Goal: Information Seeking & Learning: Find contact information

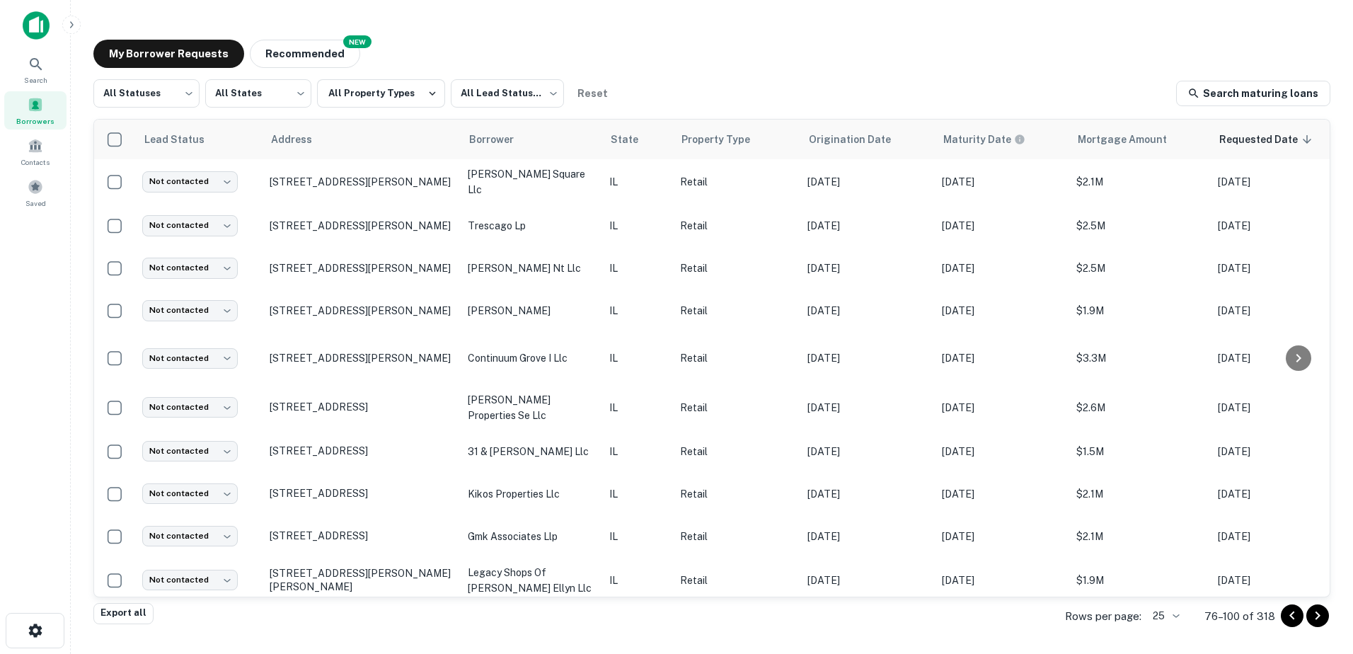
click at [1295, 618] on icon "Go to previous page" at bounding box center [1292, 615] width 17 height 17
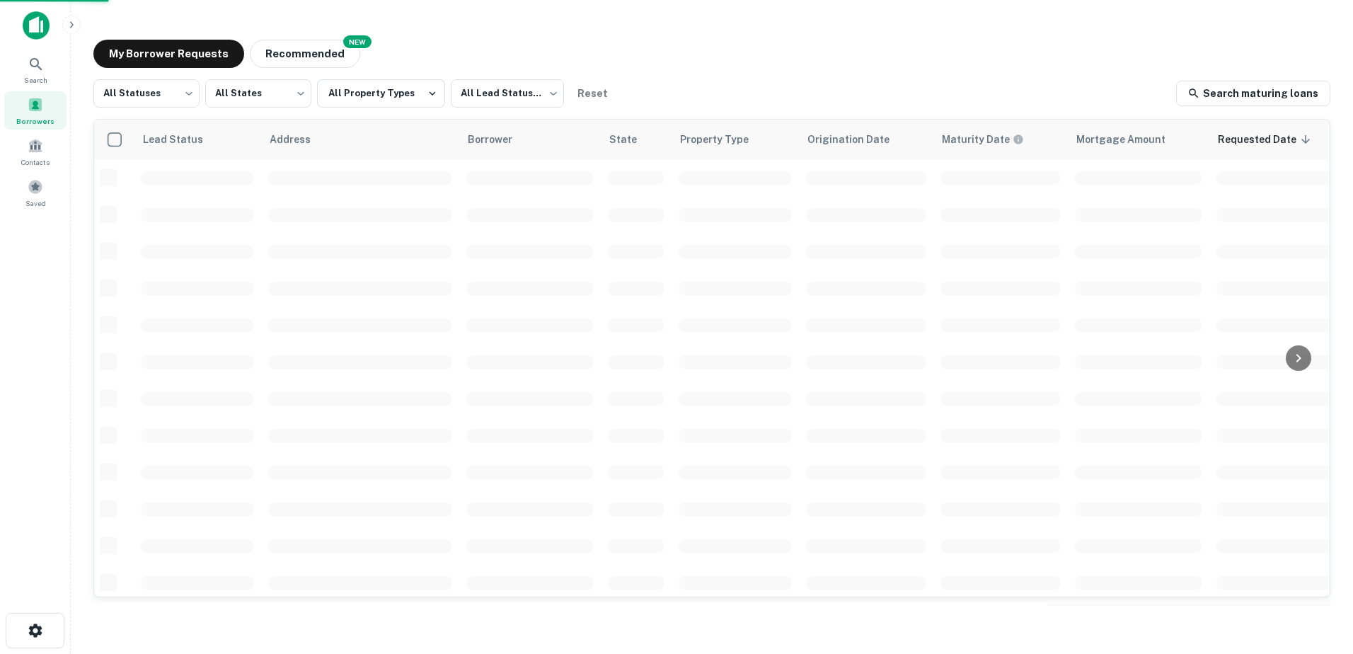
click at [1295, 618] on main "My Borrower Requests NEW Recommended All Statuses *** ​ All States *** ​ All Pr…" at bounding box center [712, 327] width 1283 height 654
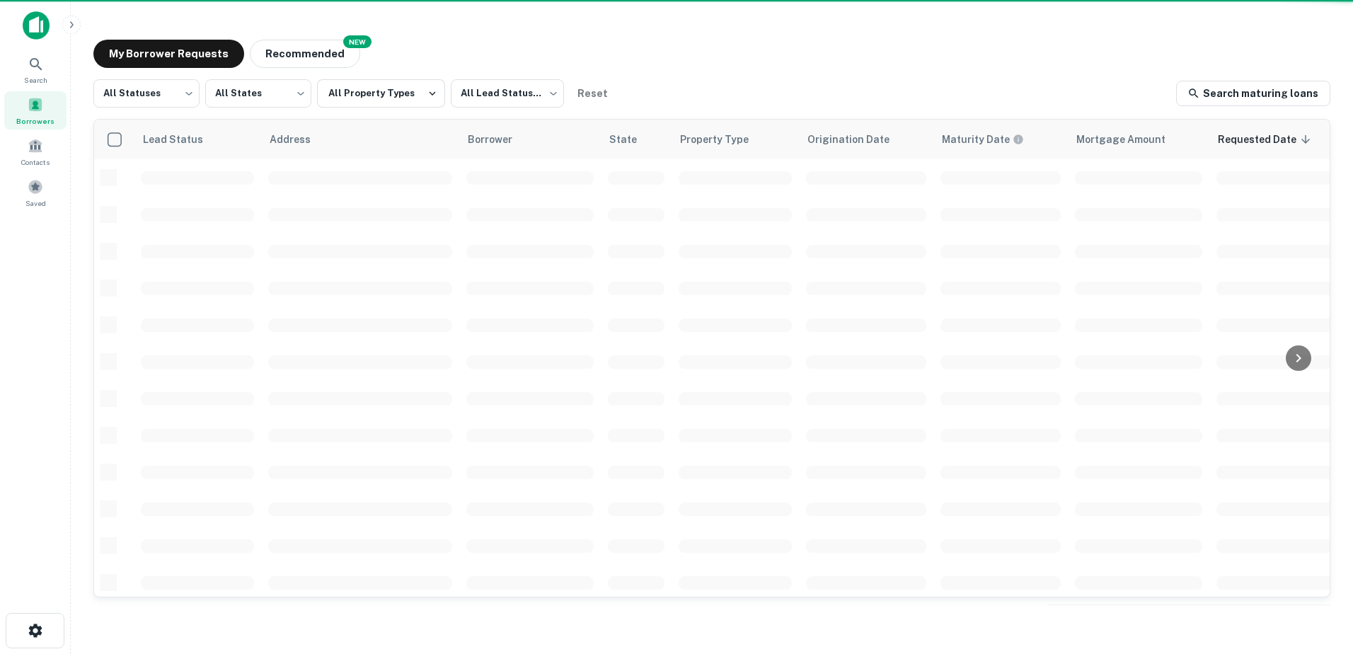
click at [1295, 618] on main "My Borrower Requests NEW Recommended All Statuses *** ​ All States *** ​ All Pr…" at bounding box center [712, 327] width 1283 height 654
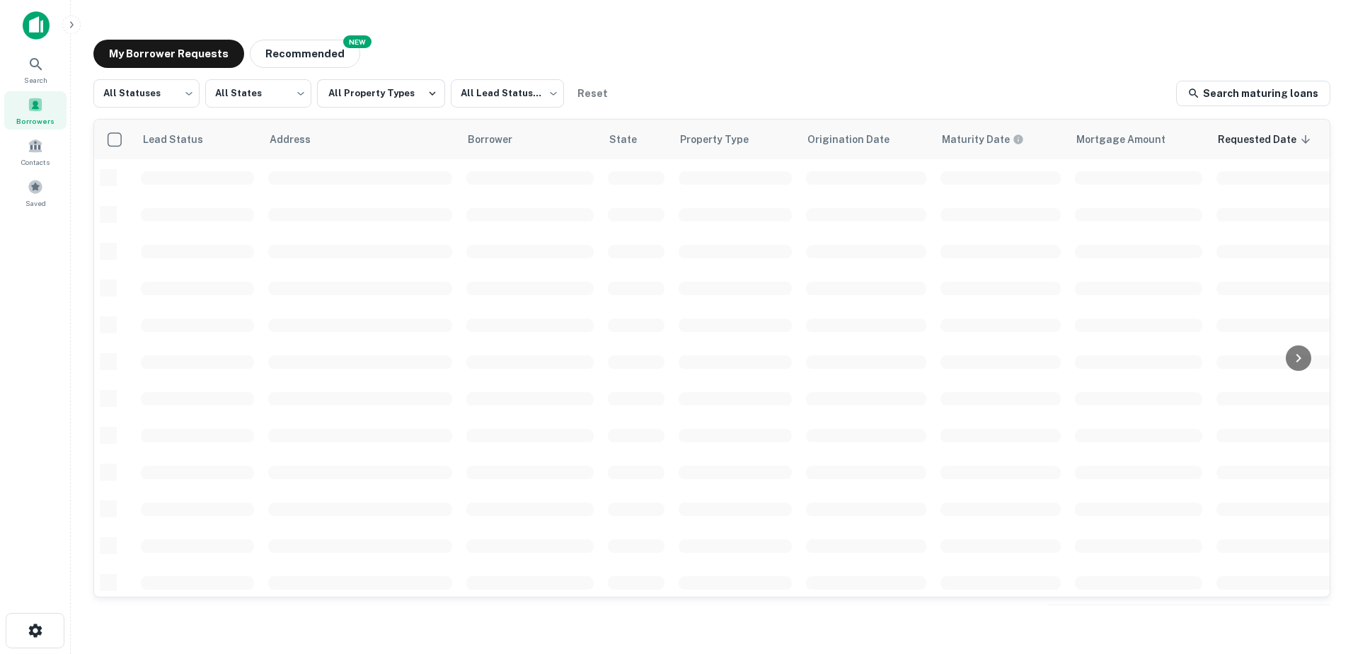
click at [1295, 618] on main "My Borrower Requests NEW Recommended All Statuses *** ​ All States *** ​ All Pr…" at bounding box center [712, 327] width 1283 height 654
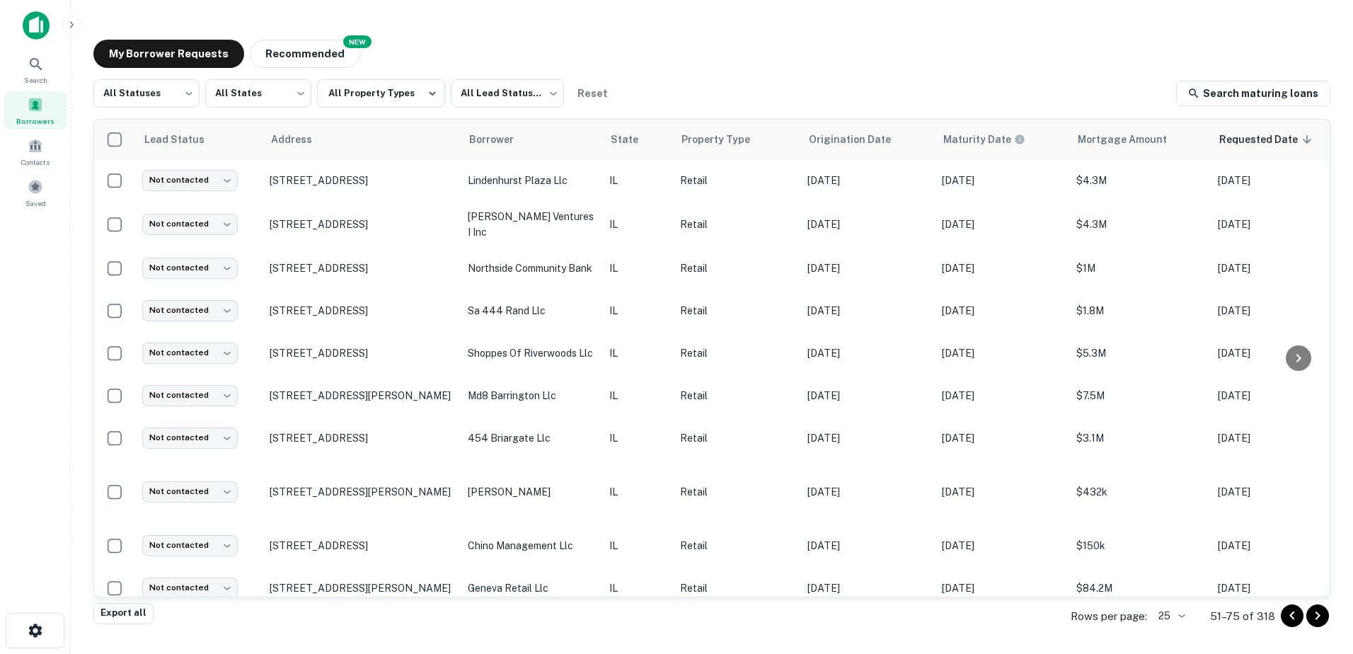
click at [1295, 619] on icon "Go to previous page" at bounding box center [1292, 615] width 17 height 17
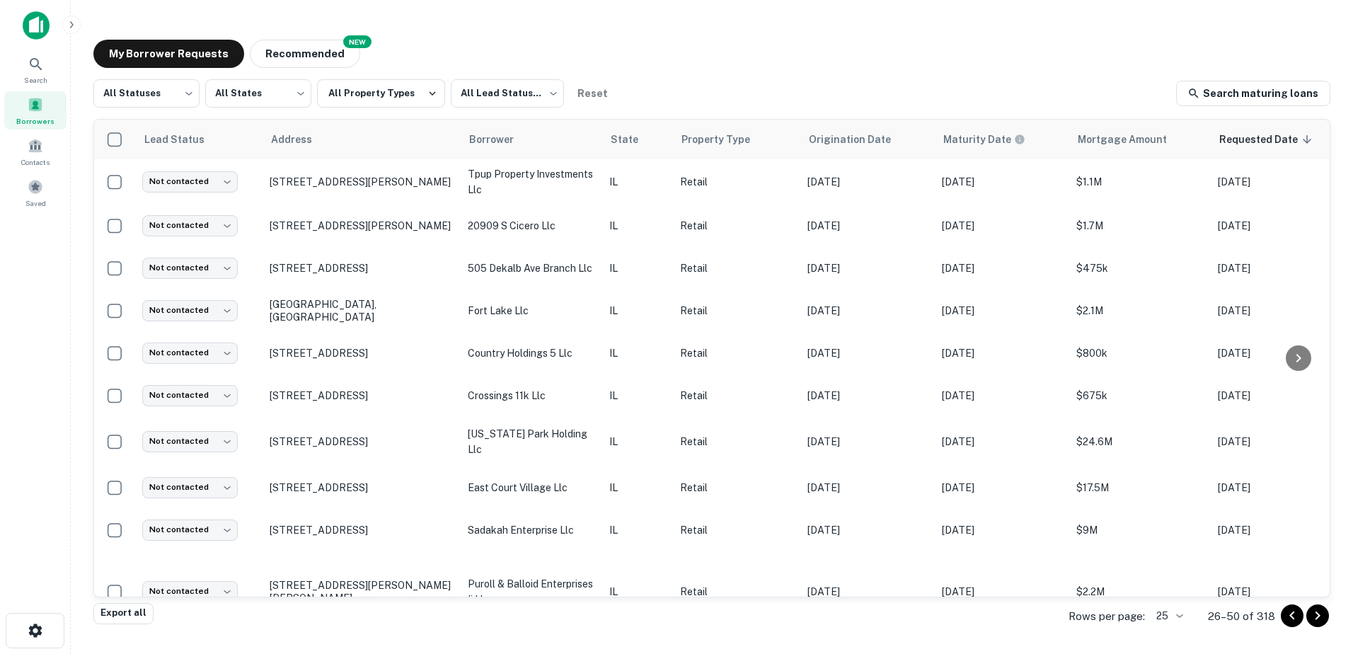
click at [1295, 619] on icon "Go to previous page" at bounding box center [1292, 615] width 17 height 17
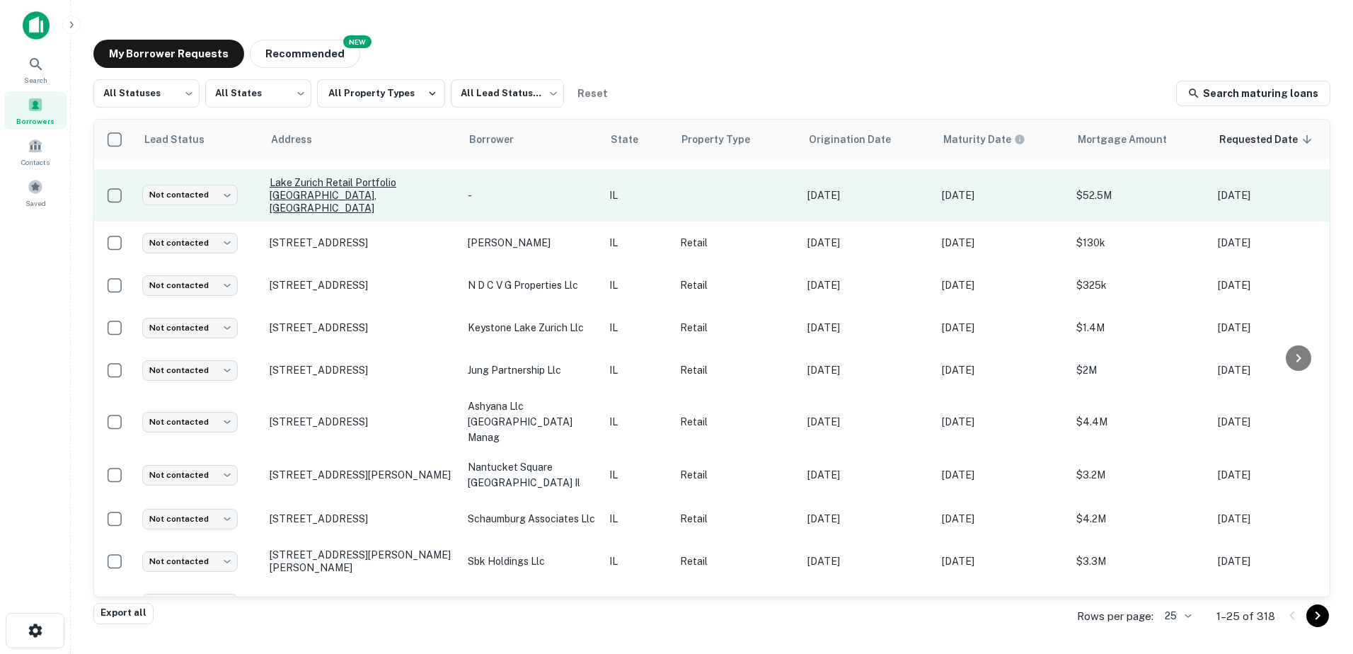
scroll to position [689, 0]
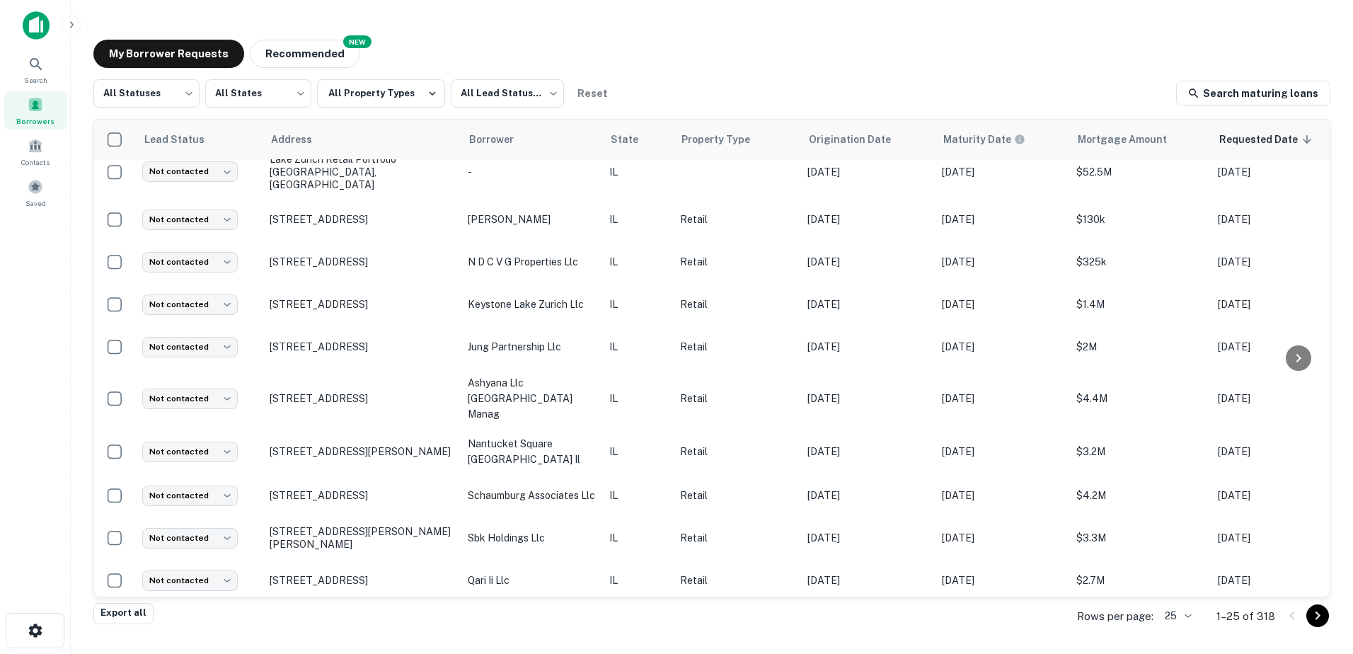
click at [1318, 620] on icon "Go to next page" at bounding box center [1318, 615] width 17 height 17
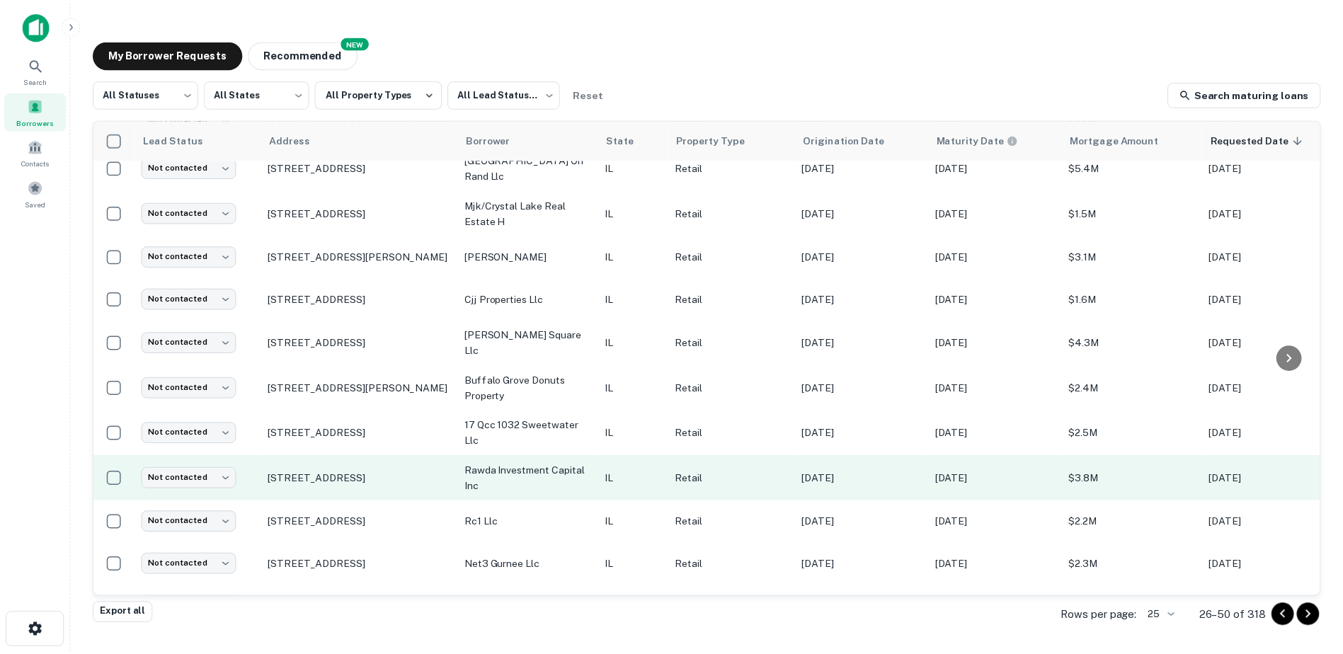
scroll to position [689, 0]
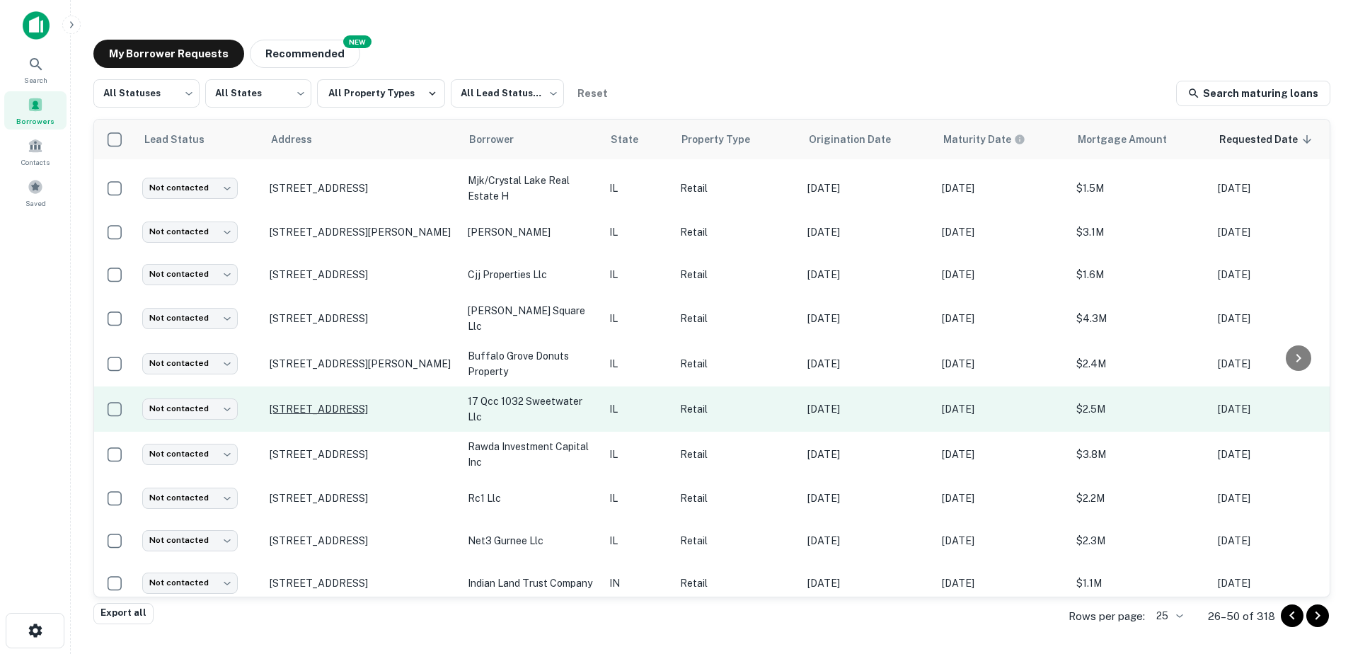
click at [416, 403] on p "[STREET_ADDRESS]" at bounding box center [362, 409] width 184 height 13
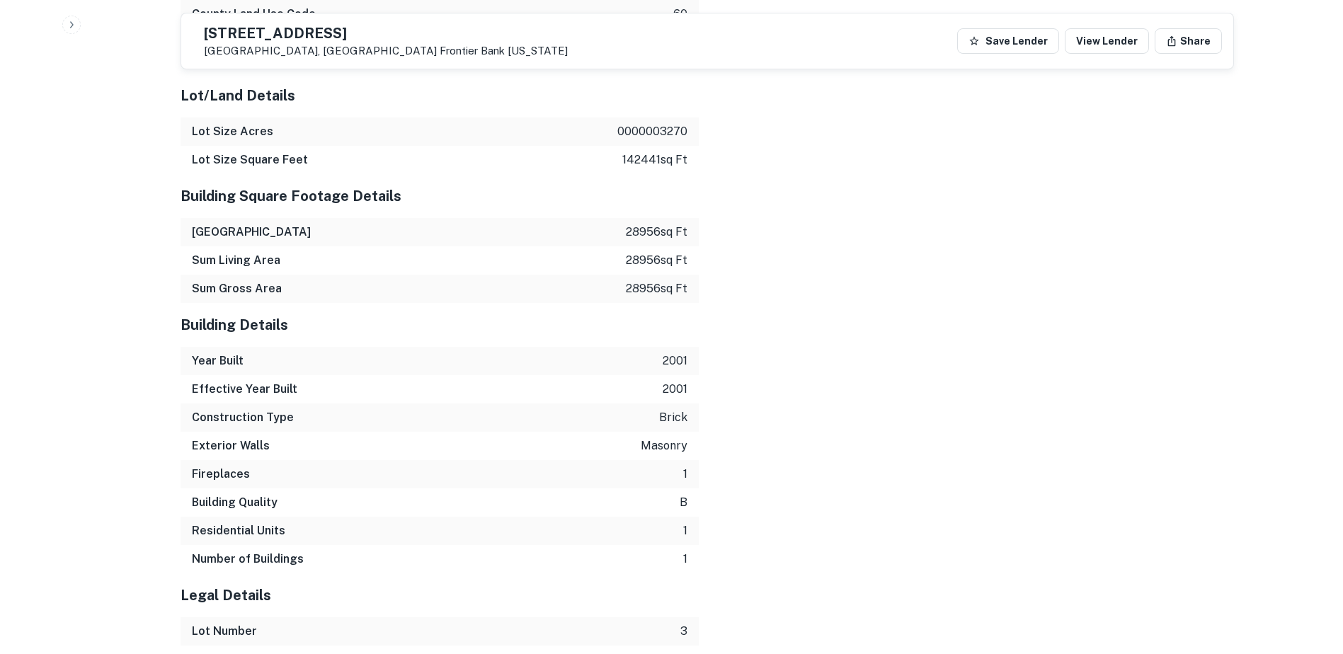
scroll to position [1895, 0]
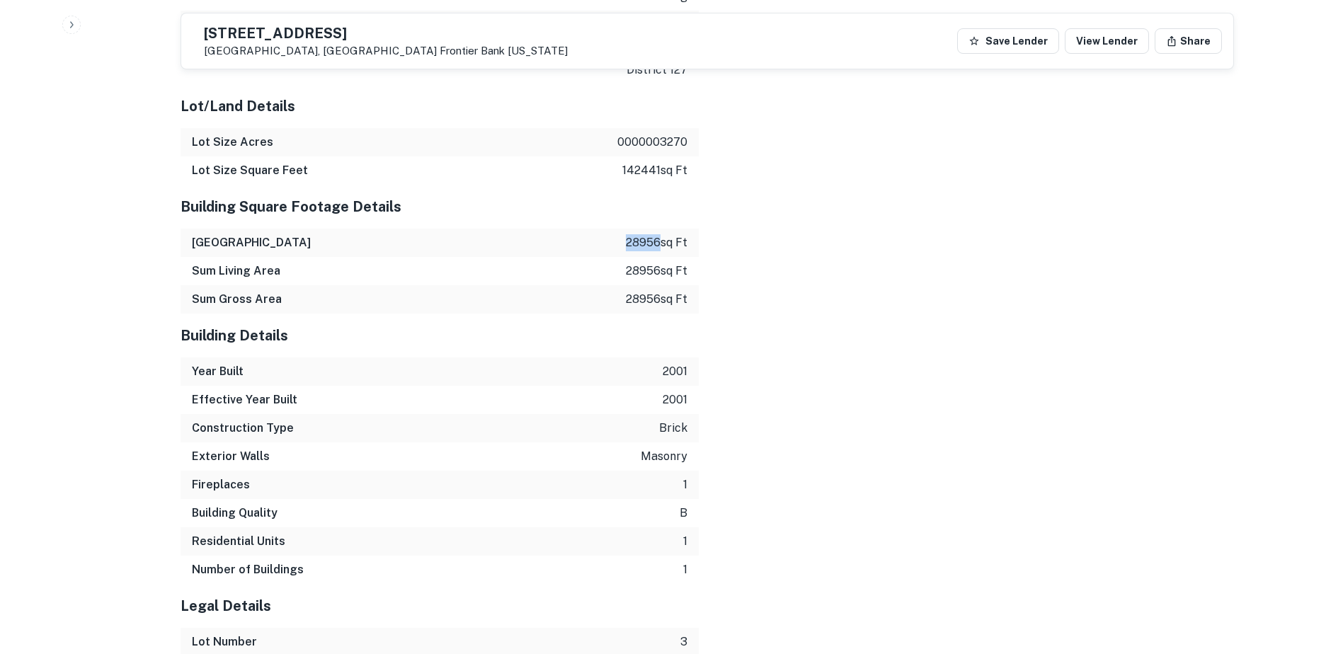
drag, startPoint x: 610, startPoint y: 229, endPoint x: 656, endPoint y: 227, distance: 45.4
click at [656, 229] on div "Sum Building 28956 sq ft" at bounding box center [440, 243] width 518 height 28
copy p "28956"
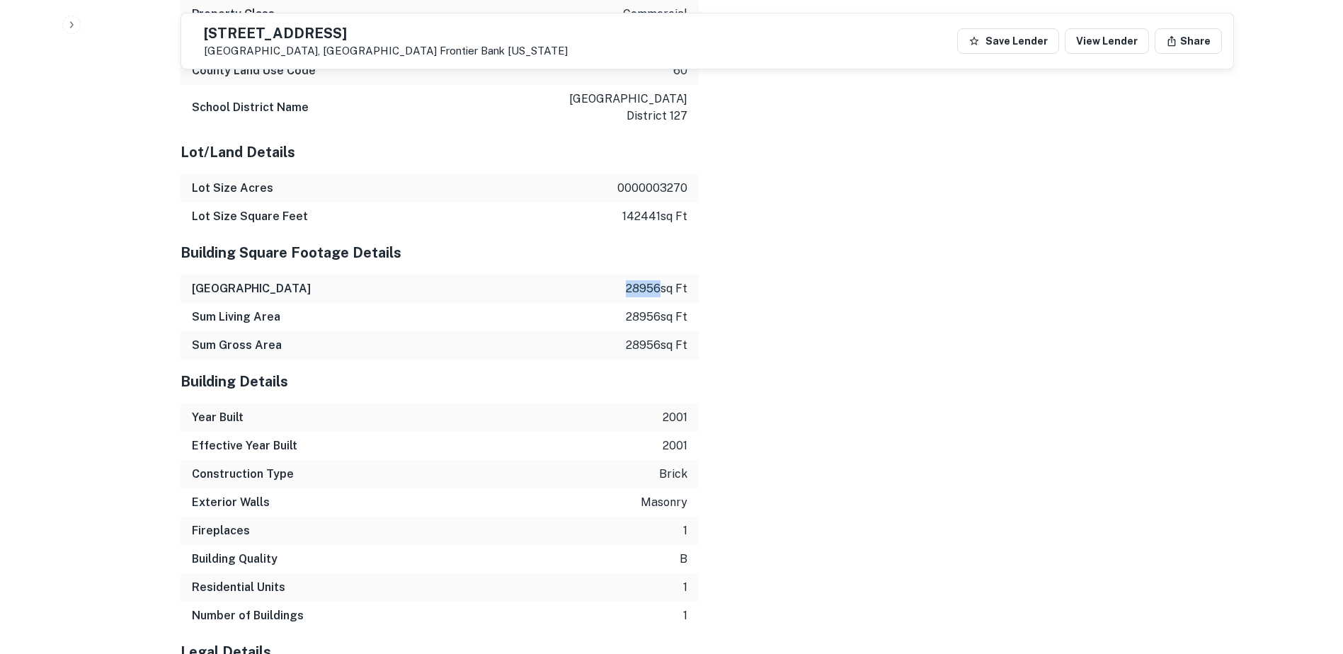
scroll to position [1824, 0]
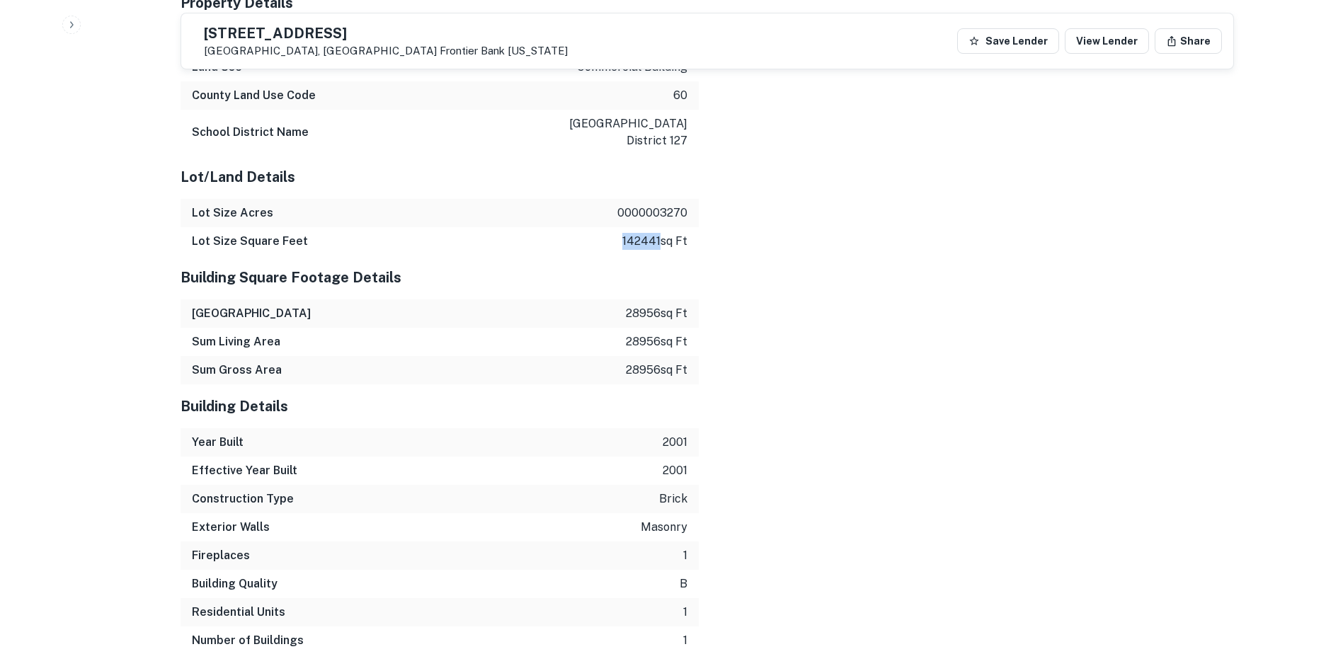
drag, startPoint x: 617, startPoint y: 227, endPoint x: 654, endPoint y: 231, distance: 37.1
click at [654, 231] on div "Lot Size Square Feet 142441 sq ft" at bounding box center [440, 241] width 518 height 28
copy p "142441"
click at [663, 434] on p "2001" at bounding box center [675, 442] width 25 height 17
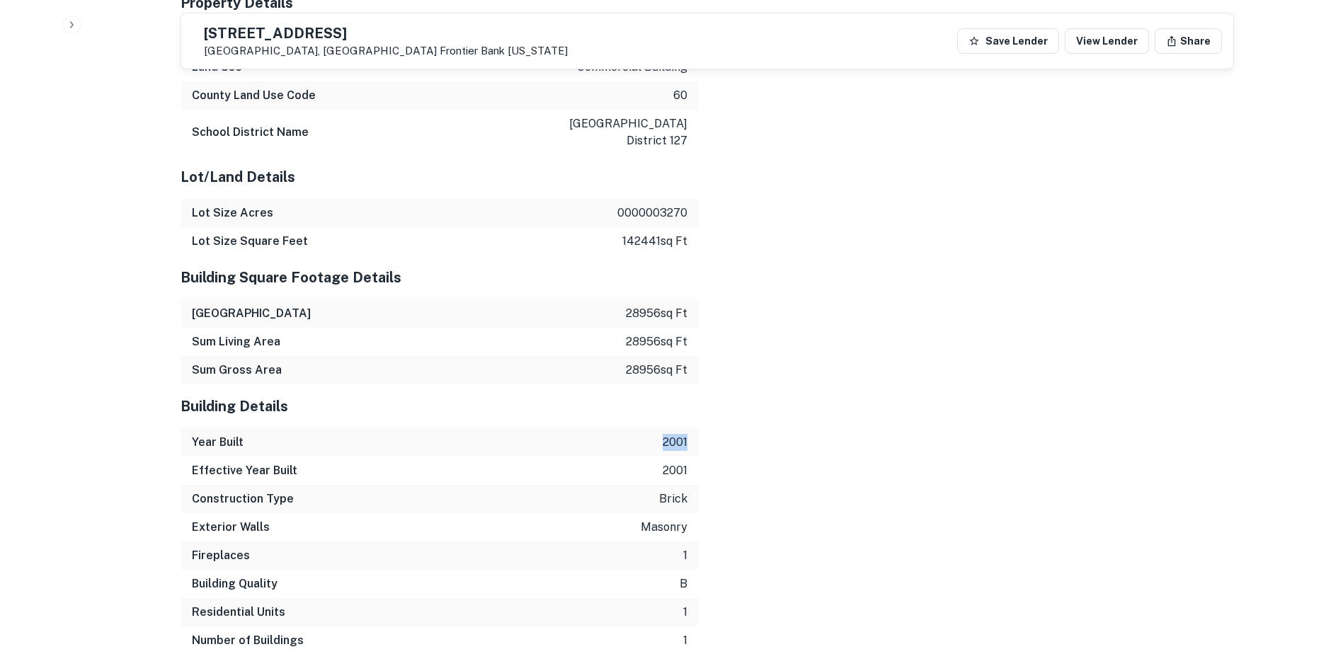
copy p "2001"
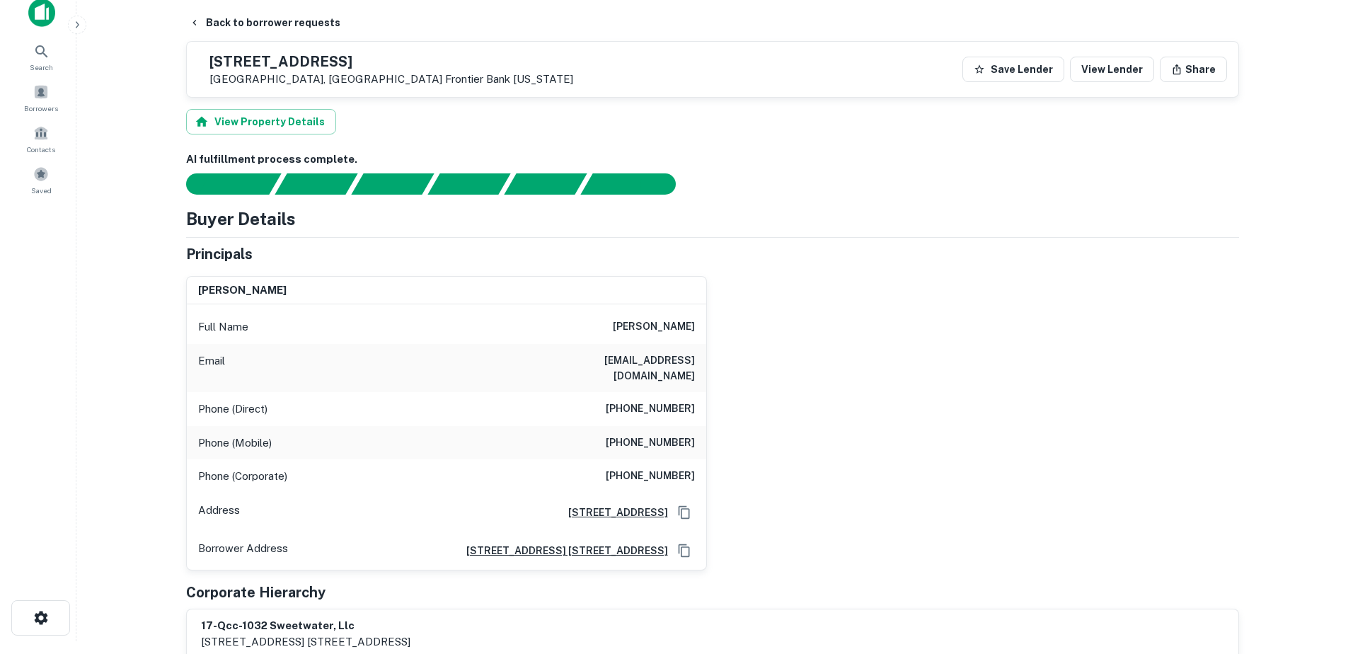
scroll to position [0, 0]
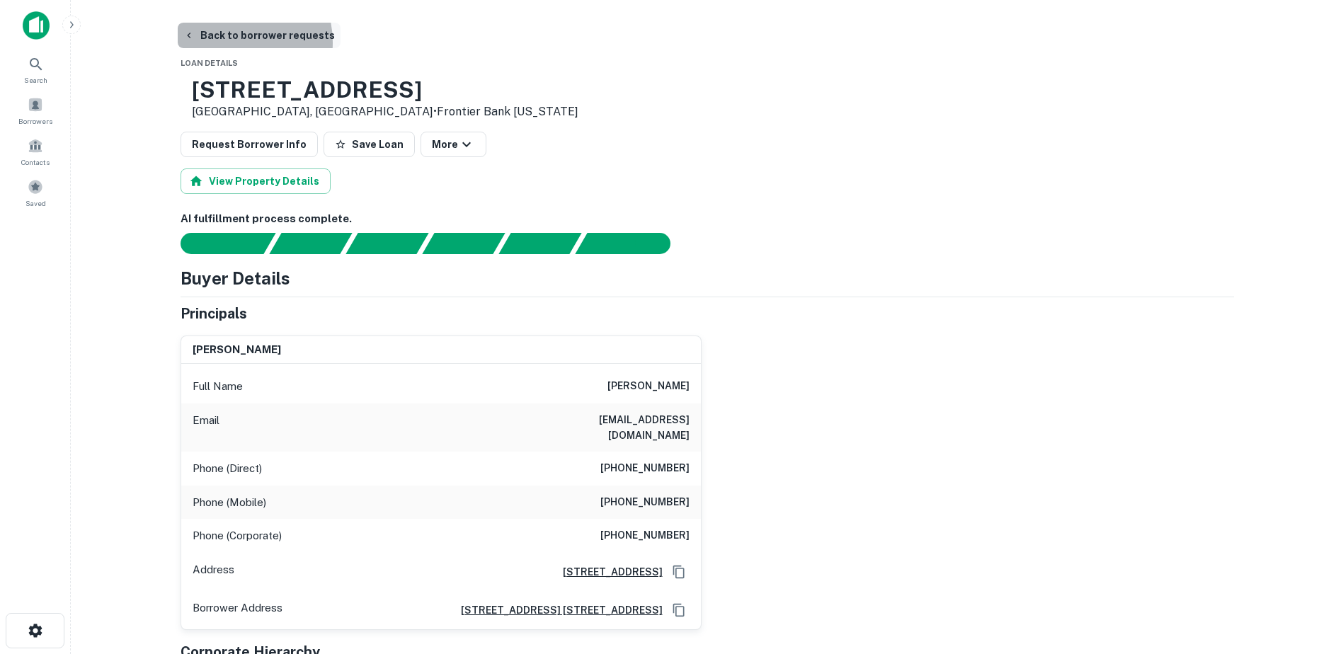
click at [231, 42] on button "Back to borrower requests" at bounding box center [259, 35] width 163 height 25
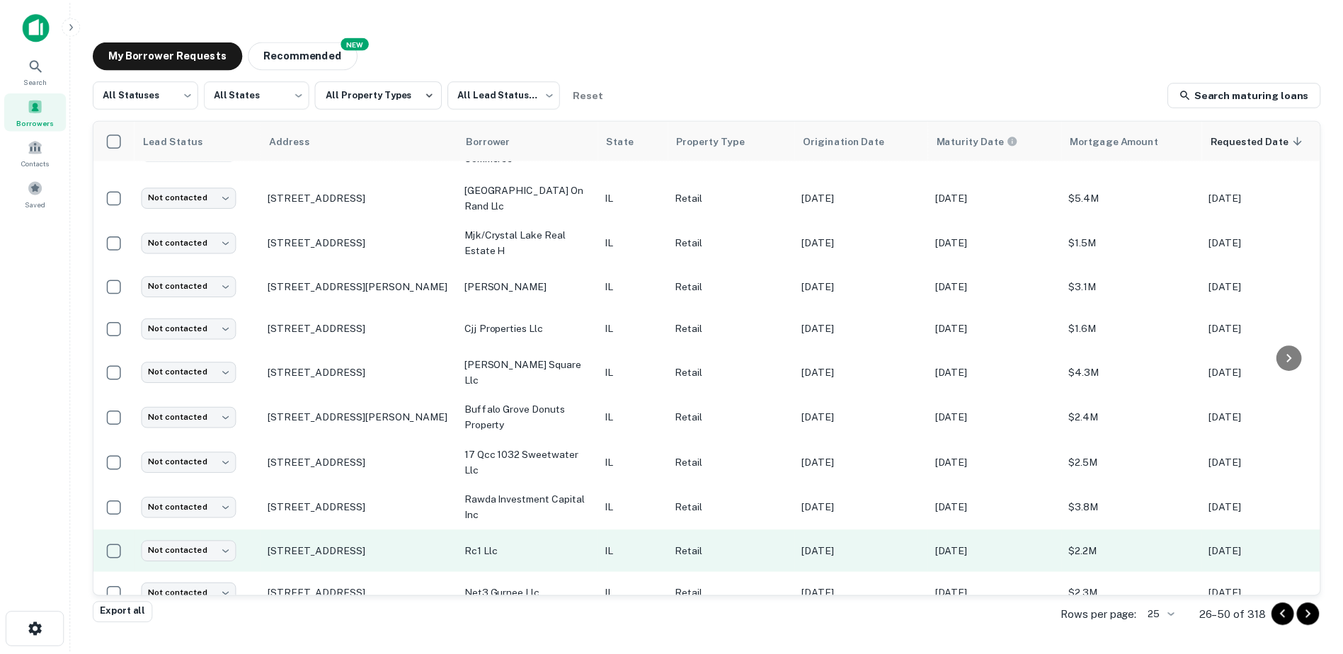
scroll to position [689, 0]
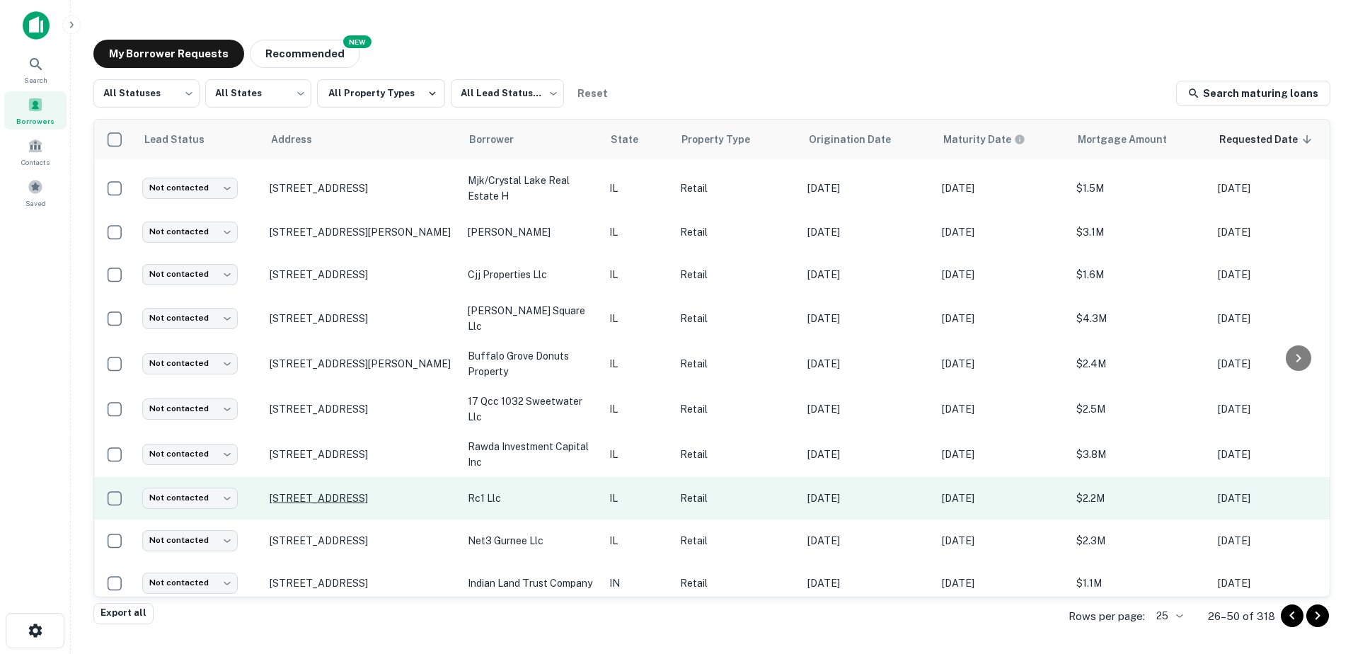
click at [399, 492] on p "[STREET_ADDRESS]" at bounding box center [362, 498] width 184 height 13
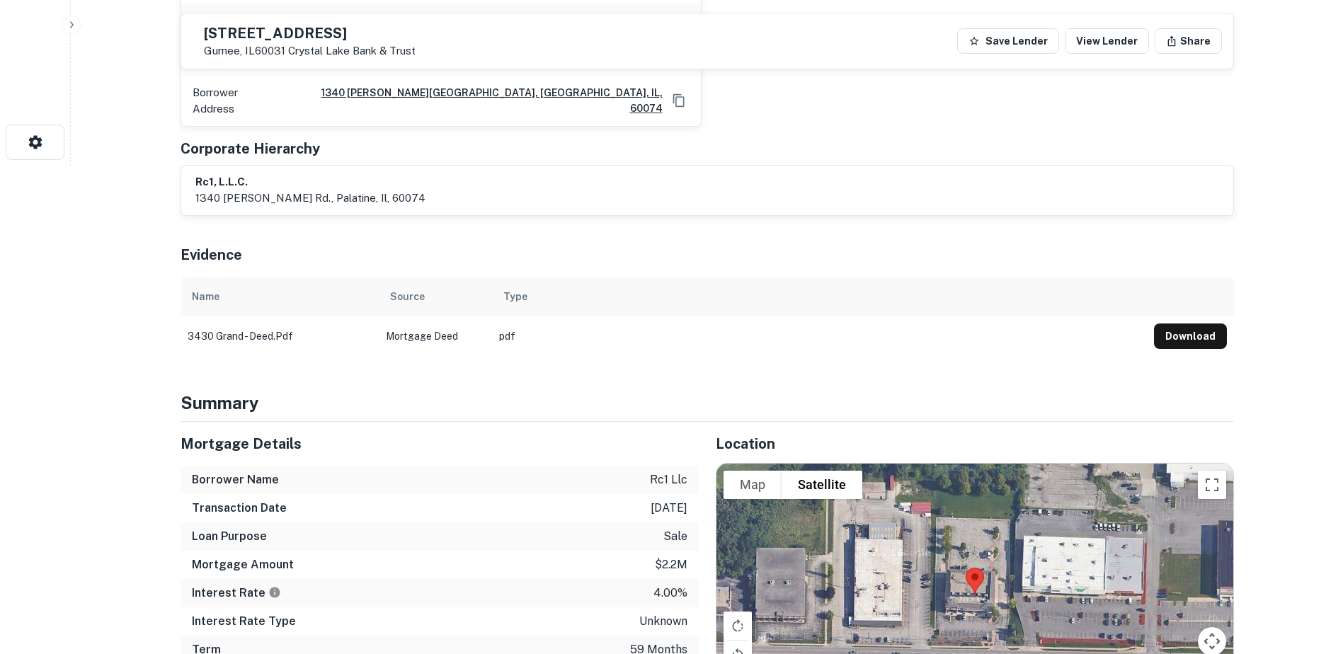
scroll to position [637, 0]
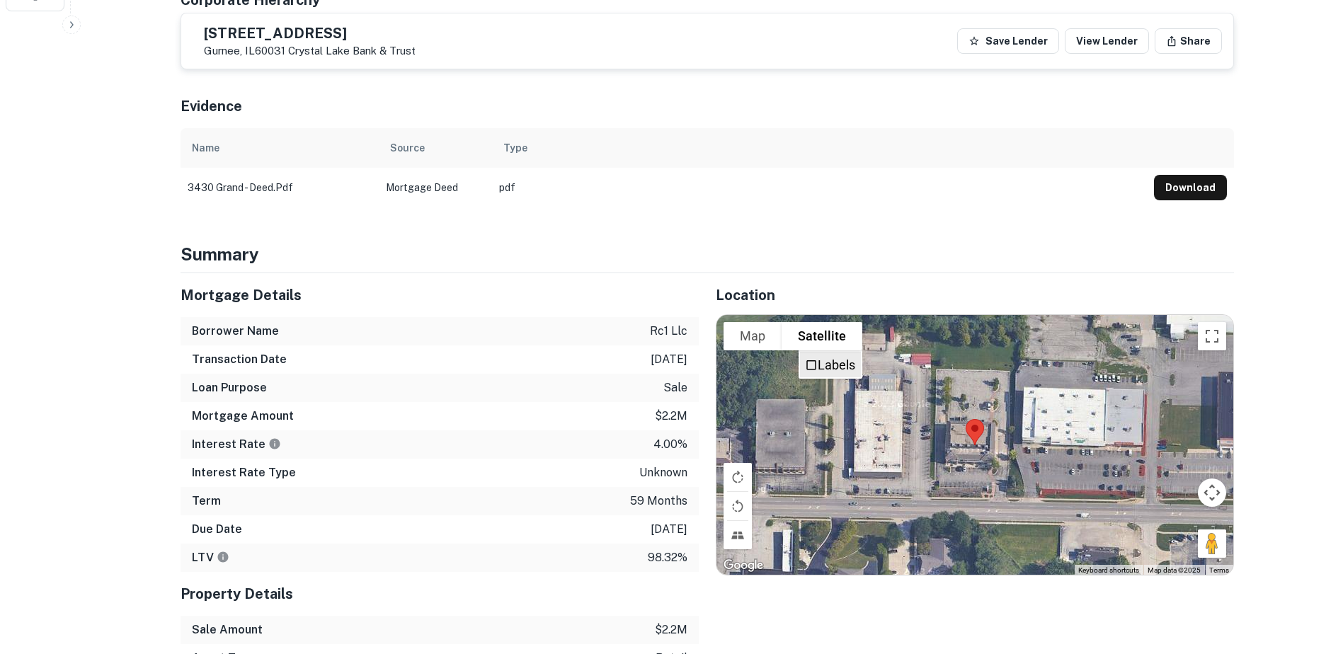
click at [825, 361] on label "Labels" at bounding box center [837, 364] width 38 height 15
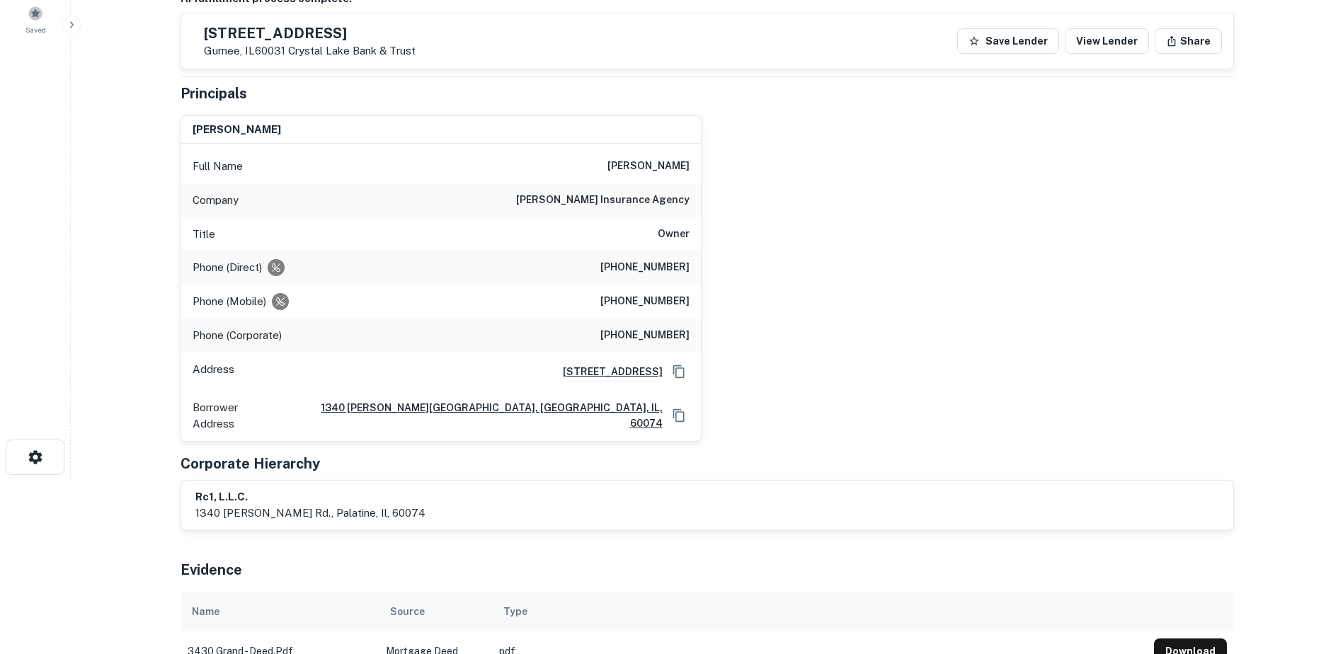
scroll to position [142, 0]
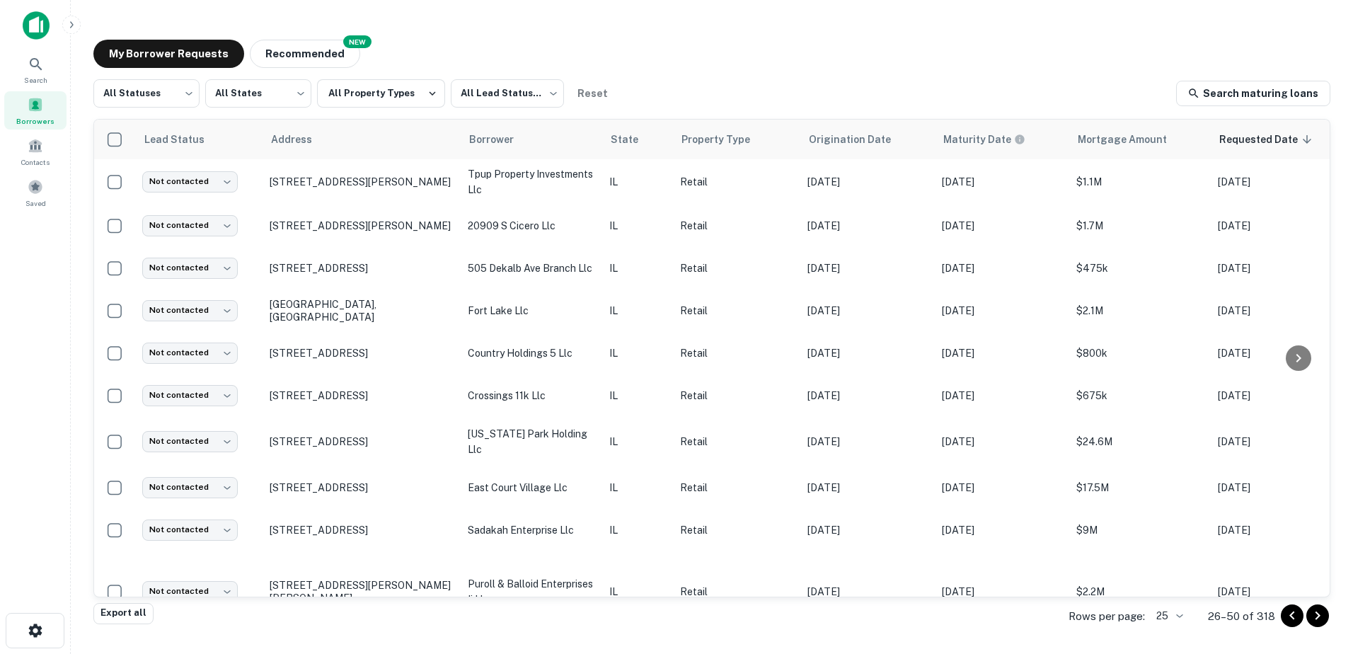
click at [1320, 619] on icon "Go to next page" at bounding box center [1318, 615] width 17 height 17
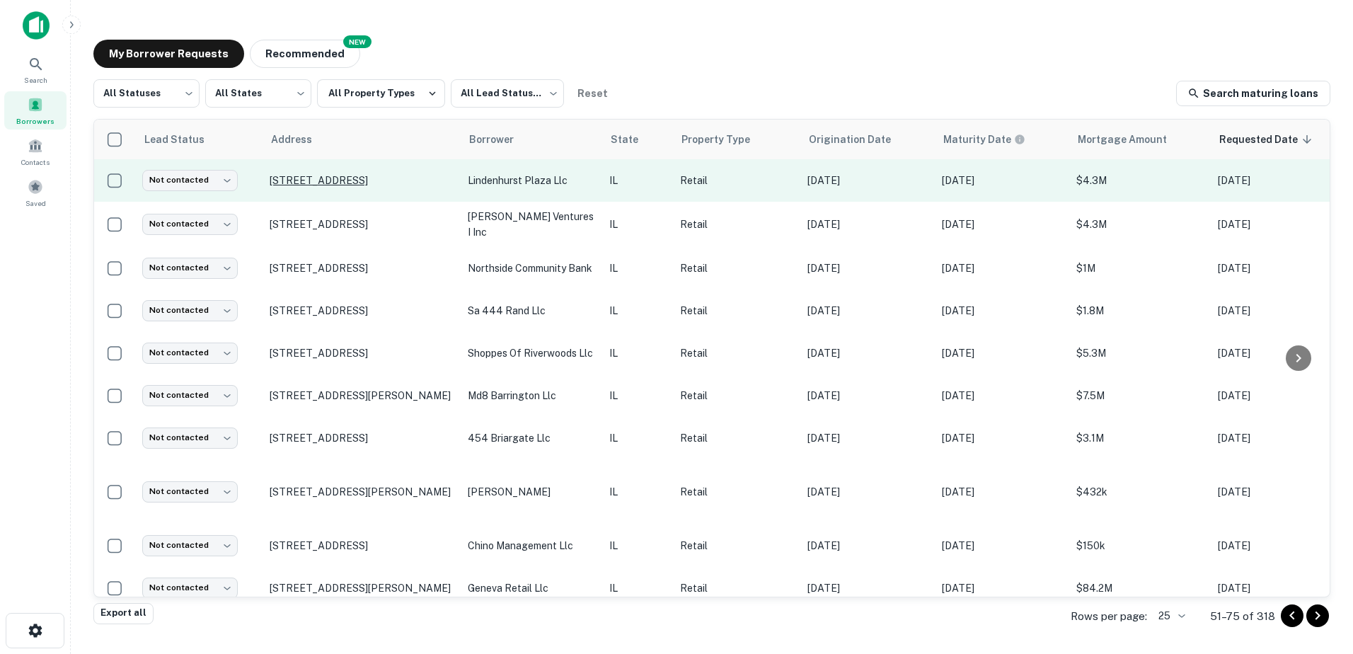
click at [361, 180] on p "[STREET_ADDRESS]" at bounding box center [362, 180] width 184 height 13
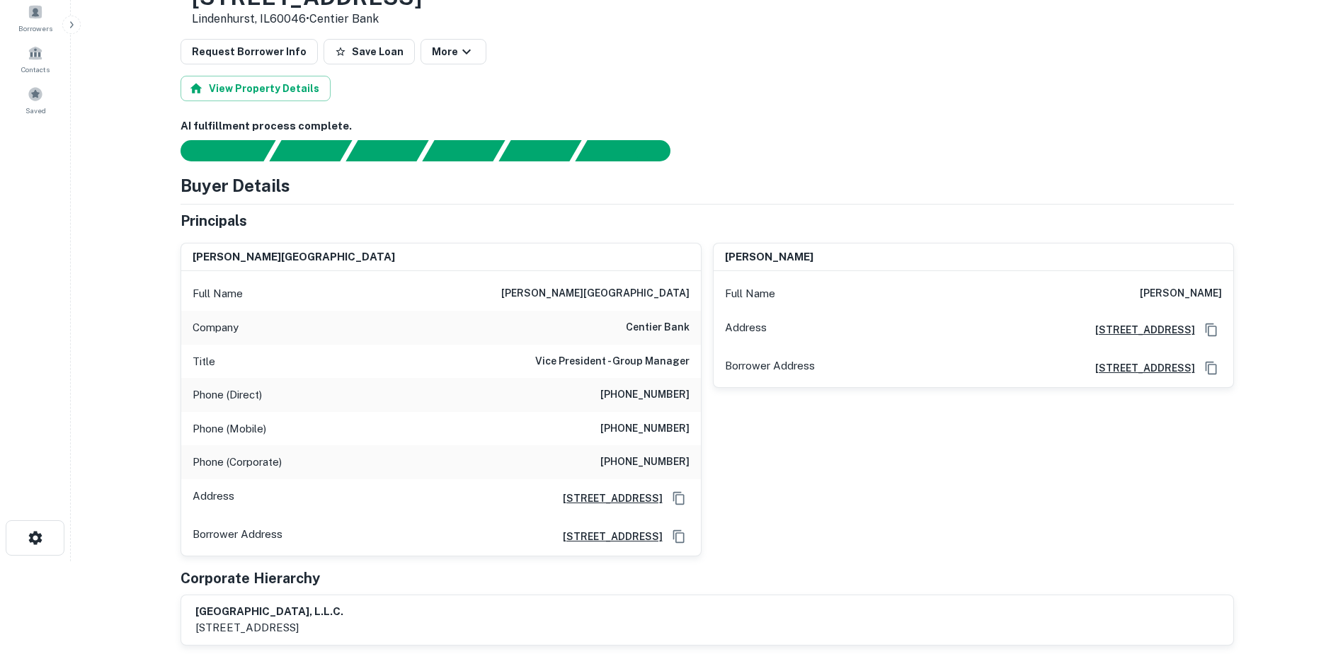
scroll to position [212, 0]
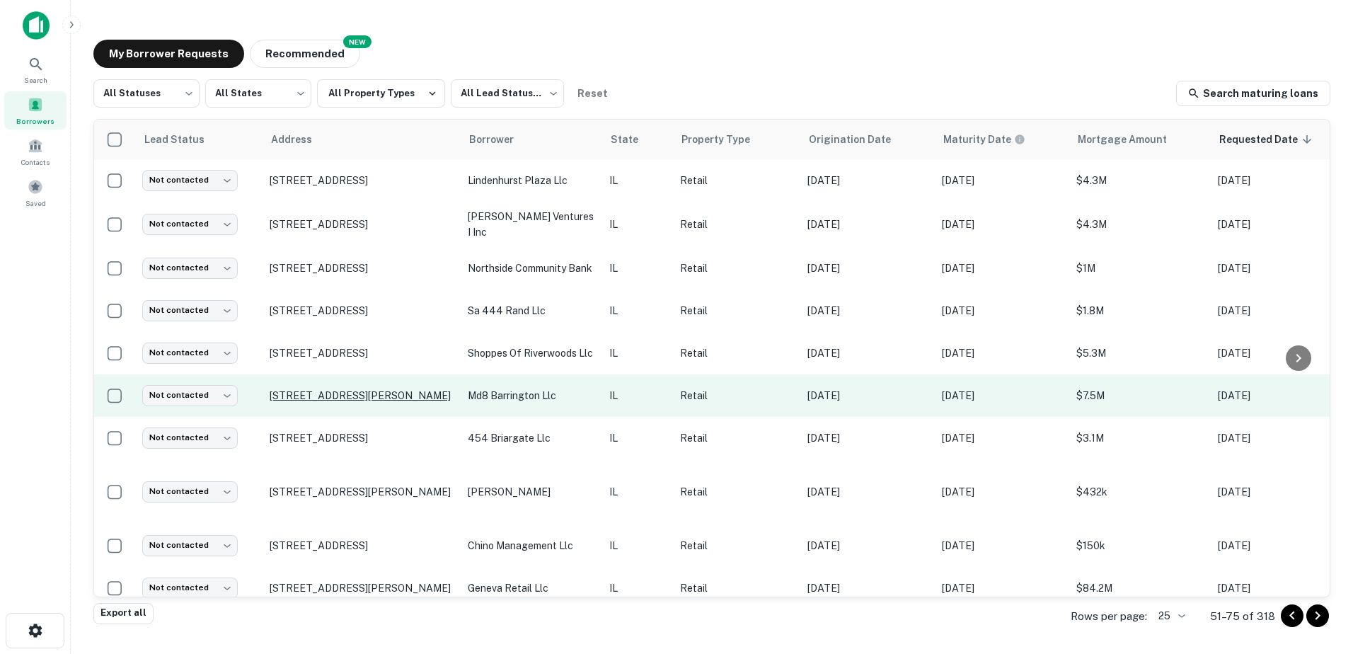
click at [413, 390] on p "[STREET_ADDRESS][PERSON_NAME]" at bounding box center [362, 395] width 184 height 13
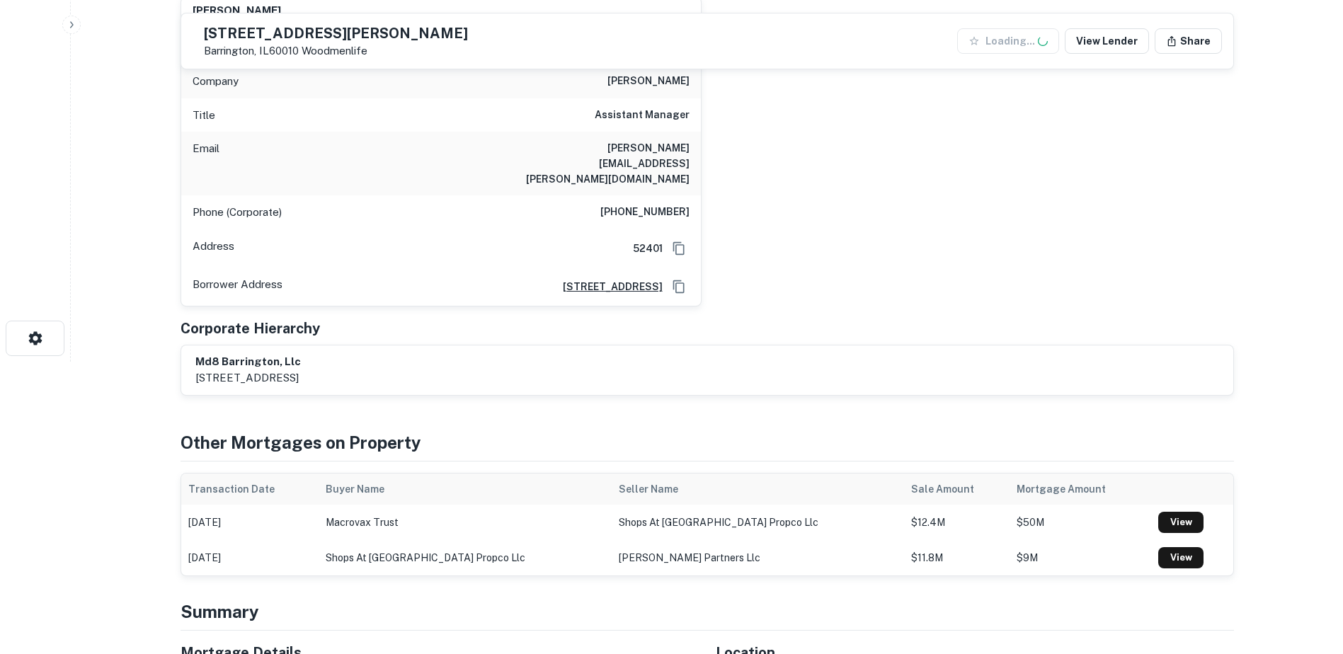
scroll to position [354, 0]
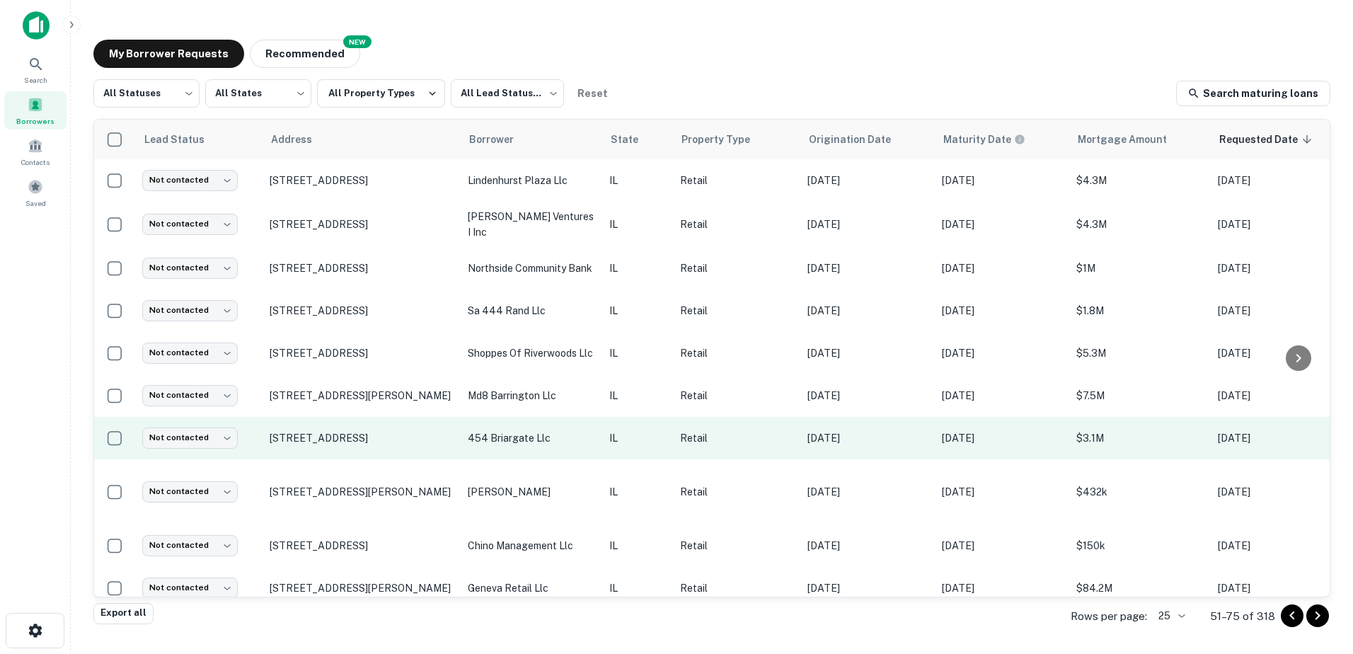
click at [573, 440] on p "454 briargate llc" at bounding box center [531, 438] width 127 height 16
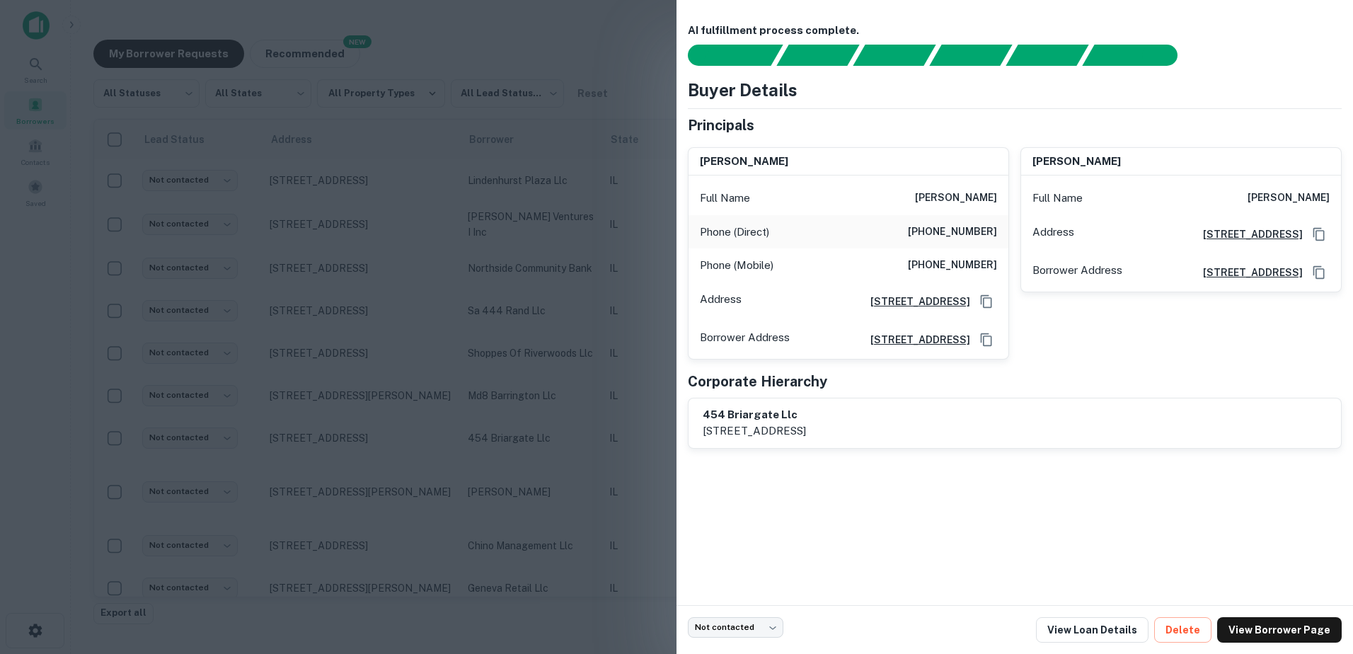
click at [569, 454] on div at bounding box center [676, 327] width 1353 height 654
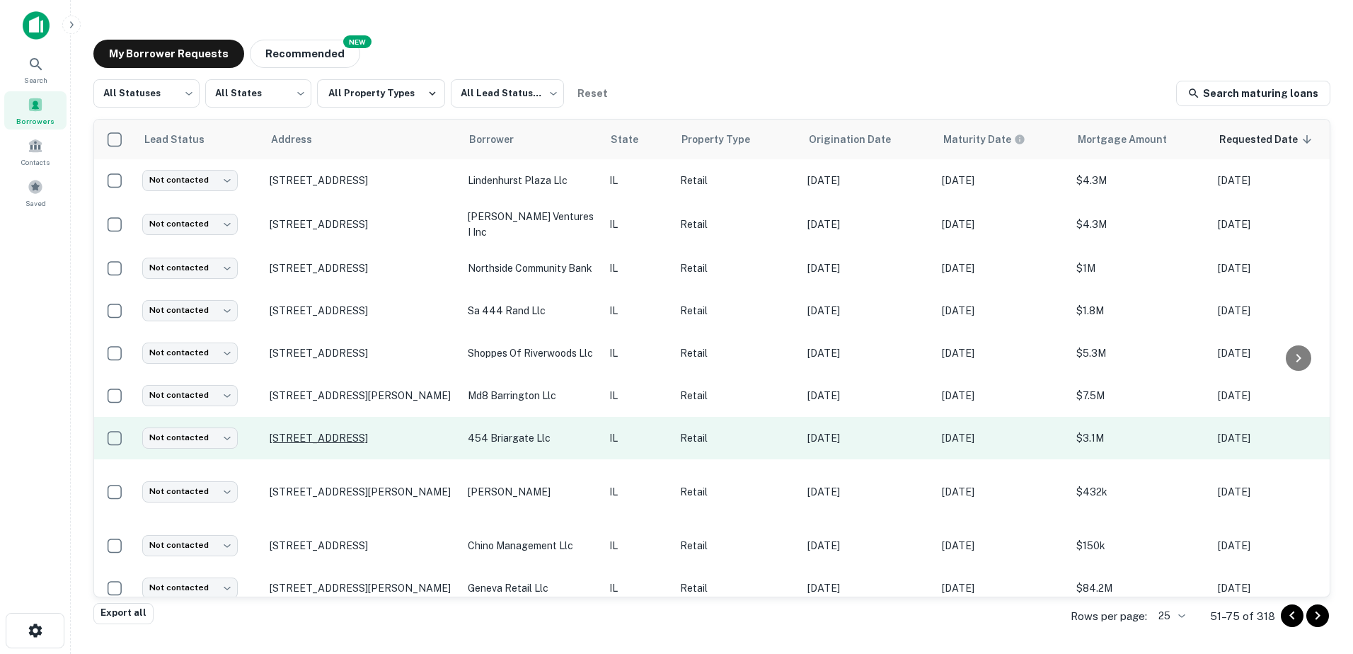
click at [317, 434] on p "[STREET_ADDRESS]" at bounding box center [362, 438] width 184 height 13
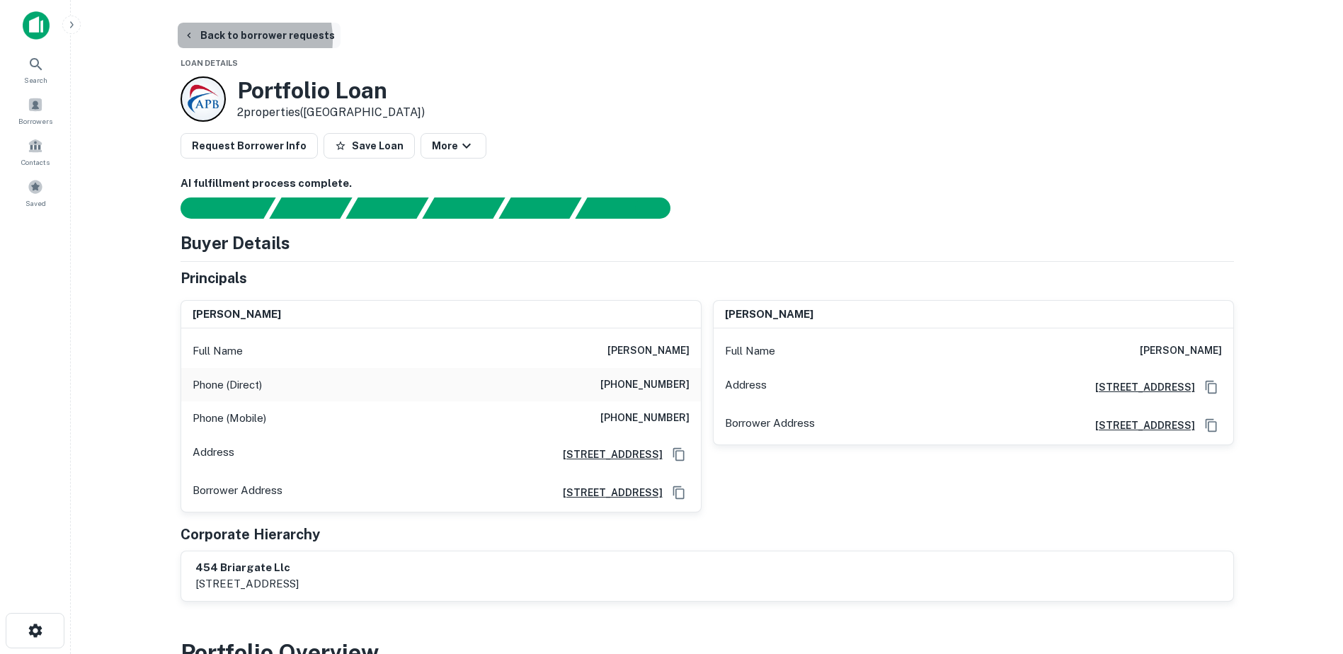
click at [229, 40] on button "Back to borrower requests" at bounding box center [259, 35] width 163 height 25
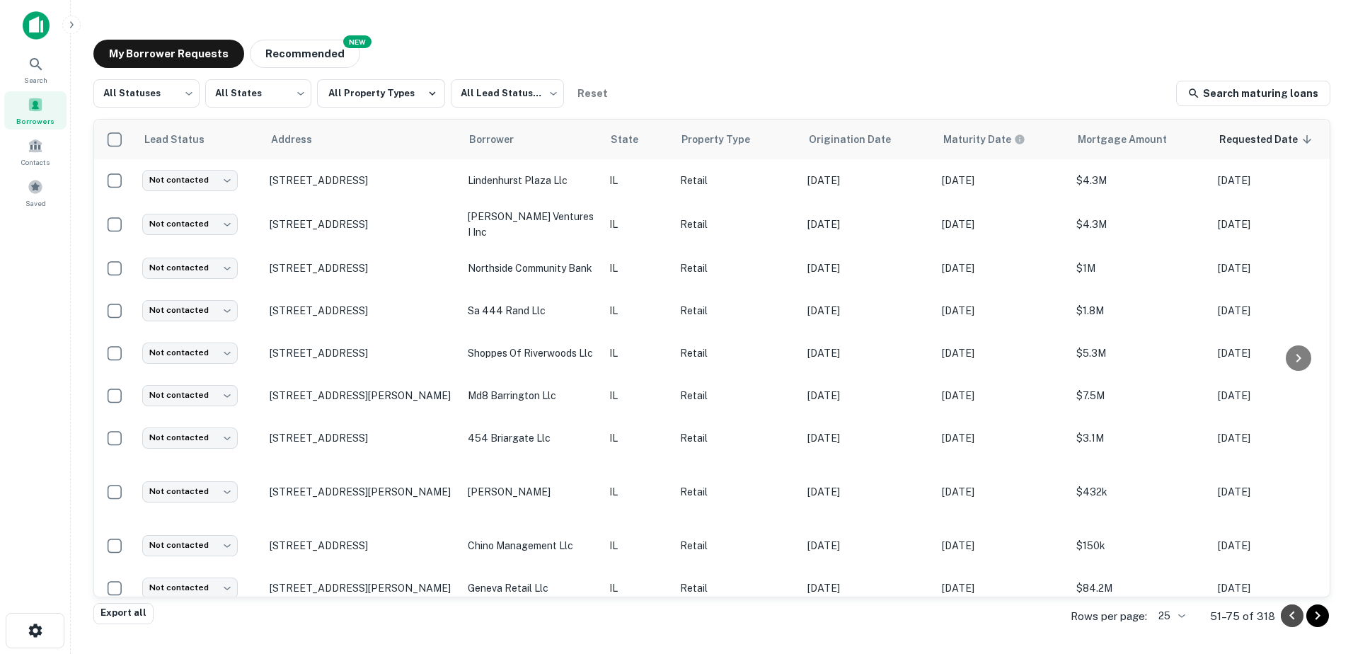
click at [1289, 619] on icon "Go to previous page" at bounding box center [1292, 615] width 17 height 17
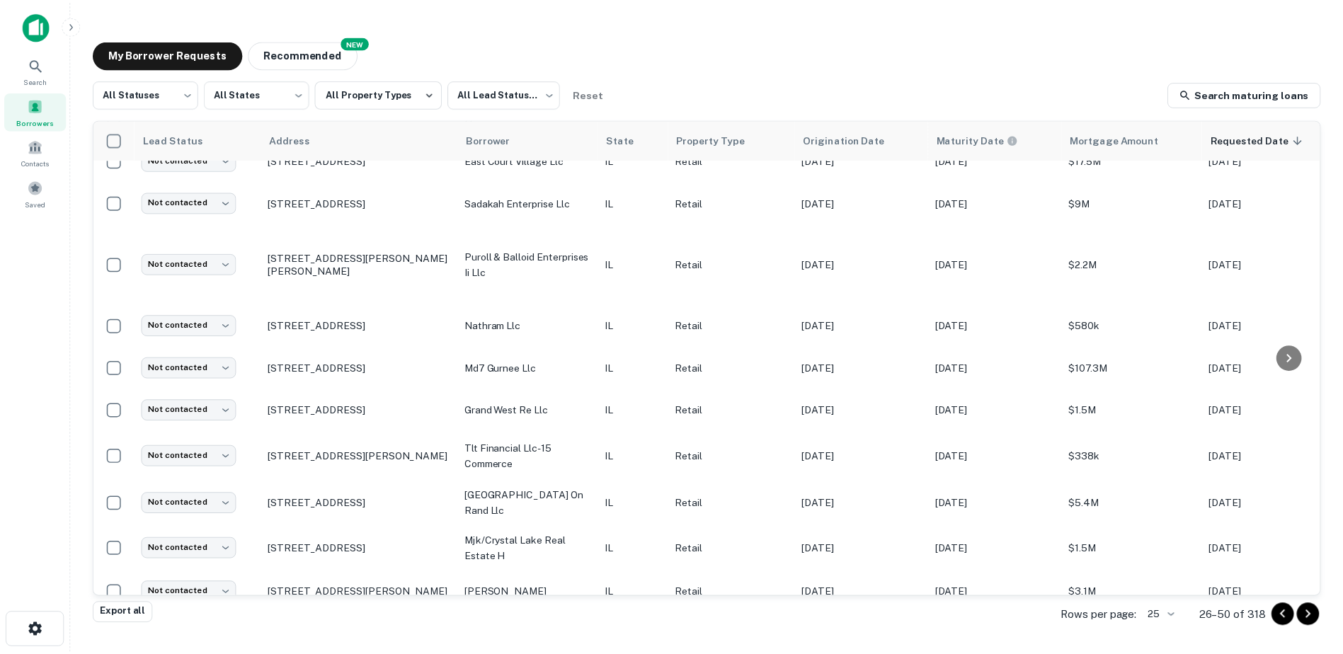
scroll to position [566, 0]
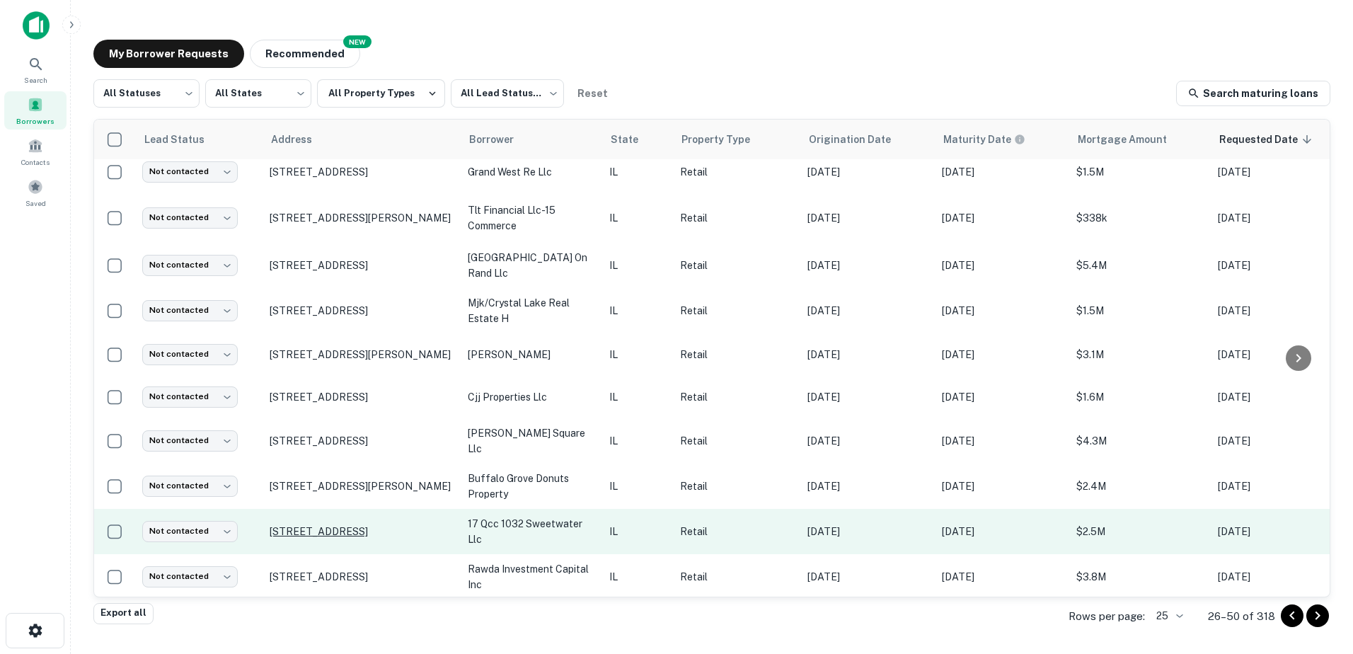
click at [420, 525] on p "[STREET_ADDRESS]" at bounding box center [362, 531] width 184 height 13
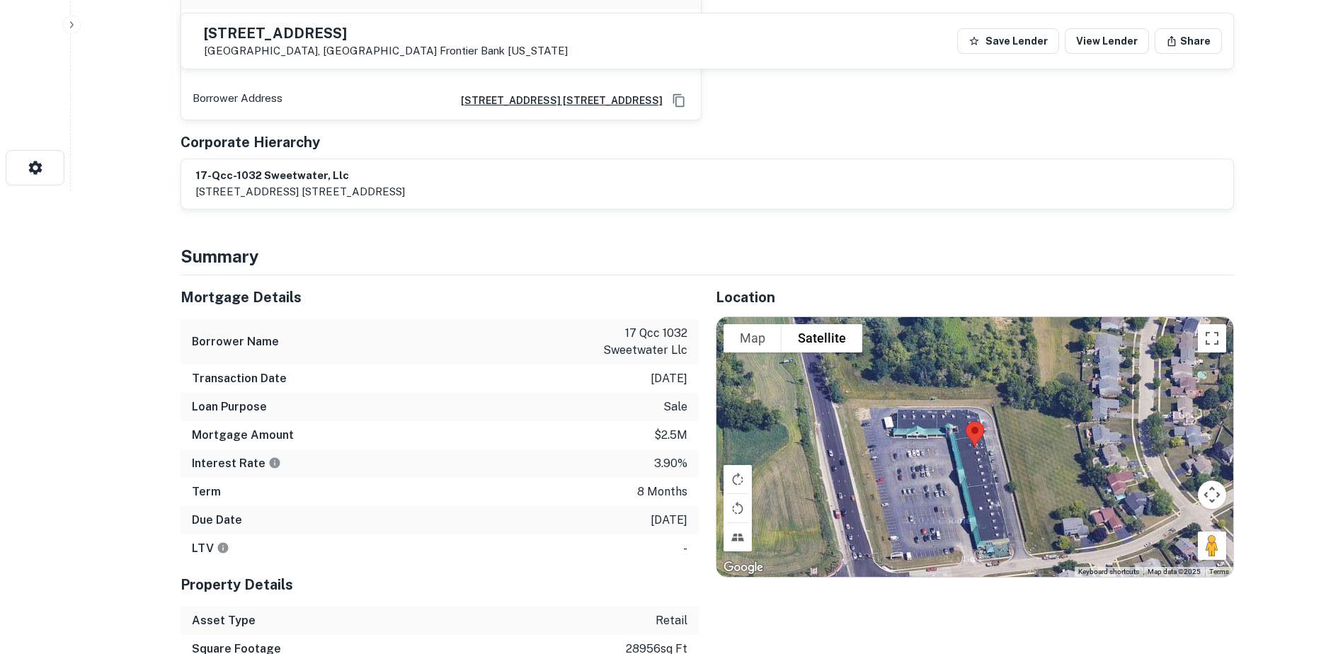
scroll to position [496, 0]
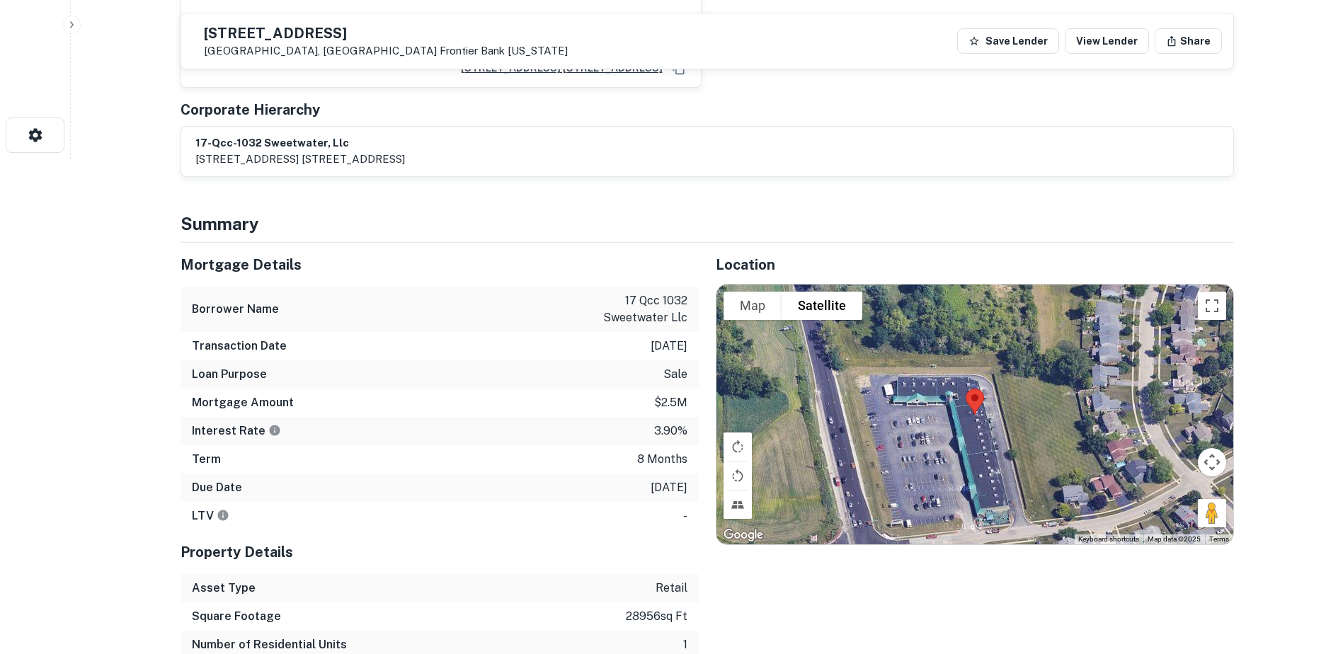
drag, startPoint x: 694, startPoint y: 474, endPoint x: 609, endPoint y: 287, distance: 205.6
click at [609, 287] on div "Mortgage Details Borrower Name 17 qcc 1032 sweetwater llc Transaction Date 8/12…" at bounding box center [440, 386] width 518 height 287
click at [672, 503] on div "LTV -" at bounding box center [440, 516] width 518 height 28
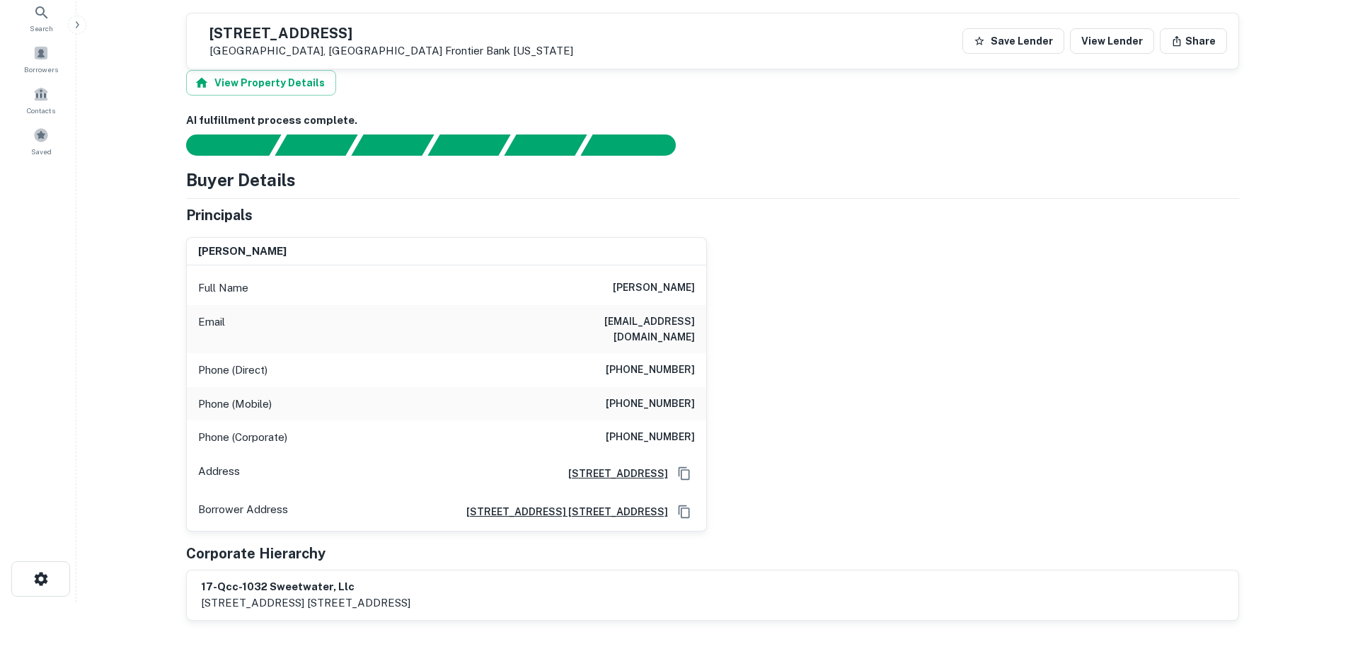
scroll to position [0, 0]
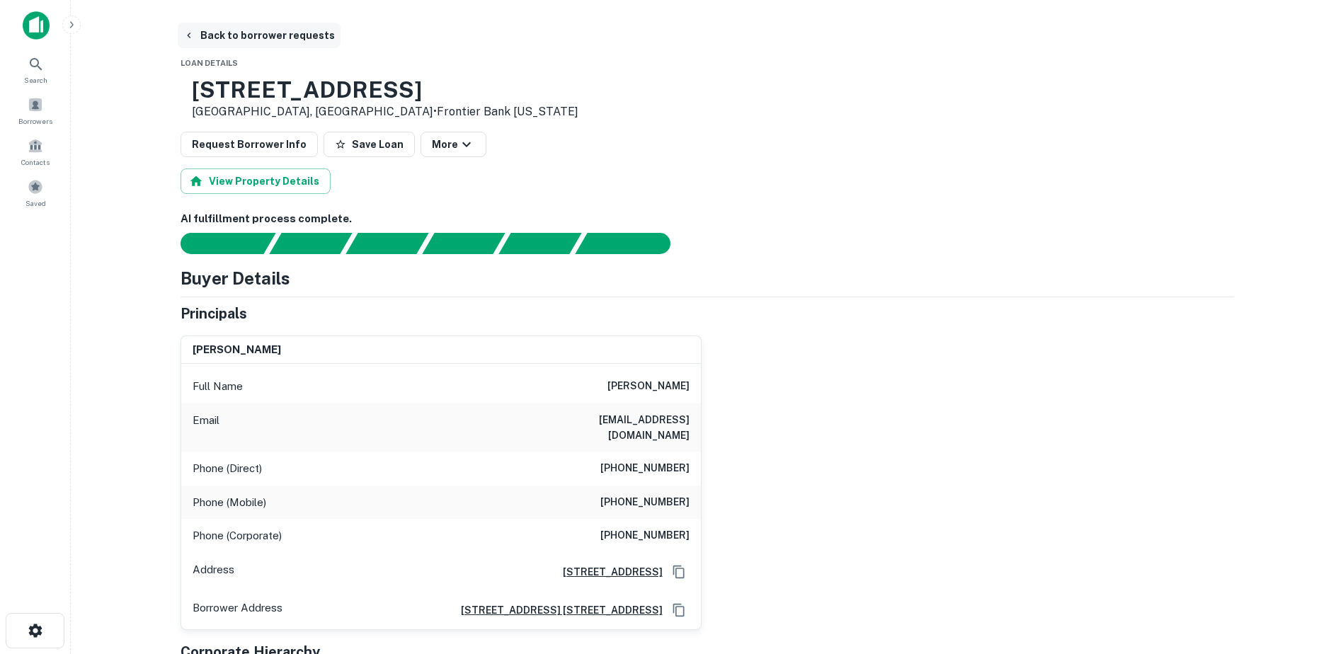
click at [218, 36] on button "Back to borrower requests" at bounding box center [259, 35] width 163 height 25
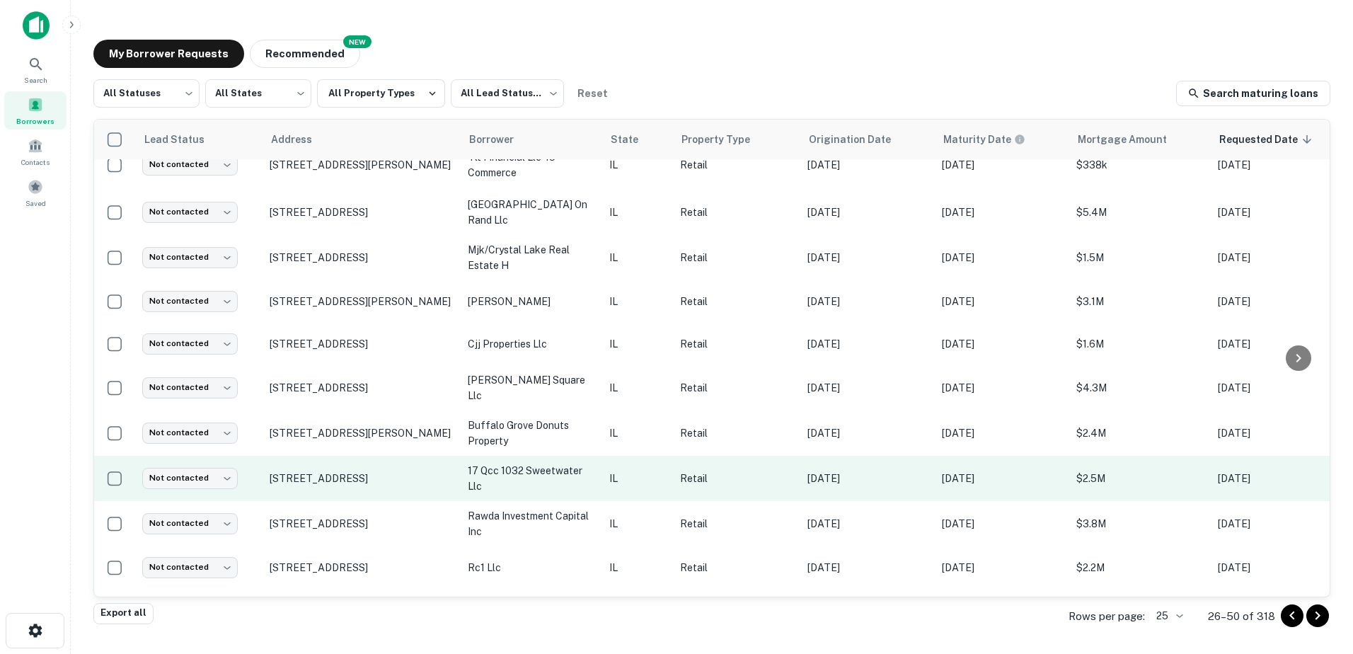
scroll to position [689, 0]
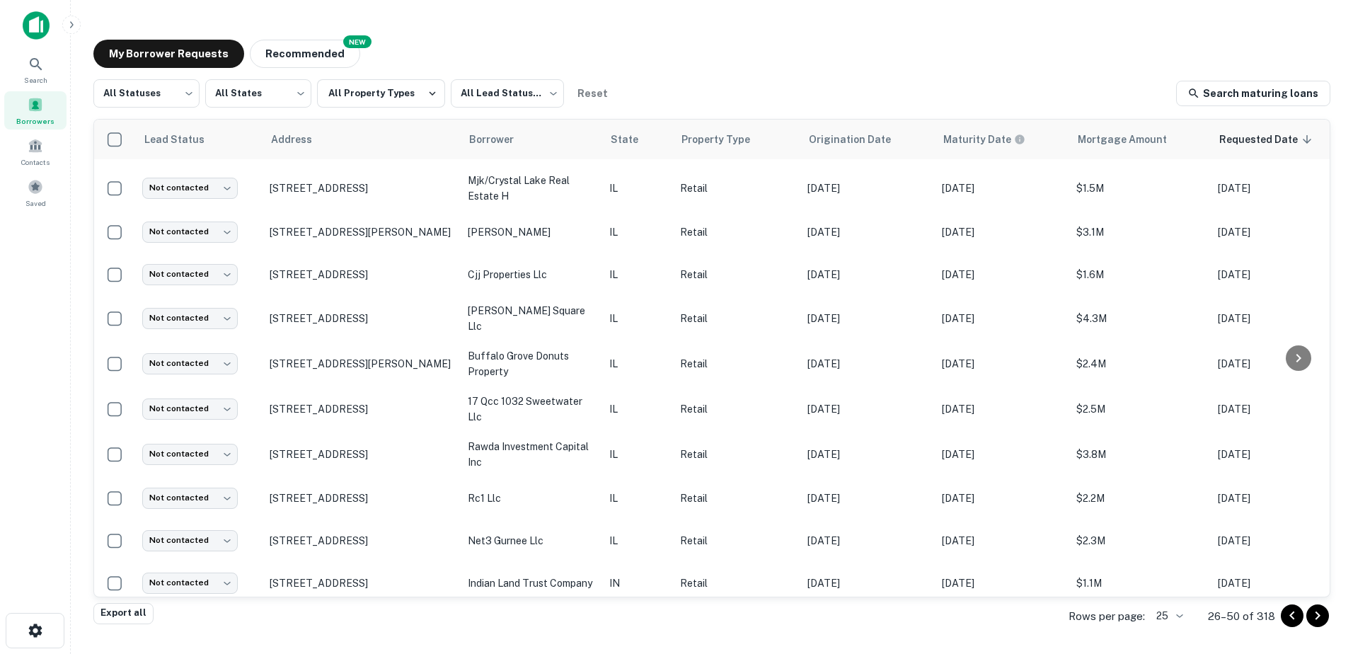
click at [1310, 612] on icon "Go to next page" at bounding box center [1318, 615] width 17 height 17
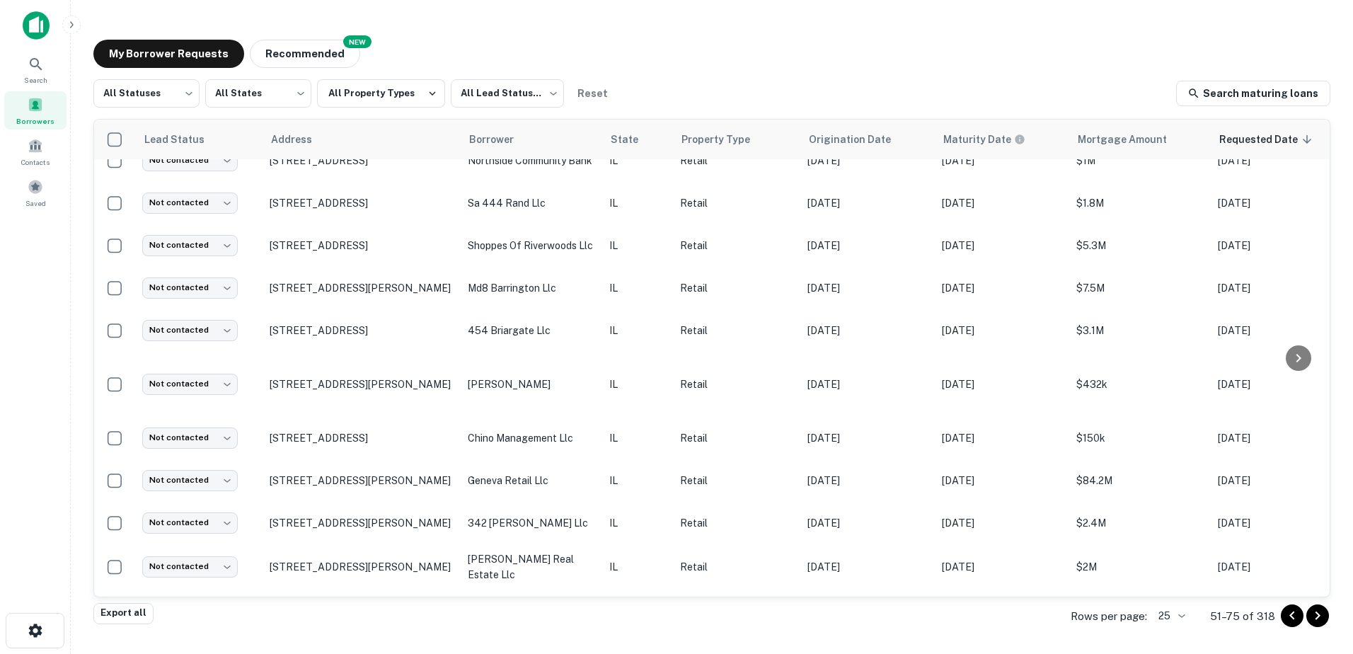
scroll to position [283, 0]
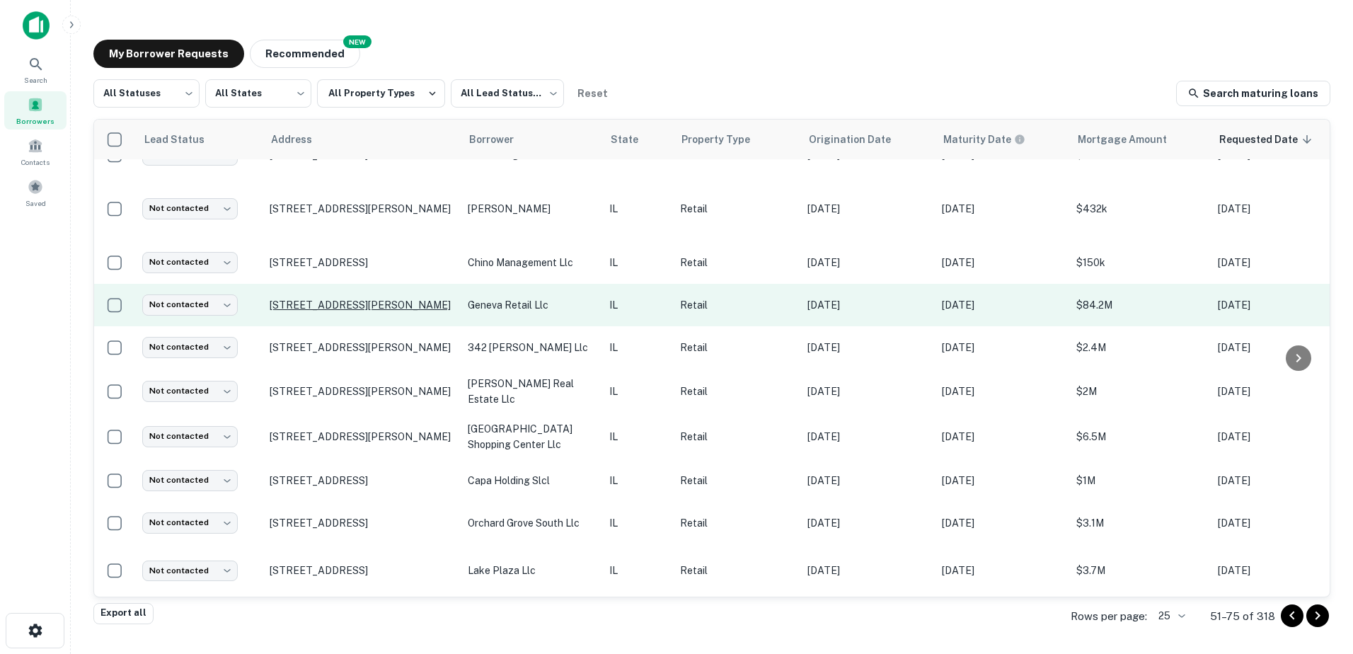
click at [336, 299] on p "[STREET_ADDRESS][PERSON_NAME]" at bounding box center [362, 305] width 184 height 13
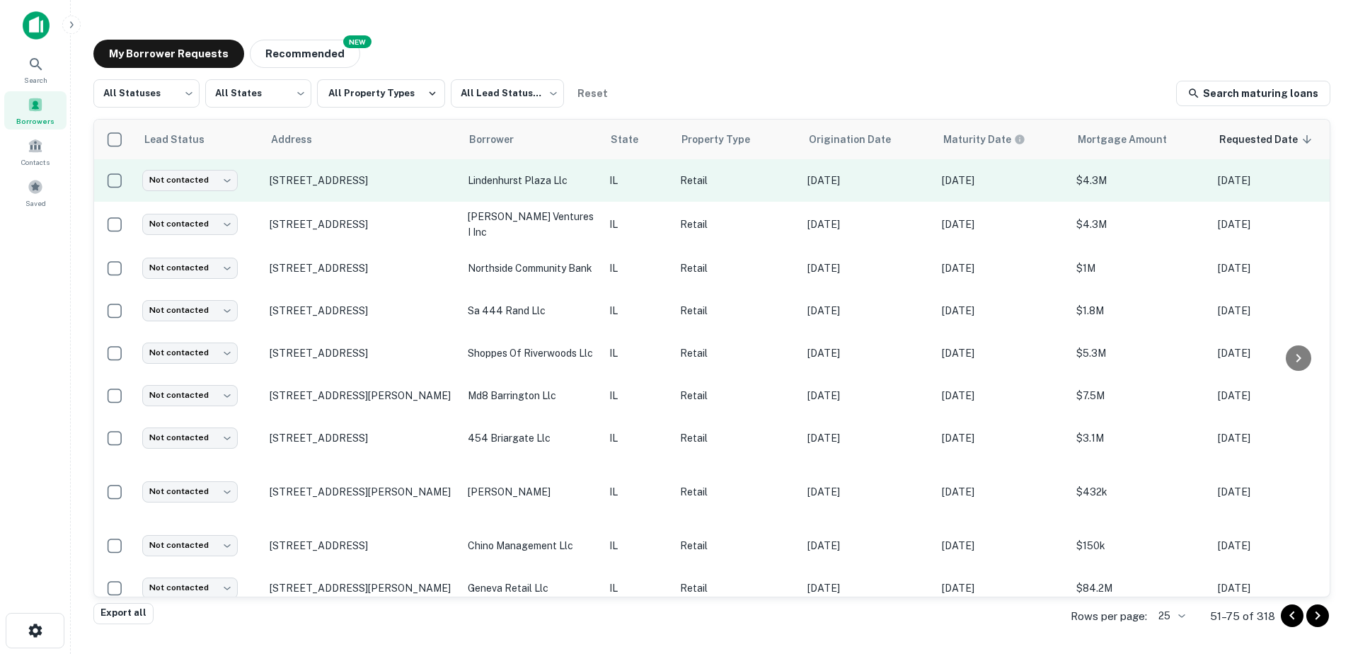
click at [563, 183] on p "lindenhurst plaza llc" at bounding box center [531, 181] width 127 height 16
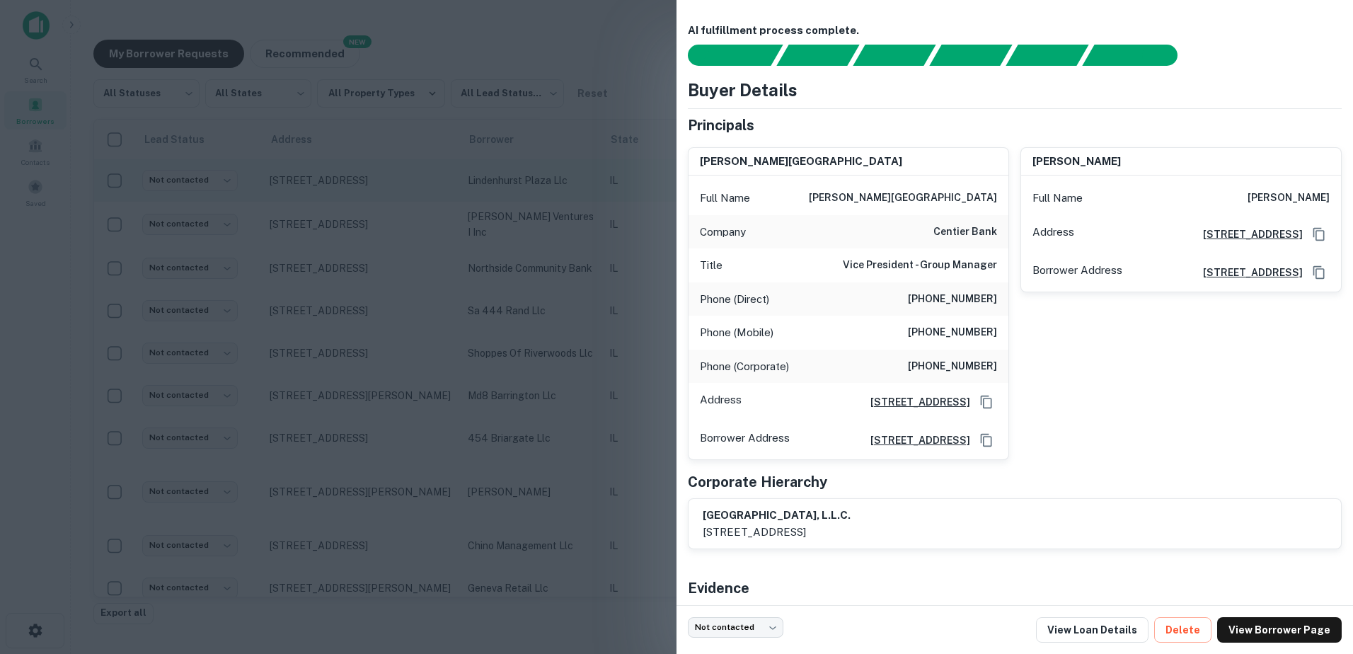
click at [557, 193] on div at bounding box center [676, 327] width 1353 height 654
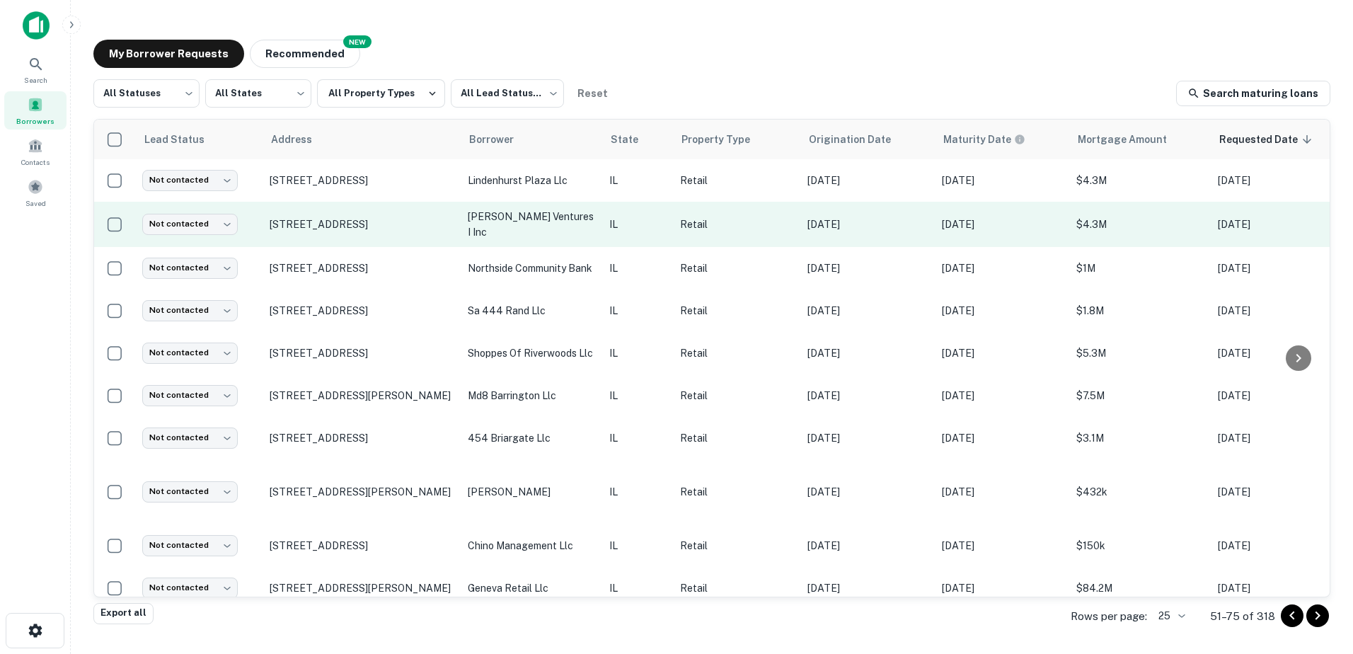
click at [527, 227] on p "[PERSON_NAME] ventures i inc" at bounding box center [531, 224] width 127 height 31
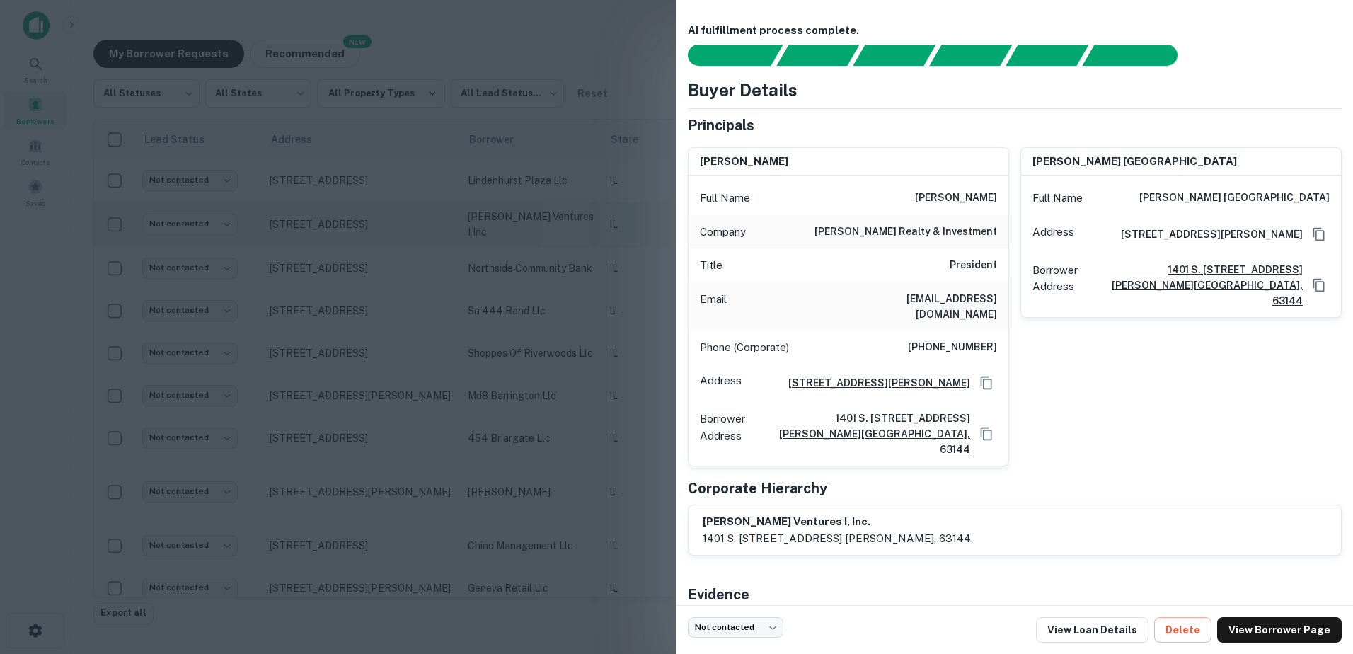
click at [528, 231] on div at bounding box center [676, 327] width 1353 height 654
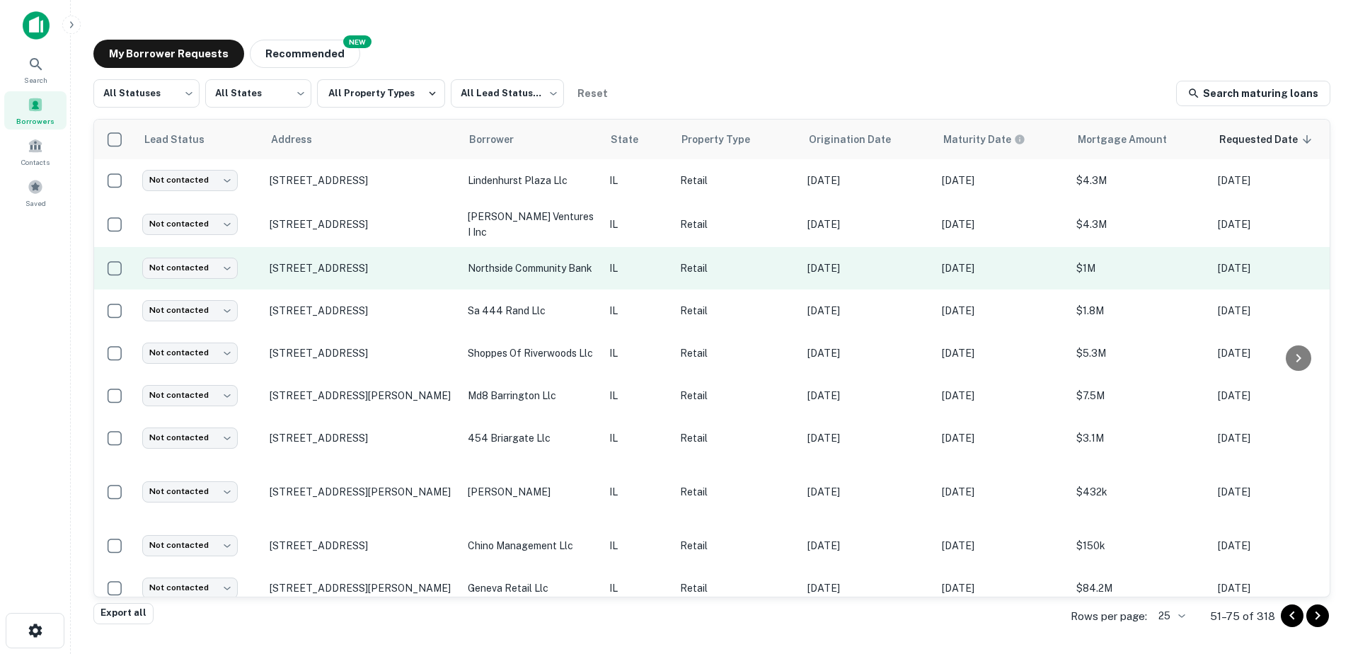
click at [520, 268] on p "northside community bank" at bounding box center [531, 269] width 127 height 16
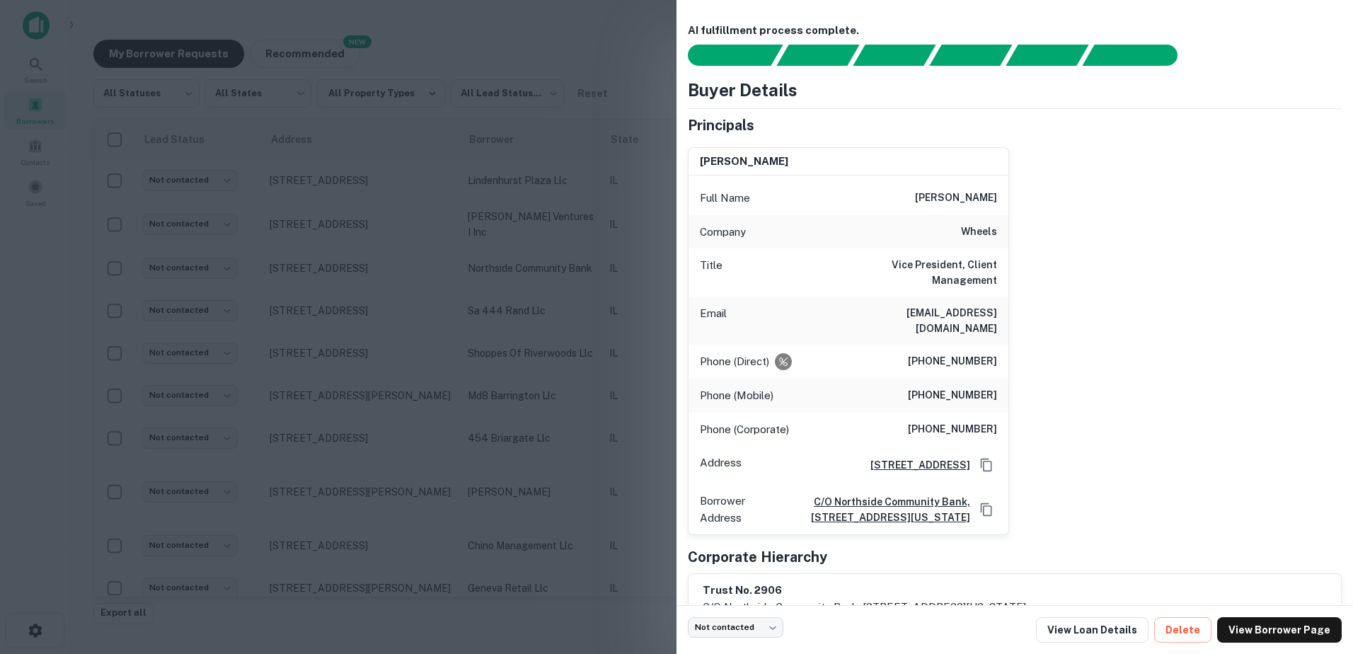
click at [508, 314] on div at bounding box center [676, 327] width 1353 height 654
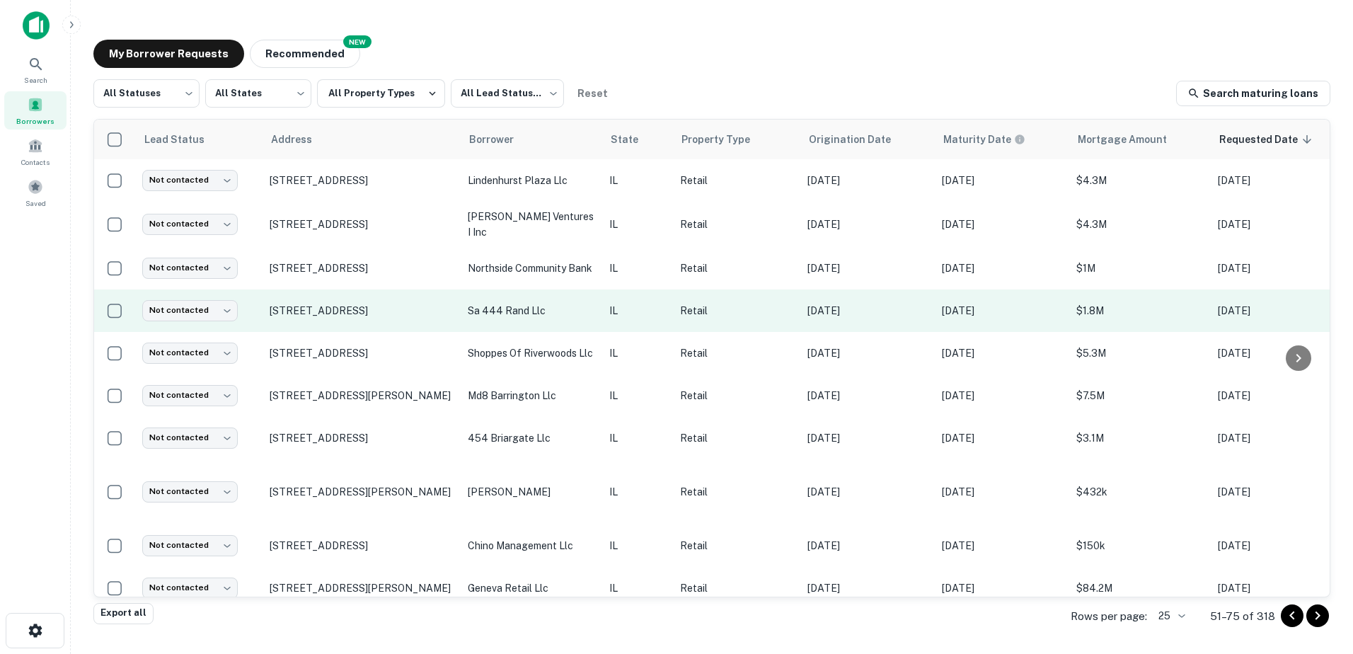
click at [508, 309] on p "sa 444 rand llc" at bounding box center [531, 311] width 127 height 16
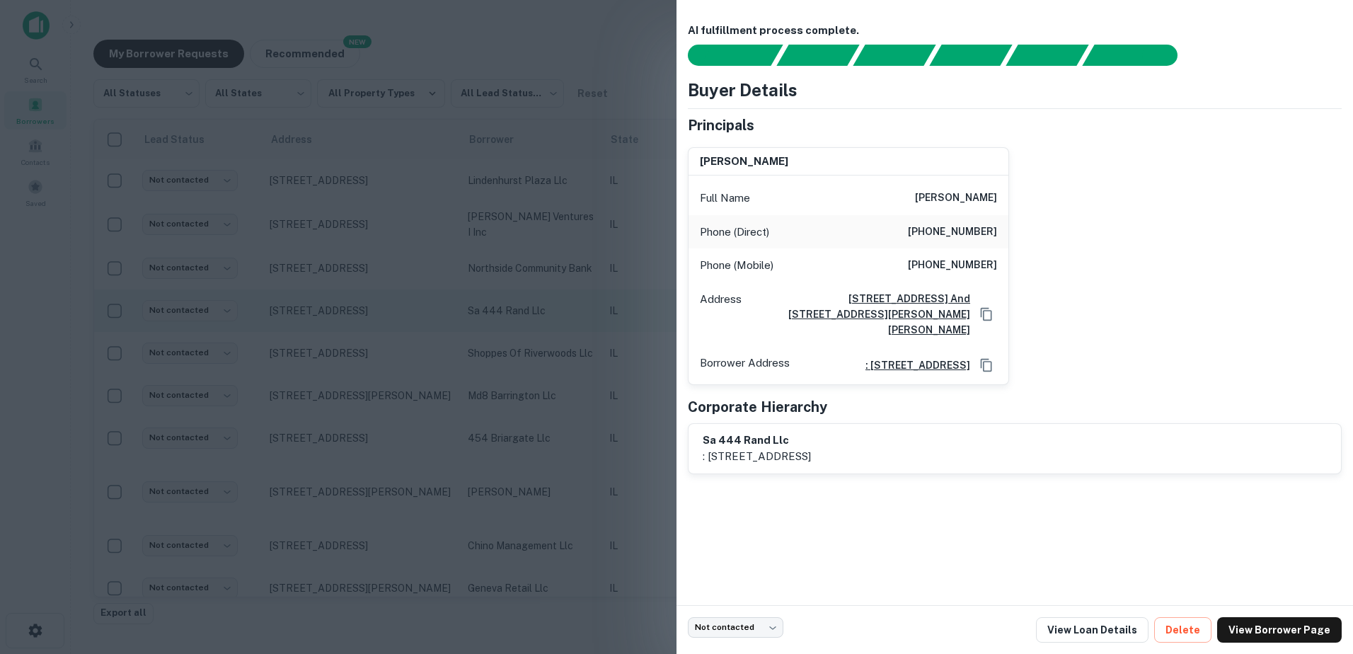
click at [508, 309] on div at bounding box center [676, 327] width 1353 height 654
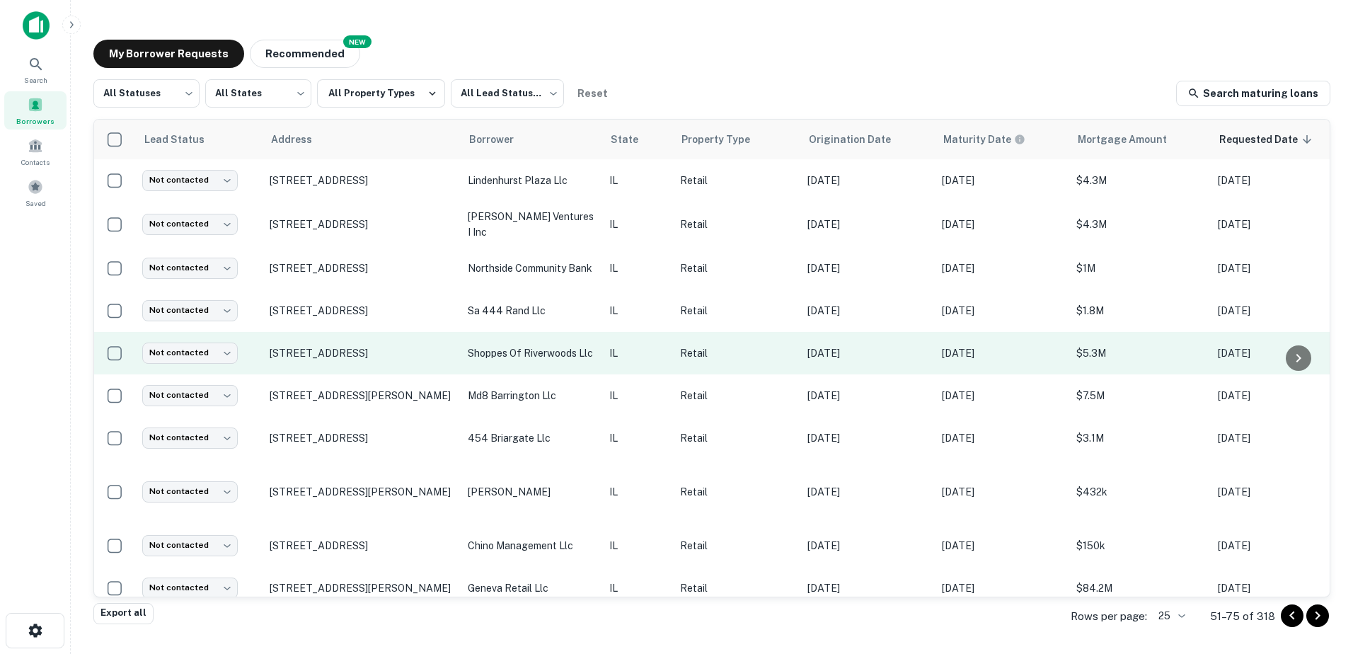
click at [526, 345] on p "shoppes of riverwoods llc" at bounding box center [531, 353] width 127 height 16
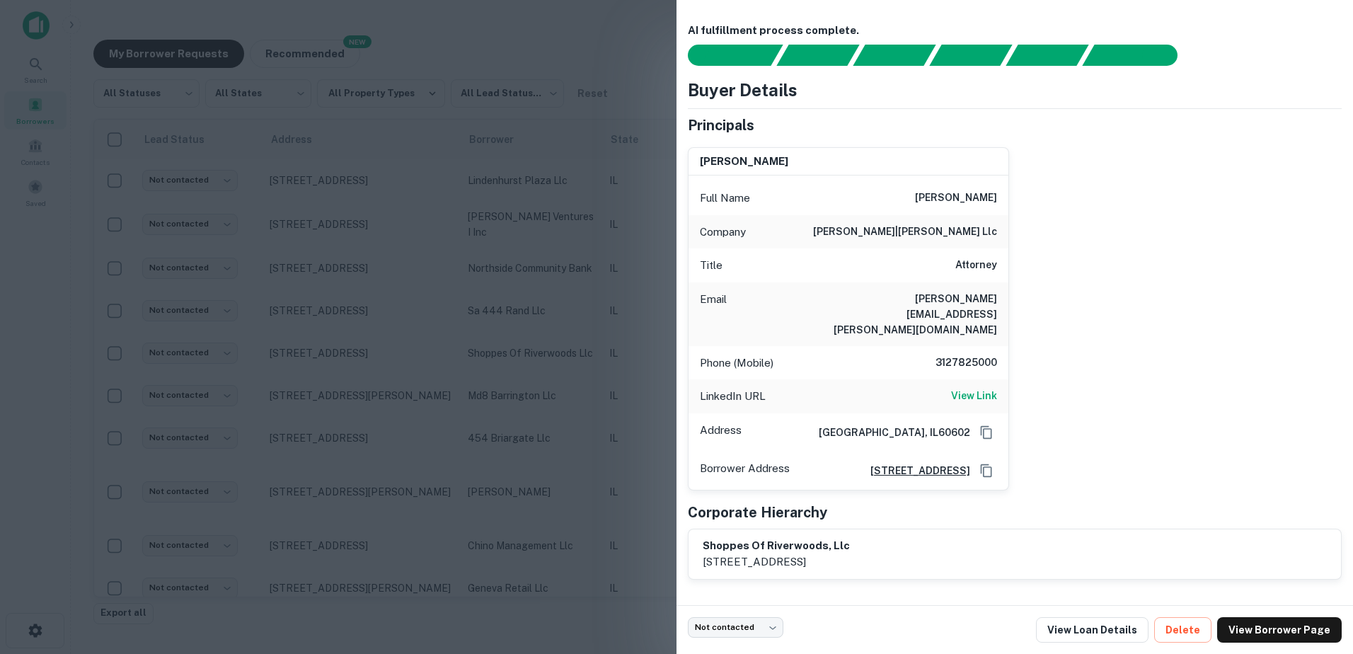
click at [501, 353] on div at bounding box center [676, 327] width 1353 height 654
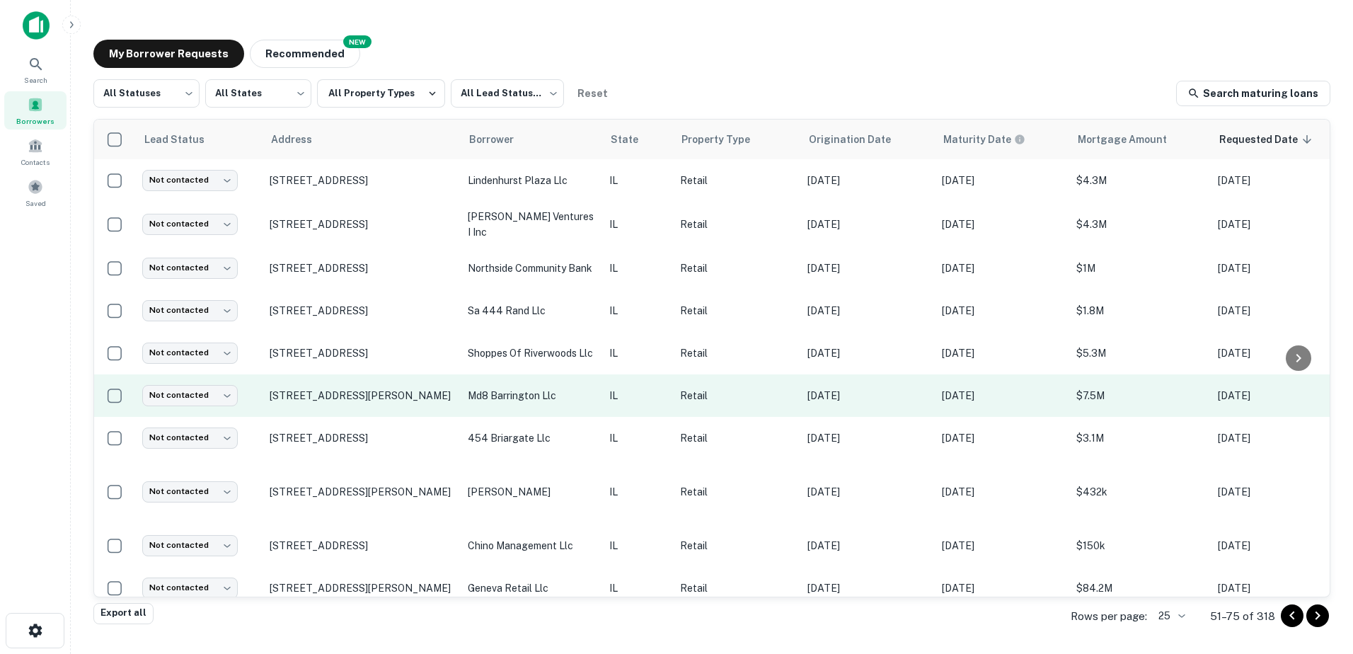
click at [510, 390] on p "md8 barrington llc" at bounding box center [531, 396] width 127 height 16
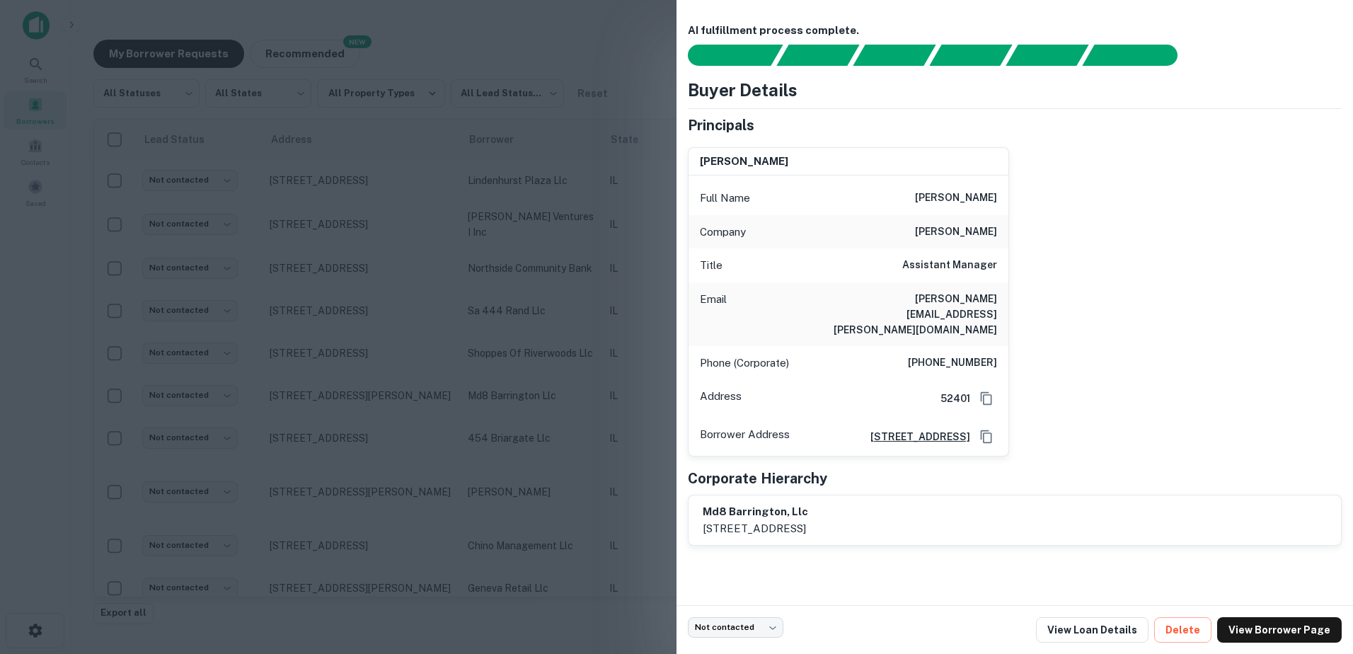
click at [522, 409] on div at bounding box center [676, 327] width 1353 height 654
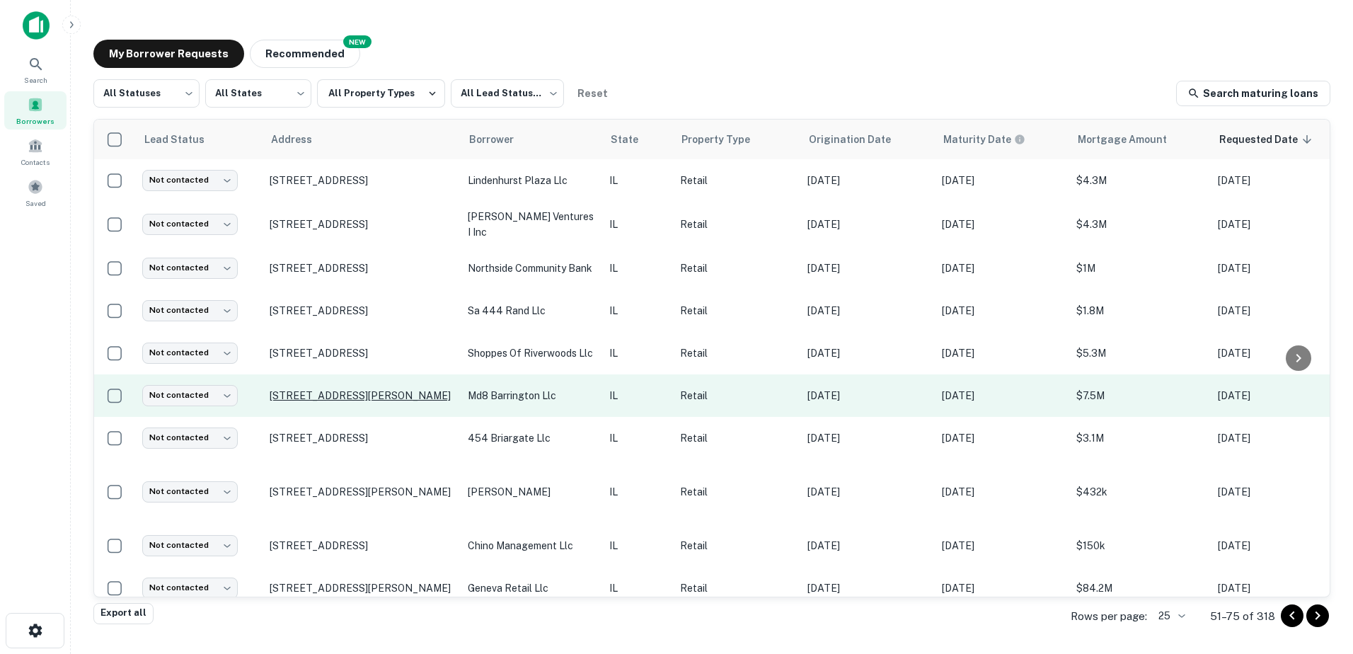
click at [330, 396] on p "[STREET_ADDRESS][PERSON_NAME]" at bounding box center [362, 395] width 184 height 13
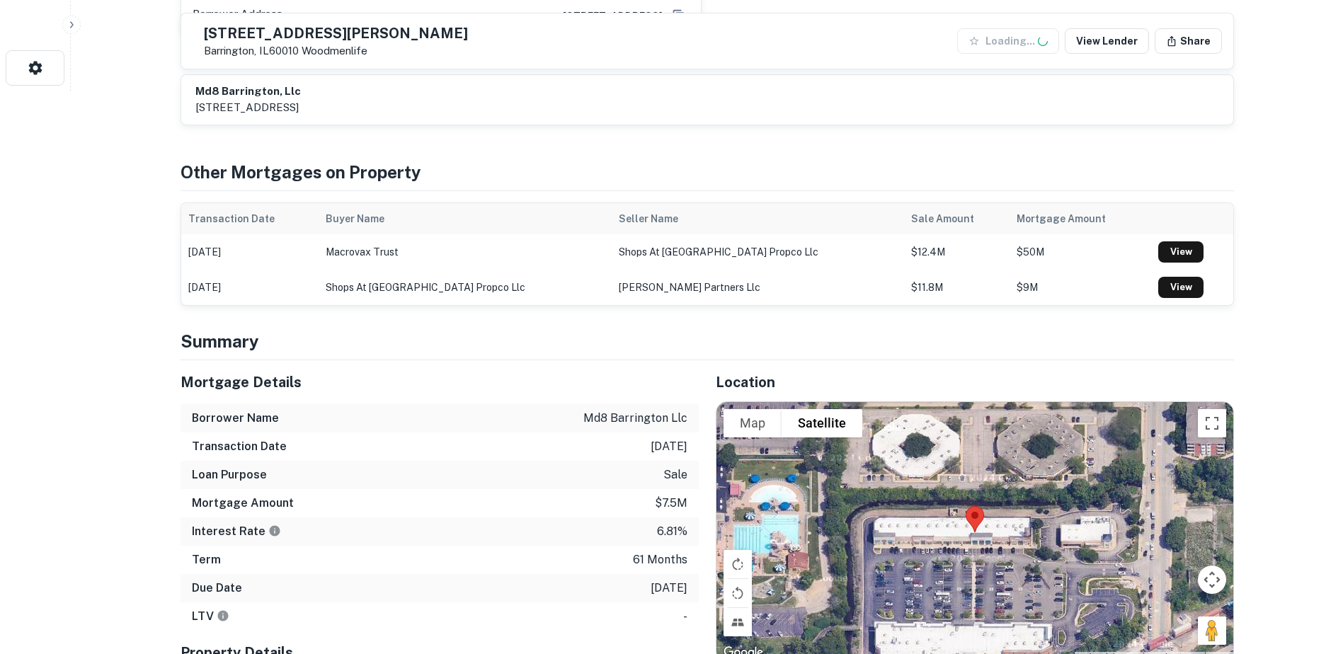
scroll to position [566, 0]
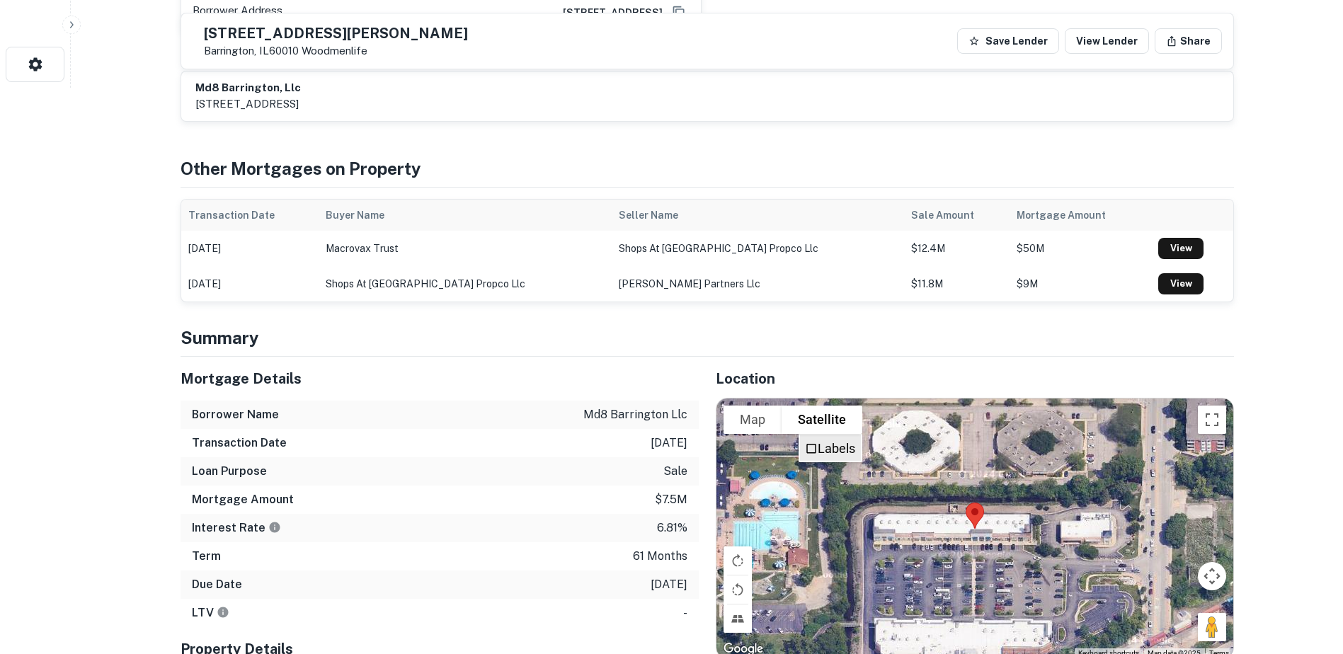
click at [830, 441] on label "Labels" at bounding box center [837, 448] width 38 height 15
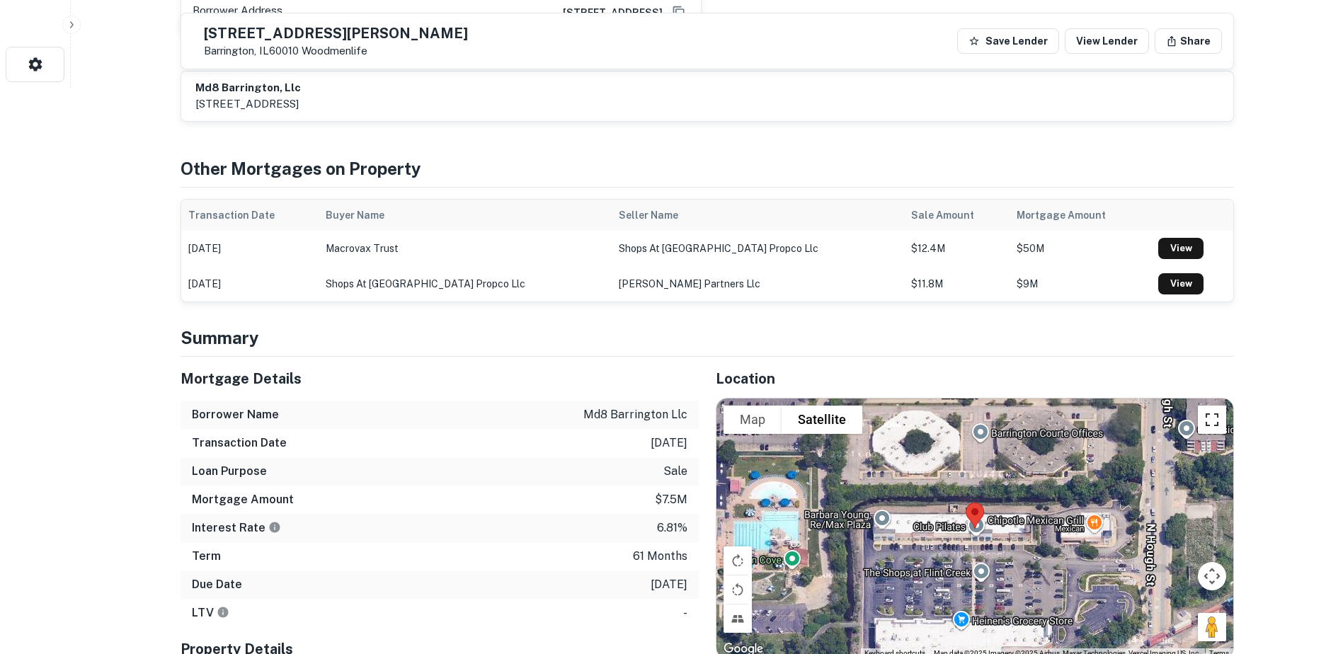
click at [1204, 406] on button "Toggle fullscreen view" at bounding box center [1212, 420] width 28 height 28
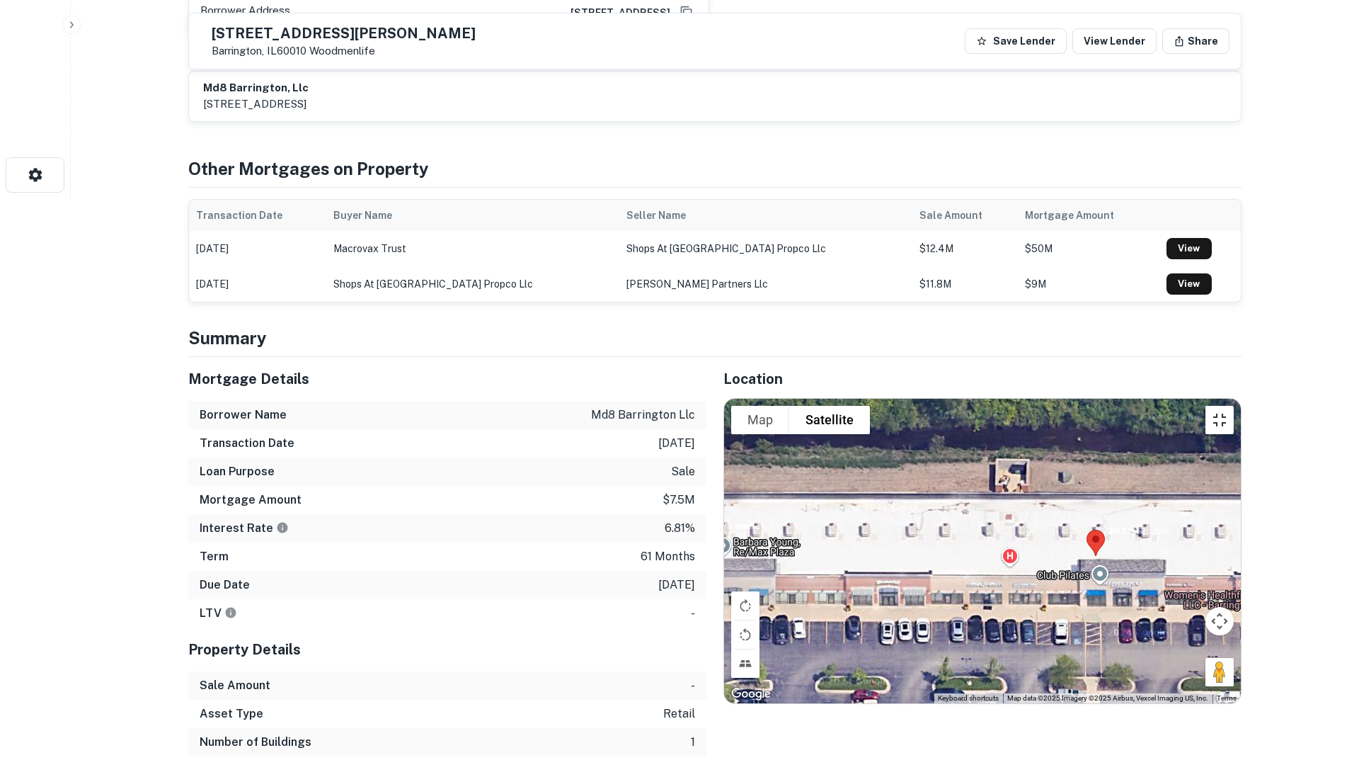
click at [1234, 406] on button "Toggle fullscreen view" at bounding box center [1220, 420] width 28 height 28
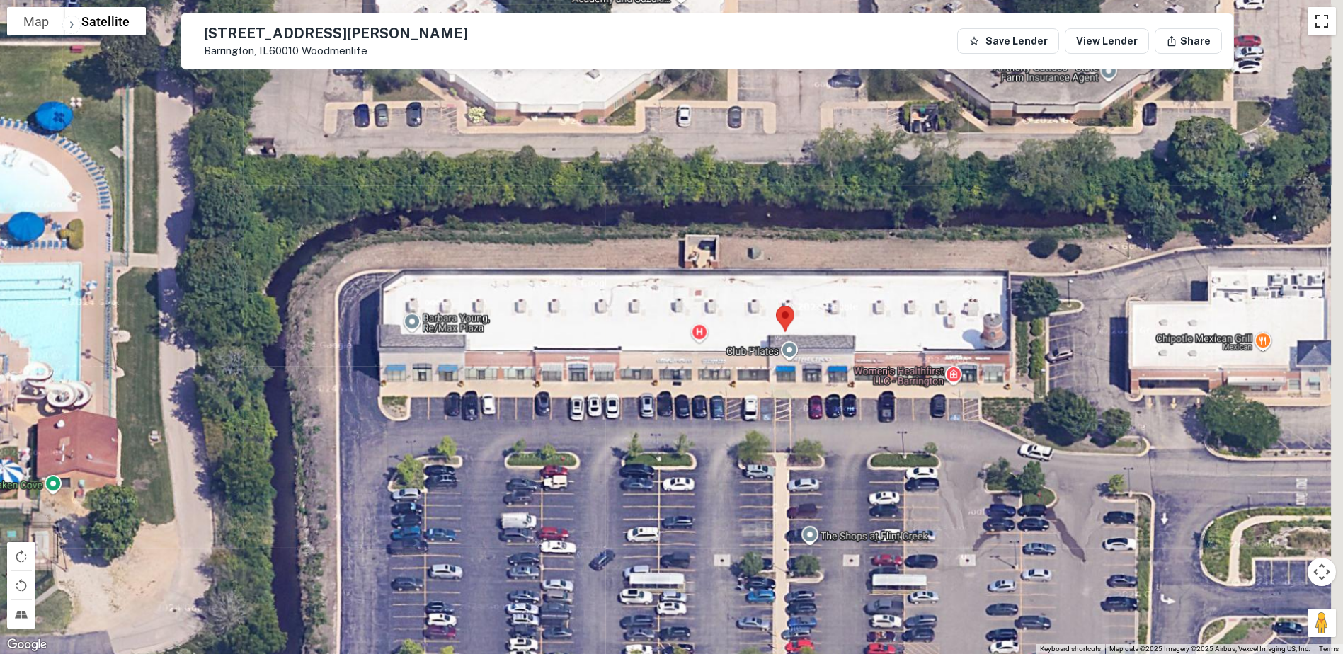
scroll to position [142, 0]
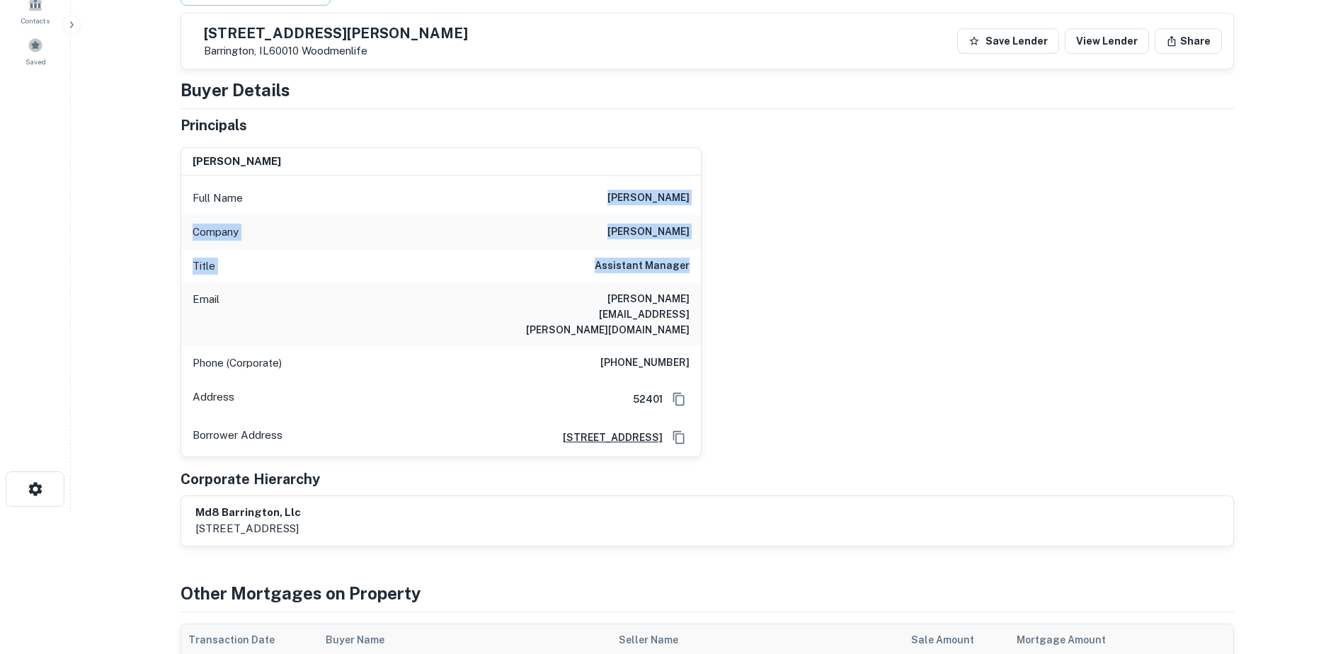
drag, startPoint x: 629, startPoint y: 207, endPoint x: 692, endPoint y: 277, distance: 94.8
click at [692, 277] on div "Full Name tiffany williams Company casey's Title Assistant Manager Email tiffan…" at bounding box center [441, 316] width 520 height 280
copy div "tiffany williams Company casey's Title Assistant Manager"
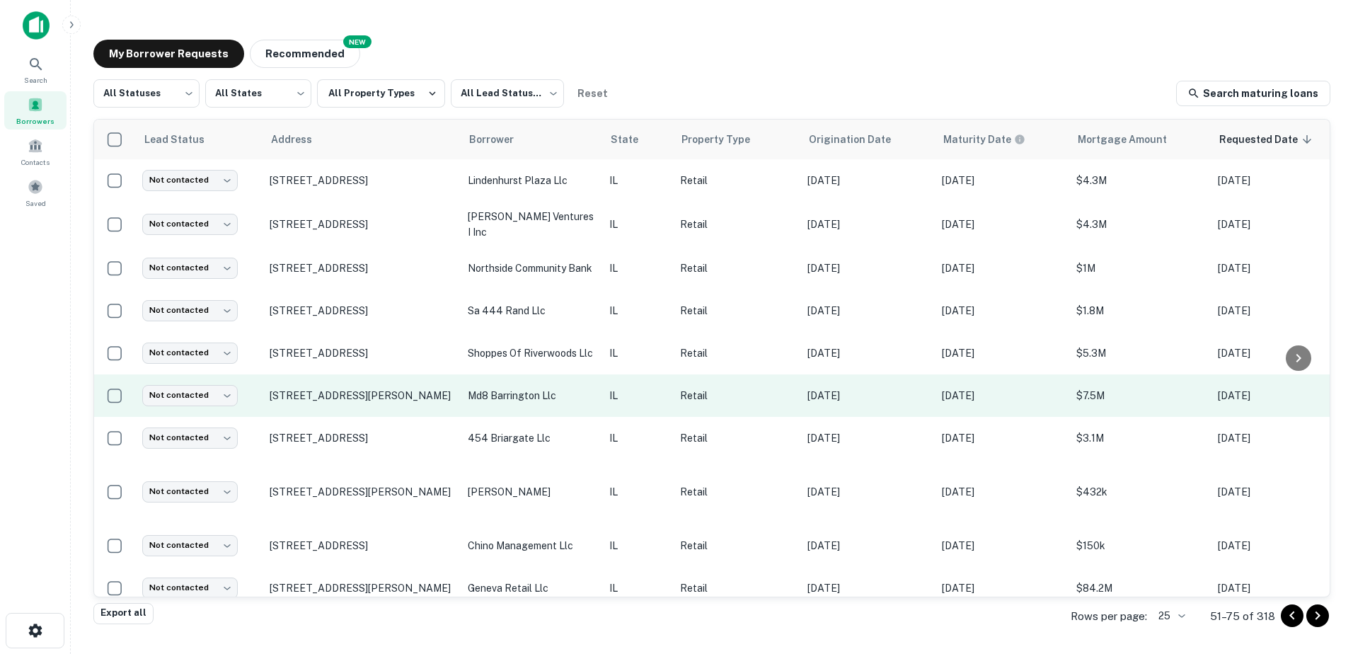
click at [542, 384] on td "md8 barrington llc" at bounding box center [532, 395] width 142 height 42
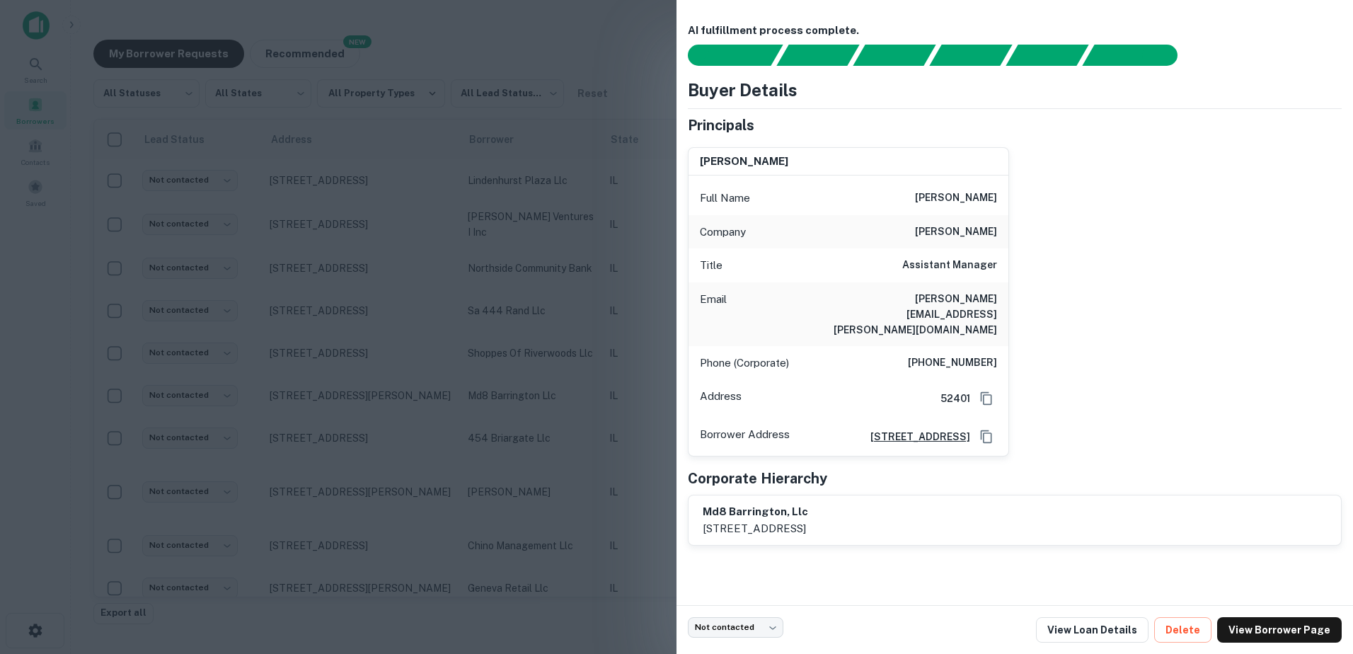
drag, startPoint x: 532, startPoint y: 394, endPoint x: 525, endPoint y: 399, distance: 9.1
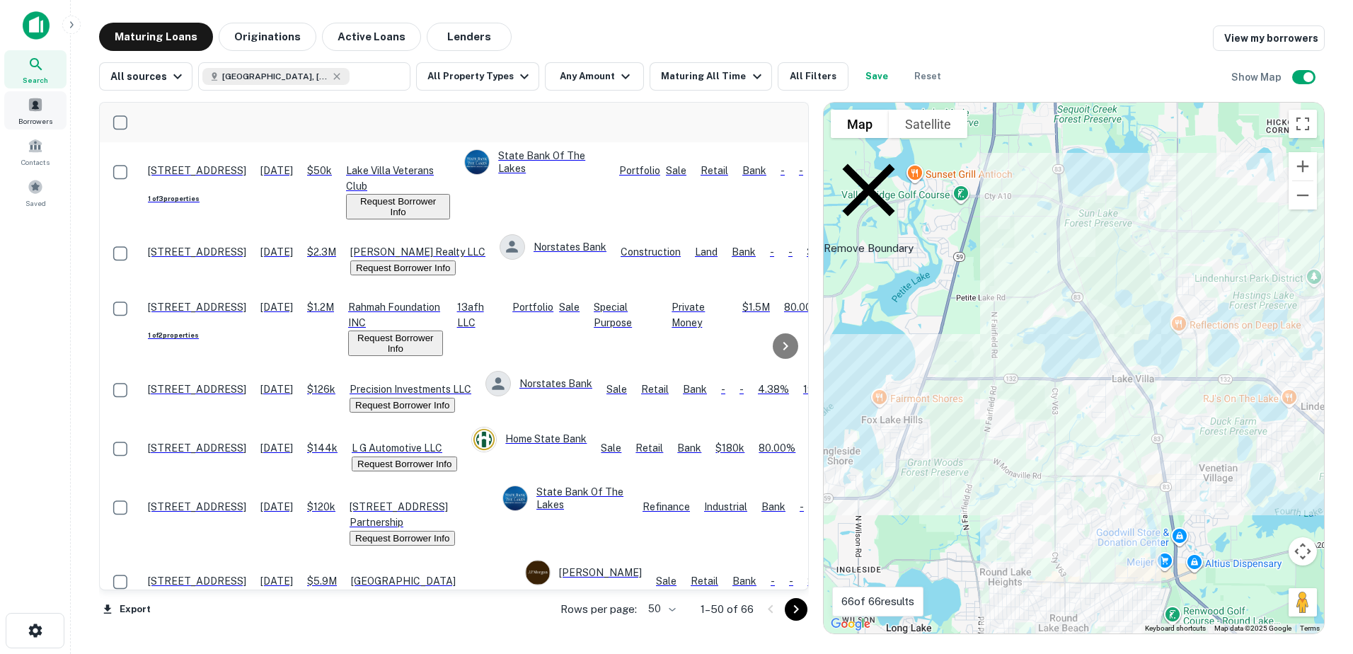
click at [33, 115] on span "Borrowers" at bounding box center [35, 120] width 34 height 11
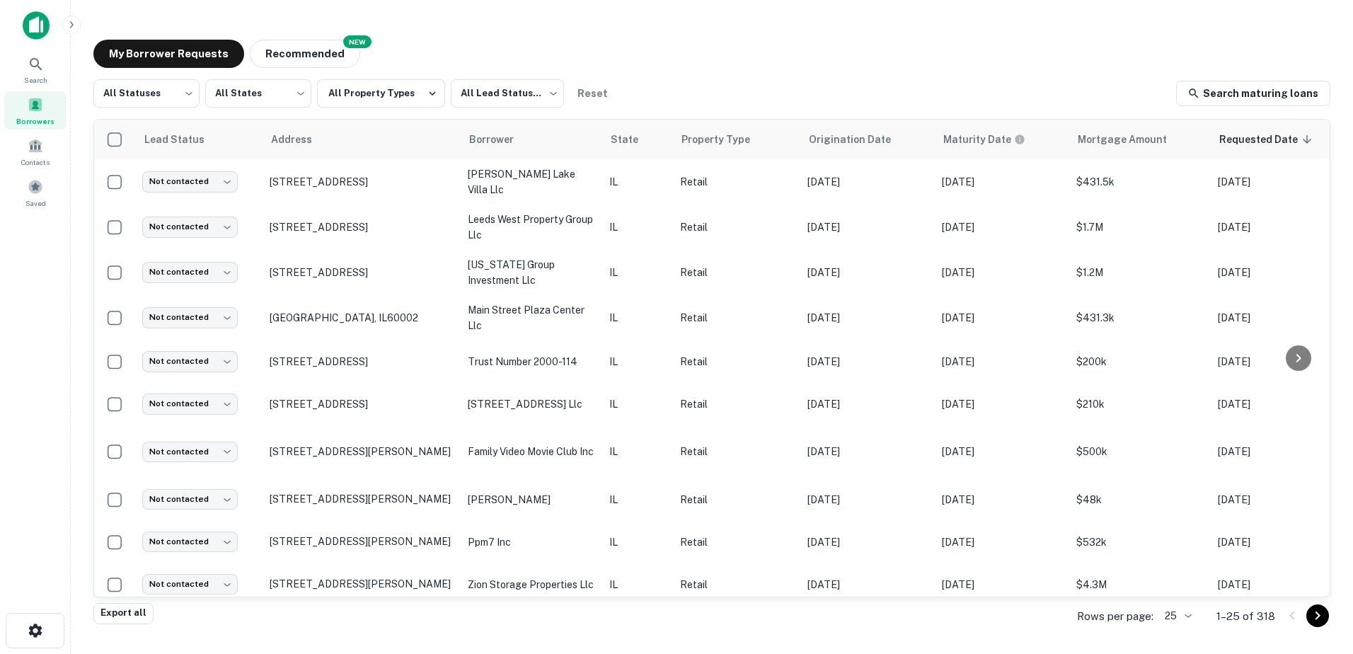
click at [1322, 612] on icon "Go to next page" at bounding box center [1318, 615] width 17 height 17
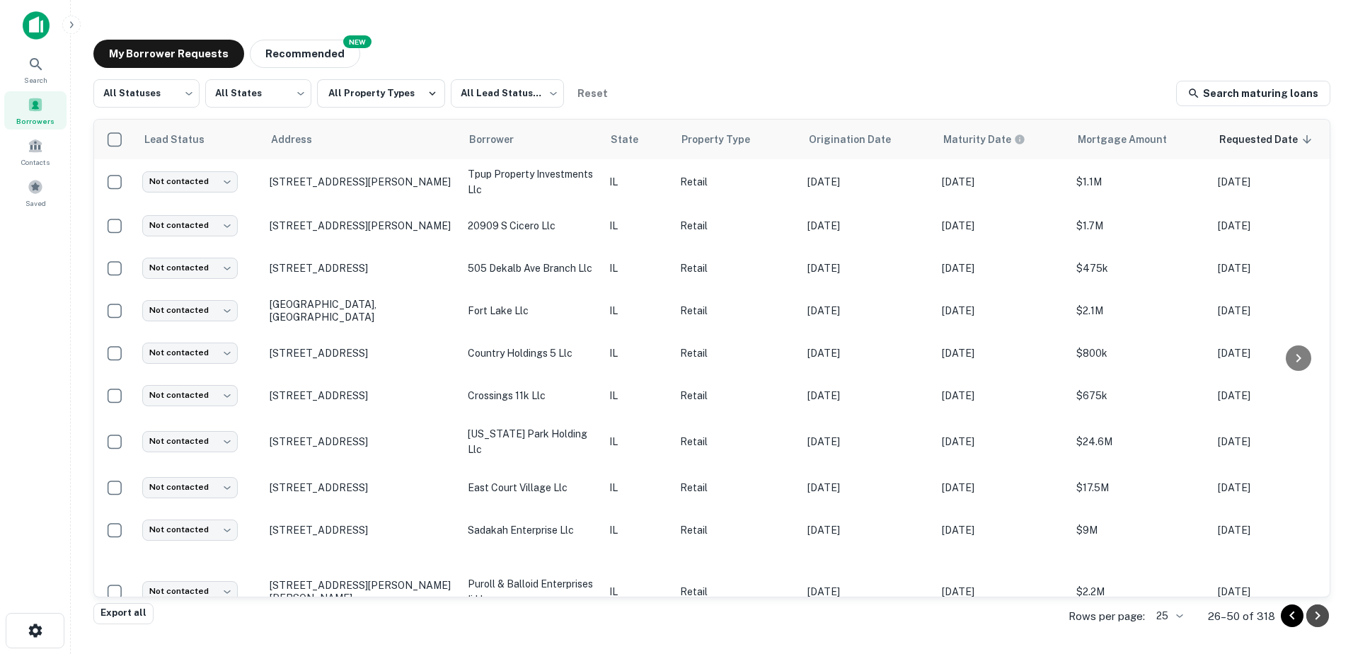
click at [1327, 617] on button "Go to next page" at bounding box center [1318, 616] width 23 height 23
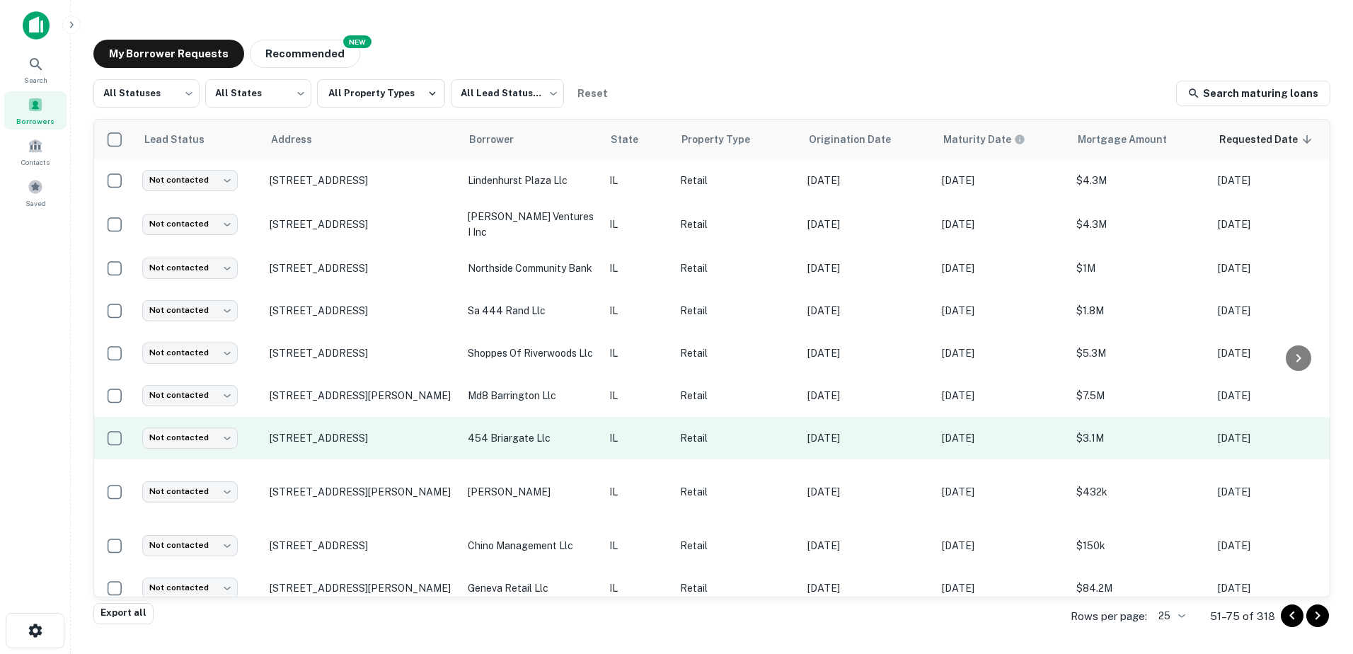
click at [533, 435] on p "454 briargate llc" at bounding box center [531, 438] width 127 height 16
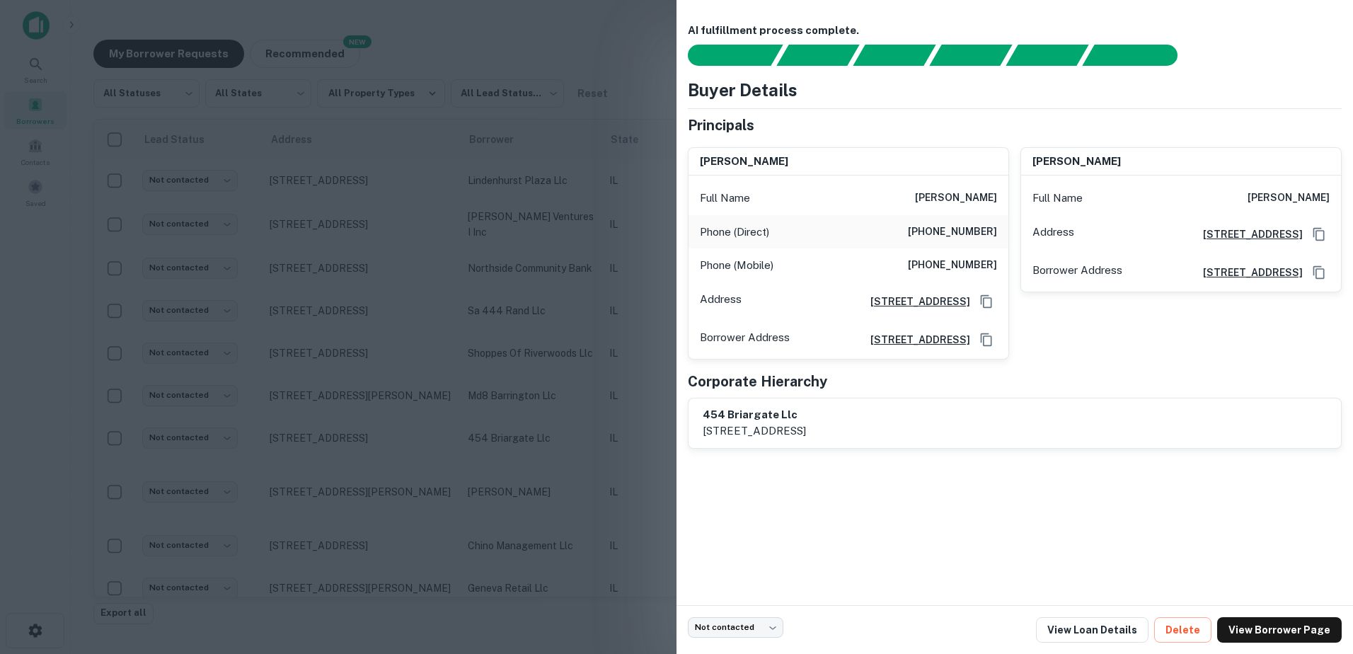
click at [532, 435] on div at bounding box center [676, 327] width 1353 height 654
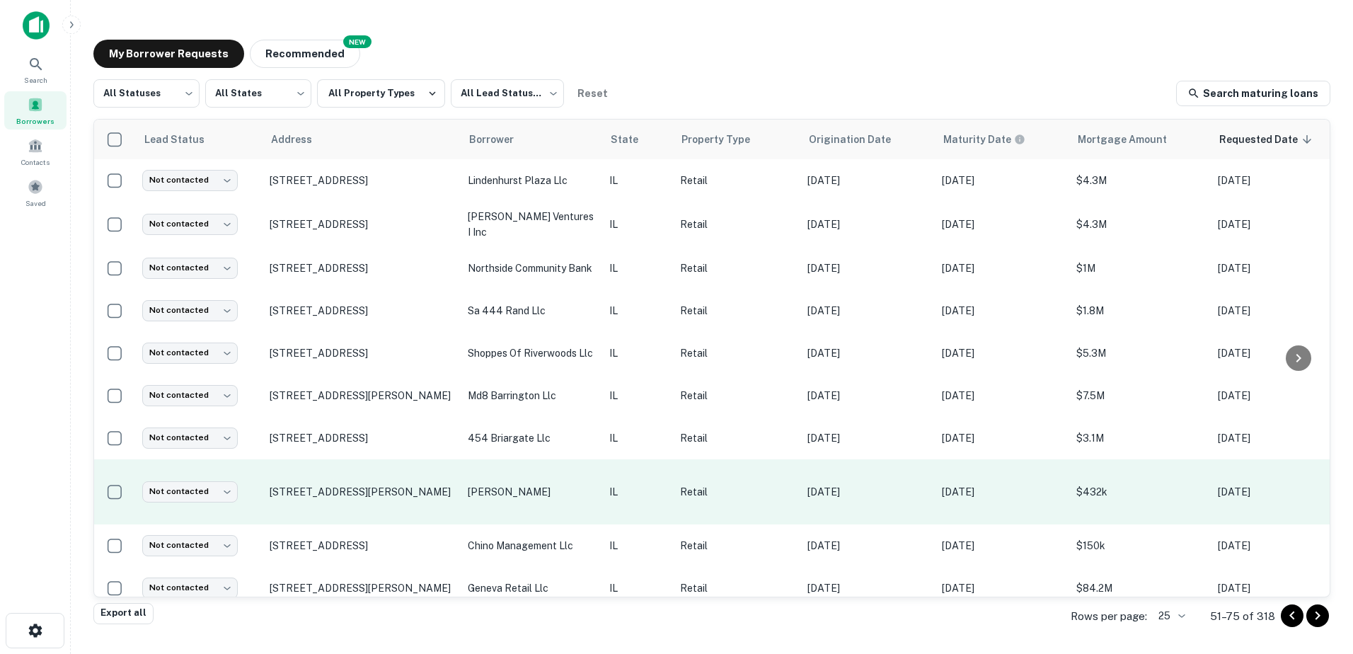
click at [518, 486] on p "[PERSON_NAME]" at bounding box center [531, 492] width 127 height 16
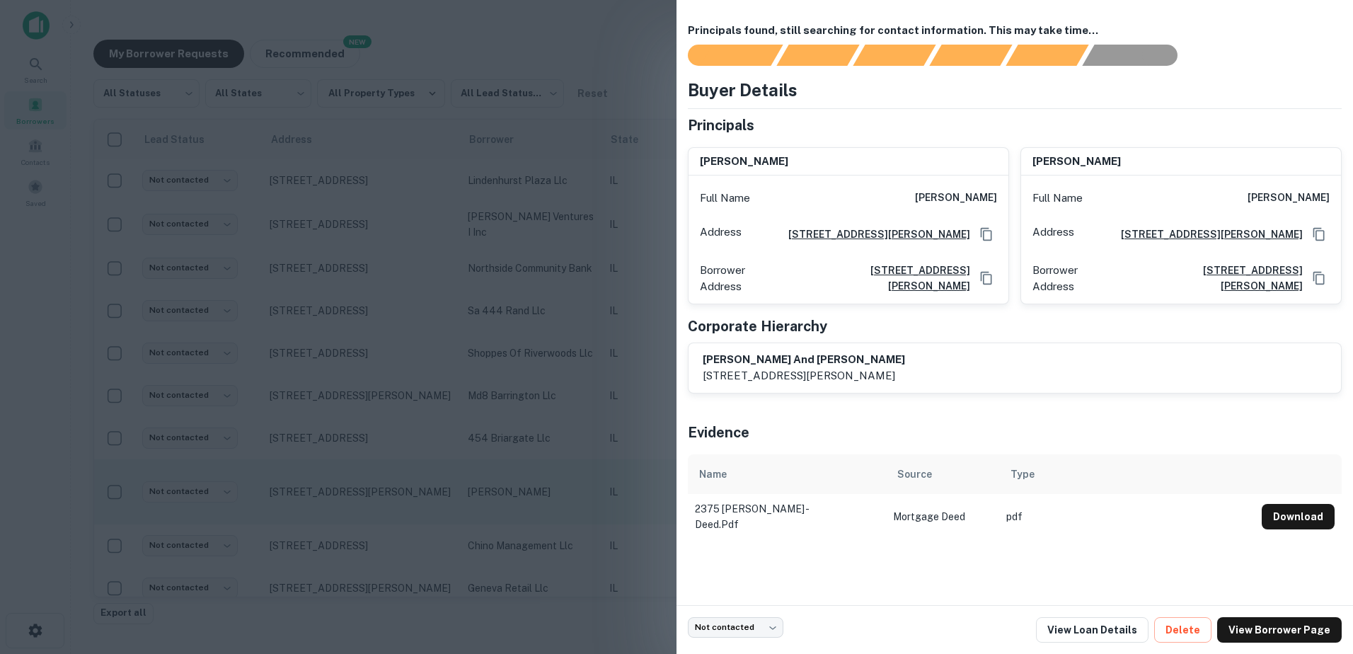
click at [518, 486] on div at bounding box center [676, 327] width 1353 height 654
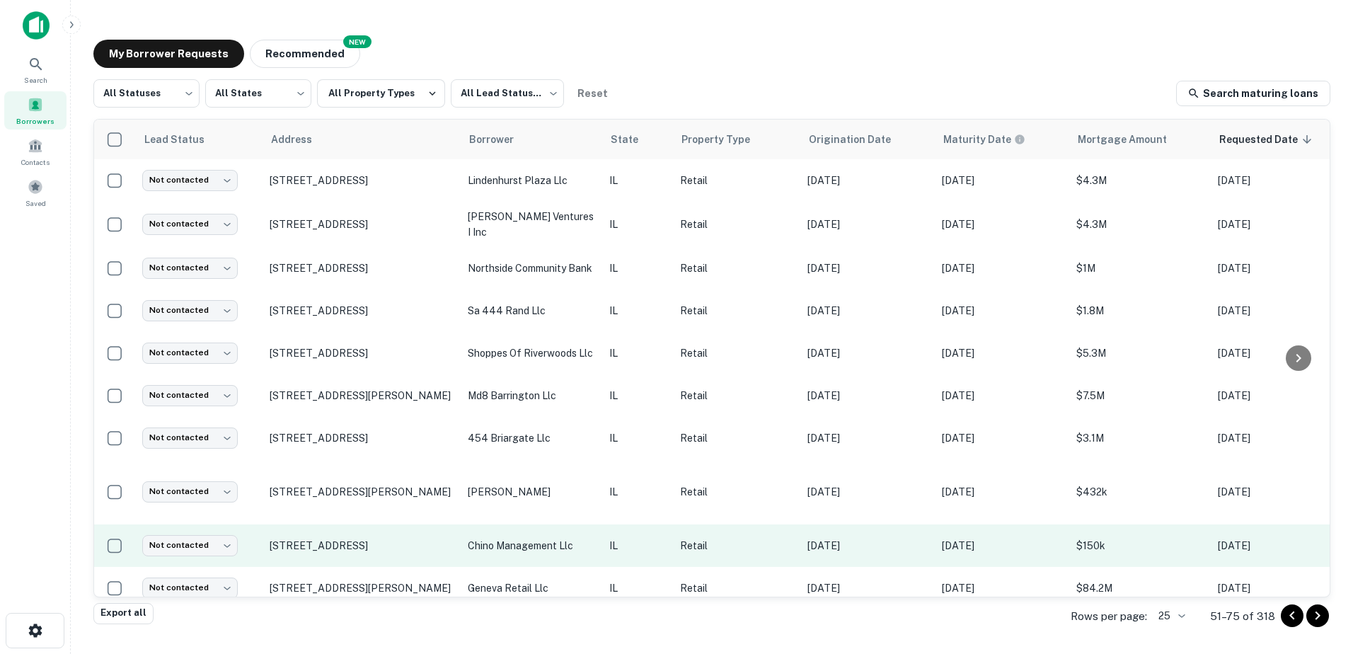
click at [523, 538] on p "chino management llc" at bounding box center [531, 546] width 127 height 16
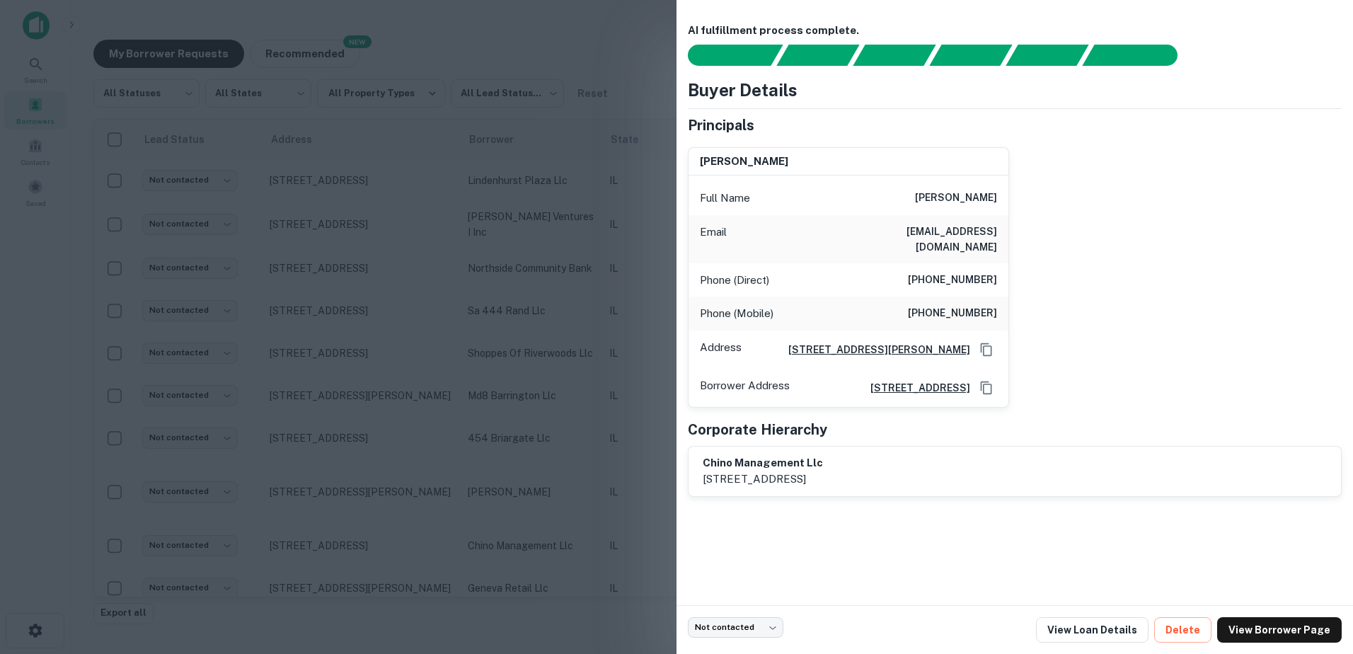
click at [523, 527] on div at bounding box center [676, 327] width 1353 height 654
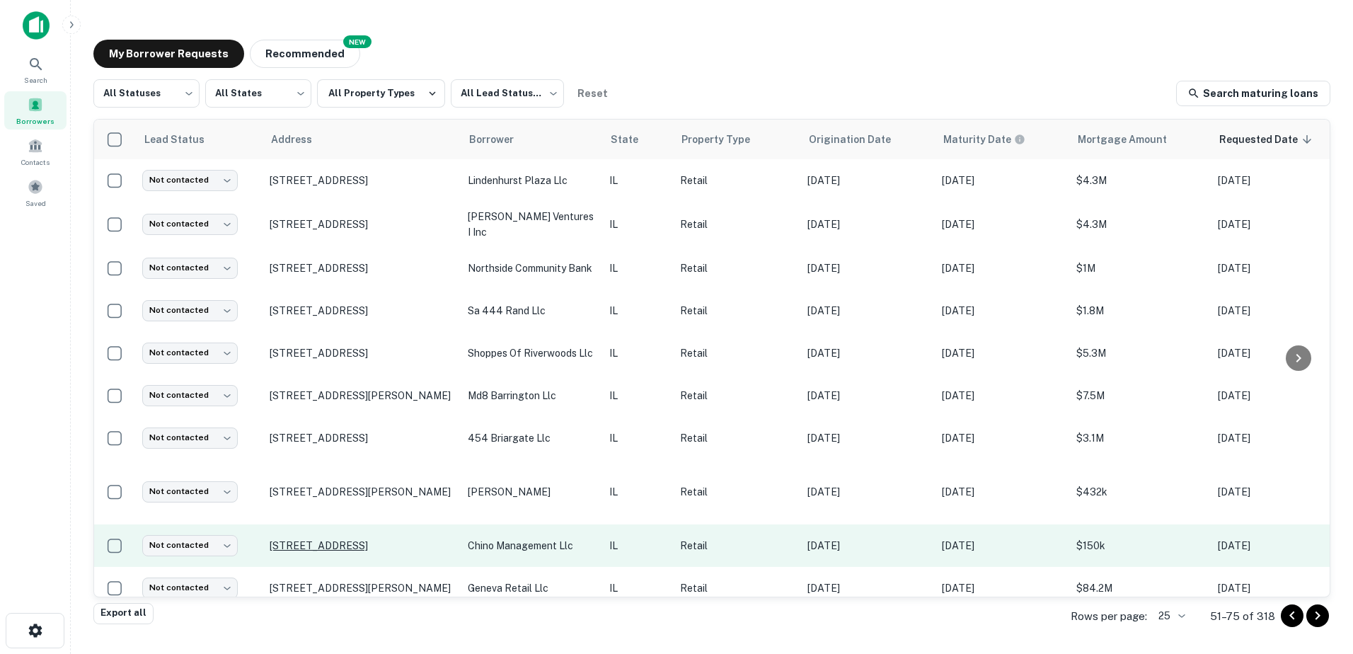
click at [350, 539] on p "[STREET_ADDRESS]" at bounding box center [362, 545] width 184 height 13
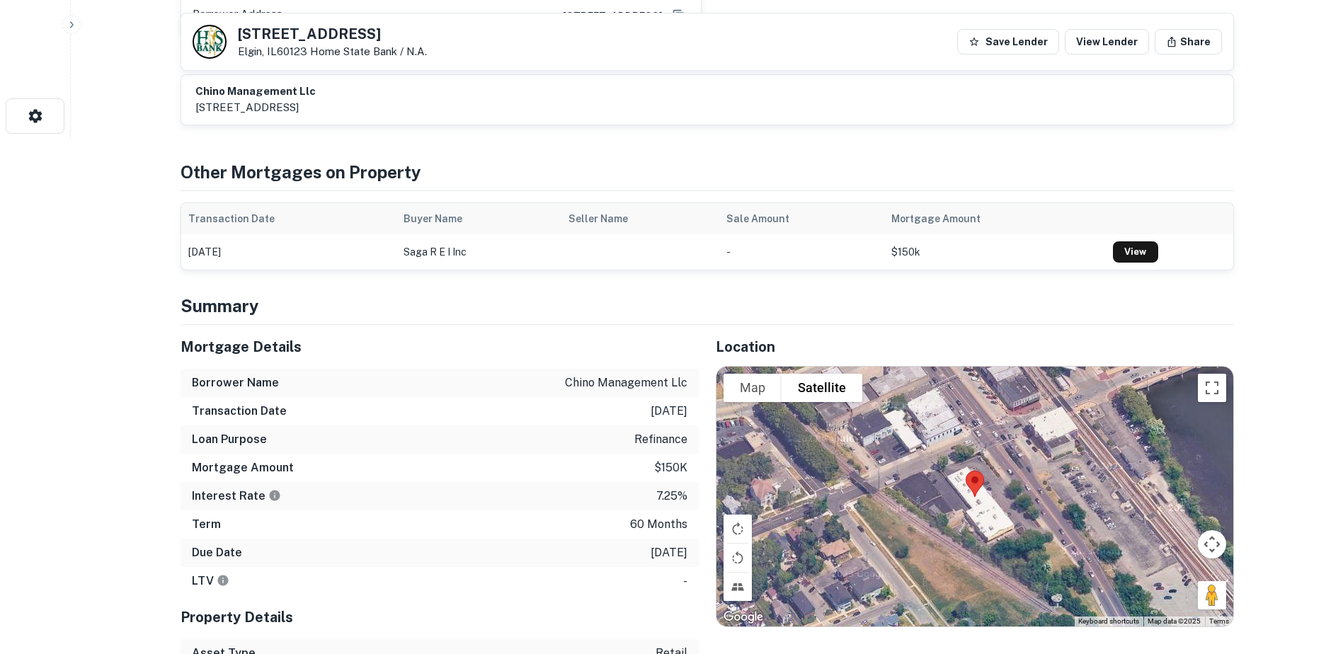
scroll to position [708, 0]
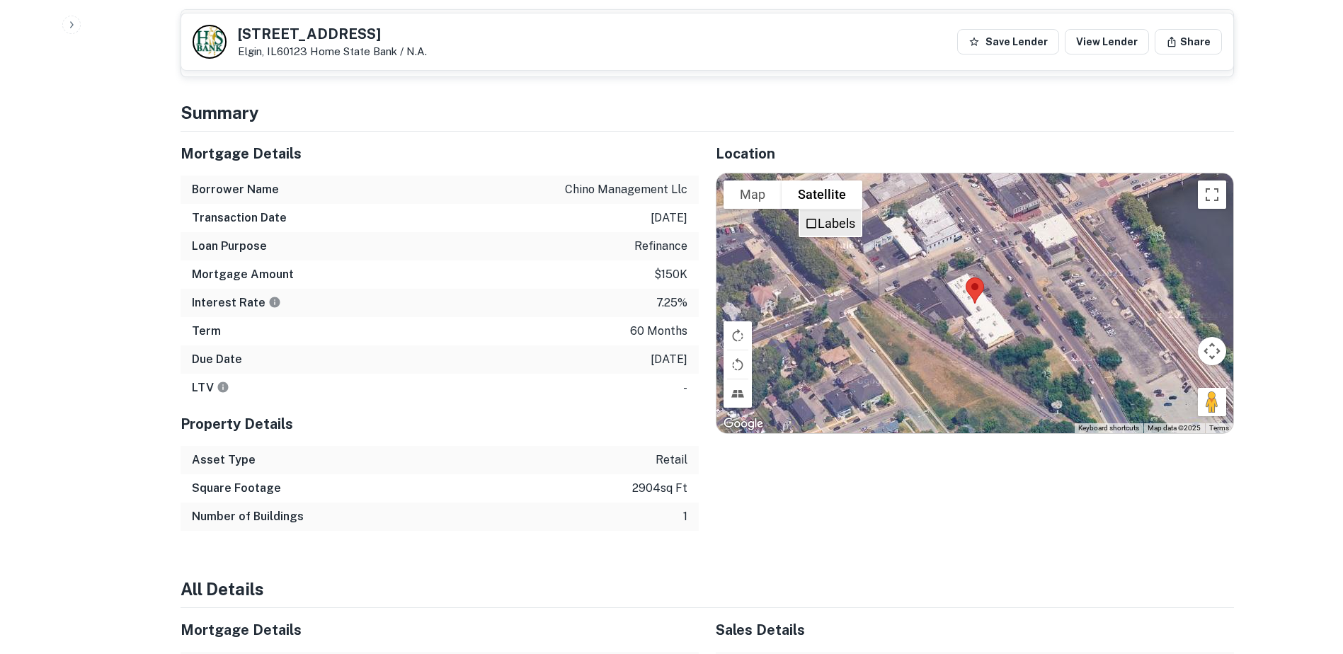
click at [845, 210] on li "Labels" at bounding box center [830, 222] width 61 height 25
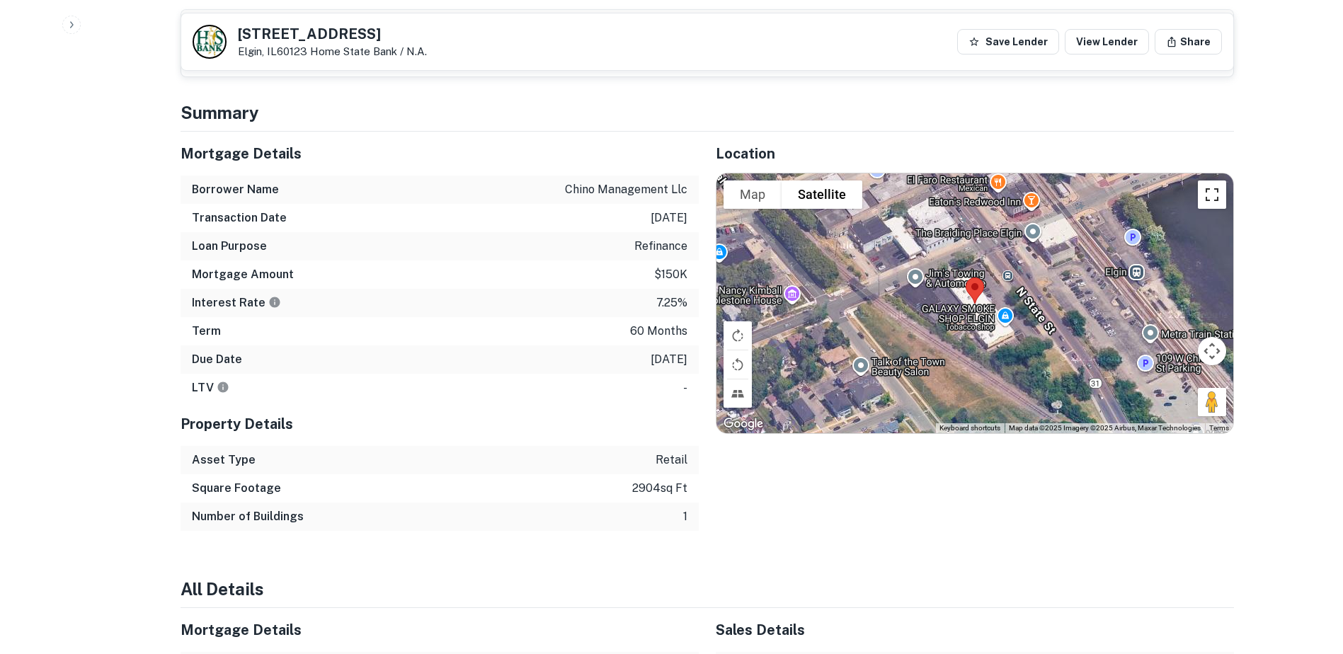
click at [1198, 183] on button "Toggle fullscreen view" at bounding box center [1212, 195] width 28 height 28
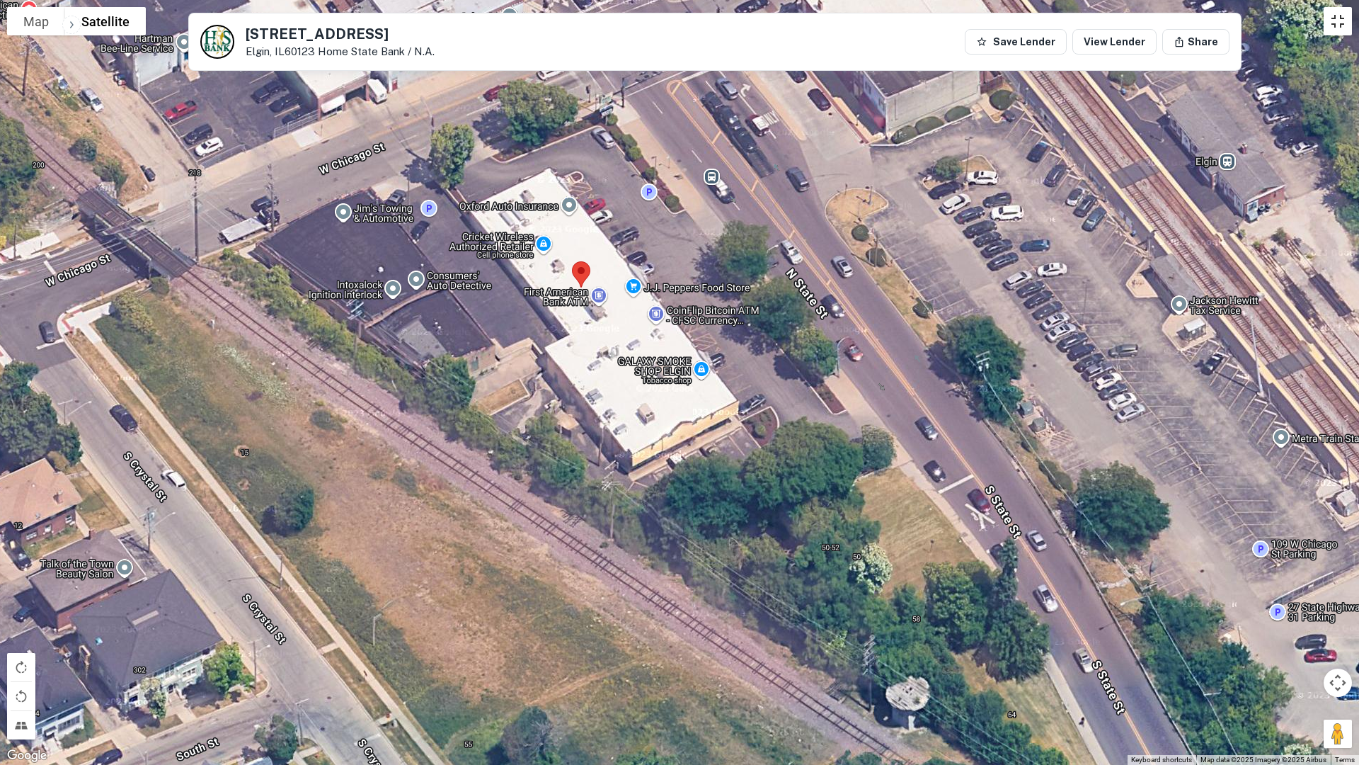
click at [1334, 27] on button "Toggle fullscreen view" at bounding box center [1338, 21] width 28 height 28
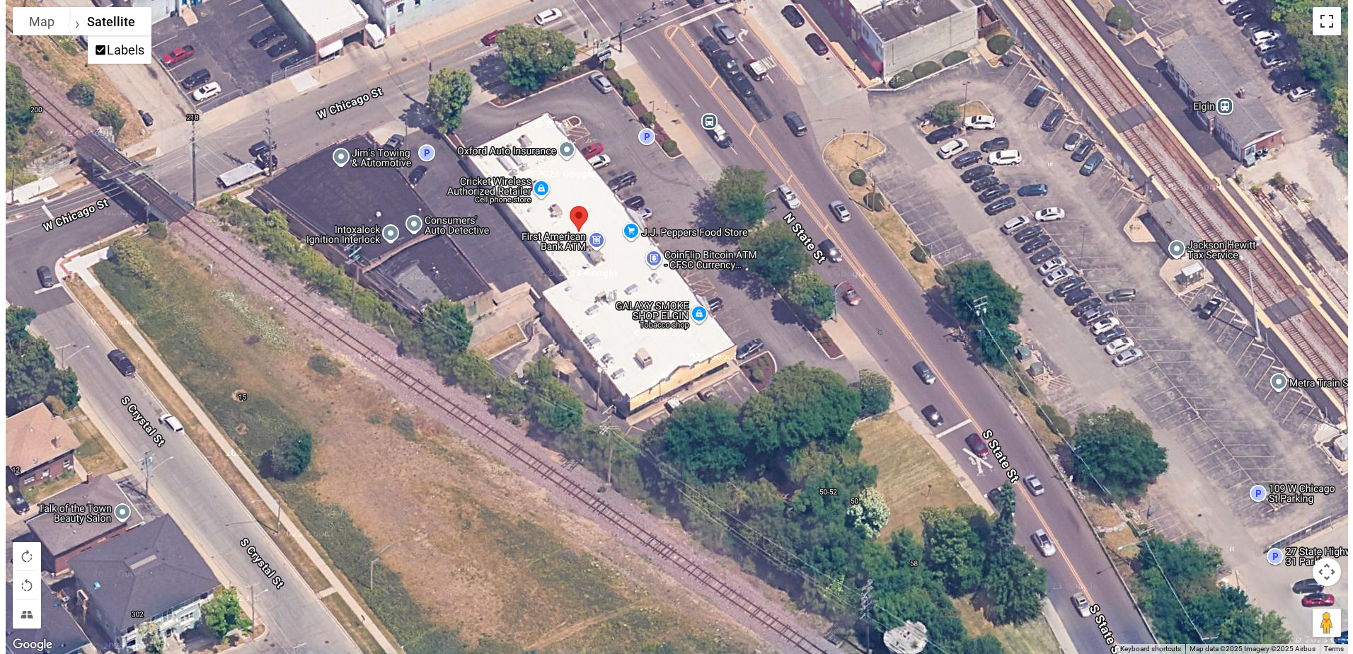
scroll to position [0, 0]
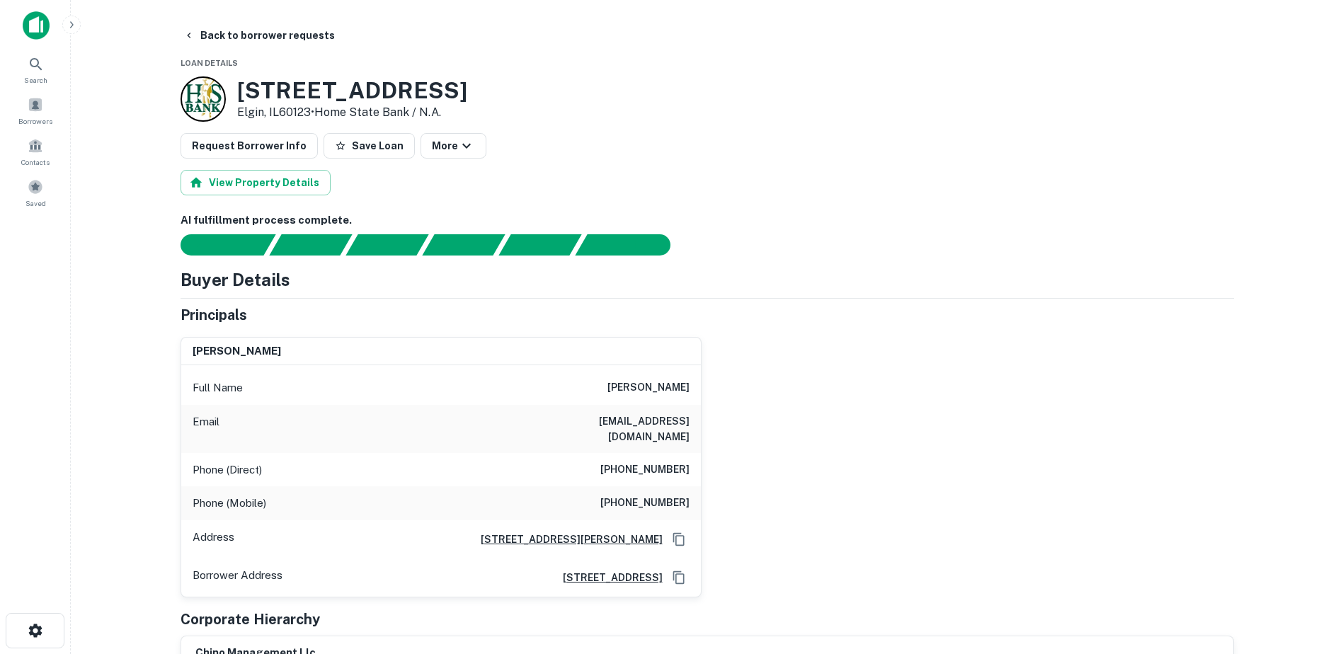
click at [634, 388] on h6 "[PERSON_NAME]" at bounding box center [648, 387] width 82 height 17
click at [630, 388] on h6 "[PERSON_NAME]" at bounding box center [648, 387] width 82 height 17
drag, startPoint x: 631, startPoint y: 387, endPoint x: 772, endPoint y: 384, distance: 141.6
click at [772, 384] on div "[PERSON_NAME] Full Name [PERSON_NAME] Email [EMAIL_ADDRESS][DOMAIN_NAME] Phone …" at bounding box center [701, 462] width 1065 height 272
copy h6 "[PERSON_NAME]"
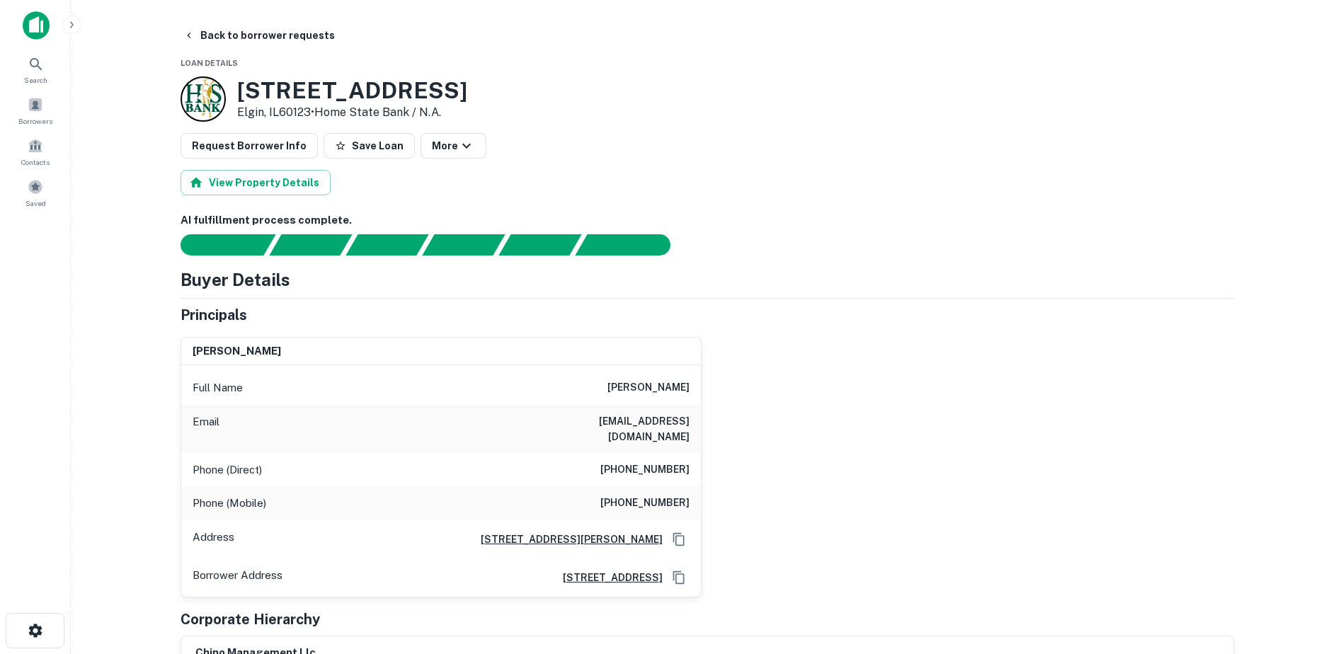
click at [605, 425] on h6 "[EMAIL_ADDRESS][DOMAIN_NAME]" at bounding box center [605, 428] width 170 height 31
click at [605, 424] on h6 "[EMAIL_ADDRESS][DOMAIN_NAME]" at bounding box center [605, 428] width 170 height 31
copy h6 "[EMAIL_ADDRESS][DOMAIN_NAME]"
click at [631, 495] on h6 "[PHONE_NUMBER]" at bounding box center [644, 503] width 89 height 17
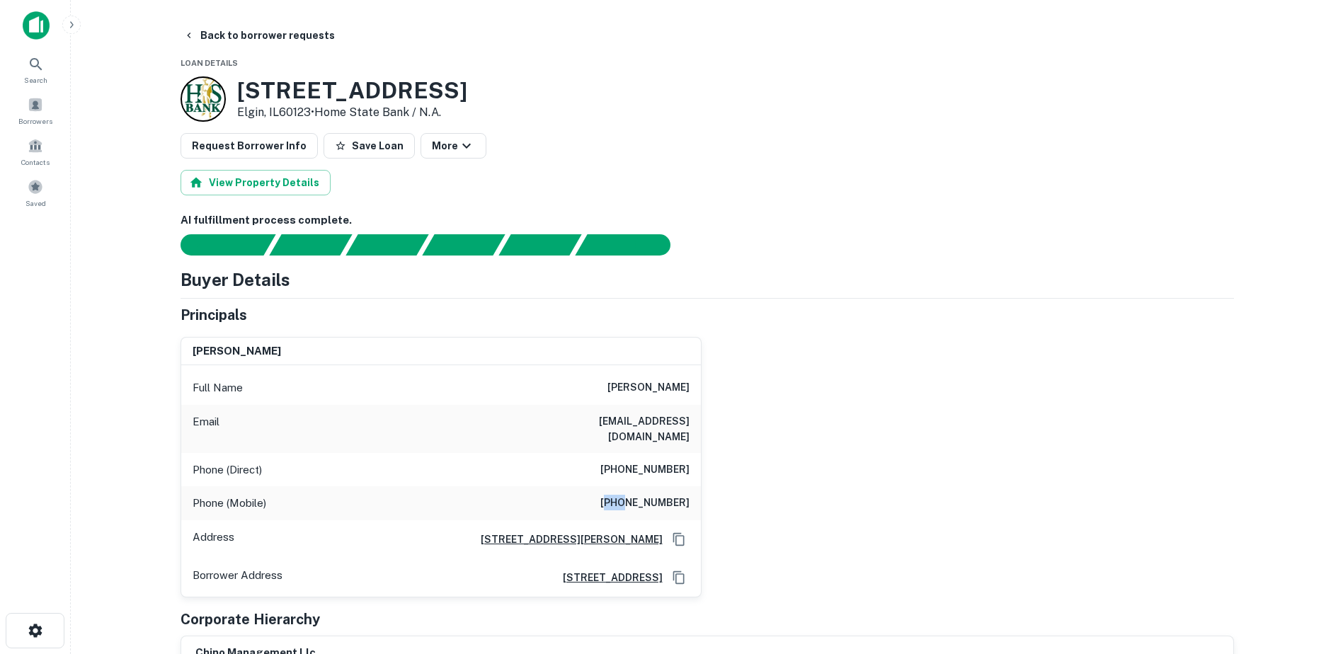
click at [631, 495] on h6 "[PHONE_NUMBER]" at bounding box center [644, 503] width 89 height 17
copy h6 "[PHONE_NUMBER]"
drag, startPoint x: 236, startPoint y: 88, endPoint x: 409, endPoint y: 83, distance: 172.8
click at [409, 83] on h3 "[STREET_ADDRESS]" at bounding box center [352, 90] width 230 height 27
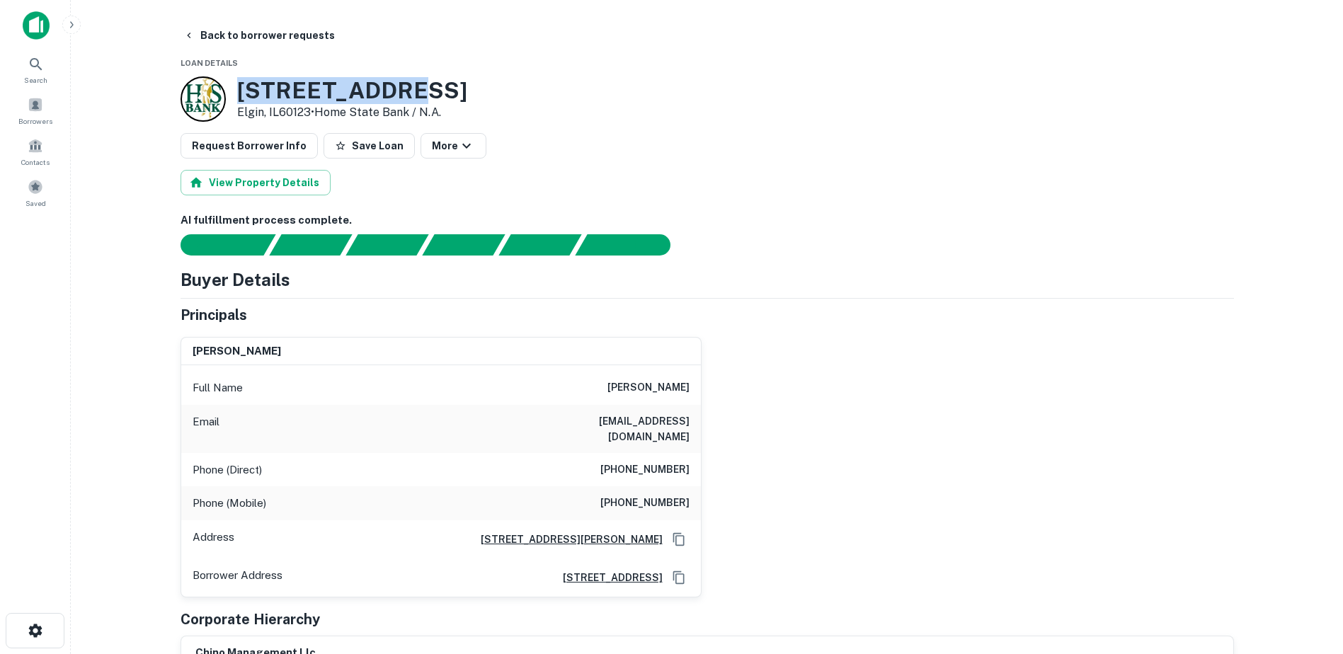
copy h3 "[STREET_ADDRESS]"
drag, startPoint x: 239, startPoint y: 111, endPoint x: 309, endPoint y: 118, distance: 71.1
click at [309, 118] on p "Elgin, IL60123 • Home State Bank / N.a." at bounding box center [352, 112] width 230 height 17
copy p "Elgin, IL60123"
click at [256, 88] on h3 "[STREET_ADDRESS]" at bounding box center [352, 90] width 230 height 27
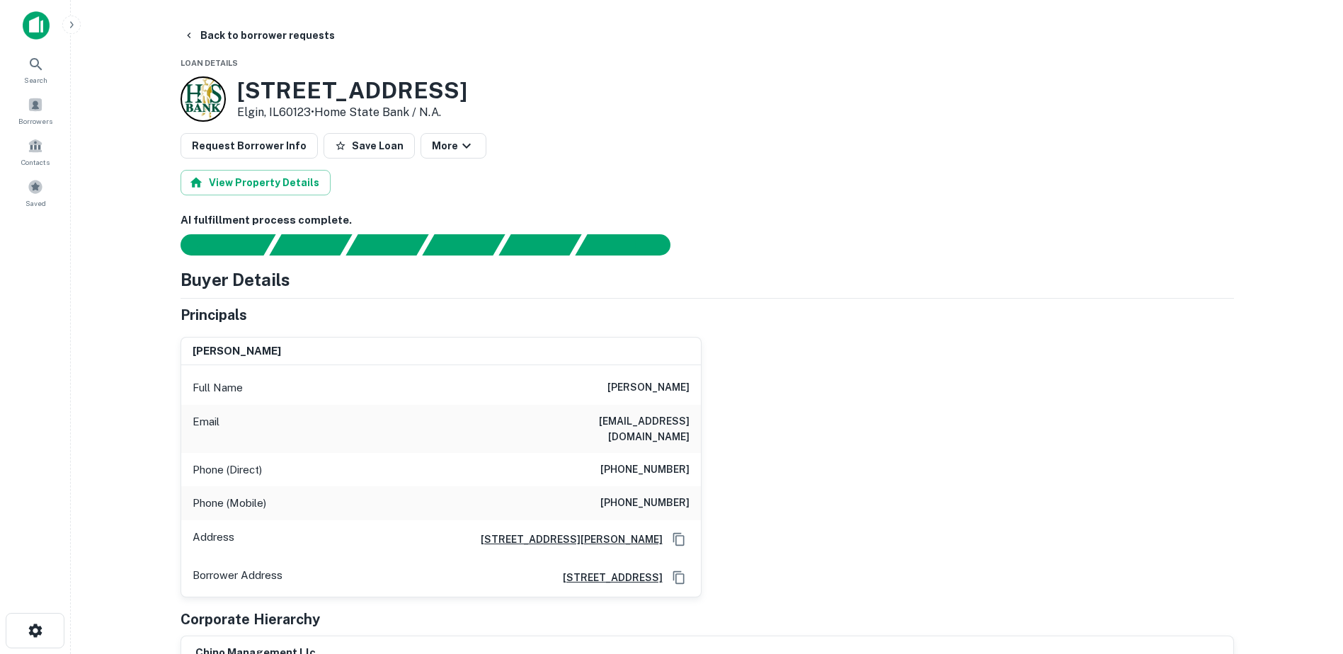
click at [256, 88] on h3 "[STREET_ADDRESS]" at bounding box center [352, 90] width 230 height 27
copy h3 "[STREET_ADDRESS]"
click at [252, 118] on p "Elgin, IL60123 • Home State Bank / N.a." at bounding box center [352, 112] width 230 height 17
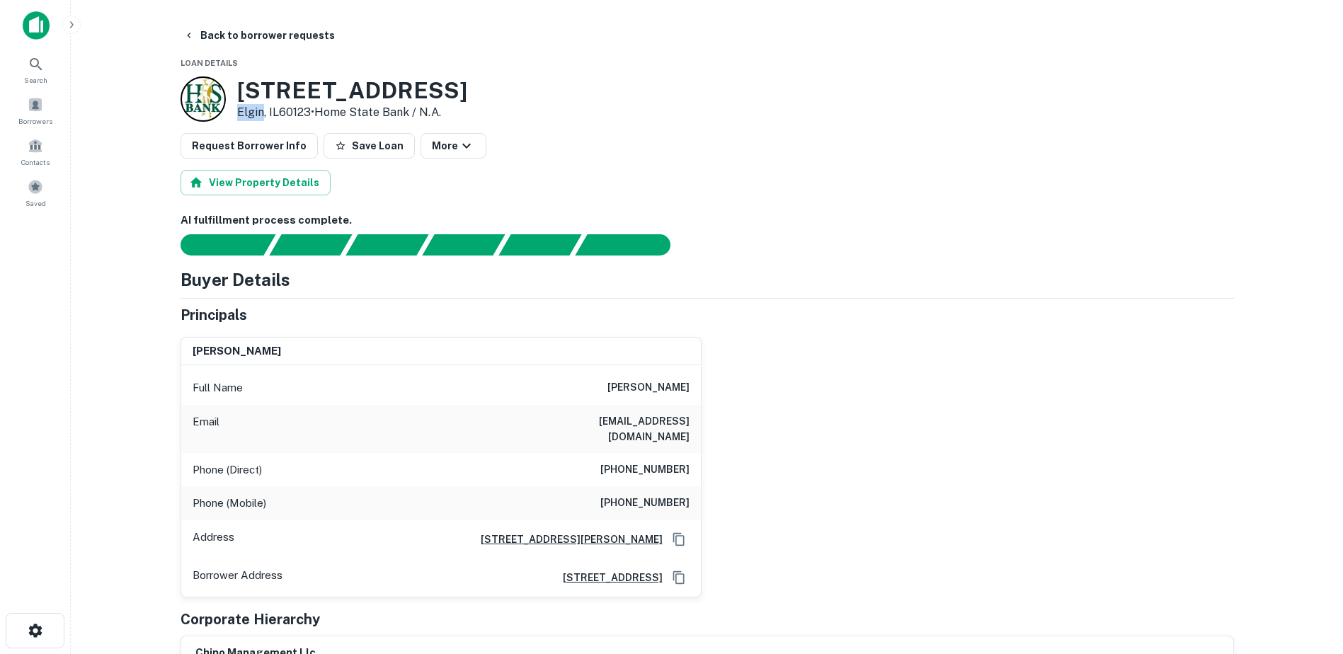
click at [252, 118] on p "Elgin, IL60123 • Home State Bank / N.a." at bounding box center [352, 112] width 230 height 17
copy p "Elgin"
click at [208, 45] on button "Back to borrower requests" at bounding box center [259, 35] width 163 height 25
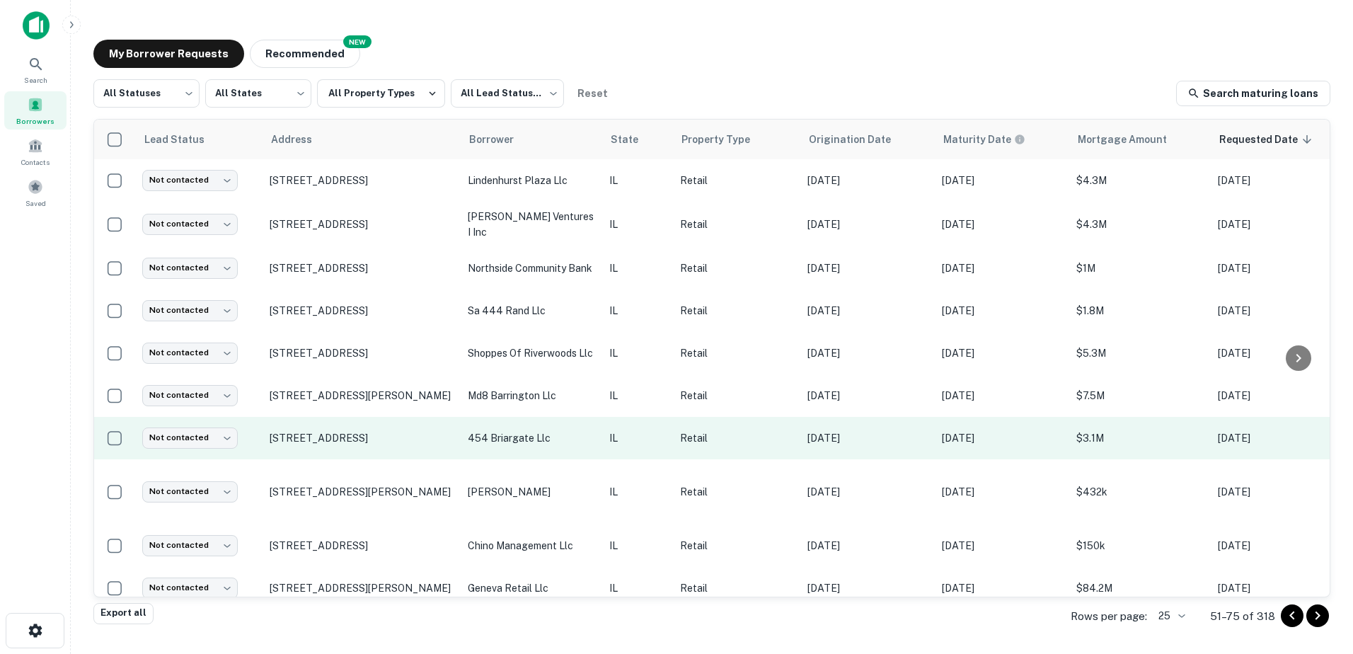
click at [522, 433] on p "454 briargate llc" at bounding box center [531, 438] width 127 height 16
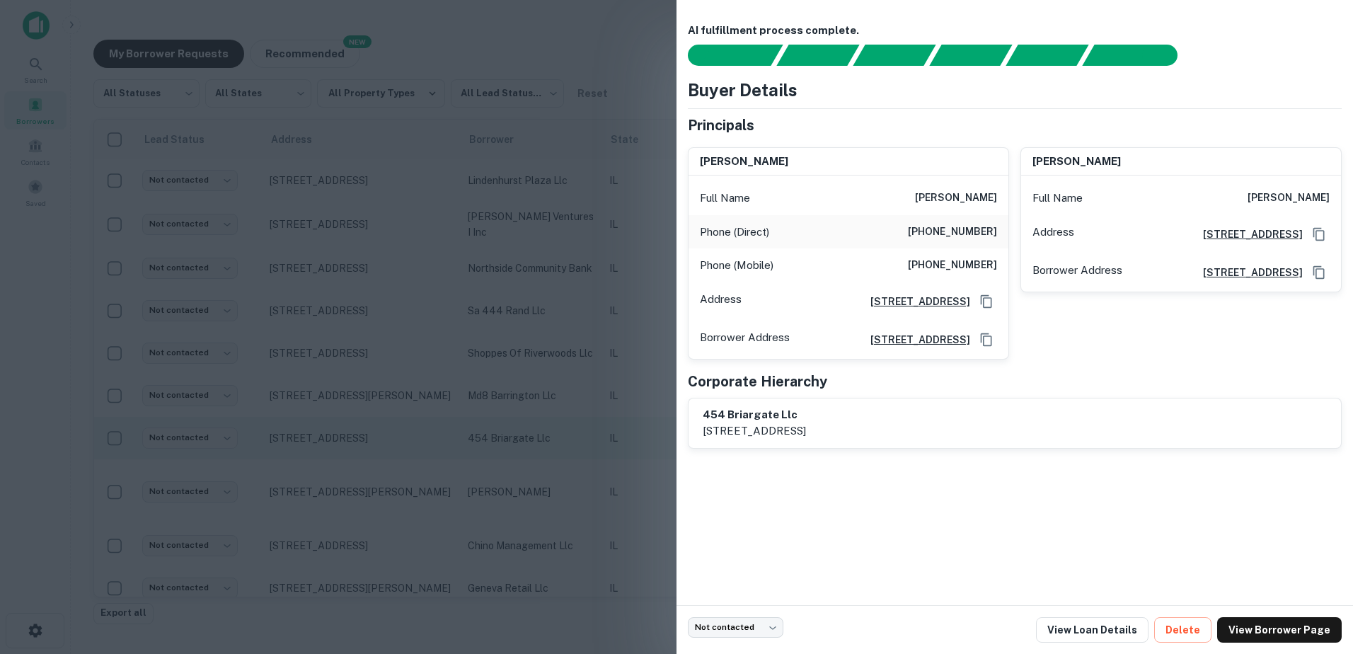
click at [522, 433] on div at bounding box center [676, 327] width 1353 height 654
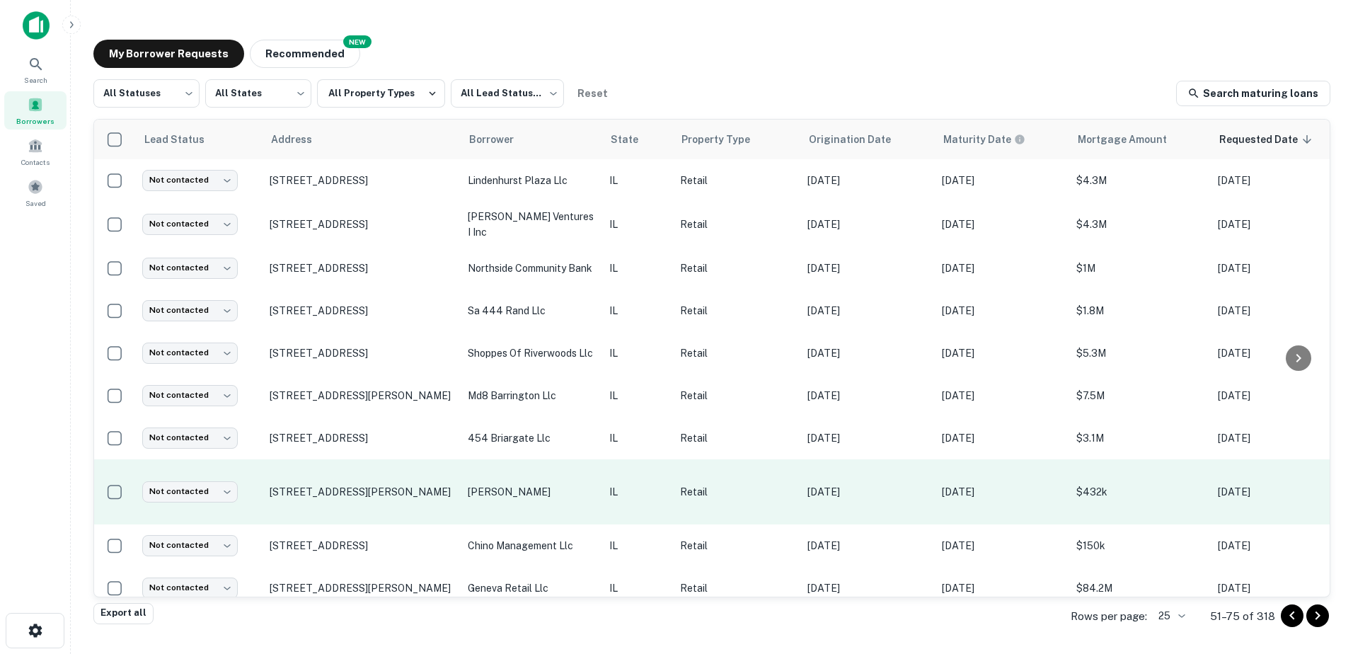
click at [521, 484] on p "[PERSON_NAME]" at bounding box center [531, 492] width 127 height 16
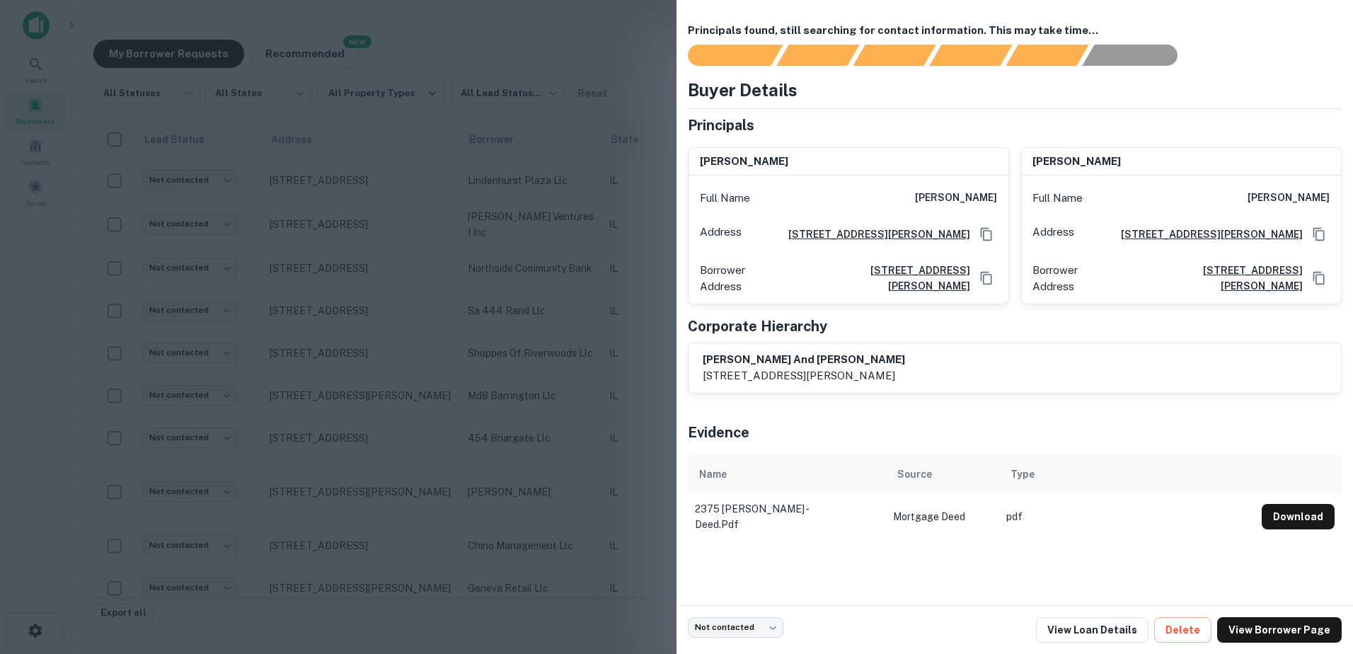
click at [520, 480] on div at bounding box center [676, 327] width 1353 height 654
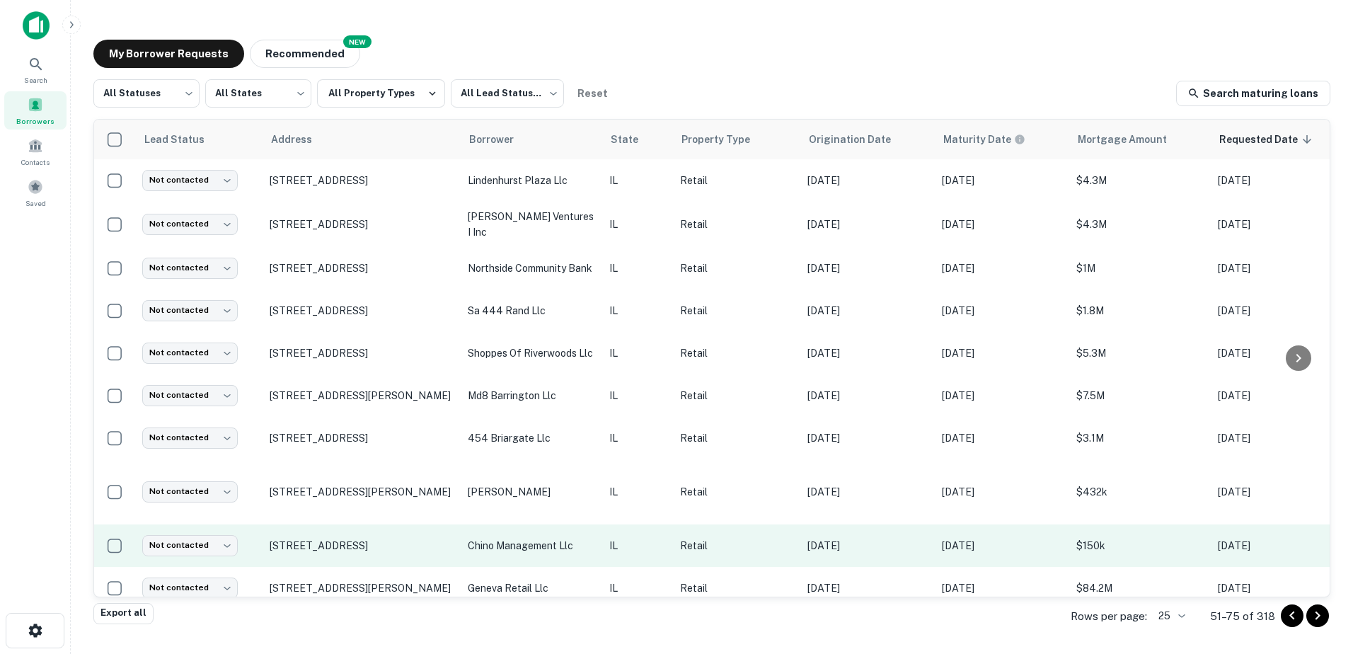
click at [520, 538] on p "chino management llc" at bounding box center [531, 546] width 127 height 16
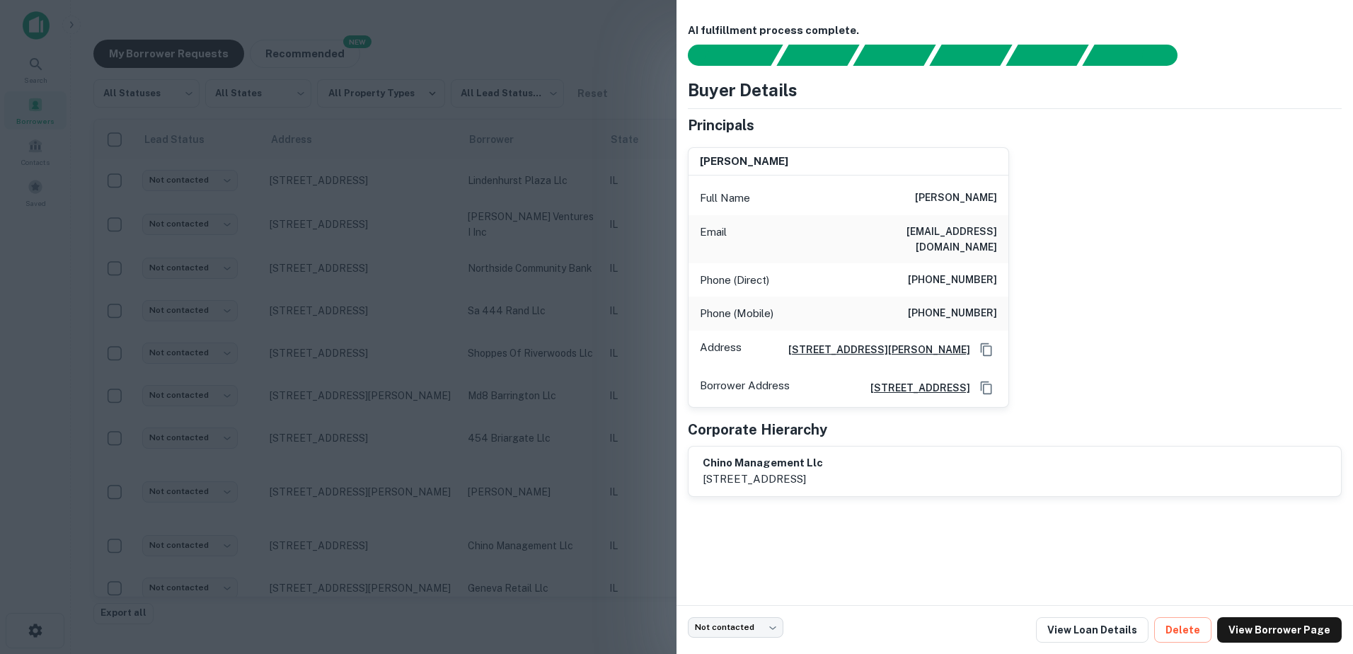
click at [522, 516] on div at bounding box center [676, 327] width 1353 height 654
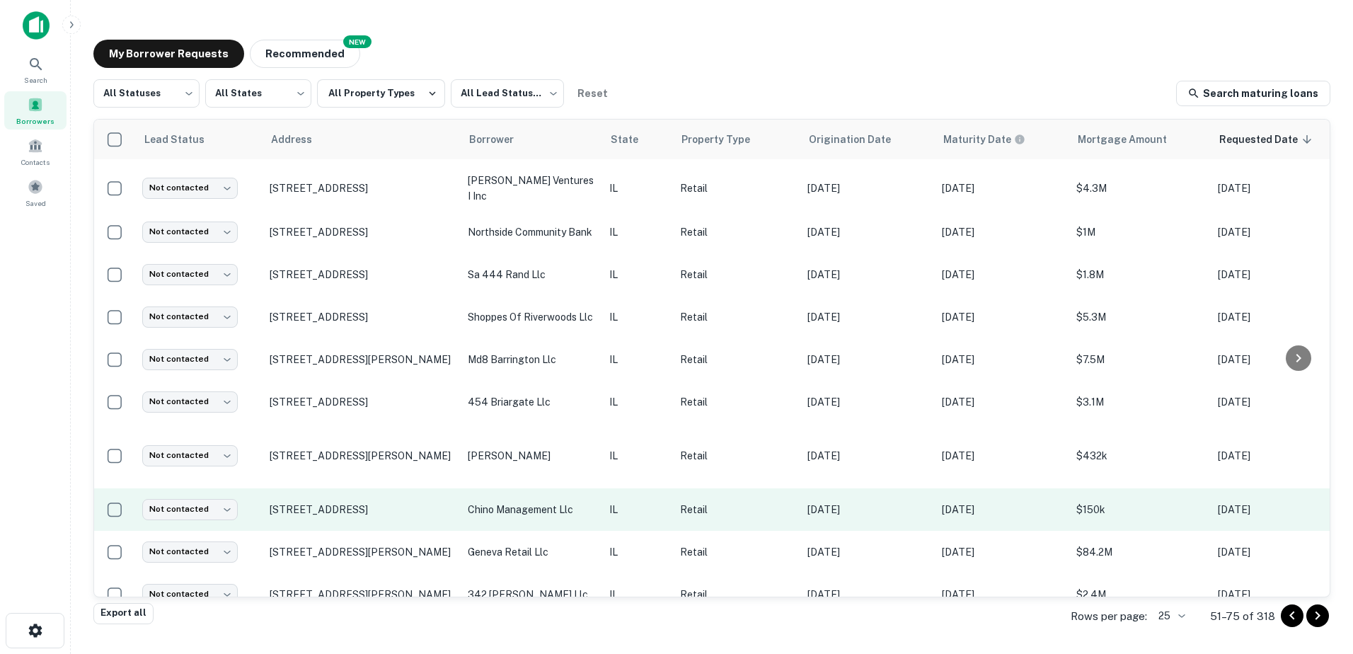
scroll to position [71, 0]
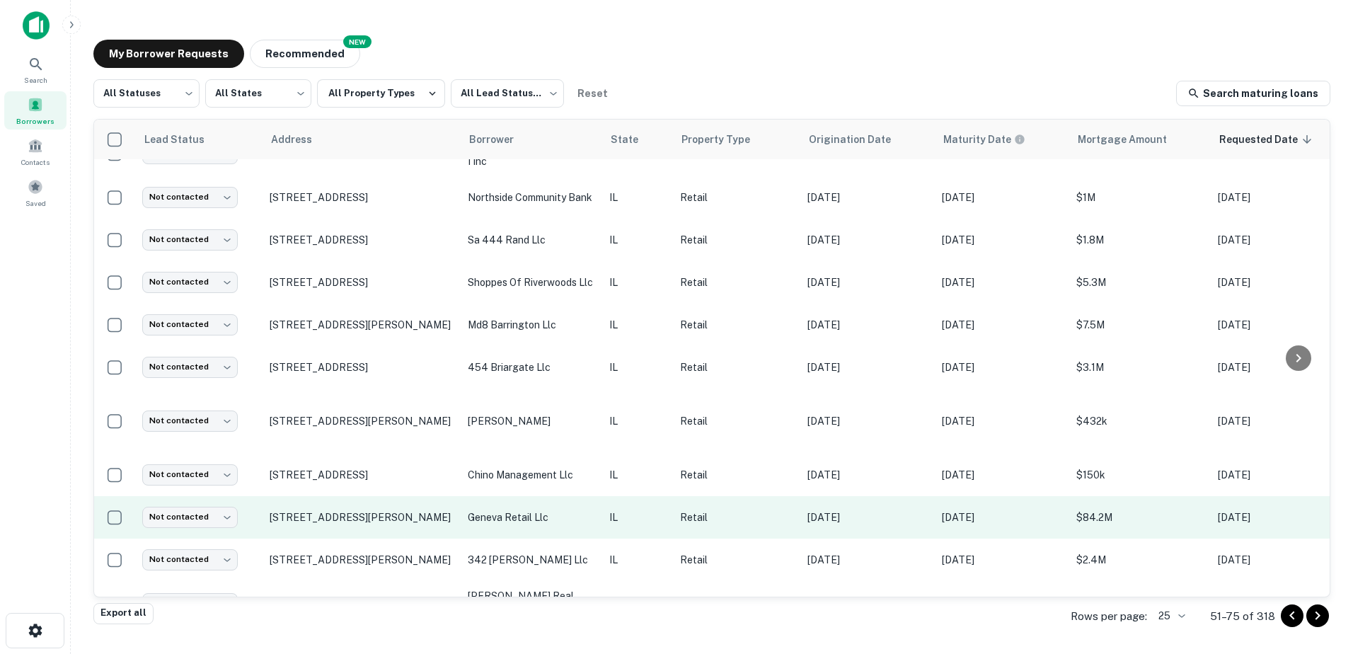
click at [521, 508] on td "geneva retail llc" at bounding box center [532, 517] width 142 height 42
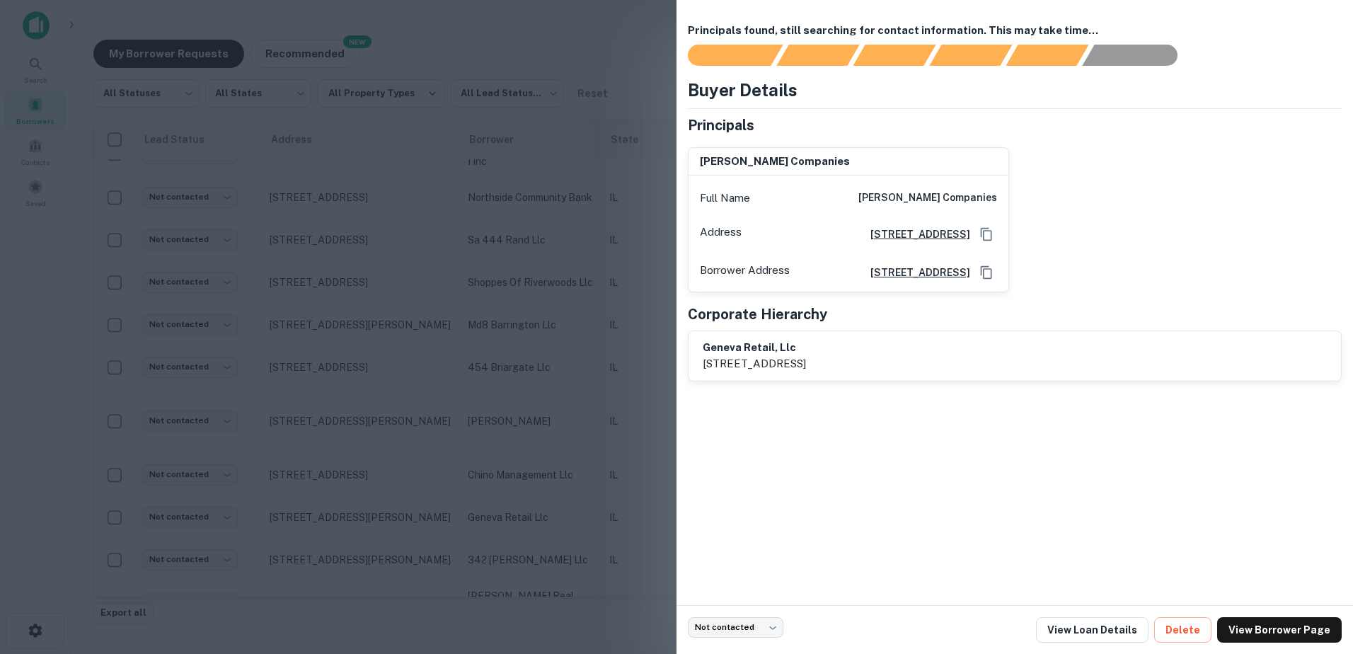
click at [521, 507] on div at bounding box center [676, 327] width 1353 height 654
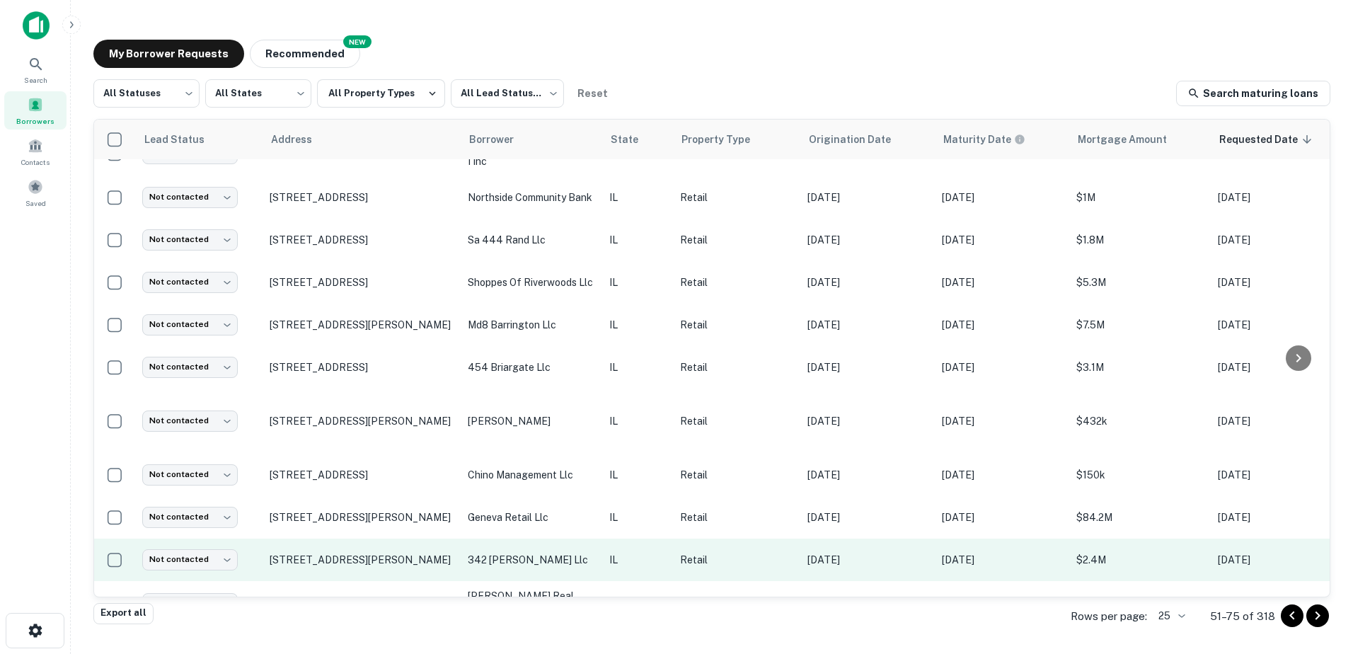
click at [518, 549] on td "342 [PERSON_NAME] llc" at bounding box center [532, 560] width 142 height 42
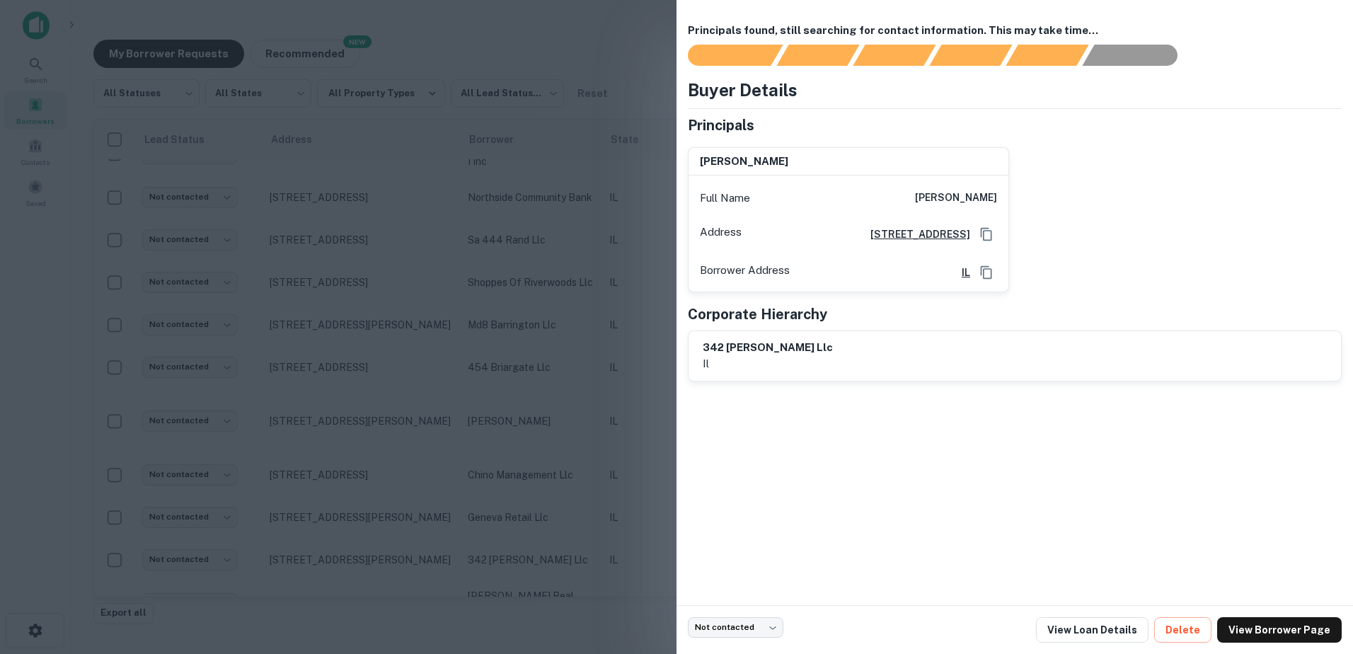
click at [521, 534] on div at bounding box center [676, 327] width 1353 height 654
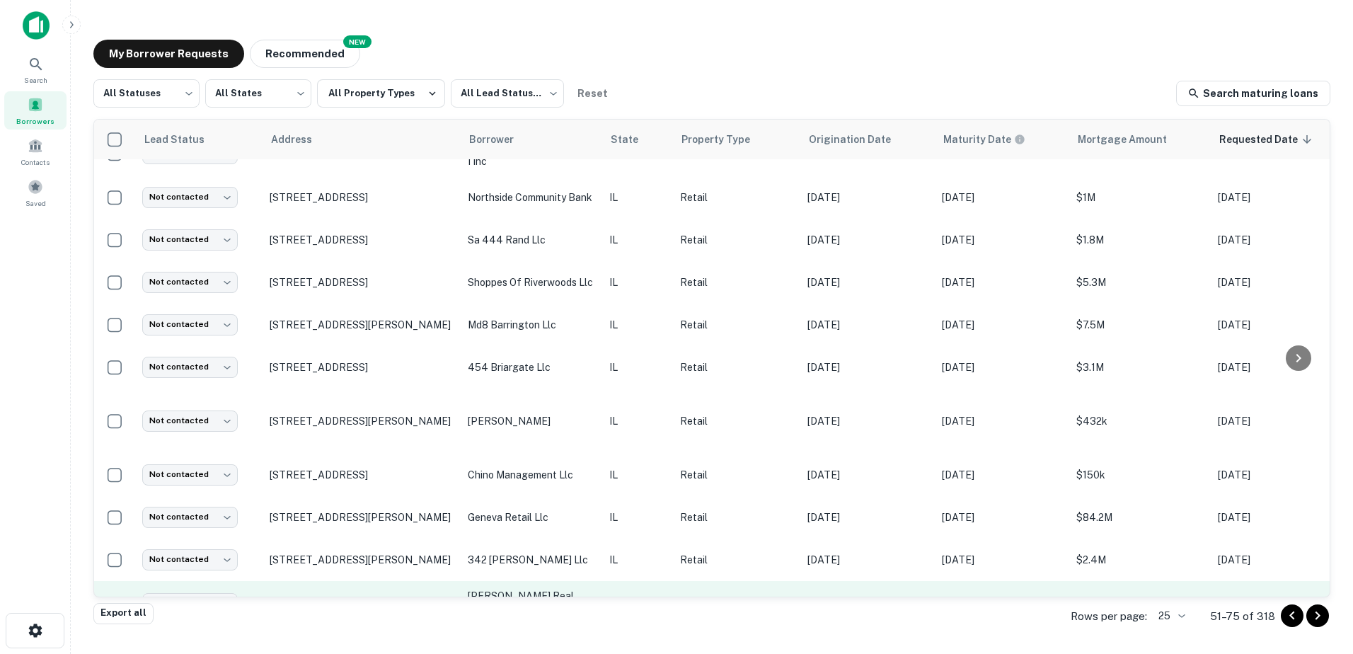
click at [515, 581] on td "[PERSON_NAME] real estate llc" at bounding box center [532, 603] width 142 height 45
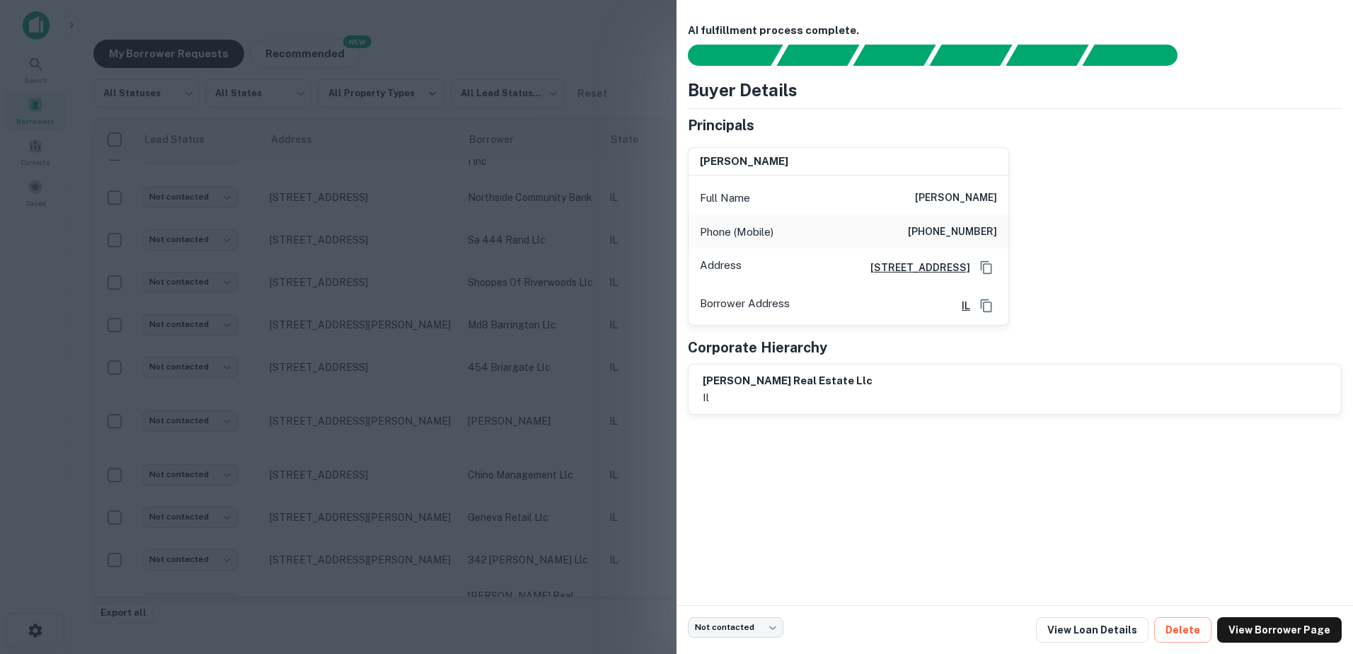
click at [520, 547] on div at bounding box center [676, 327] width 1353 height 654
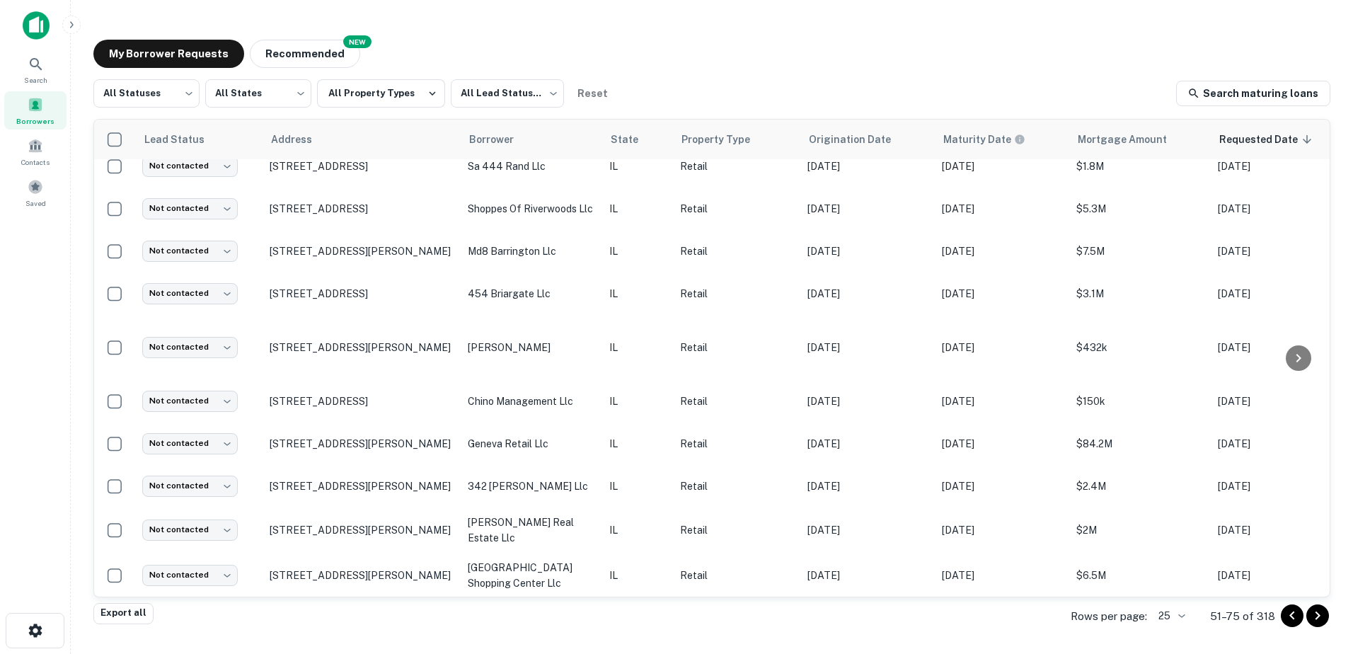
scroll to position [212, 0]
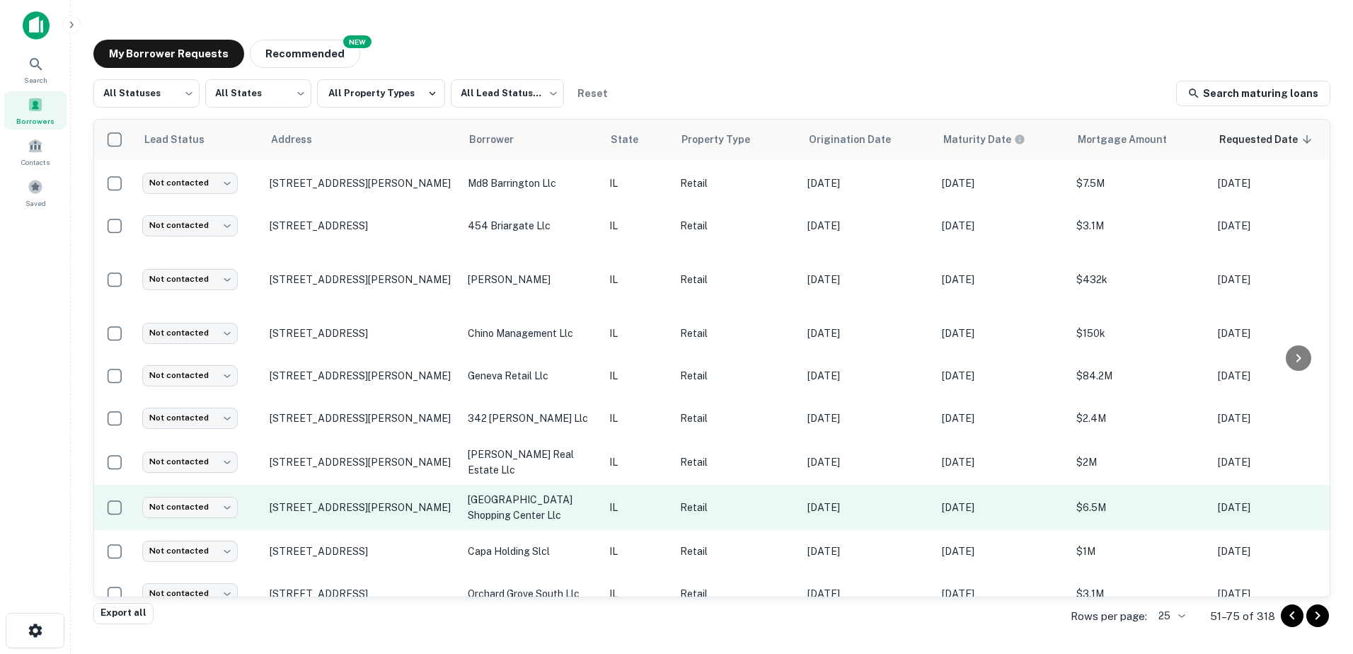
click at [527, 492] on p "[GEOGRAPHIC_DATA] shopping center llc" at bounding box center [531, 507] width 127 height 31
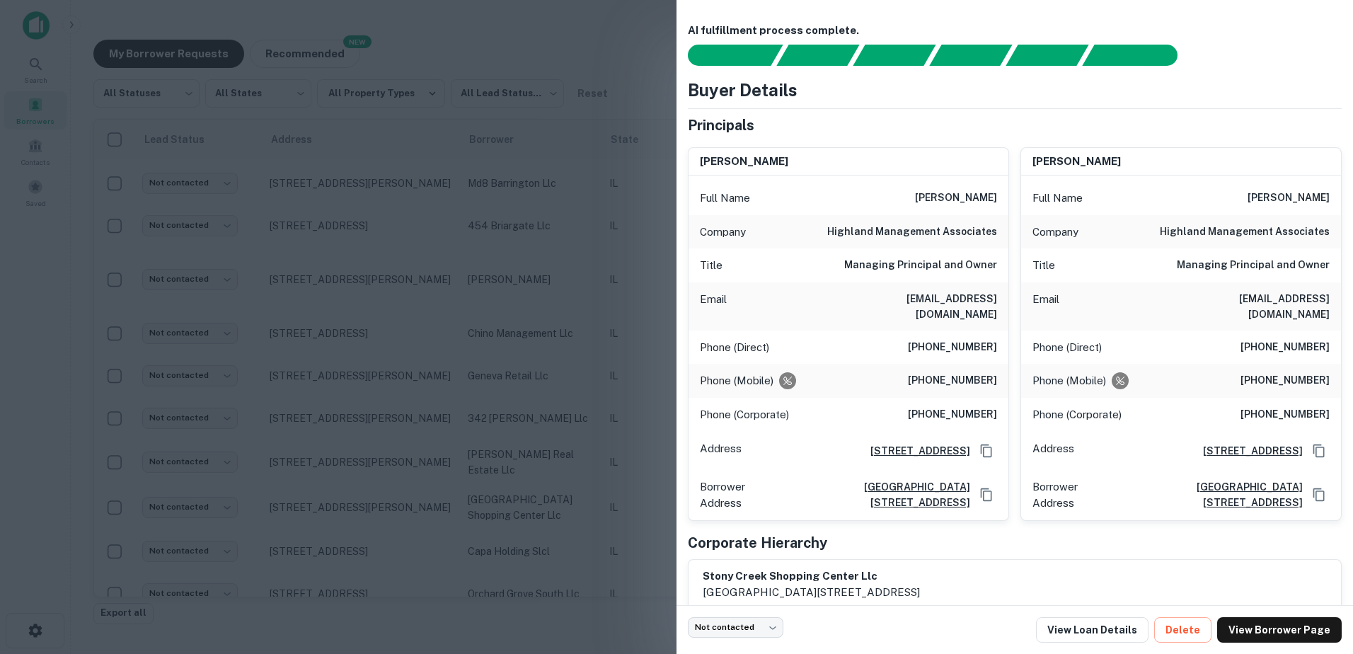
click at [526, 481] on div at bounding box center [676, 327] width 1353 height 654
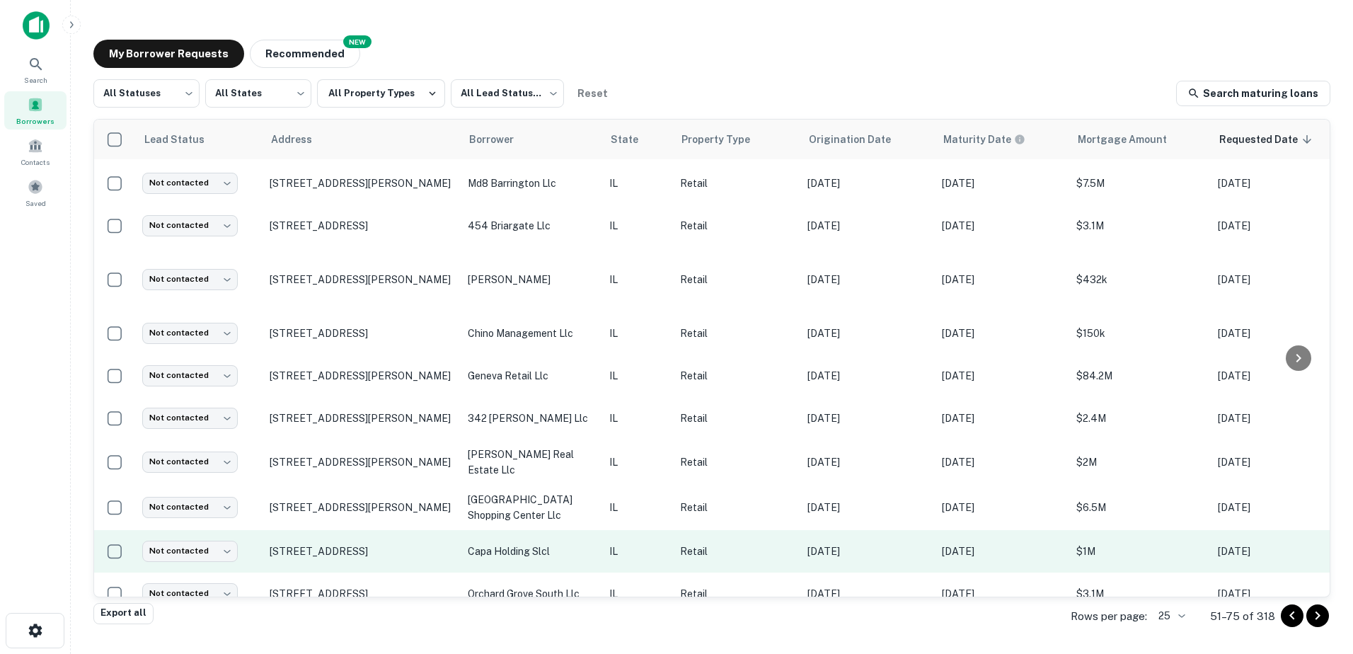
click at [524, 544] on p "capa holding slcl" at bounding box center [531, 552] width 127 height 16
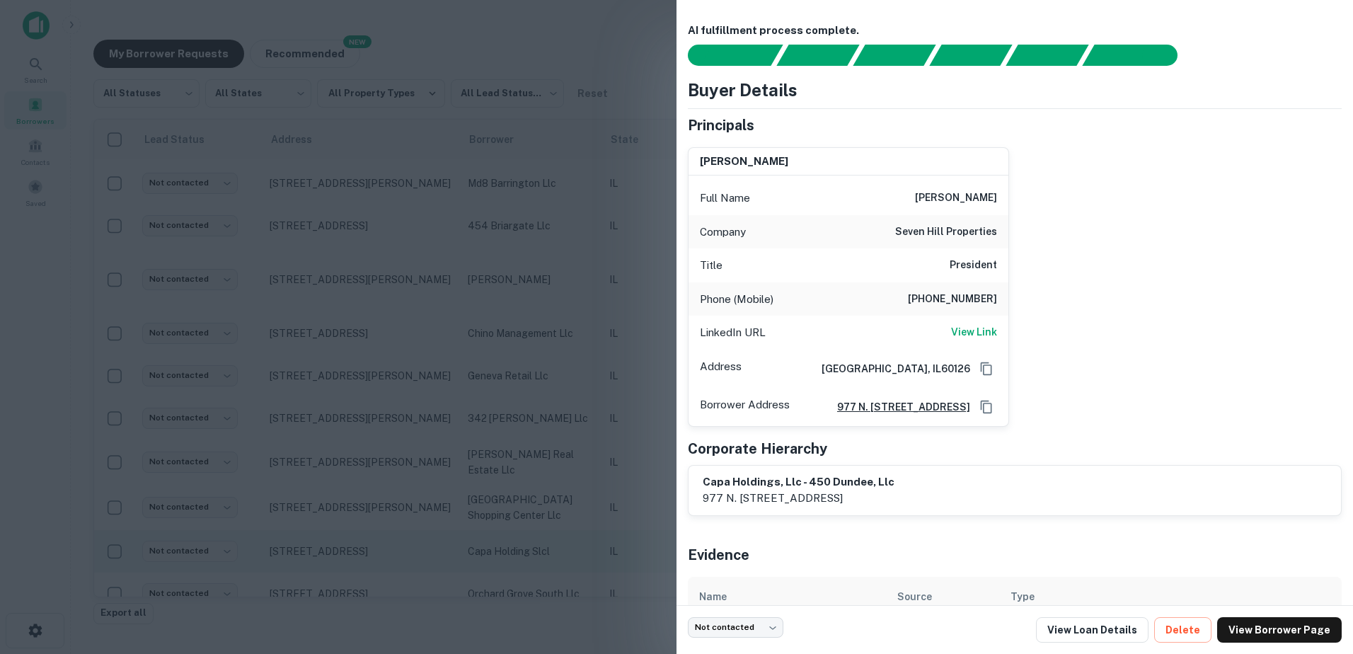
click at [522, 527] on div at bounding box center [676, 327] width 1353 height 654
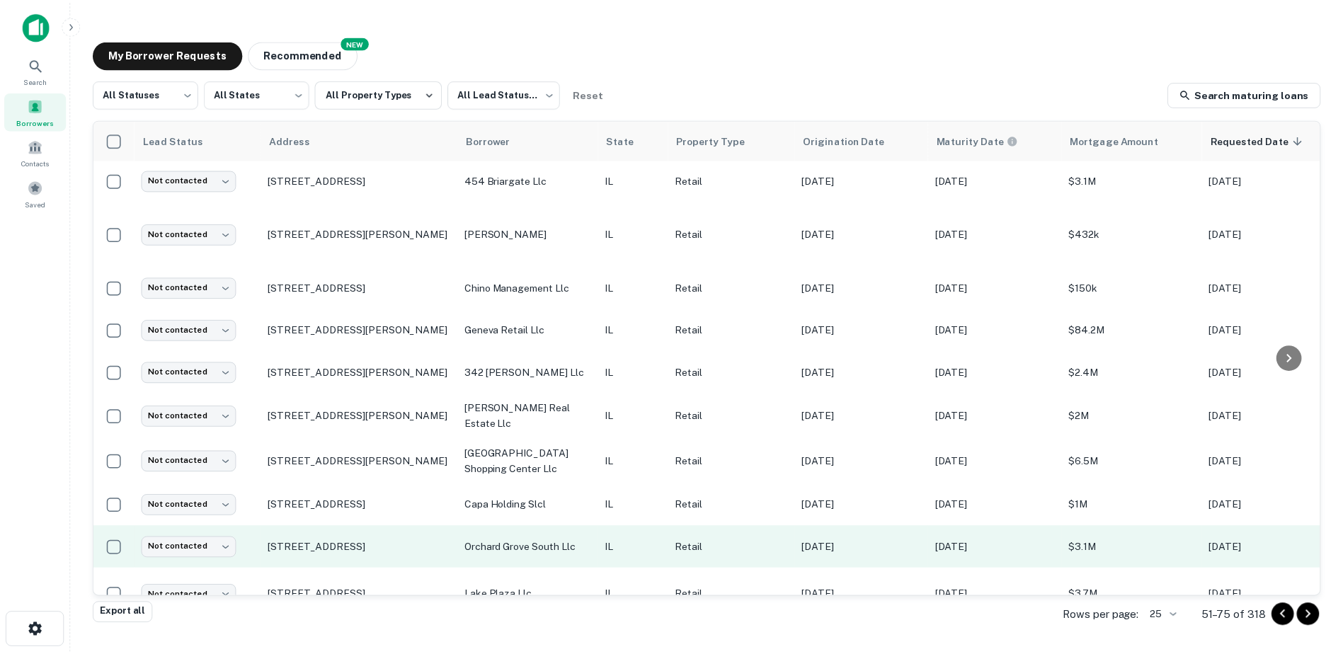
scroll to position [283, 0]
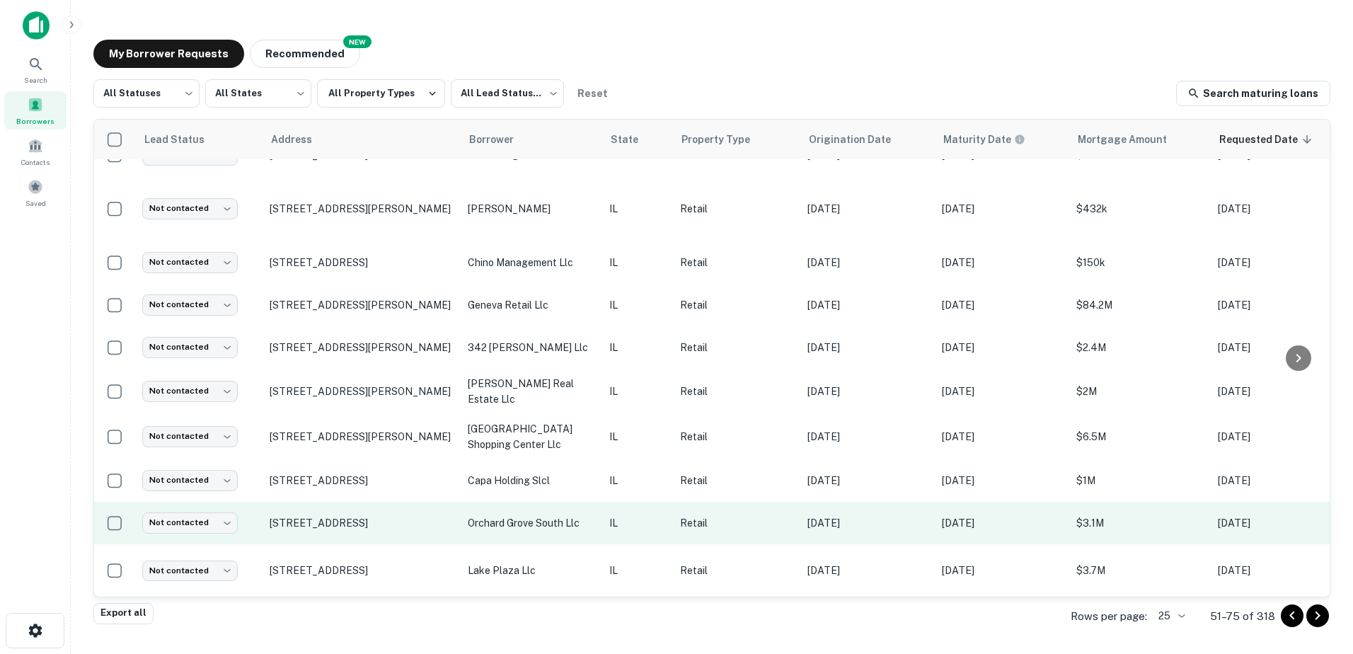
click at [527, 515] on p "orchard grove south llc" at bounding box center [531, 523] width 127 height 16
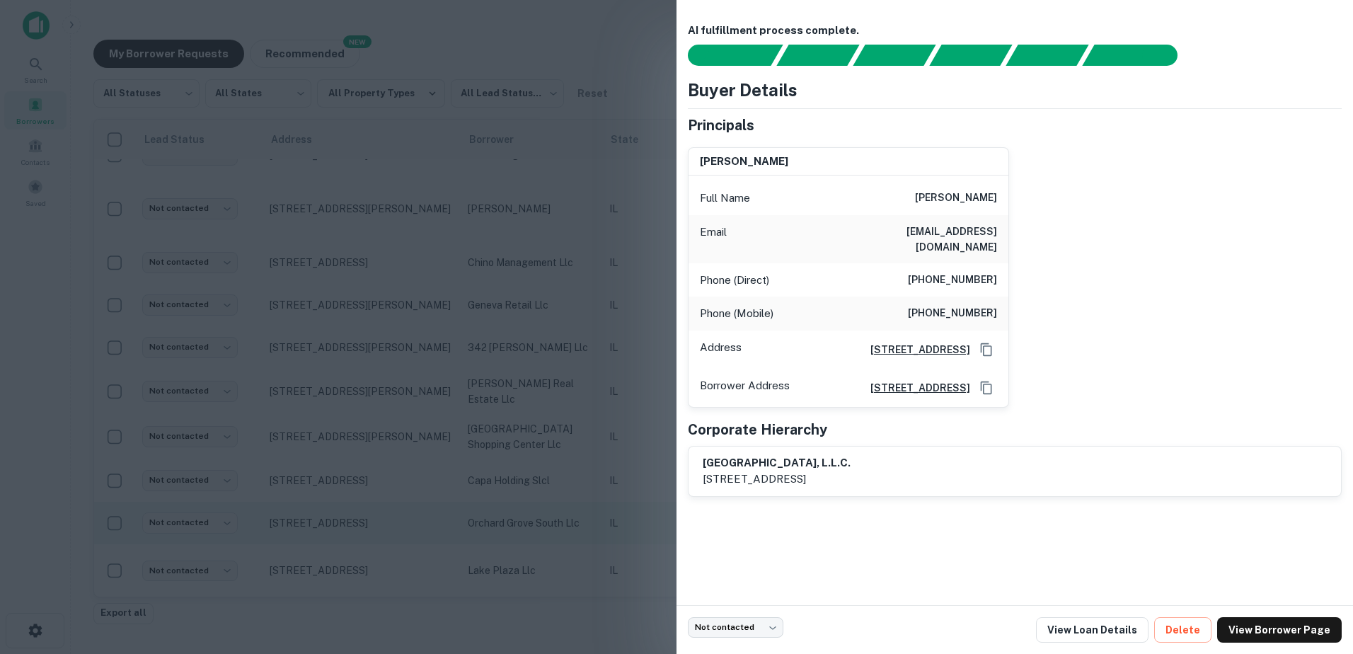
click at [527, 500] on div at bounding box center [676, 327] width 1353 height 654
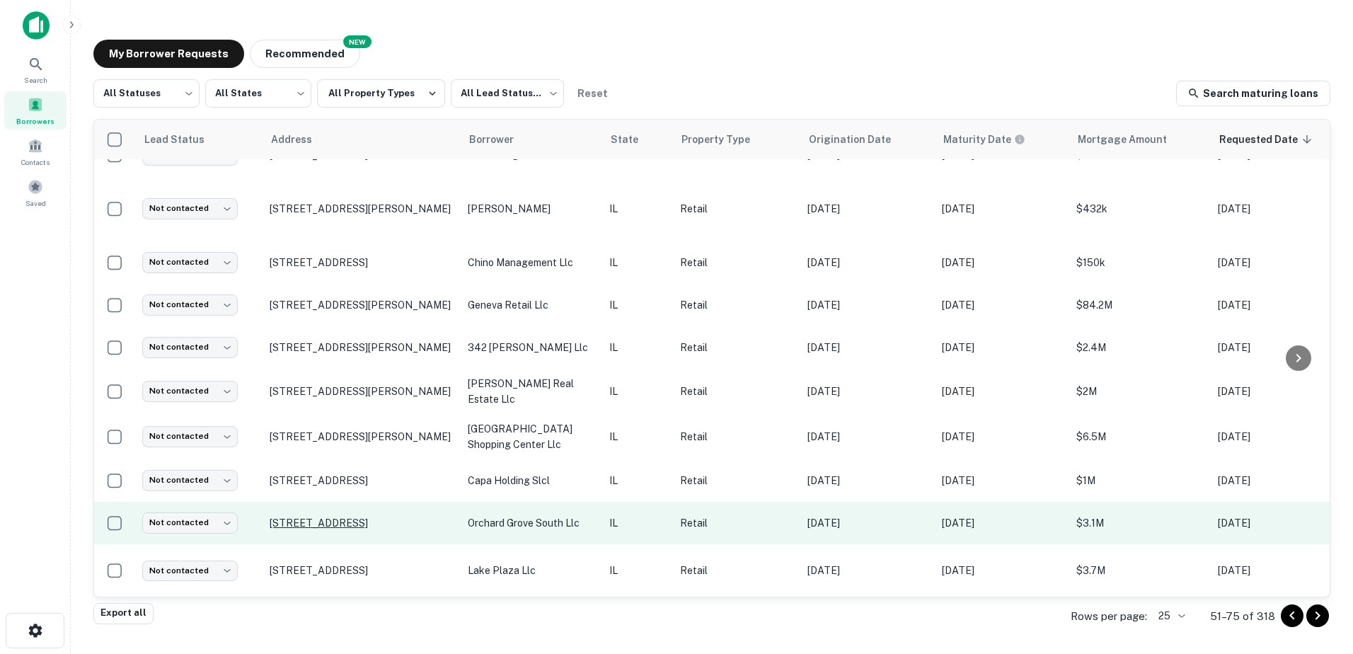
click at [371, 517] on p "[STREET_ADDRESS]" at bounding box center [362, 523] width 184 height 13
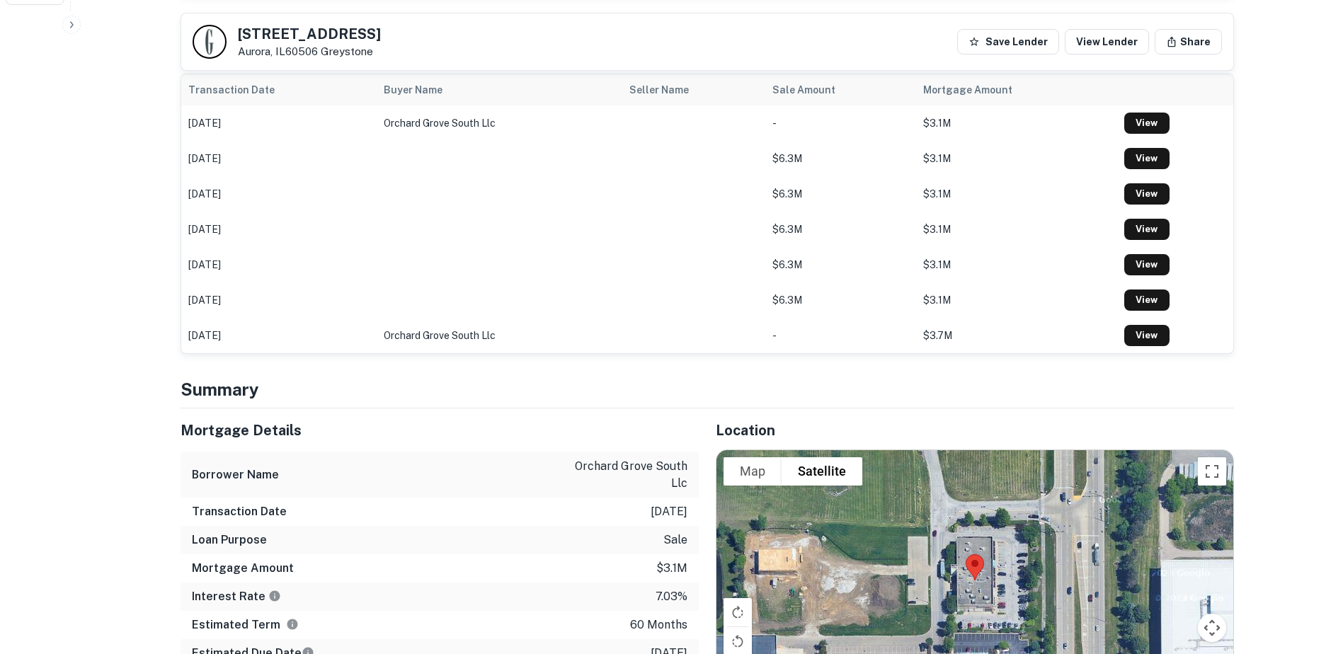
scroll to position [637, 0]
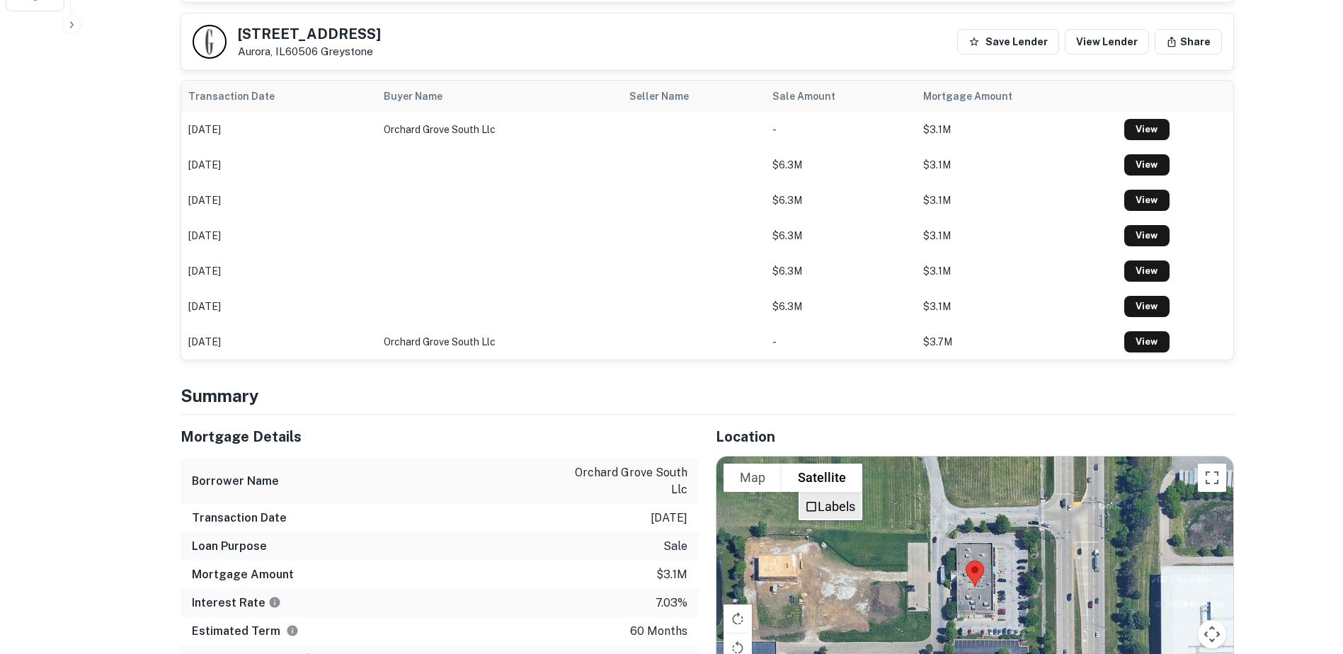
click at [821, 499] on label "Labels" at bounding box center [837, 506] width 38 height 15
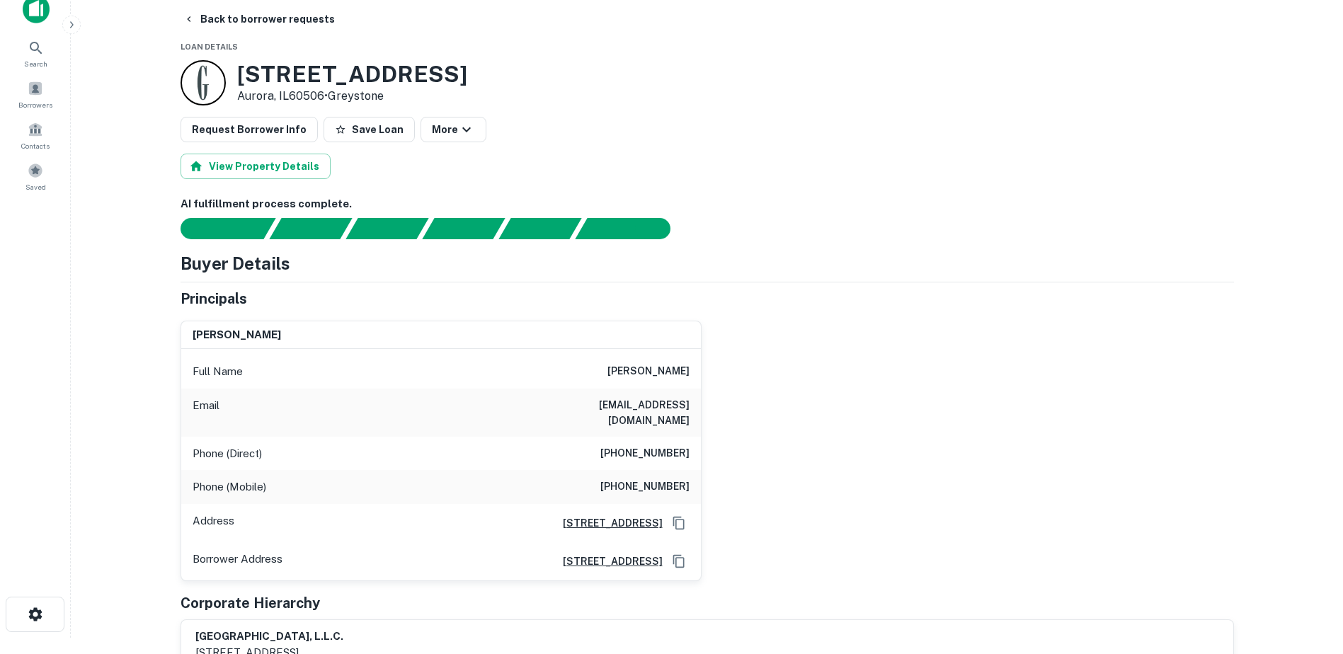
scroll to position [0, 0]
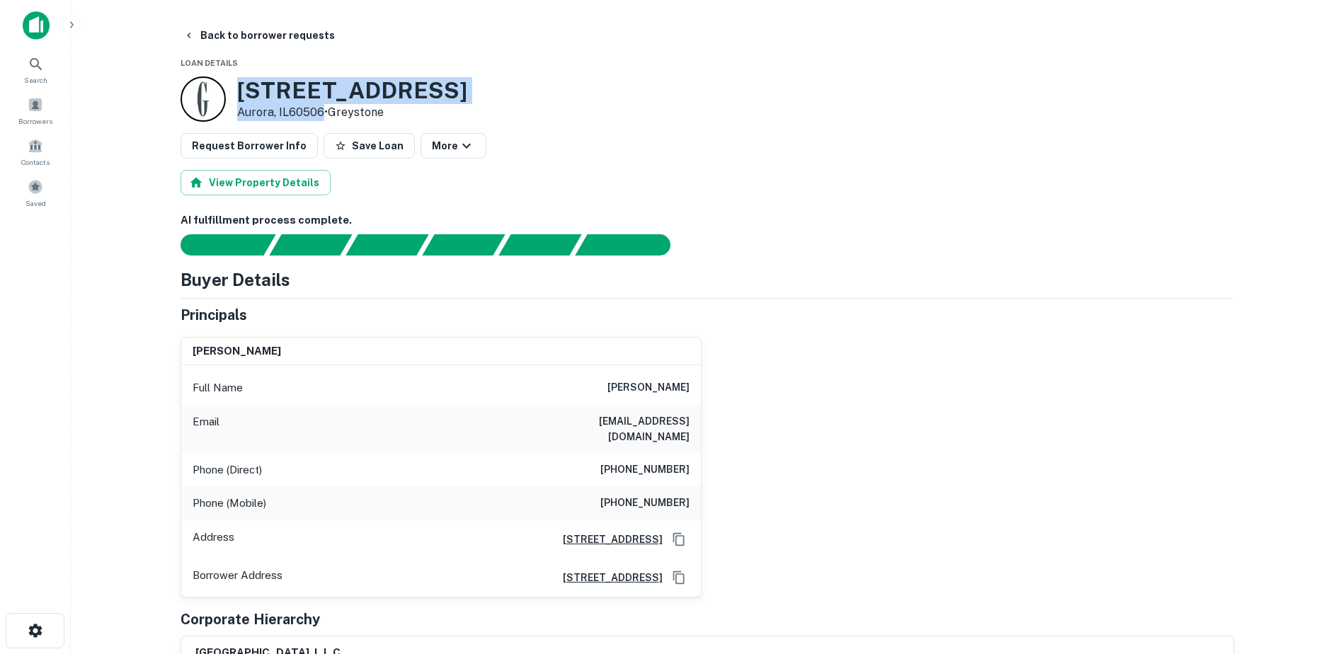
drag, startPoint x: 239, startPoint y: 91, endPoint x: 322, endPoint y: 121, distance: 88.9
click at [322, 121] on div "[STREET_ADDRESS] • [GEOGRAPHIC_DATA]" at bounding box center [352, 99] width 230 height 44
copy div "[STREET_ADDRESS]"
click at [634, 388] on h6 "[PERSON_NAME]" at bounding box center [648, 387] width 82 height 17
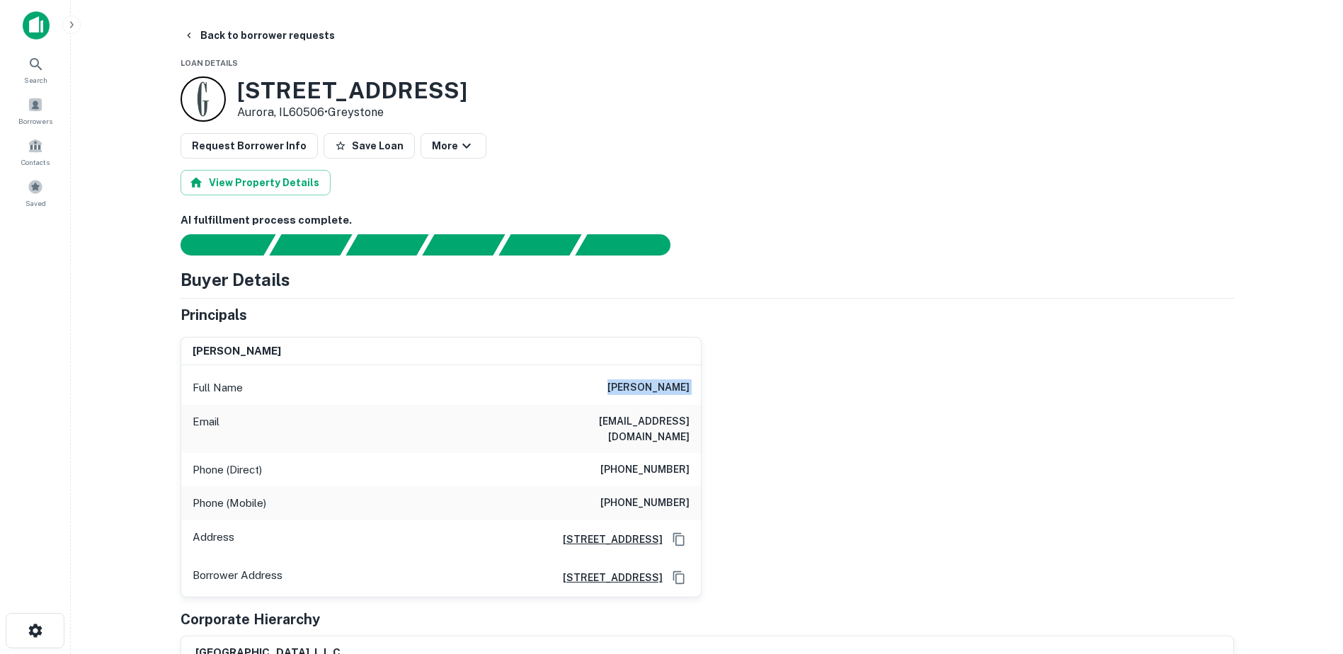
click at [634, 388] on h6 "[PERSON_NAME]" at bounding box center [648, 387] width 82 height 17
copy h6 "[PERSON_NAME]"
drag, startPoint x: 420, startPoint y: 523, endPoint x: 710, endPoint y: 522, distance: 289.5
click at [710, 522] on div "[PERSON_NAME] Full Name [PERSON_NAME] Email [EMAIL_ADDRESS][DOMAIN_NAME] Phone …" at bounding box center [701, 462] width 1065 height 272
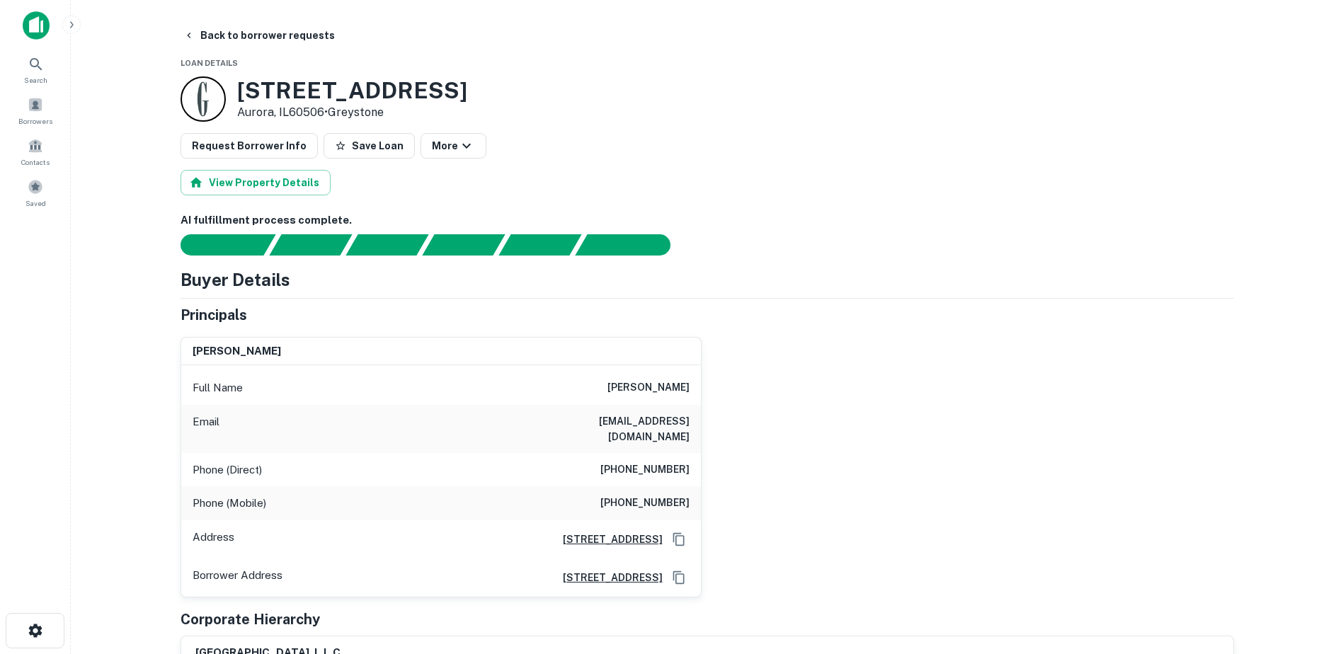
click at [660, 384] on h6 "[PERSON_NAME]" at bounding box center [648, 387] width 82 height 17
click at [609, 425] on h6 "[EMAIL_ADDRESS][DOMAIN_NAME]" at bounding box center [605, 428] width 170 height 31
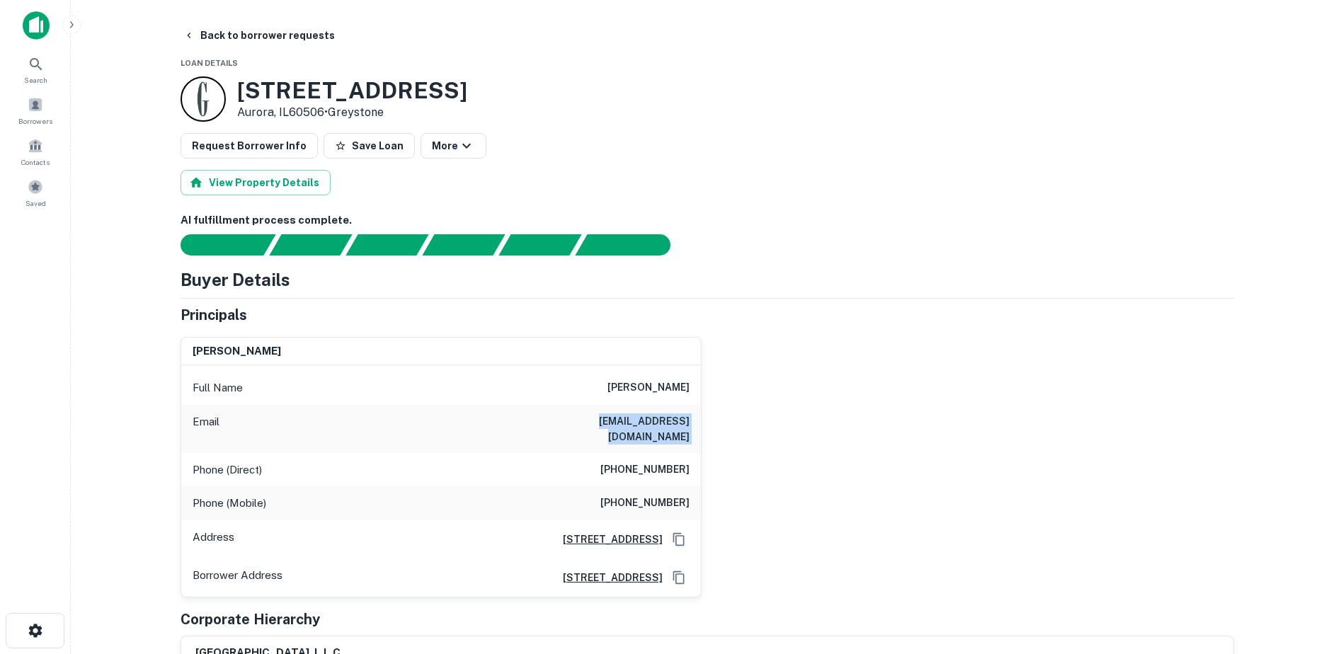
click at [609, 425] on h6 "[EMAIL_ADDRESS][DOMAIN_NAME]" at bounding box center [605, 428] width 170 height 31
click at [630, 495] on h6 "[PHONE_NUMBER]" at bounding box center [644, 503] width 89 height 17
click at [250, 90] on h3 "[STREET_ADDRESS]" at bounding box center [352, 90] width 230 height 27
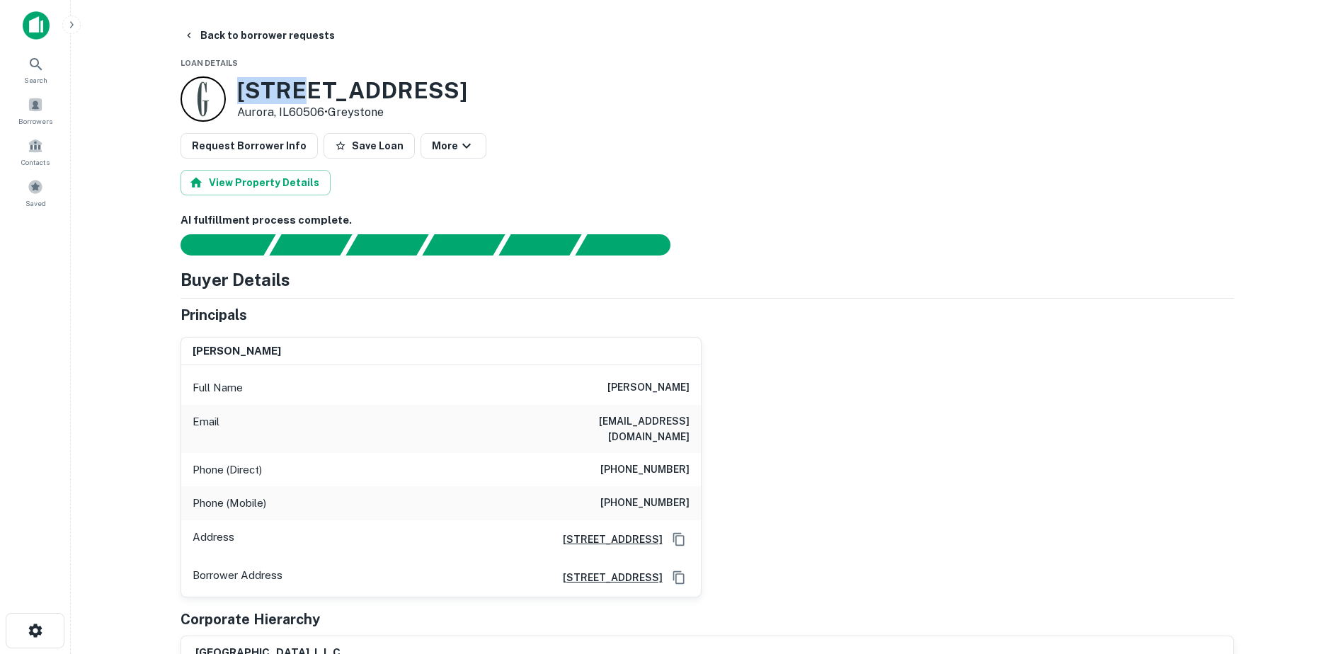
click at [250, 90] on h3 "[STREET_ADDRESS]" at bounding box center [352, 90] width 230 height 27
click at [259, 119] on p "Aurora, IL60506 • [GEOGRAPHIC_DATA]" at bounding box center [352, 112] width 230 height 17
click at [258, 118] on p "Aurora, IL60506 • [GEOGRAPHIC_DATA]" at bounding box center [352, 112] width 230 height 17
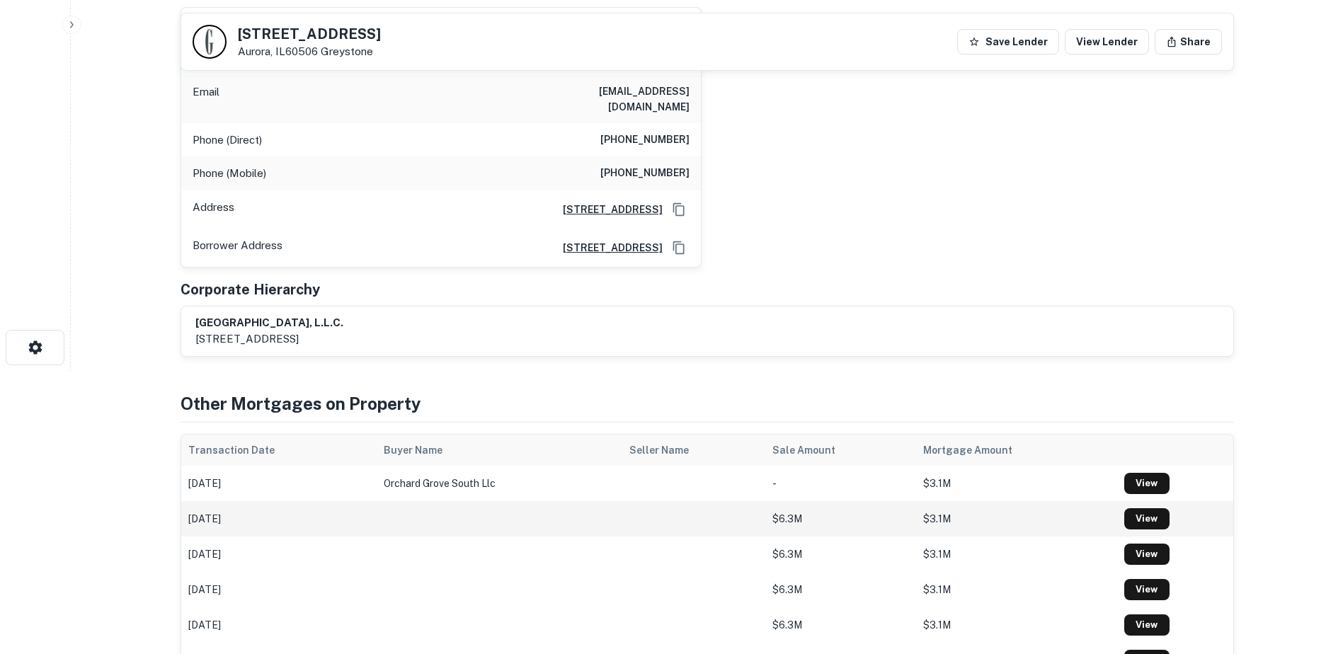
scroll to position [71, 0]
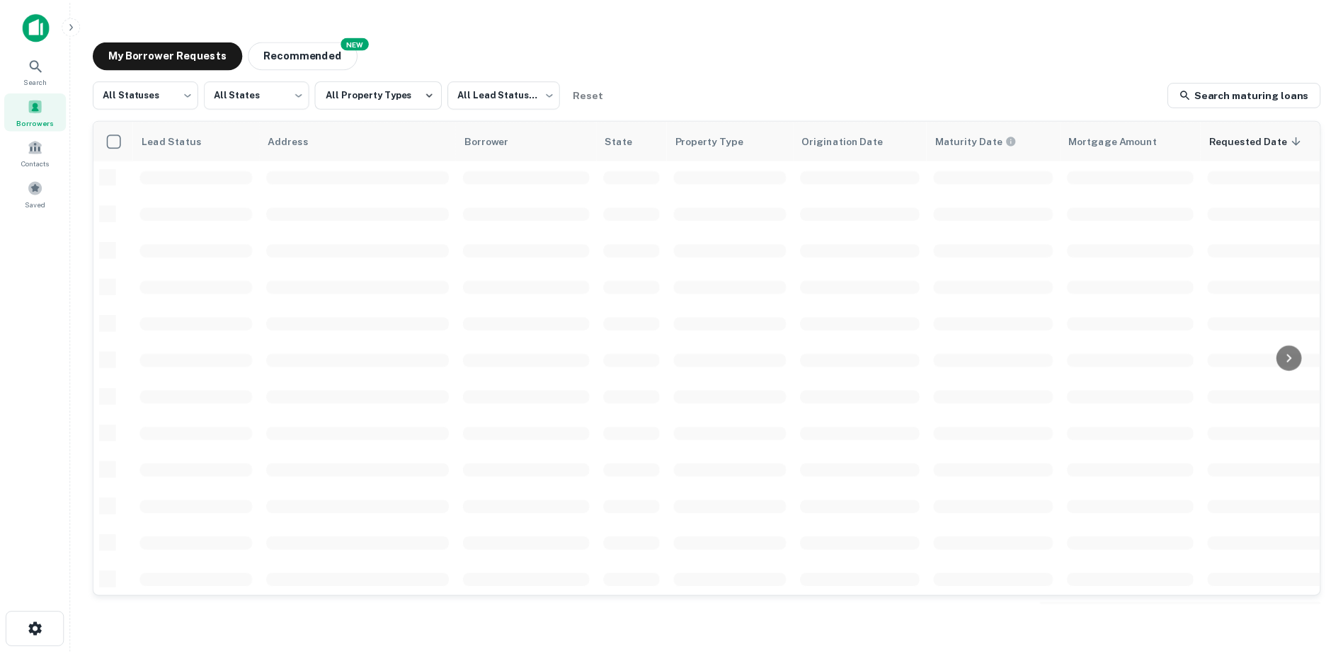
scroll to position [283, 0]
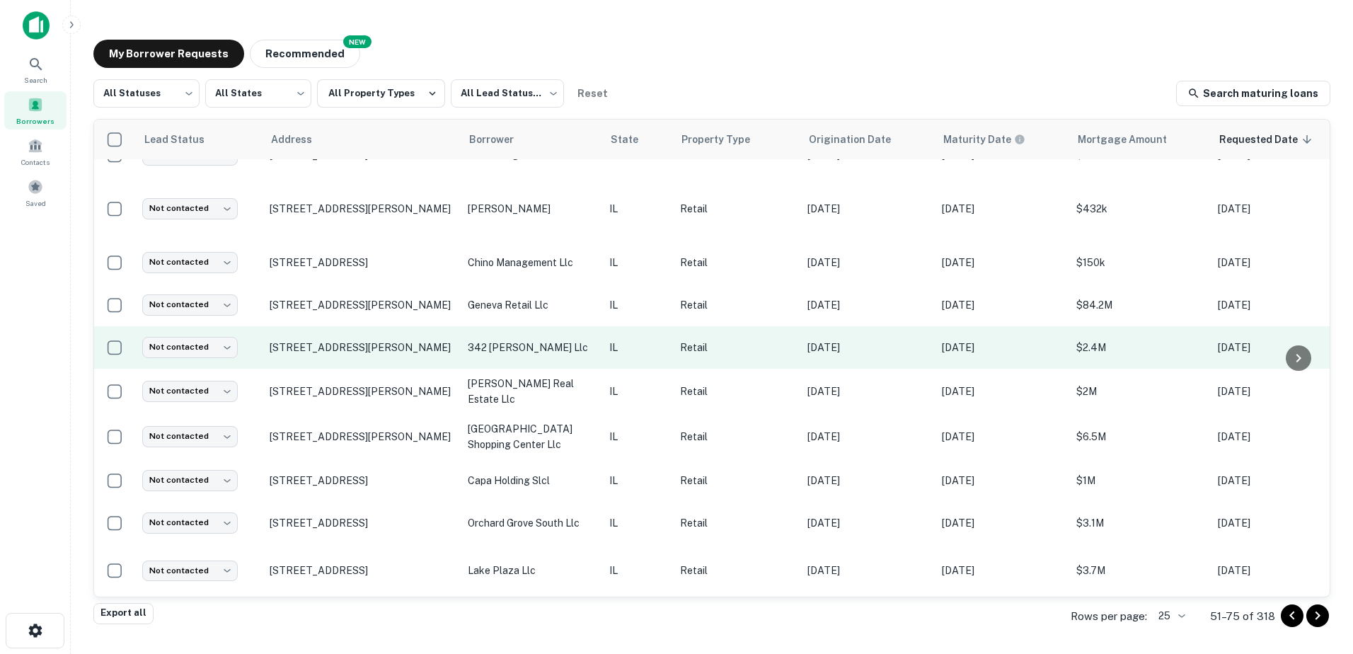
click at [551, 340] on p "342 [PERSON_NAME] llc" at bounding box center [531, 348] width 127 height 16
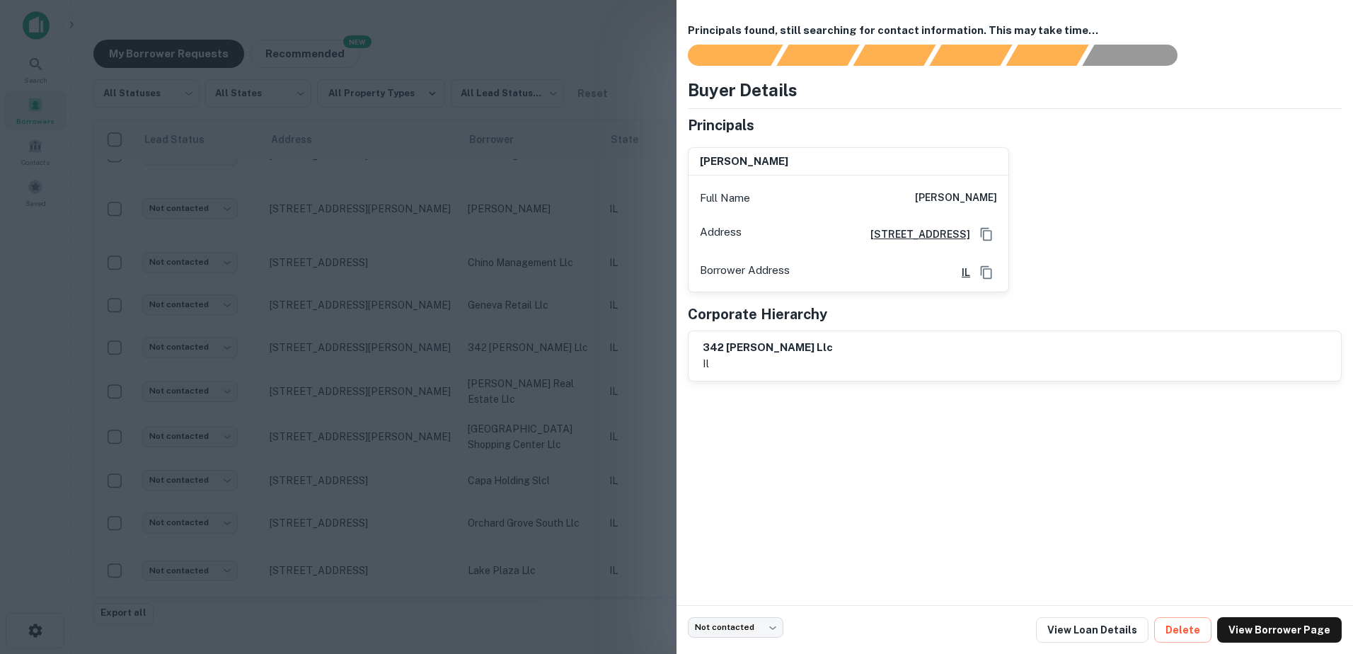
click at [540, 335] on div at bounding box center [676, 327] width 1353 height 654
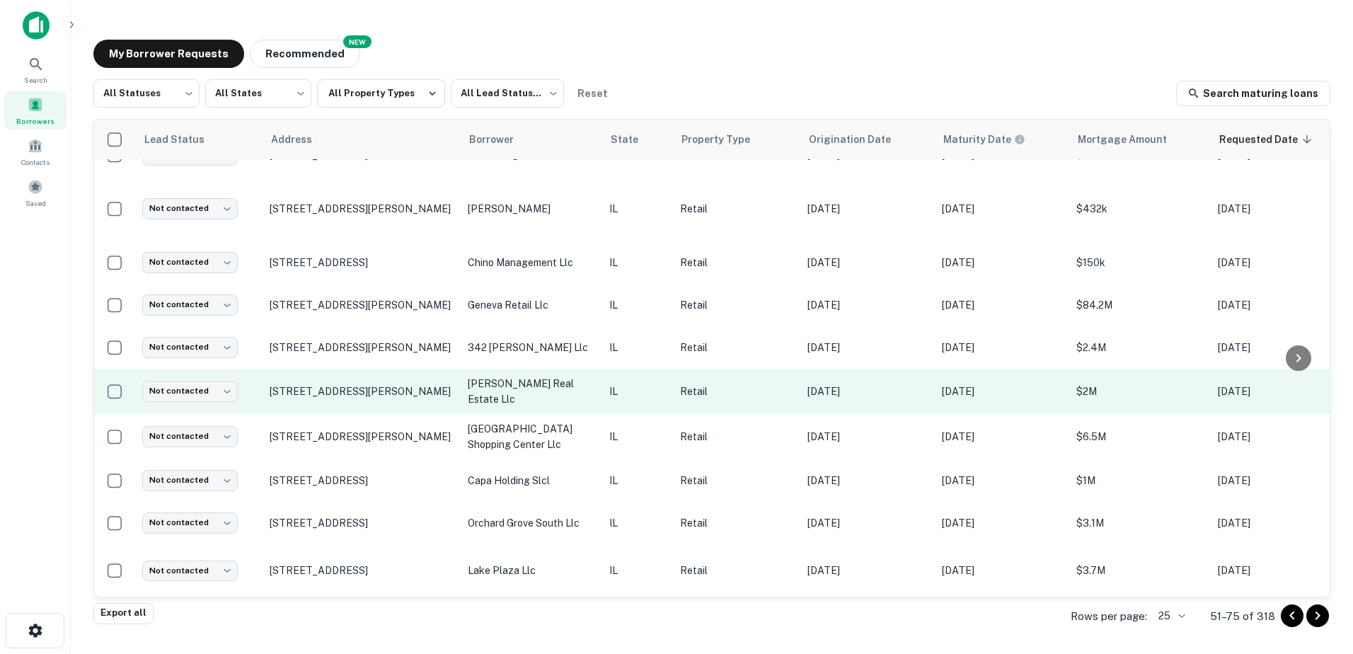
click at [540, 369] on td "[PERSON_NAME] real estate llc" at bounding box center [532, 391] width 142 height 45
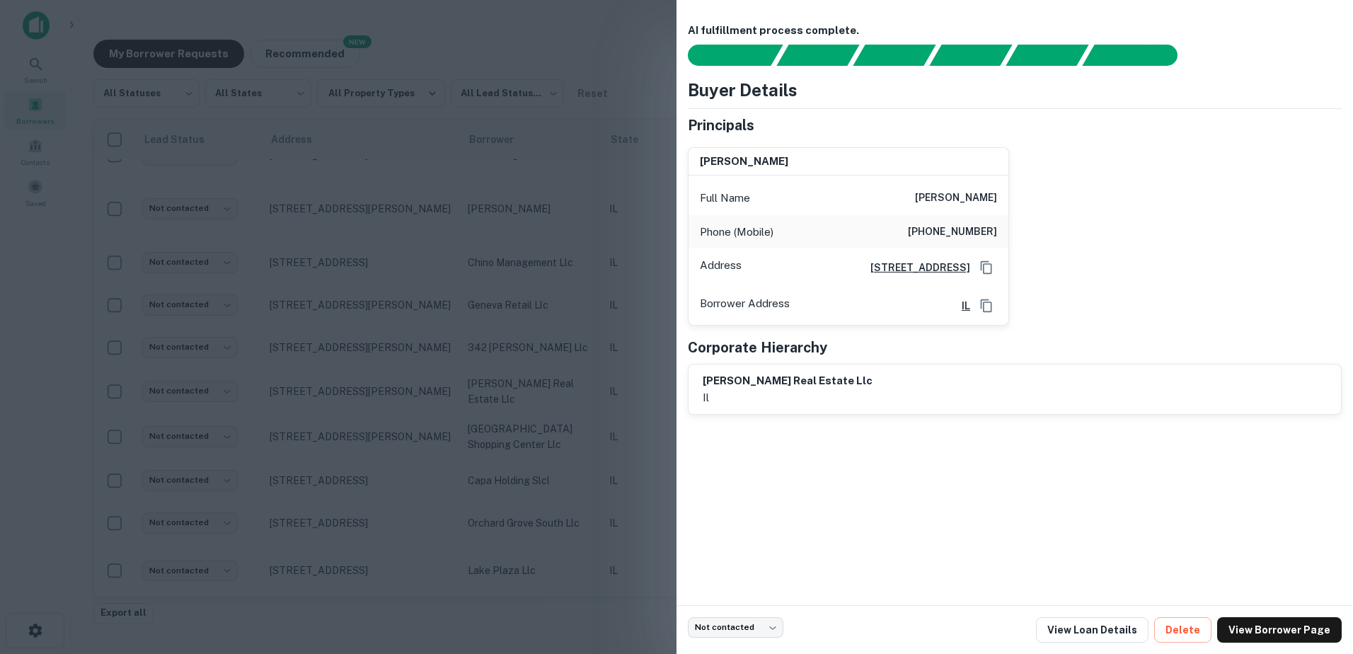
click at [537, 370] on div at bounding box center [676, 327] width 1353 height 654
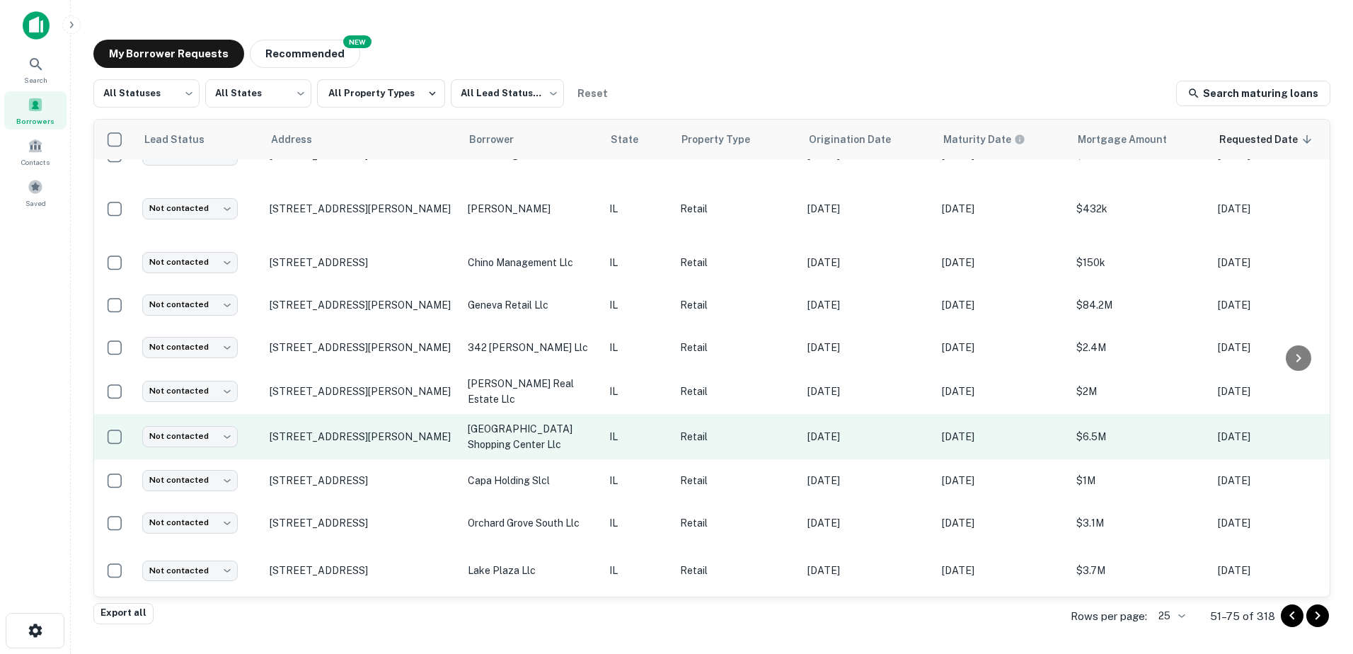
click at [537, 421] on p "[GEOGRAPHIC_DATA] shopping center llc" at bounding box center [531, 436] width 127 height 31
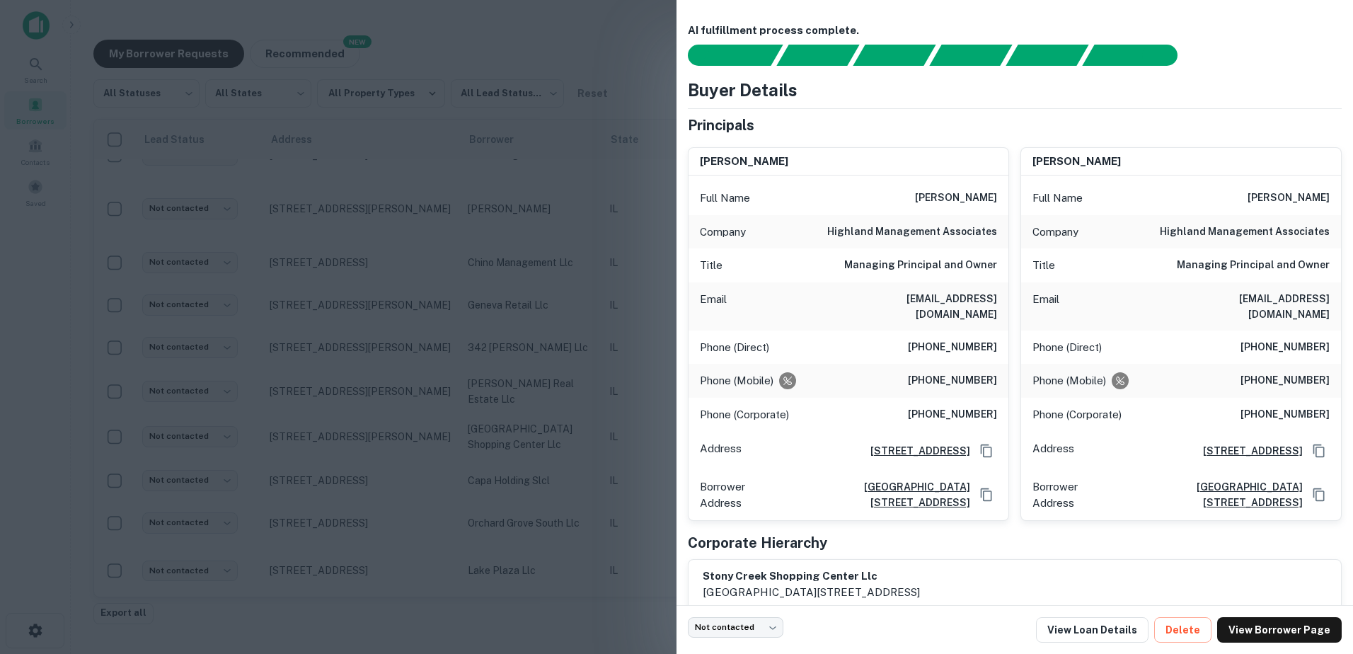
click at [534, 408] on div at bounding box center [676, 327] width 1353 height 654
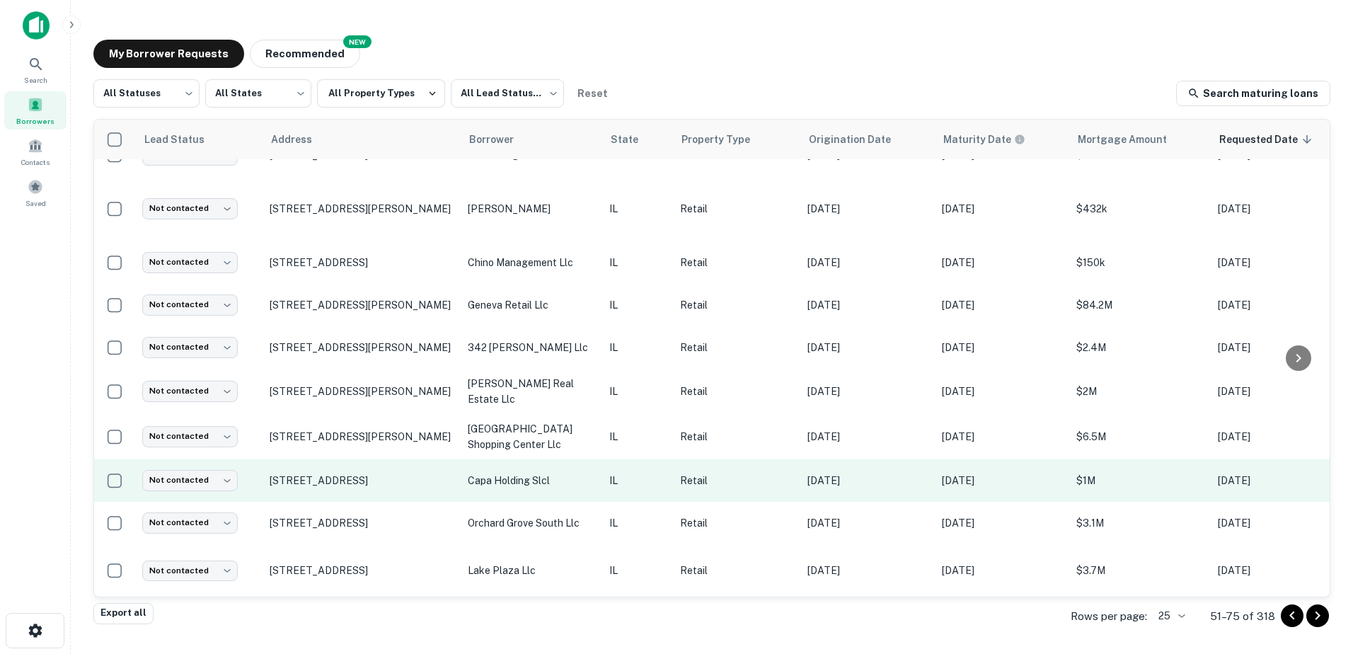
click at [539, 467] on td "capa holding slcl" at bounding box center [532, 480] width 142 height 42
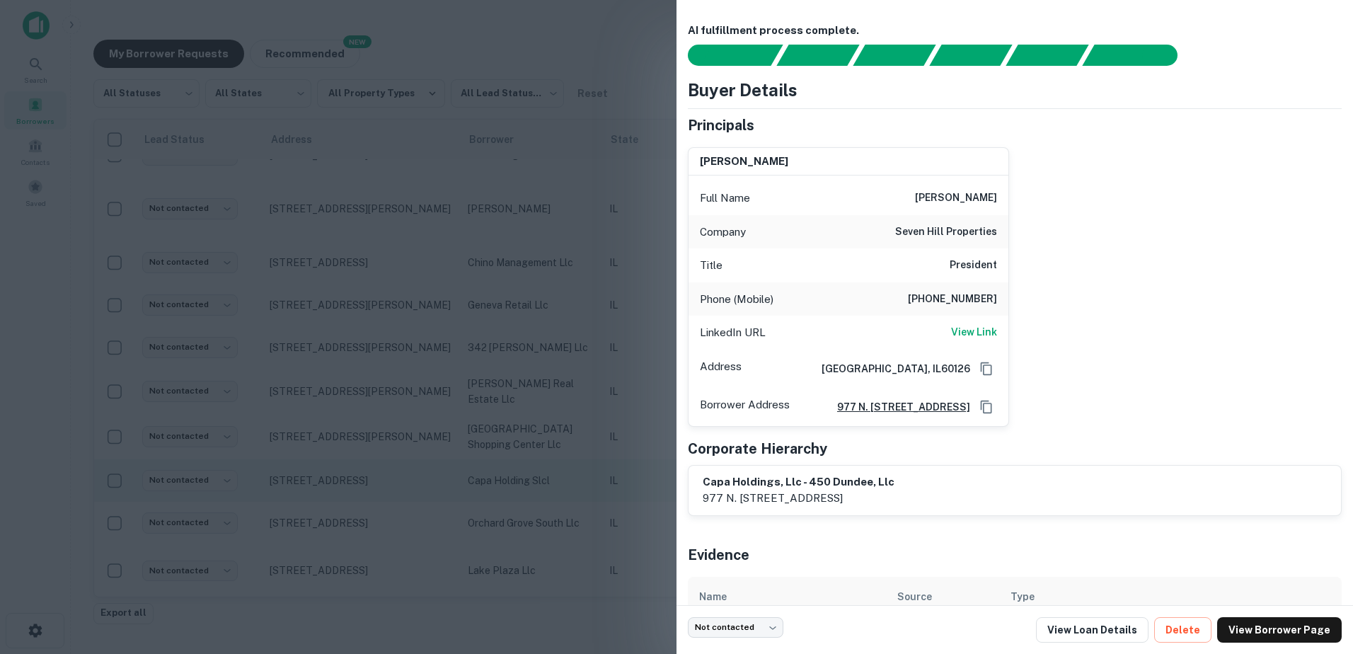
click at [539, 467] on div at bounding box center [676, 327] width 1353 height 654
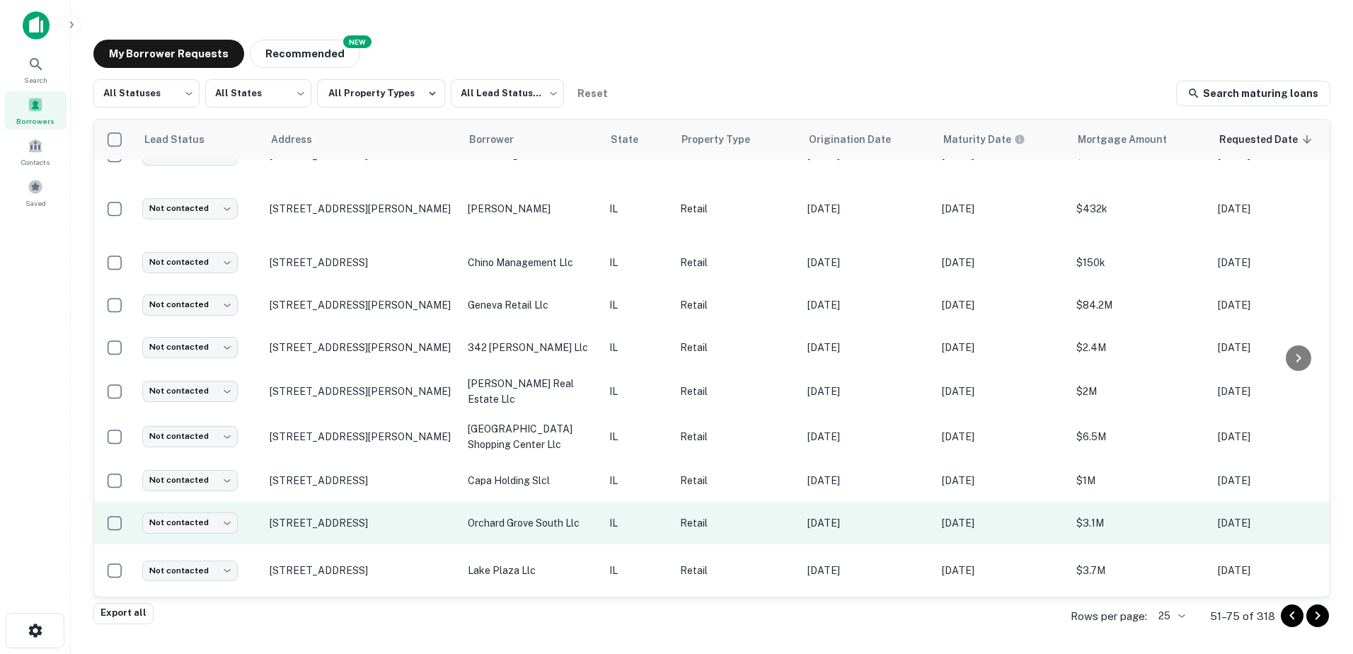
click at [542, 515] on p "orchard grove south llc" at bounding box center [531, 523] width 127 height 16
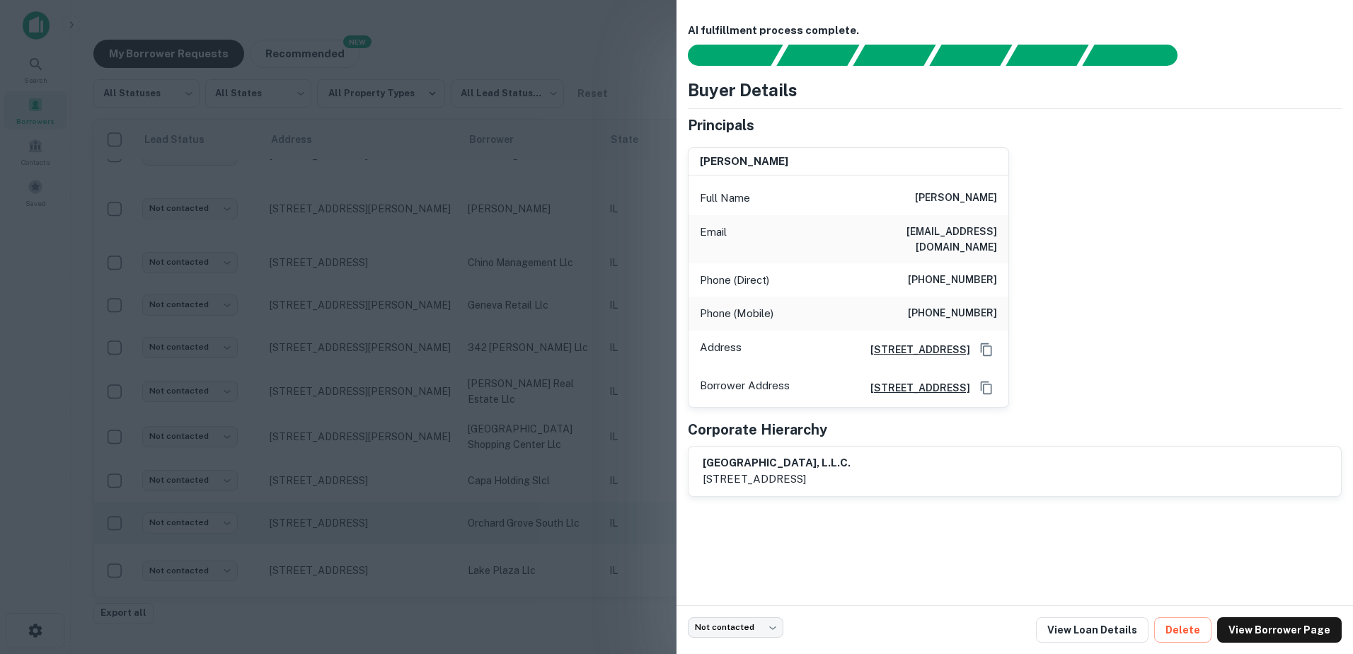
click at [539, 497] on div at bounding box center [676, 327] width 1353 height 654
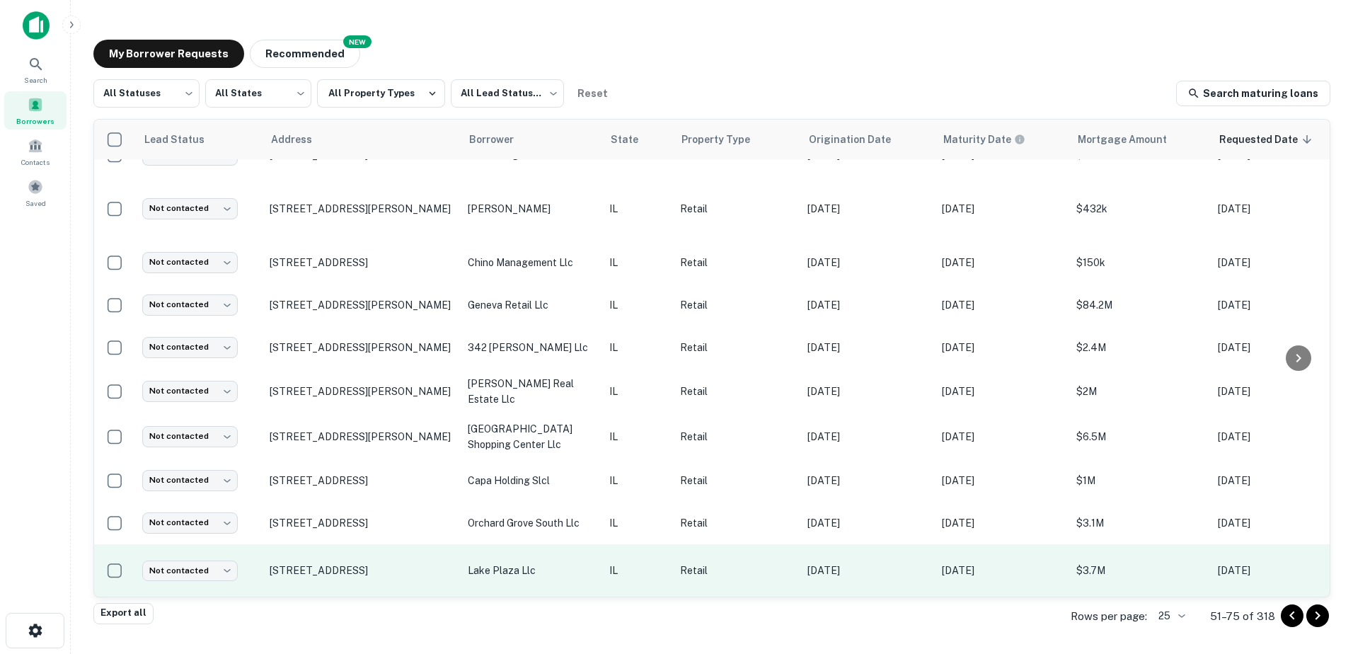
click at [533, 563] on p "lake plaza llc" at bounding box center [531, 571] width 127 height 16
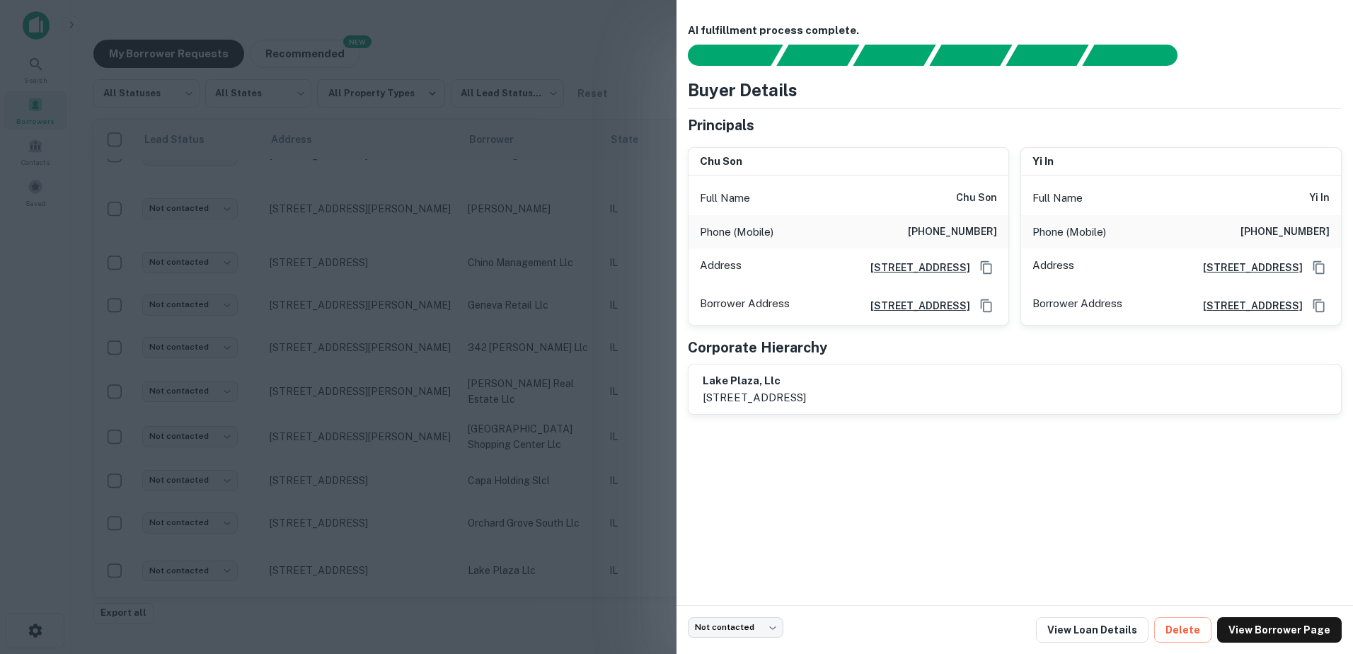
click at [530, 545] on div at bounding box center [676, 327] width 1353 height 654
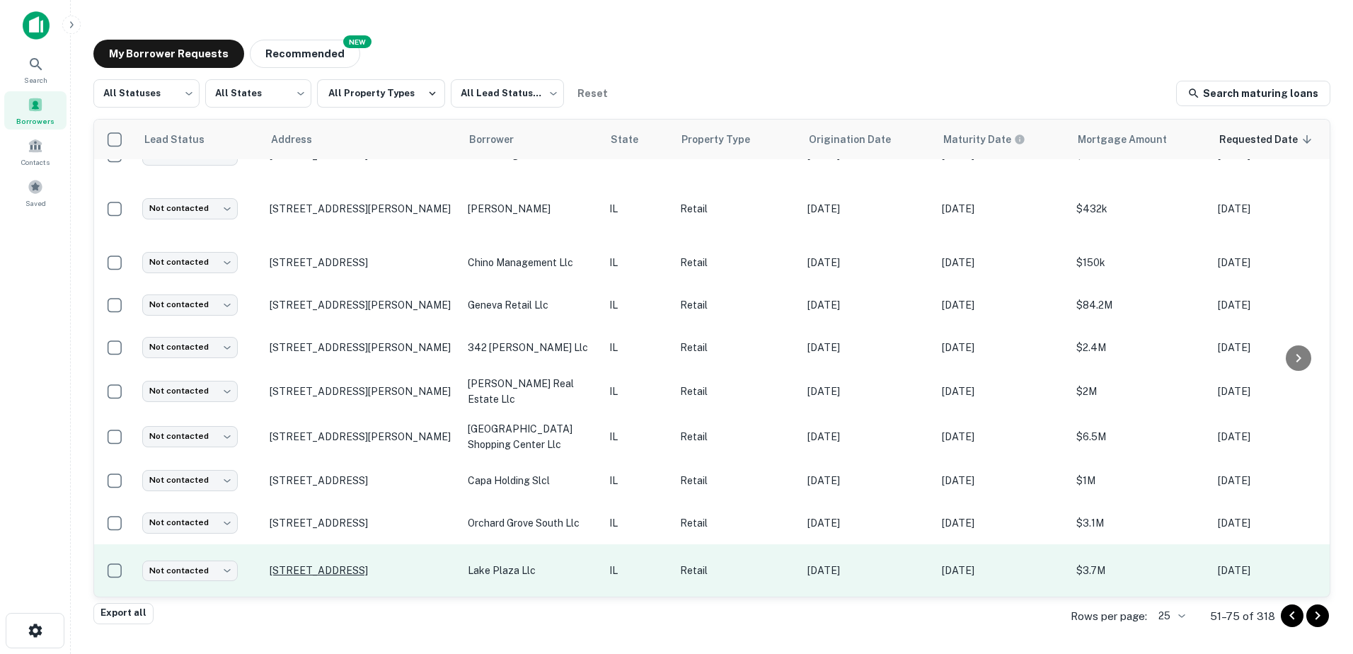
click at [332, 564] on p "[STREET_ADDRESS]" at bounding box center [362, 570] width 184 height 13
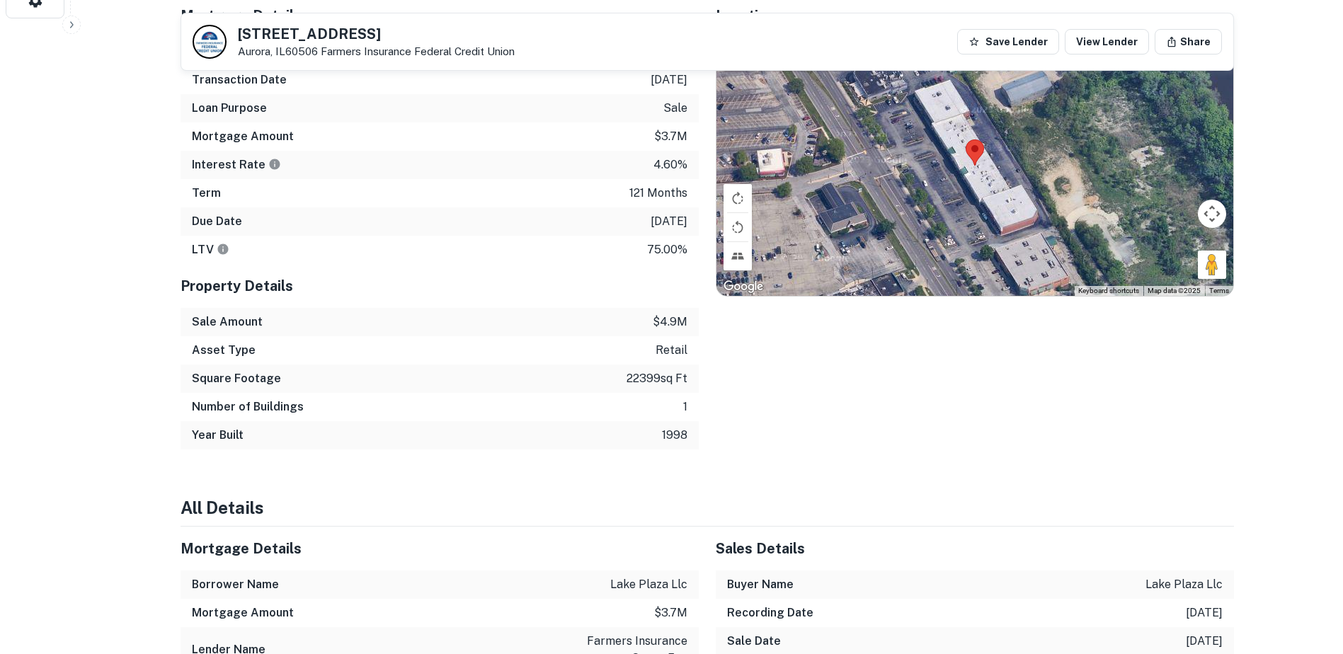
scroll to position [496, 0]
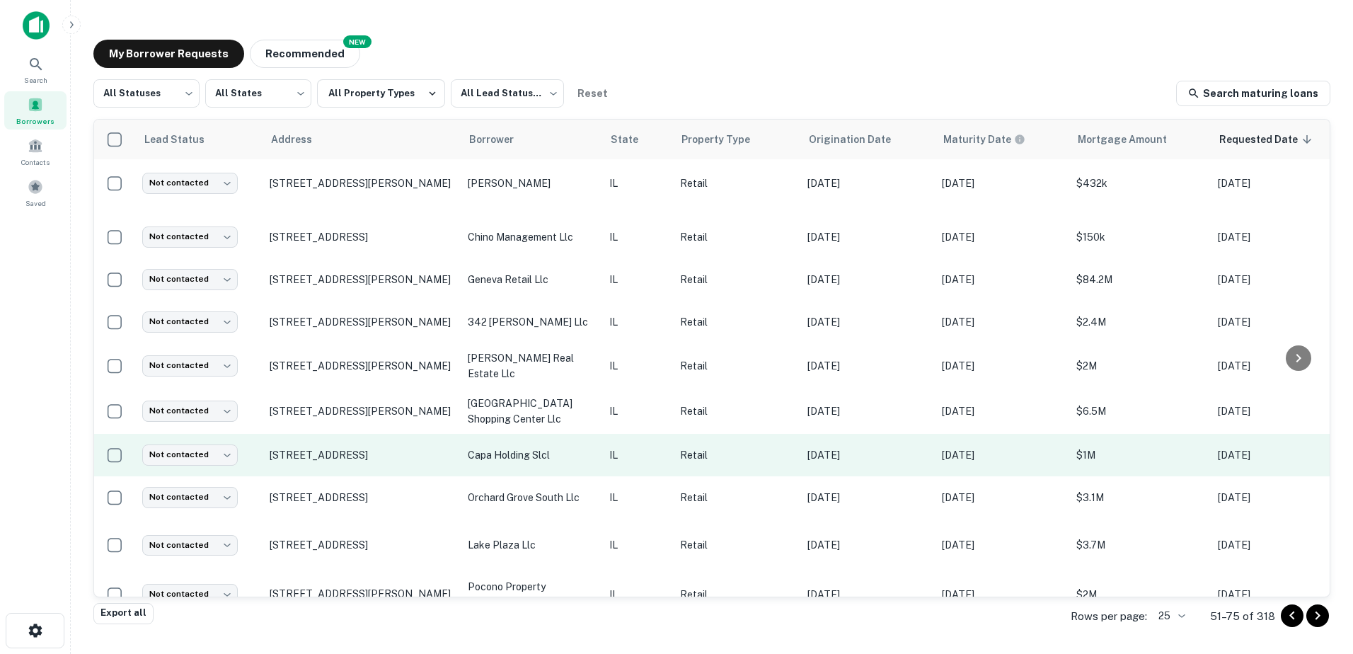
scroll to position [354, 0]
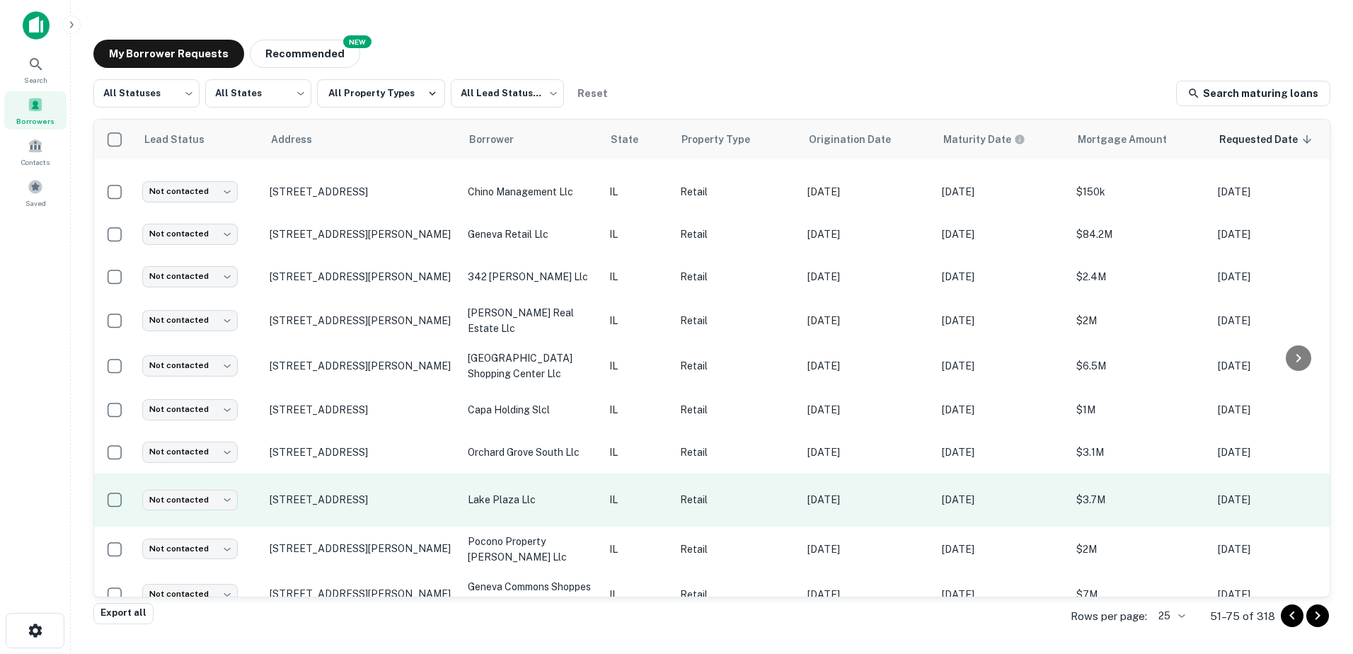
click at [539, 492] on p "lake plaza llc" at bounding box center [531, 500] width 127 height 16
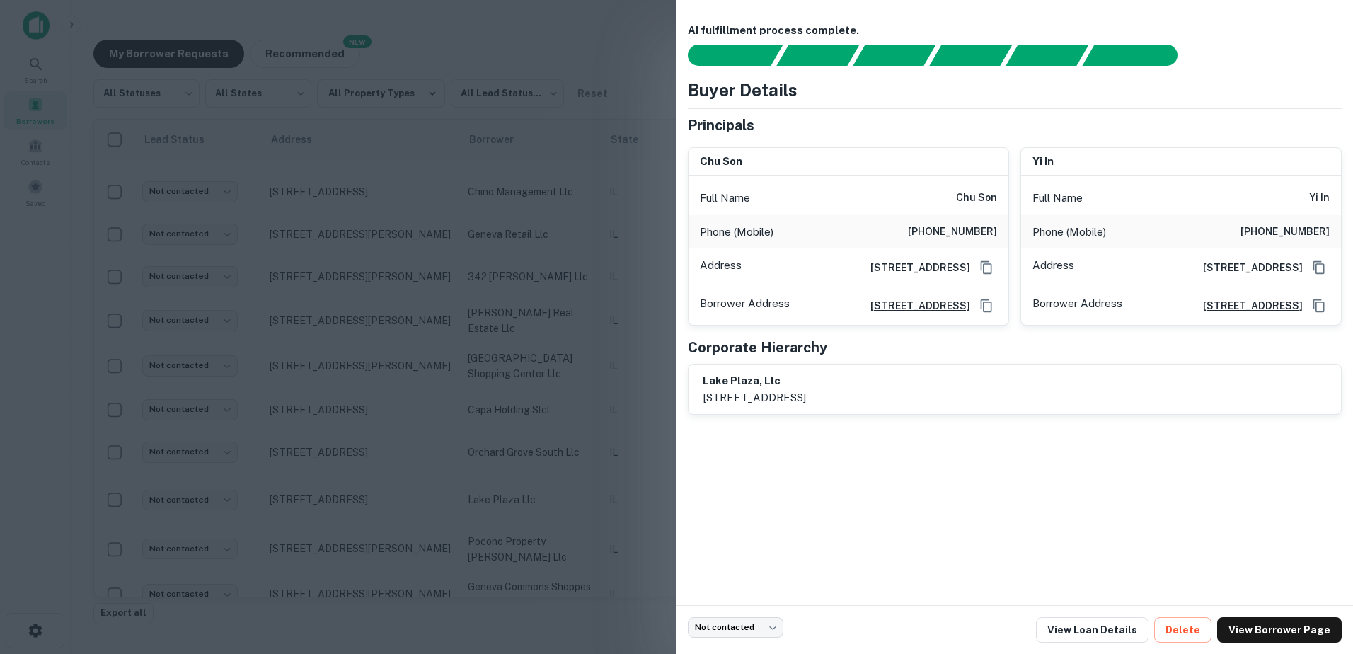
click at [537, 482] on div at bounding box center [676, 327] width 1353 height 654
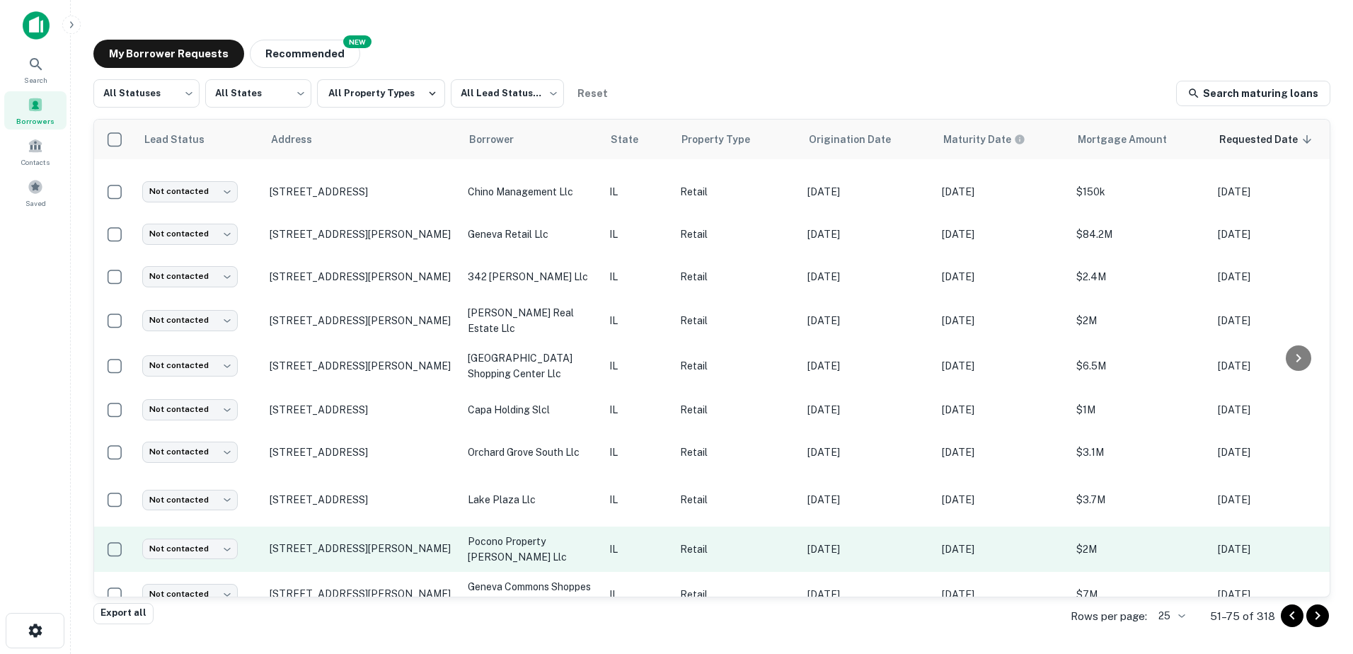
click at [546, 535] on td "pocono property [PERSON_NAME] llc" at bounding box center [532, 549] width 142 height 45
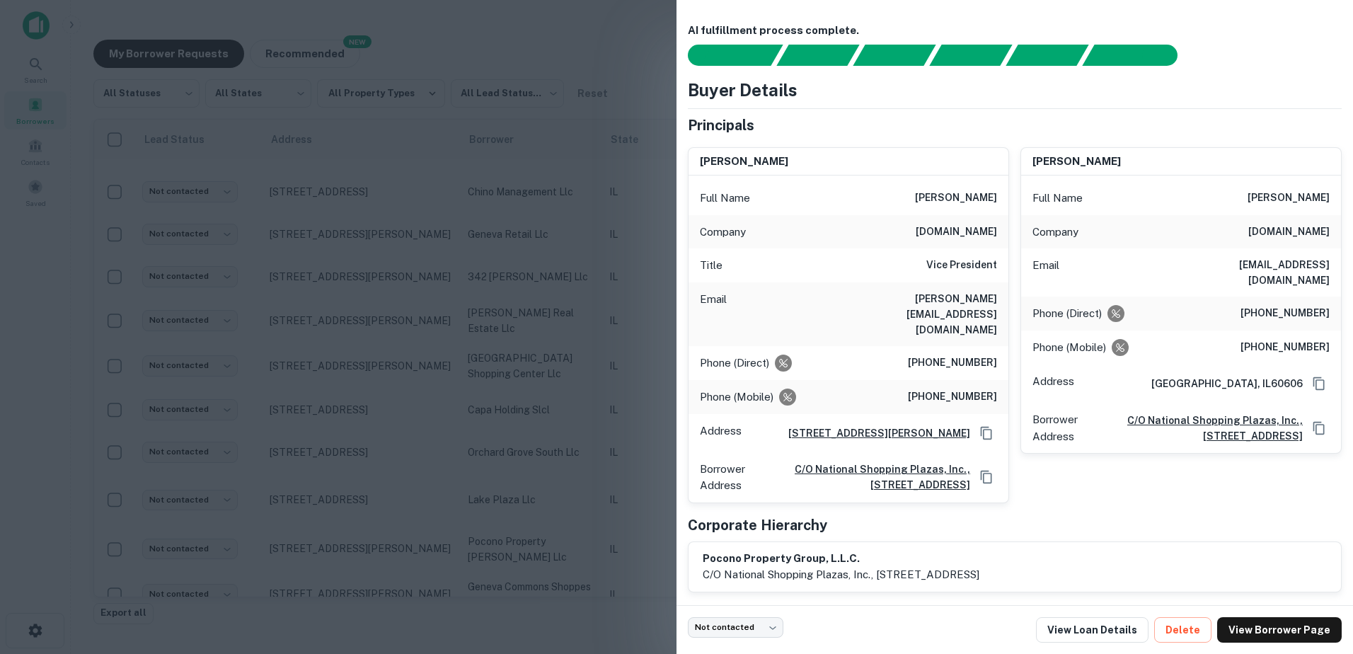
click at [545, 533] on div at bounding box center [676, 327] width 1353 height 654
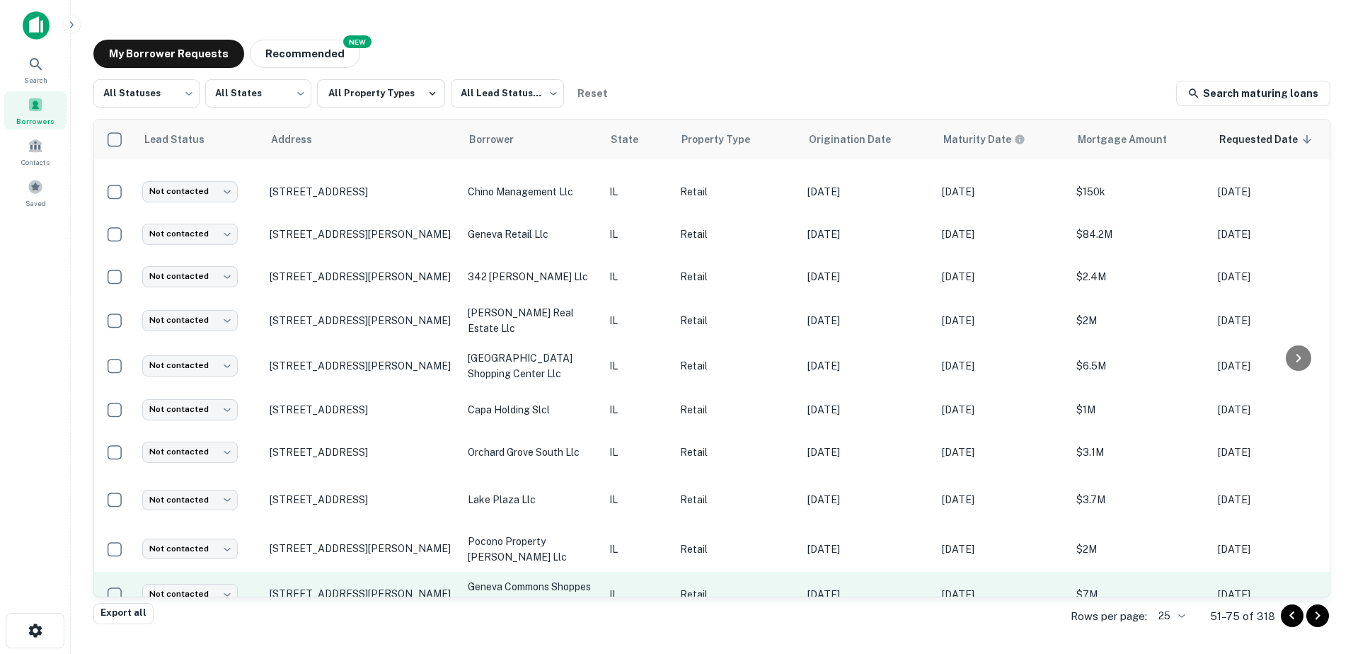
click at [549, 579] on p "geneva commons shoppes llc" at bounding box center [531, 594] width 127 height 31
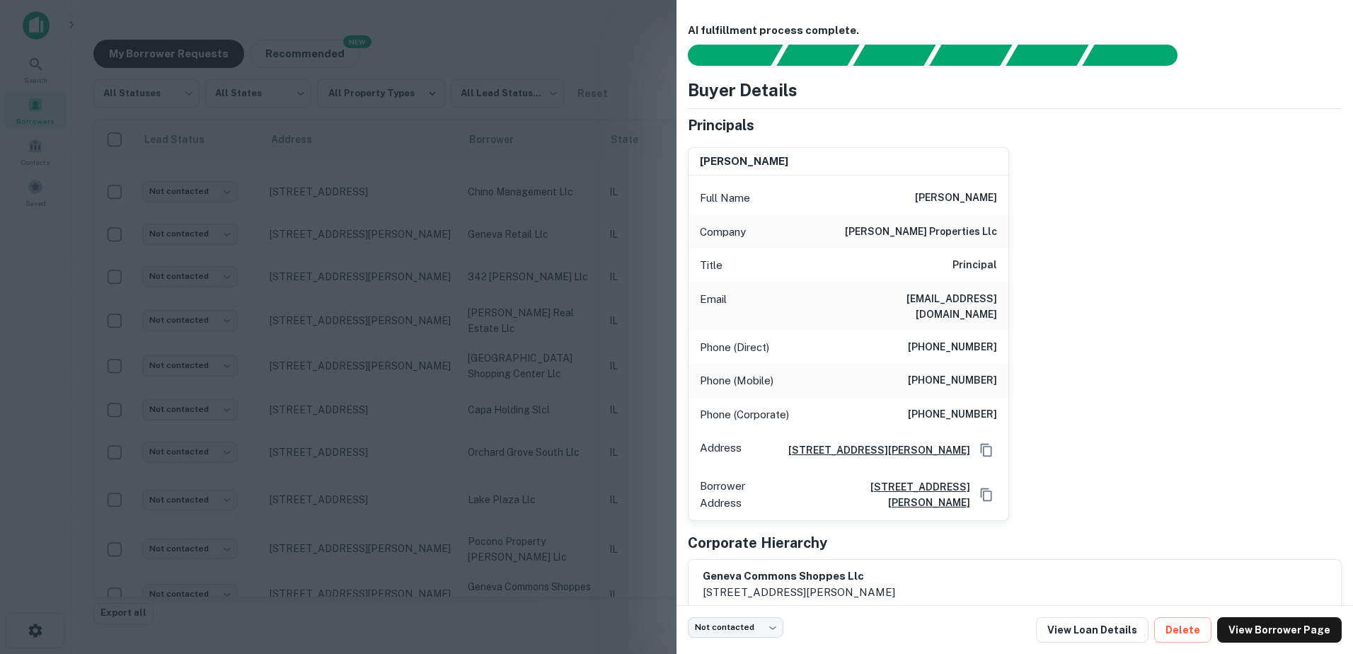
click at [548, 554] on div at bounding box center [676, 327] width 1353 height 654
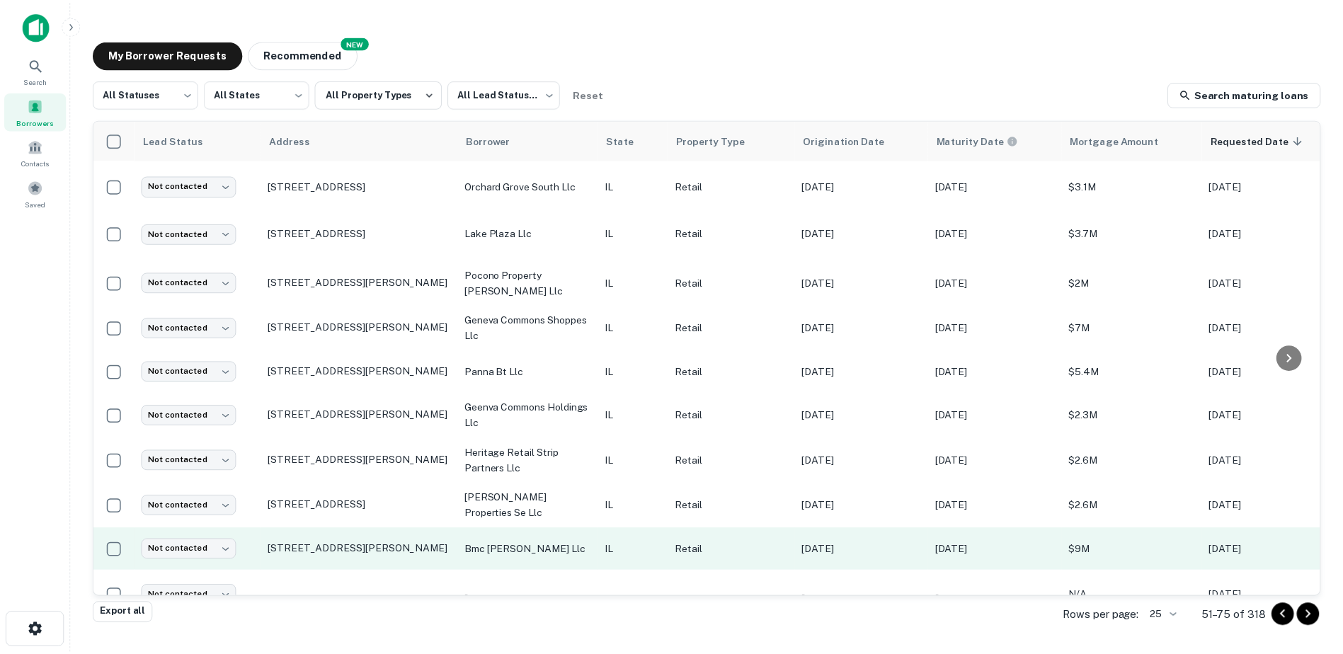
scroll to position [637, 0]
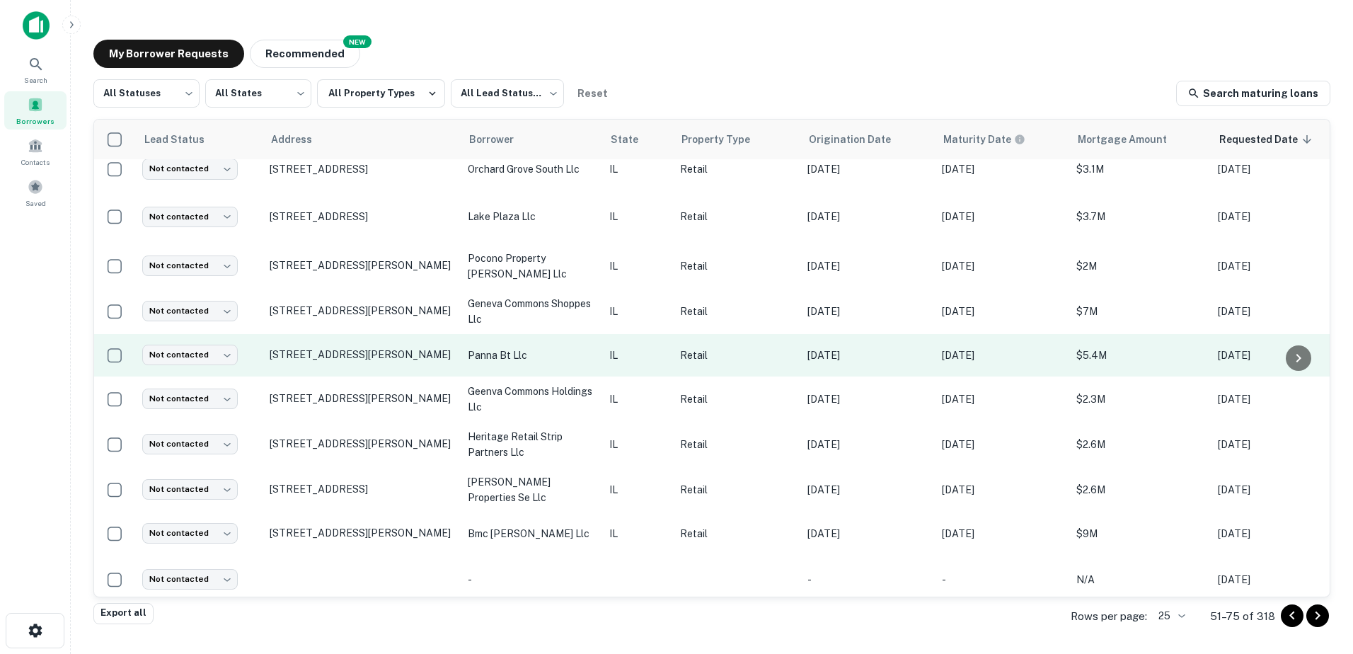
click at [536, 348] on p "panna bt llc" at bounding box center [531, 356] width 127 height 16
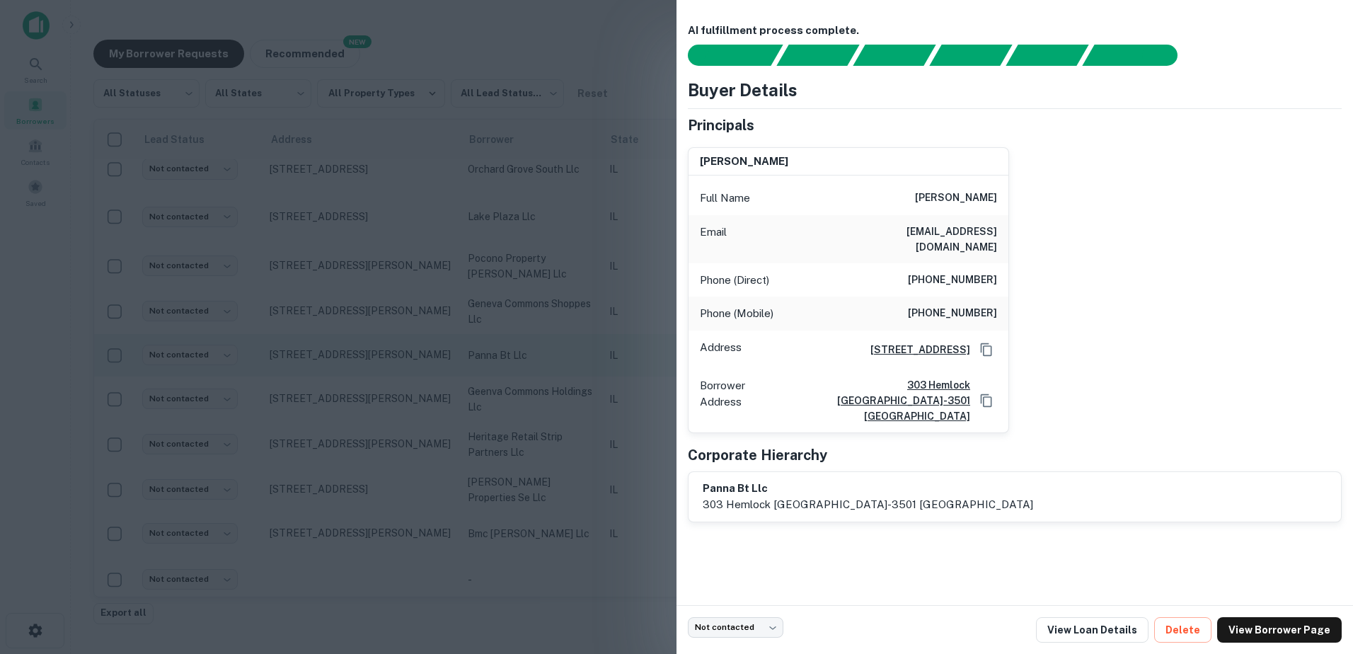
click at [536, 338] on div at bounding box center [676, 327] width 1353 height 654
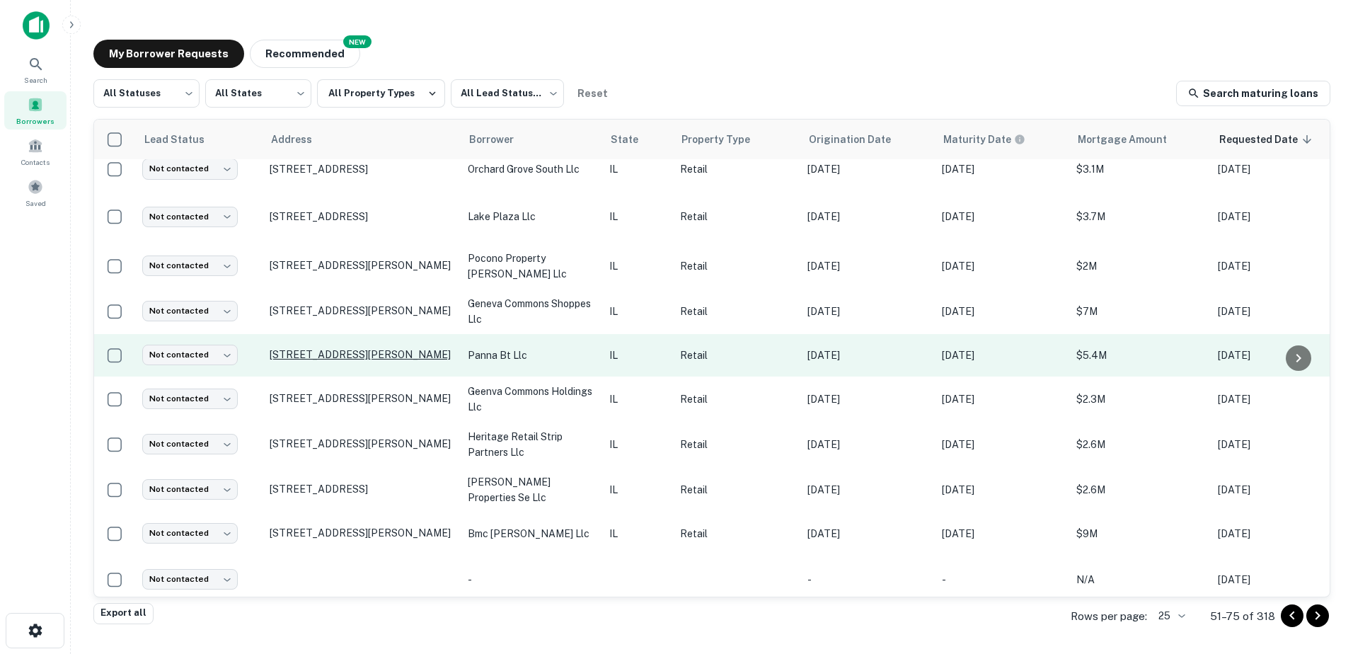
click at [389, 348] on p "[STREET_ADDRESS][PERSON_NAME]" at bounding box center [362, 354] width 184 height 13
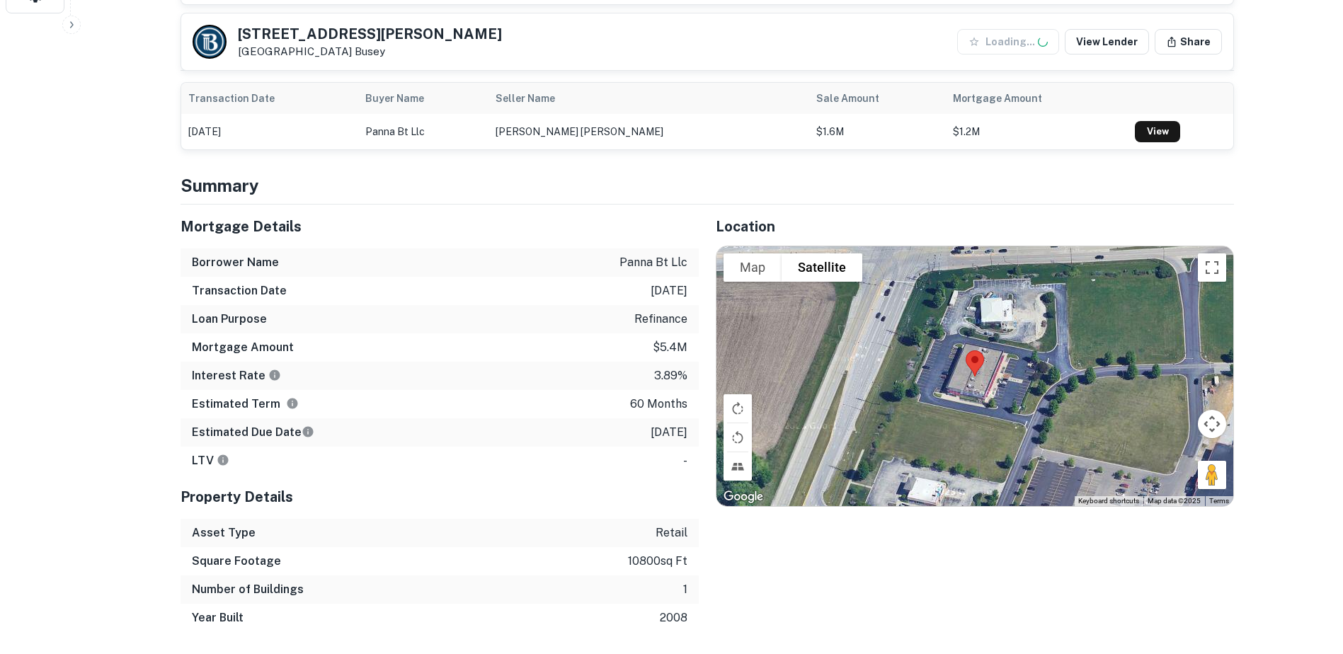
scroll to position [637, 0]
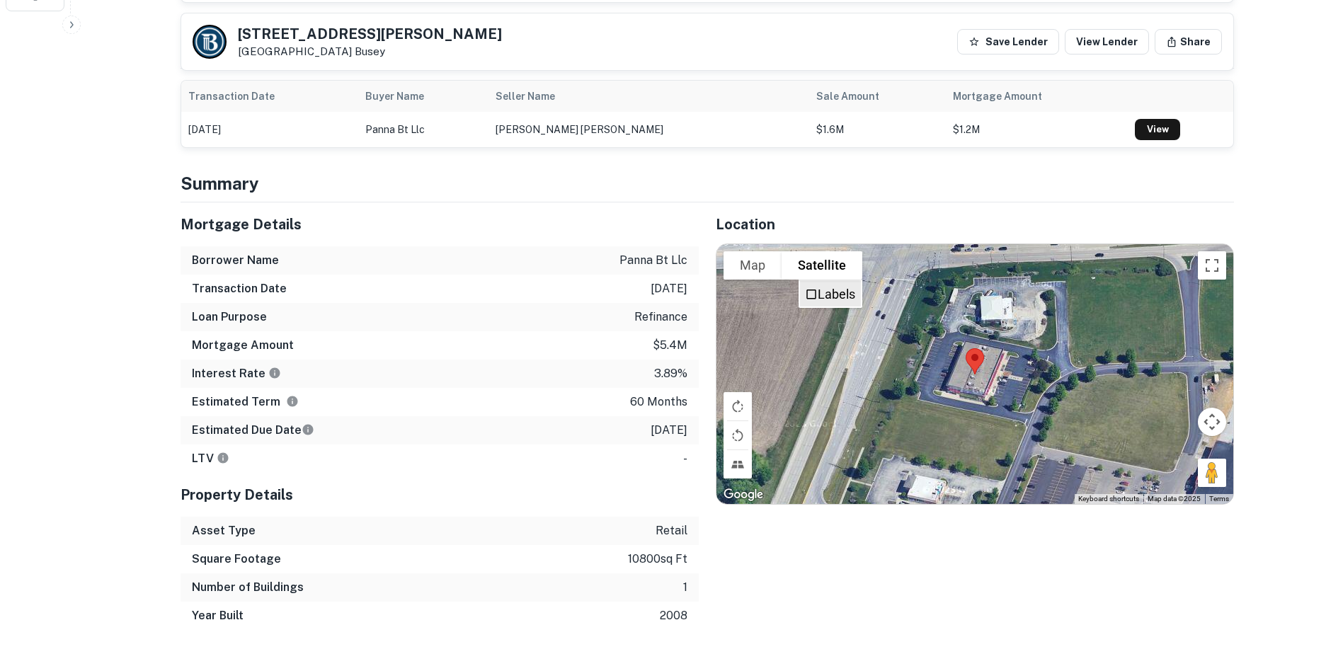
click at [831, 287] on label "Labels" at bounding box center [837, 294] width 38 height 15
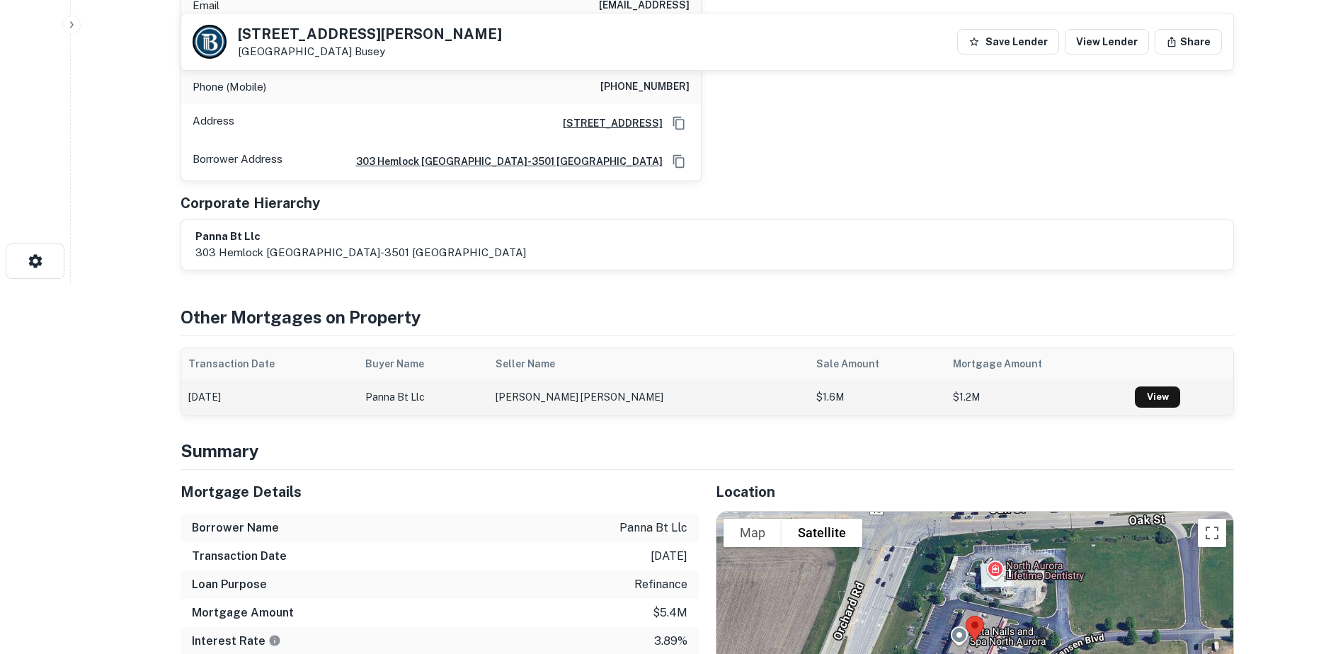
scroll to position [511, 0]
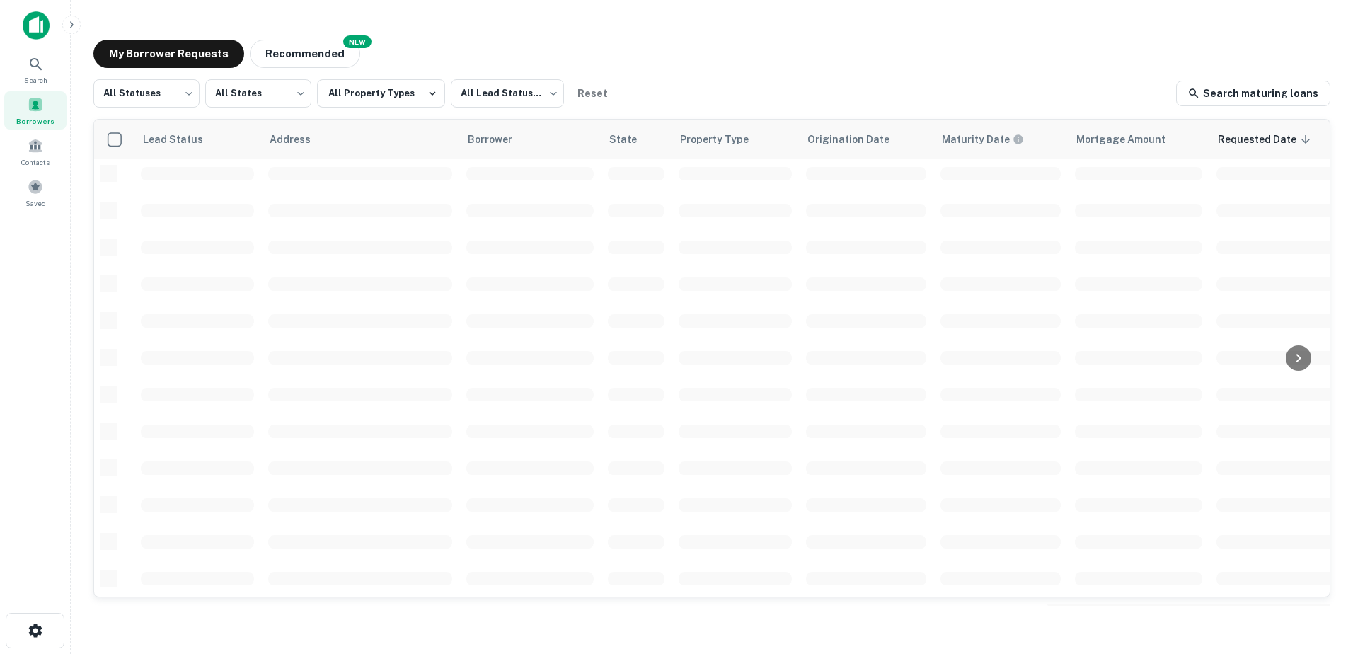
scroll to position [493, 0]
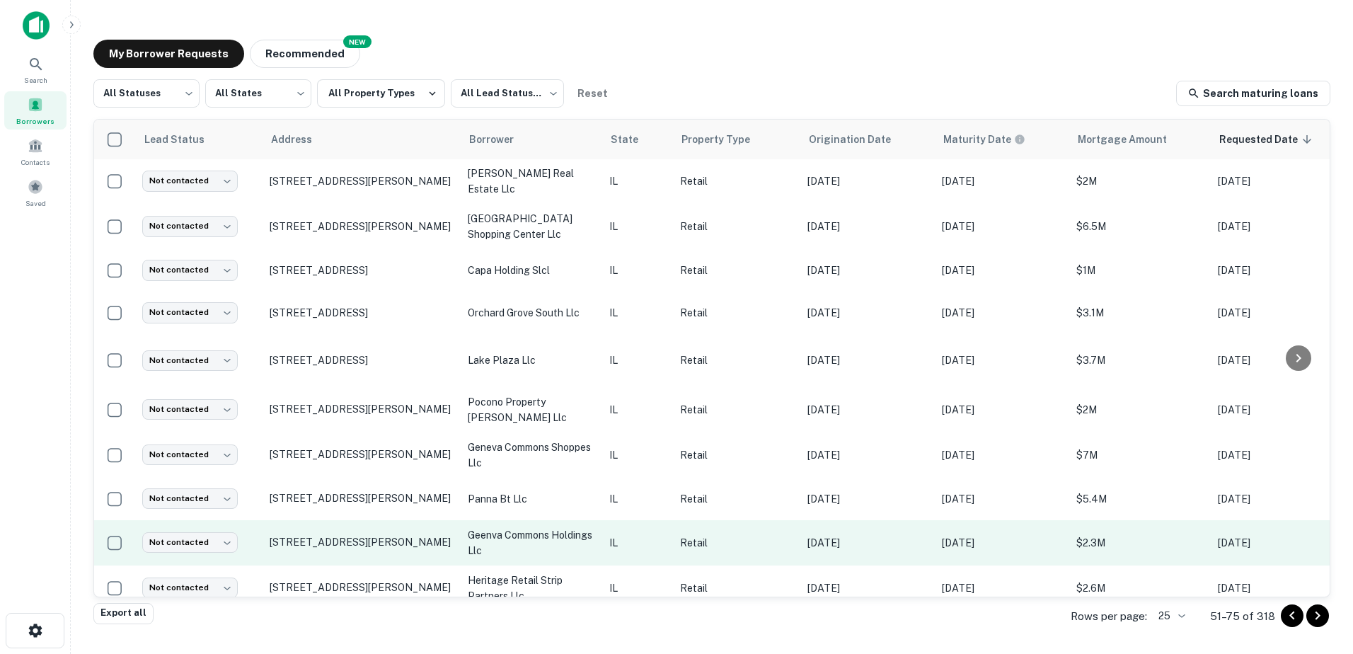
click at [512, 527] on p "geenva commons holdings llc" at bounding box center [531, 542] width 127 height 31
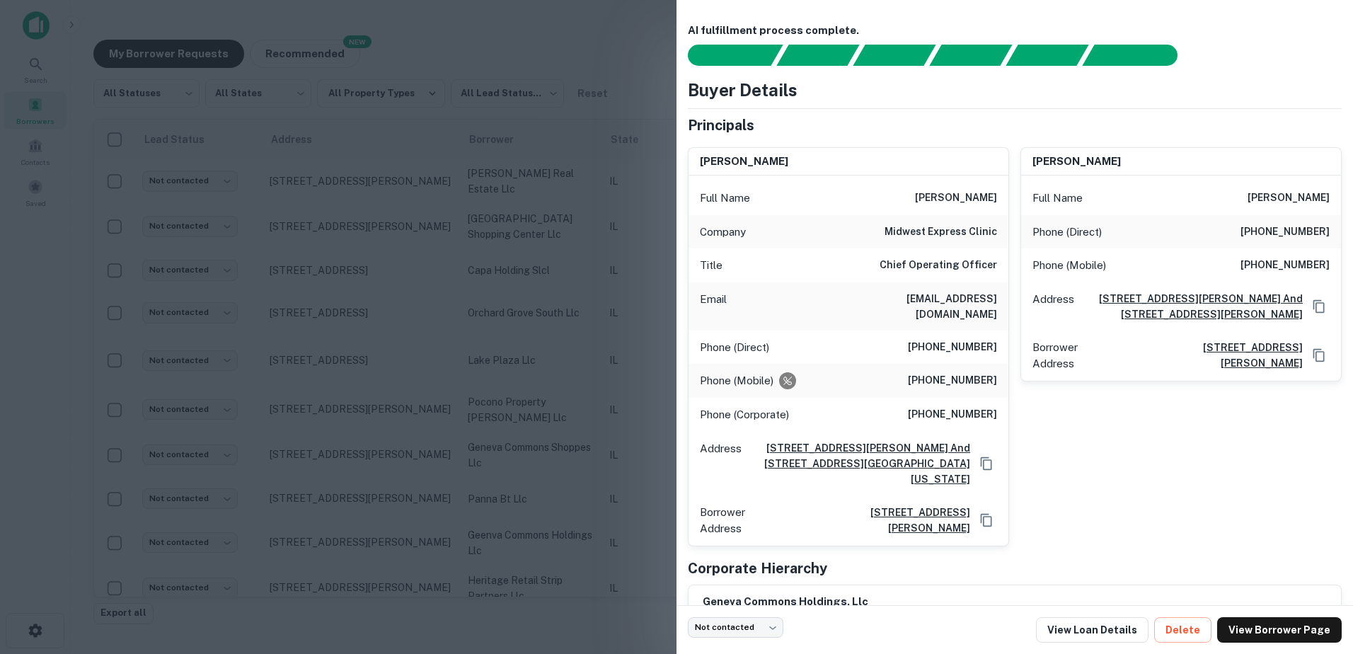
click at [523, 374] on div at bounding box center [676, 327] width 1353 height 654
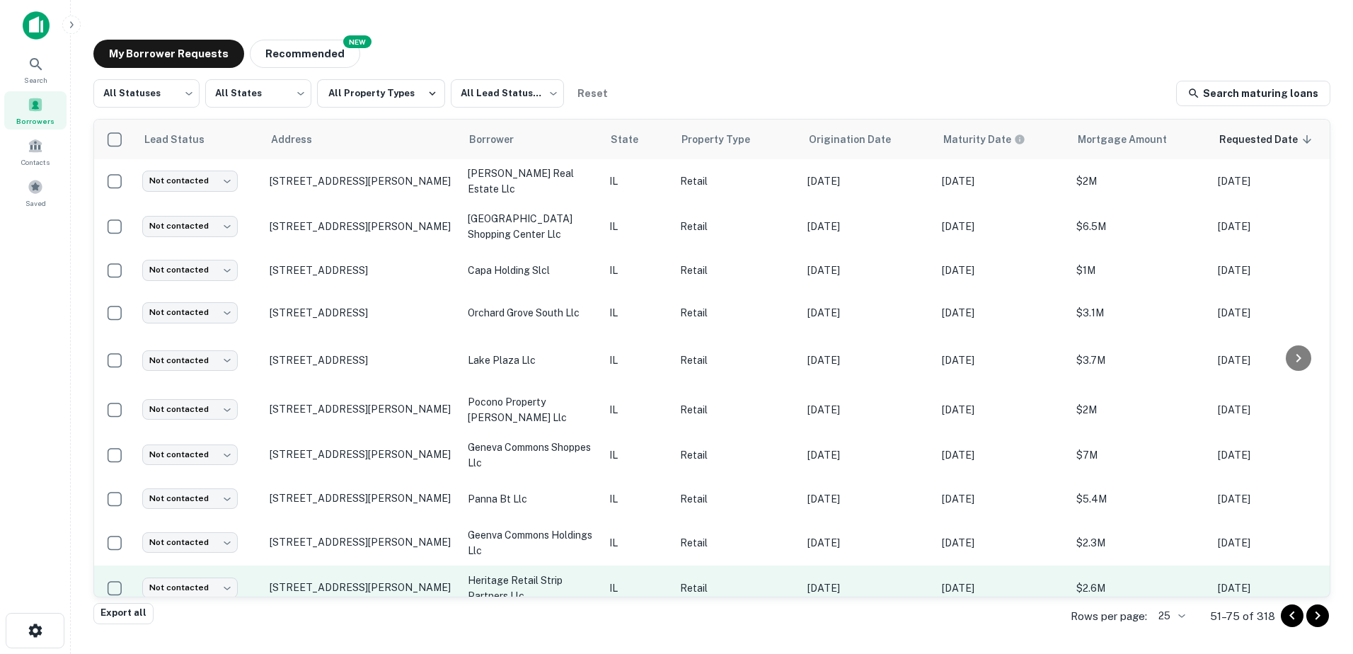
click at [558, 573] on p "heritage retail strip partners llc" at bounding box center [531, 588] width 127 height 31
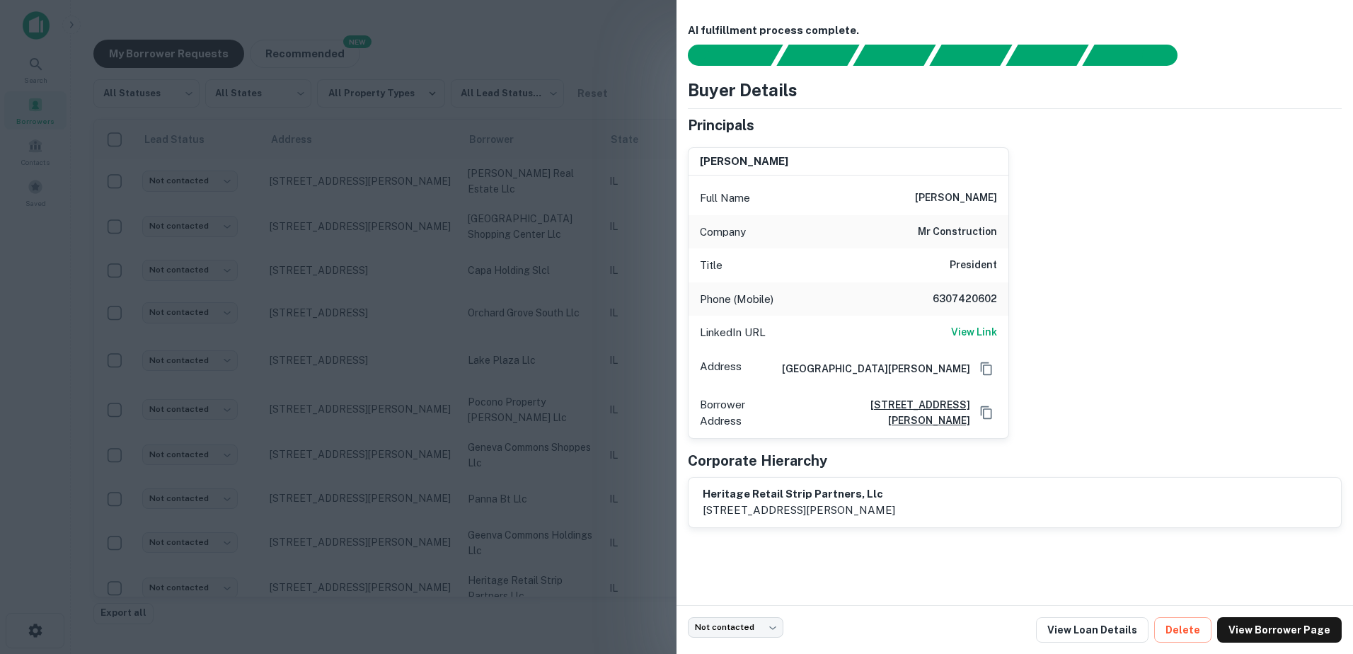
click at [556, 530] on div at bounding box center [676, 327] width 1353 height 654
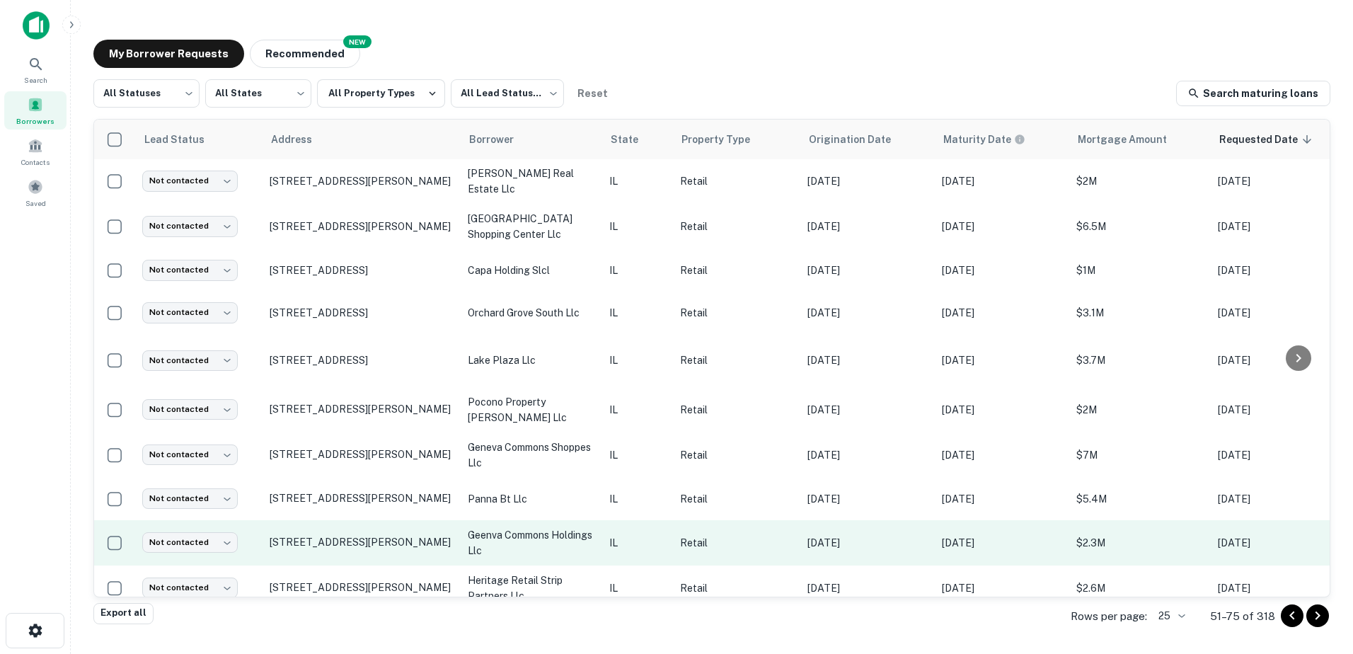
scroll to position [671, 0]
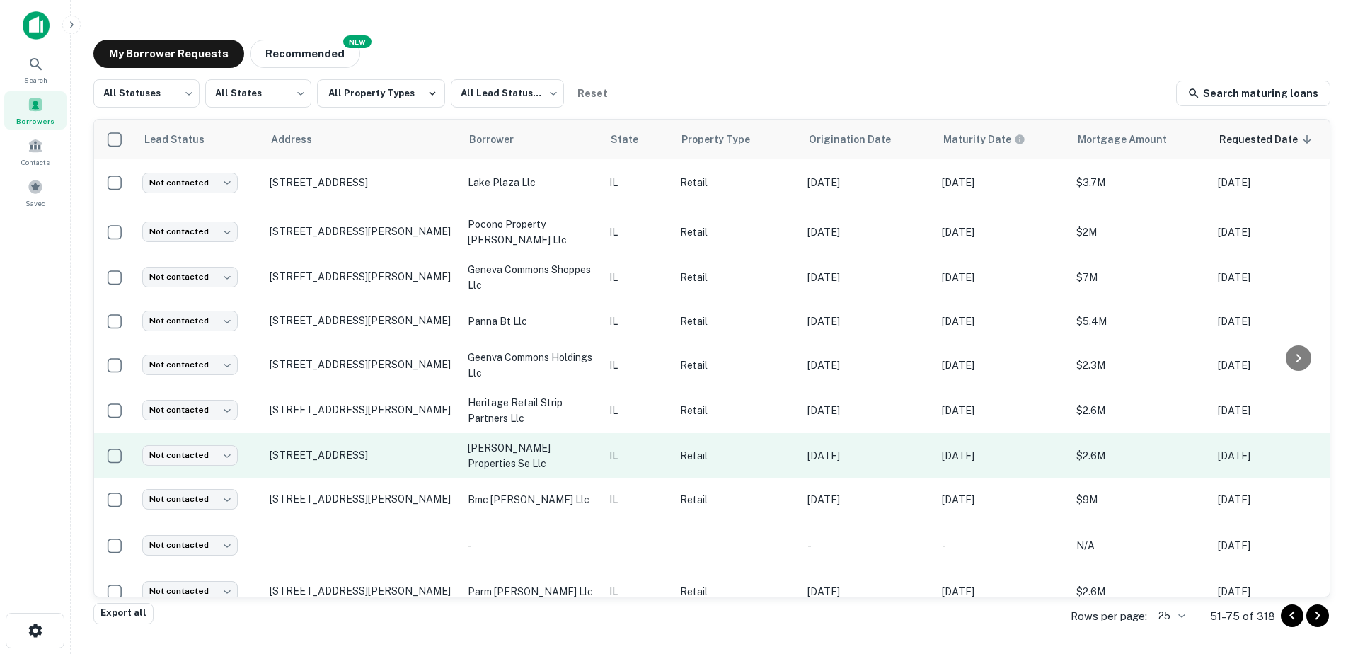
click at [542, 433] on td "[PERSON_NAME] properties se llc" at bounding box center [532, 455] width 142 height 45
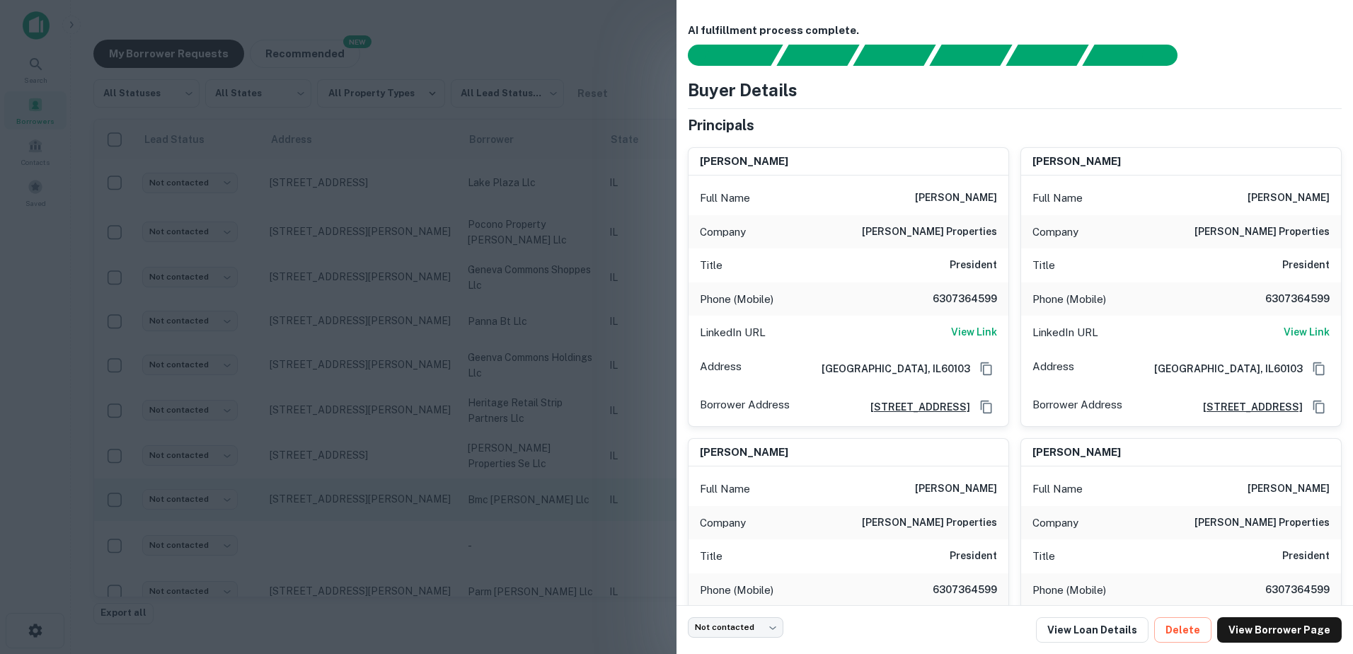
drag, startPoint x: 314, startPoint y: 411, endPoint x: 321, endPoint y: 455, distance: 45.2
click at [314, 413] on div at bounding box center [676, 327] width 1353 height 654
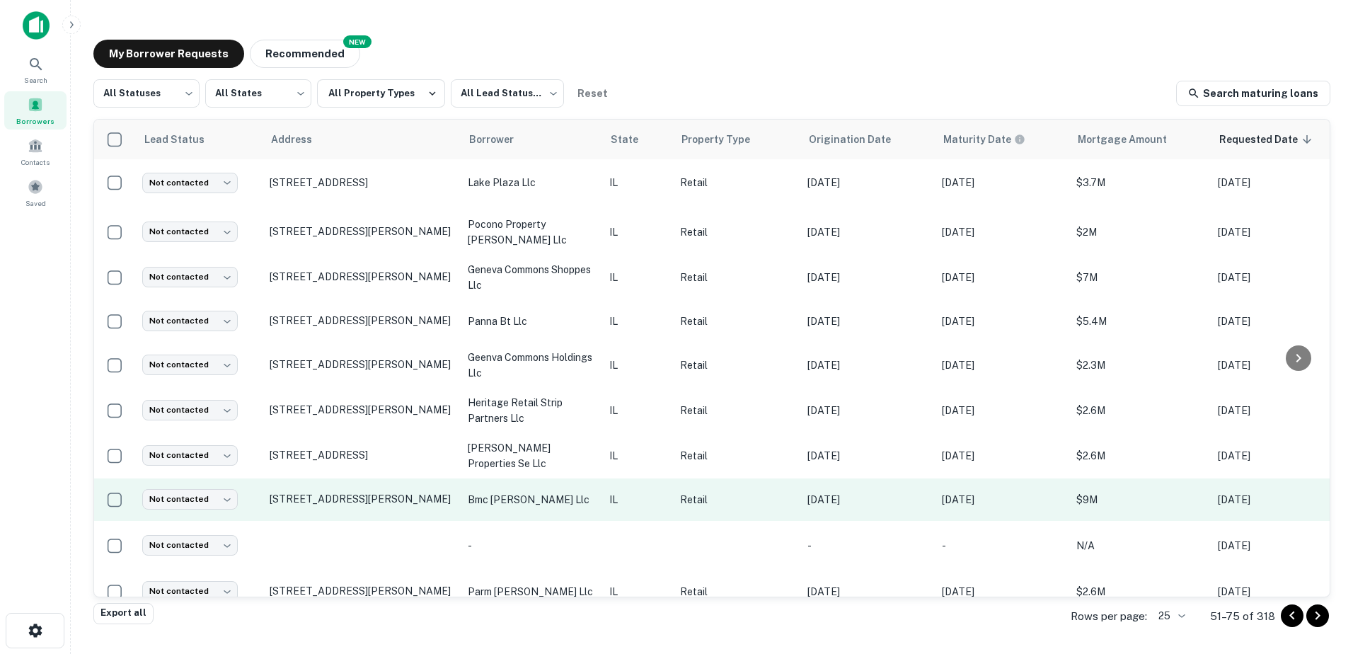
click at [483, 482] on td "bmc [PERSON_NAME] llc" at bounding box center [532, 500] width 142 height 42
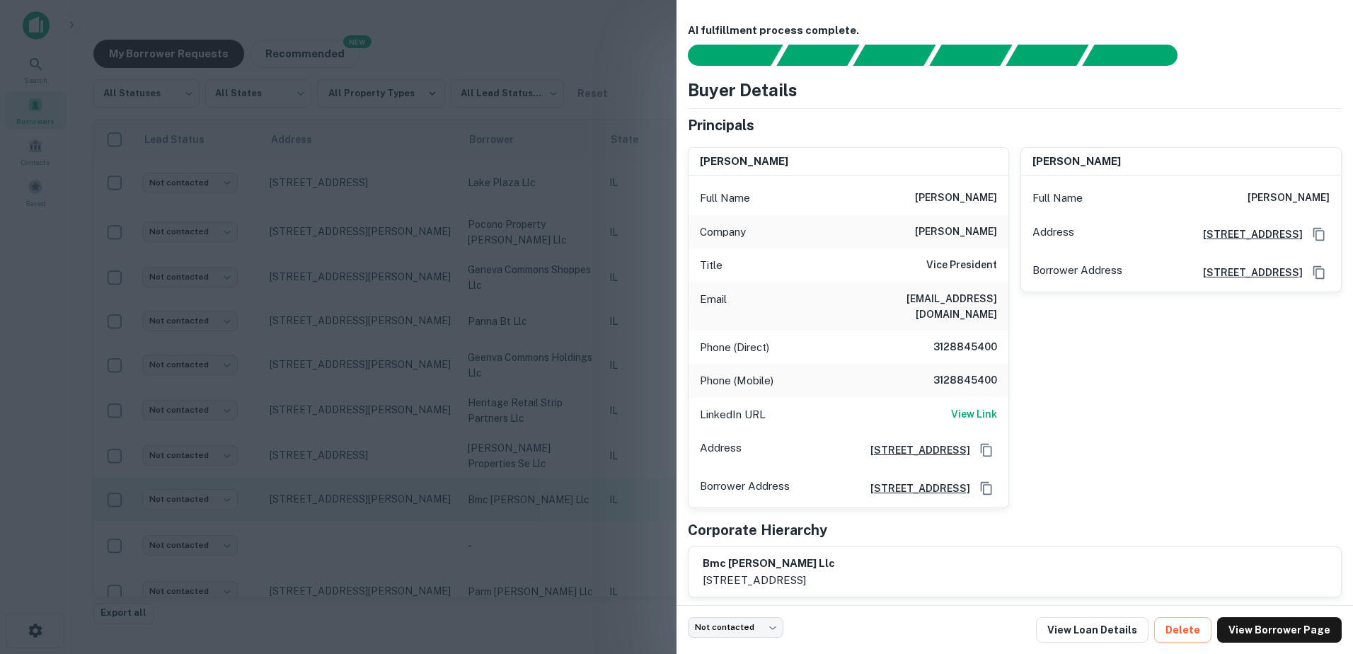
click at [483, 482] on div at bounding box center [676, 327] width 1353 height 654
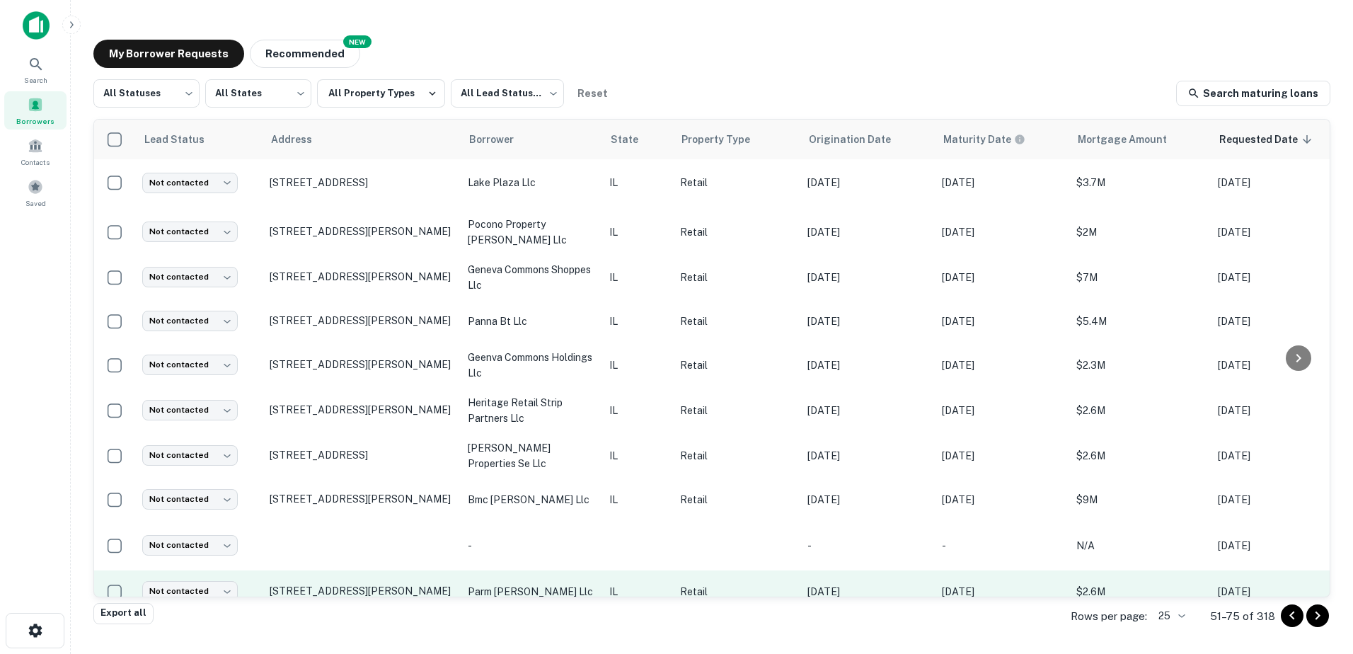
click at [491, 584] on p "parm [PERSON_NAME] llc" at bounding box center [531, 592] width 127 height 16
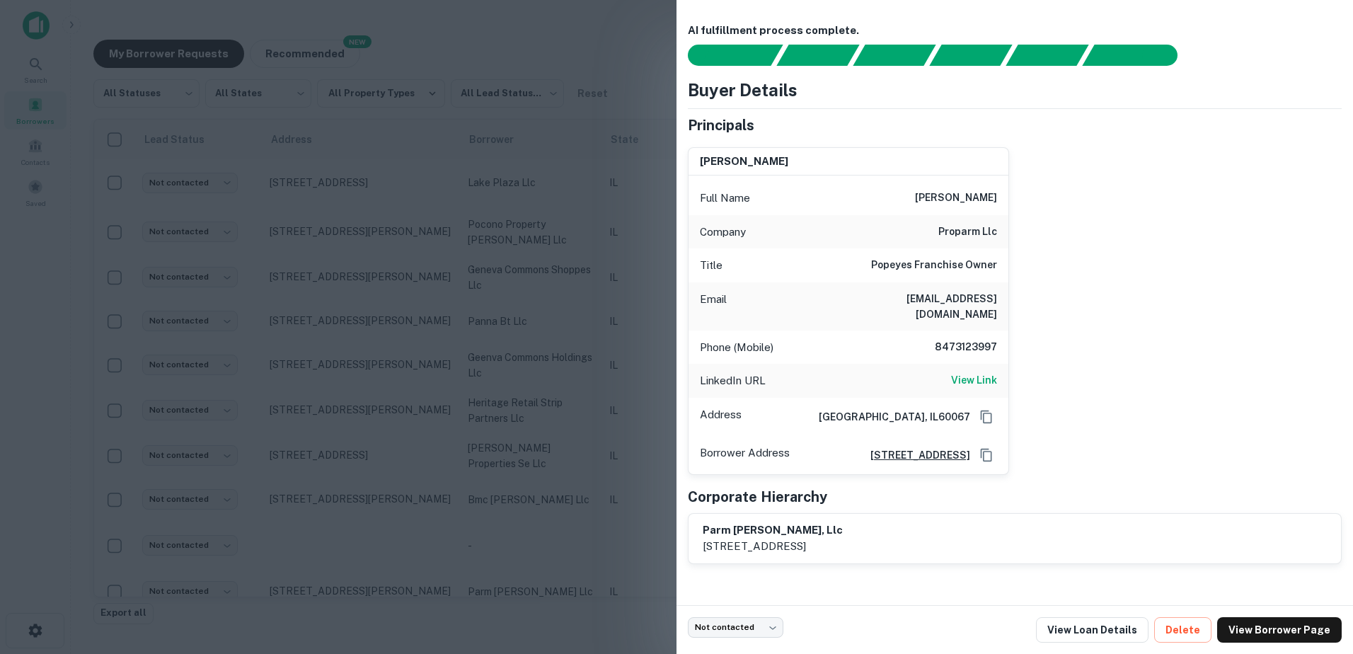
click at [490, 562] on div at bounding box center [676, 327] width 1353 height 654
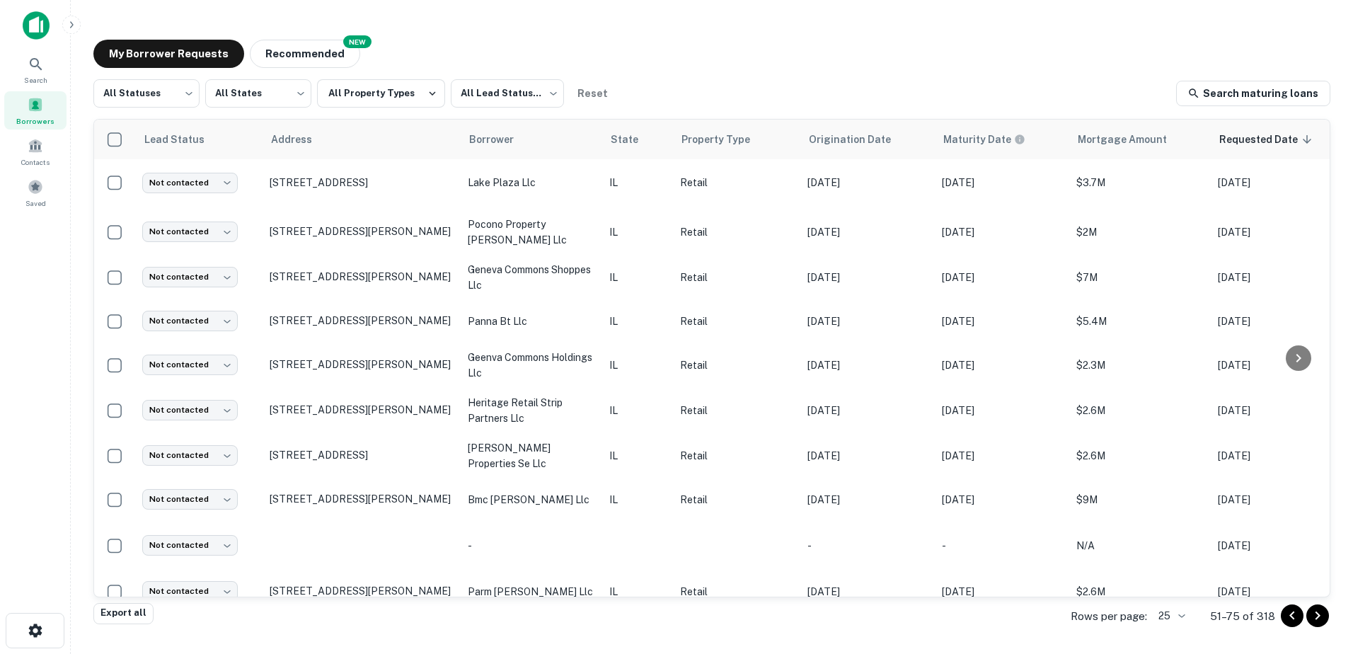
click at [1315, 618] on icon "Go to next page" at bounding box center [1318, 615] width 17 height 17
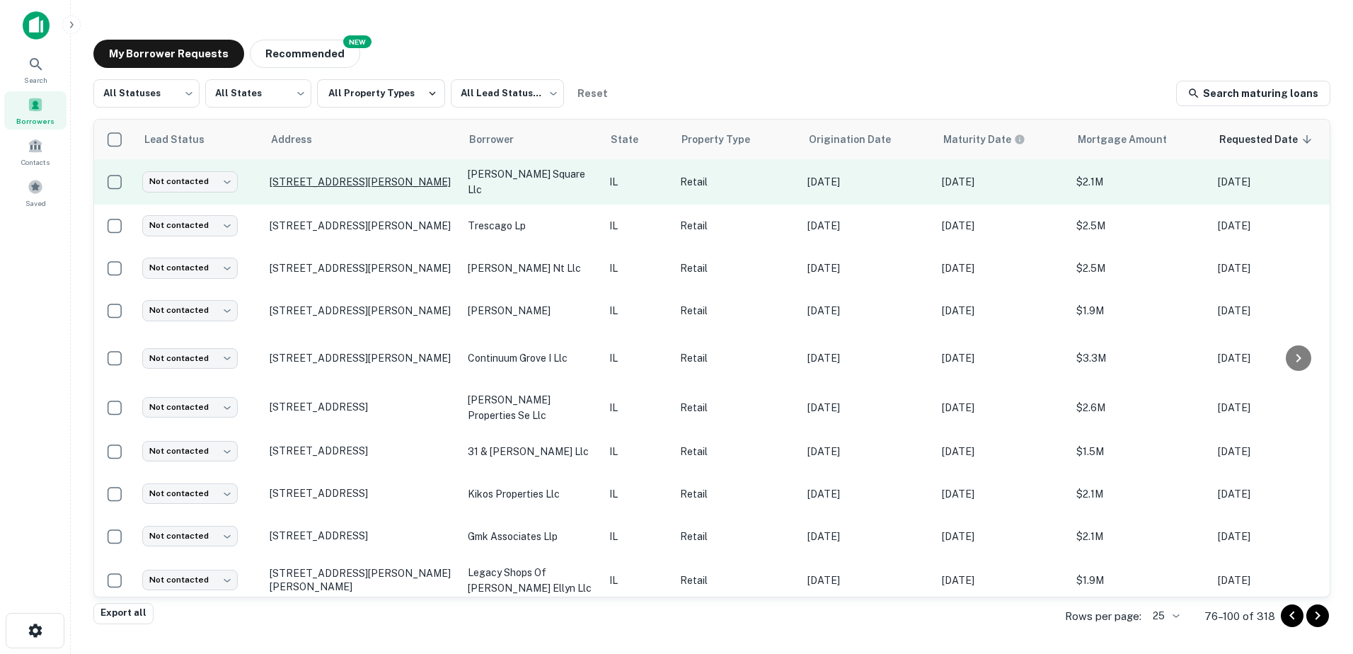
click at [420, 176] on p "[STREET_ADDRESS][PERSON_NAME]" at bounding box center [362, 182] width 184 height 13
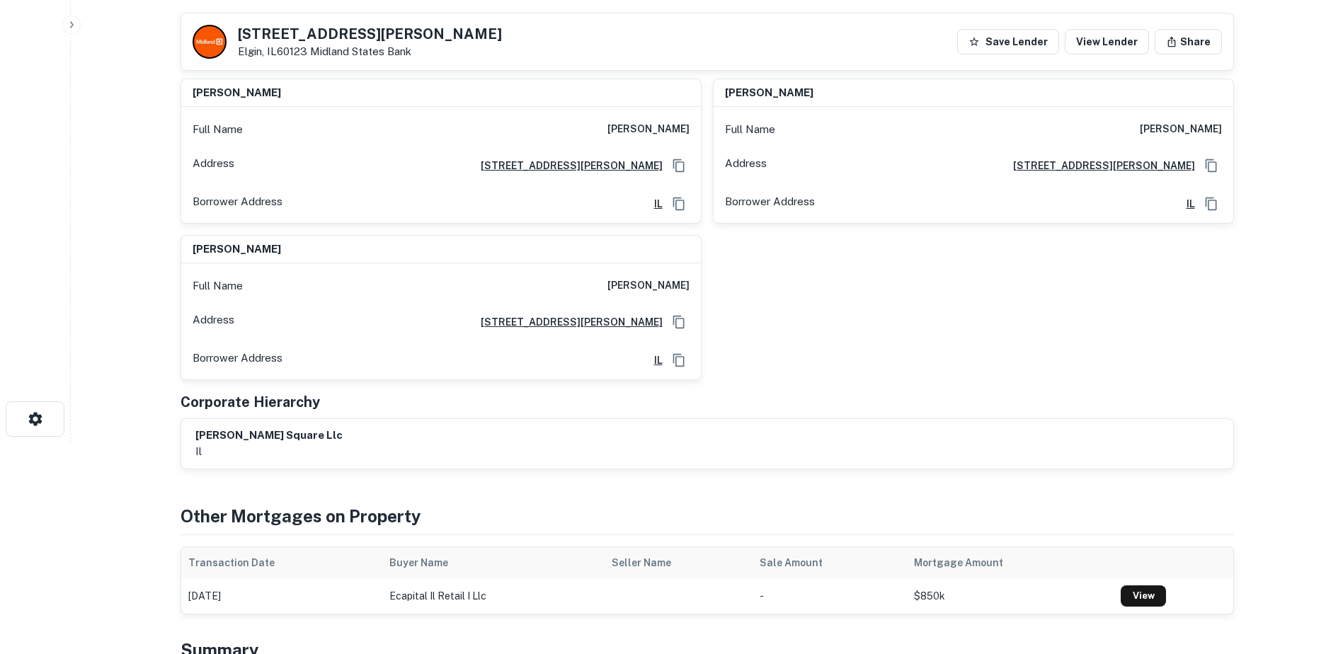
scroll to position [212, 0]
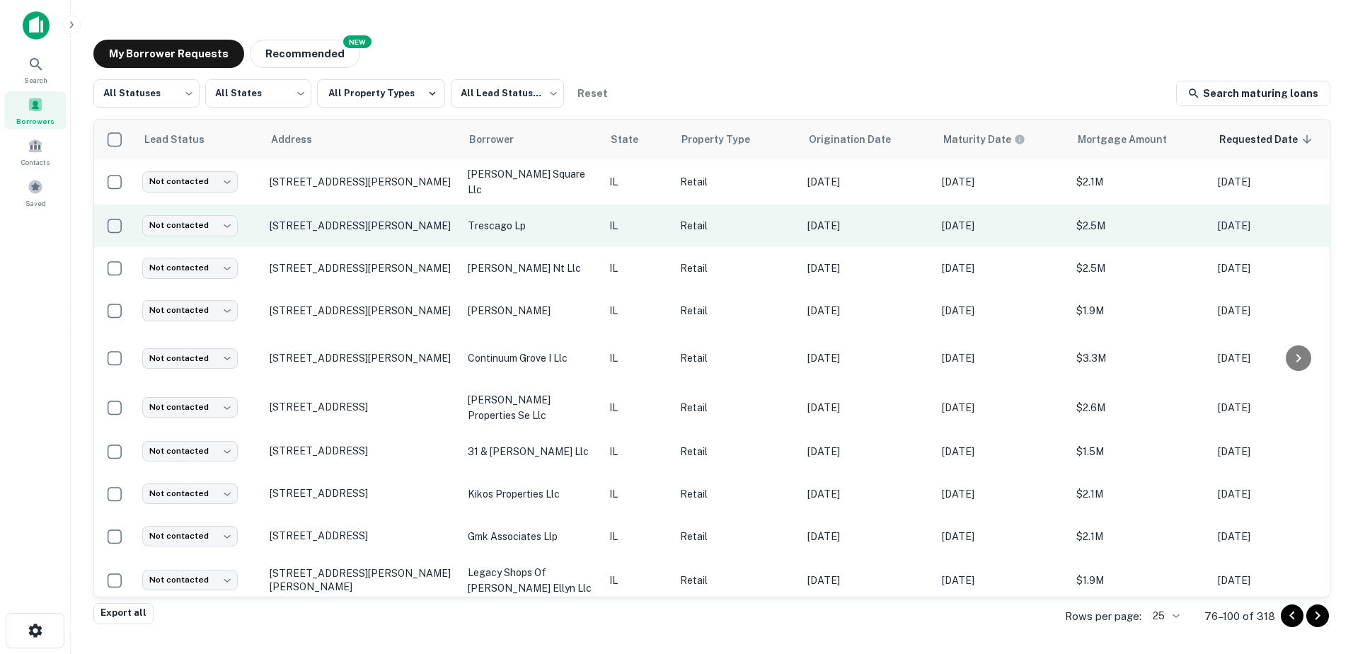
click at [520, 218] on p "trescago lp" at bounding box center [531, 226] width 127 height 16
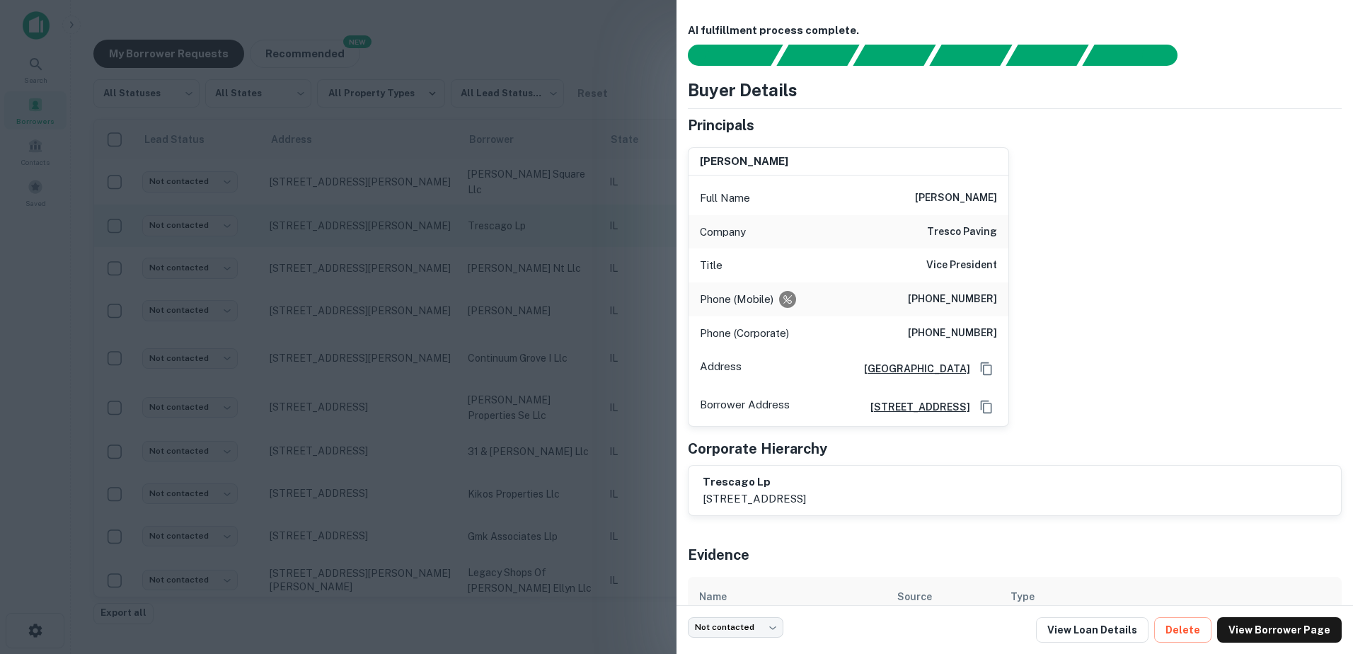
click at [514, 219] on div at bounding box center [676, 327] width 1353 height 654
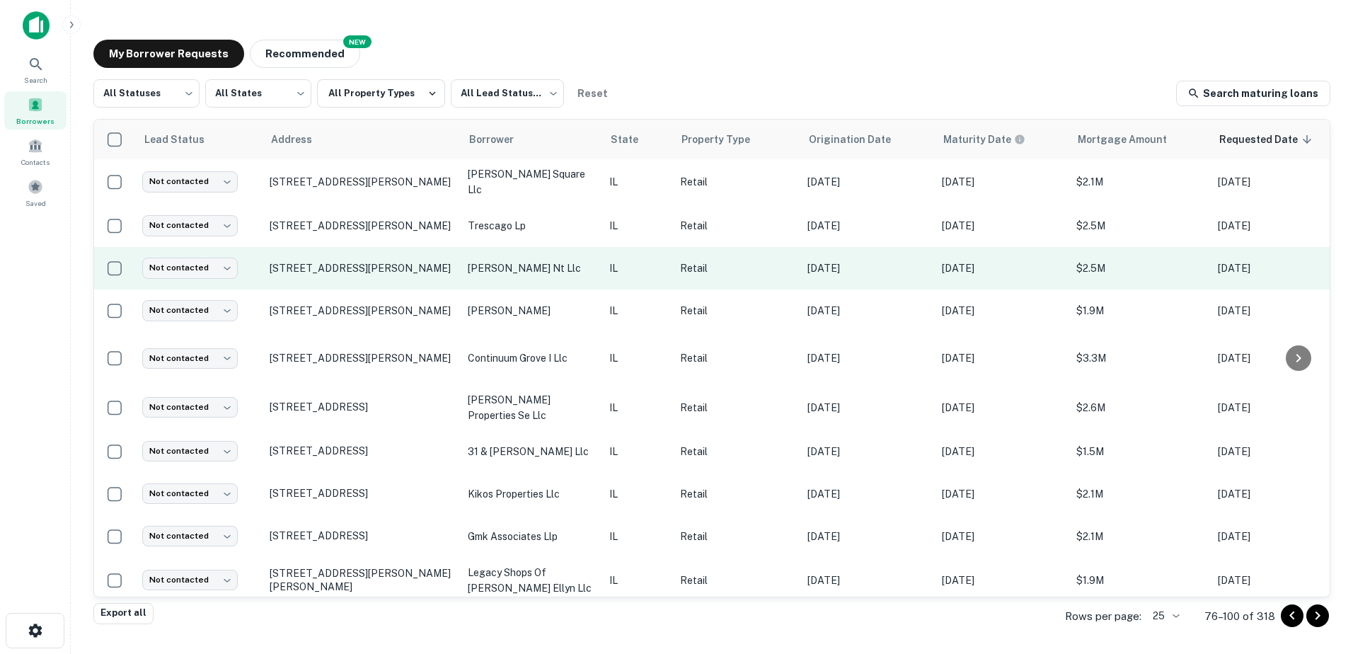
click at [502, 268] on p "[PERSON_NAME] nt llc" at bounding box center [531, 269] width 127 height 16
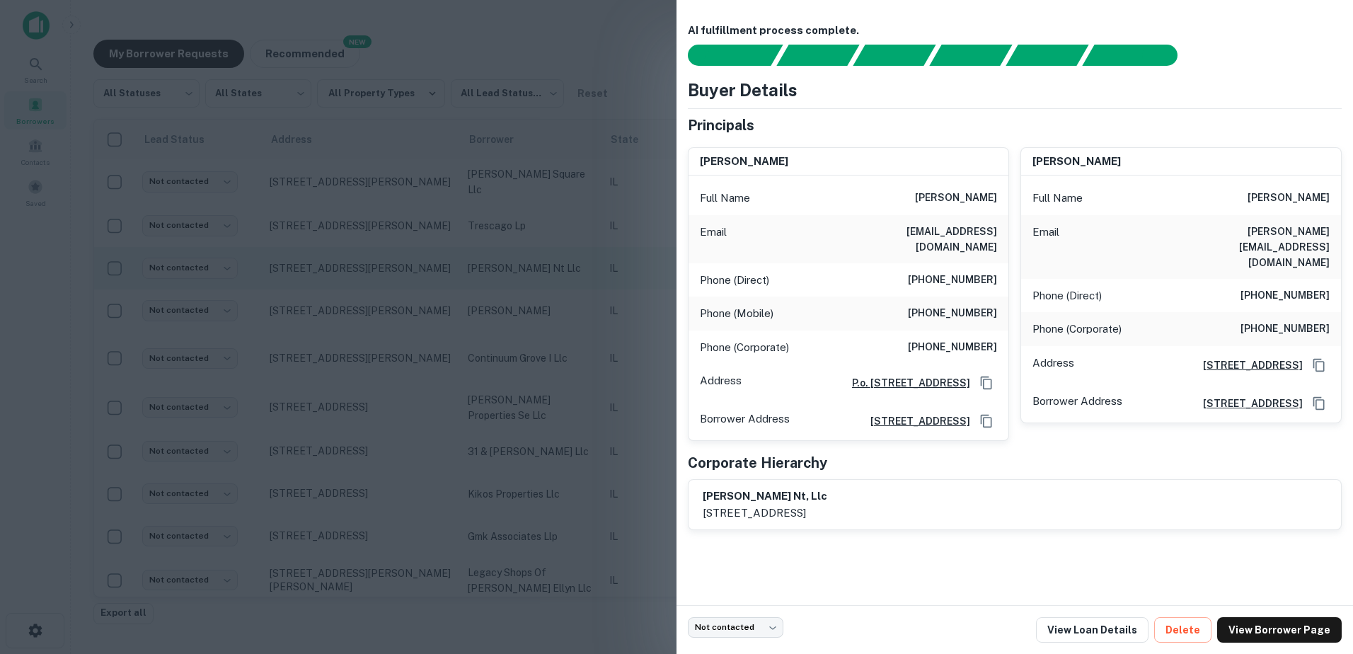
click at [500, 268] on div at bounding box center [676, 327] width 1353 height 654
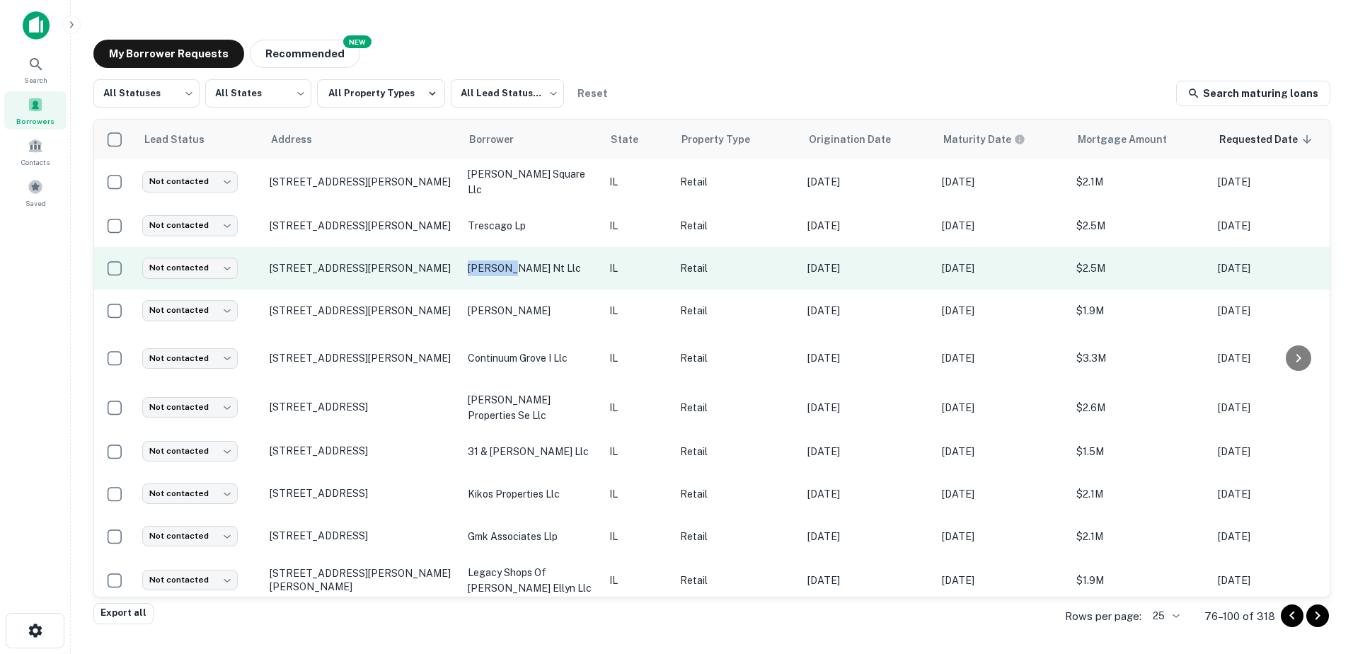
click at [500, 268] on p "[PERSON_NAME] nt llc" at bounding box center [531, 269] width 127 height 16
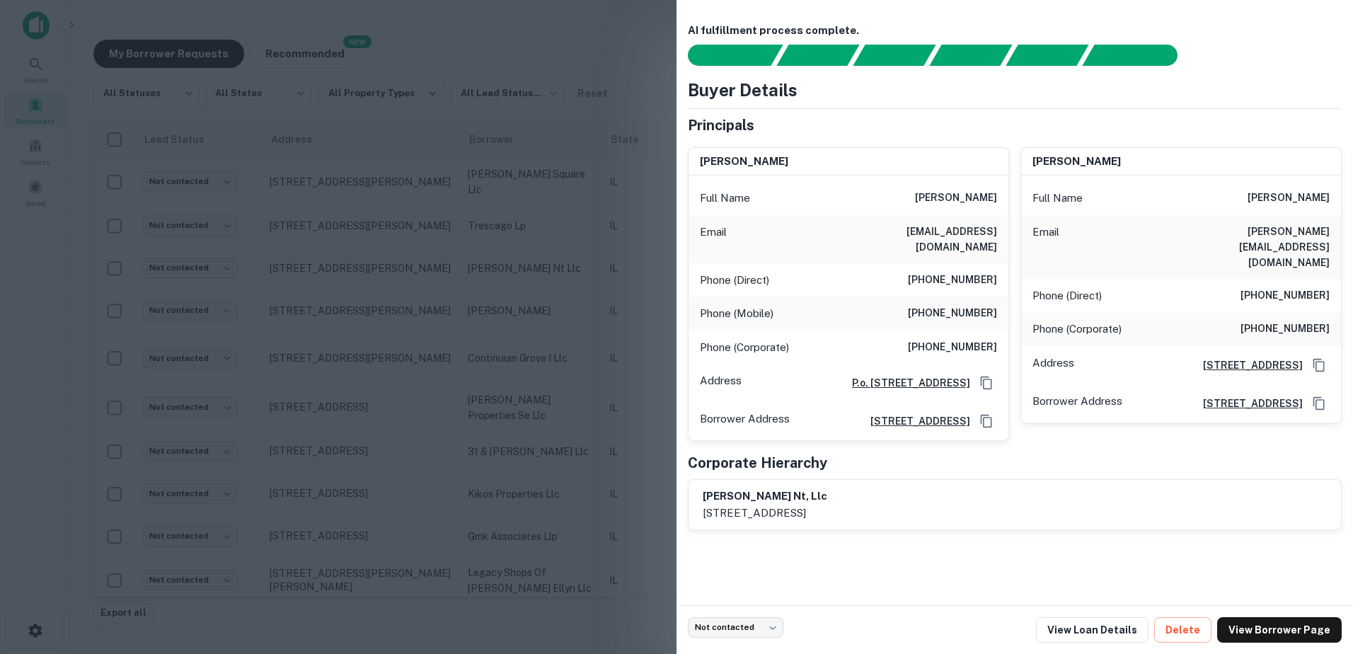
click at [630, 299] on div at bounding box center [676, 327] width 1353 height 654
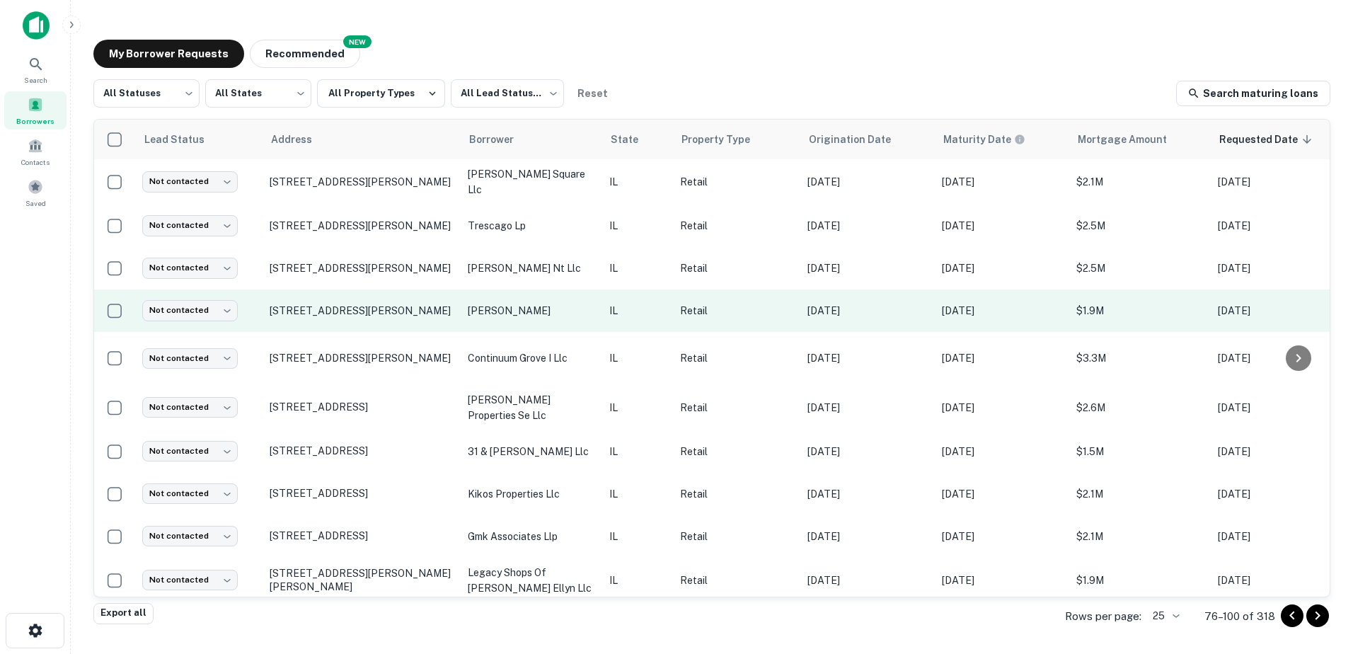
click at [519, 309] on p "[PERSON_NAME]" at bounding box center [531, 311] width 127 height 16
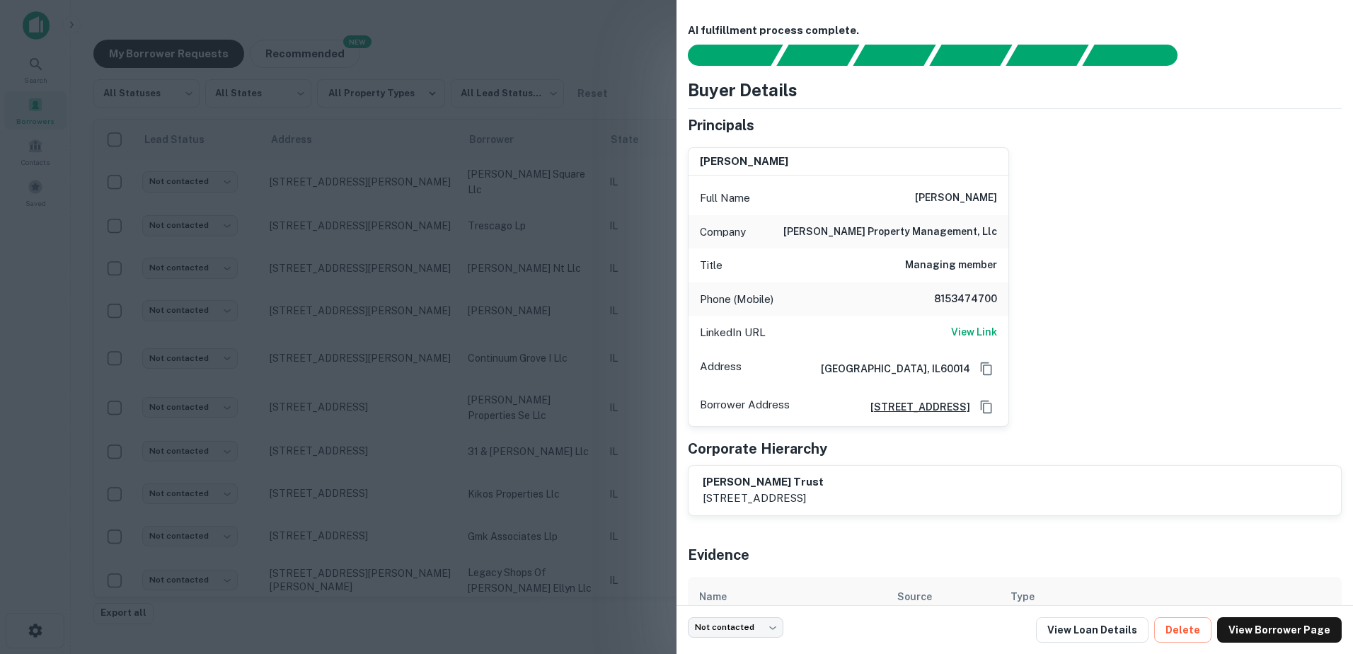
click at [529, 305] on div at bounding box center [676, 327] width 1353 height 654
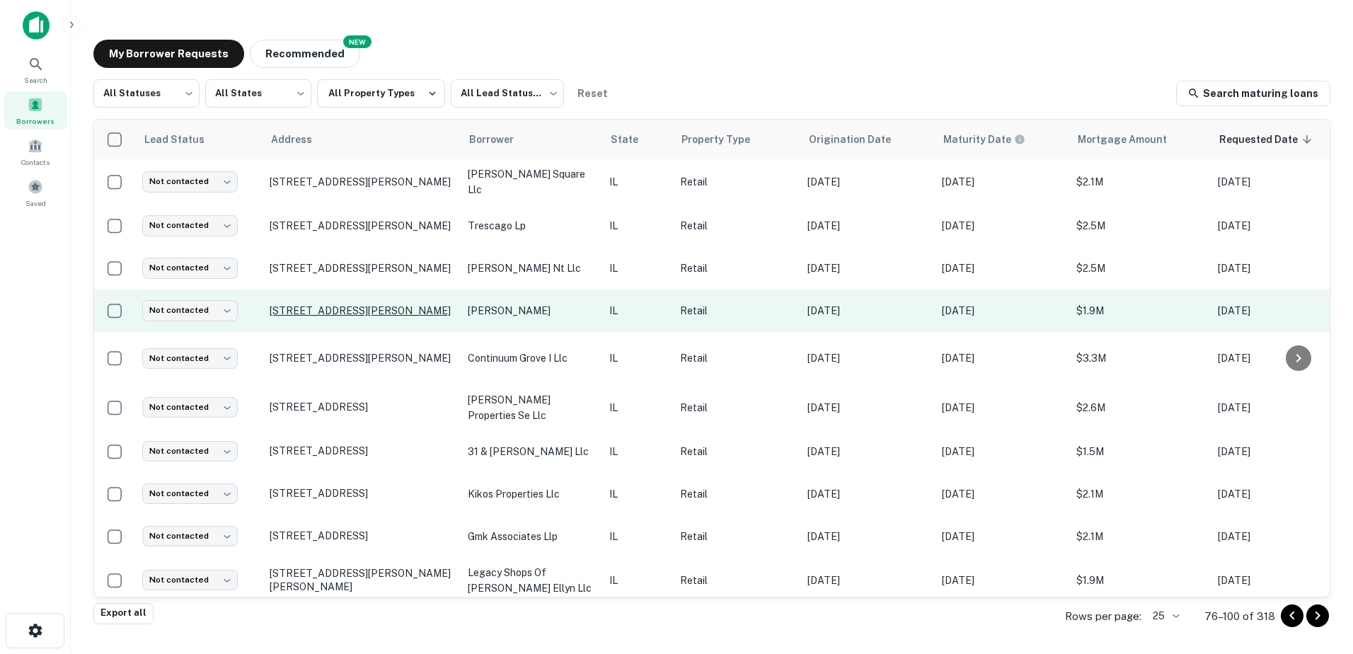
click at [411, 308] on p "[STREET_ADDRESS][PERSON_NAME]" at bounding box center [362, 310] width 184 height 13
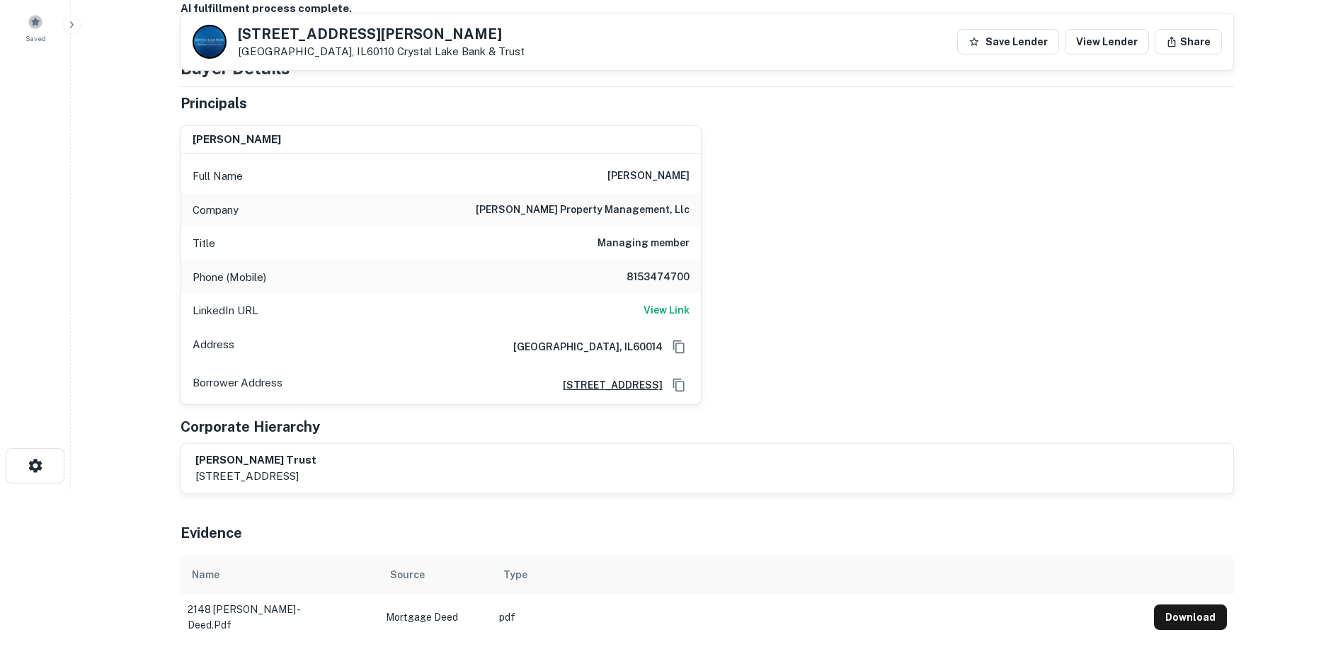
scroll to position [142, 0]
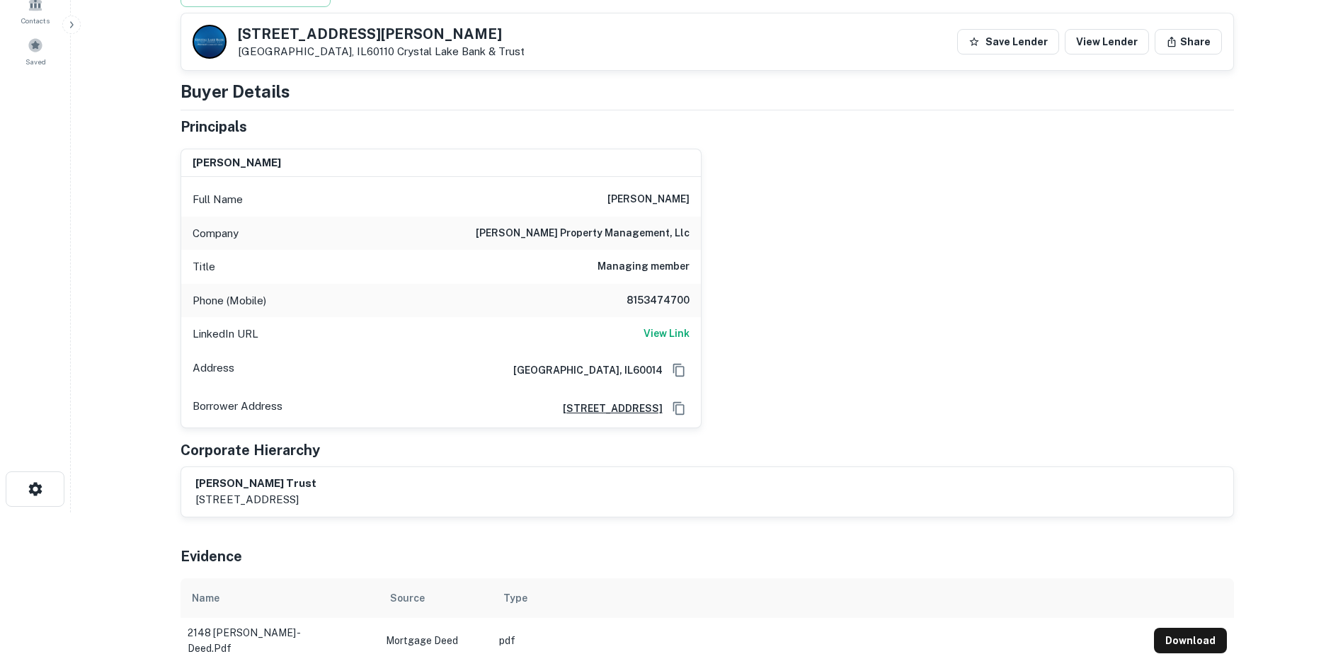
click at [669, 205] on h6 "[PERSON_NAME]" at bounding box center [648, 199] width 82 height 17
drag, startPoint x: 333, startPoint y: 323, endPoint x: 348, endPoint y: 313, distance: 17.3
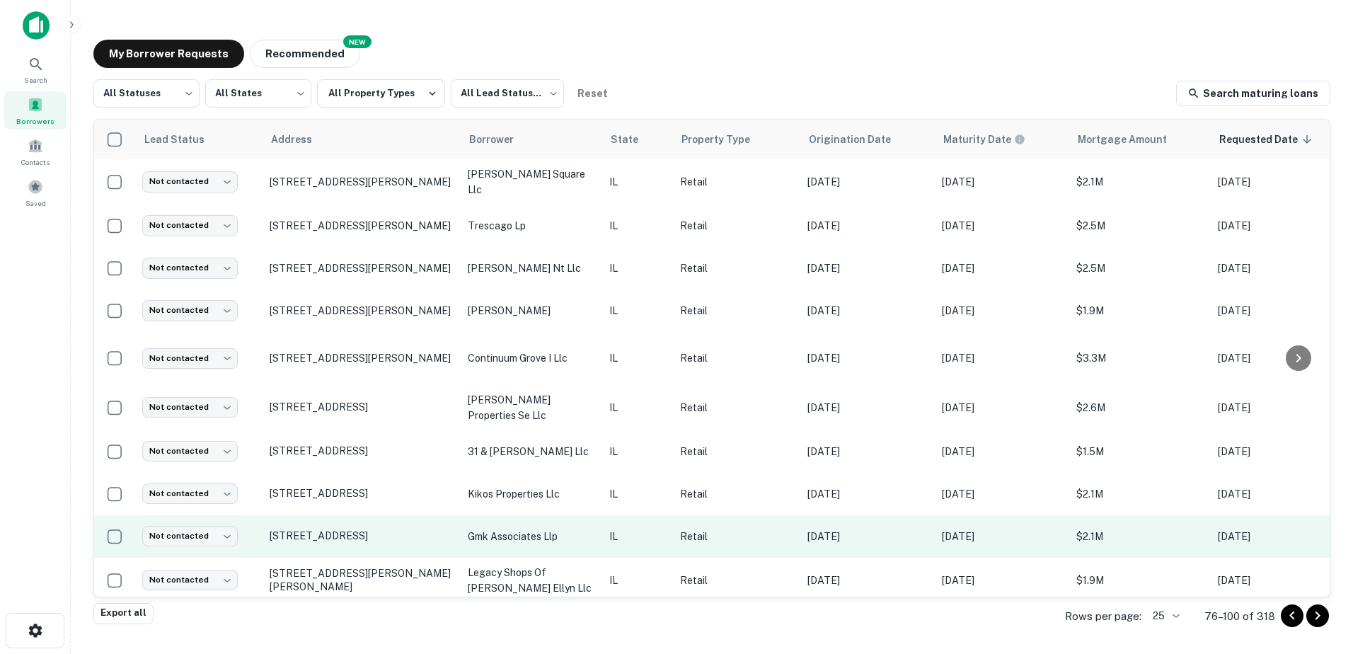
click at [566, 529] on p "gmk associates llp" at bounding box center [531, 537] width 127 height 16
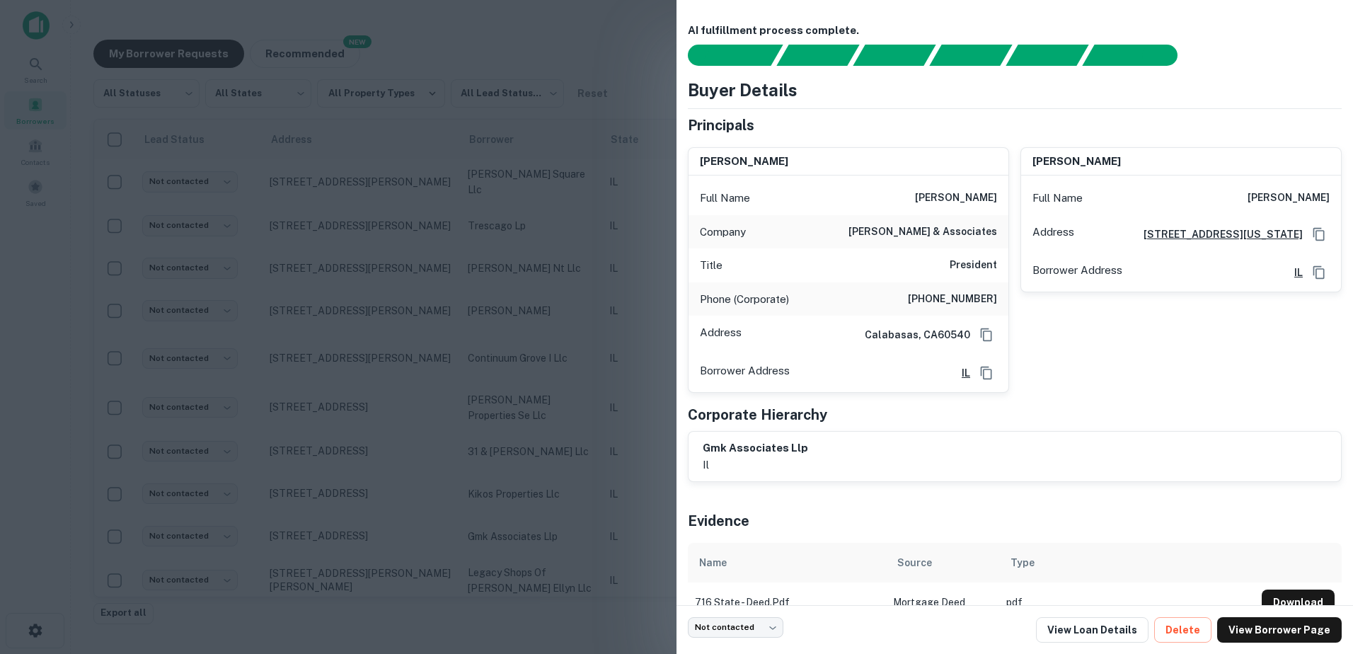
click at [542, 345] on div at bounding box center [676, 327] width 1353 height 654
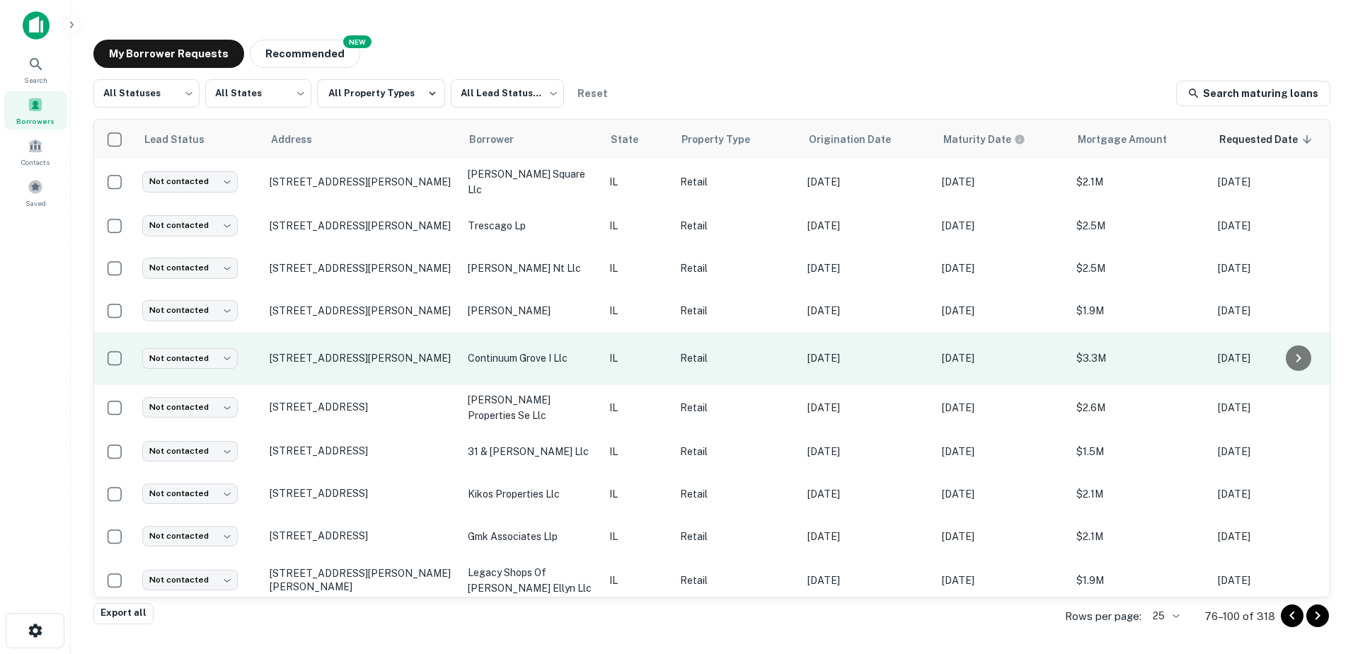
click at [541, 350] on p "continuum grove i llc" at bounding box center [531, 358] width 127 height 16
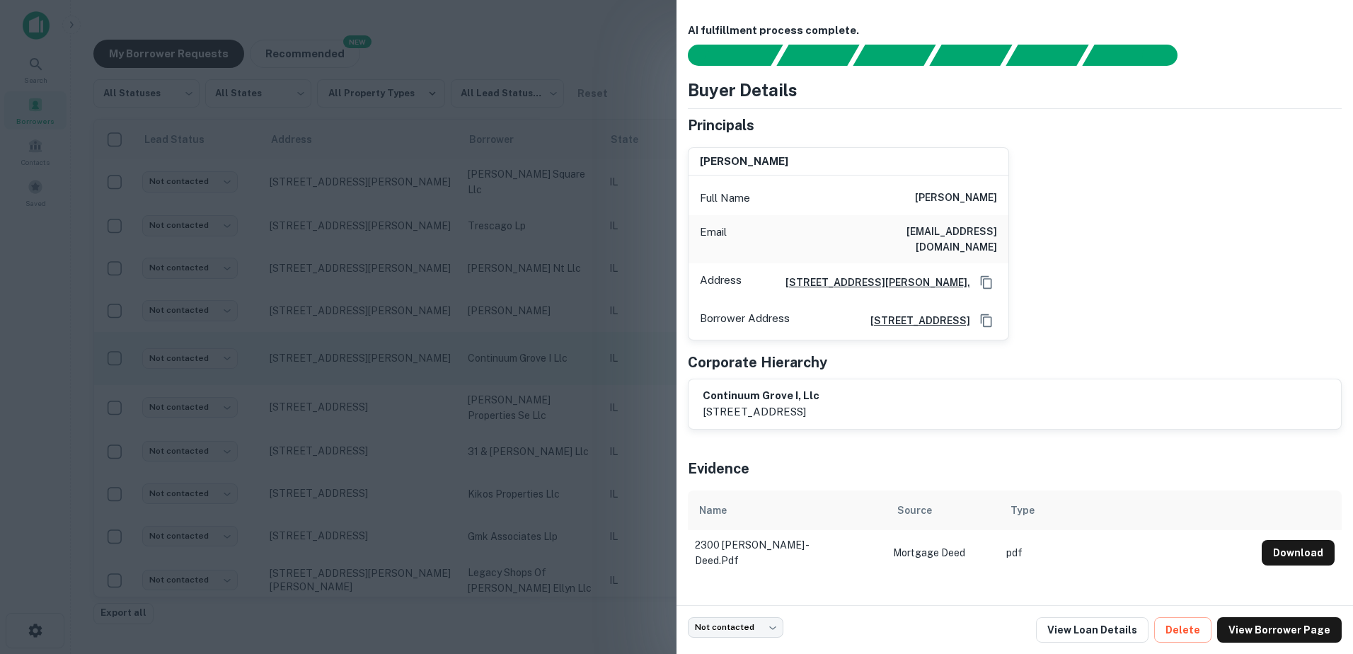
click at [541, 349] on div at bounding box center [676, 327] width 1353 height 654
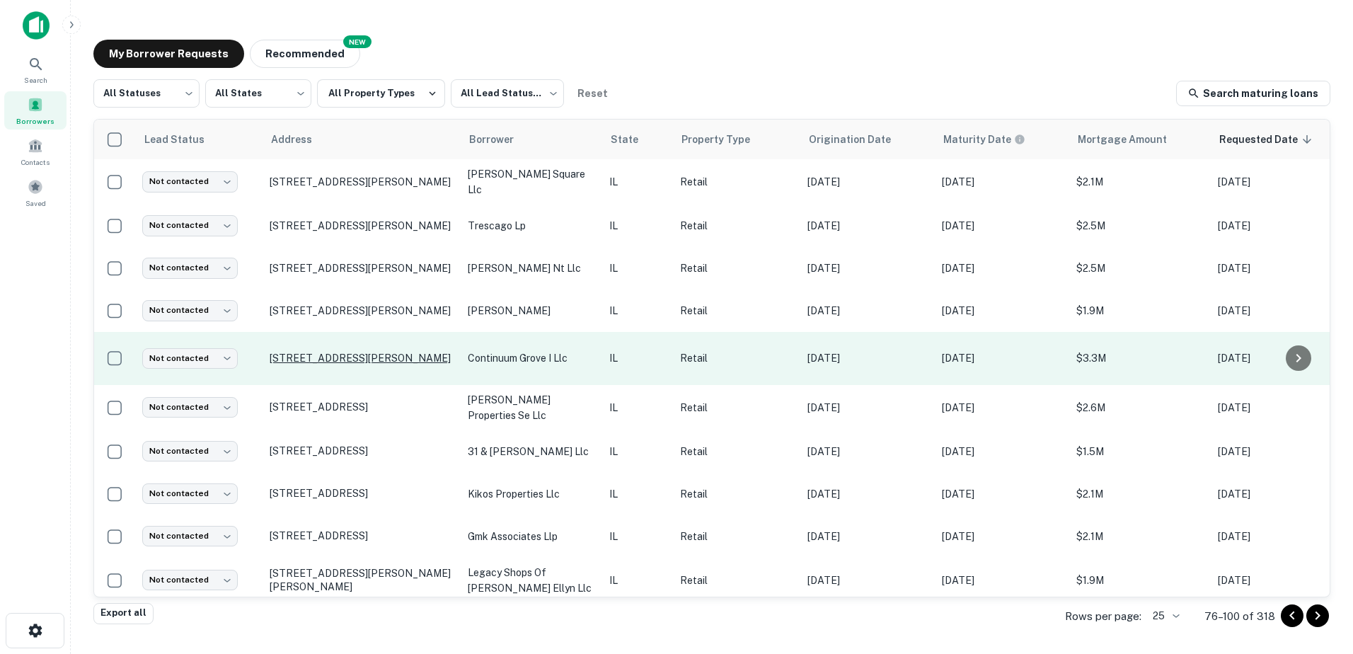
click at [412, 352] on p "[STREET_ADDRESS][PERSON_NAME]" at bounding box center [362, 358] width 184 height 13
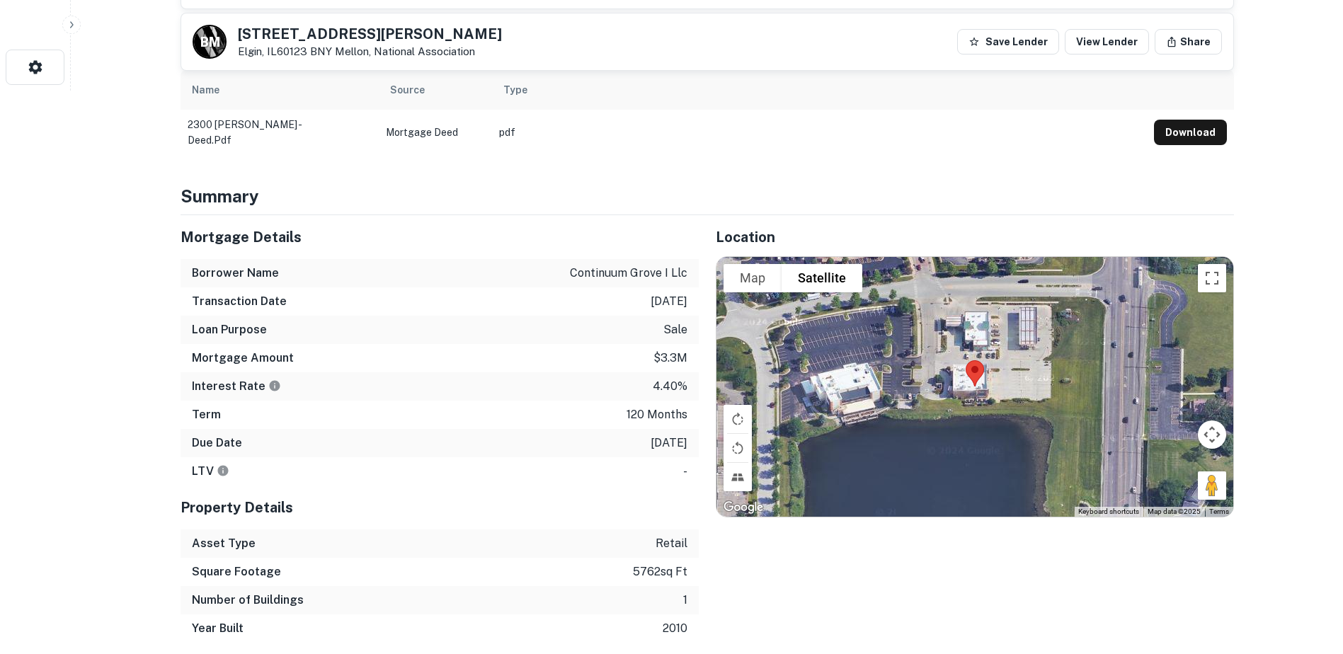
scroll to position [566, 0]
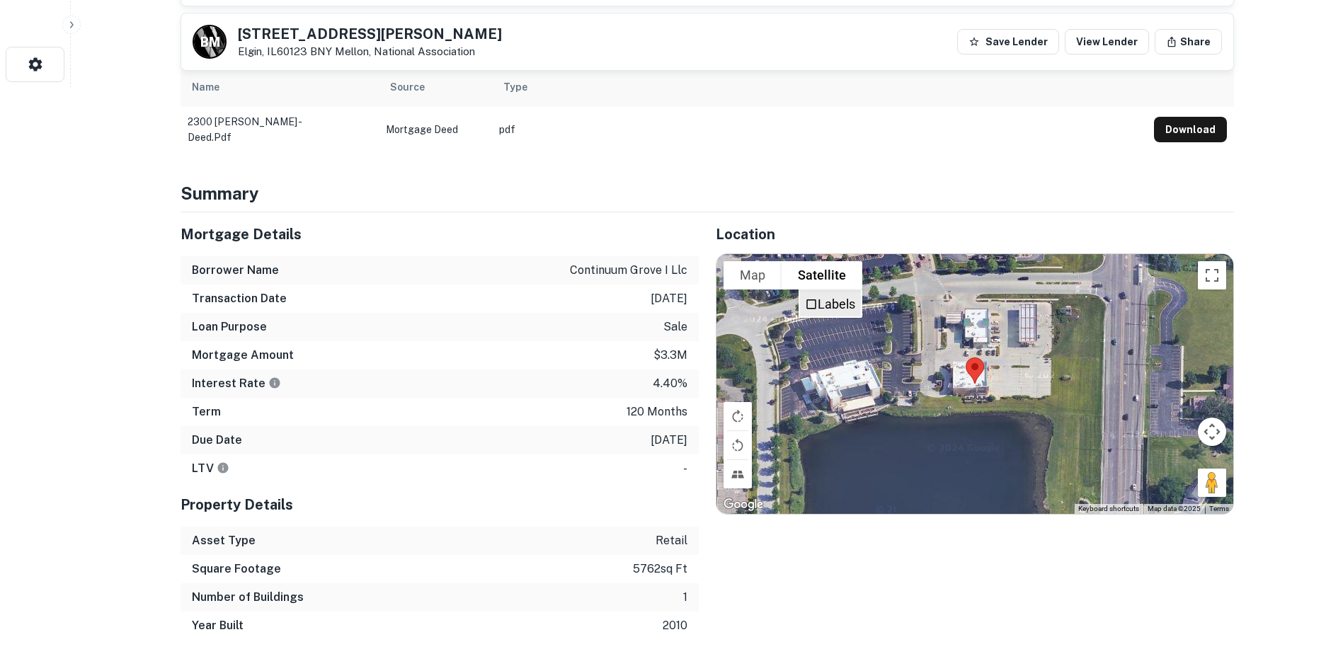
click at [833, 297] on label "Labels" at bounding box center [837, 304] width 38 height 15
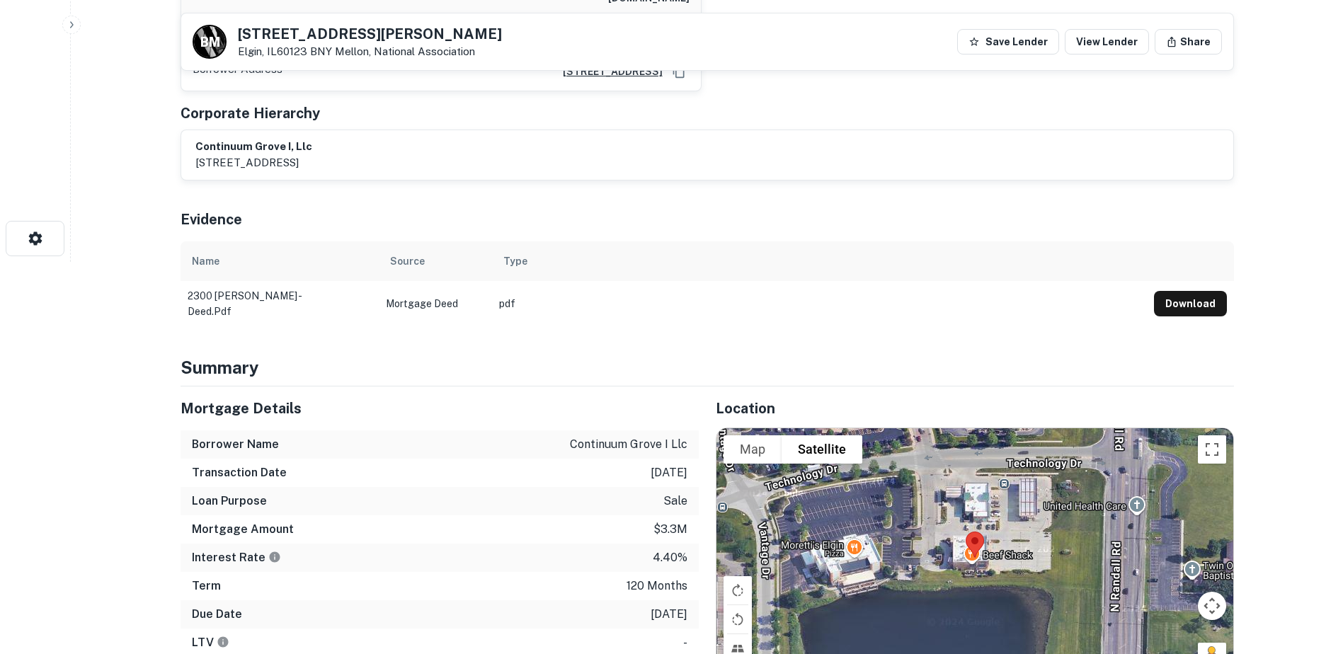
scroll to position [154, 0]
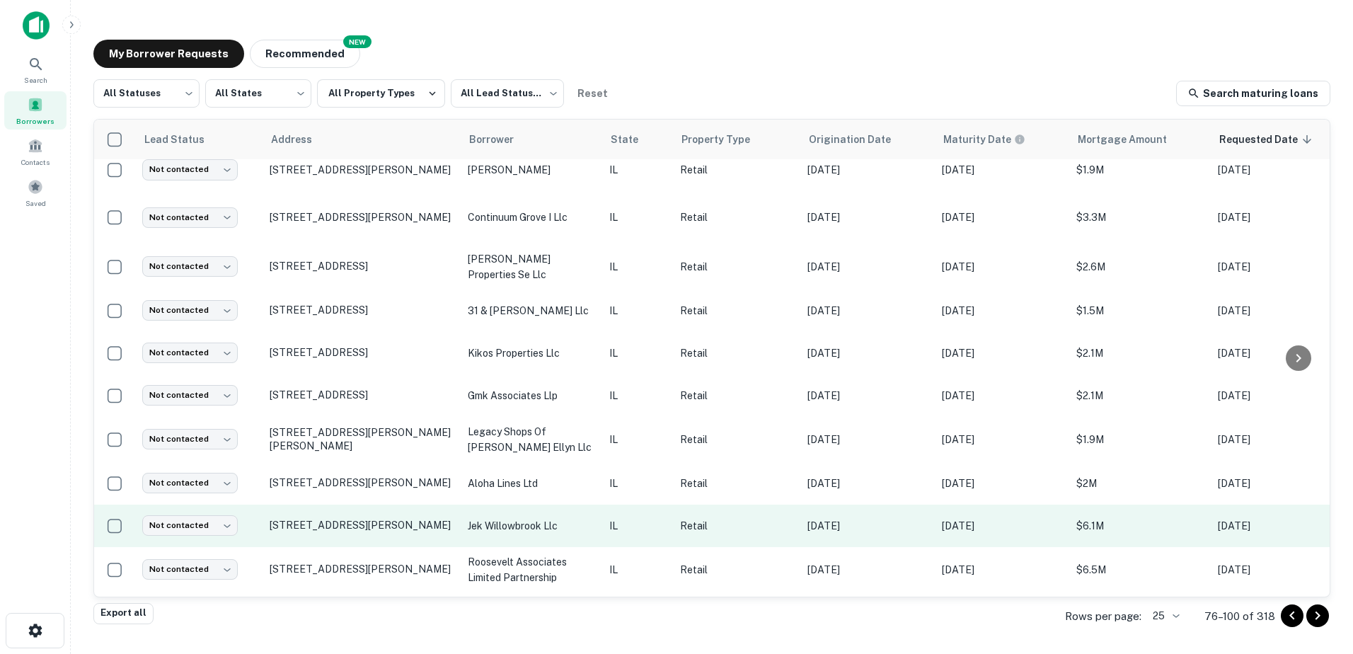
scroll to position [142, 0]
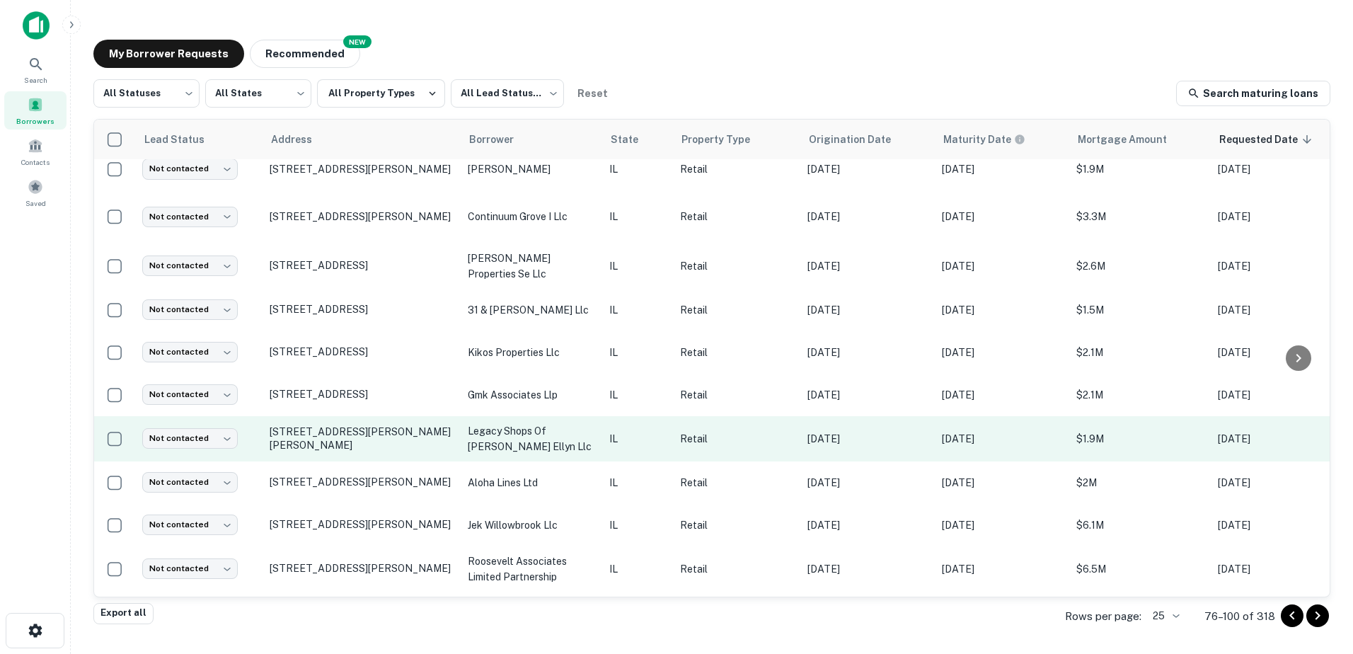
click at [514, 432] on p "legacy shops of [PERSON_NAME] ellyn llc" at bounding box center [531, 438] width 127 height 31
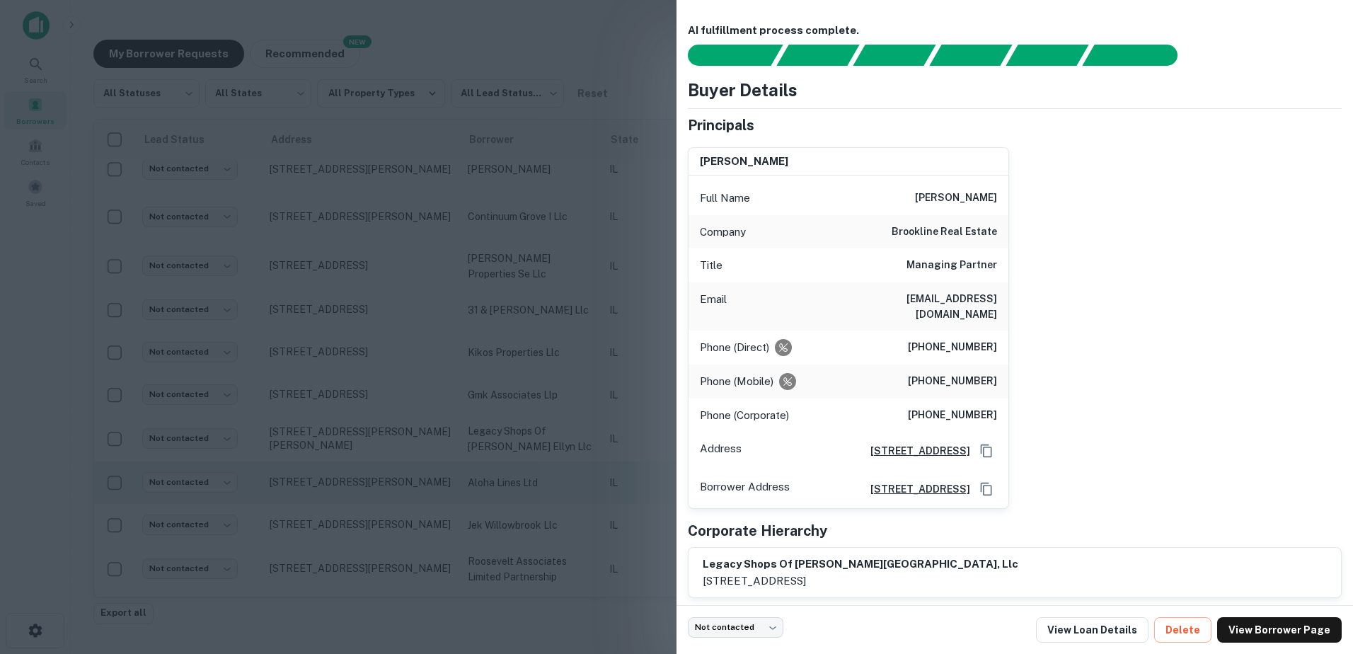
click at [514, 469] on div at bounding box center [676, 327] width 1353 height 654
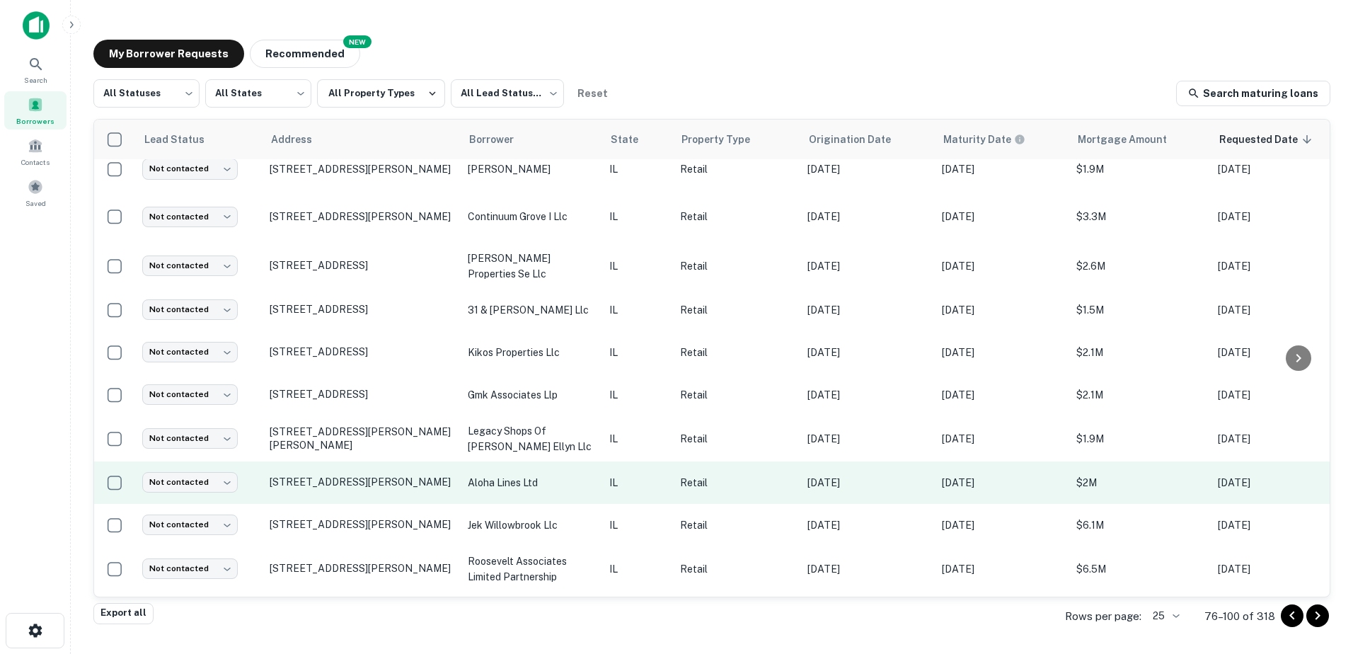
click at [515, 475] on p "aloha lines ltd" at bounding box center [531, 483] width 127 height 16
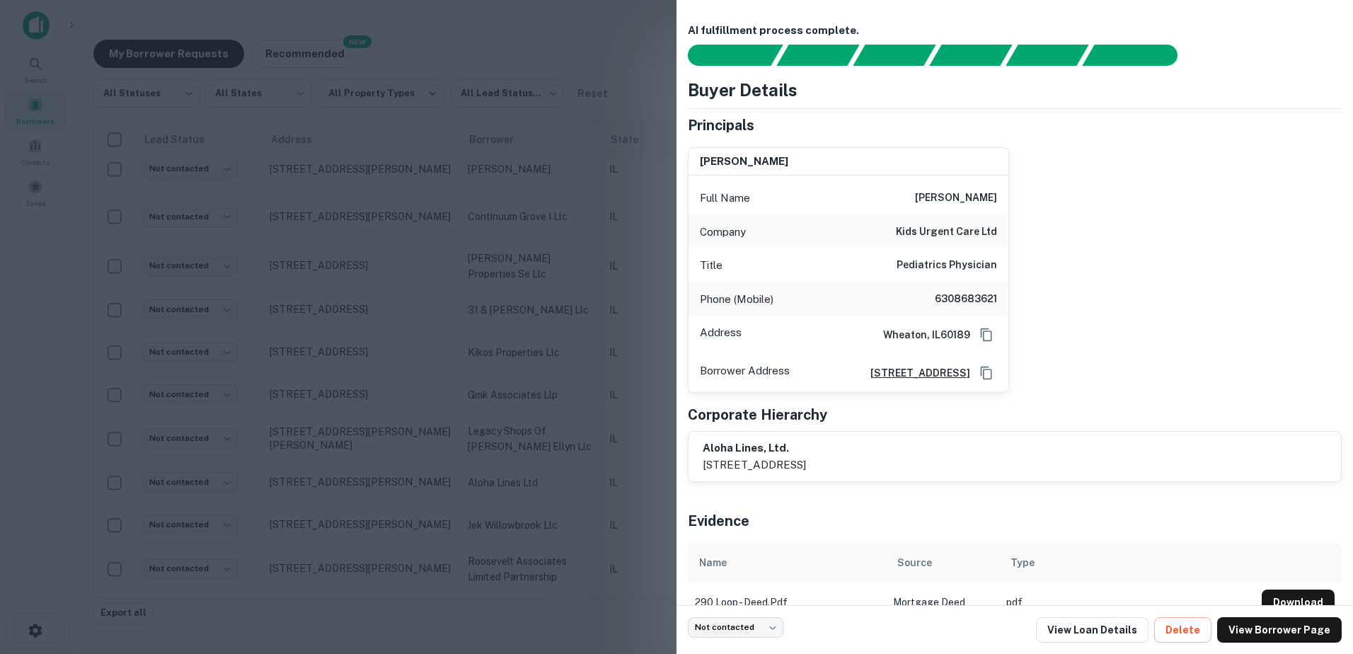
click at [515, 479] on div at bounding box center [676, 327] width 1353 height 654
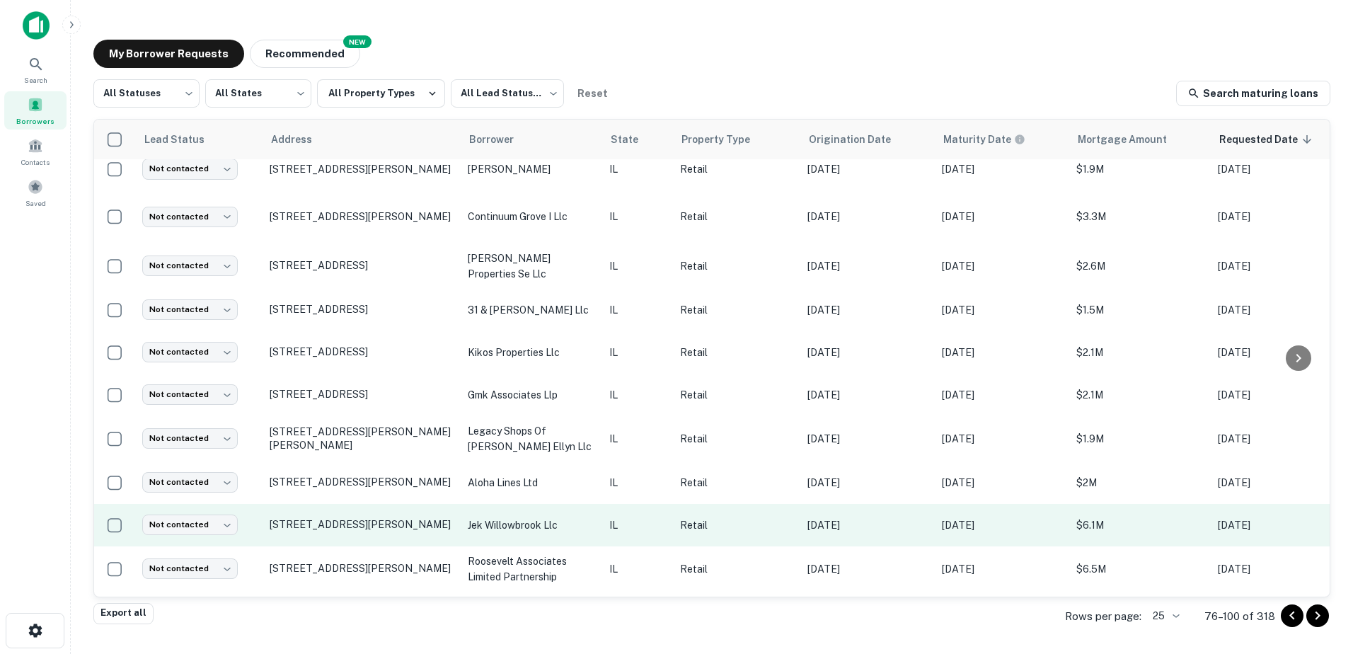
click at [552, 529] on td "jek willowbrook llc" at bounding box center [532, 525] width 142 height 42
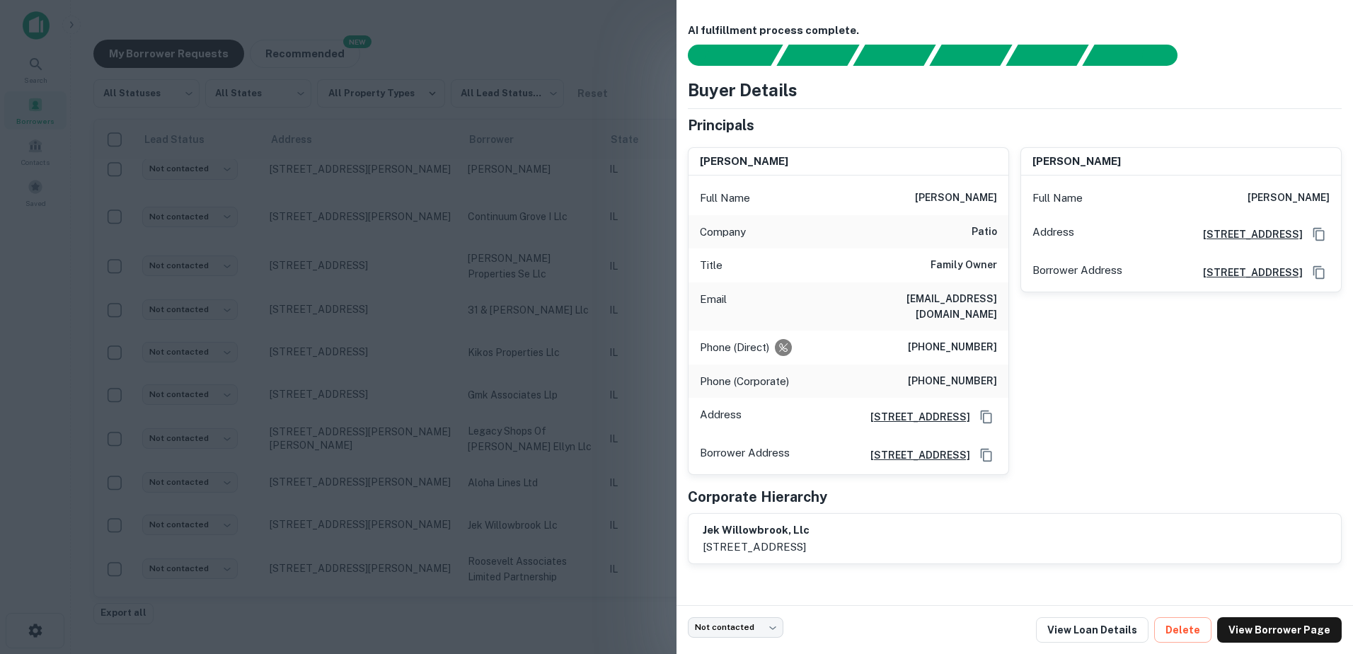
click at [549, 526] on div at bounding box center [676, 327] width 1353 height 654
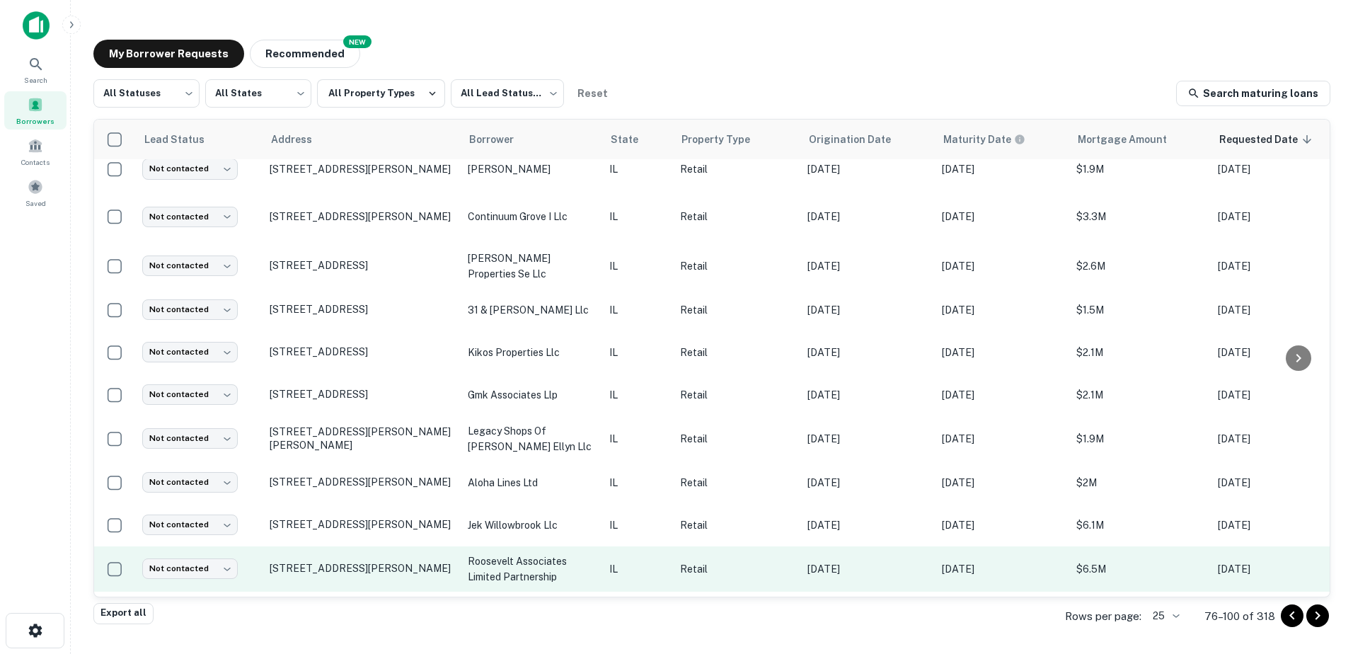
click at [549, 554] on p "roosevelt associates limited partnership" at bounding box center [531, 569] width 127 height 31
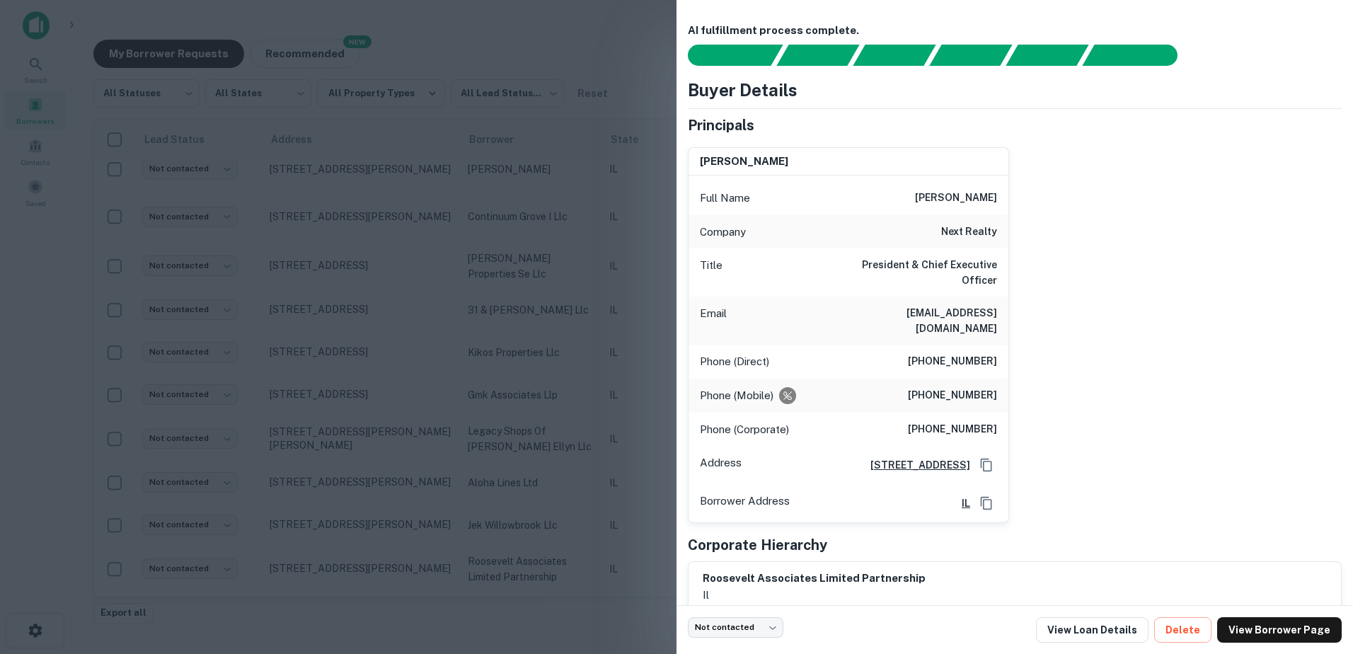
click at [551, 551] on div at bounding box center [676, 327] width 1353 height 654
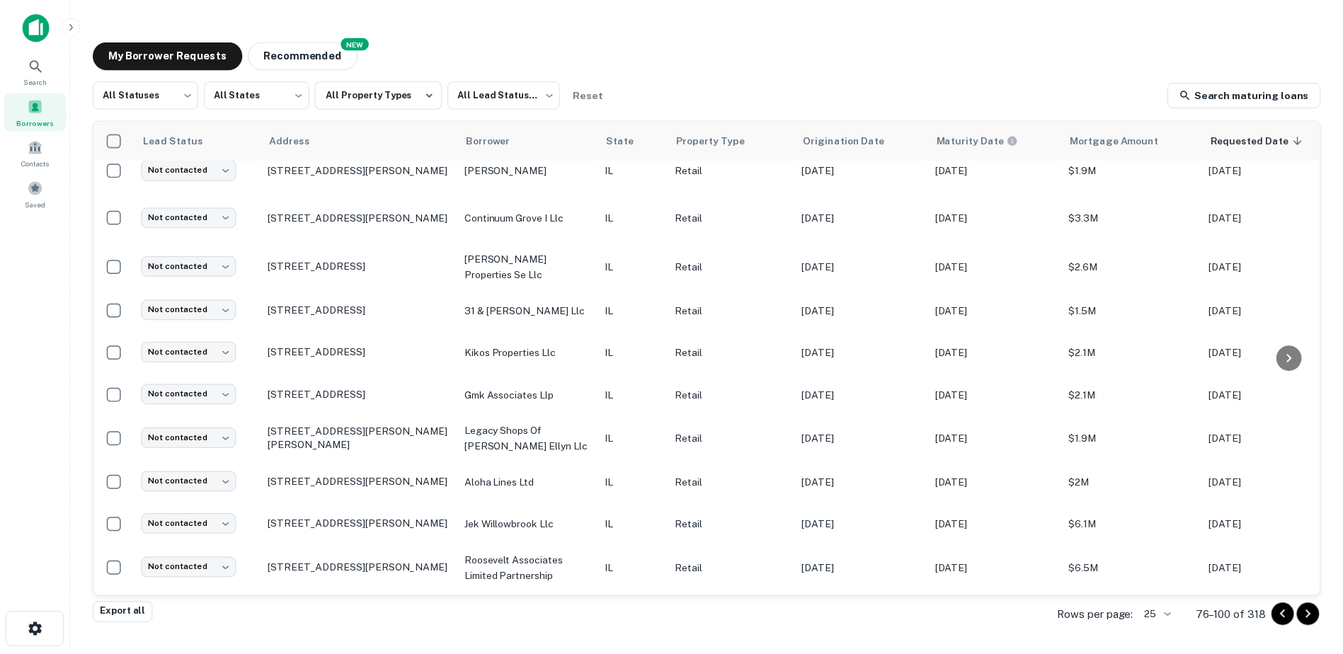
scroll to position [354, 0]
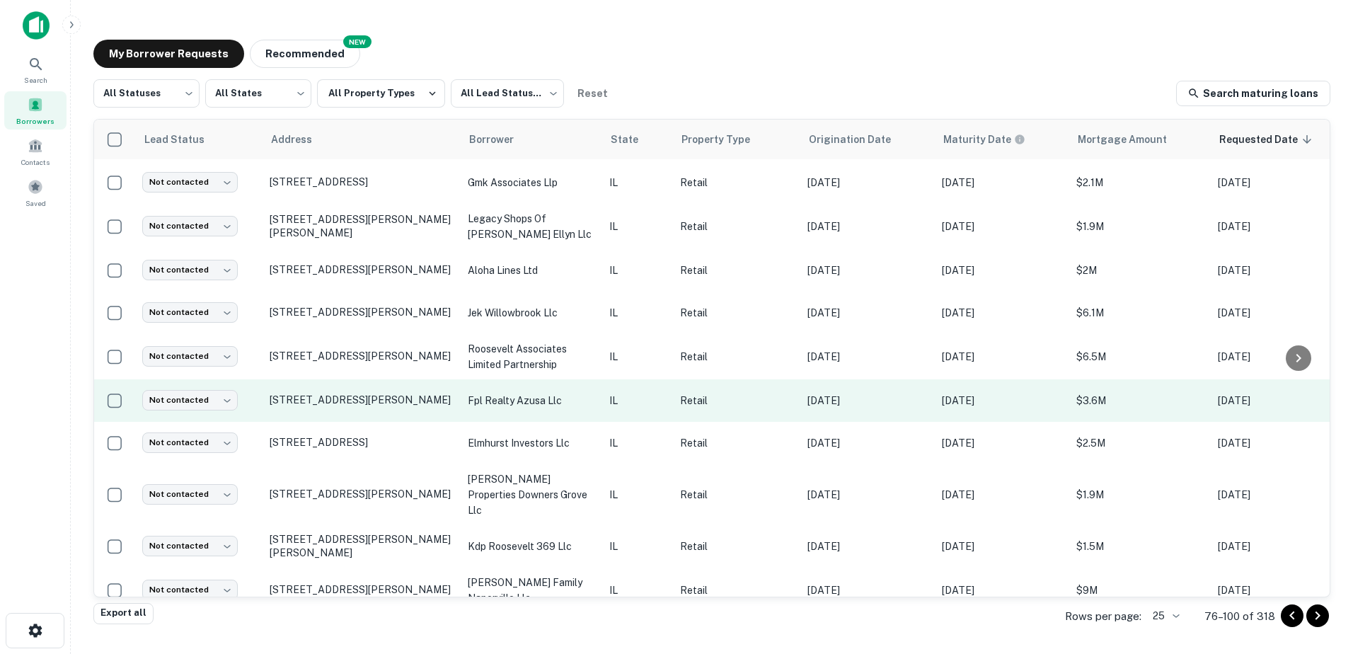
click at [543, 394] on p "fpl realty azusa llc" at bounding box center [531, 401] width 127 height 16
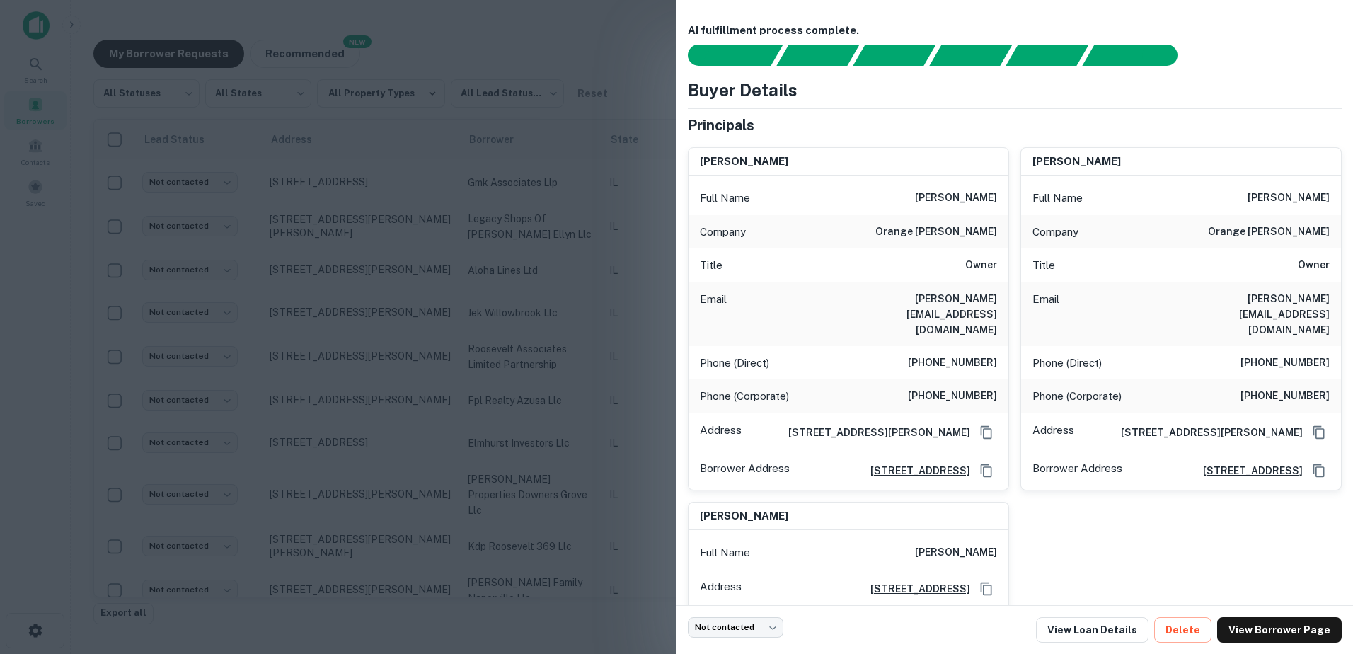
click at [543, 406] on div at bounding box center [676, 327] width 1353 height 654
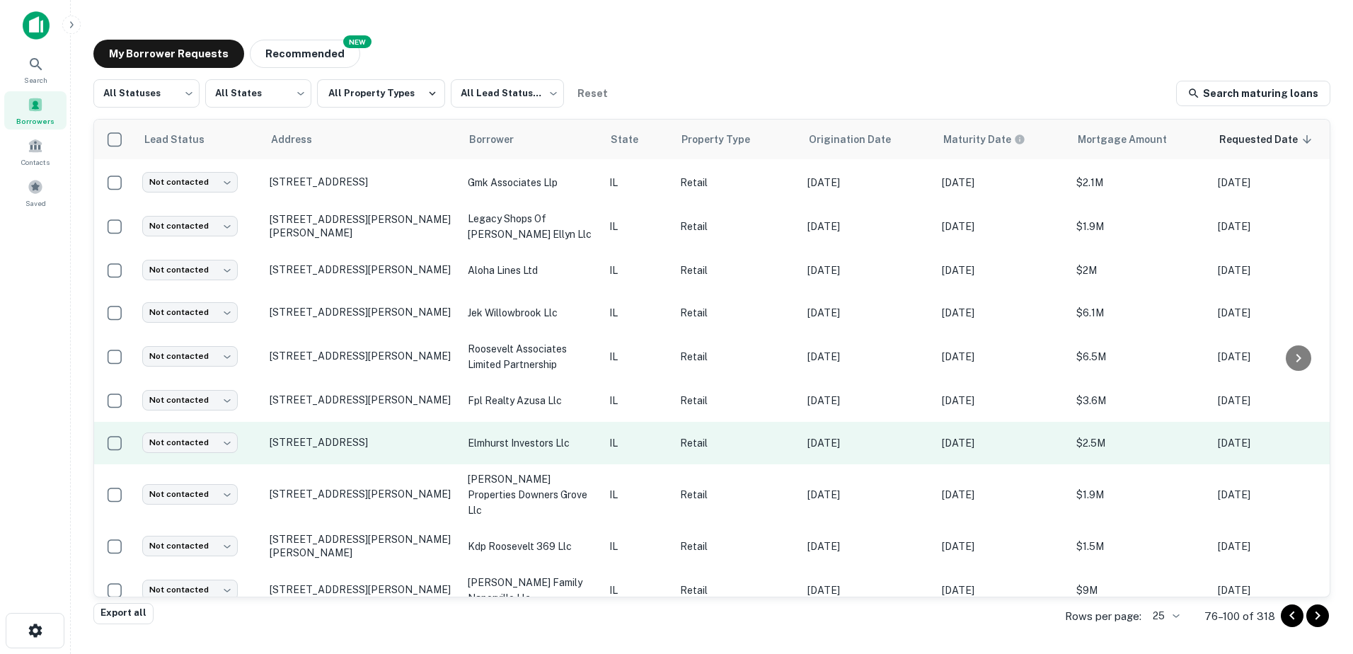
click at [543, 448] on td "elmhurst investors llc" at bounding box center [532, 443] width 142 height 42
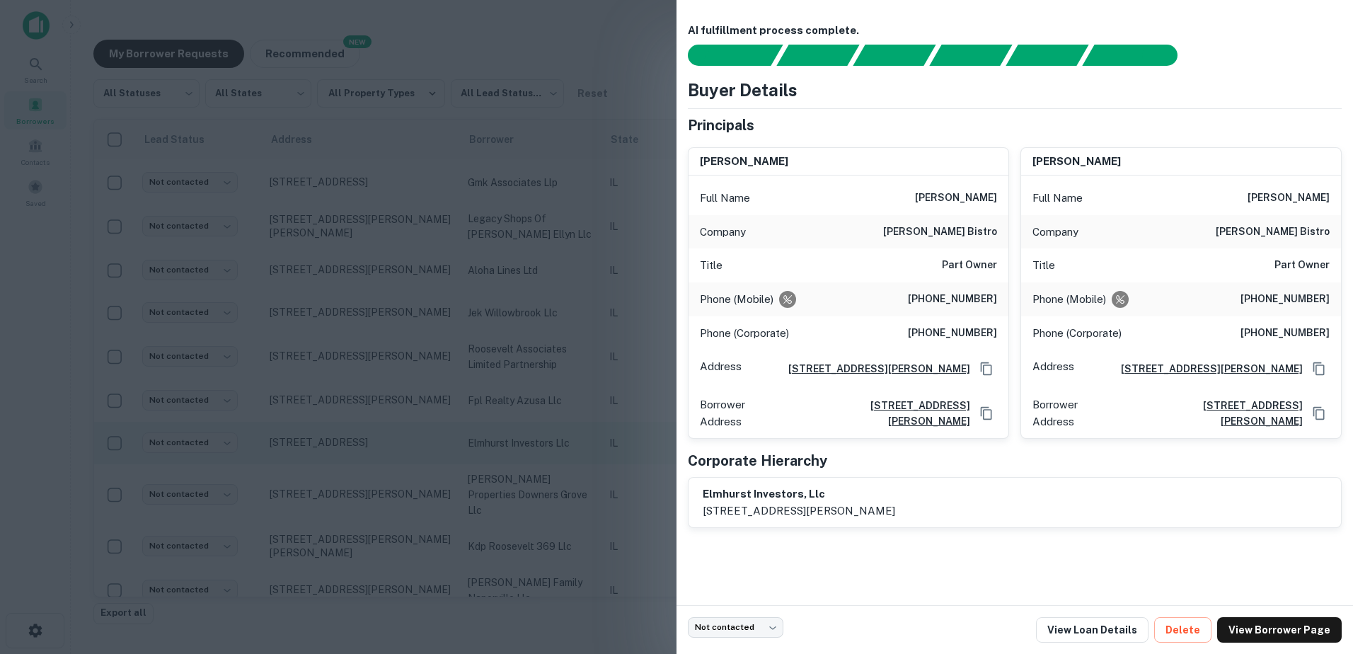
click at [543, 439] on div at bounding box center [676, 327] width 1353 height 654
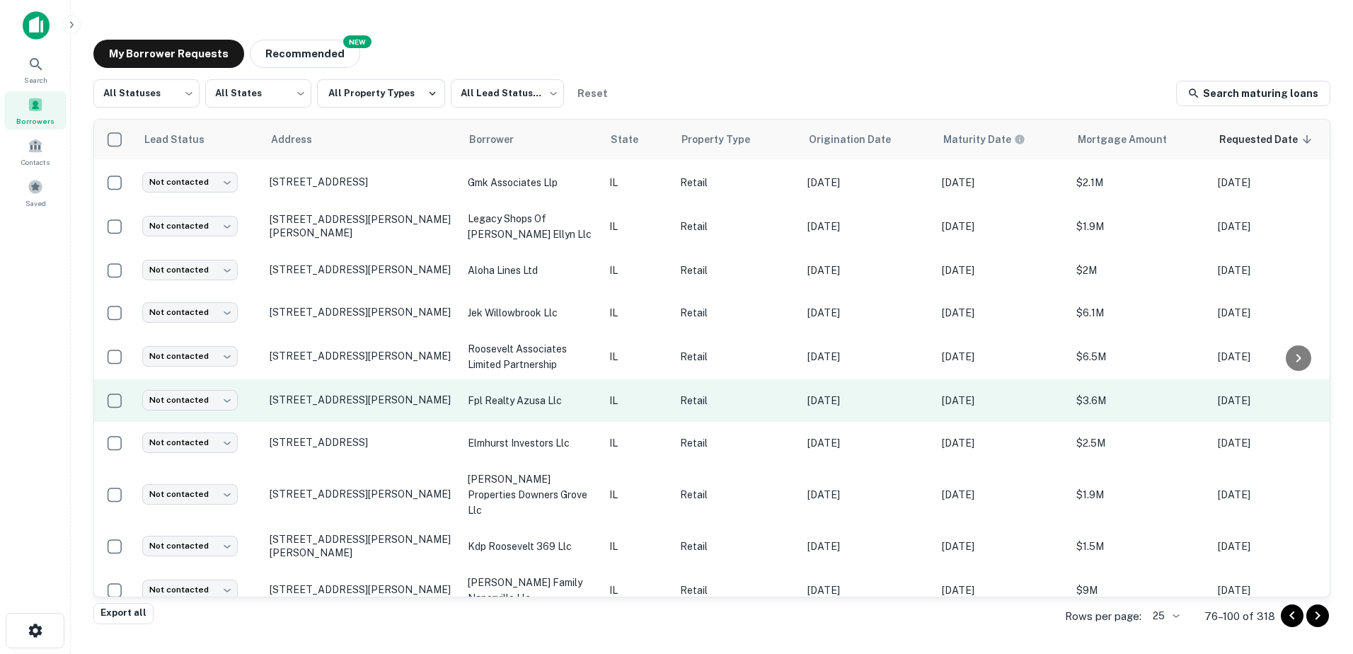
click at [551, 393] on p "fpl realty azusa llc" at bounding box center [531, 401] width 127 height 16
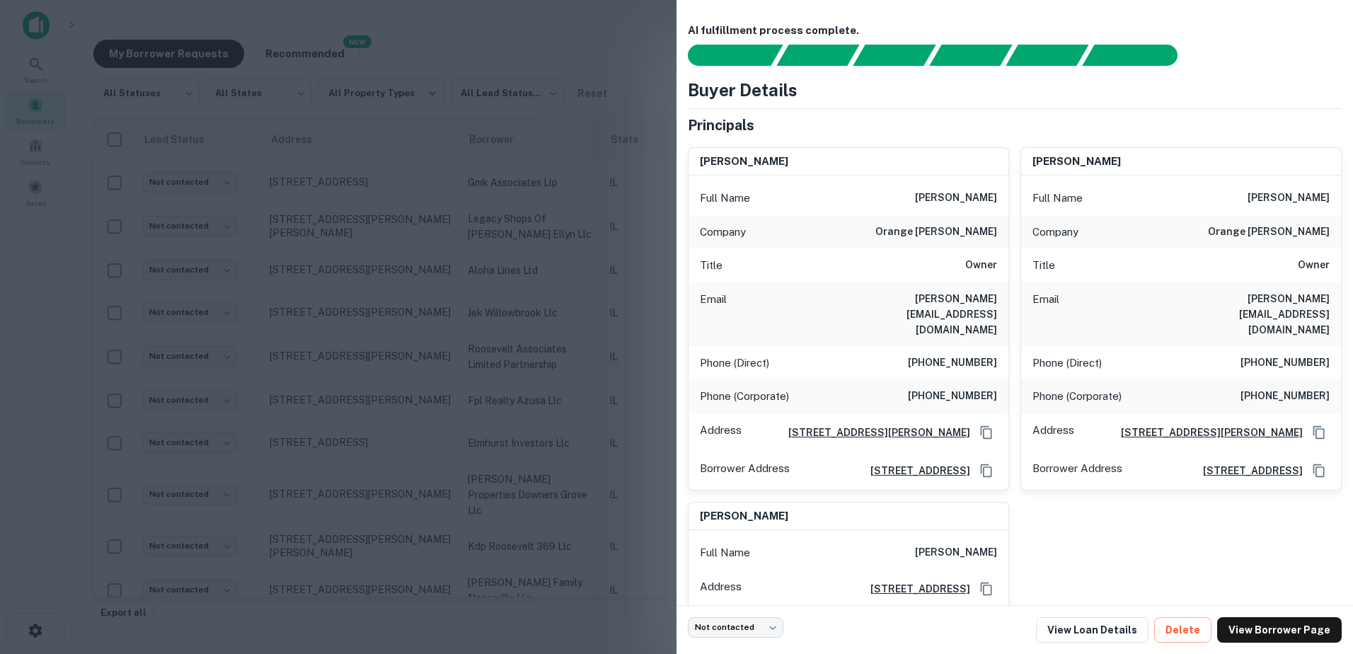
click at [503, 382] on div at bounding box center [676, 327] width 1353 height 654
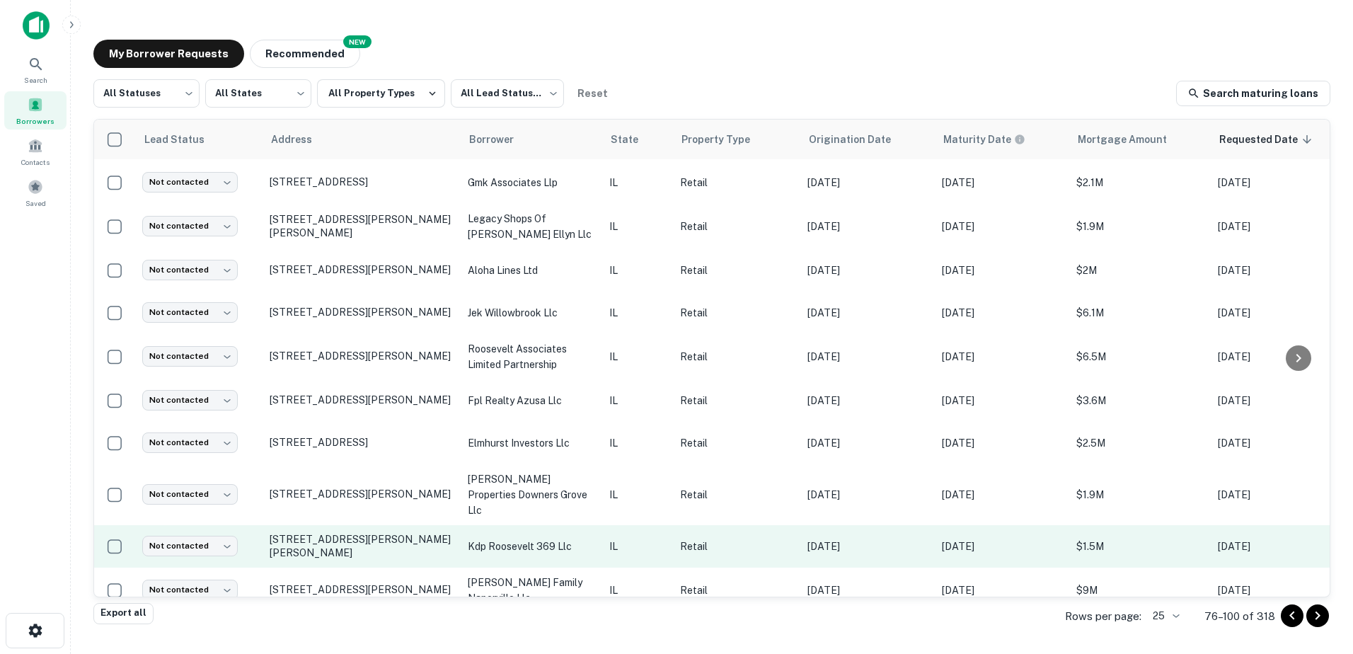
click at [542, 539] on p "kdp roosevelt 369 llc" at bounding box center [531, 547] width 127 height 16
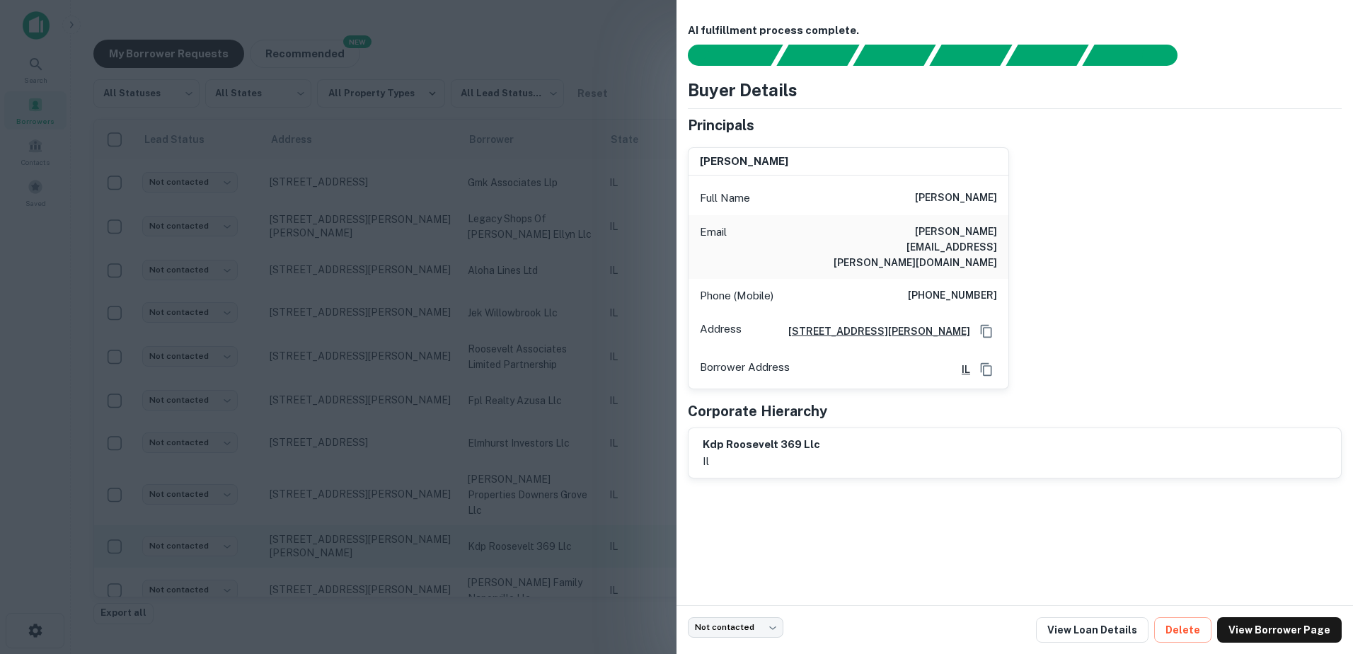
click at [542, 525] on div at bounding box center [676, 327] width 1353 height 654
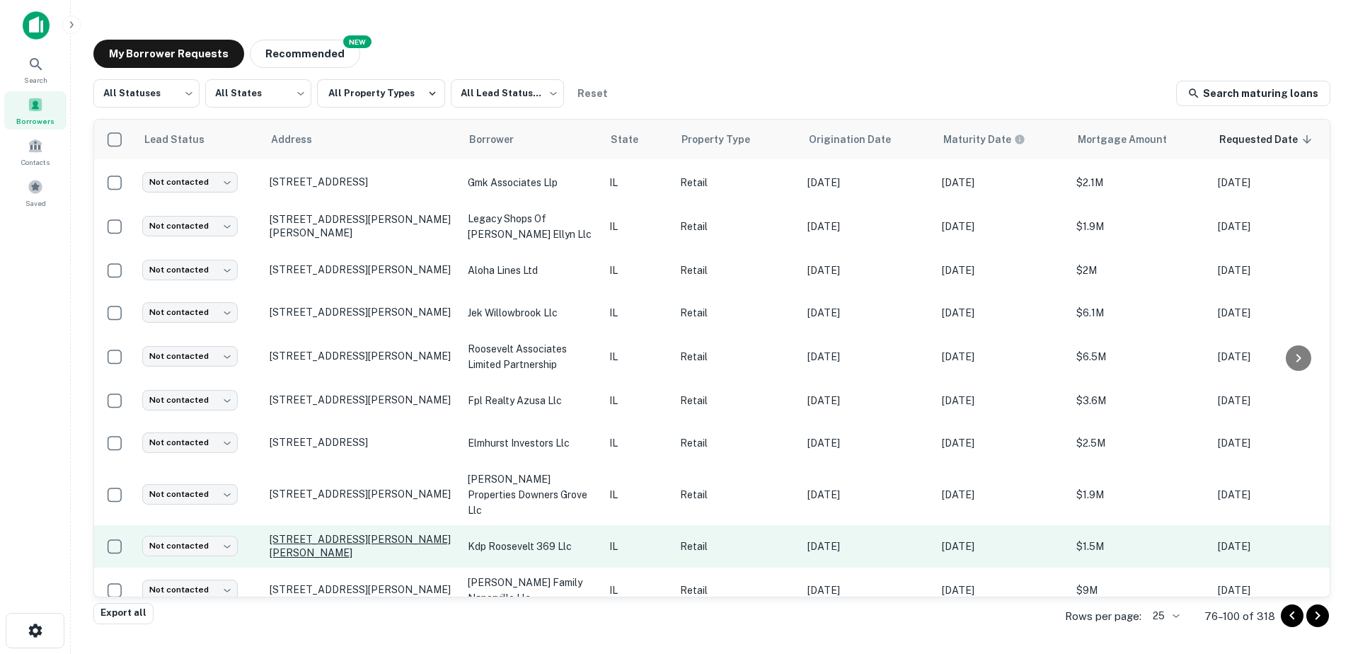
click at [376, 533] on p "[STREET_ADDRESS][PERSON_NAME][PERSON_NAME]" at bounding box center [362, 545] width 184 height 25
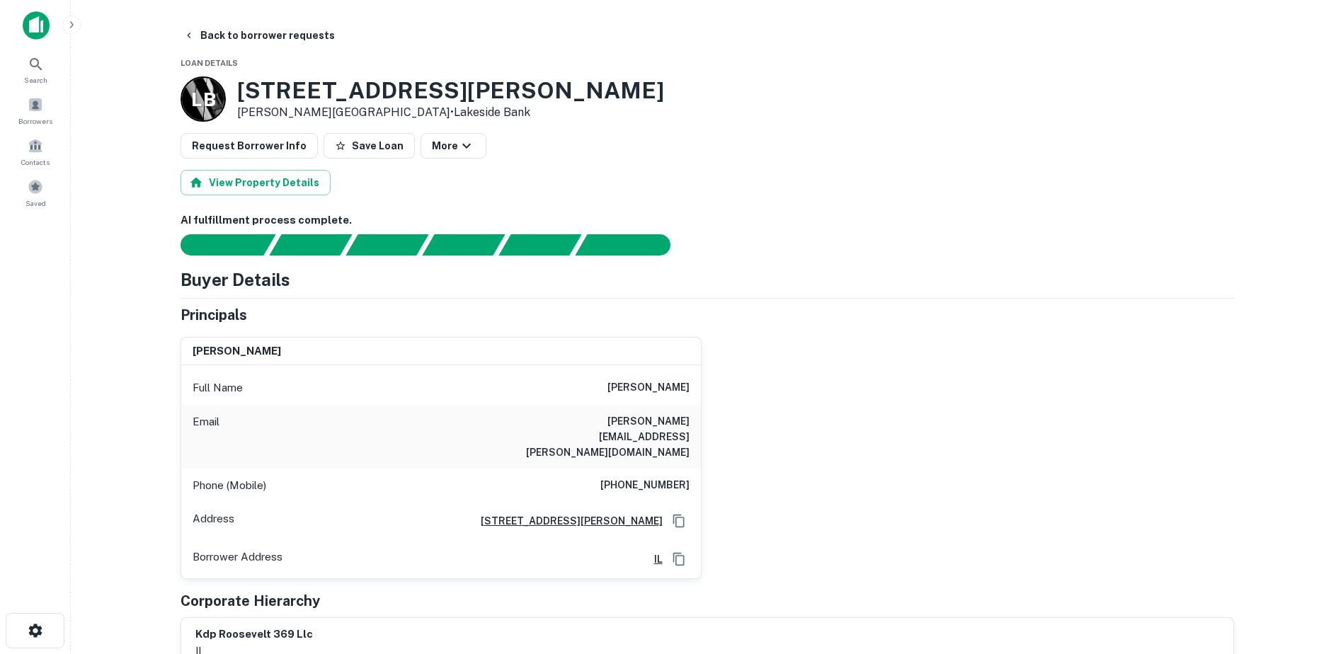
scroll to position [566, 0]
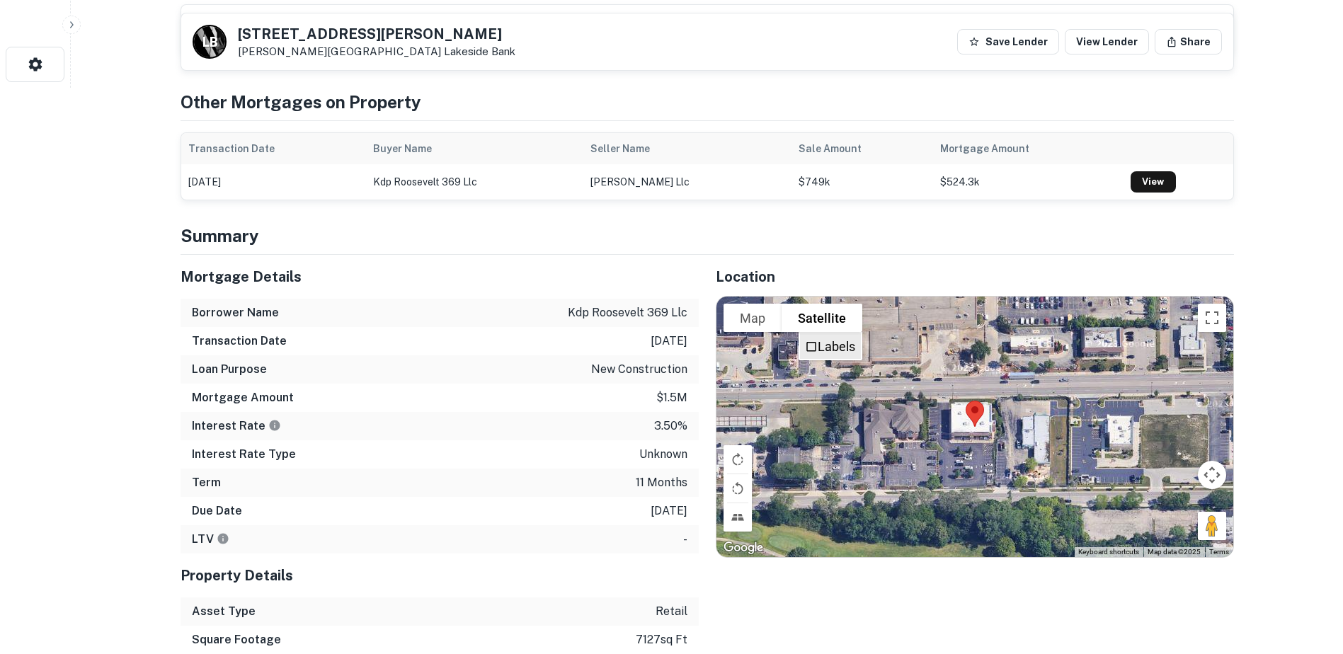
click at [823, 333] on li "Labels" at bounding box center [830, 345] width 61 height 25
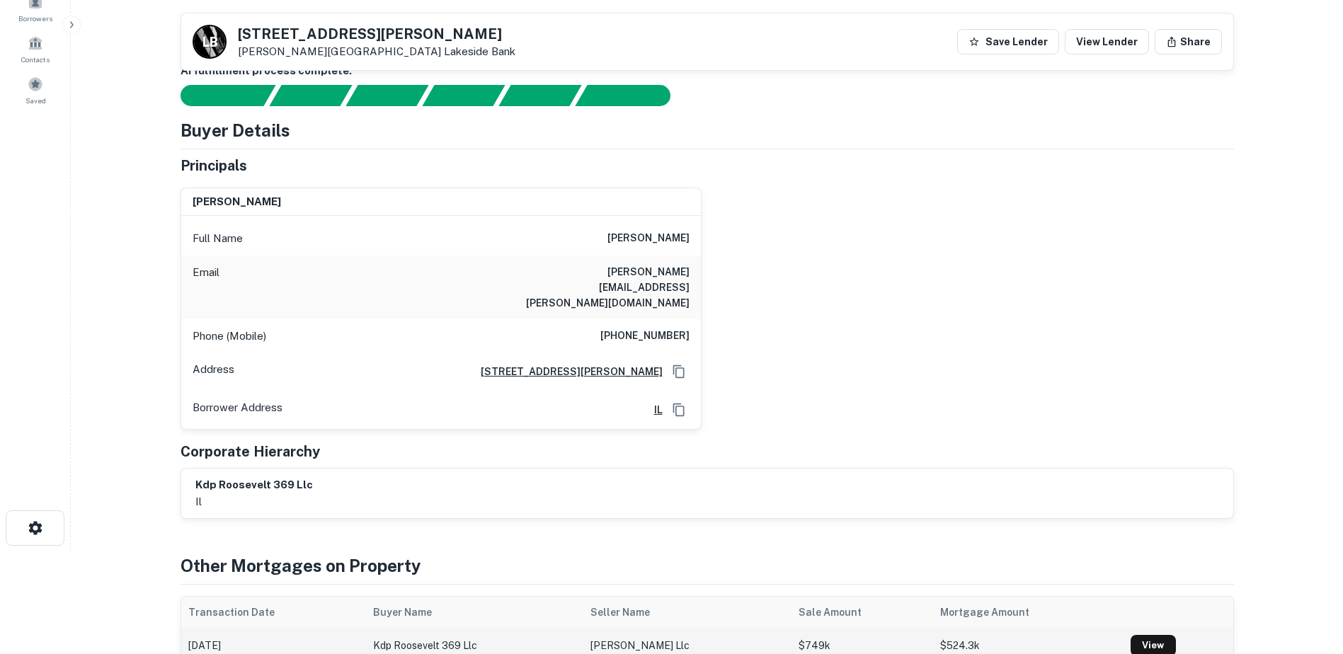
scroll to position [71, 0]
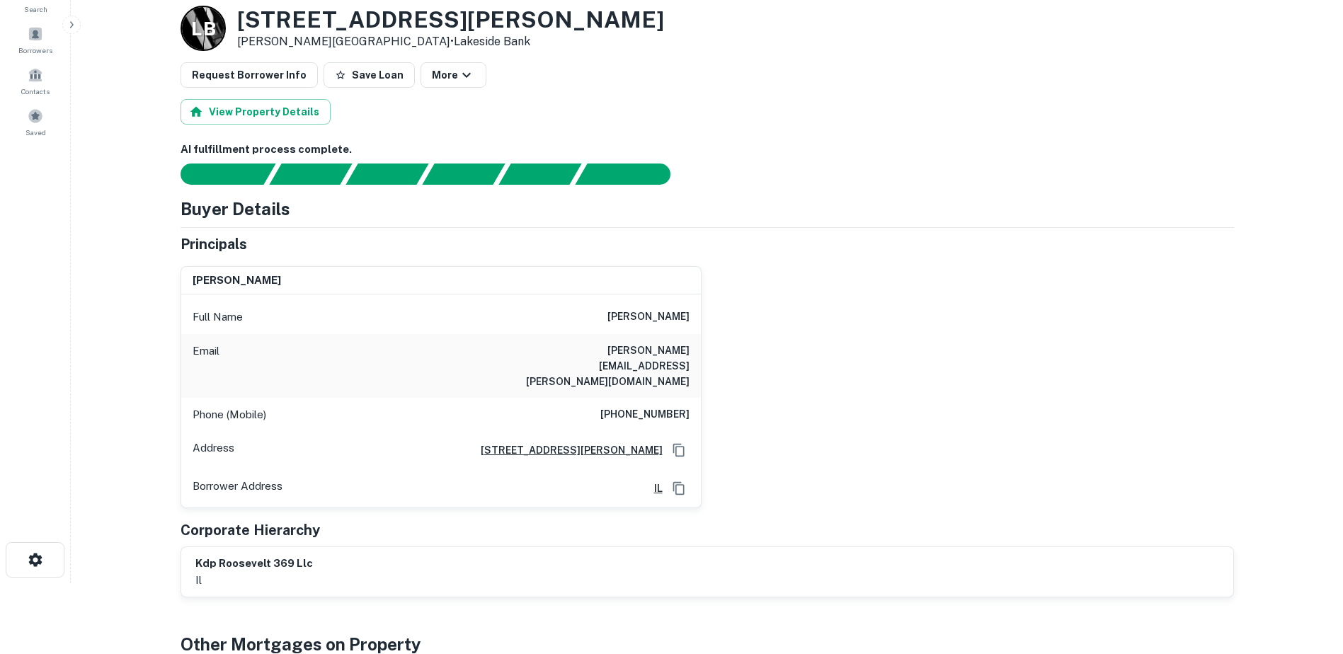
click at [626, 317] on h6 "[PERSON_NAME]" at bounding box center [648, 317] width 82 height 17
click at [651, 406] on h6 "[PHONE_NUMBER]" at bounding box center [644, 414] width 89 height 17
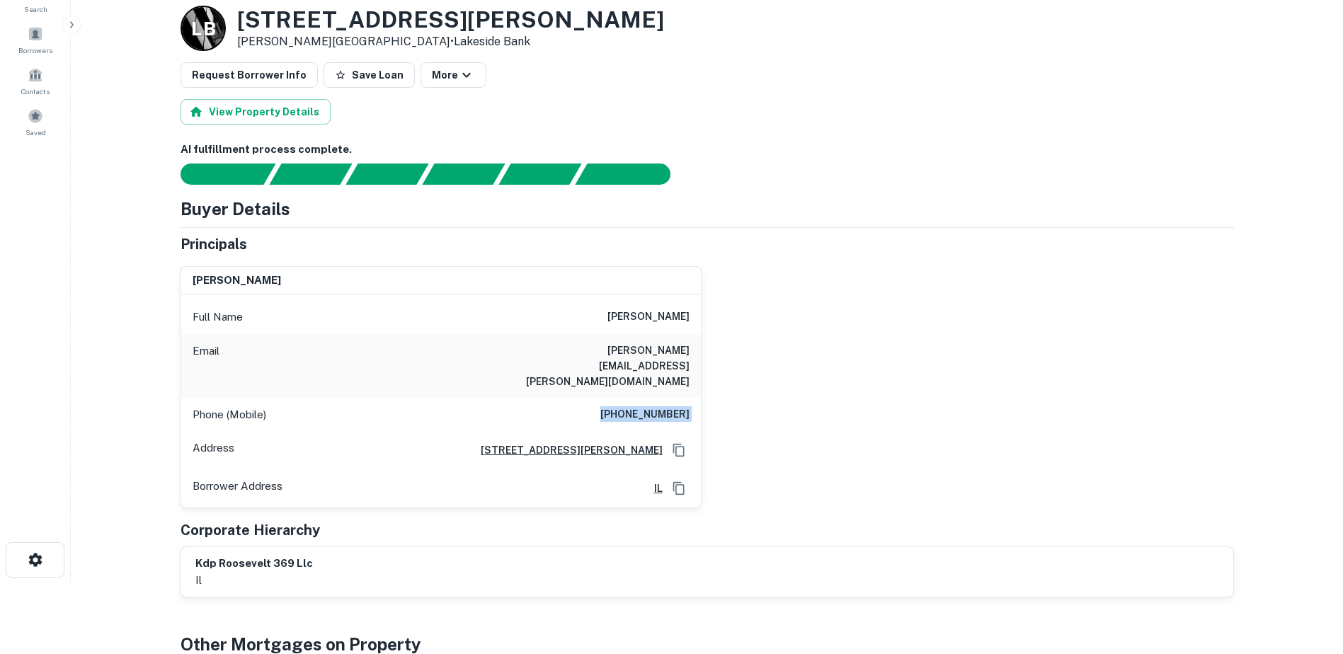
click at [651, 406] on h6 "[PHONE_NUMBER]" at bounding box center [644, 414] width 89 height 17
click at [580, 351] on h6 "[PERSON_NAME][EMAIL_ADDRESS][PERSON_NAME][DOMAIN_NAME]" at bounding box center [605, 366] width 170 height 47
click at [289, 25] on h3 "[STREET_ADDRESS][PERSON_NAME]" at bounding box center [450, 19] width 427 height 27
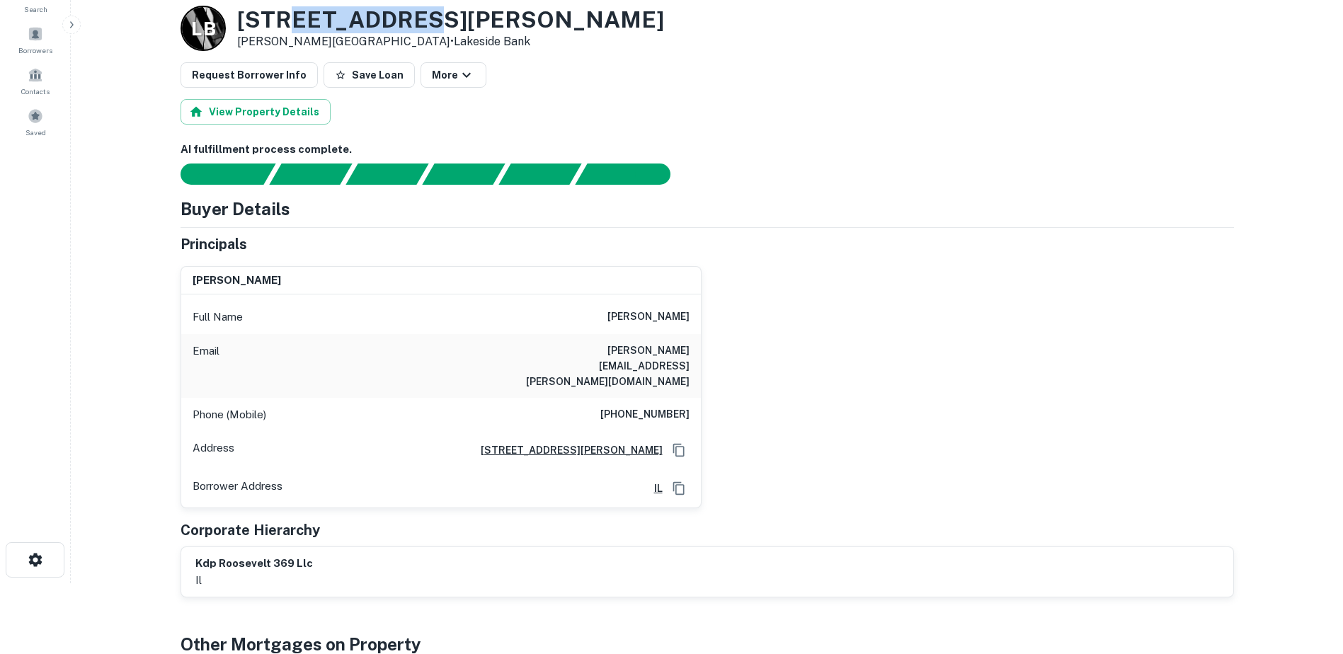
click at [289, 25] on h3 "[STREET_ADDRESS][PERSON_NAME]" at bounding box center [450, 19] width 427 height 27
click at [254, 44] on p "[PERSON_NAME][GEOGRAPHIC_DATA] • [GEOGRAPHIC_DATA]" at bounding box center [450, 41] width 427 height 17
drag, startPoint x: 254, startPoint y: 44, endPoint x: 238, endPoint y: 47, distance: 16.7
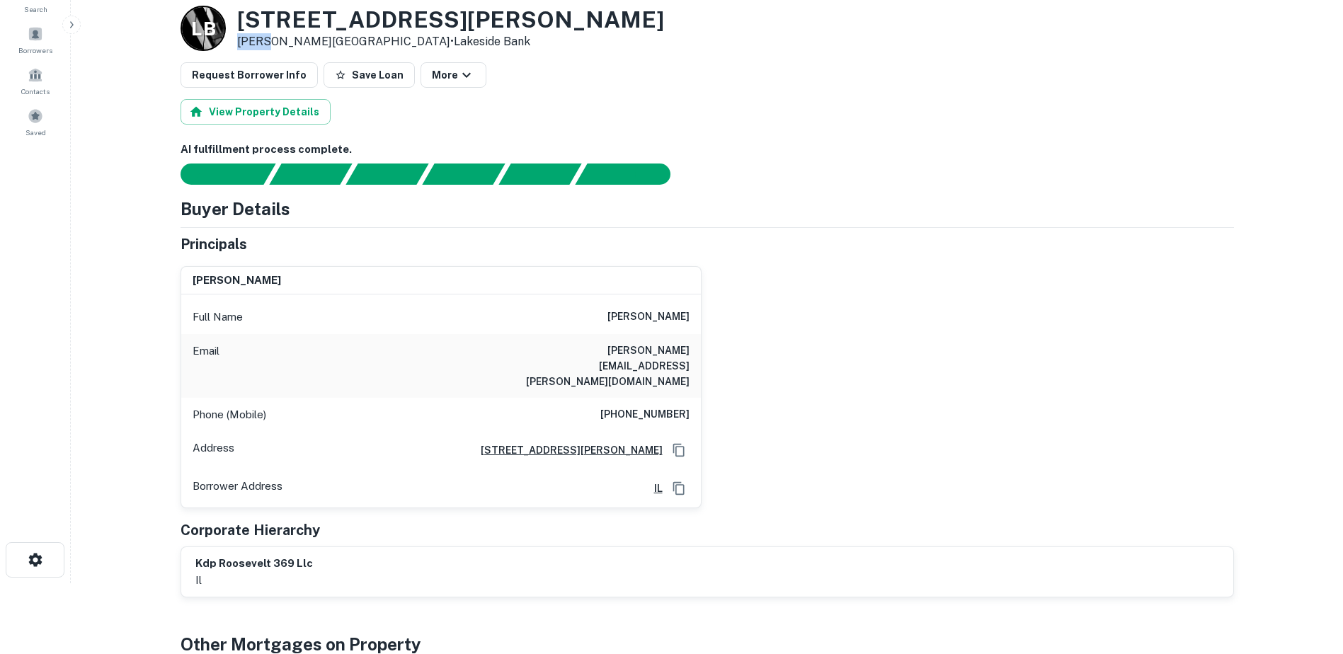
click at [238, 47] on p "[PERSON_NAME][GEOGRAPHIC_DATA] • [GEOGRAPHIC_DATA]" at bounding box center [450, 41] width 427 height 17
drag, startPoint x: 239, startPoint y: 45, endPoint x: 291, endPoint y: 45, distance: 52.4
click at [291, 45] on p "[PERSON_NAME][GEOGRAPHIC_DATA] • [GEOGRAPHIC_DATA]" at bounding box center [450, 41] width 427 height 17
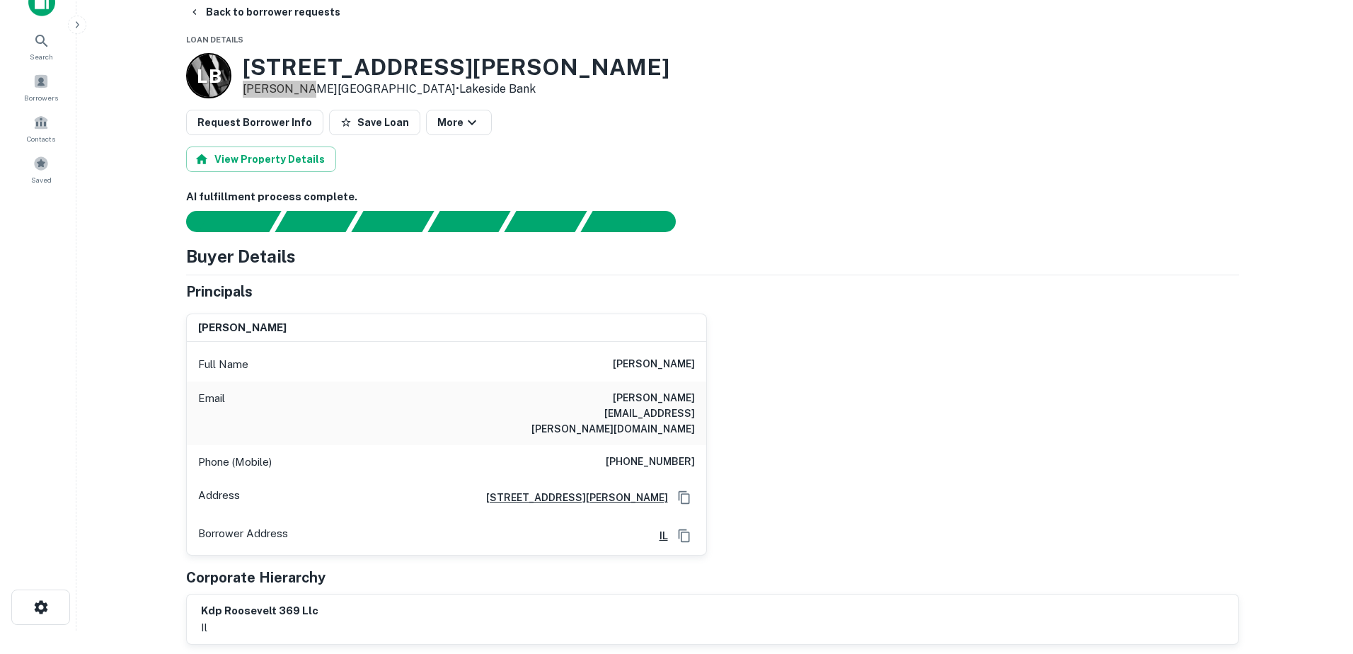
scroll to position [0, 0]
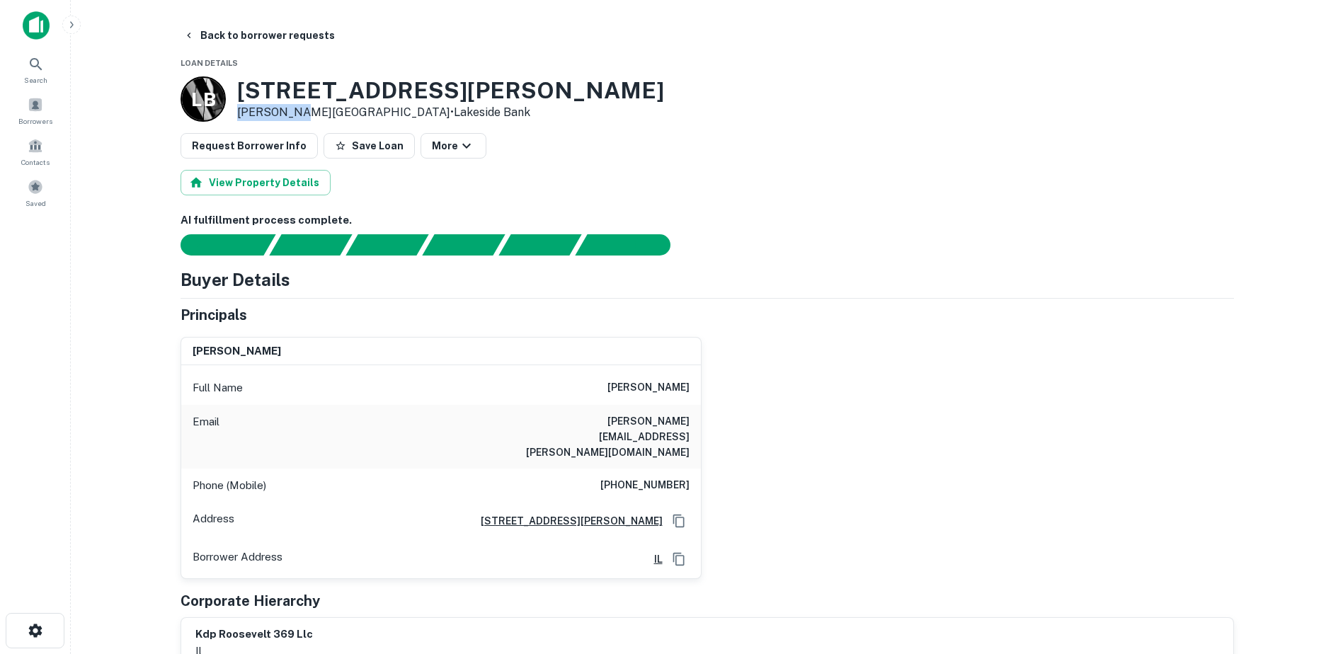
click at [190, 22] on main "Back to borrower requests Loan Details L B [STREET_ADDRESS][PERSON_NAME][PERSON…" at bounding box center [707, 327] width 1272 height 654
click at [190, 37] on icon "button" at bounding box center [188, 35] width 11 height 11
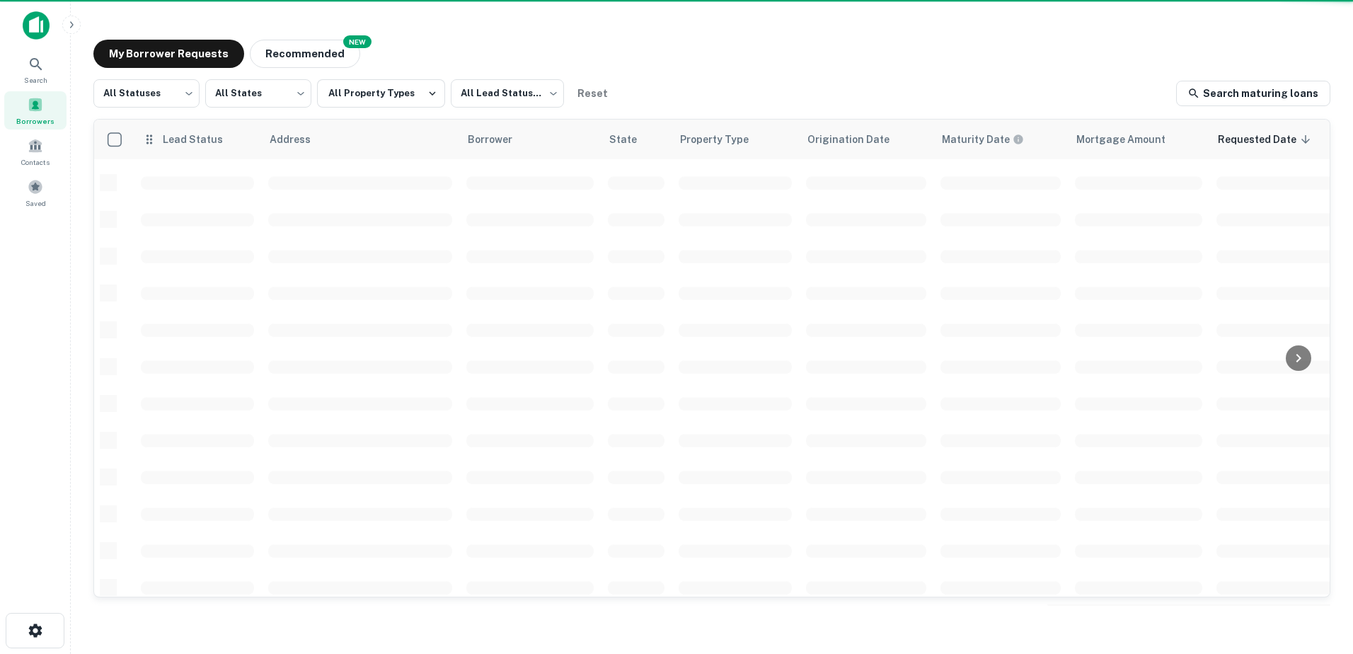
scroll to position [354, 0]
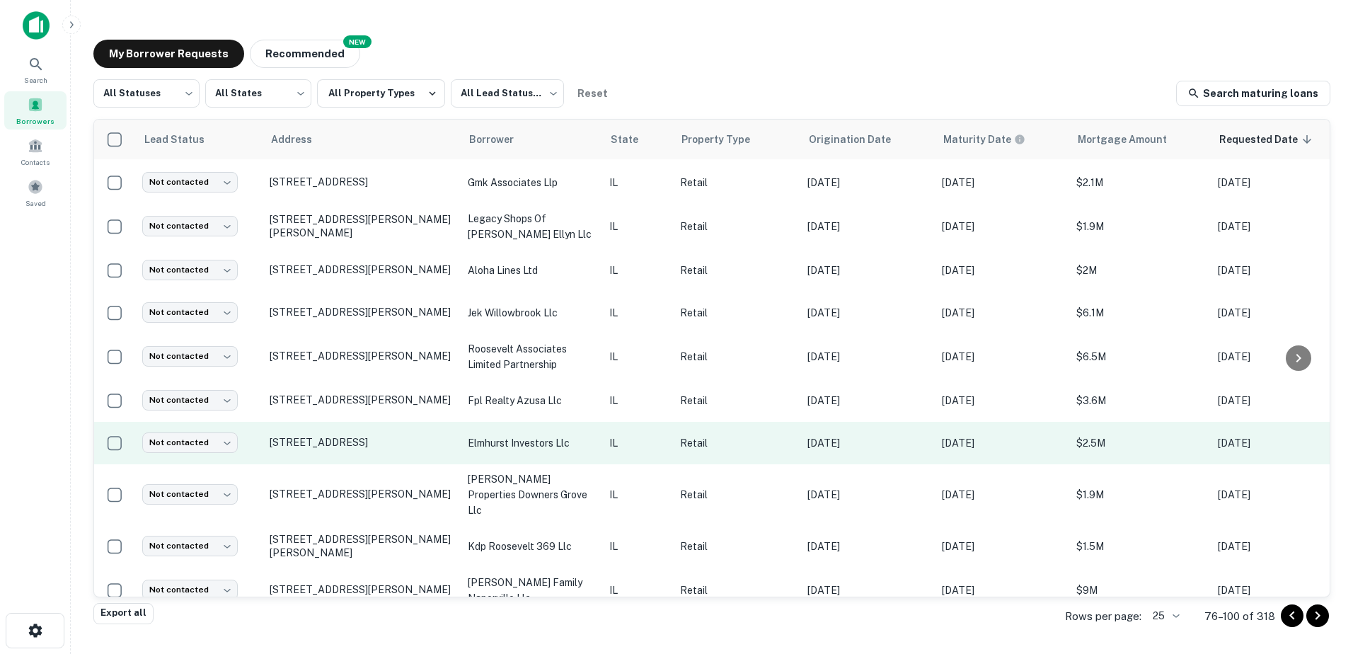
click at [496, 445] on p "elmhurst investors llc" at bounding box center [531, 443] width 127 height 16
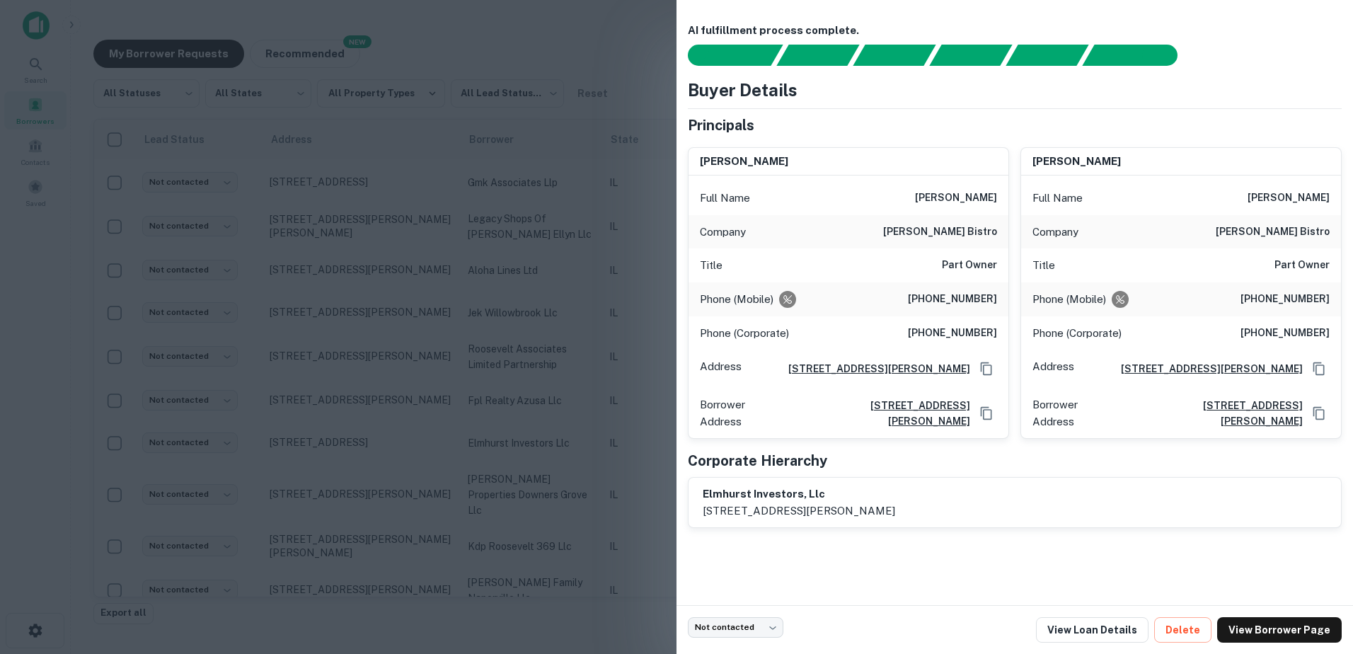
click at [496, 438] on div at bounding box center [676, 327] width 1353 height 654
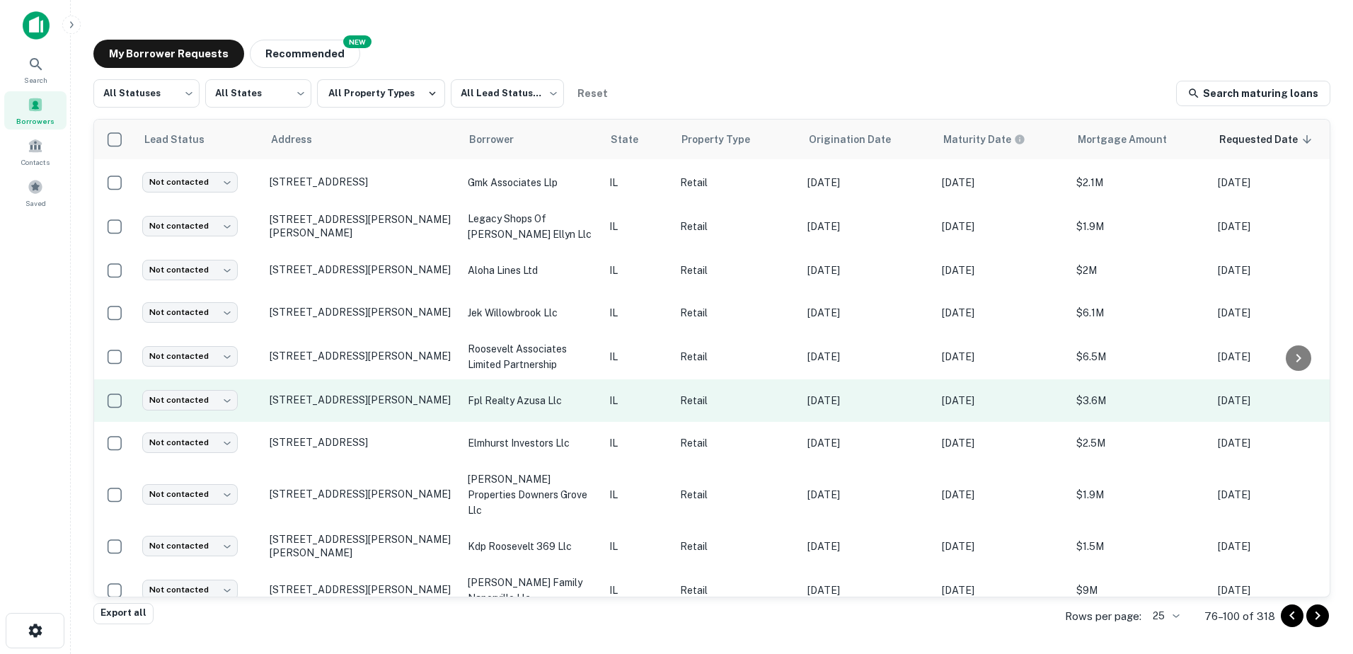
click at [503, 396] on p "fpl realty azusa llc" at bounding box center [531, 401] width 127 height 16
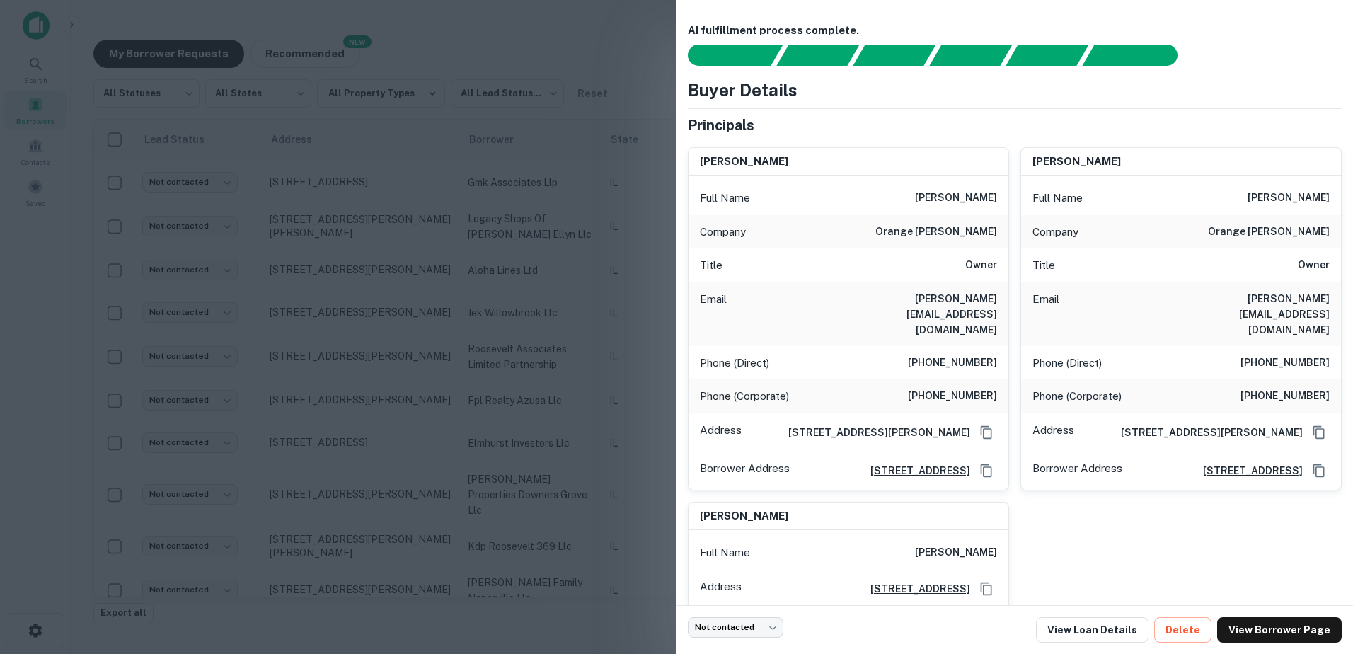
click at [502, 396] on div at bounding box center [676, 327] width 1353 height 654
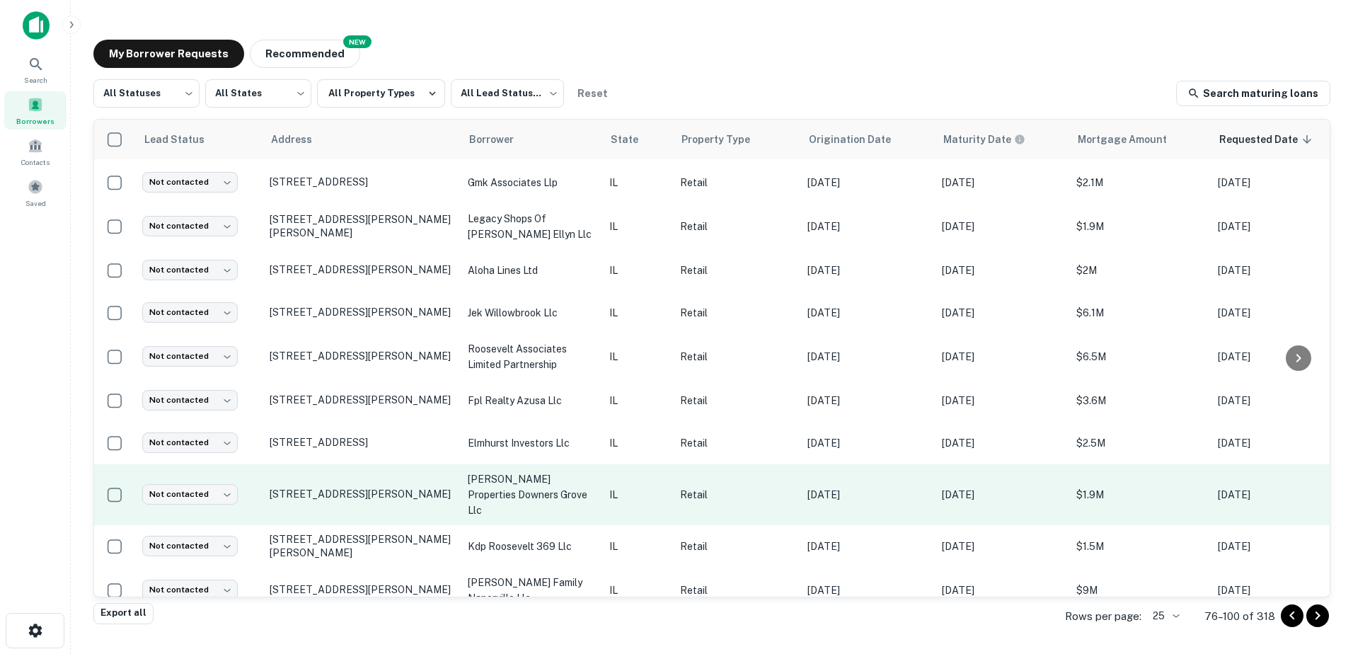
click at [521, 479] on p "[PERSON_NAME] properties downers grove llc" at bounding box center [531, 494] width 127 height 47
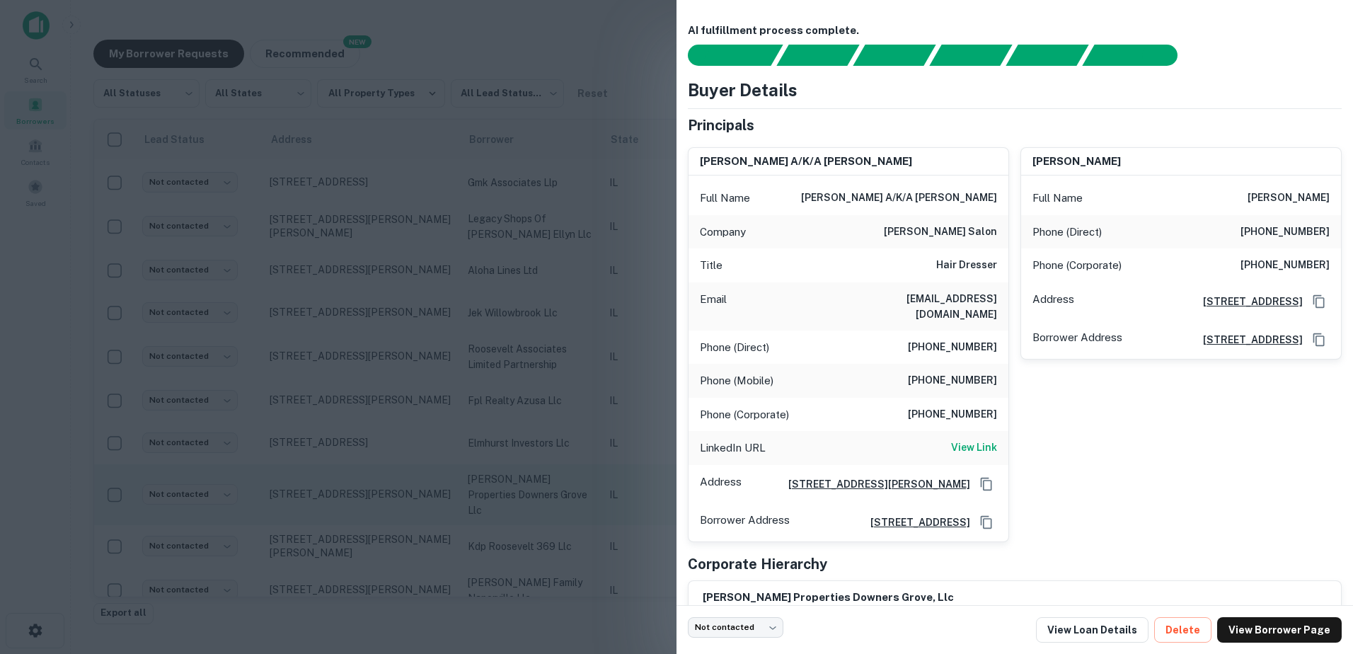
click at [521, 479] on div at bounding box center [676, 327] width 1353 height 654
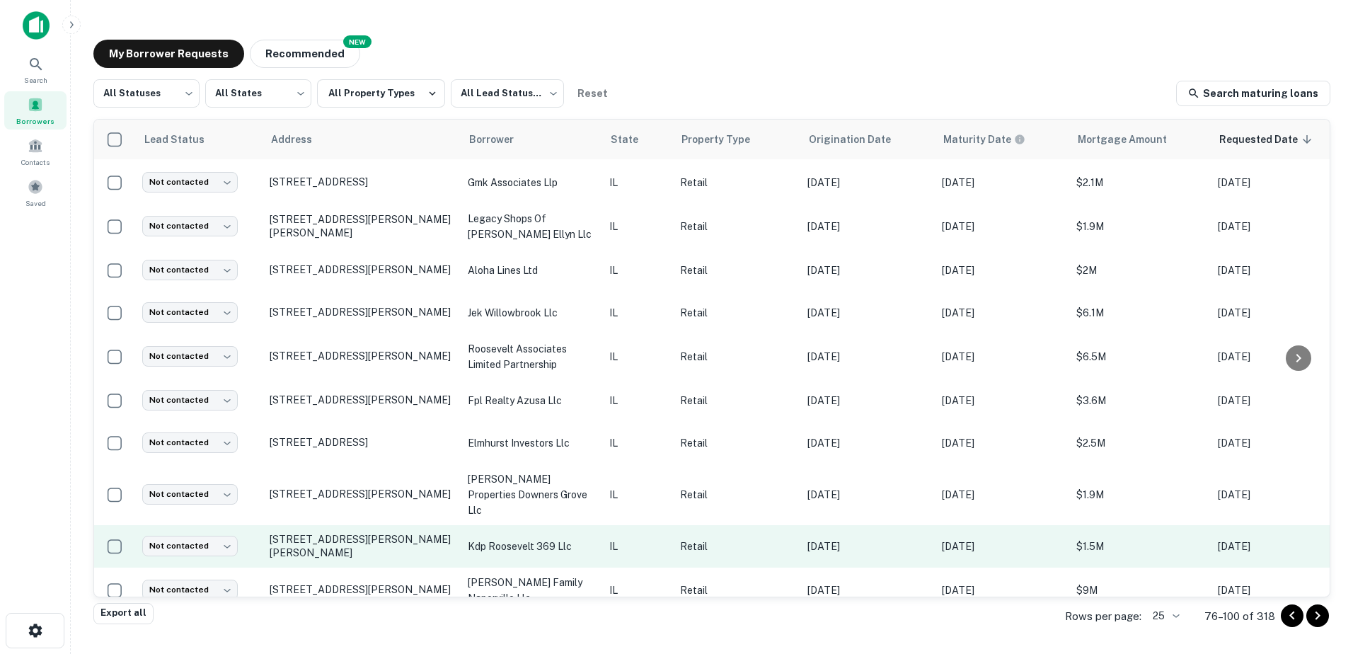
click at [505, 539] on p "kdp roosevelt 369 llc" at bounding box center [531, 547] width 127 height 16
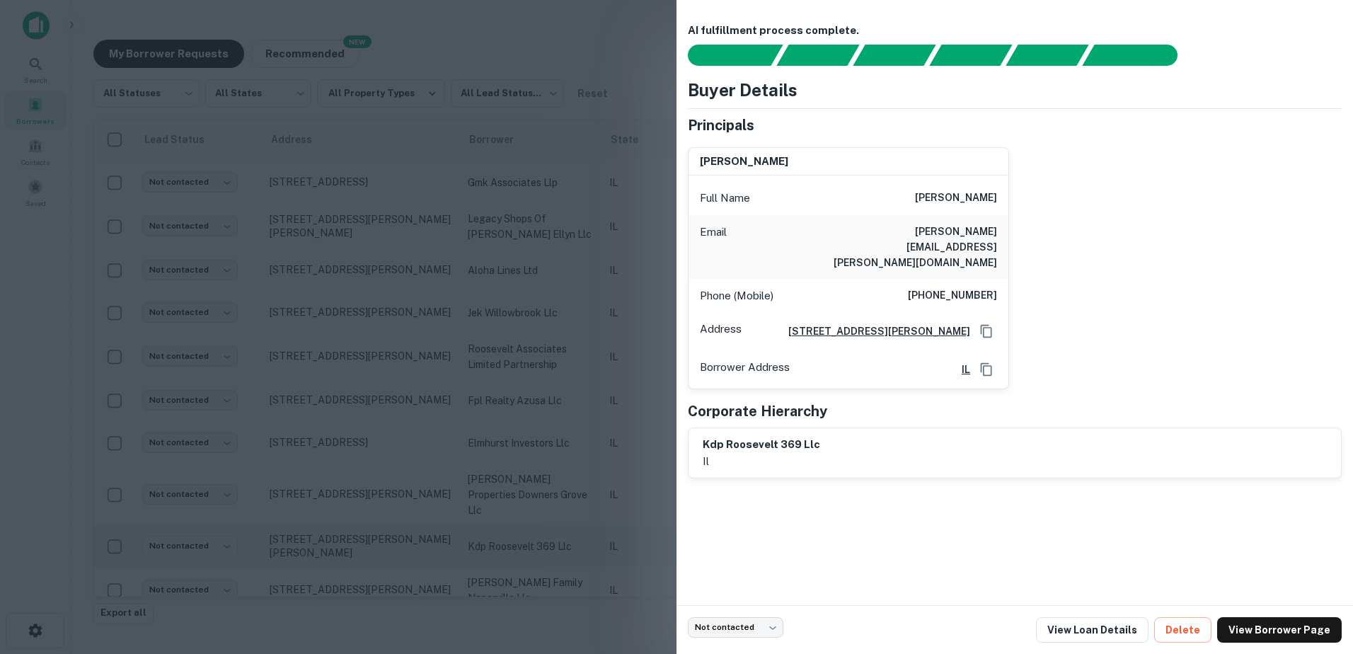
click at [505, 520] on div at bounding box center [676, 327] width 1353 height 654
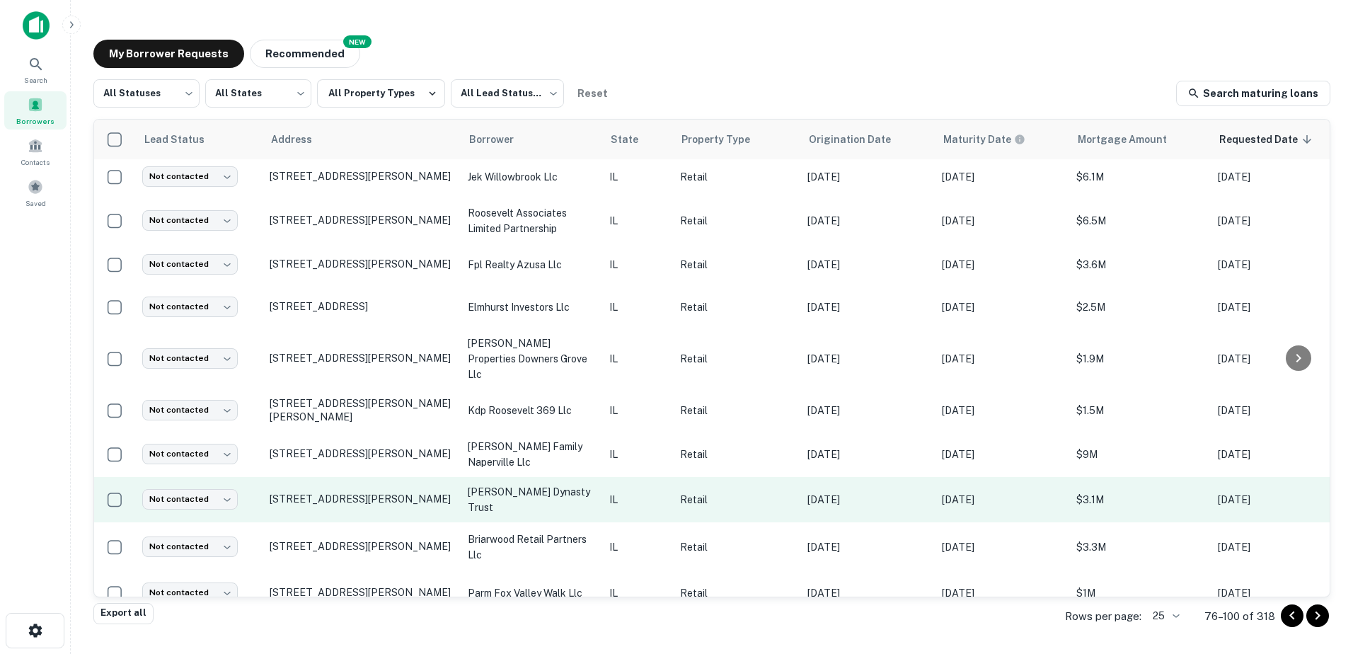
scroll to position [496, 0]
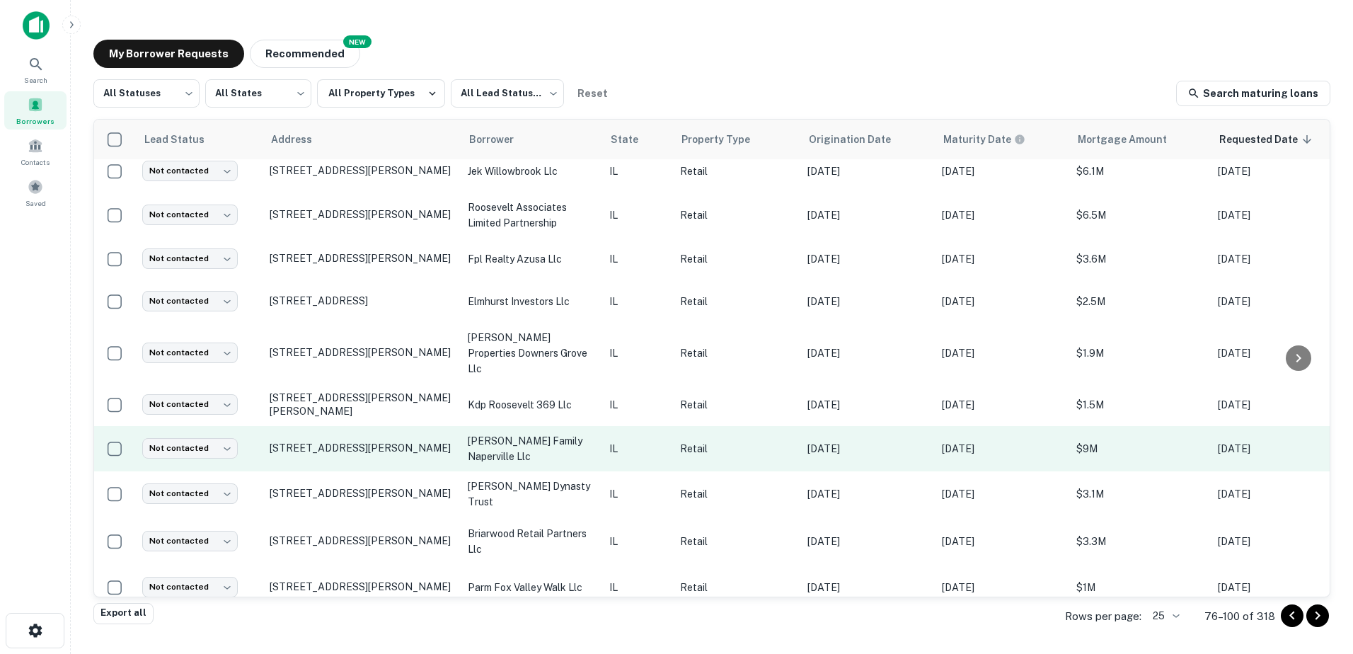
click at [518, 433] on p "[PERSON_NAME] family naperville llc" at bounding box center [531, 448] width 127 height 31
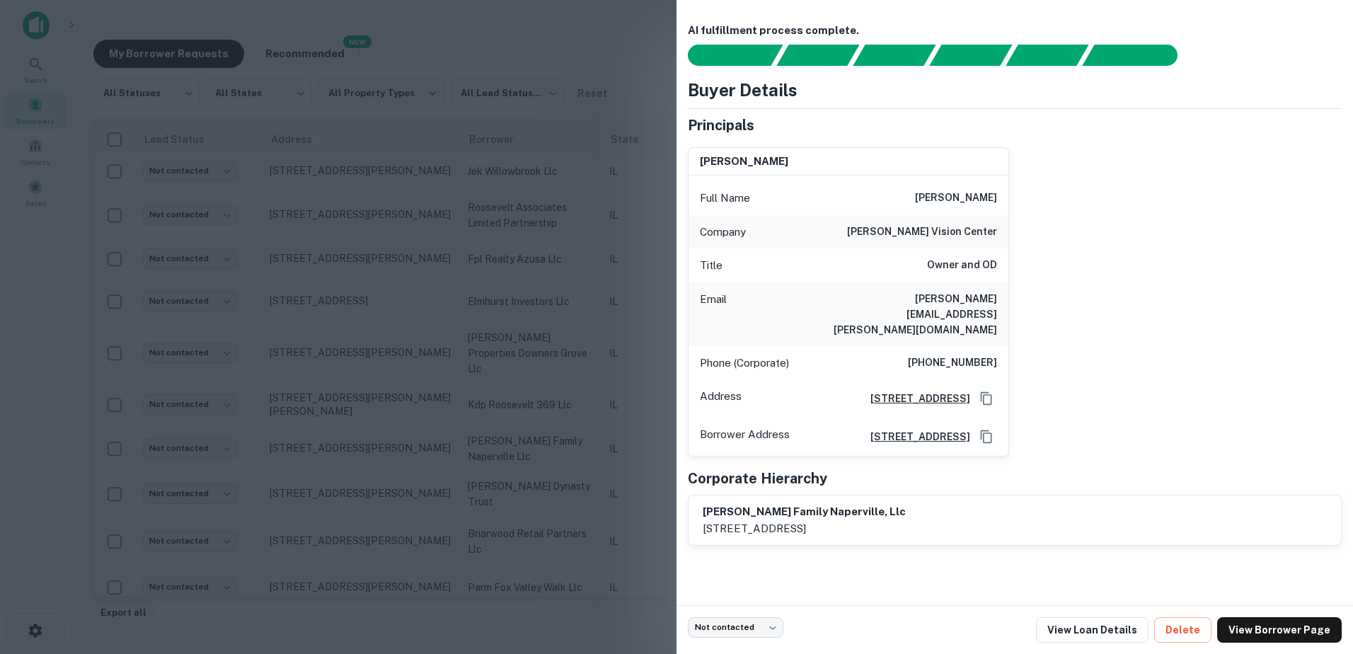
click at [515, 433] on div at bounding box center [676, 327] width 1353 height 654
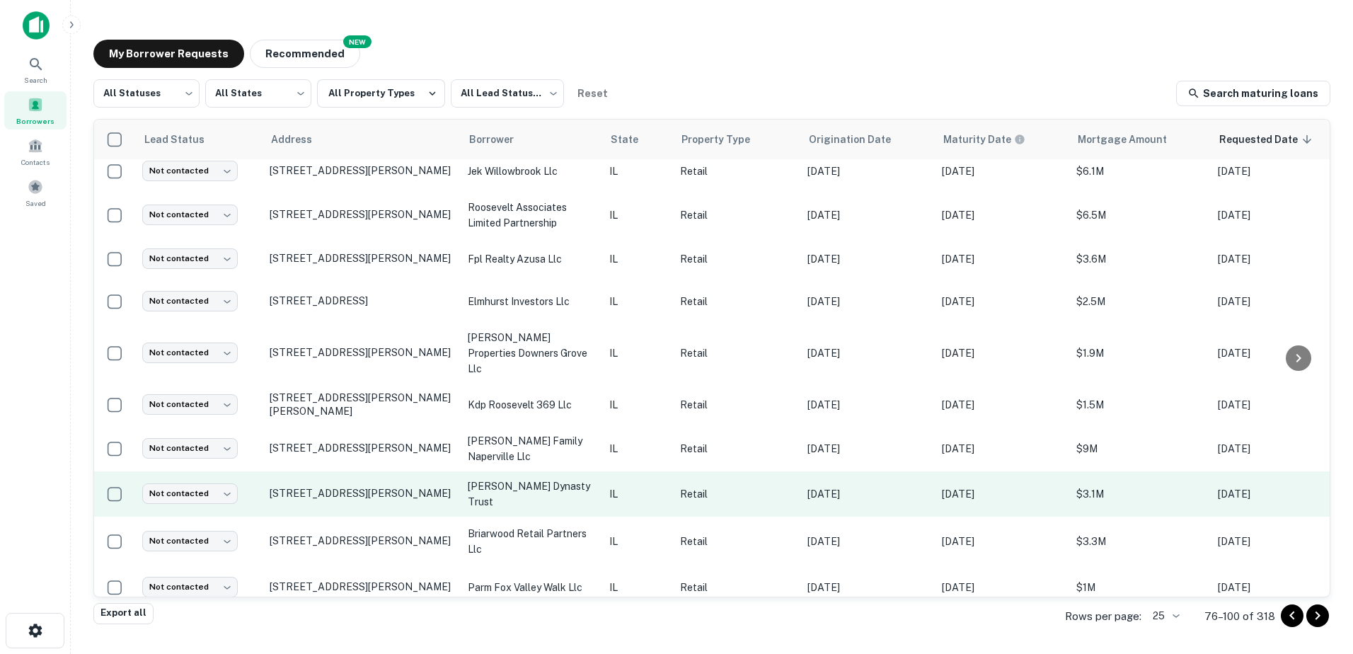
click at [517, 479] on p "[PERSON_NAME] dynasty trust" at bounding box center [531, 494] width 127 height 31
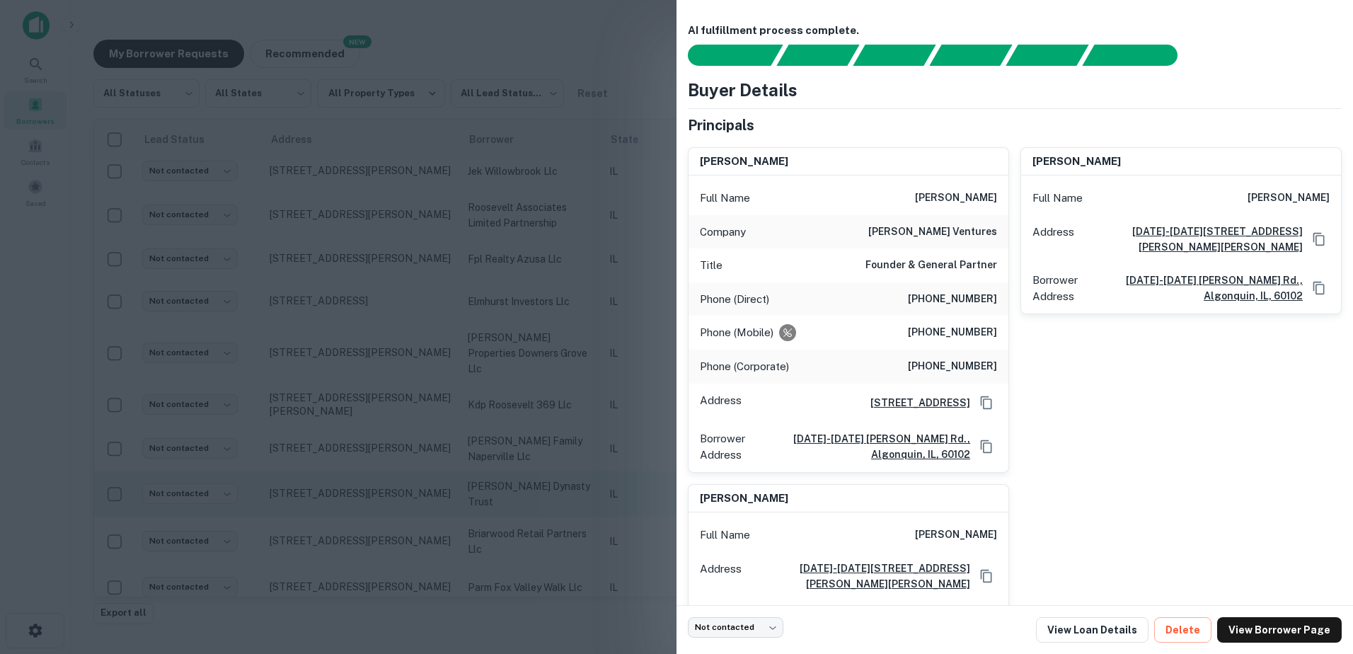
click at [517, 460] on div at bounding box center [676, 327] width 1353 height 654
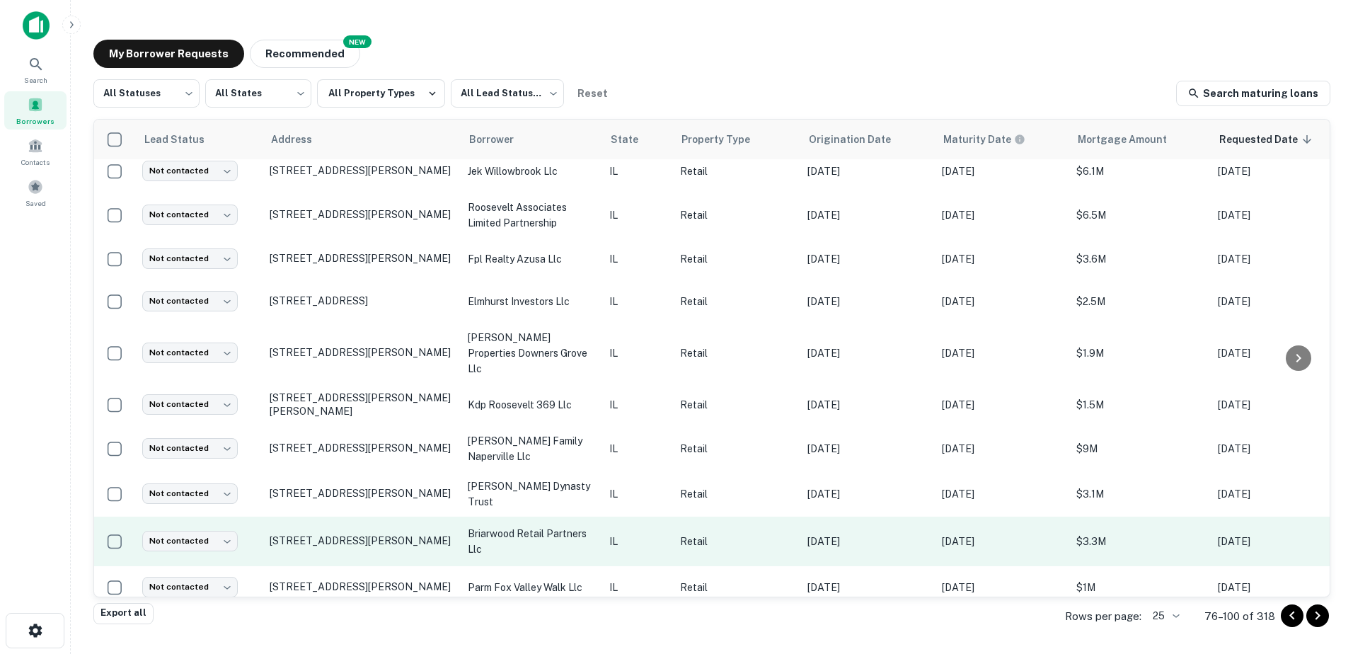
click at [523, 526] on p "briarwood retail partners llc" at bounding box center [531, 541] width 127 height 31
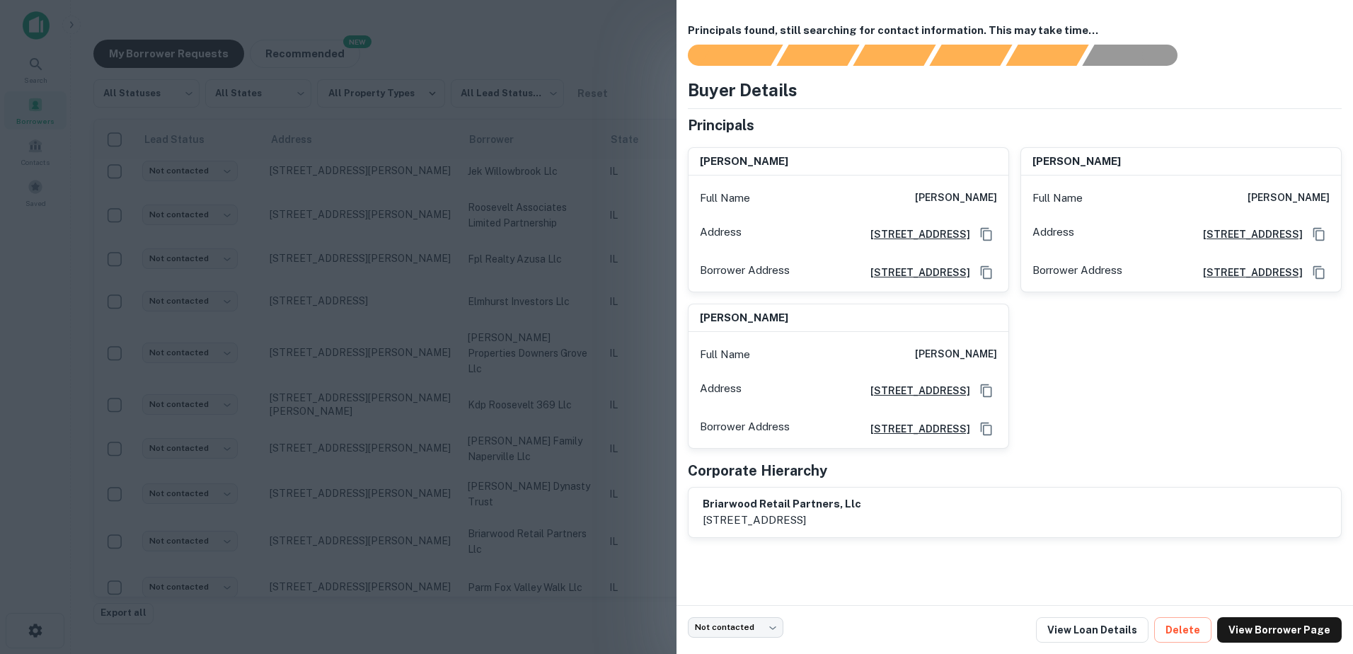
click at [525, 515] on div at bounding box center [676, 327] width 1353 height 654
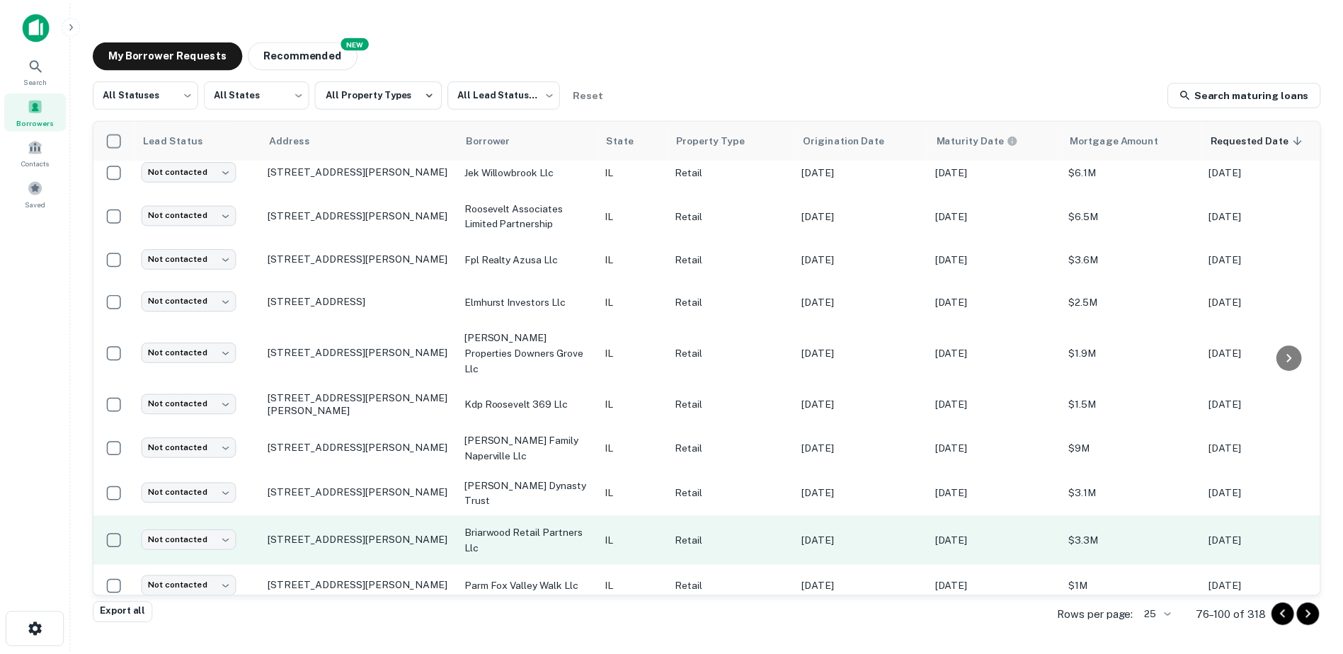
scroll to position [664, 0]
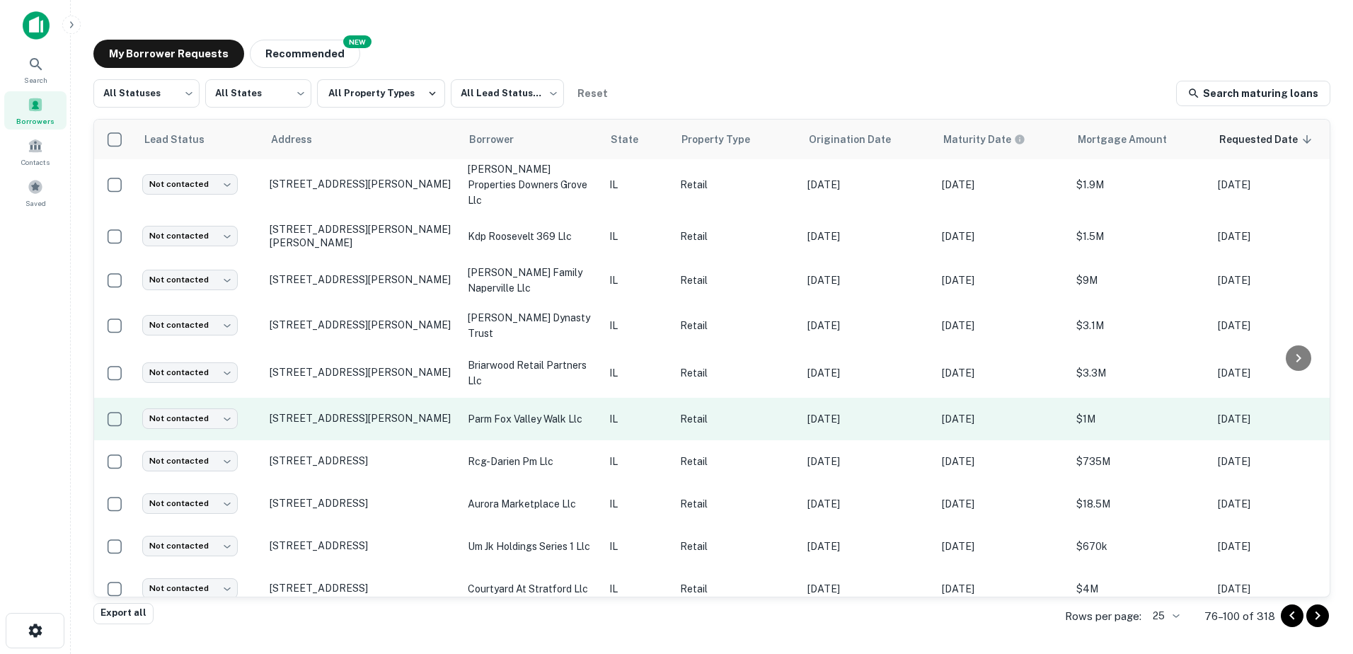
click at [513, 411] on p "parm fox valley walk llc" at bounding box center [531, 419] width 127 height 16
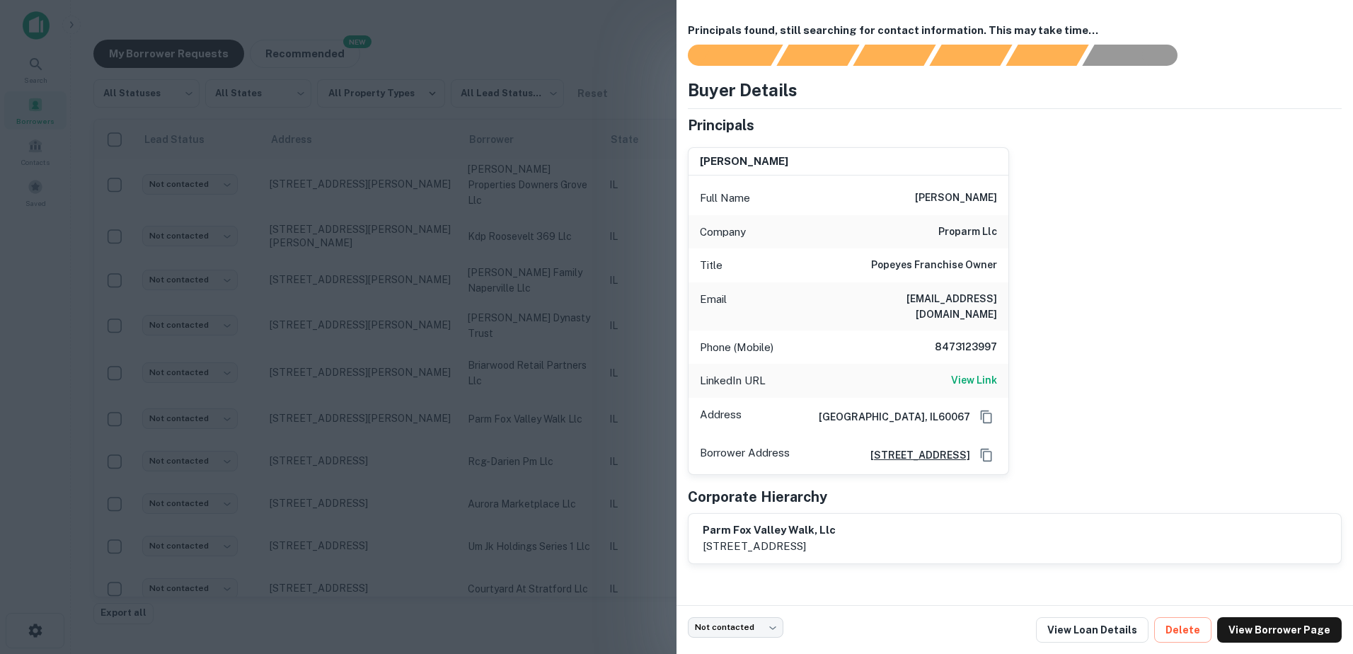
click at [513, 414] on div at bounding box center [676, 327] width 1353 height 654
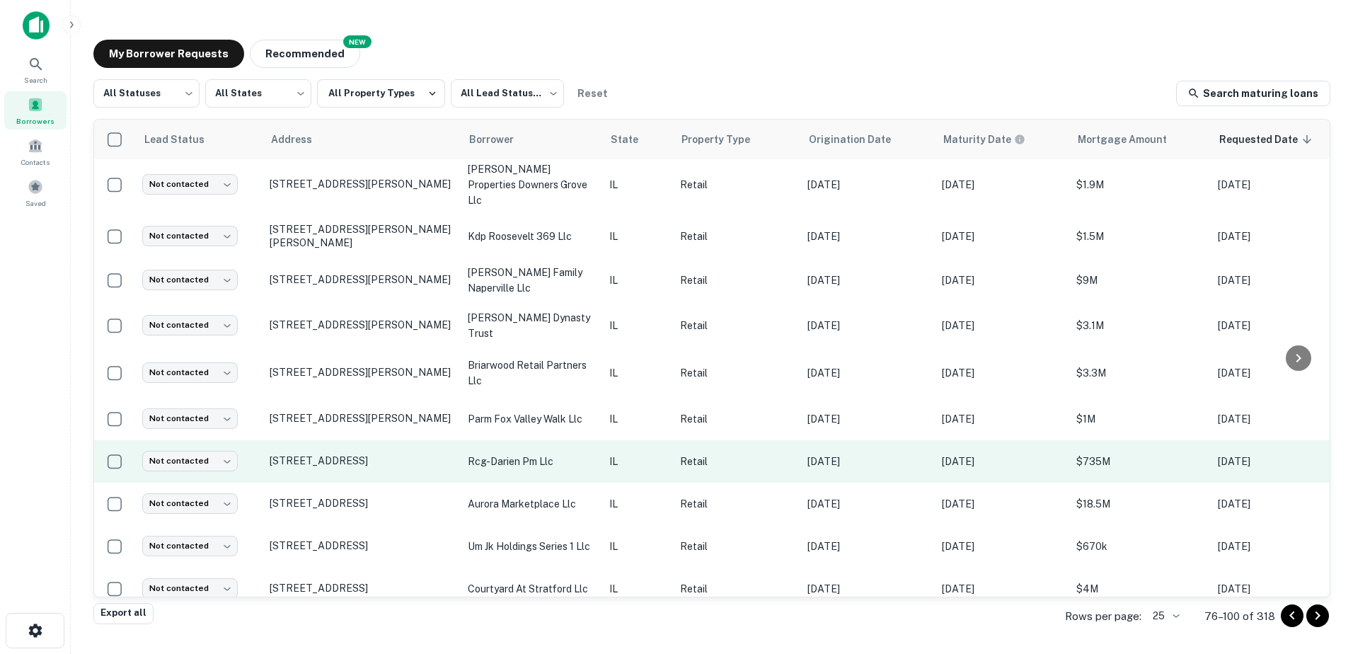
click at [512, 454] on p "rcg-darien pm llc" at bounding box center [531, 462] width 127 height 16
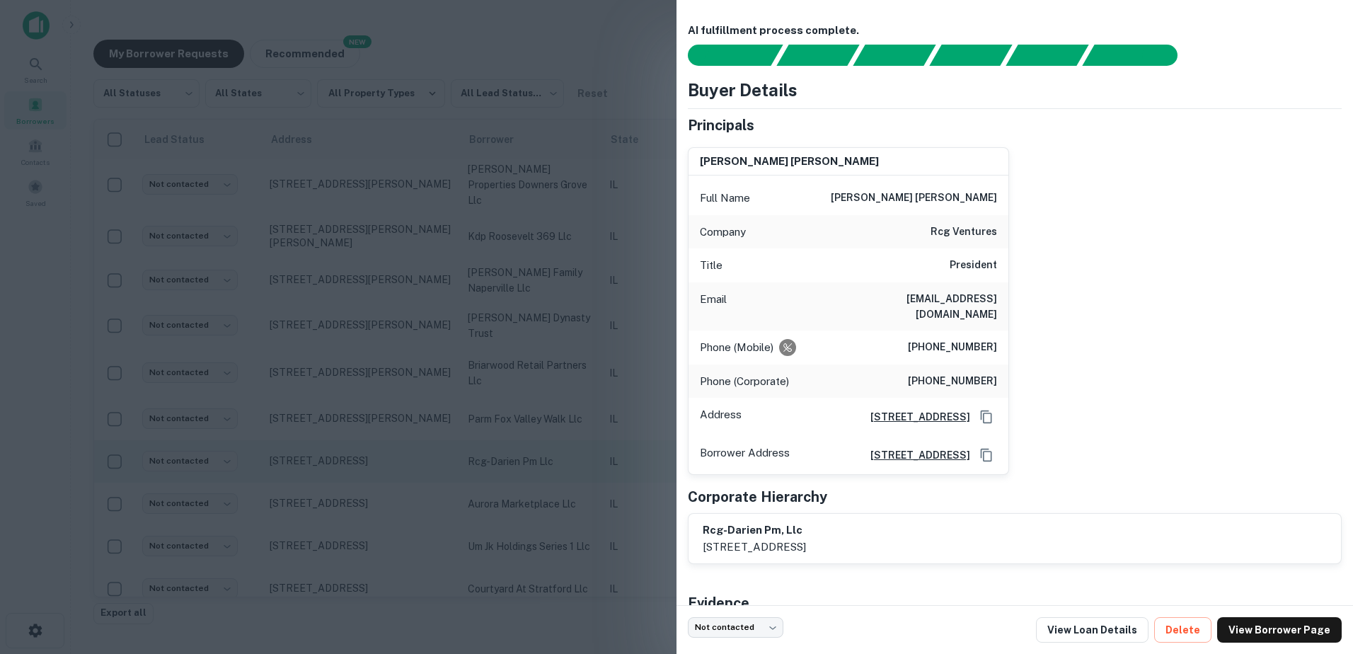
click at [512, 442] on div at bounding box center [676, 327] width 1353 height 654
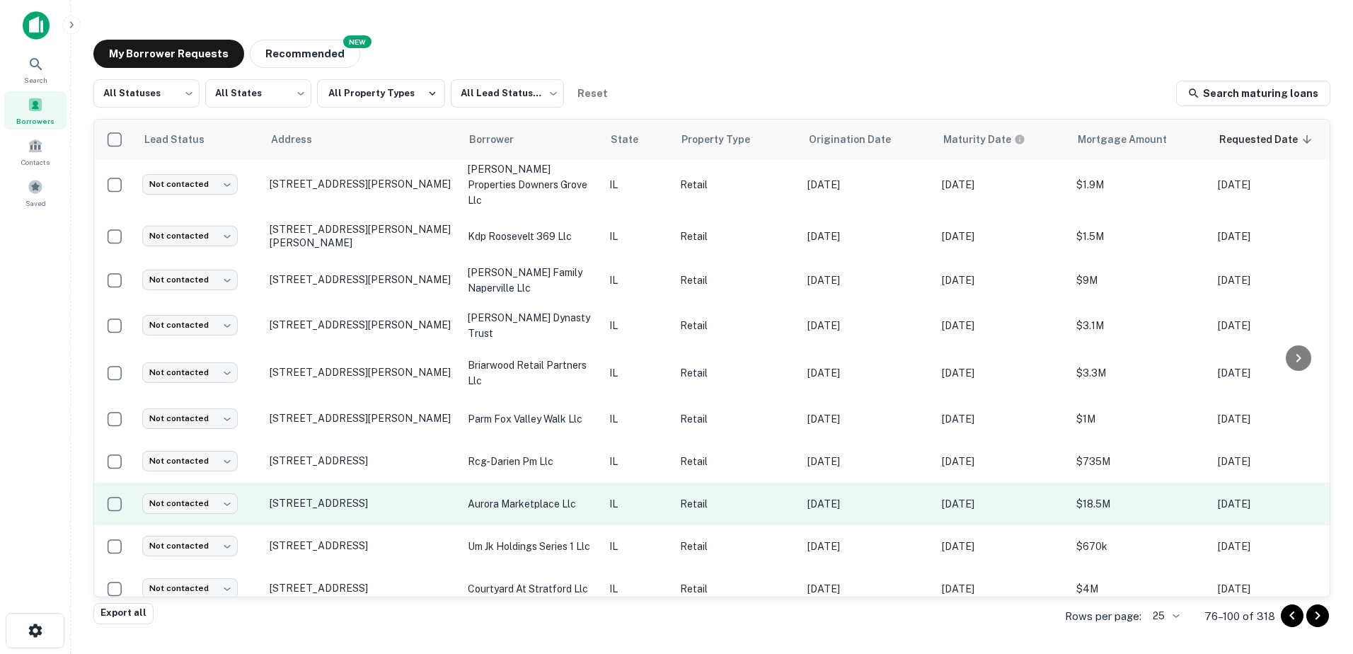
click at [513, 483] on td "aurora marketplace llc" at bounding box center [532, 504] width 142 height 42
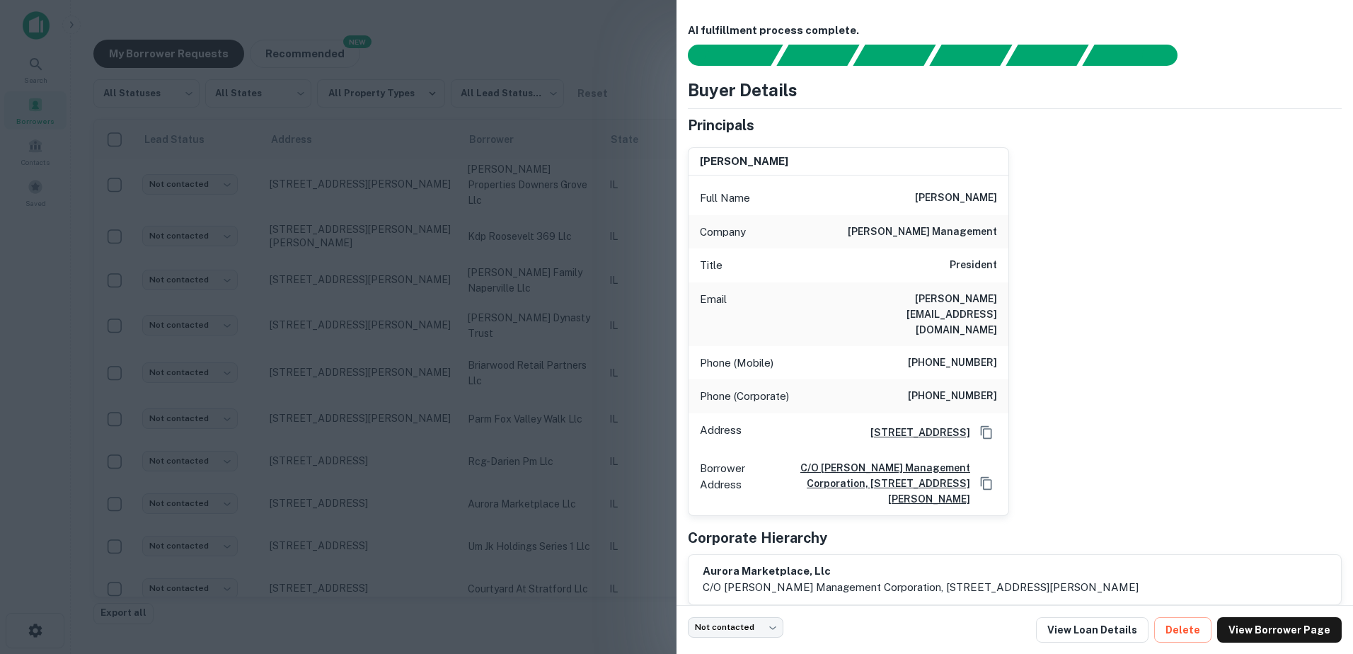
click at [513, 476] on div at bounding box center [676, 327] width 1353 height 654
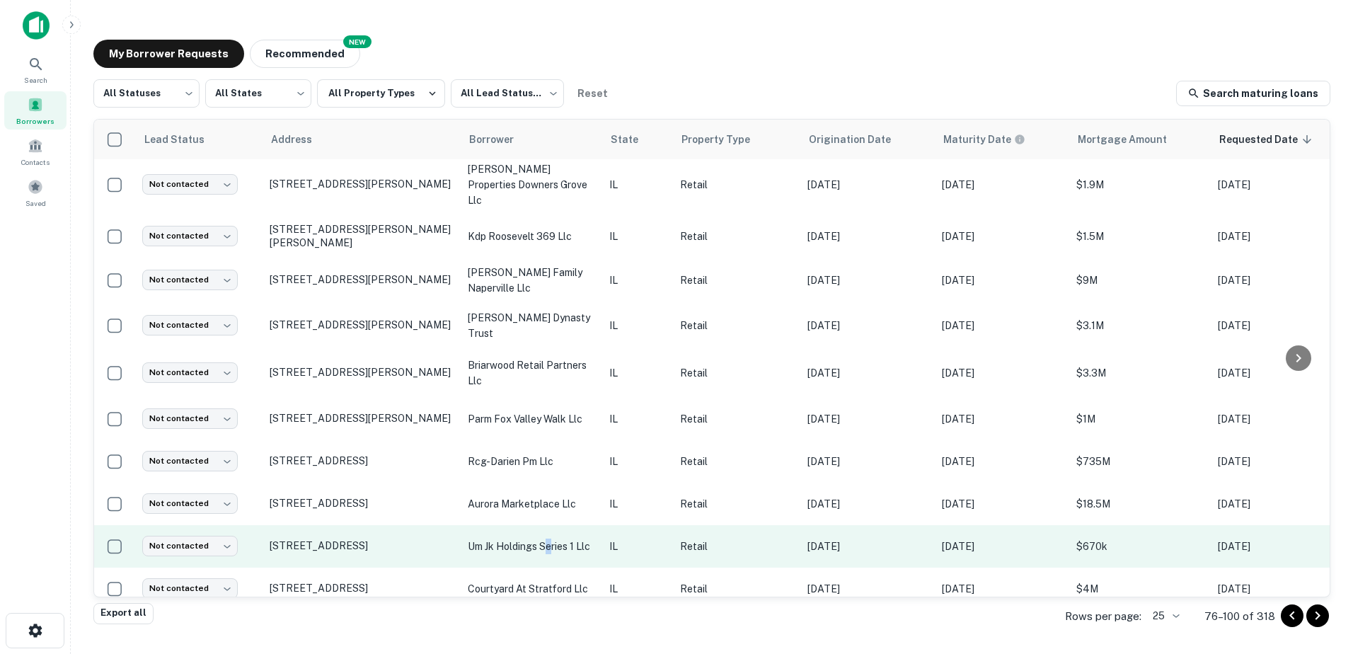
click at [550, 525] on td "um jk holdings series 1 llc" at bounding box center [532, 546] width 142 height 42
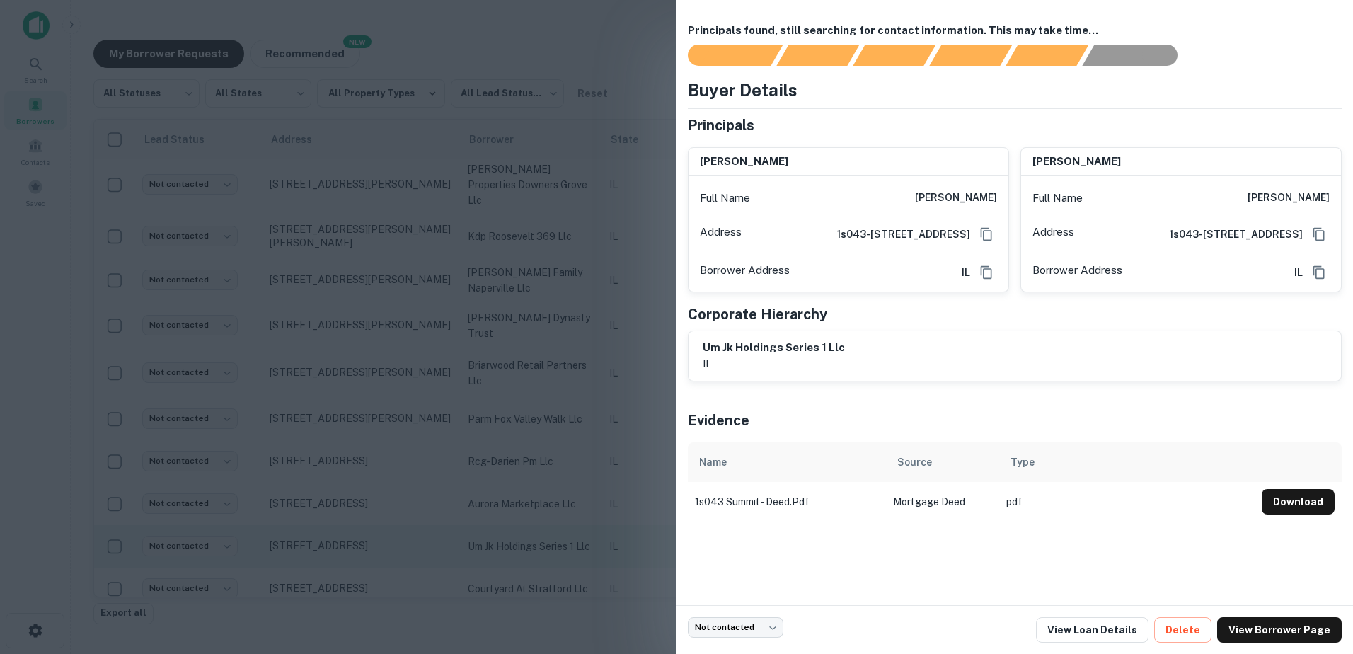
drag, startPoint x: 550, startPoint y: 515, endPoint x: 544, endPoint y: 532, distance: 18.1
click at [544, 532] on div at bounding box center [676, 327] width 1353 height 654
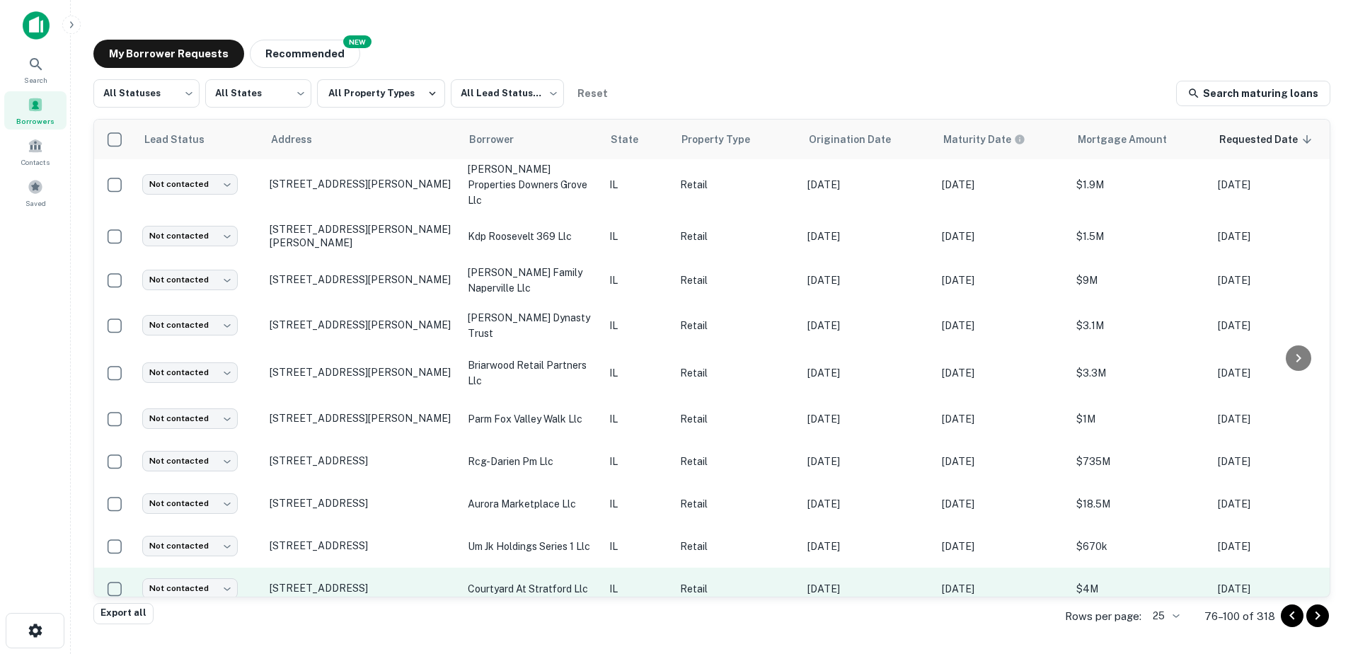
click at [539, 568] on td "courtyard at stratford llc" at bounding box center [532, 589] width 142 height 42
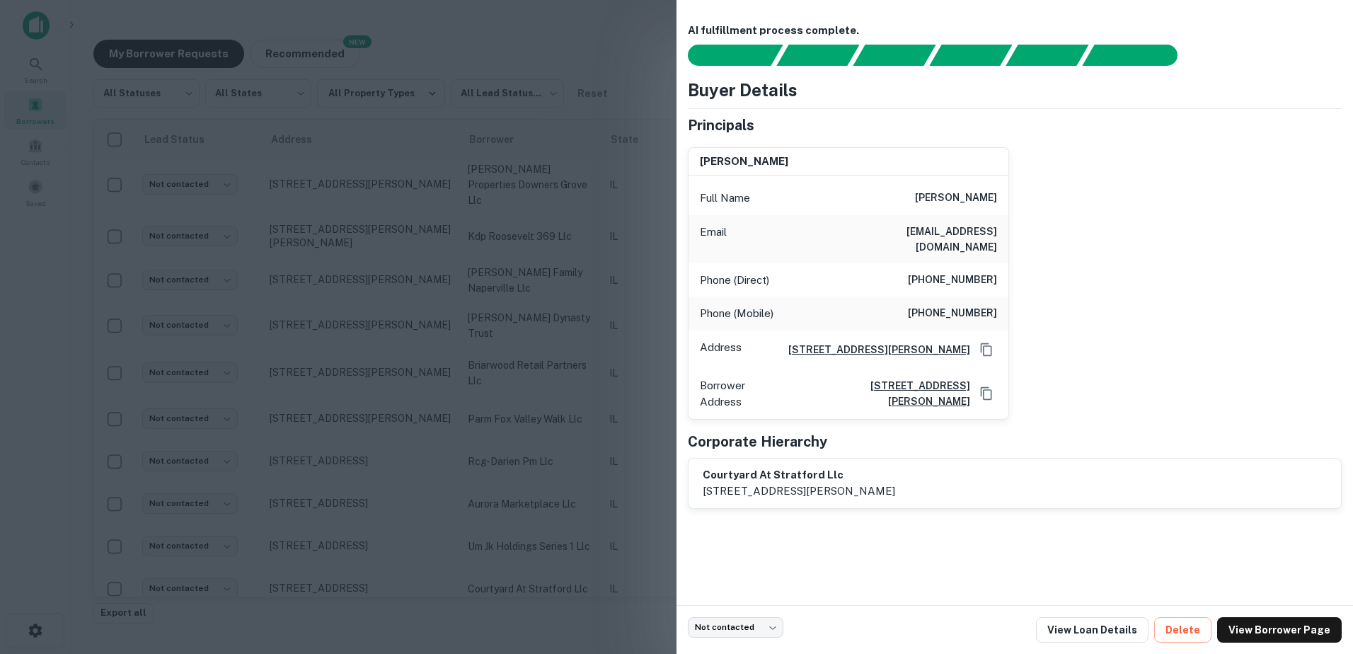
click at [544, 568] on div at bounding box center [676, 327] width 1353 height 654
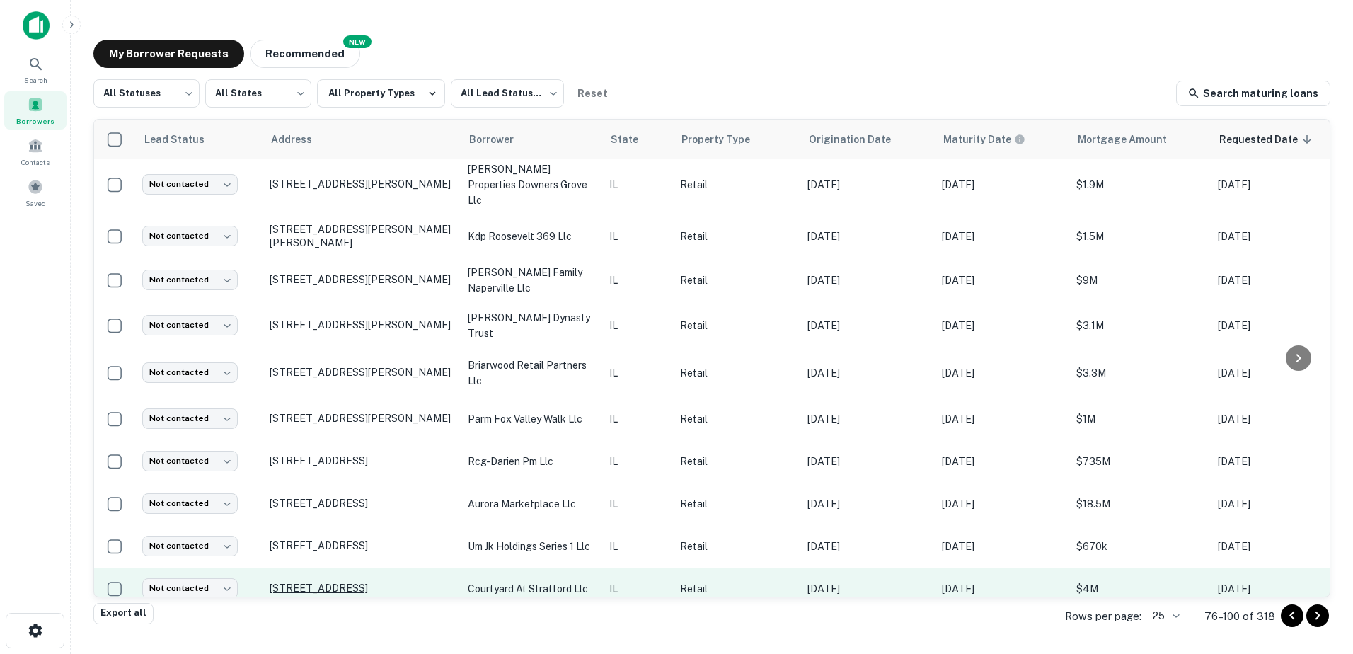
click at [374, 582] on p "[STREET_ADDRESS]" at bounding box center [362, 588] width 184 height 13
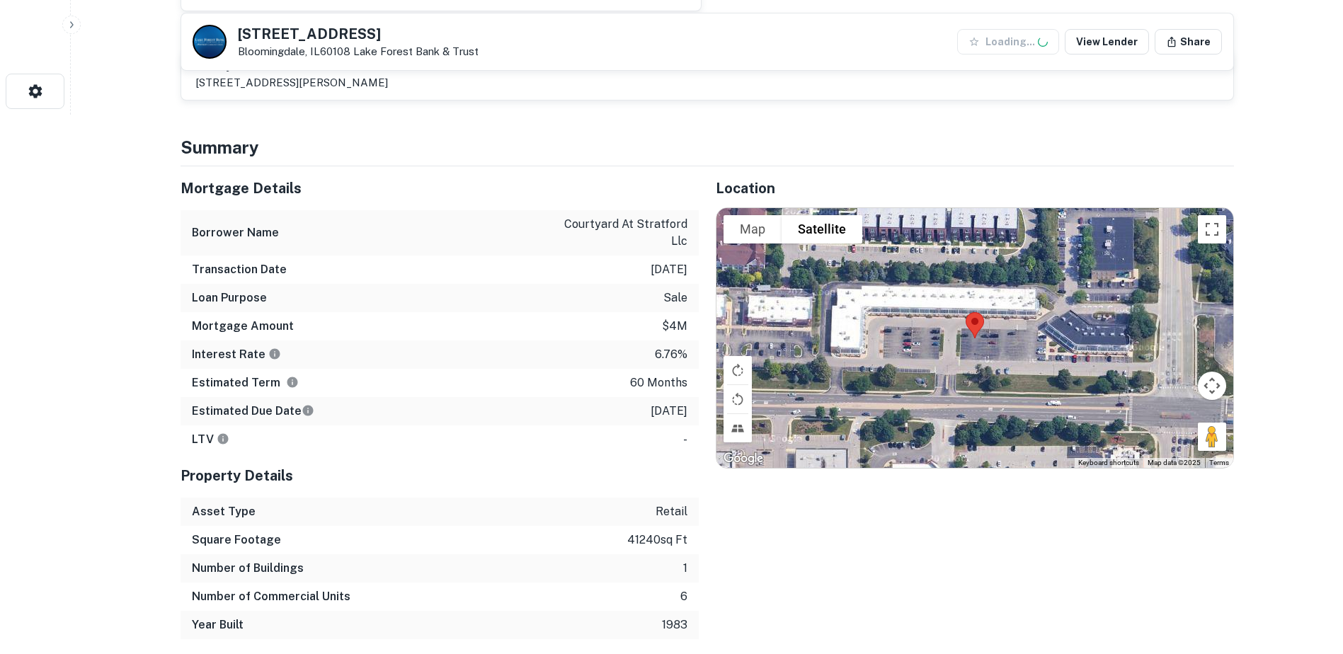
scroll to position [566, 0]
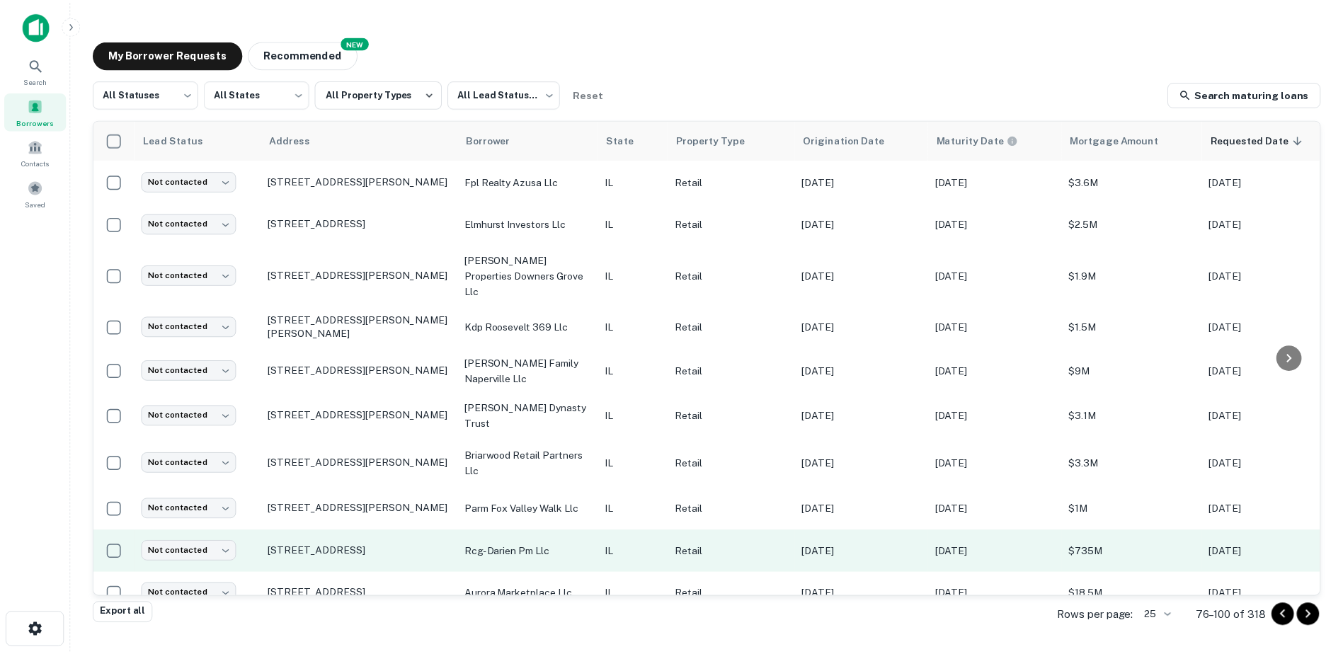
scroll to position [664, 0]
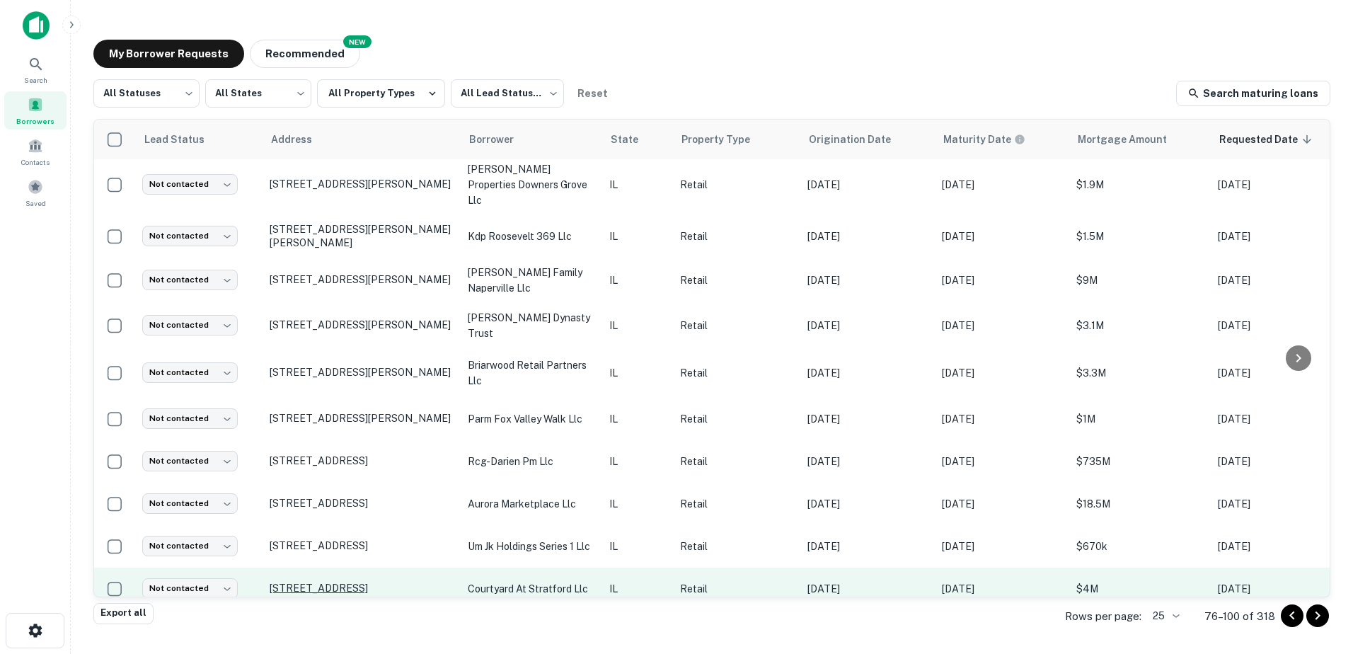
click at [447, 582] on p "[STREET_ADDRESS]" at bounding box center [362, 588] width 184 height 13
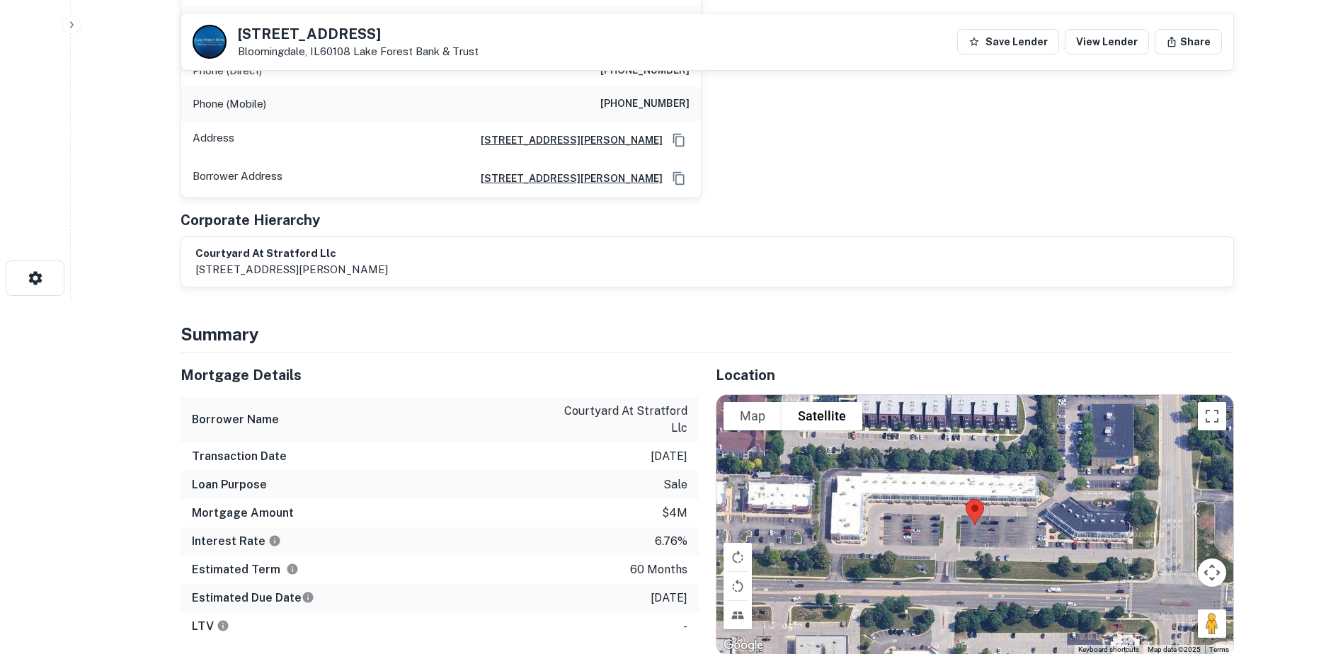
scroll to position [354, 0]
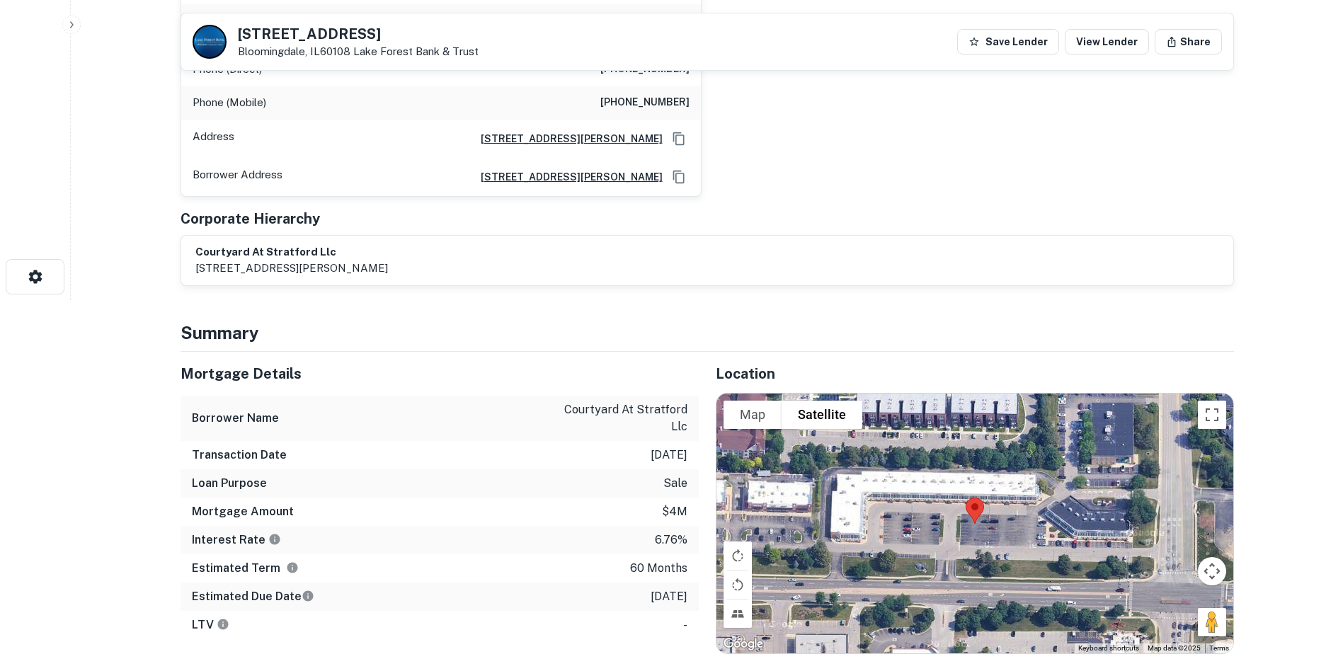
drag, startPoint x: 440, startPoint y: 506, endPoint x: 447, endPoint y: 474, distance: 33.2
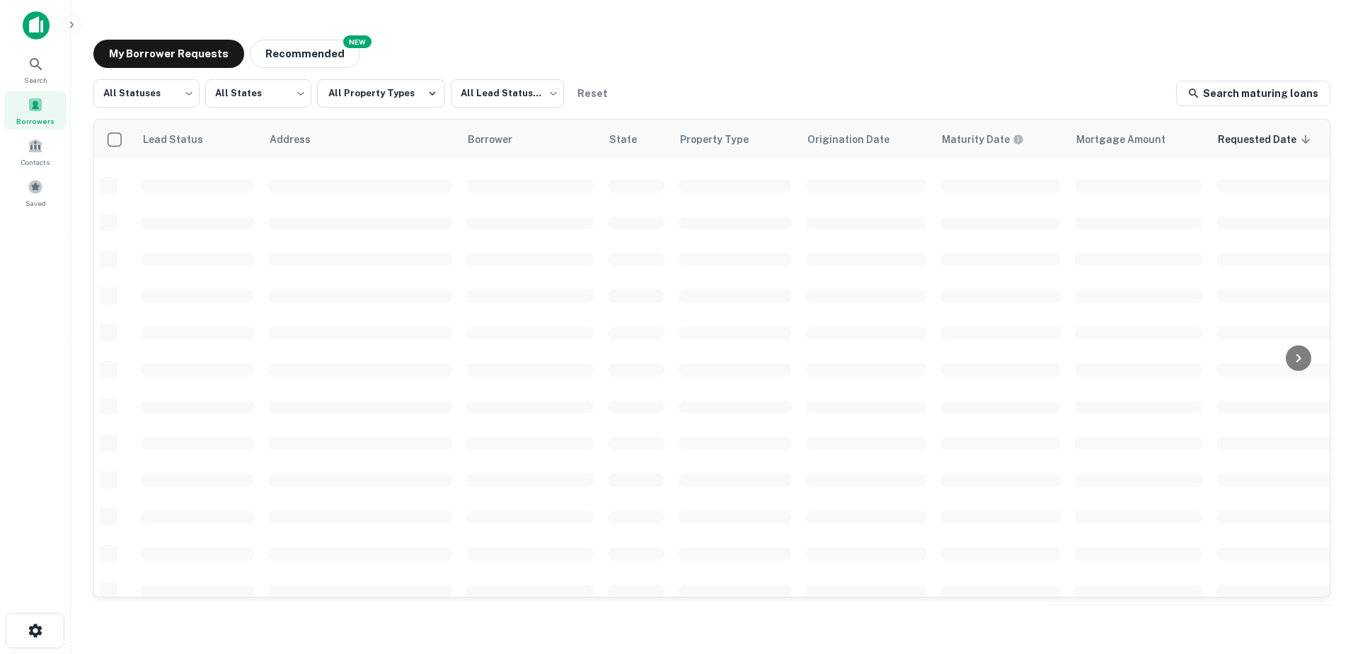
scroll to position [493, 0]
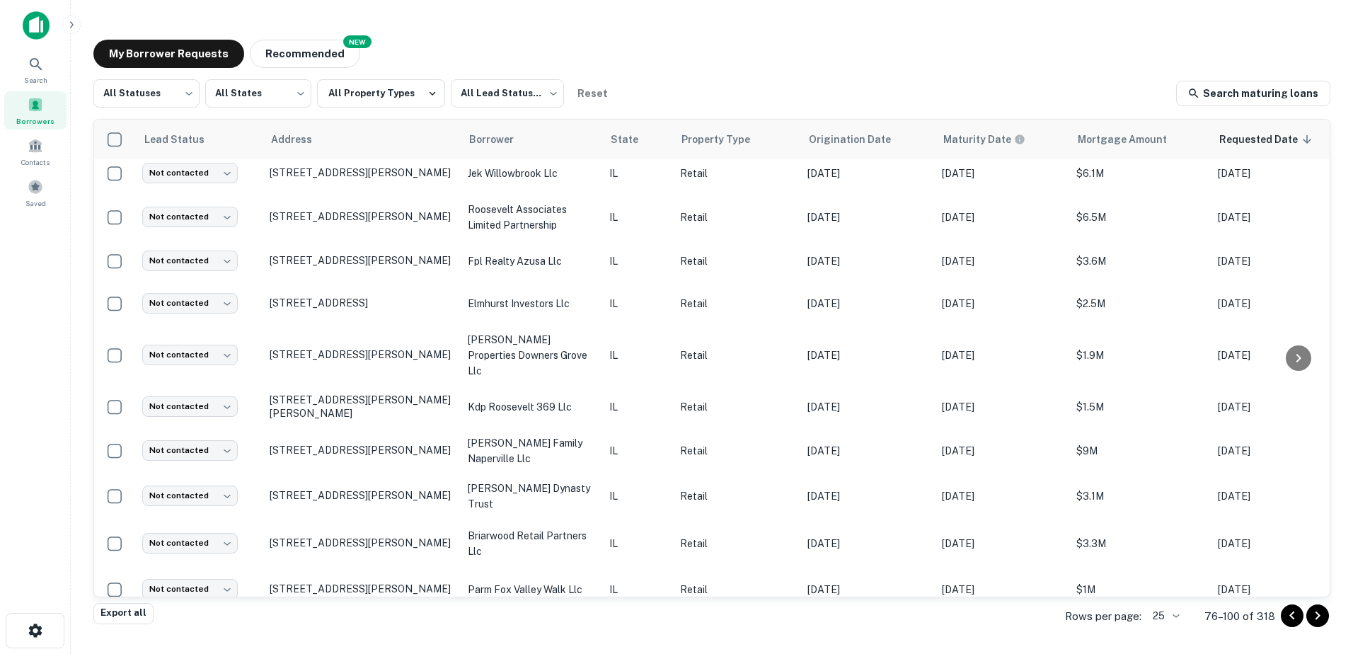
click at [1313, 615] on icon "Go to next page" at bounding box center [1318, 615] width 17 height 17
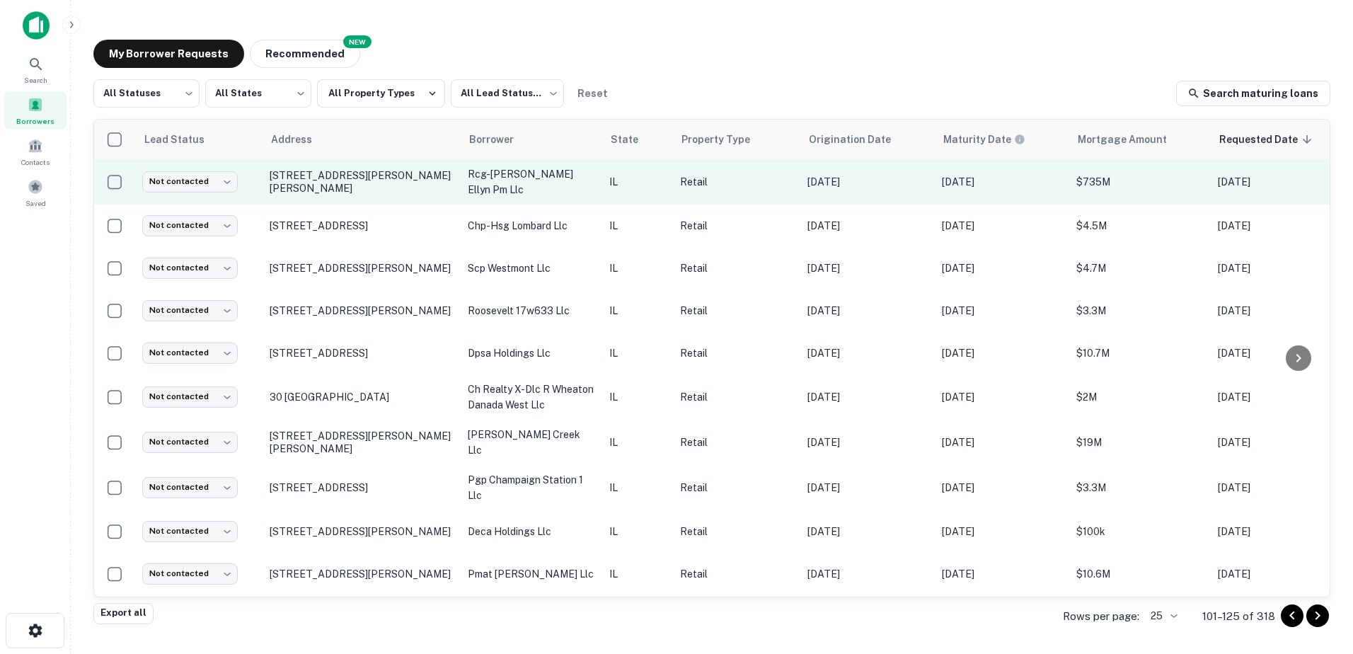
click at [402, 171] on td "[STREET_ADDRESS][PERSON_NAME][PERSON_NAME]" at bounding box center [362, 181] width 198 height 45
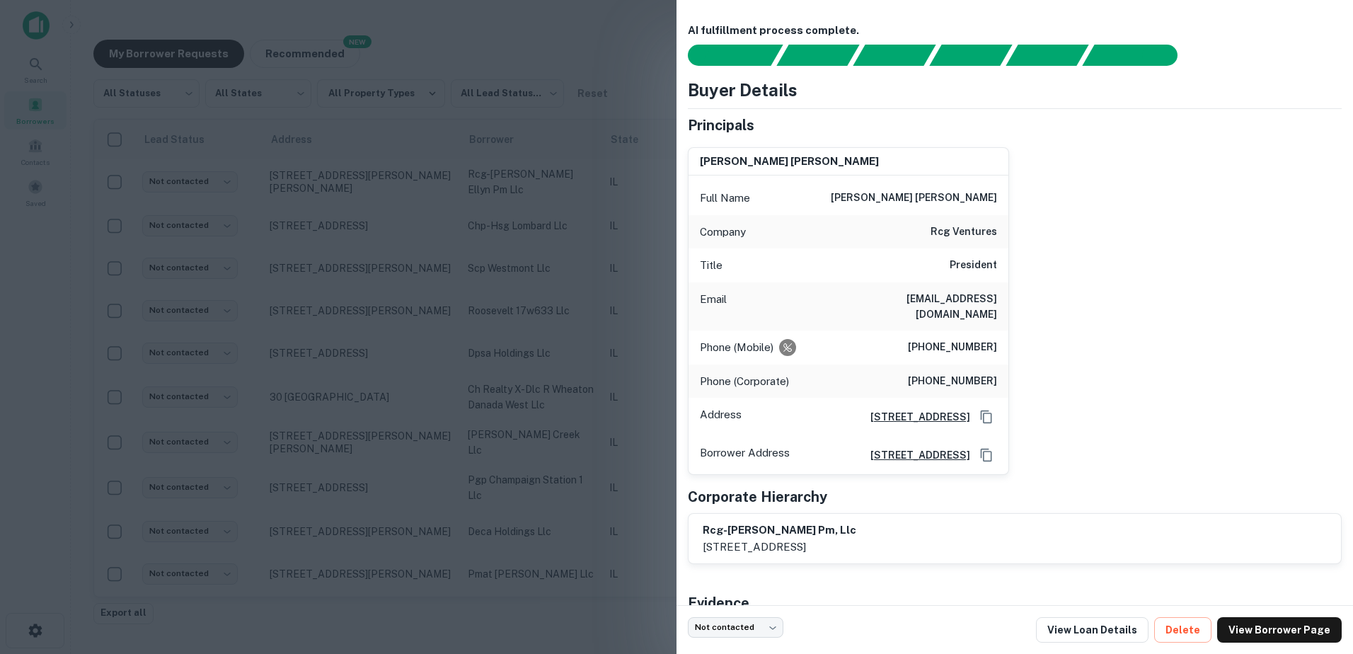
click at [406, 181] on div at bounding box center [676, 327] width 1353 height 654
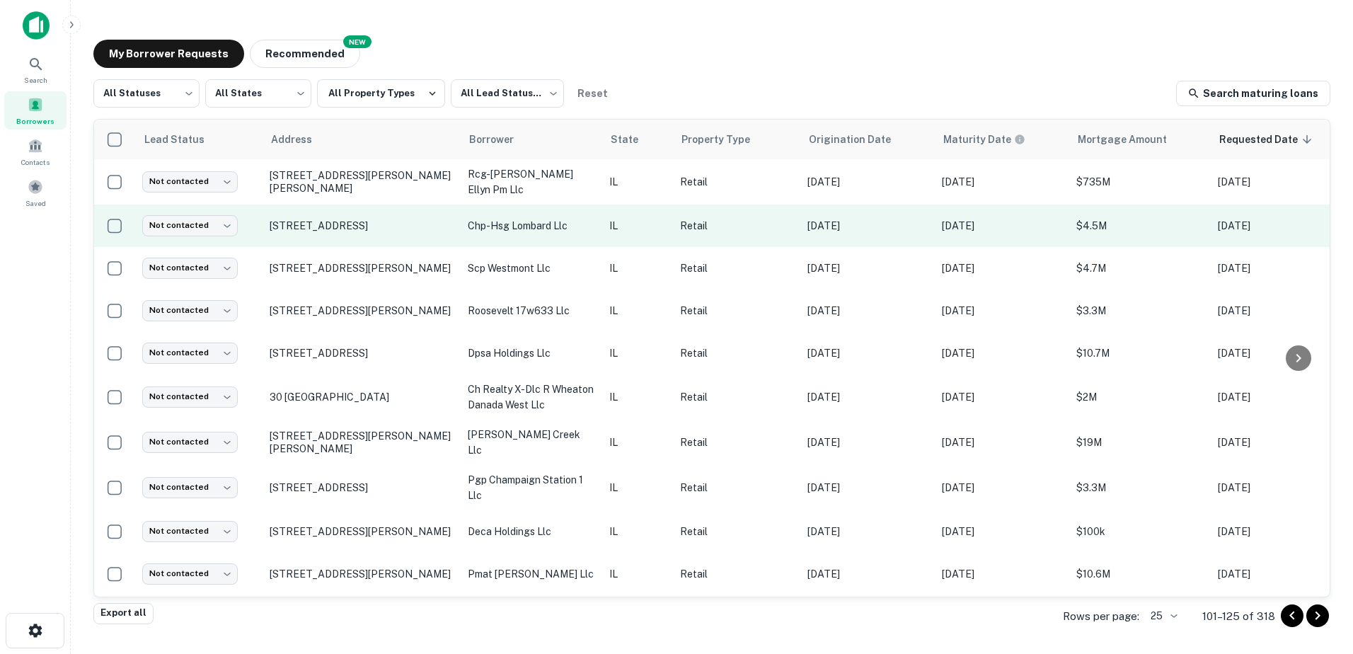
click at [408, 236] on td "[STREET_ADDRESS]" at bounding box center [362, 226] width 198 height 42
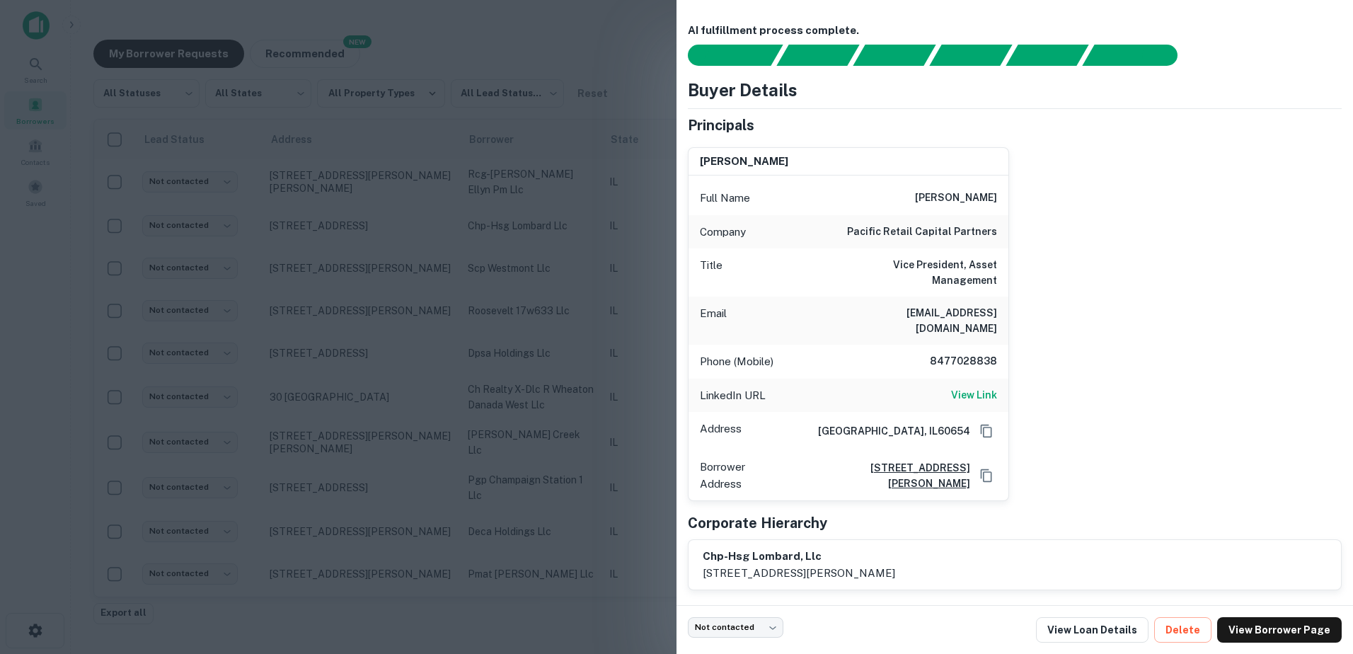
click at [408, 238] on div at bounding box center [676, 327] width 1353 height 654
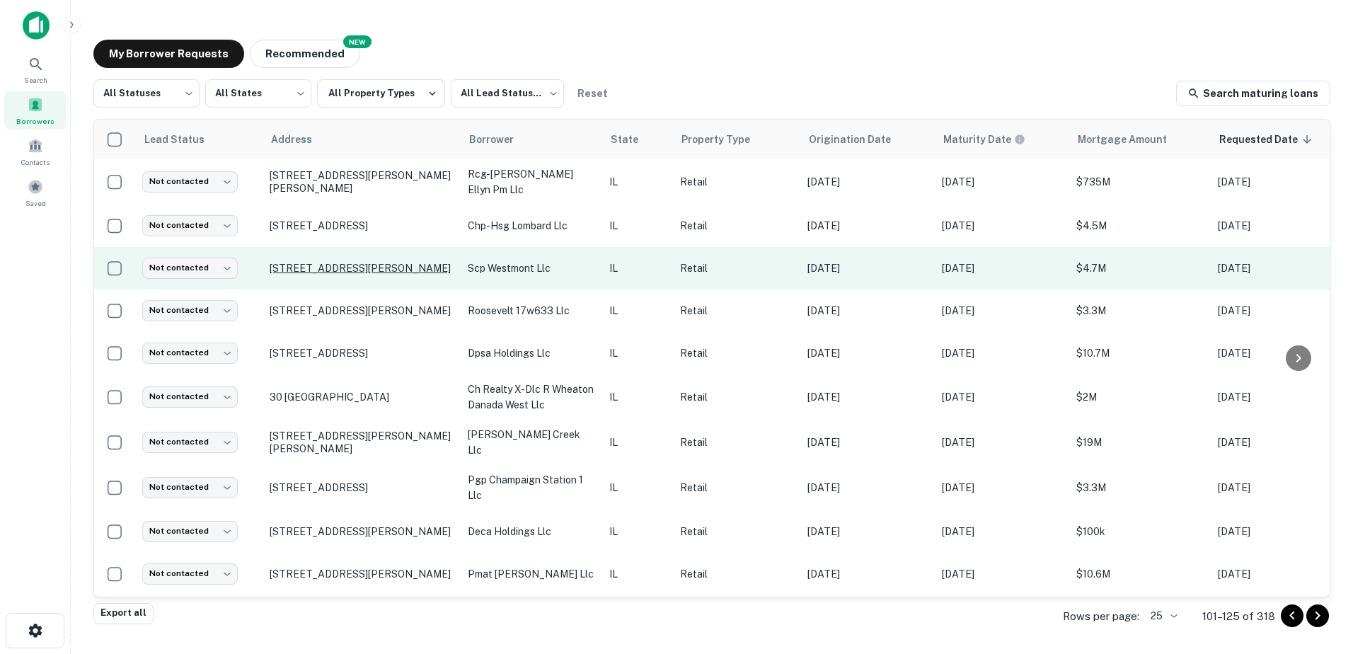
click at [406, 268] on p "[STREET_ADDRESS][PERSON_NAME]" at bounding box center [362, 268] width 184 height 13
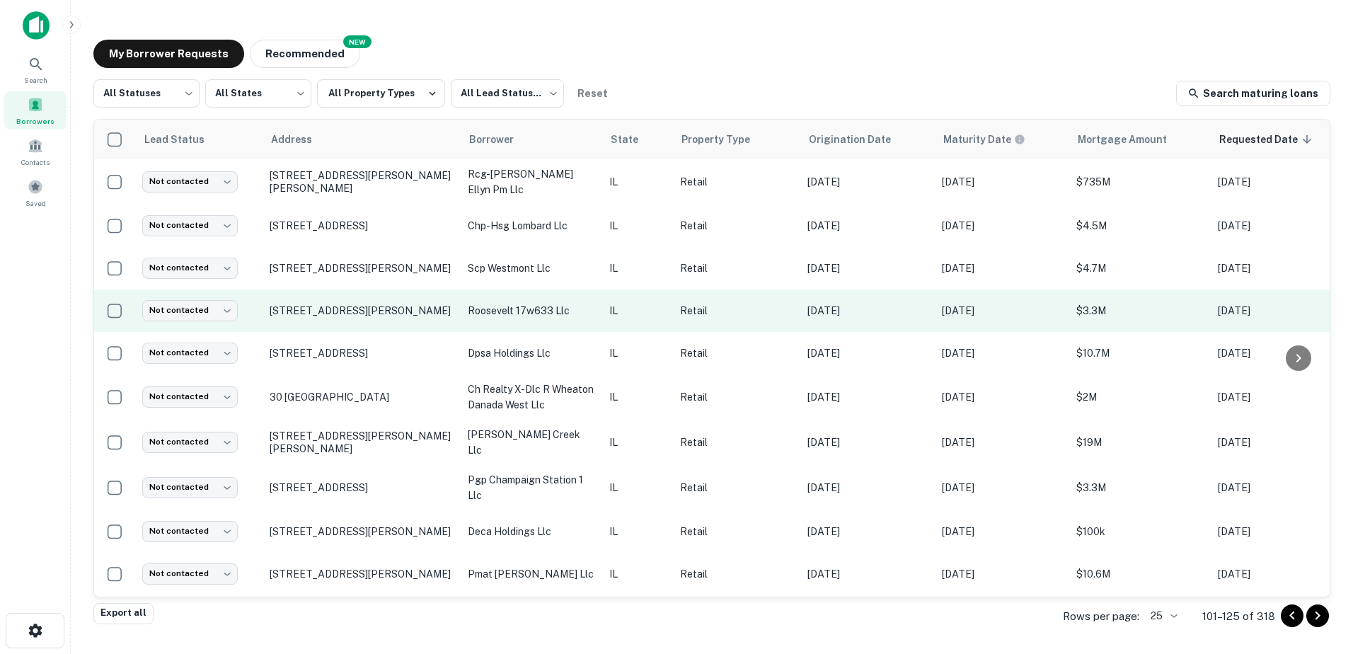
click at [491, 316] on td "roosevelt 17w633 llc" at bounding box center [532, 311] width 142 height 42
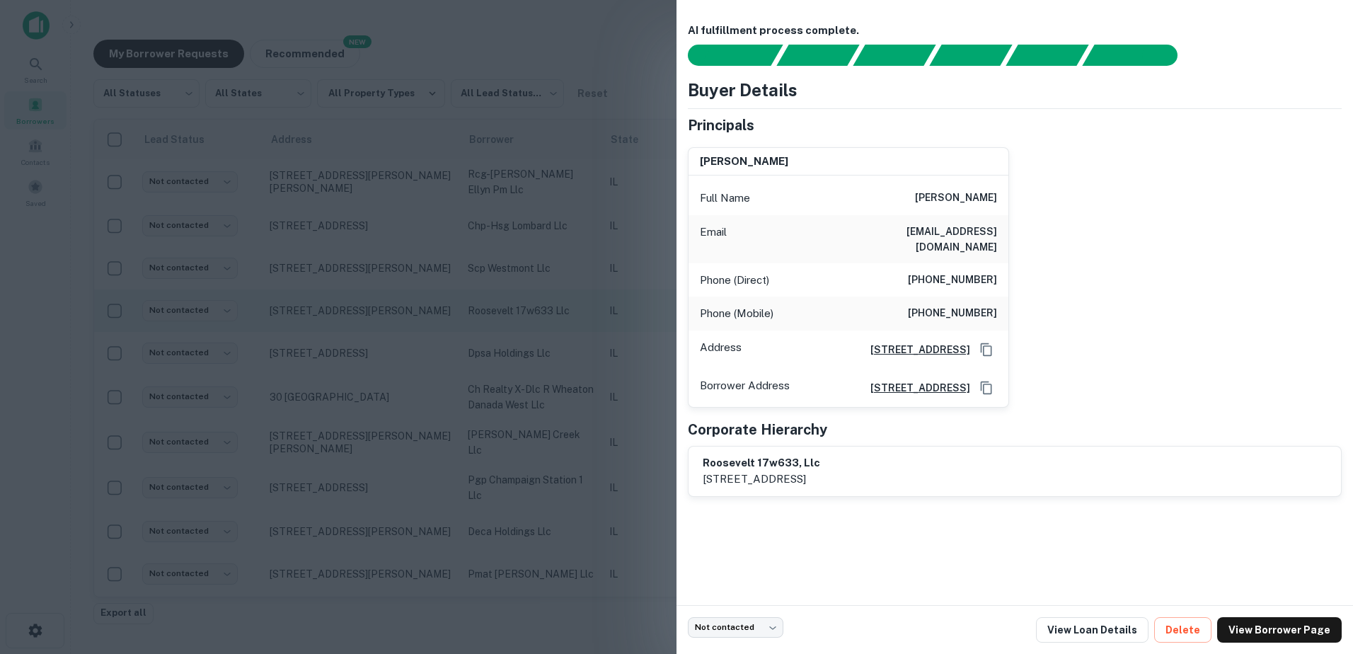
click at [491, 316] on div at bounding box center [676, 327] width 1353 height 654
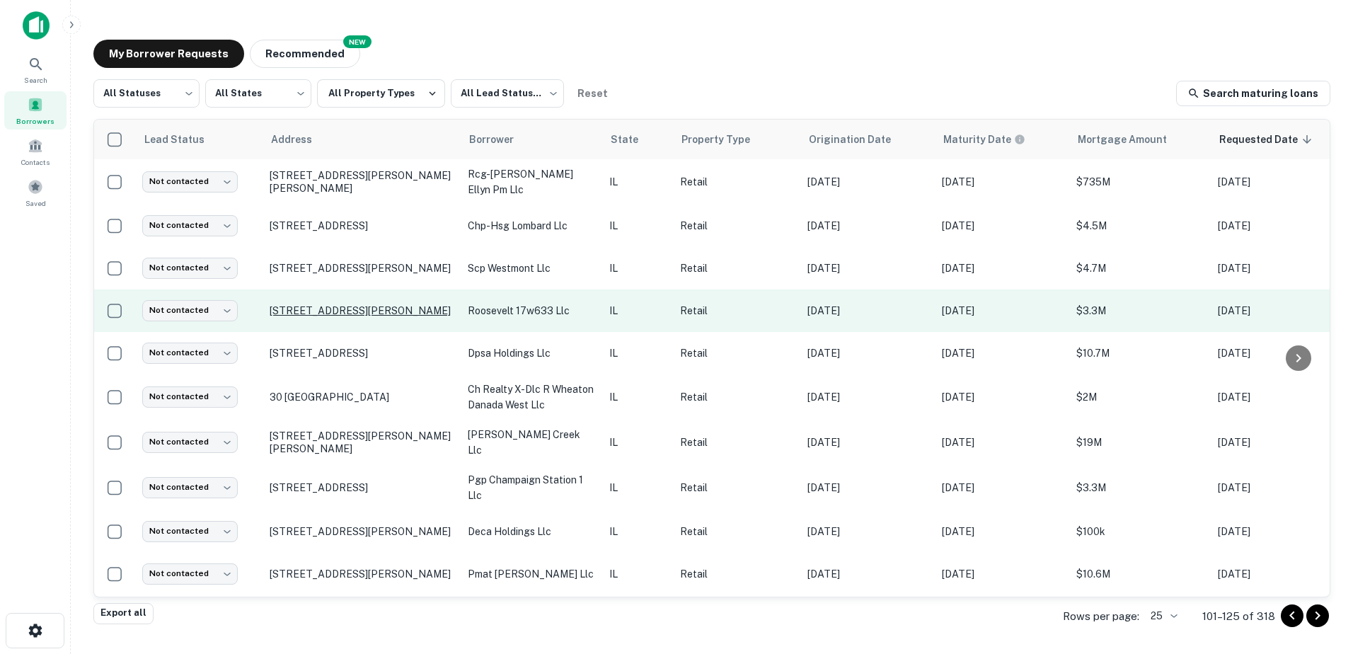
click at [372, 304] on p "[STREET_ADDRESS][PERSON_NAME]" at bounding box center [362, 310] width 184 height 13
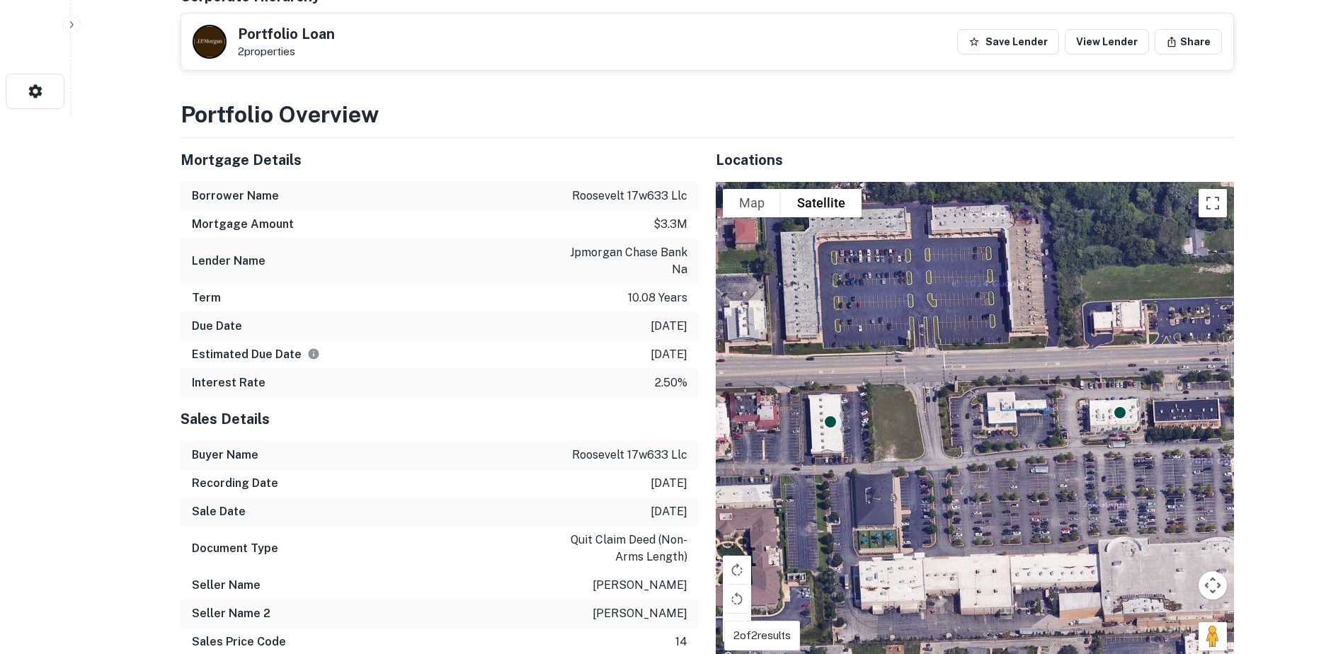
scroll to position [708, 0]
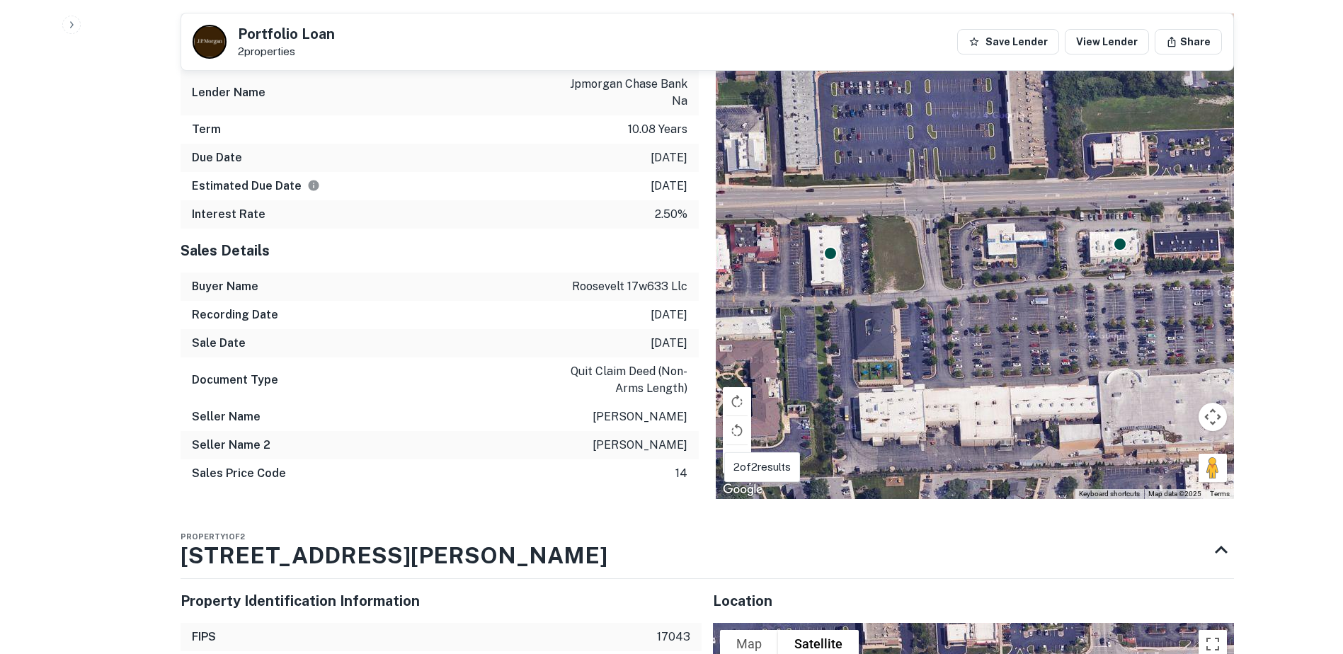
drag, startPoint x: 617, startPoint y: 446, endPoint x: 622, endPoint y: 433, distance: 14.3
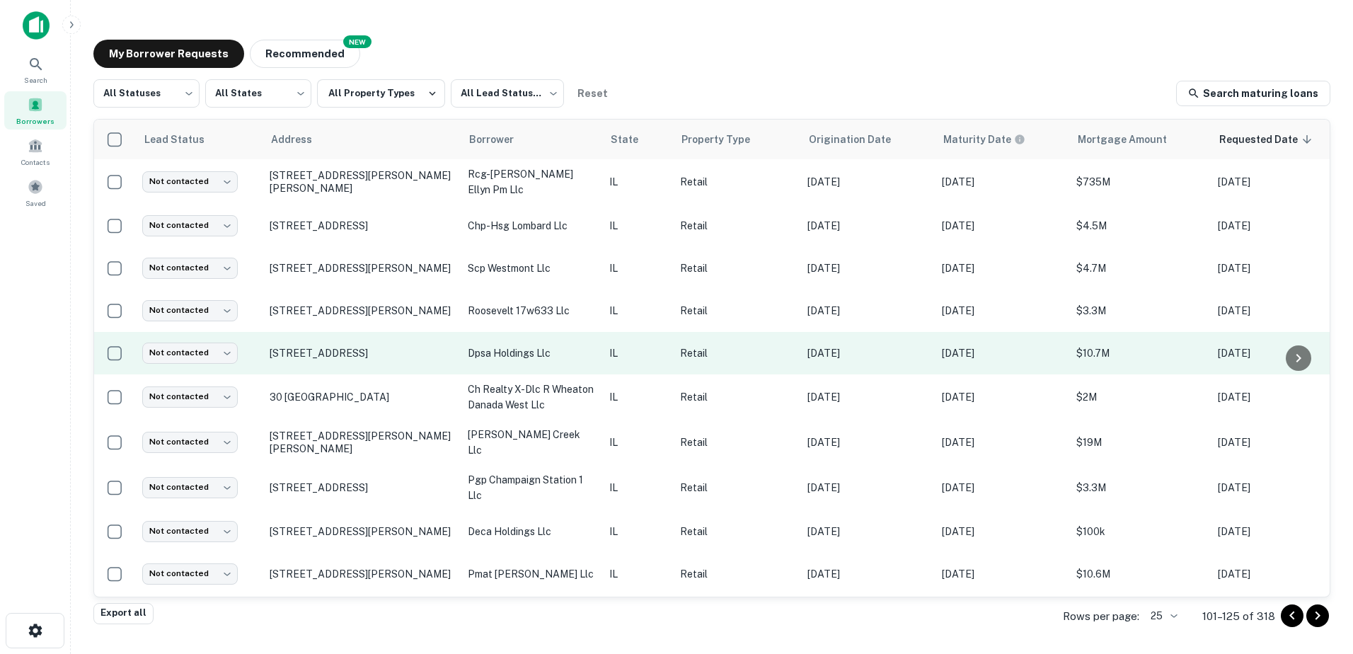
click at [547, 346] on p "dpsa holdings llc" at bounding box center [531, 353] width 127 height 16
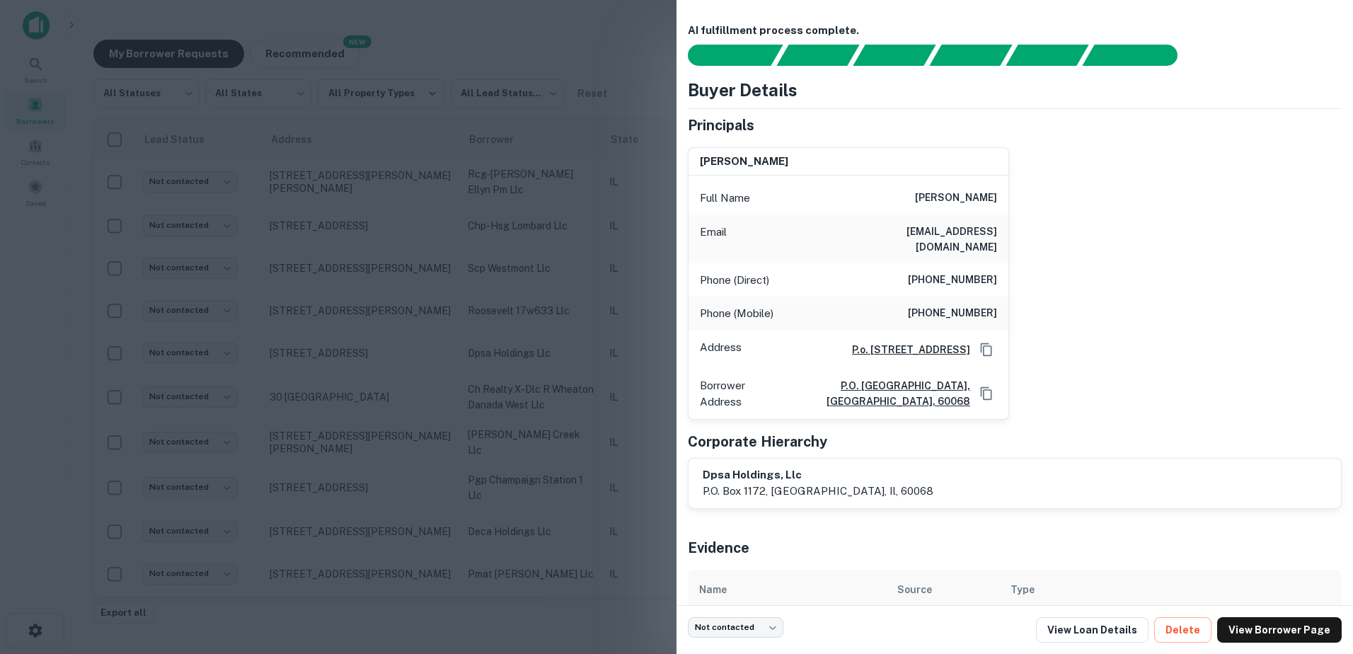
click at [547, 348] on div at bounding box center [676, 327] width 1353 height 654
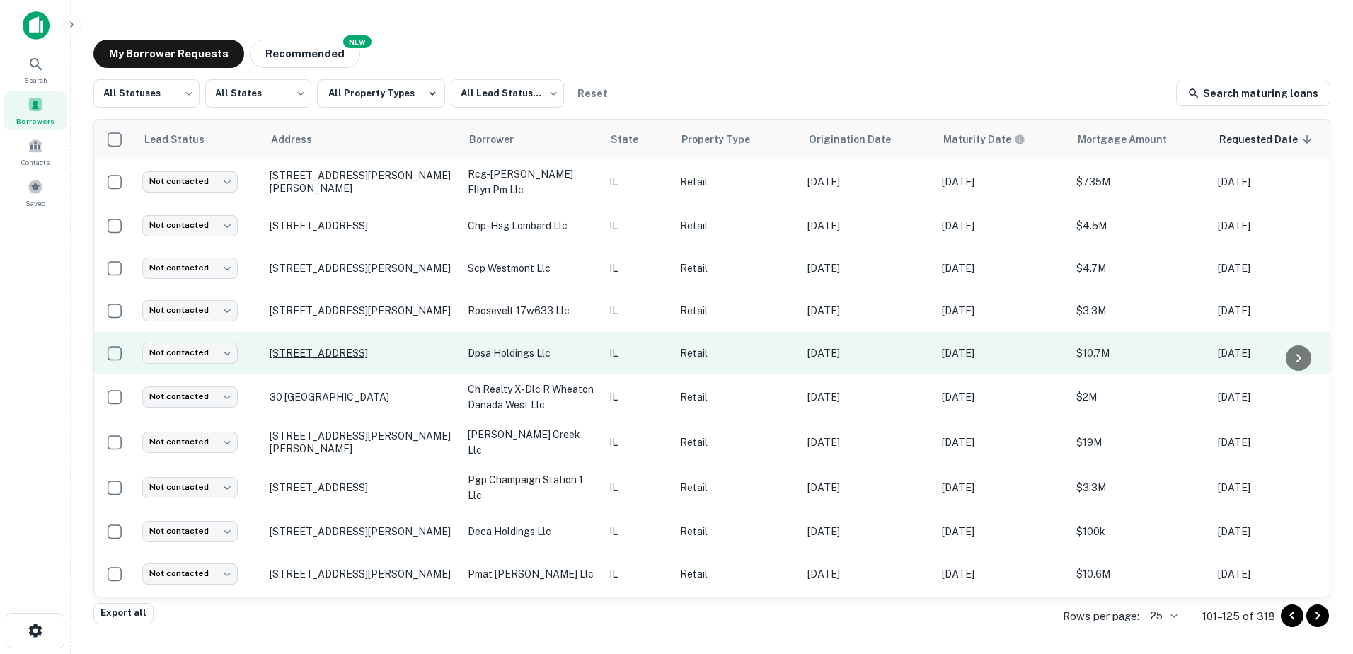
click at [323, 347] on p "[STREET_ADDRESS]" at bounding box center [362, 353] width 184 height 13
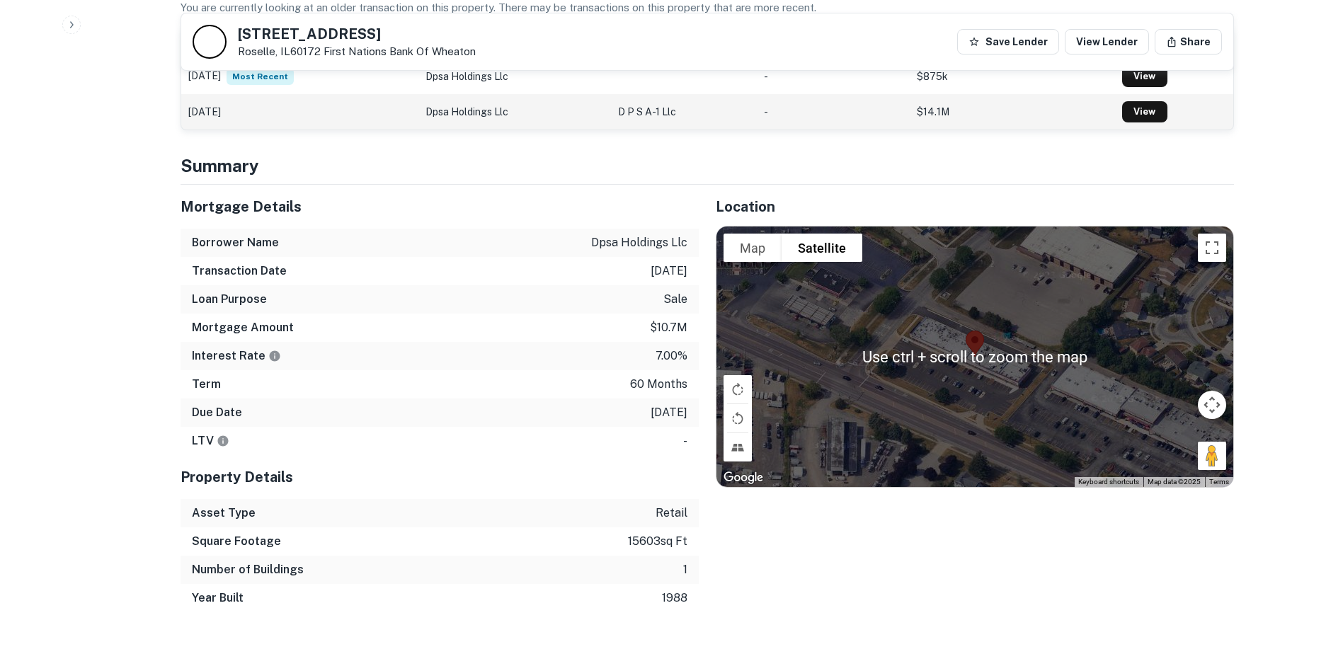
scroll to position [708, 0]
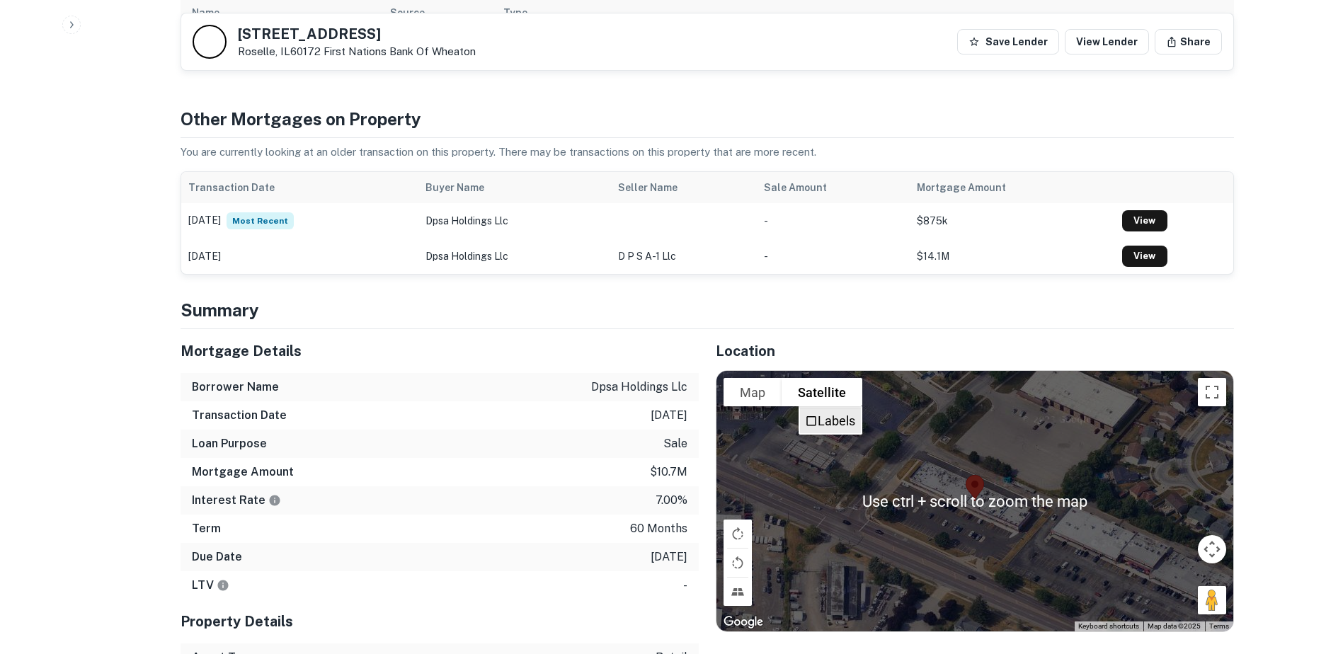
click at [838, 413] on label "Labels" at bounding box center [837, 420] width 38 height 15
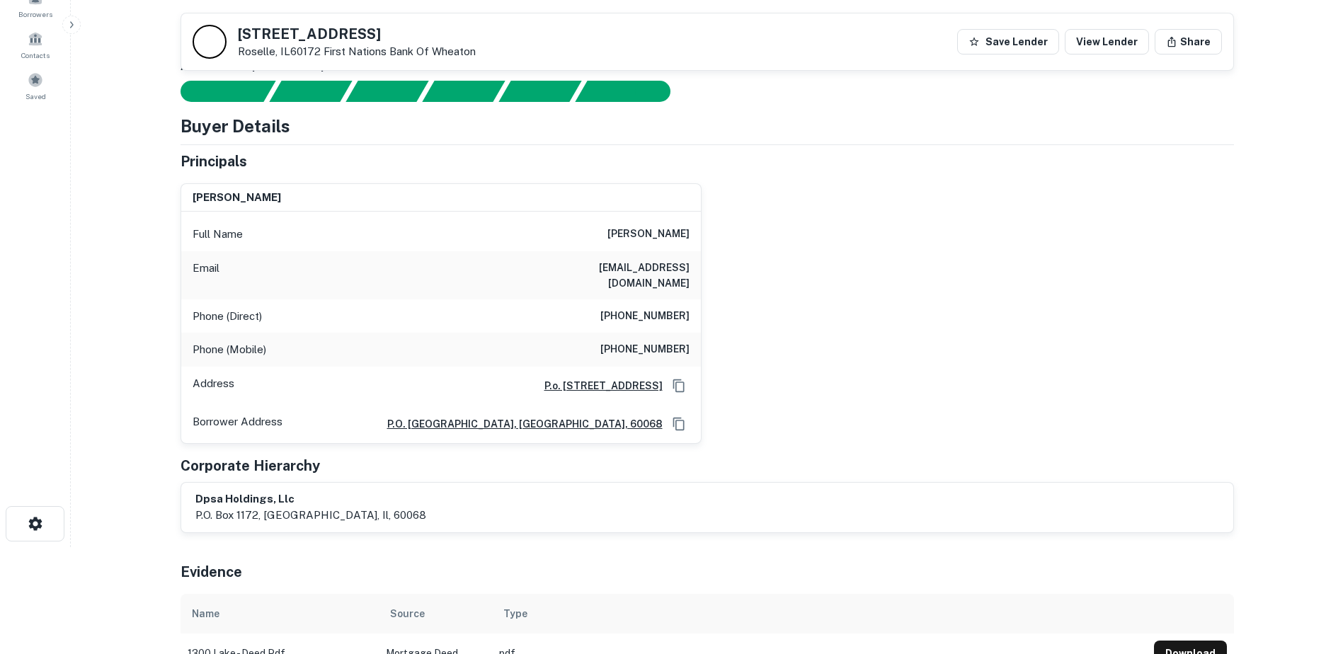
scroll to position [71, 0]
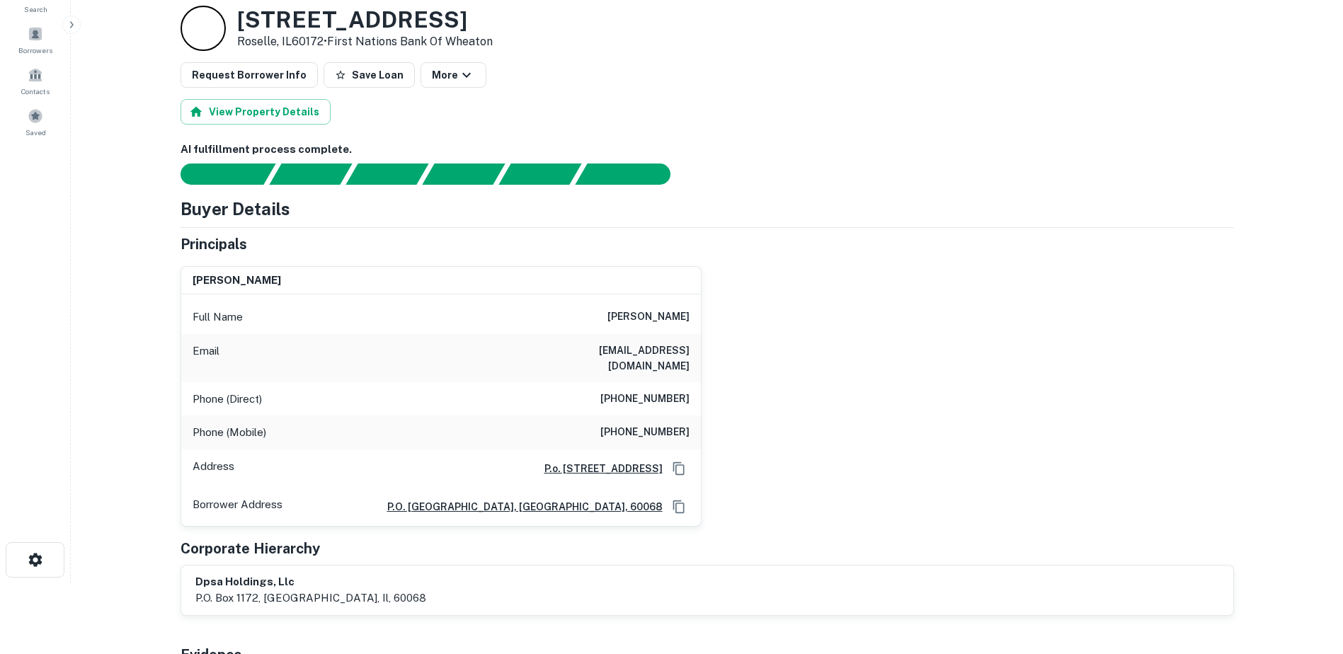
click at [607, 316] on h6 "[PERSON_NAME]" at bounding box center [648, 317] width 82 height 17
click at [660, 391] on h6 "[PHONE_NUMBER]" at bounding box center [644, 399] width 89 height 17
click at [661, 424] on h6 "[PHONE_NUMBER]" at bounding box center [644, 432] width 89 height 17
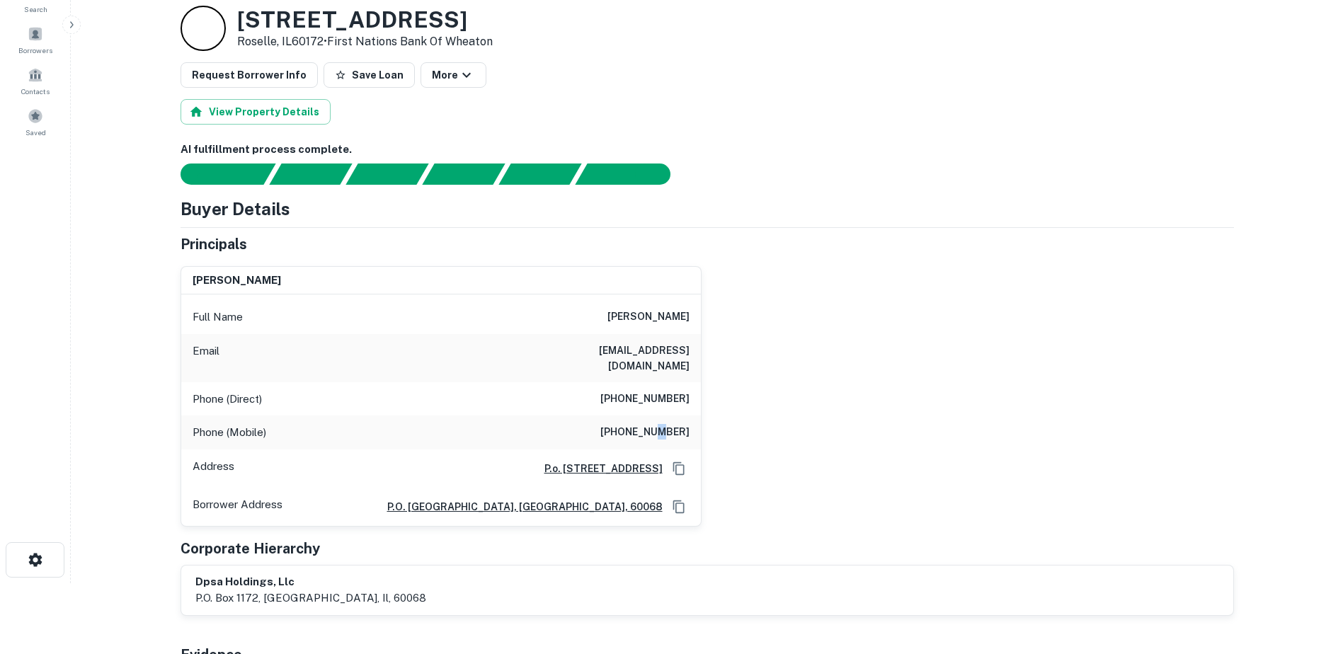
click at [661, 424] on h6 "[PHONE_NUMBER]" at bounding box center [644, 432] width 89 height 17
click at [624, 345] on h6 "[EMAIL_ADDRESS][DOMAIN_NAME]" at bounding box center [605, 358] width 170 height 31
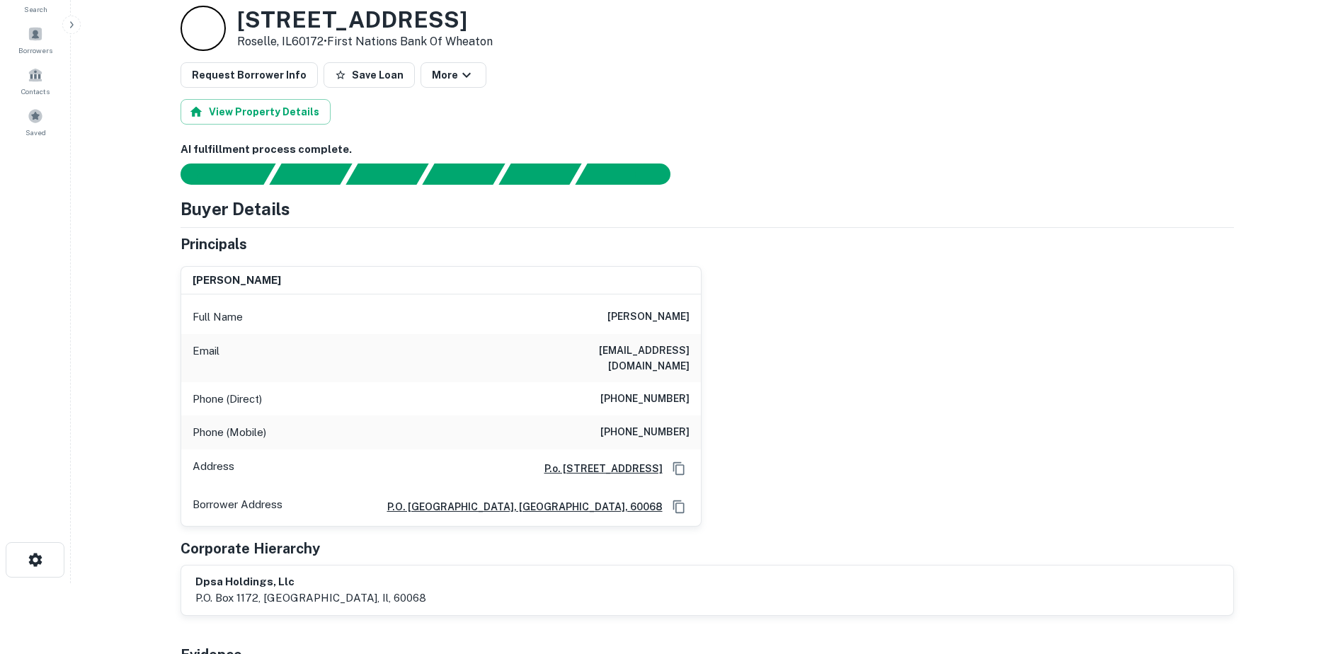
click at [297, 29] on h3 "[STREET_ADDRESS]" at bounding box center [365, 19] width 256 height 27
click at [250, 42] on p "Roselle, IL60172 • First Nations Bank Of Wheaton" at bounding box center [365, 41] width 256 height 17
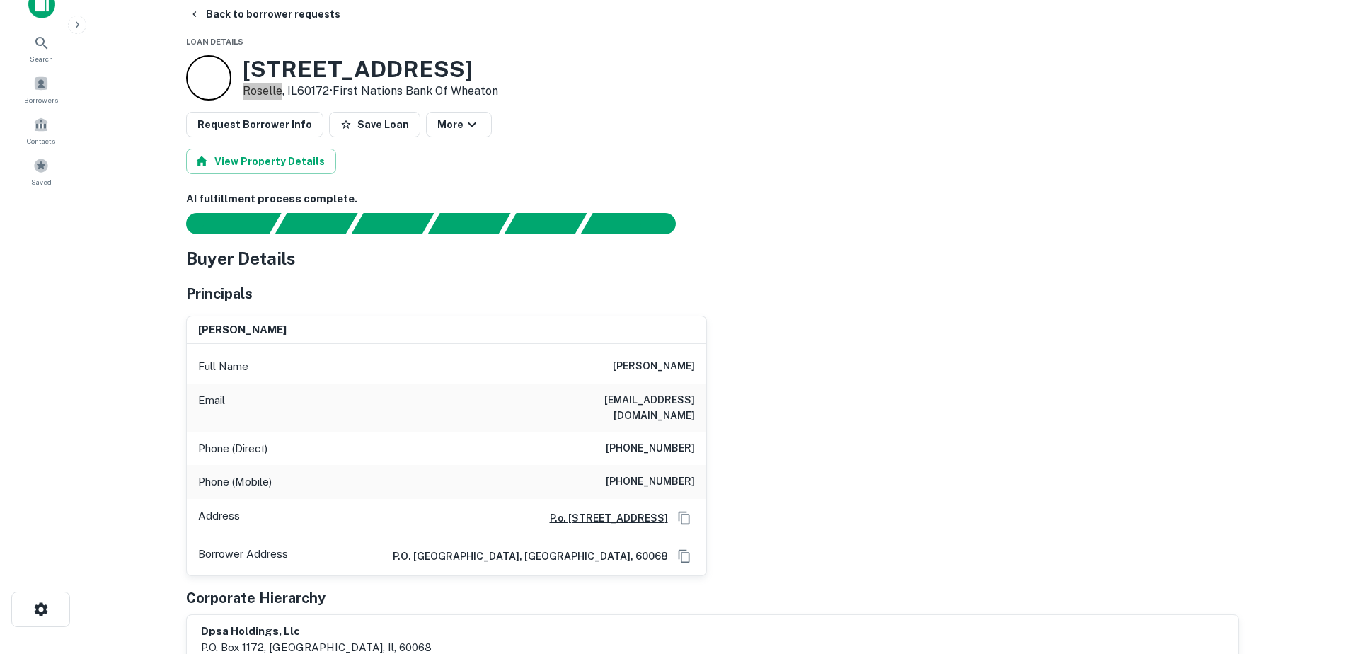
scroll to position [0, 0]
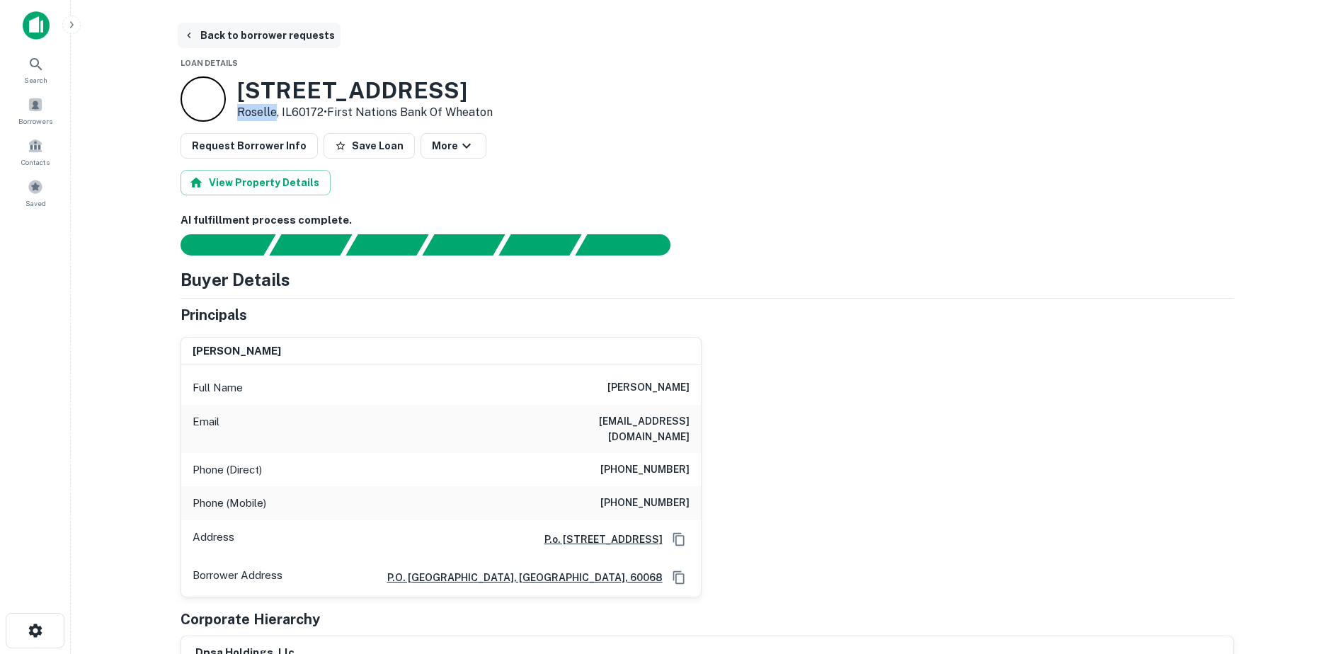
click at [214, 28] on button "Back to borrower requests" at bounding box center [259, 35] width 163 height 25
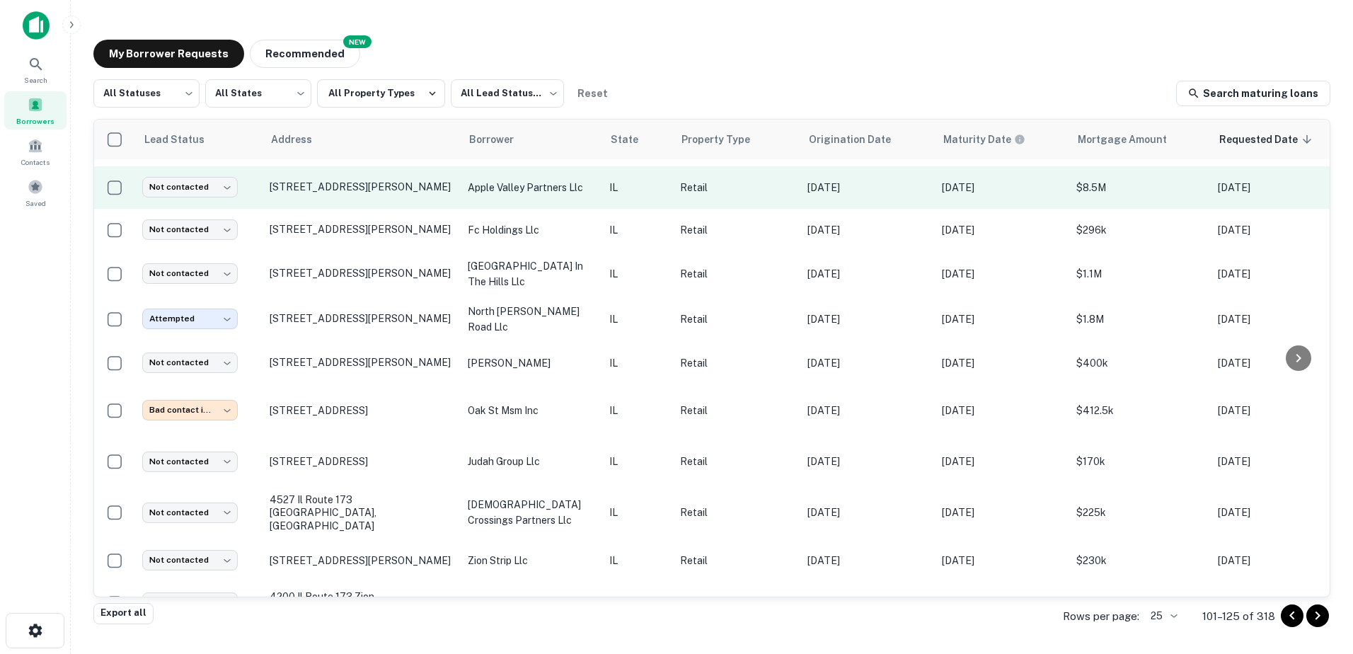
scroll to position [544, 0]
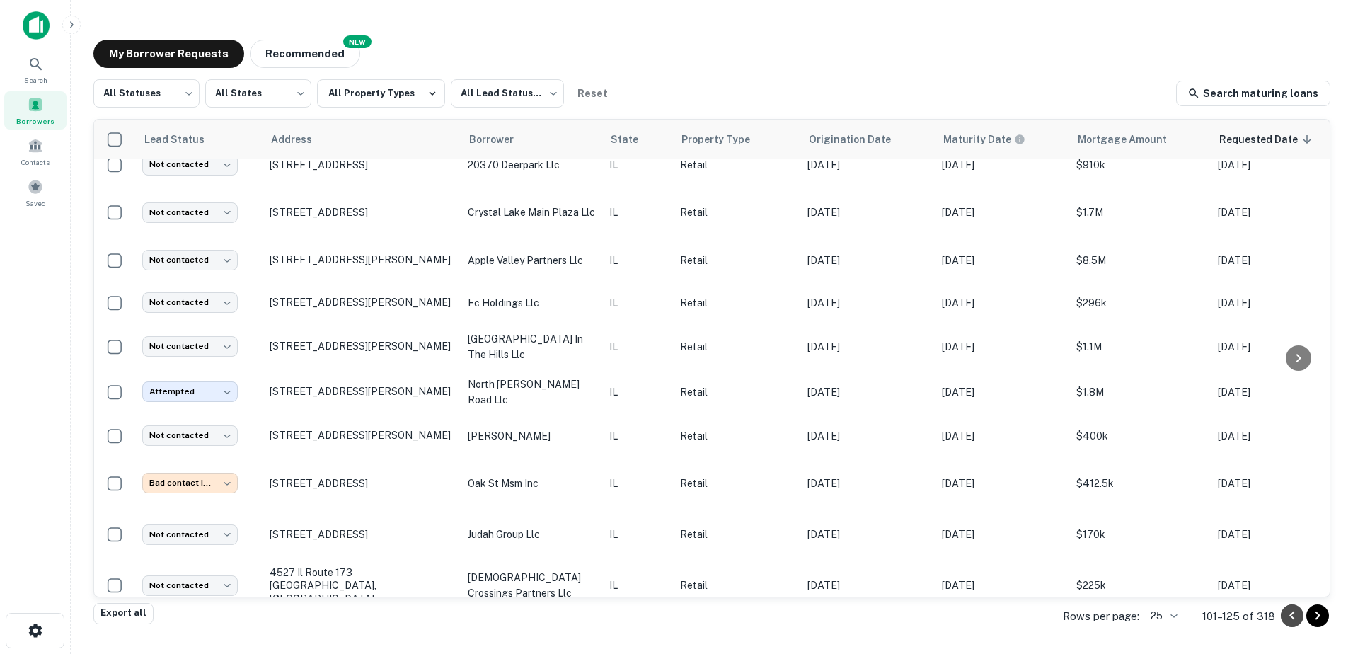
click at [1297, 621] on icon "Go to previous page" at bounding box center [1292, 615] width 17 height 17
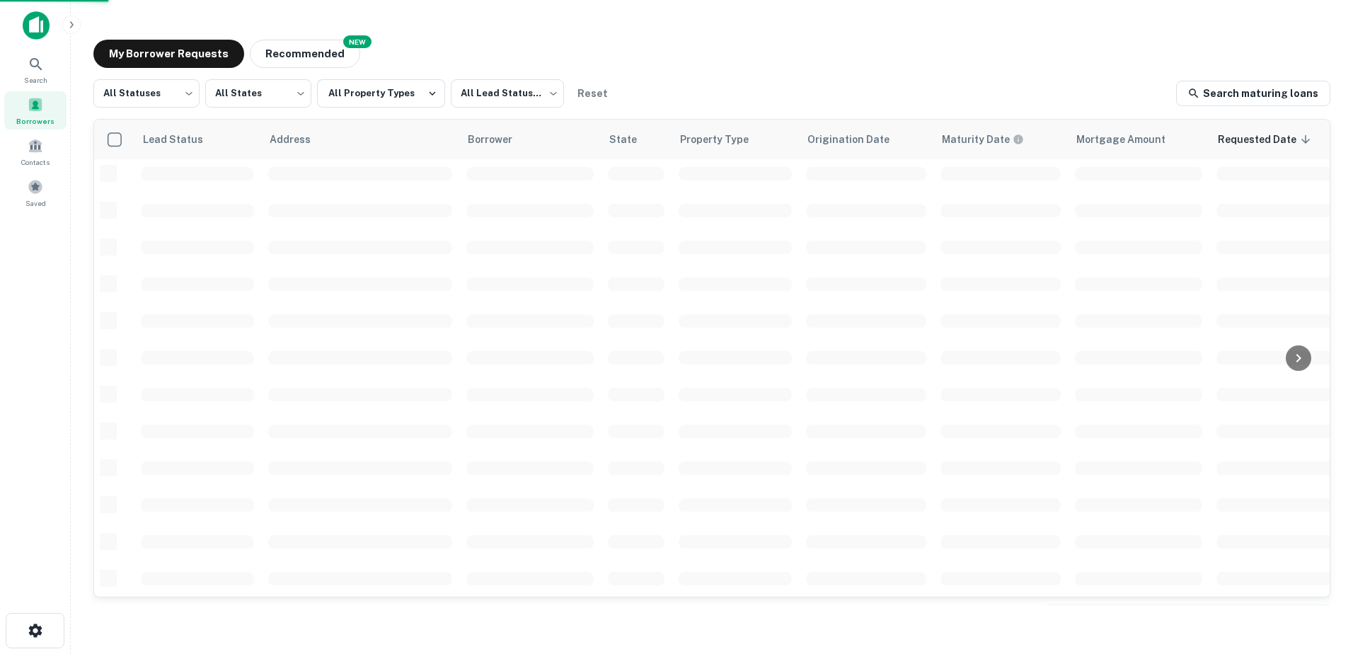
scroll to position [493, 0]
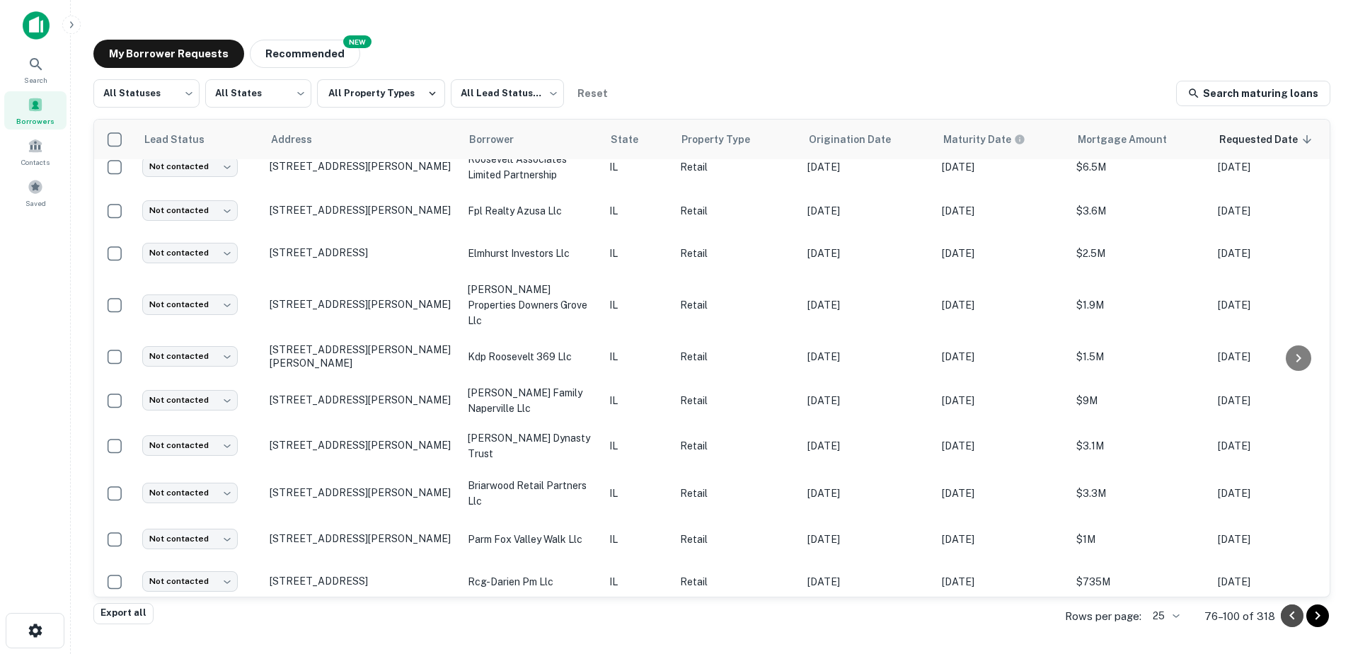
click at [1297, 621] on icon "Go to previous page" at bounding box center [1292, 615] width 17 height 17
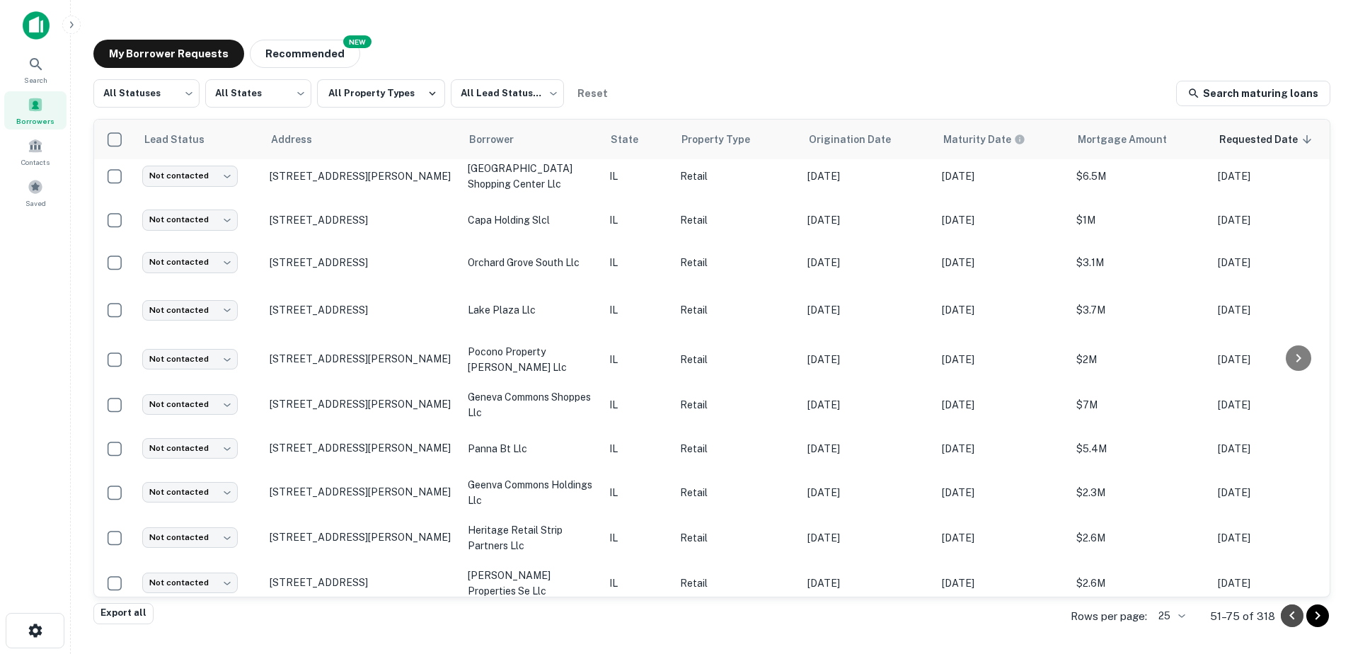
click at [1297, 621] on icon "Go to previous page" at bounding box center [1292, 615] width 17 height 17
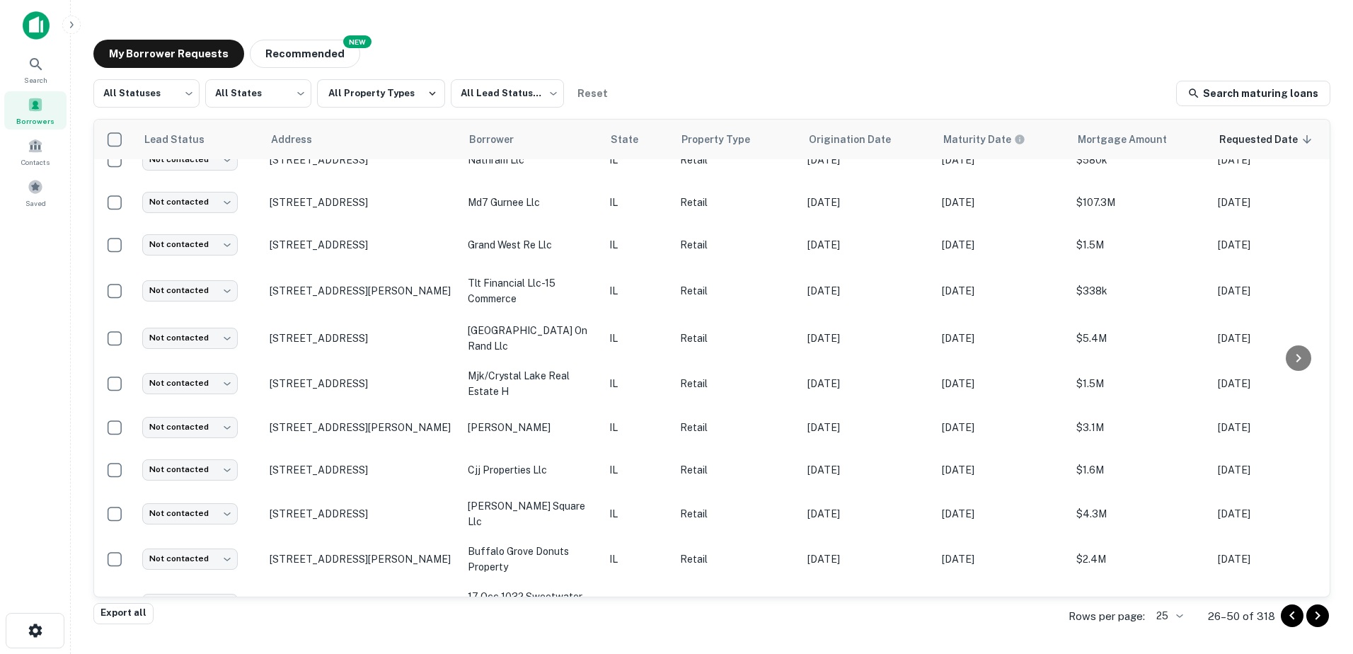
scroll to position [544, 0]
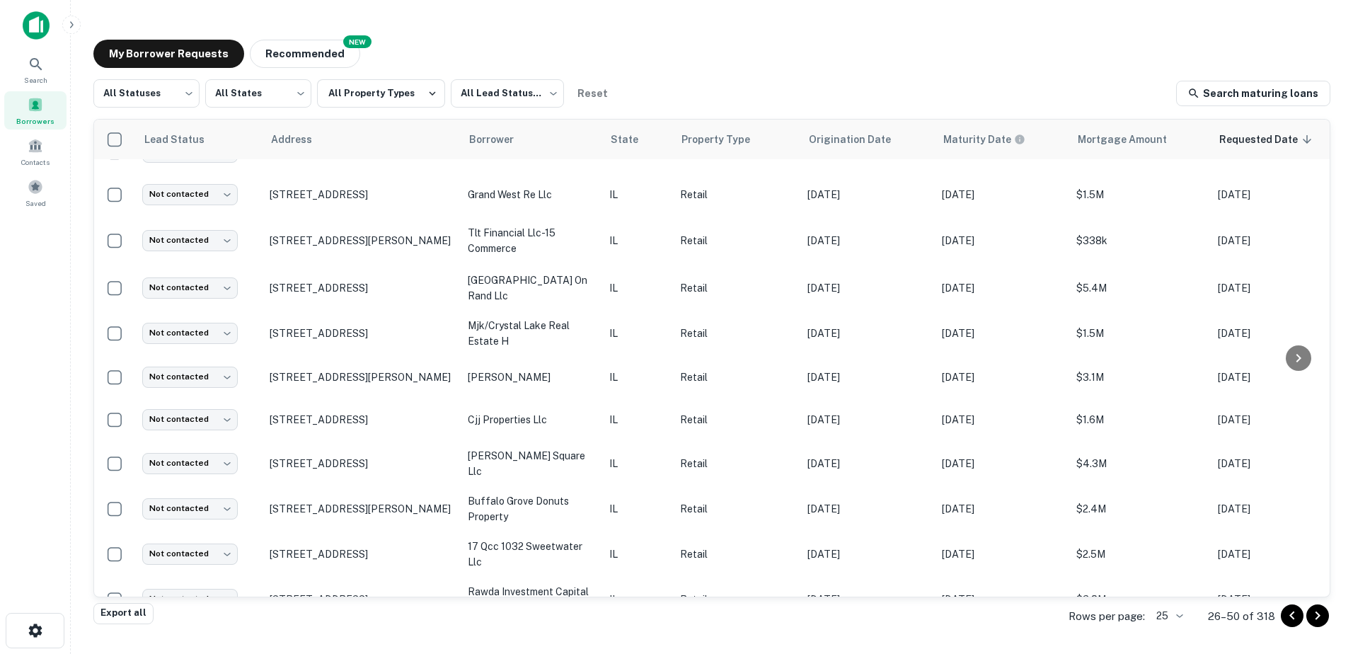
click at [1293, 616] on icon "Go to previous page" at bounding box center [1292, 615] width 17 height 17
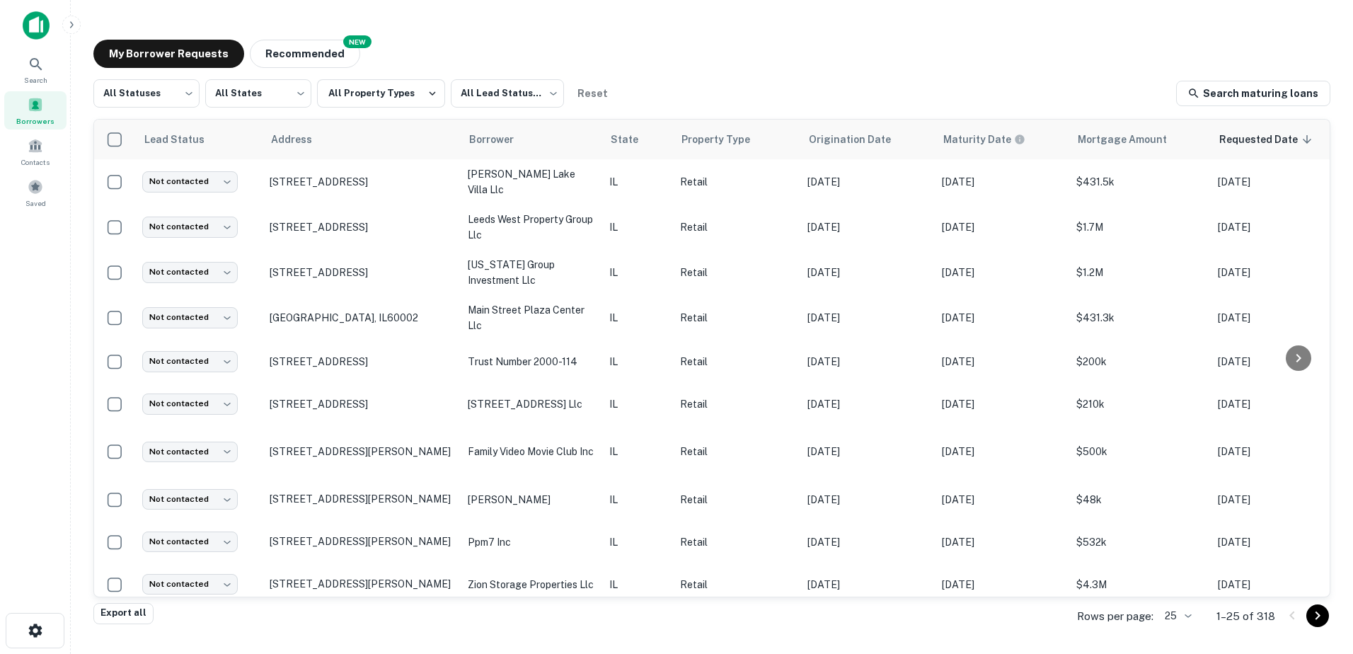
scroll to position [689, 0]
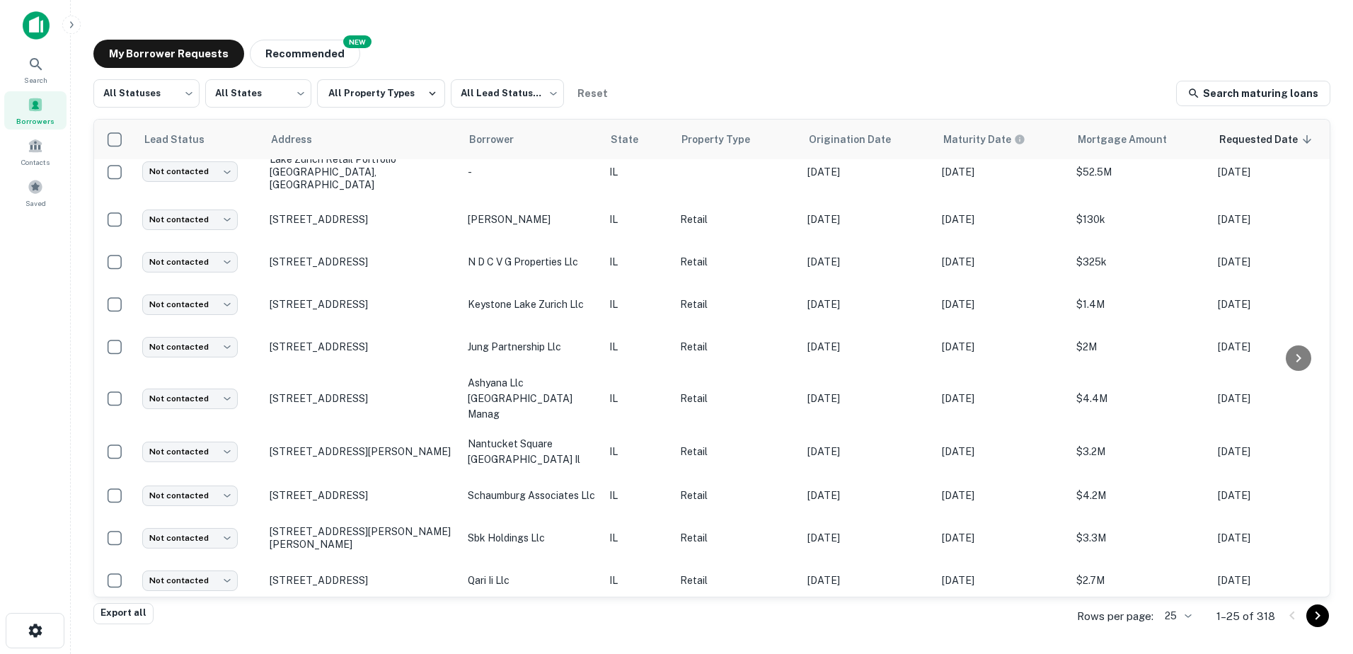
click at [1318, 620] on icon "Go to next page" at bounding box center [1318, 615] width 17 height 17
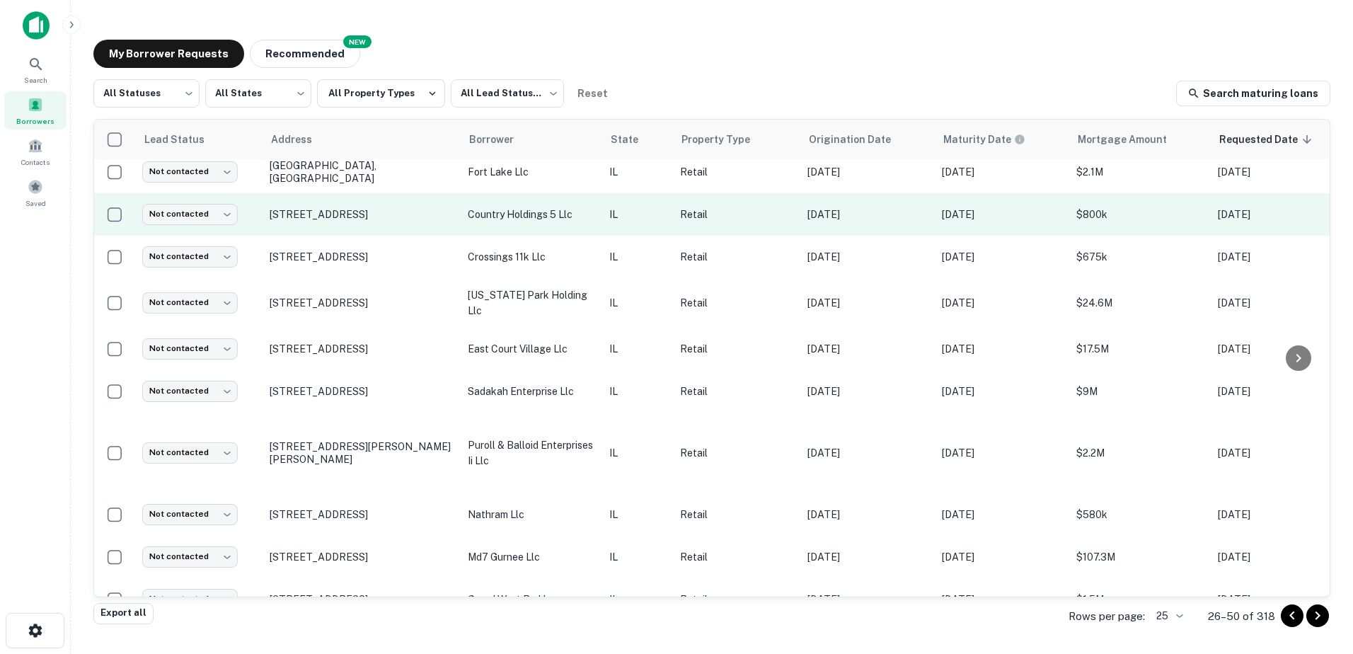
scroll to position [142, 0]
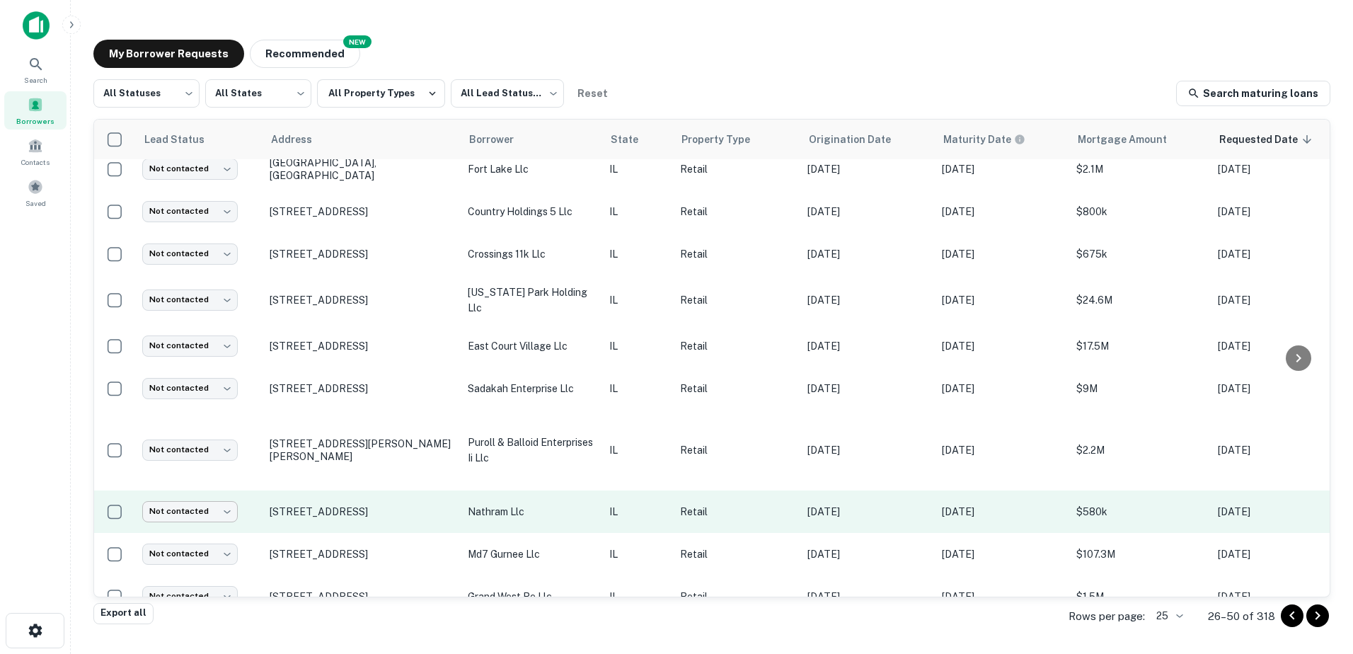
click at [210, 493] on body "Search Borrowers Contacts Saved My Borrower Requests NEW Recommended All Status…" at bounding box center [676, 327] width 1353 height 654
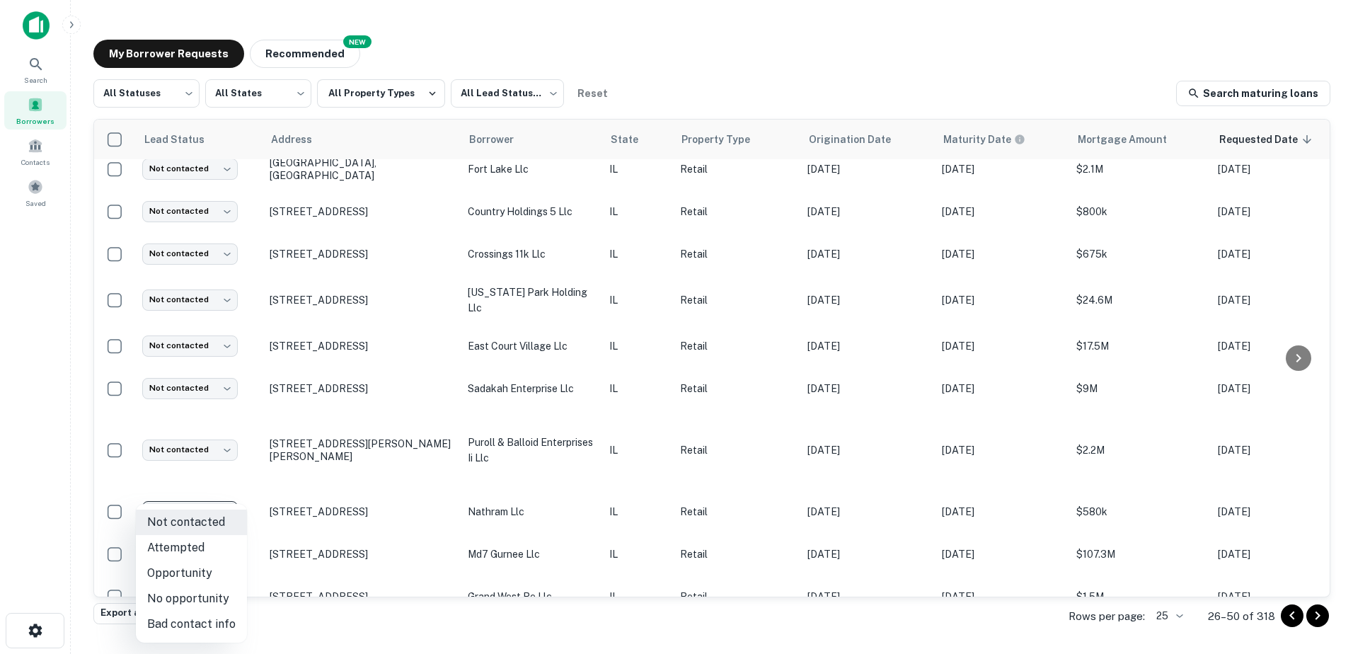
click at [205, 549] on li "Attempted" at bounding box center [191, 547] width 111 height 25
type input "*********"
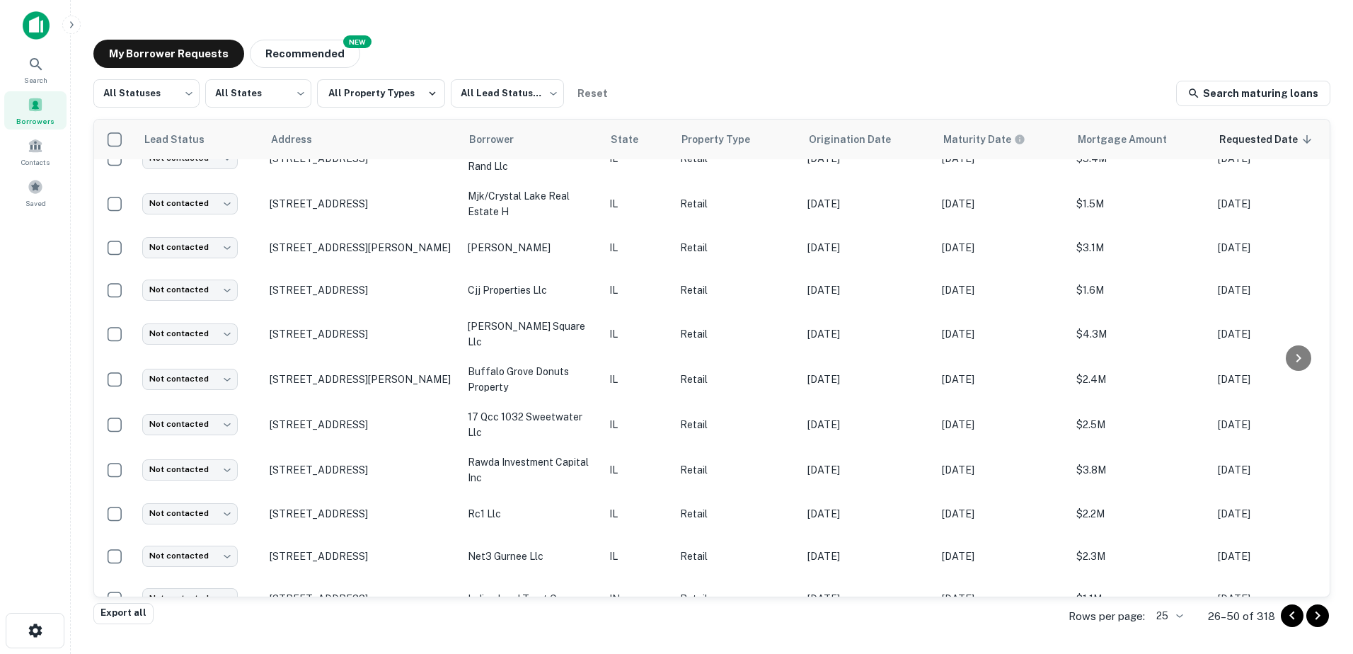
scroll to position [689, 0]
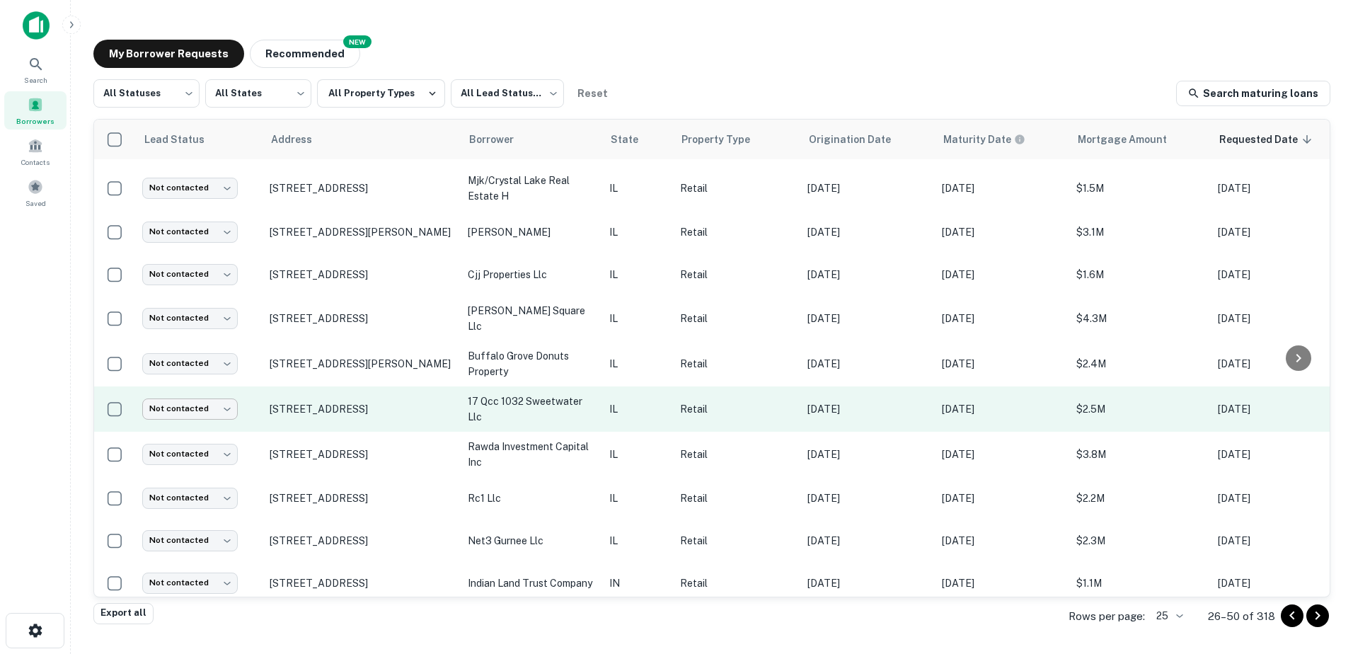
click at [222, 383] on body "Search Borrowers Contacts Saved My Borrower Requests NEW Recommended All Status…" at bounding box center [676, 327] width 1353 height 654
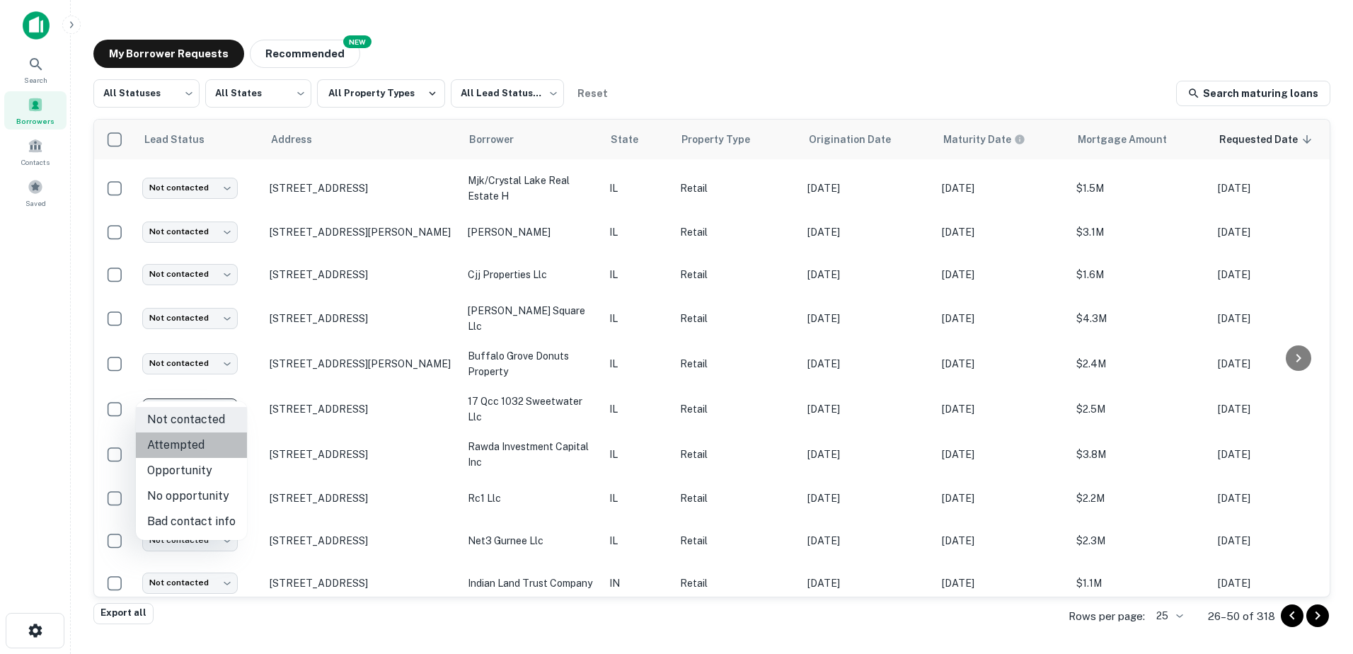
click at [222, 451] on li "Attempted" at bounding box center [191, 445] width 111 height 25
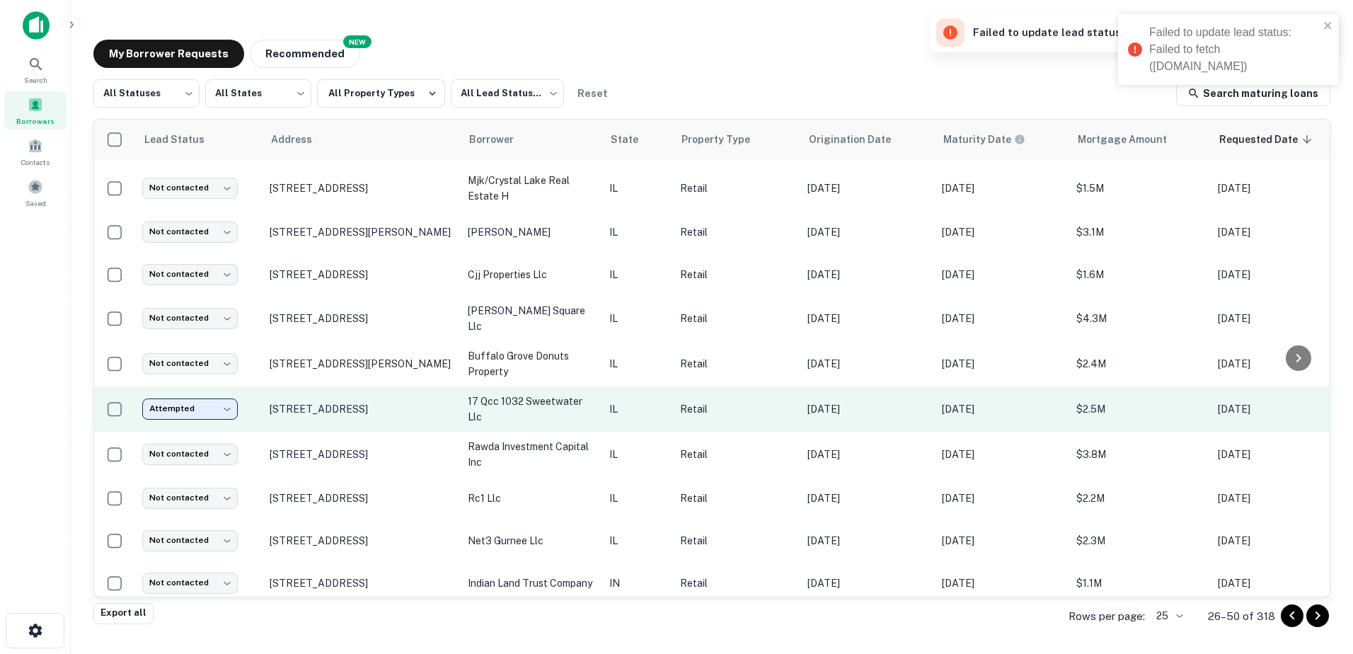
click at [210, 387] on body "Failed to update lead status: Failed to fetch ([DOMAIN_NAME]) Search Borrowers …" at bounding box center [676, 327] width 1353 height 654
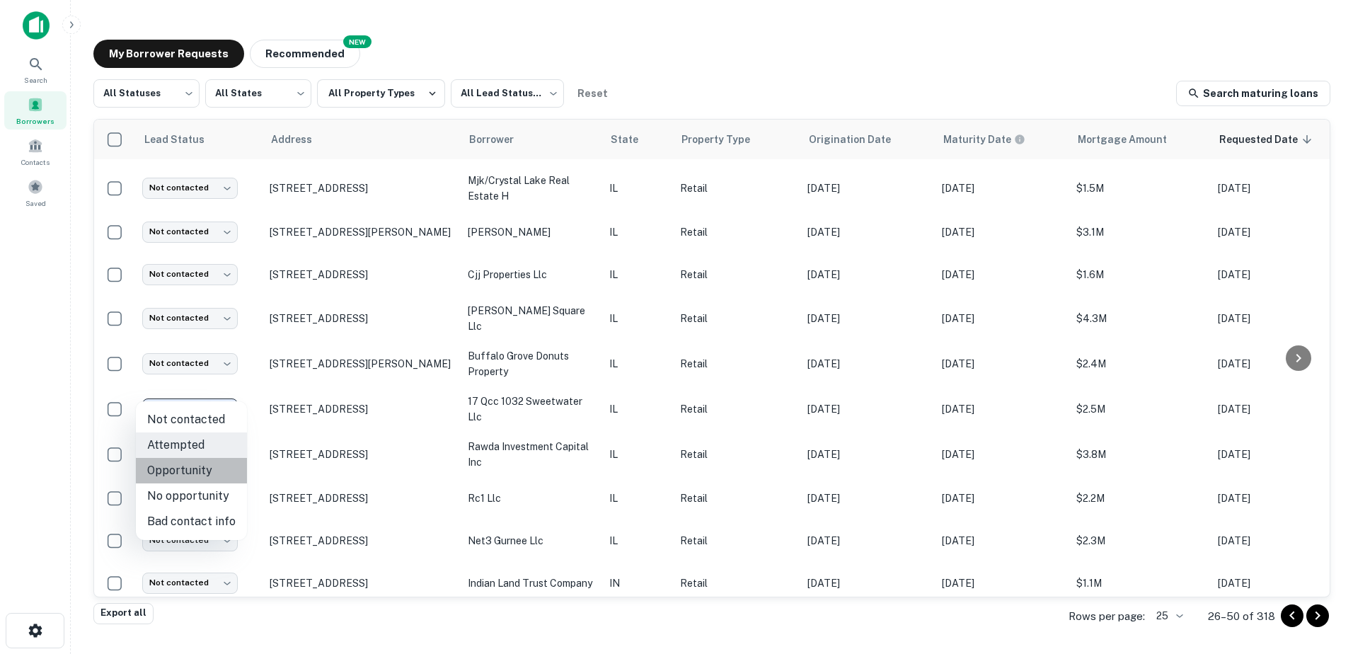
click at [207, 474] on li "Opportunity" at bounding box center [191, 470] width 111 height 25
type input "**********"
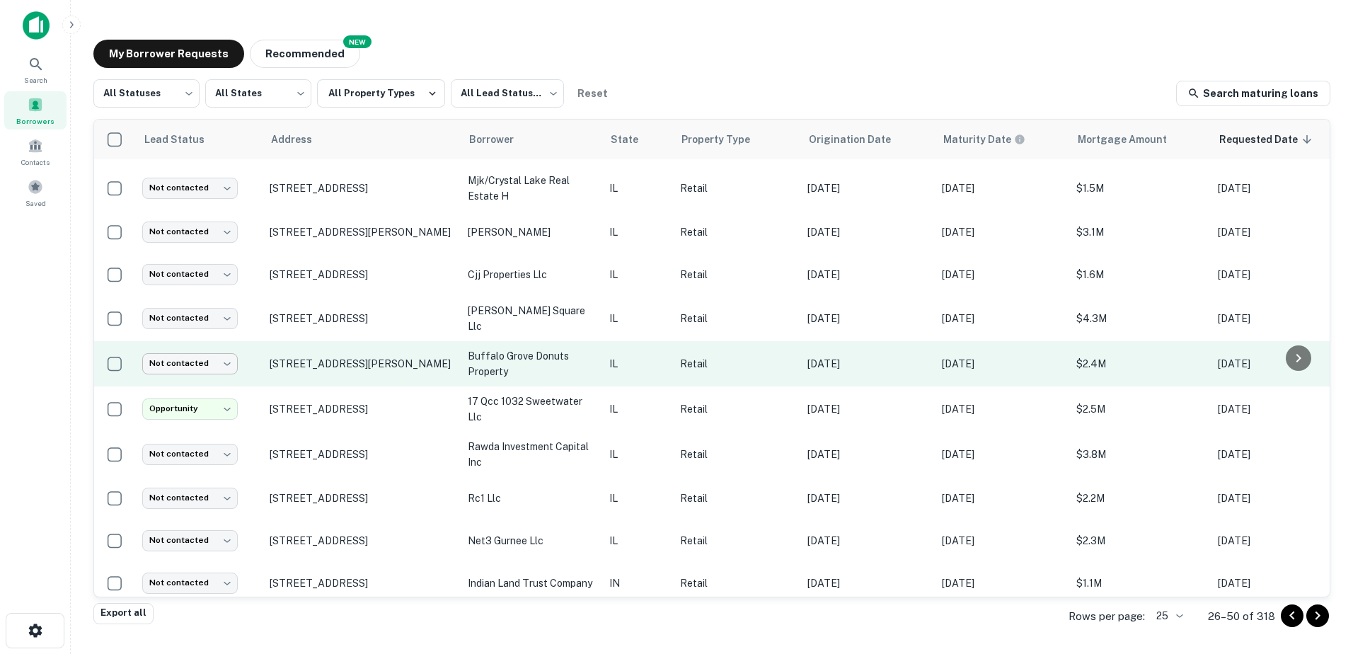
click at [225, 345] on body "Search Borrowers Contacts Saved My Borrower Requests NEW Recommended All Status…" at bounding box center [676, 327] width 1353 height 654
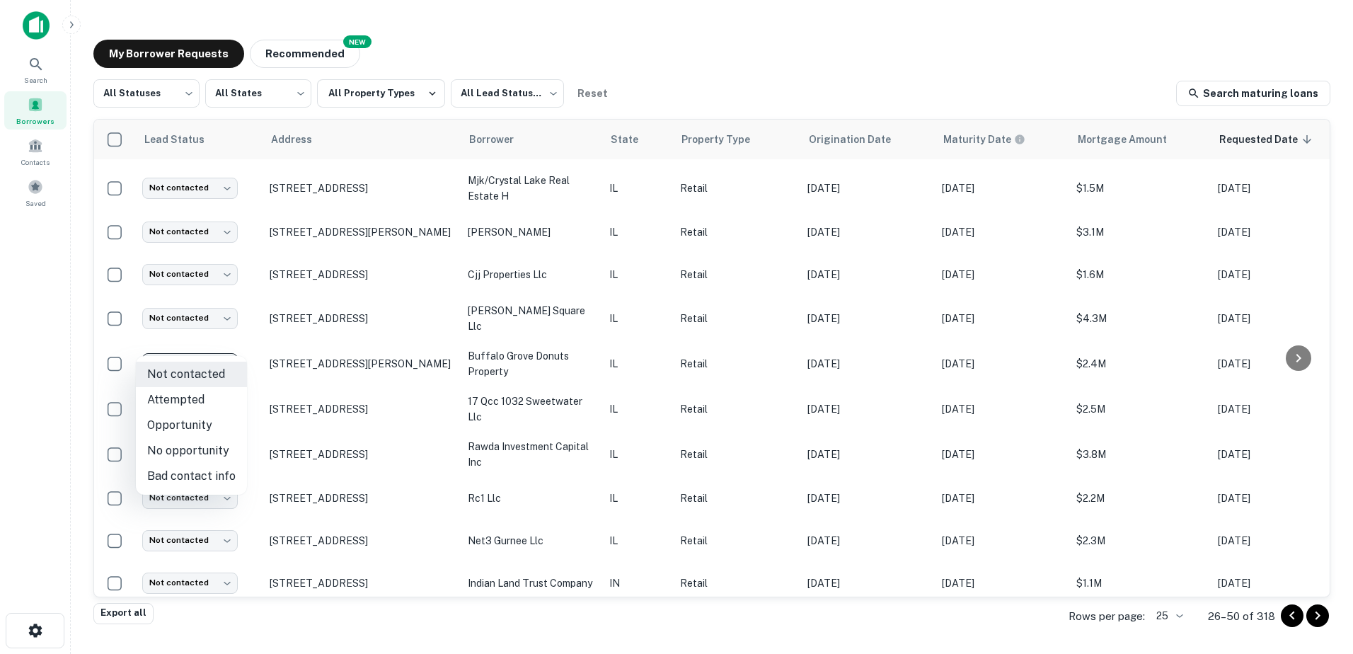
click at [223, 403] on li "Attempted" at bounding box center [191, 399] width 111 height 25
type input "*********"
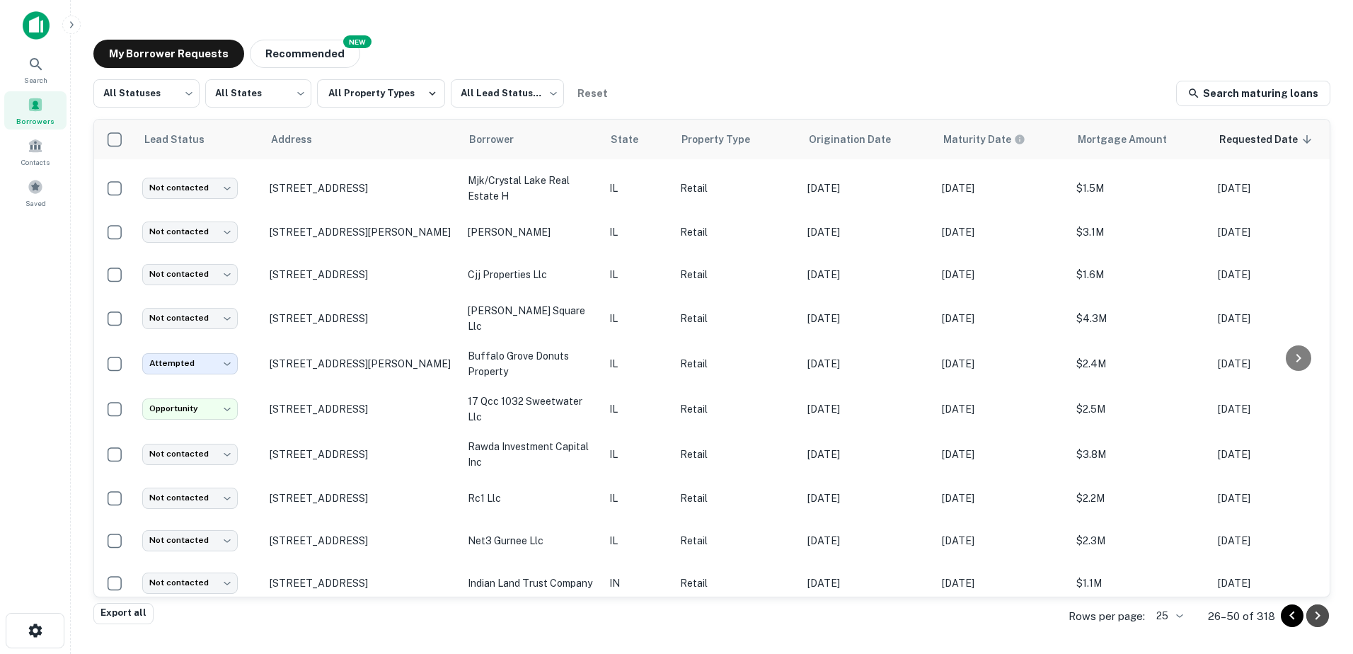
click at [1305, 615] on div at bounding box center [1305, 616] width 48 height 23
click at [1320, 610] on icon "Go to next page" at bounding box center [1318, 615] width 17 height 17
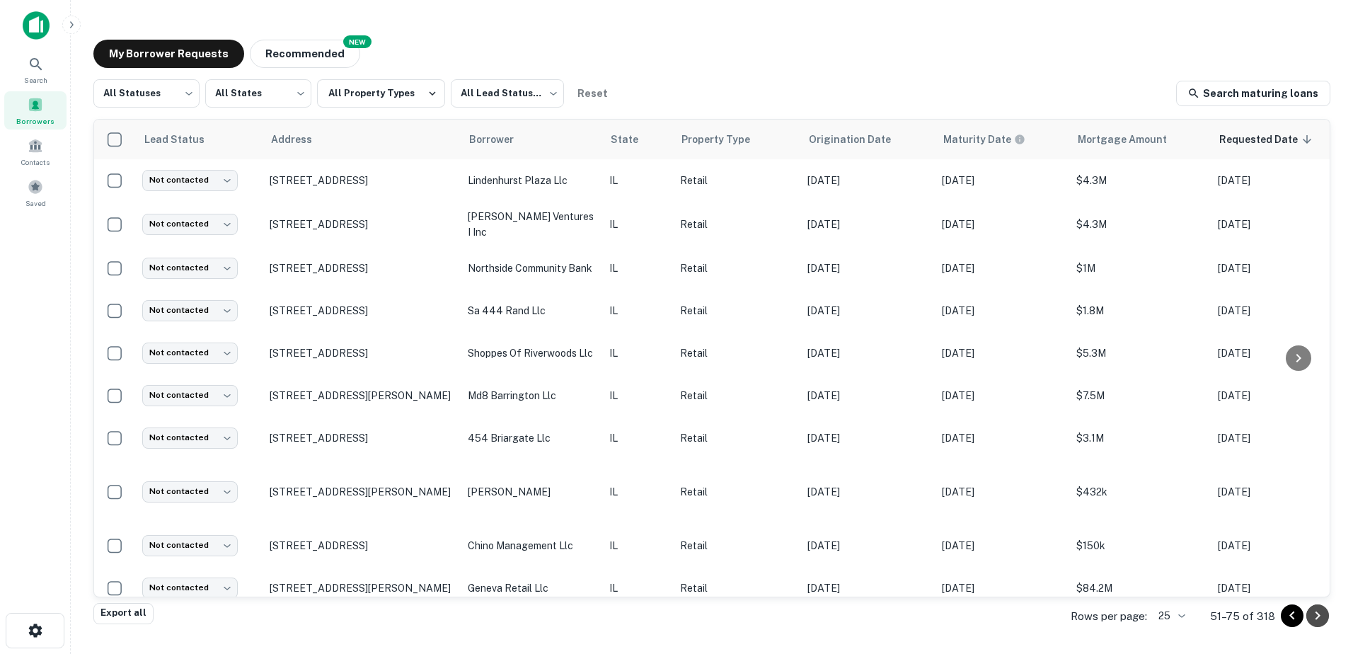
click at [1317, 619] on icon "Go to next page" at bounding box center [1318, 616] width 5 height 8
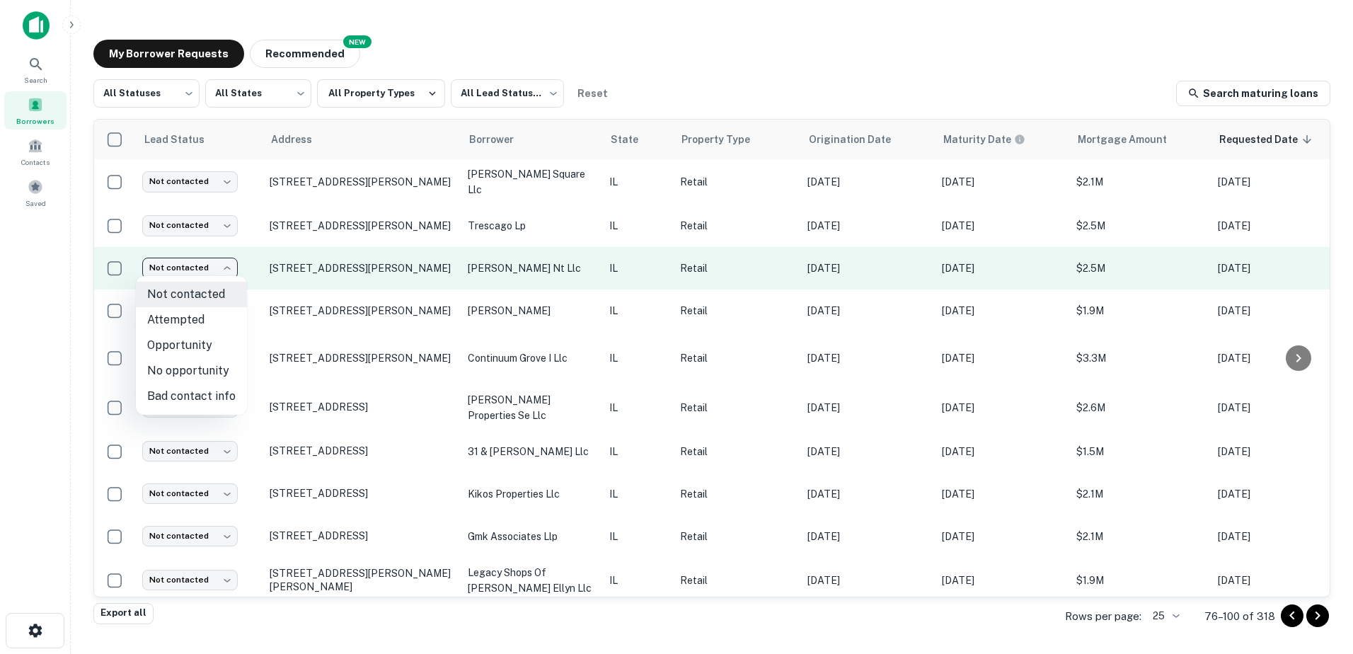
click at [224, 267] on body "Search Borrowers Contacts Saved My Borrower Requests NEW Recommended All Status…" at bounding box center [676, 327] width 1353 height 654
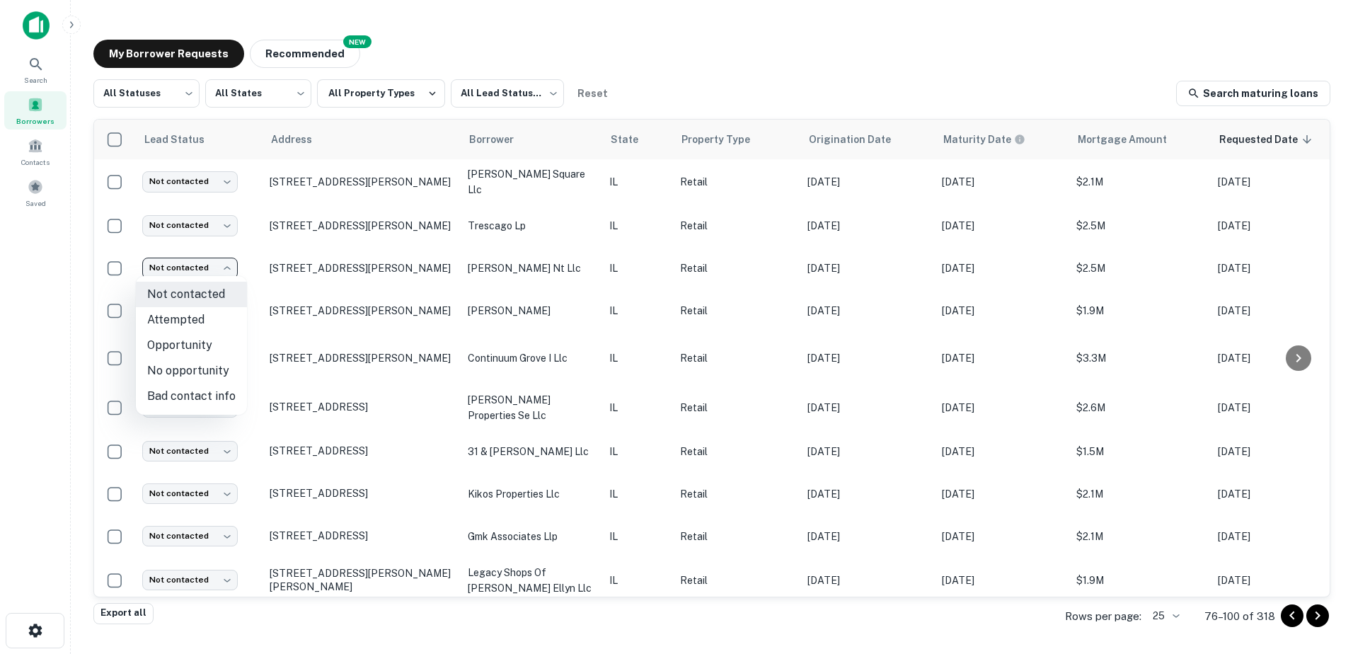
click at [205, 321] on li "Attempted" at bounding box center [191, 319] width 111 height 25
type input "*********"
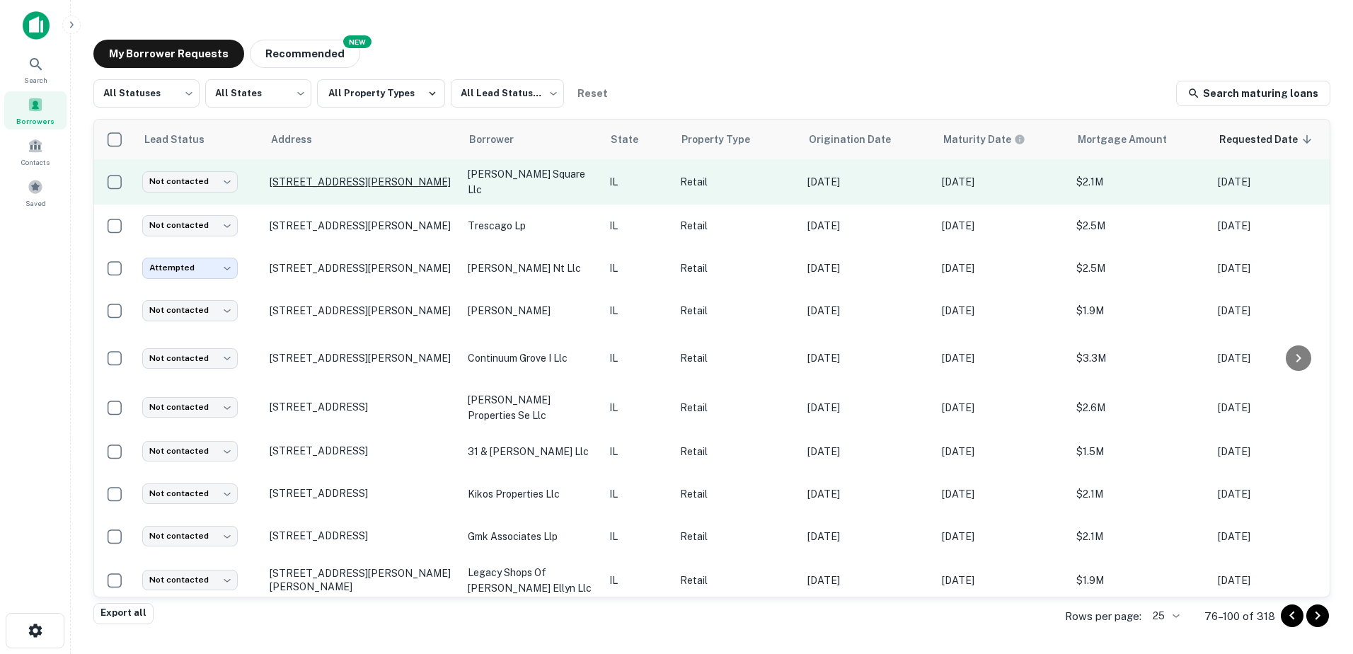
click at [401, 176] on p "[STREET_ADDRESS][PERSON_NAME]" at bounding box center [362, 182] width 184 height 13
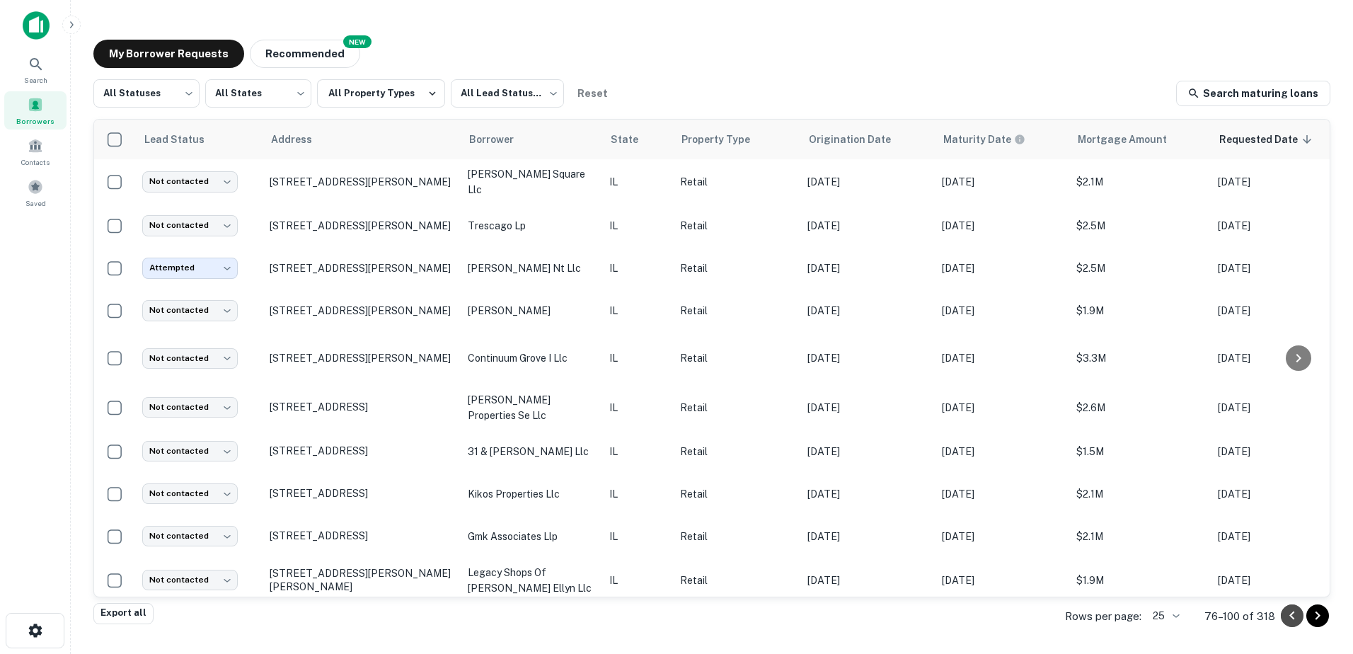
click at [1302, 612] on button "Go to previous page" at bounding box center [1292, 616] width 23 height 23
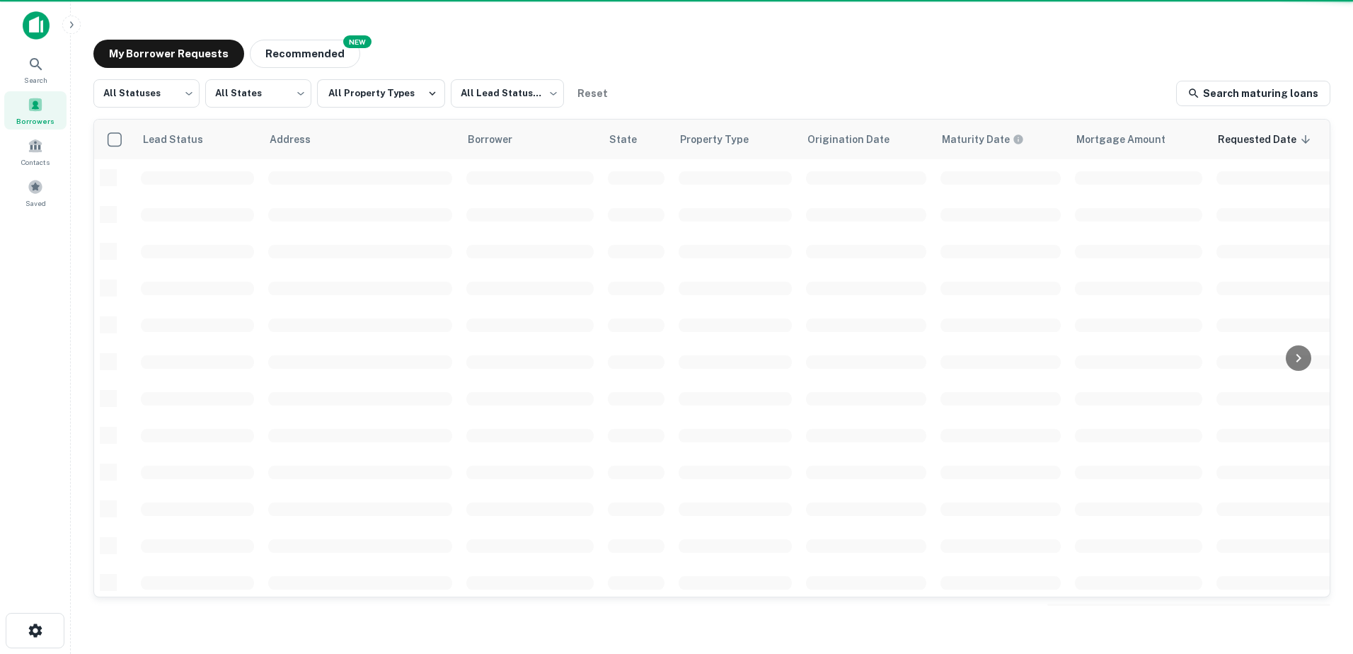
click at [1300, 612] on div "My Borrower Requests NEW Recommended All Statuses *** ​ All States *** ​ All Pr…" at bounding box center [712, 322] width 1260 height 589
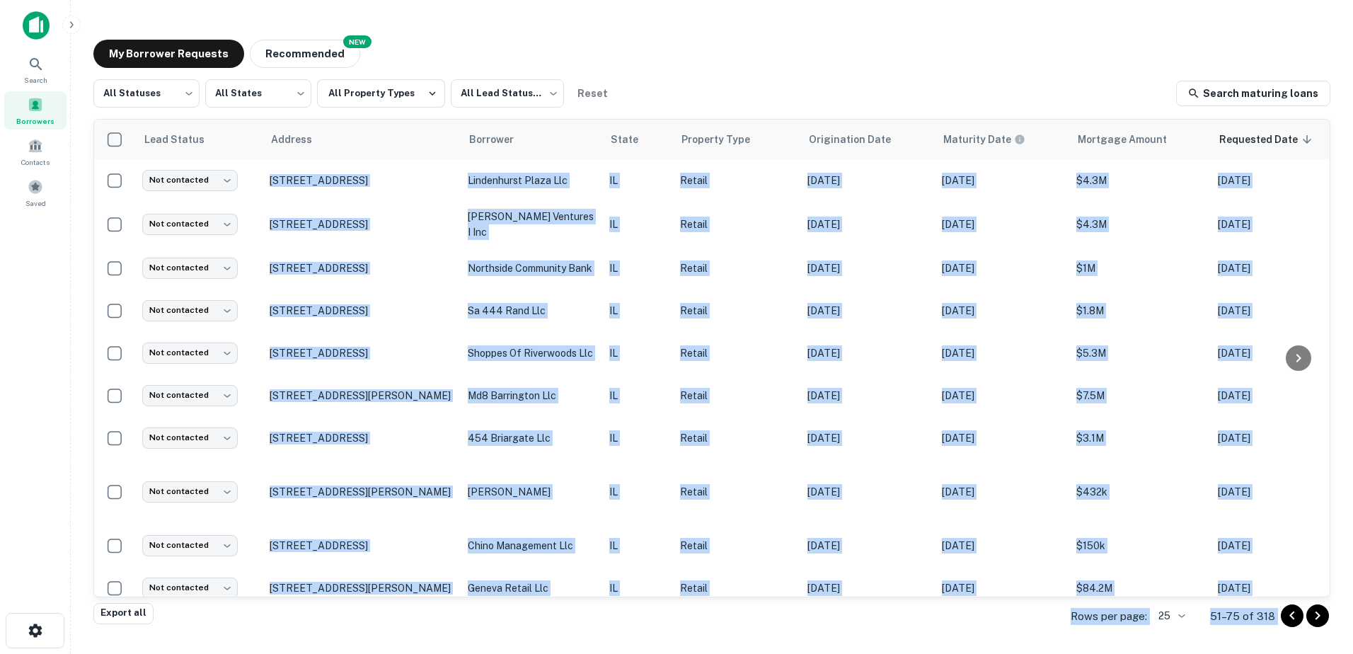
click at [1297, 612] on icon "Go to previous page" at bounding box center [1292, 615] width 17 height 17
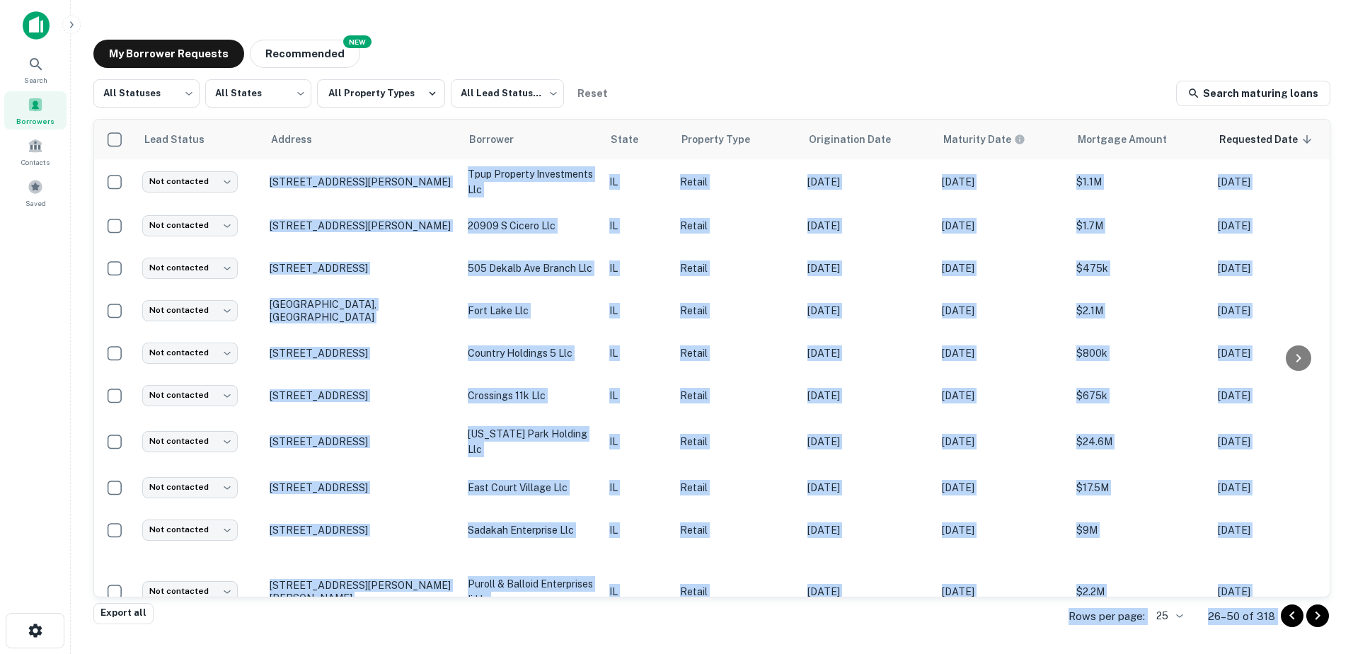
click at [1298, 611] on icon "Go to previous page" at bounding box center [1292, 615] width 17 height 17
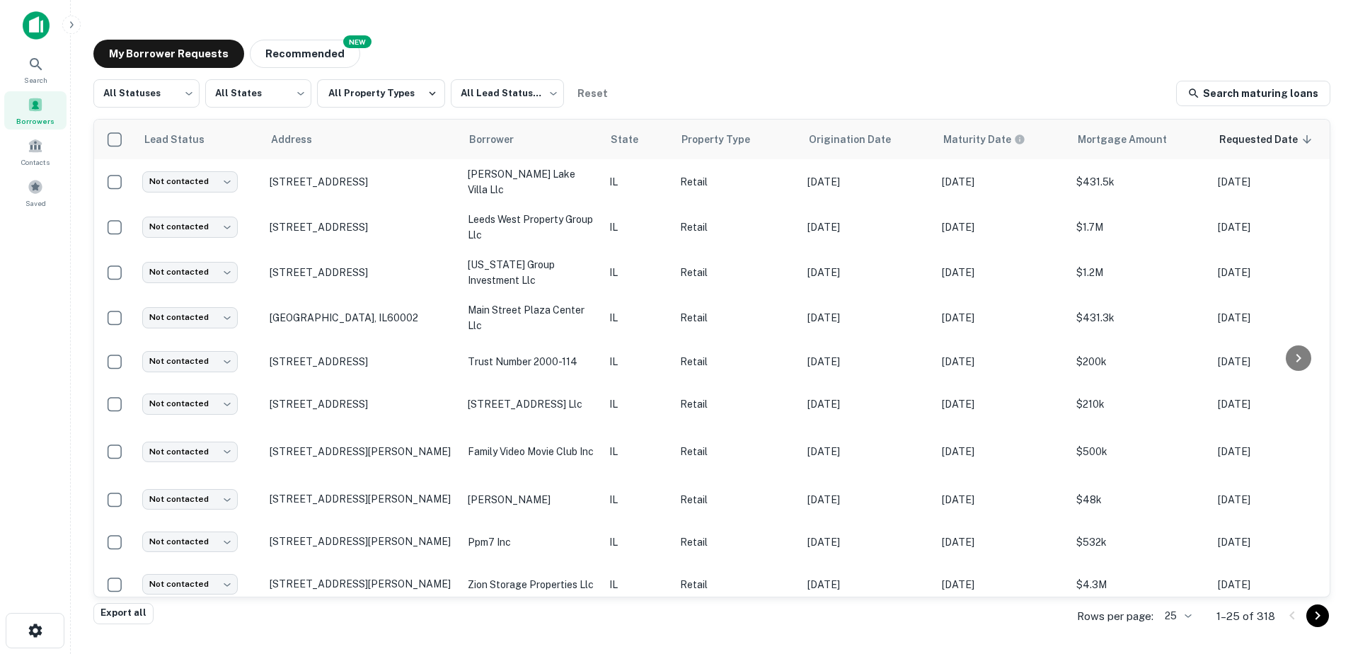
click at [522, 619] on div "Export all Rows per page: 25 ** 1–25 of 318" at bounding box center [711, 616] width 1237 height 38
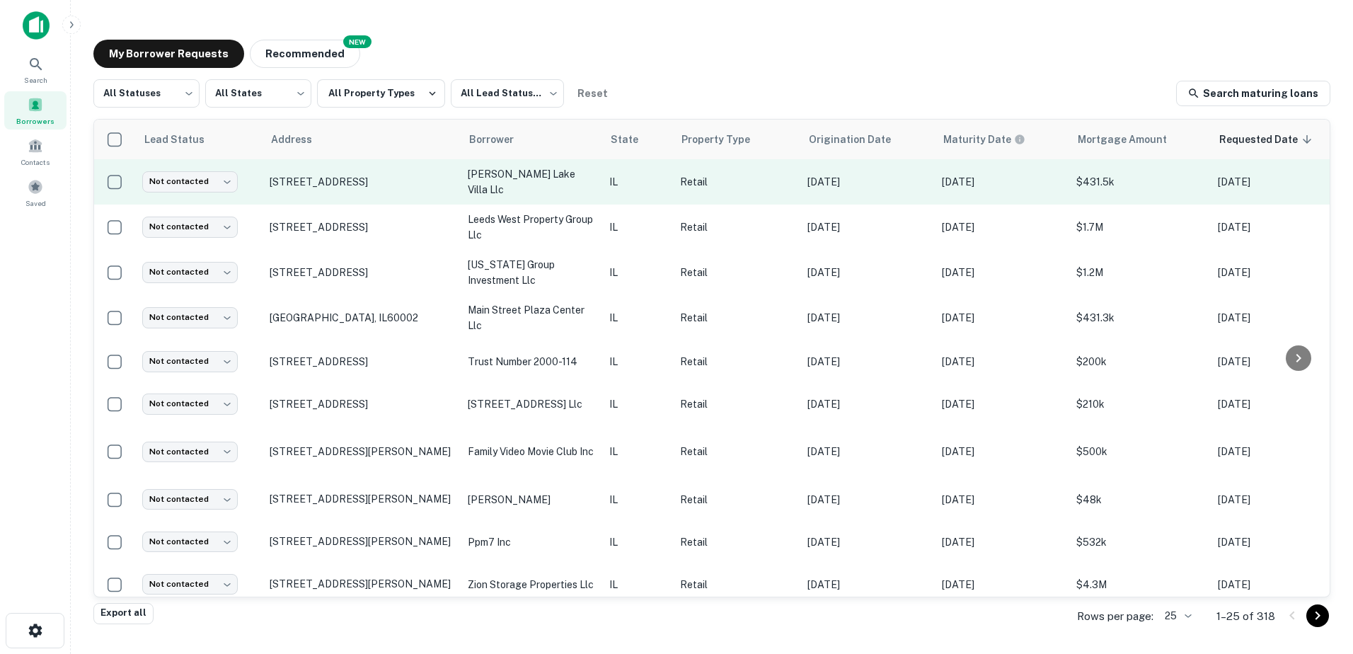
click at [512, 187] on p "[PERSON_NAME] lake villa llc" at bounding box center [531, 181] width 127 height 31
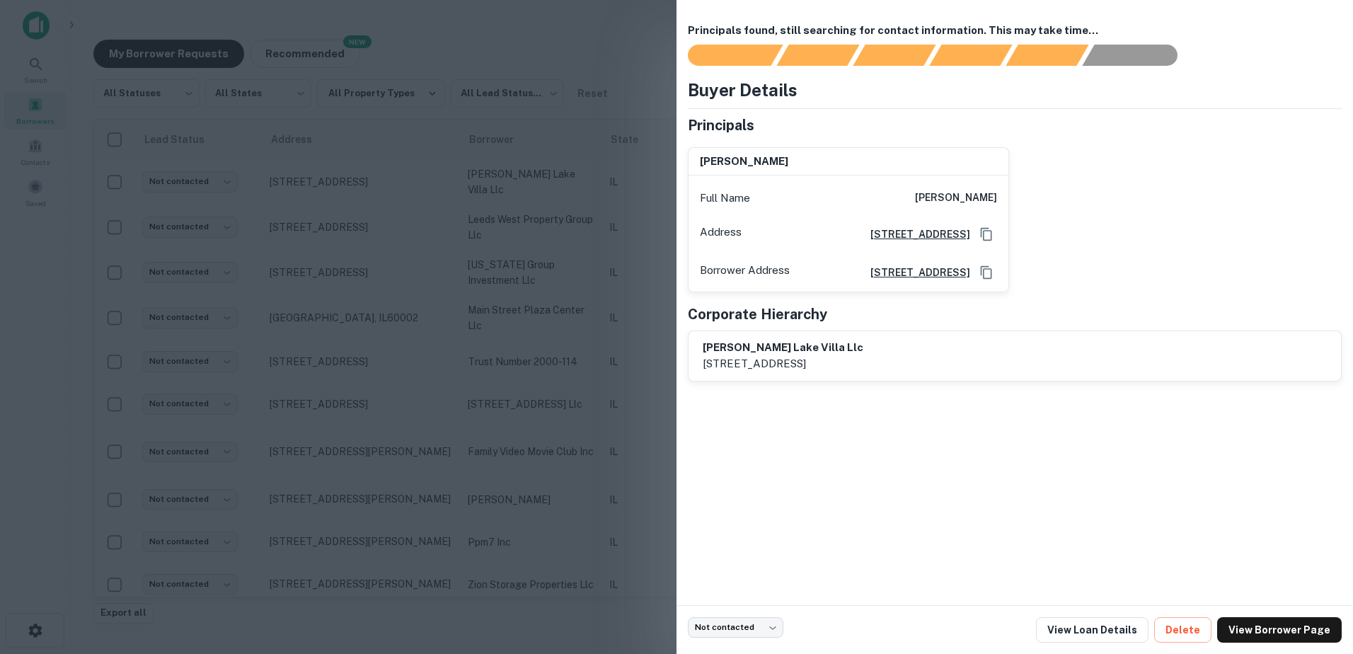
click at [517, 212] on div at bounding box center [676, 327] width 1353 height 654
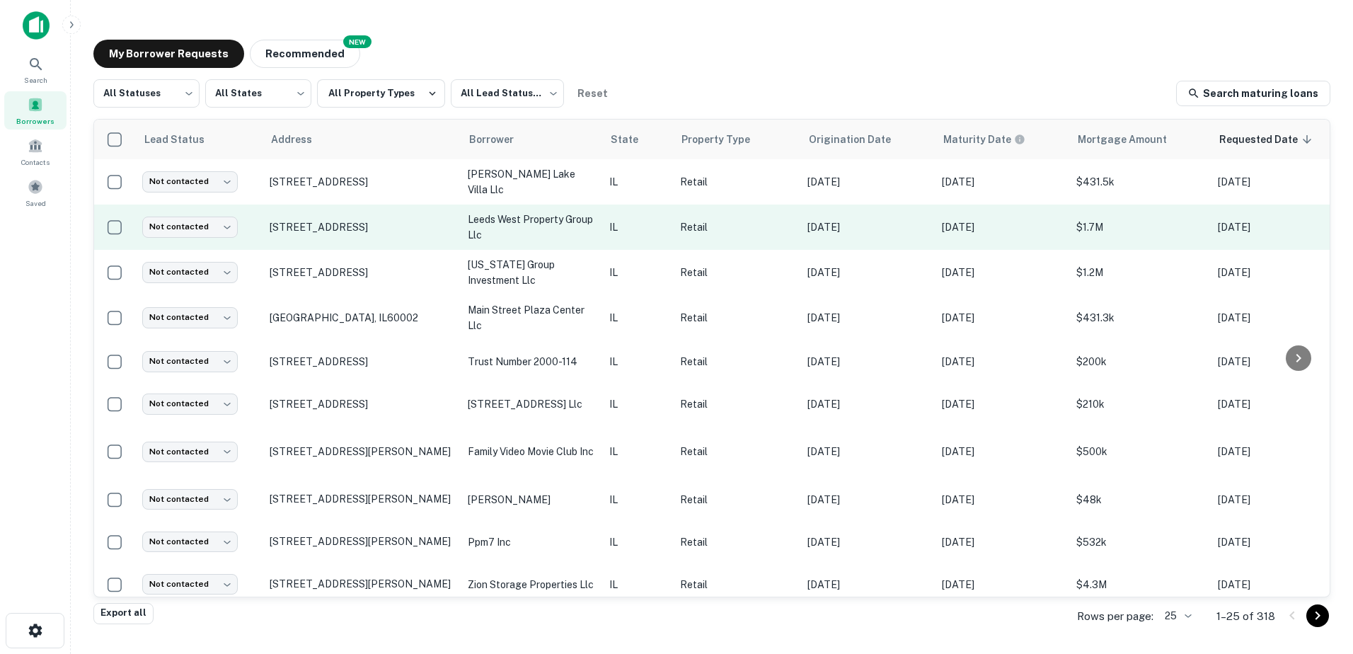
click at [520, 242] on p "leeds west property group llc" at bounding box center [531, 227] width 127 height 31
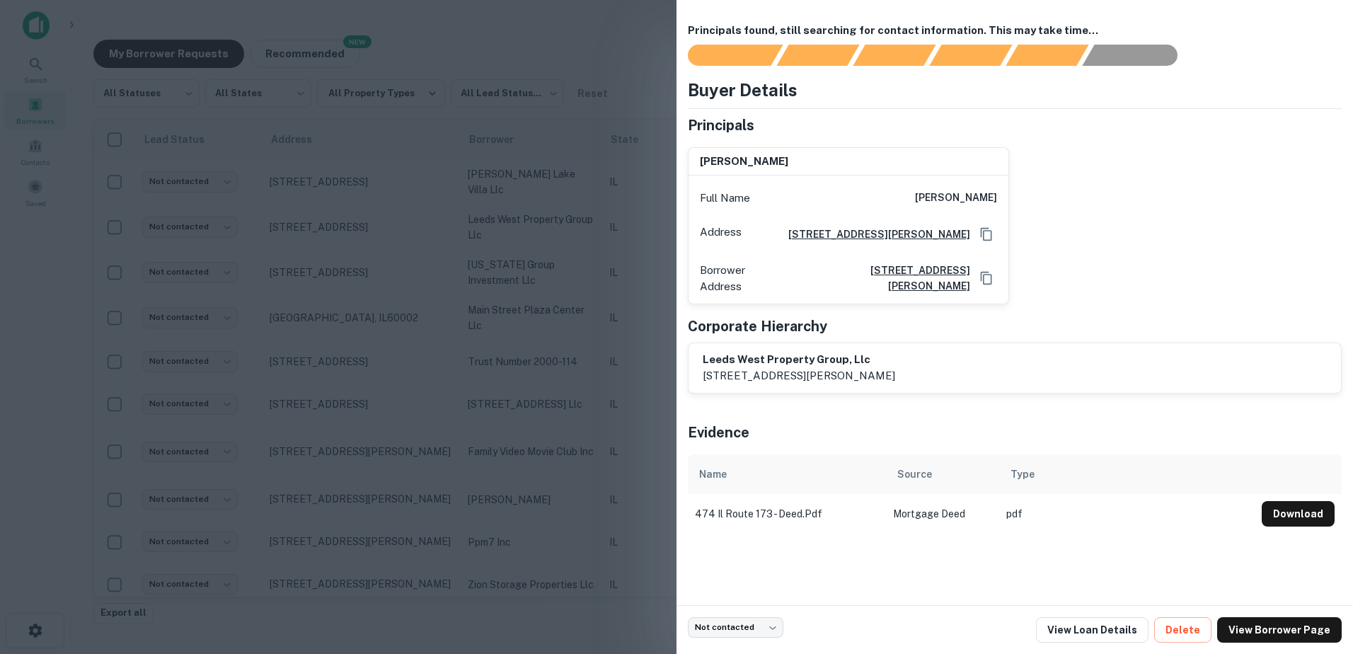
click at [521, 254] on div at bounding box center [676, 327] width 1353 height 654
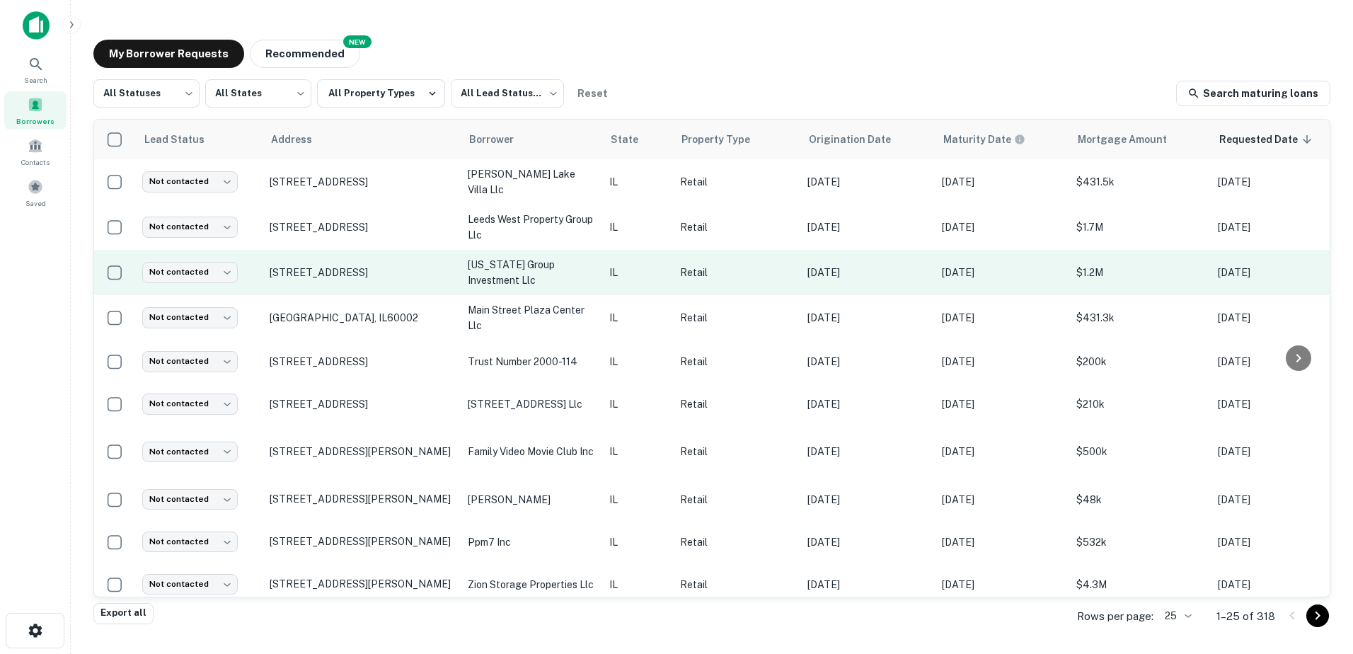
click at [522, 280] on p "[US_STATE] group investment llc" at bounding box center [531, 272] width 127 height 31
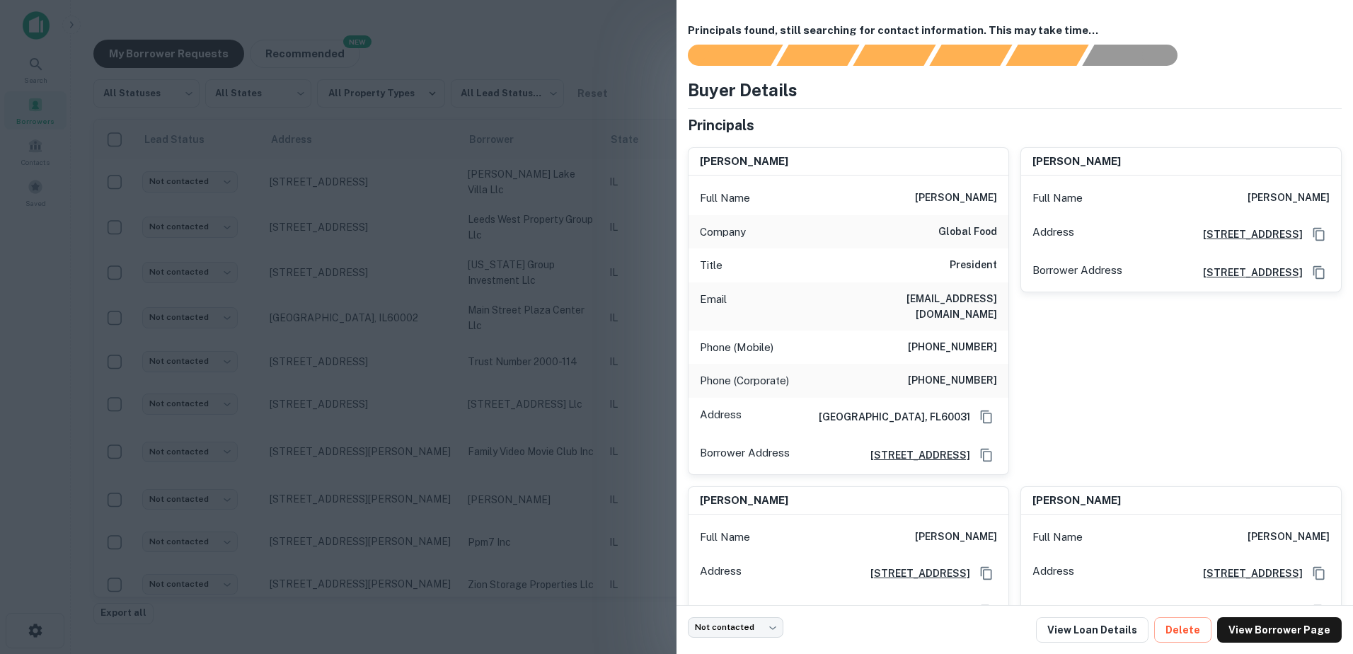
click at [523, 302] on div at bounding box center [676, 327] width 1353 height 654
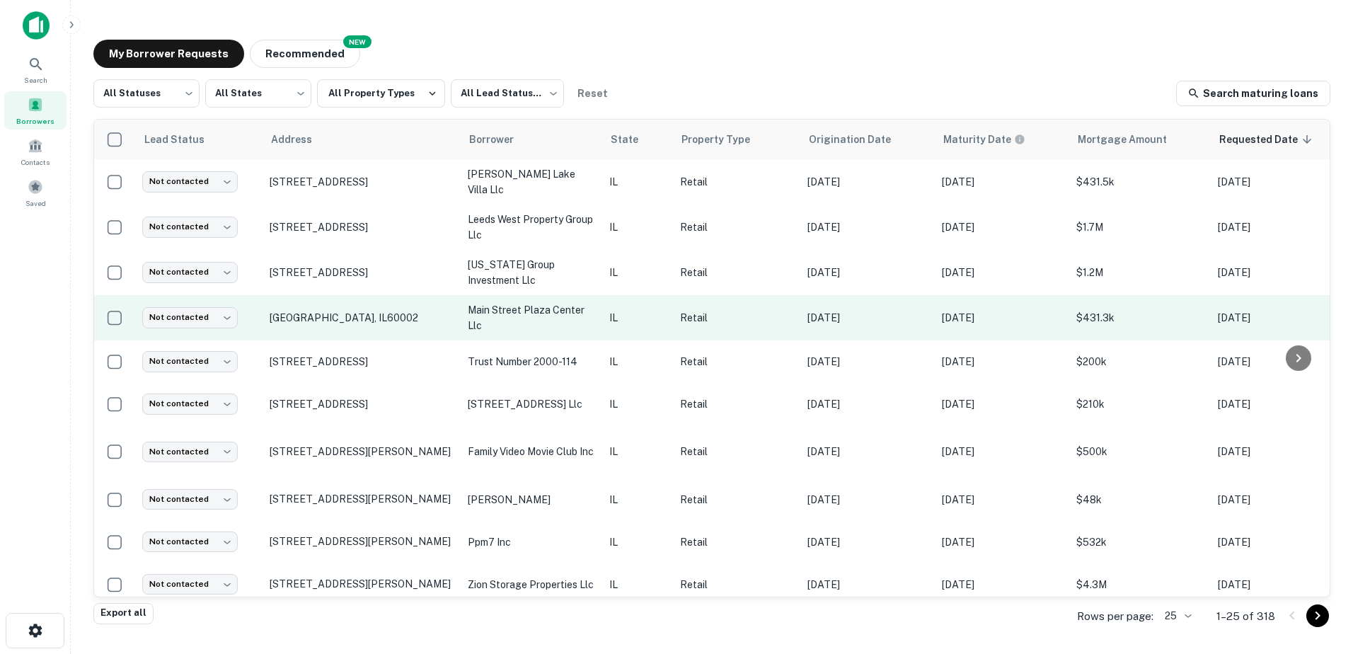
click at [527, 321] on p "main street plaza center llc" at bounding box center [531, 317] width 127 height 31
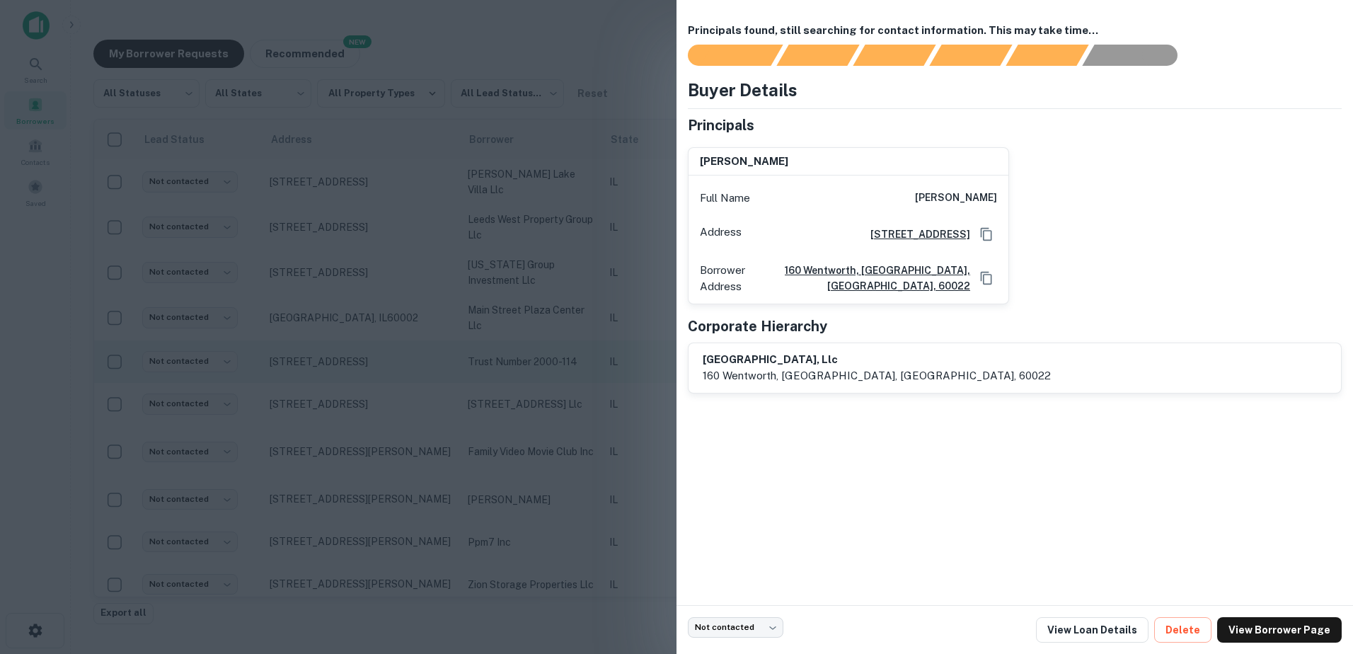
drag, startPoint x: 527, startPoint y: 348, endPoint x: 528, endPoint y: 374, distance: 25.5
click at [525, 355] on div at bounding box center [676, 327] width 1353 height 654
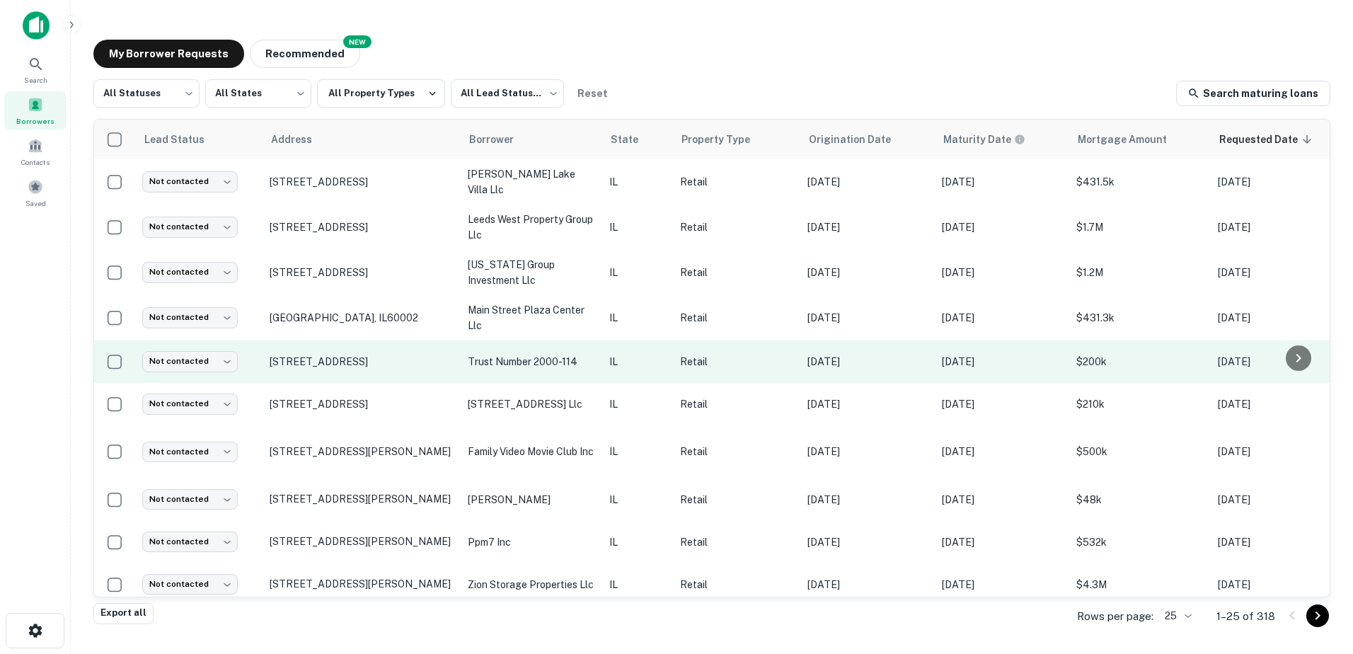
click at [529, 378] on td "trust number 2000-114" at bounding box center [532, 361] width 142 height 42
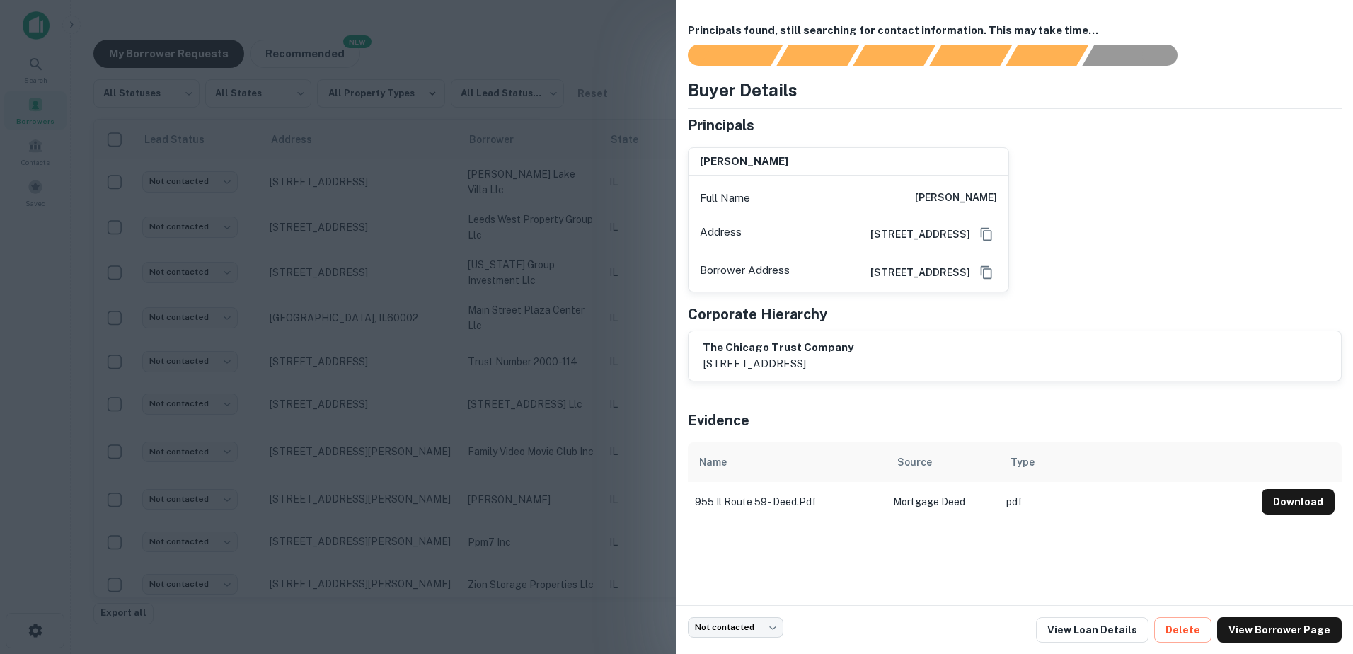
click at [527, 389] on div at bounding box center [676, 327] width 1353 height 654
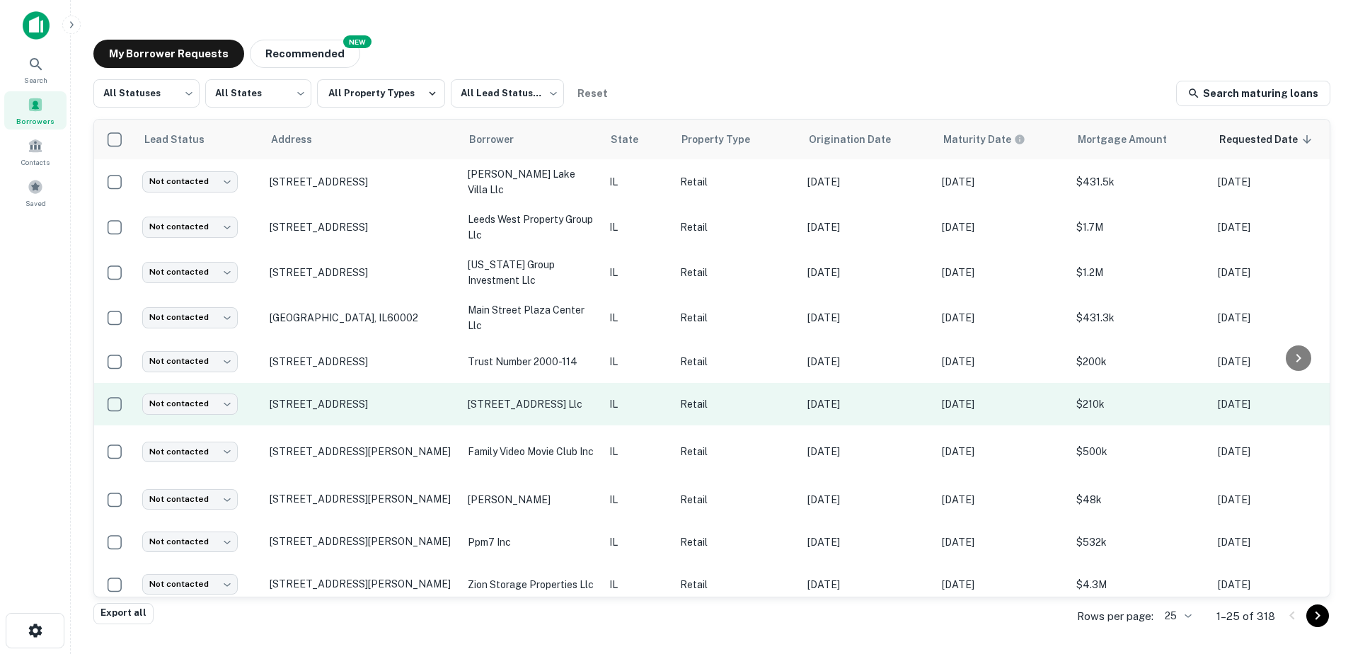
click at [530, 410] on p "[STREET_ADDRESS] llc" at bounding box center [531, 404] width 127 height 16
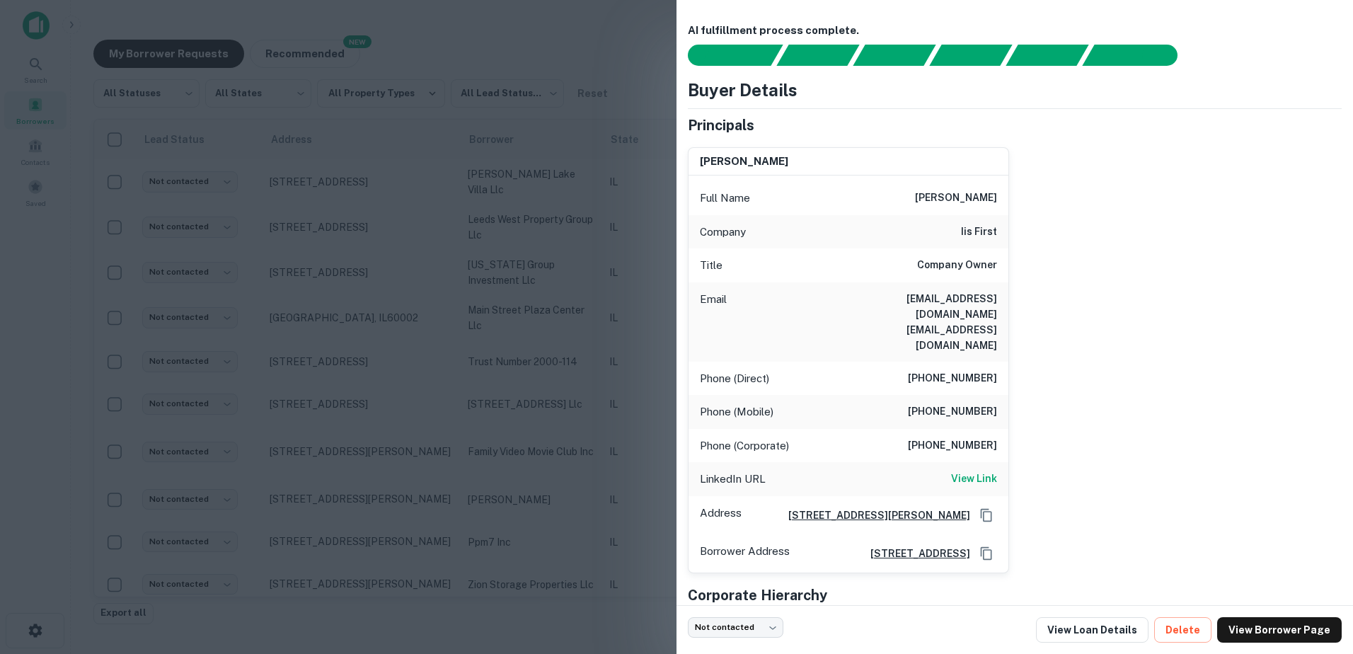
click at [514, 404] on div at bounding box center [676, 327] width 1353 height 654
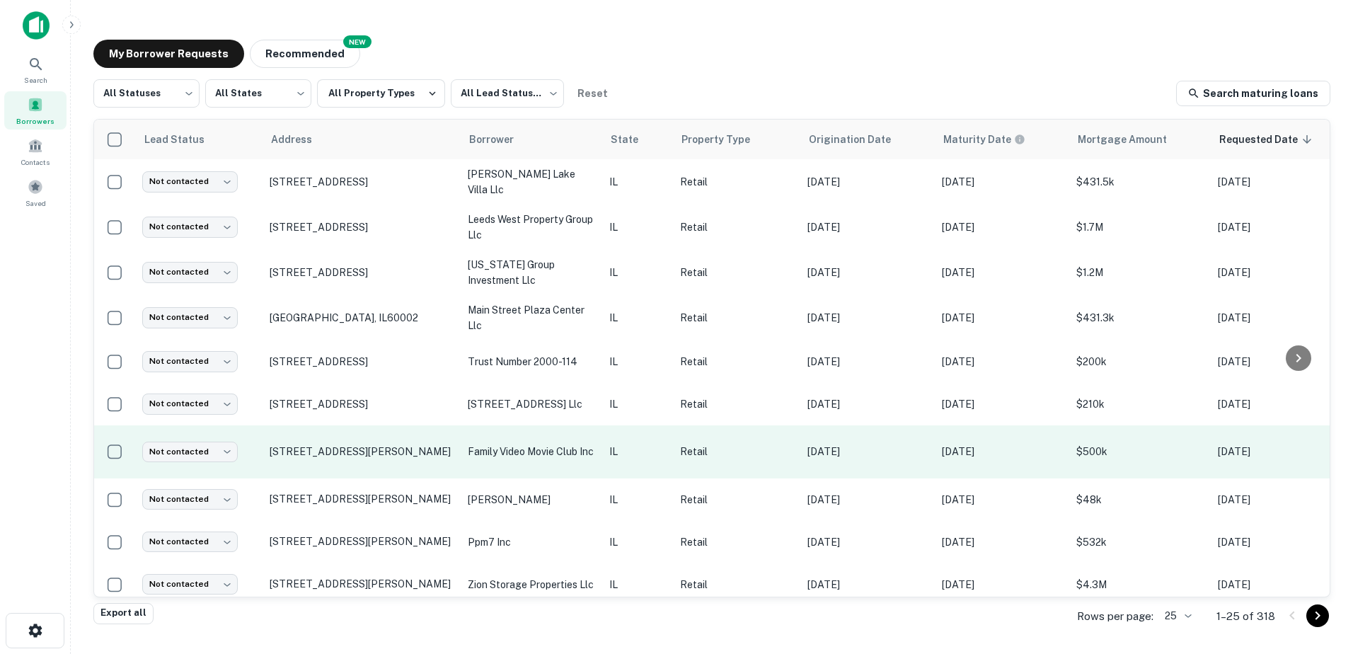
click at [517, 435] on td "family video movie club inc" at bounding box center [532, 451] width 142 height 53
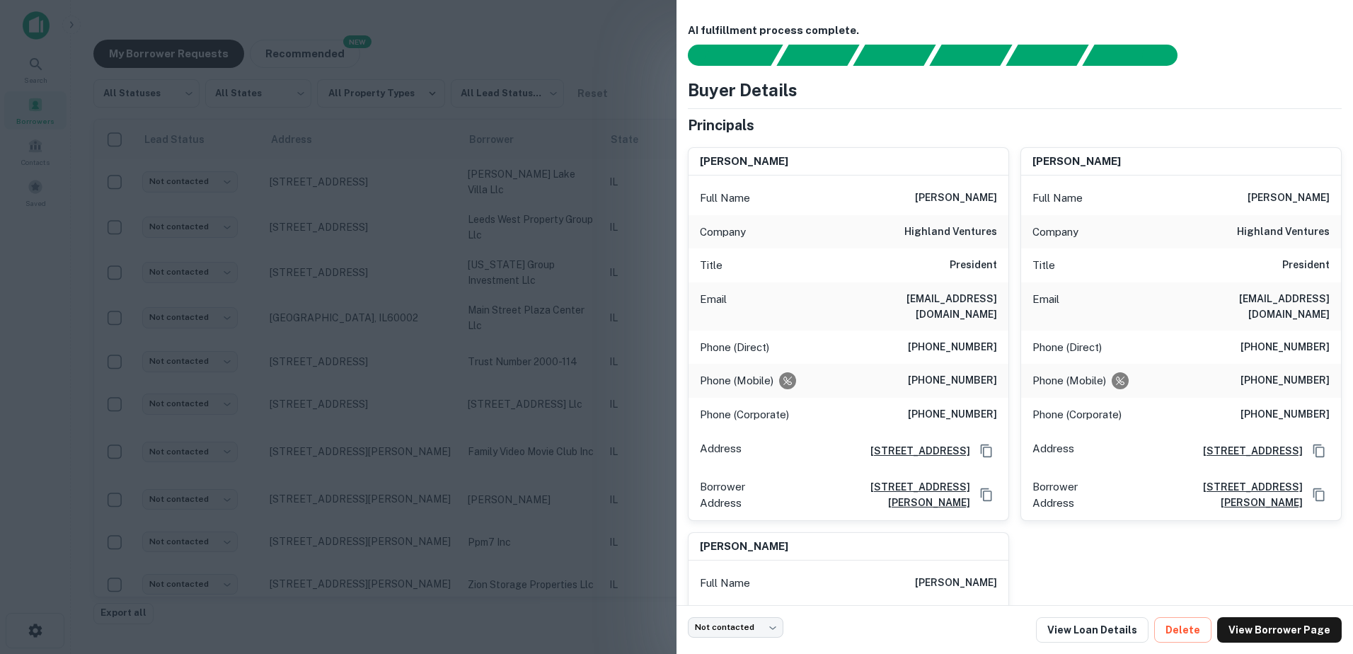
click at [515, 440] on div at bounding box center [676, 327] width 1353 height 654
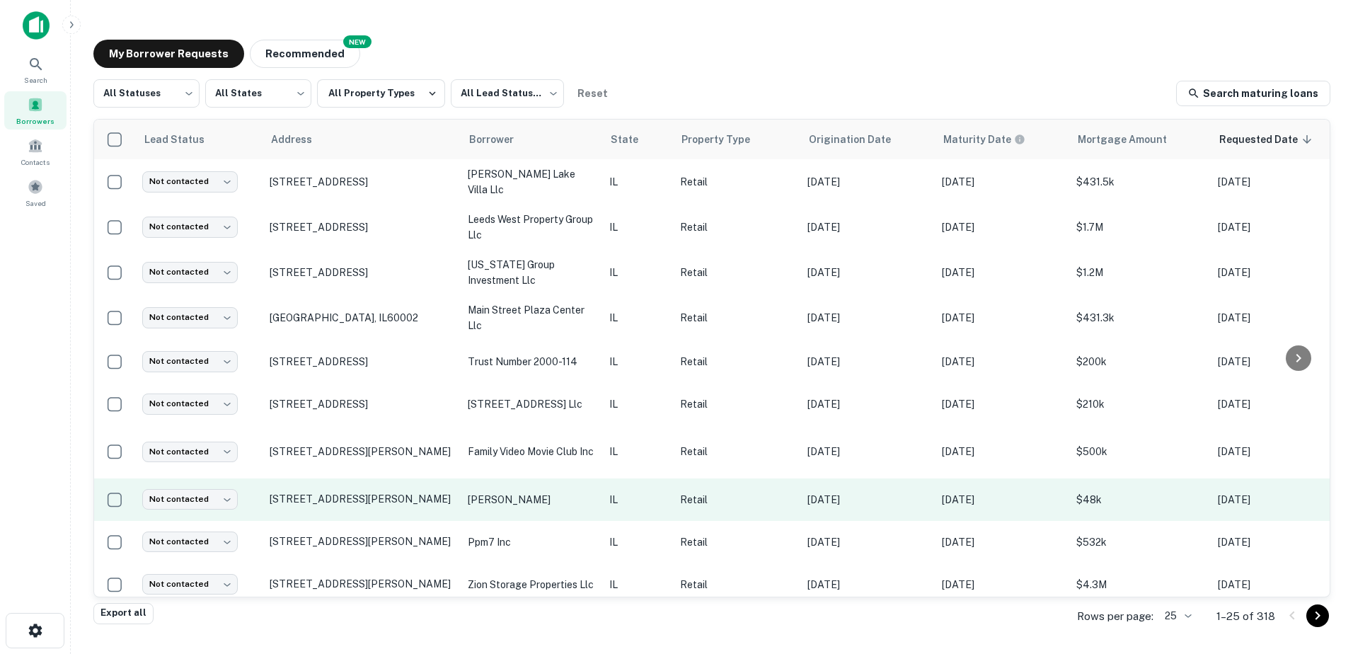
click at [516, 498] on p "[PERSON_NAME]" at bounding box center [531, 500] width 127 height 16
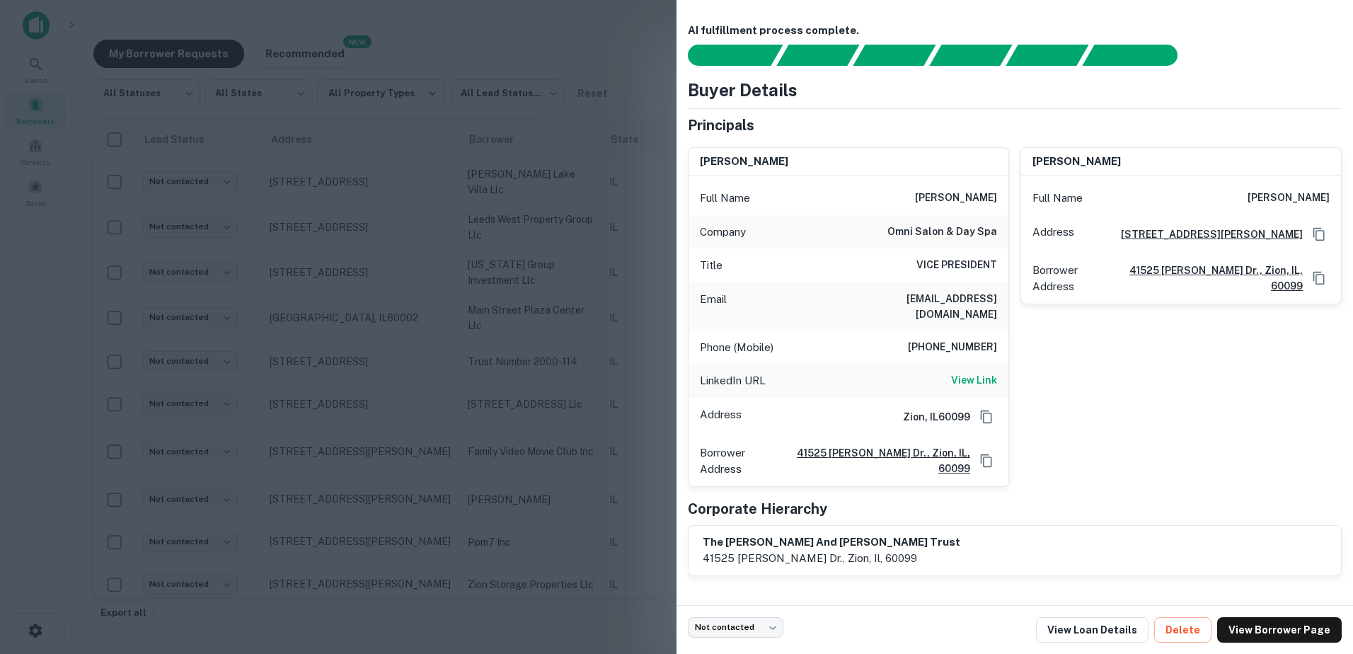
click at [510, 498] on div at bounding box center [676, 327] width 1353 height 654
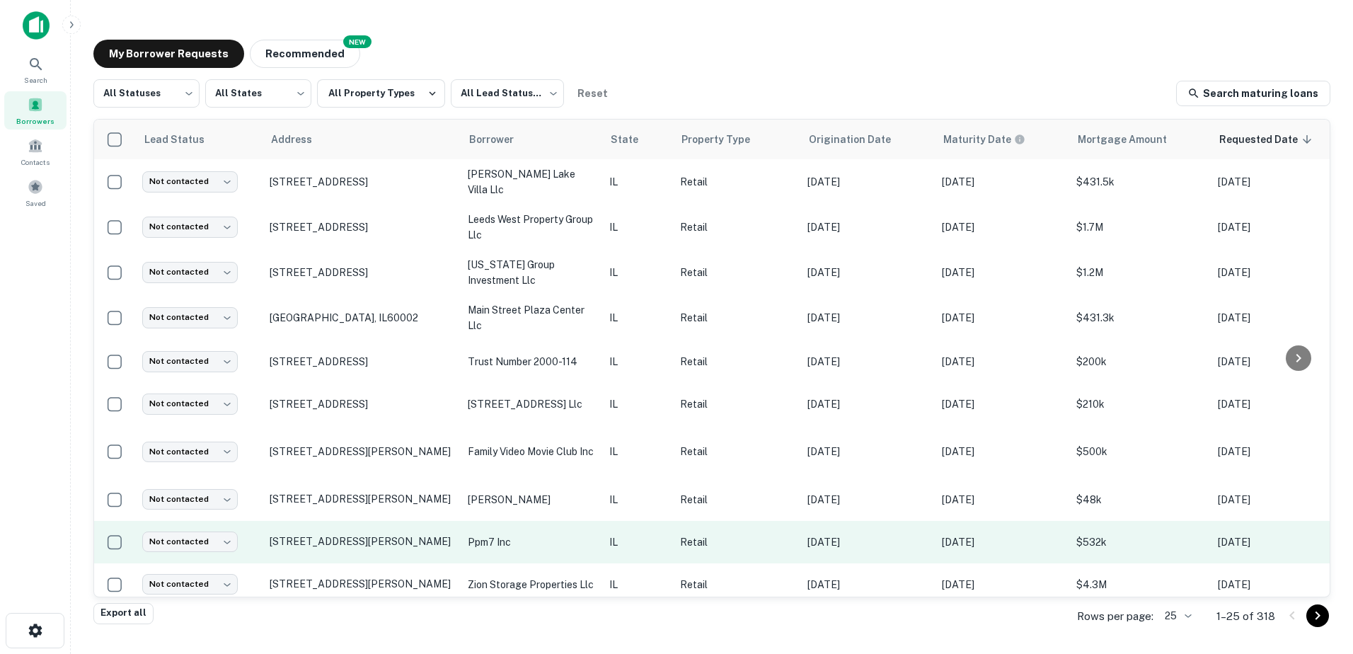
click at [525, 532] on td "ppm7 inc" at bounding box center [532, 542] width 142 height 42
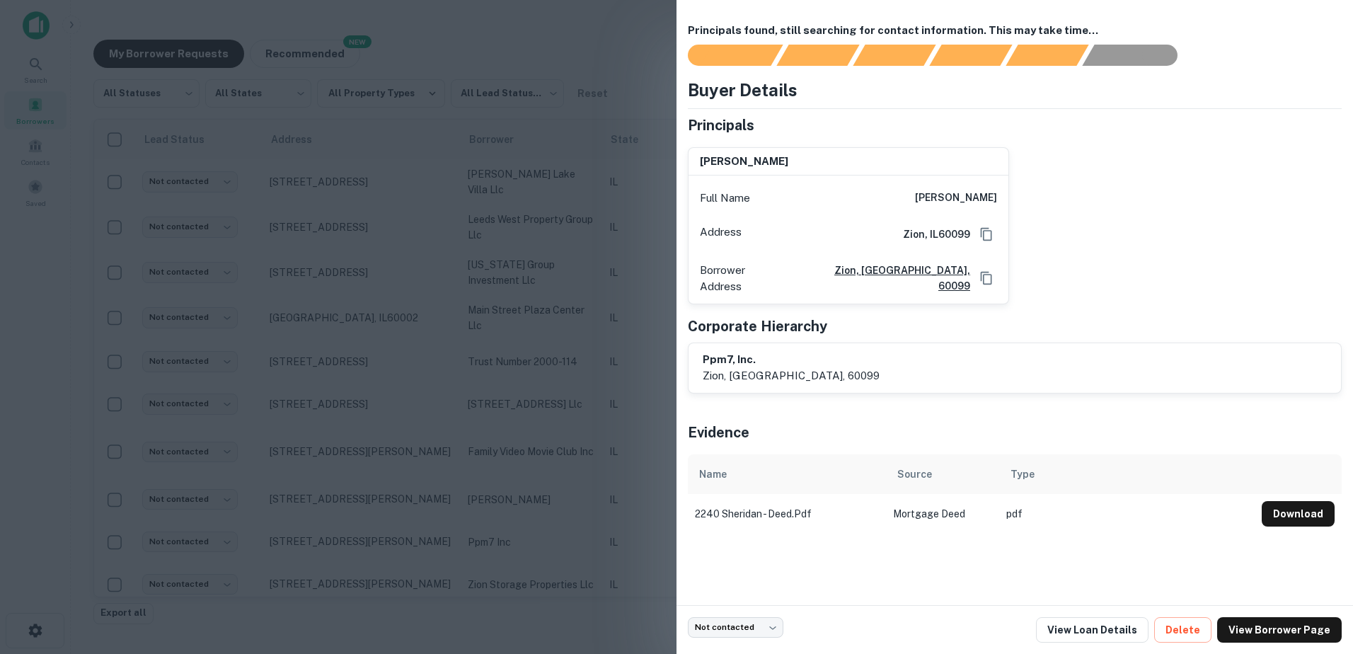
click at [520, 525] on div at bounding box center [676, 327] width 1353 height 654
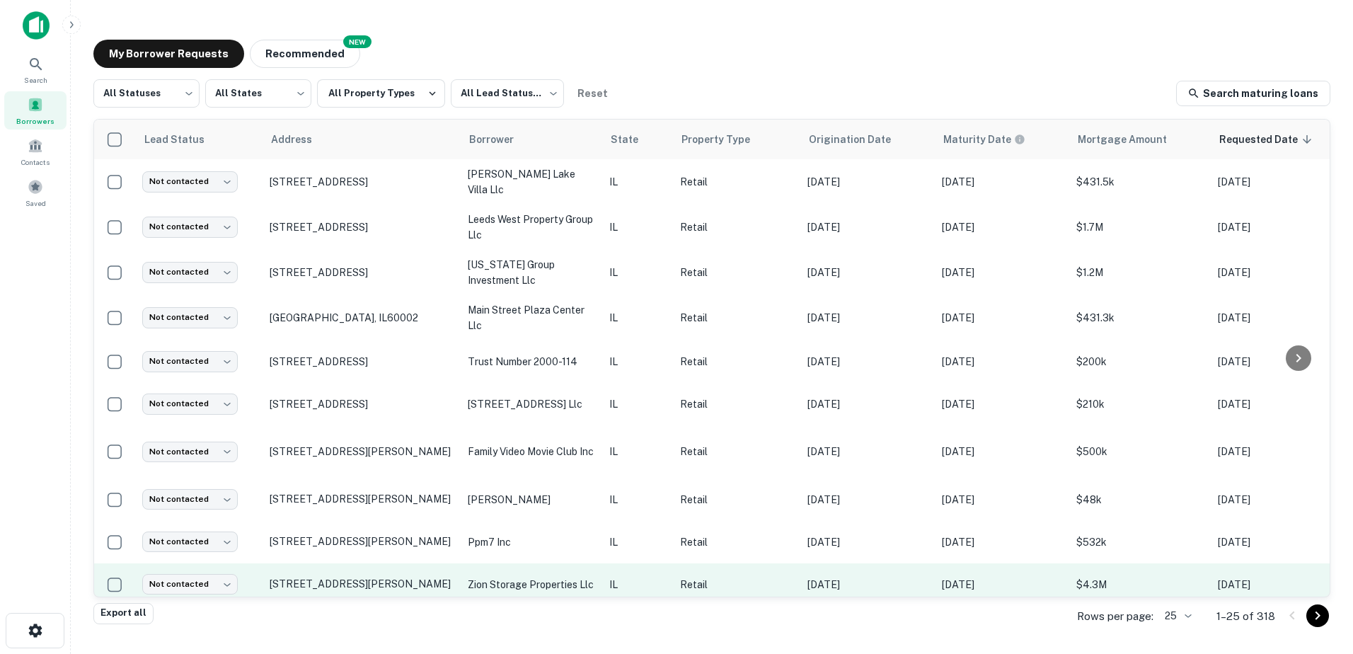
click at [535, 569] on td "zion storage properties llc" at bounding box center [532, 584] width 142 height 42
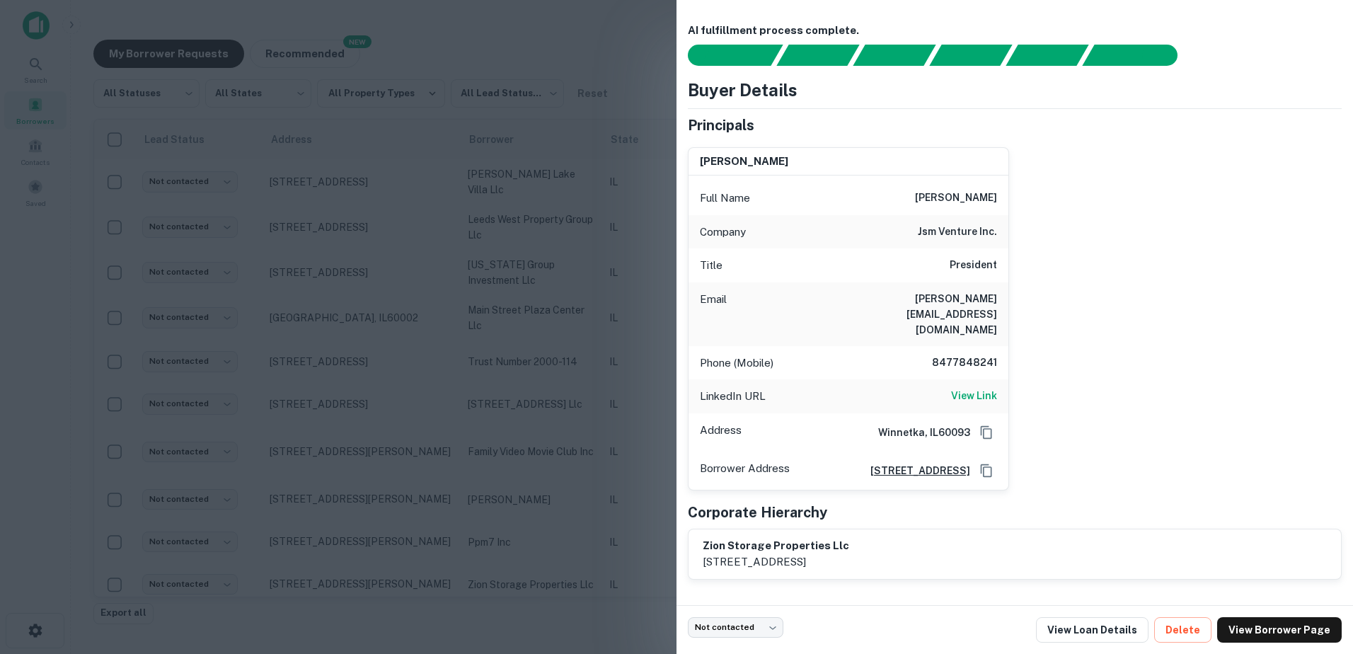
click at [531, 522] on div at bounding box center [676, 327] width 1353 height 654
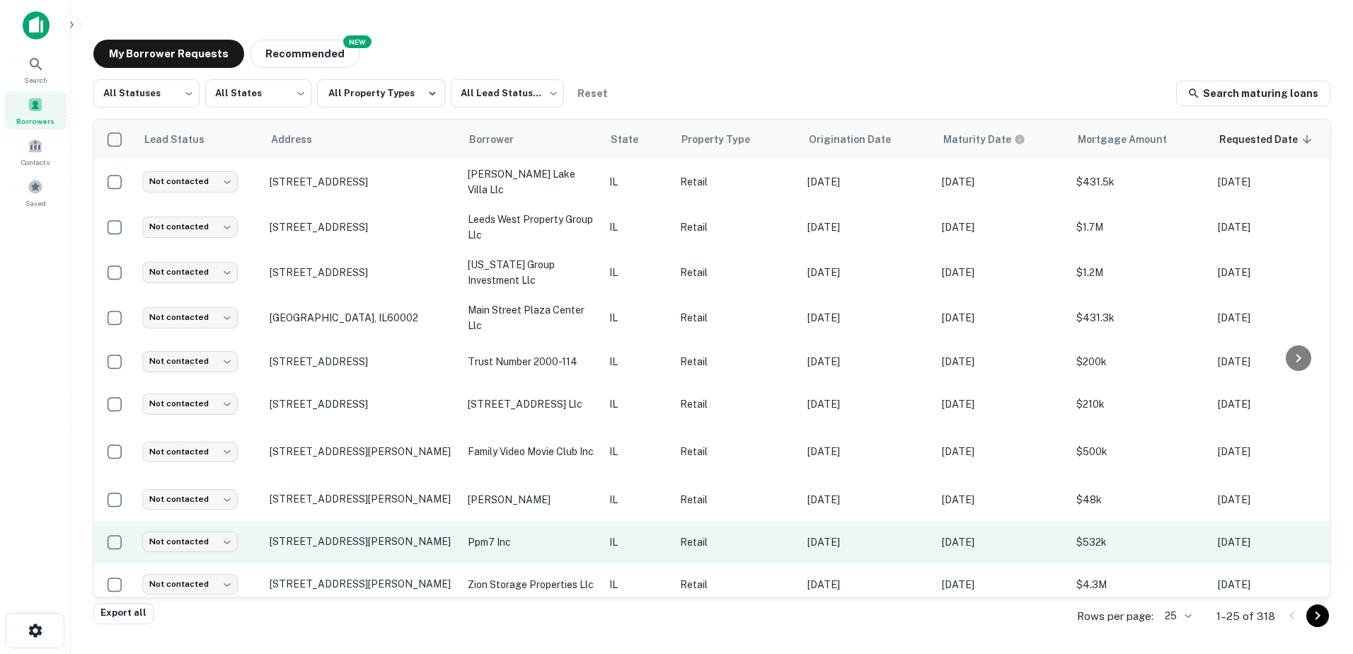
scroll to position [212, 0]
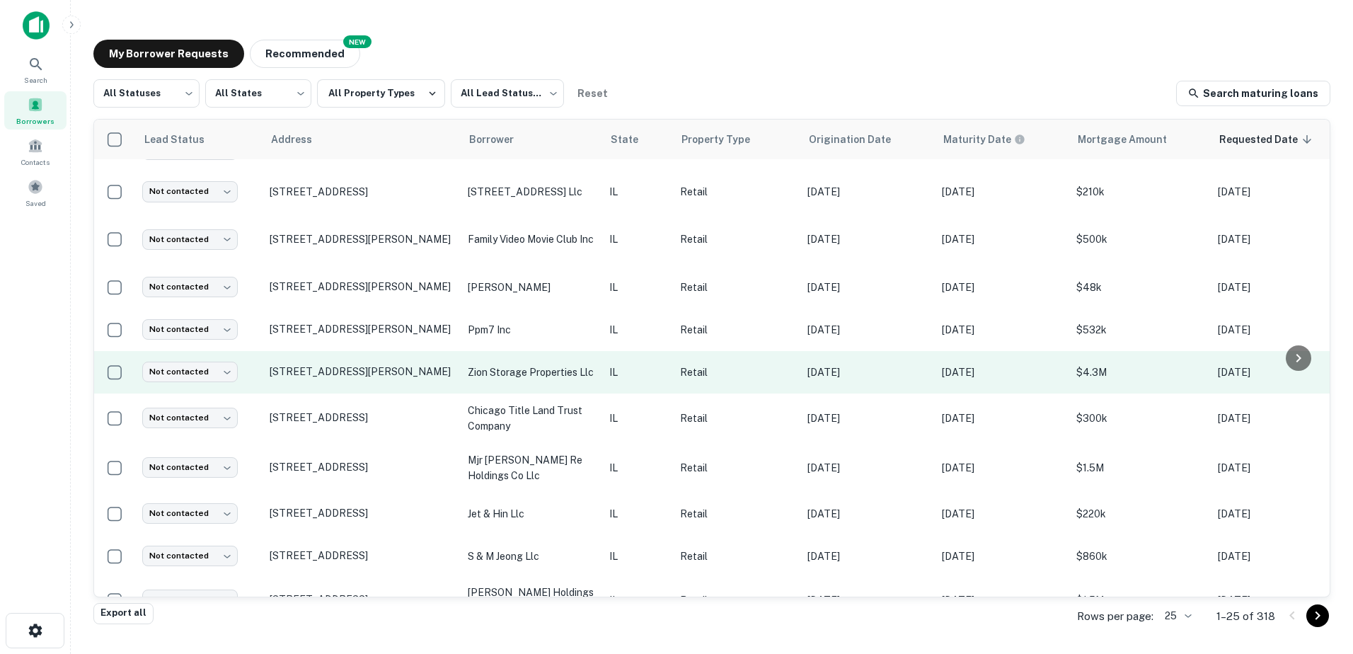
click at [512, 378] on p "zion storage properties llc" at bounding box center [531, 373] width 127 height 16
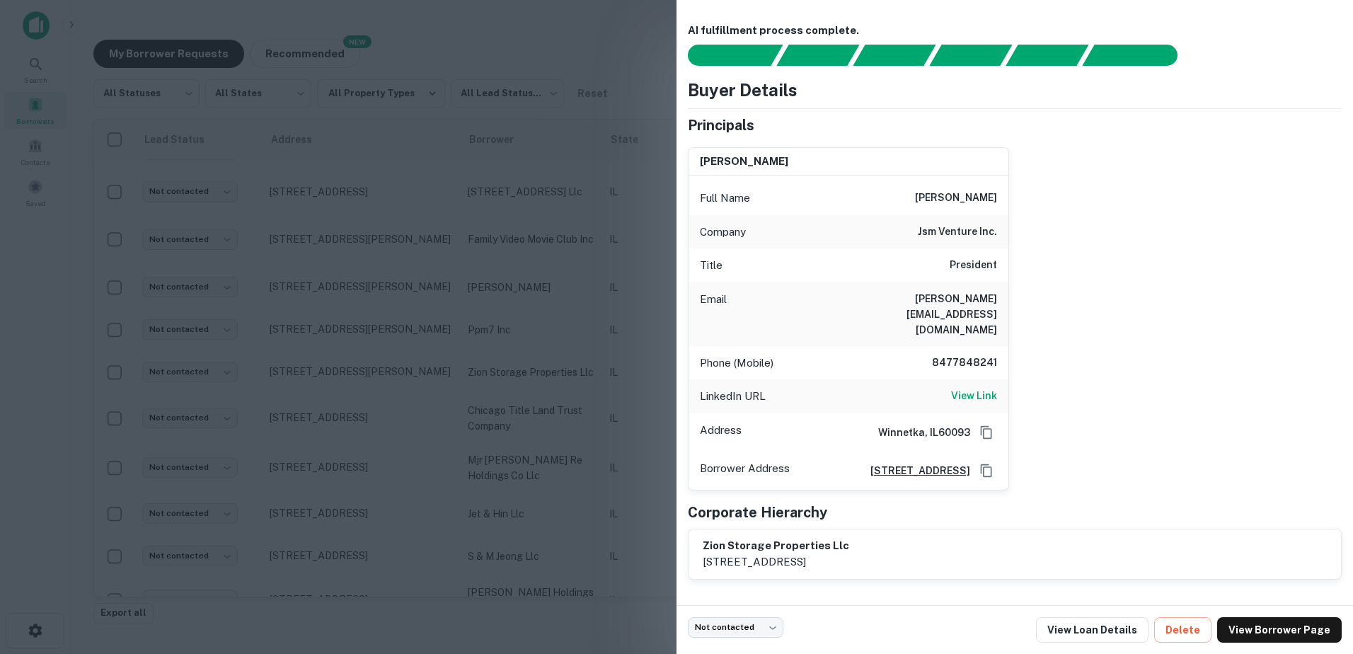
click at [515, 394] on div at bounding box center [676, 327] width 1353 height 654
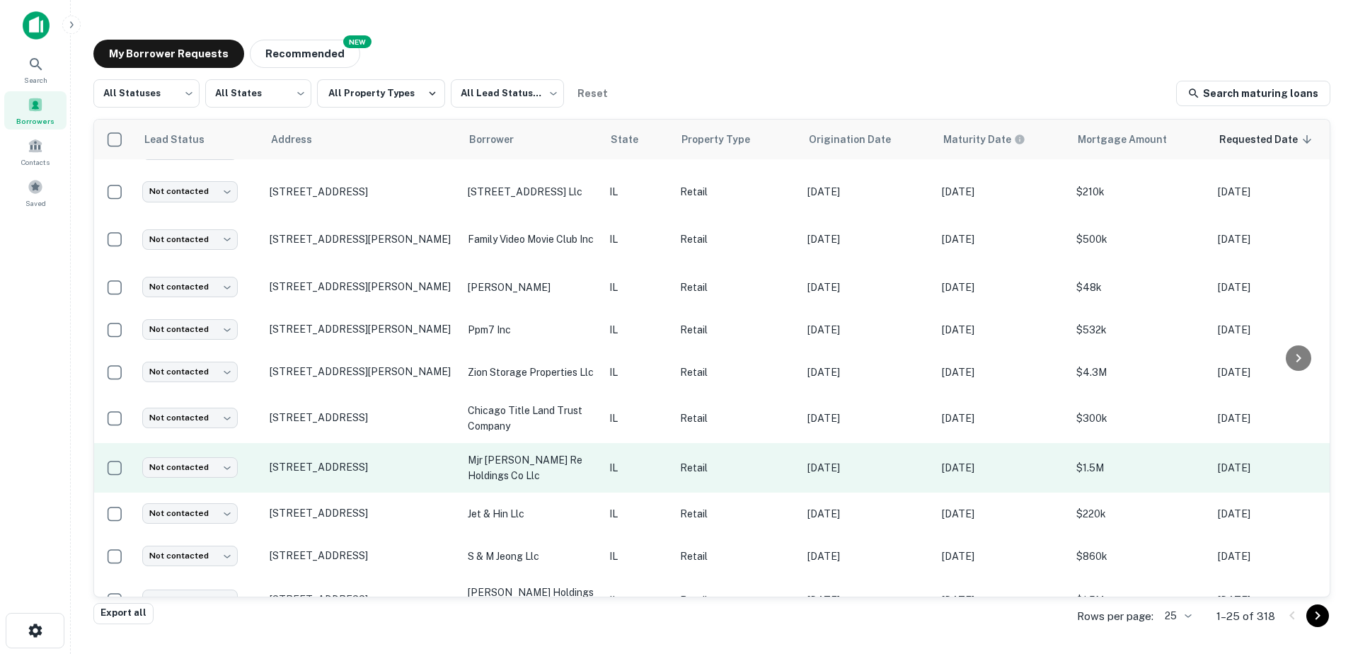
click at [524, 461] on p "mjr [PERSON_NAME] re holdings co llc" at bounding box center [531, 467] width 127 height 31
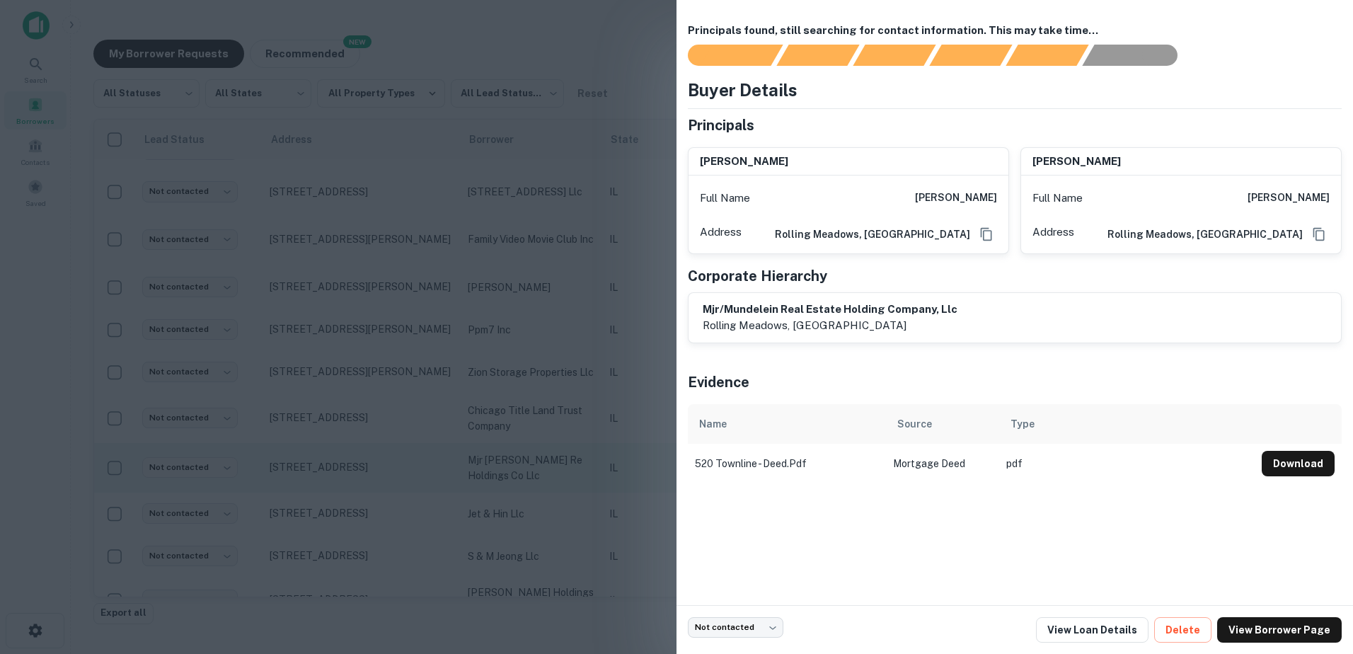
click at [524, 461] on div at bounding box center [676, 327] width 1353 height 654
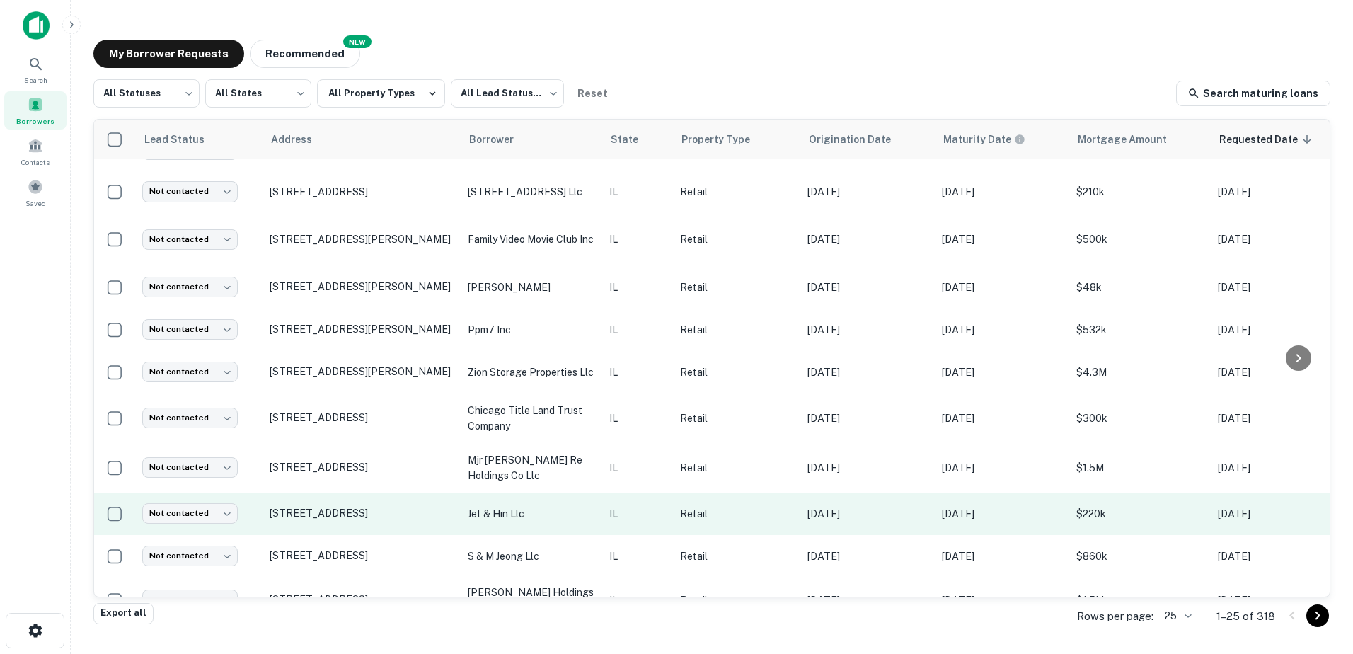
click at [538, 502] on td "jet & hin llc" at bounding box center [532, 514] width 142 height 42
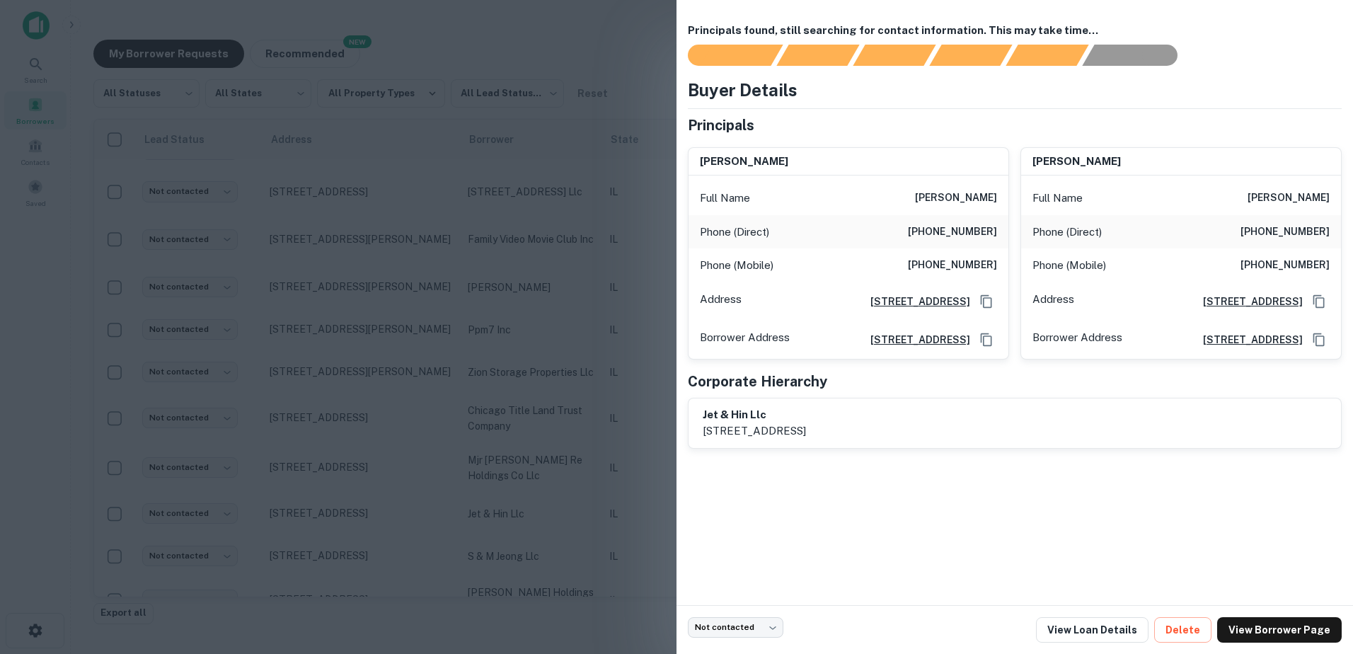
click at [536, 501] on div at bounding box center [676, 327] width 1353 height 654
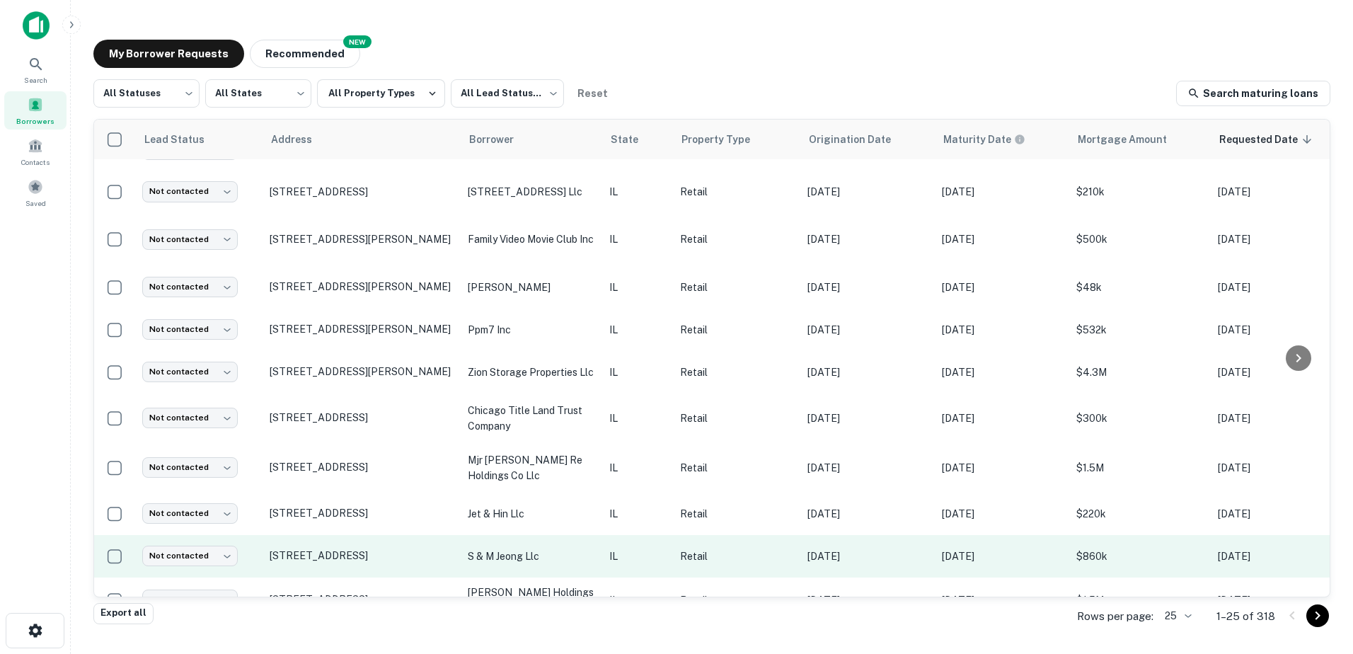
click at [541, 552] on p "s & m jeong llc" at bounding box center [531, 557] width 127 height 16
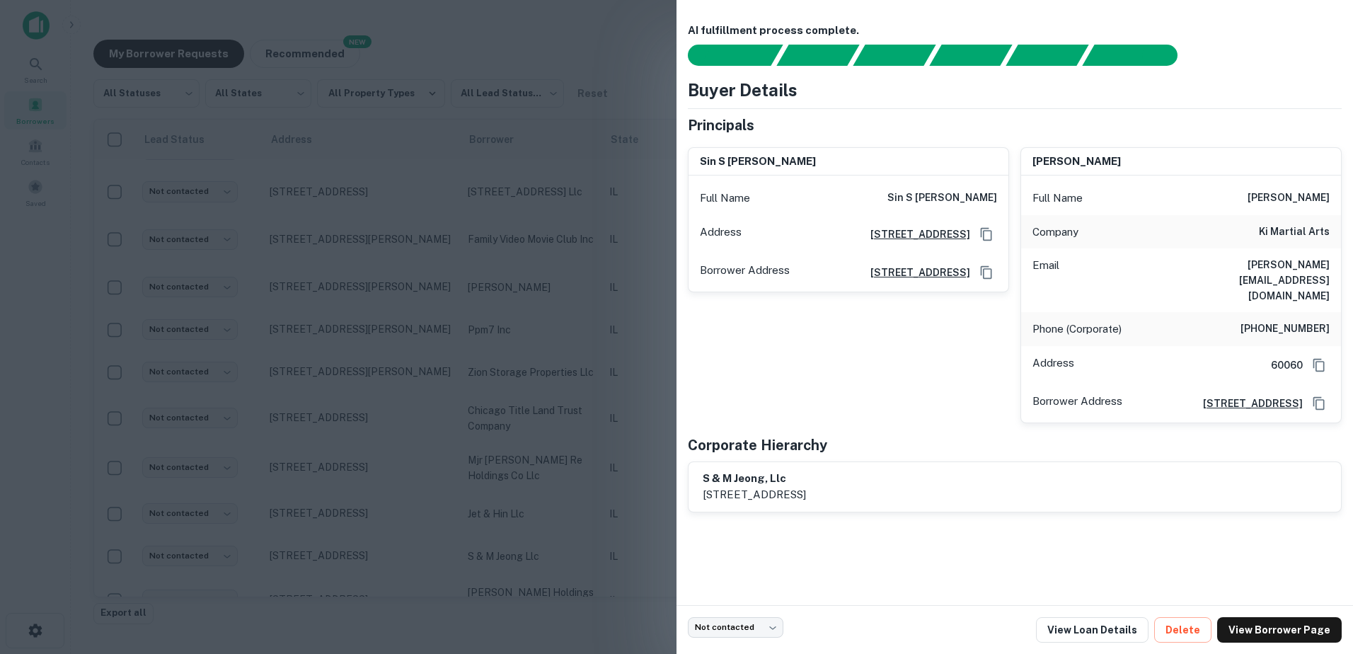
click at [543, 547] on div at bounding box center [676, 327] width 1353 height 654
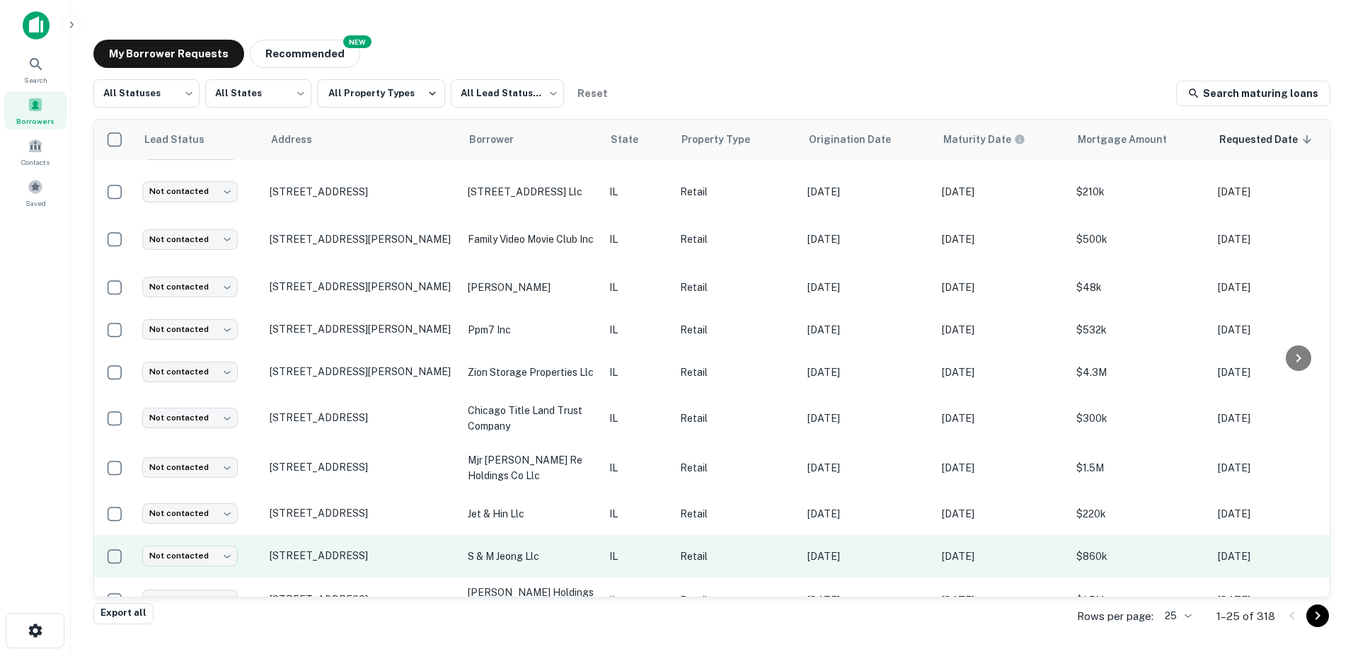
scroll to position [354, 0]
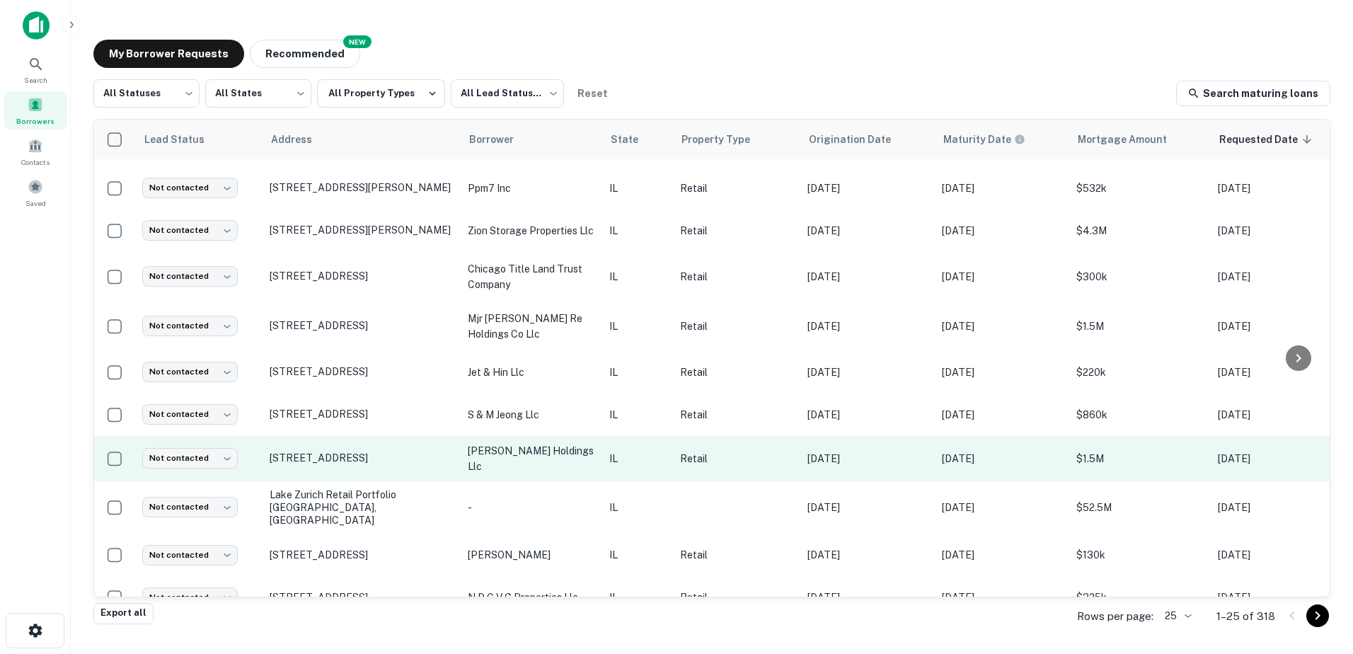
click at [539, 444] on td "[PERSON_NAME] holdings llc" at bounding box center [532, 458] width 142 height 45
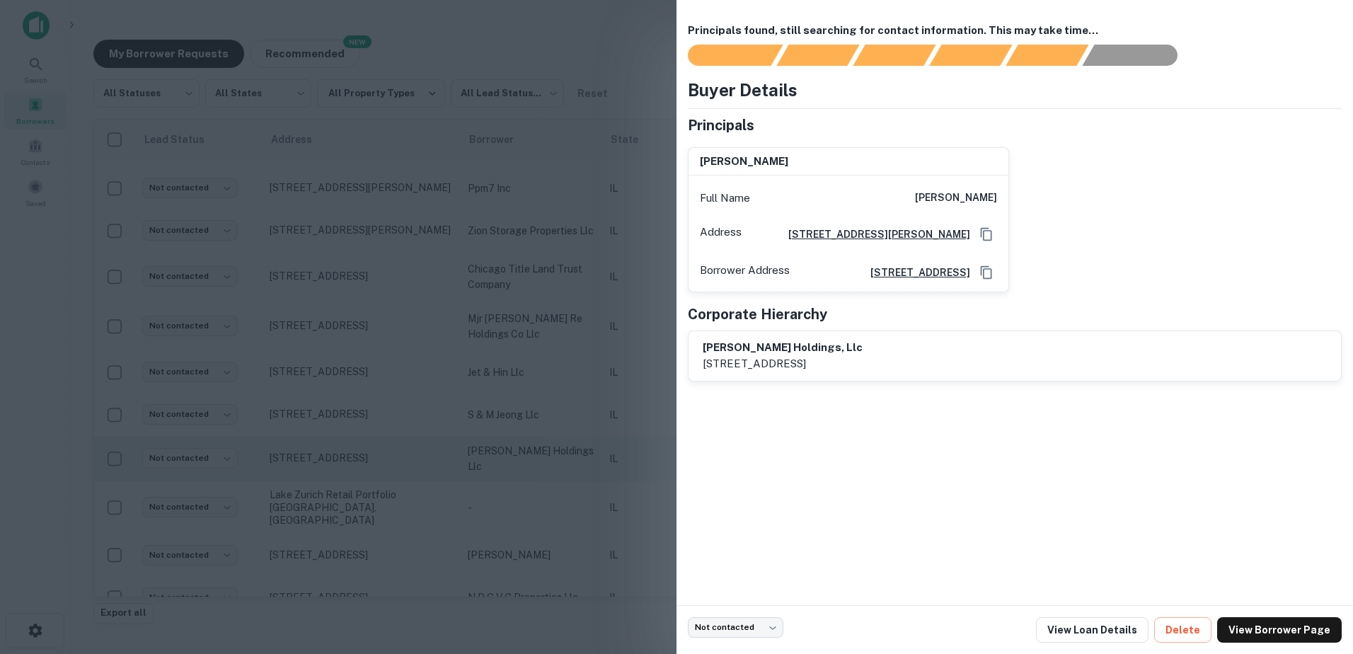
click at [514, 466] on div at bounding box center [676, 327] width 1353 height 654
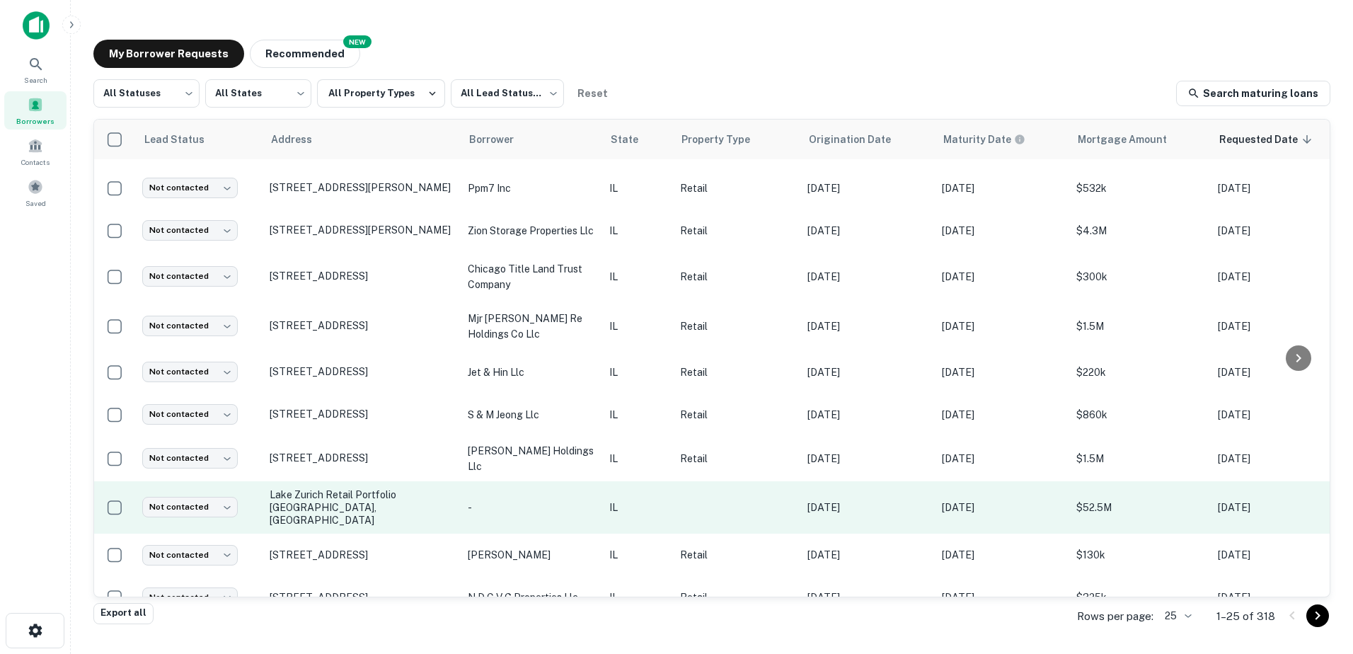
click at [546, 500] on p "-" at bounding box center [531, 508] width 127 height 16
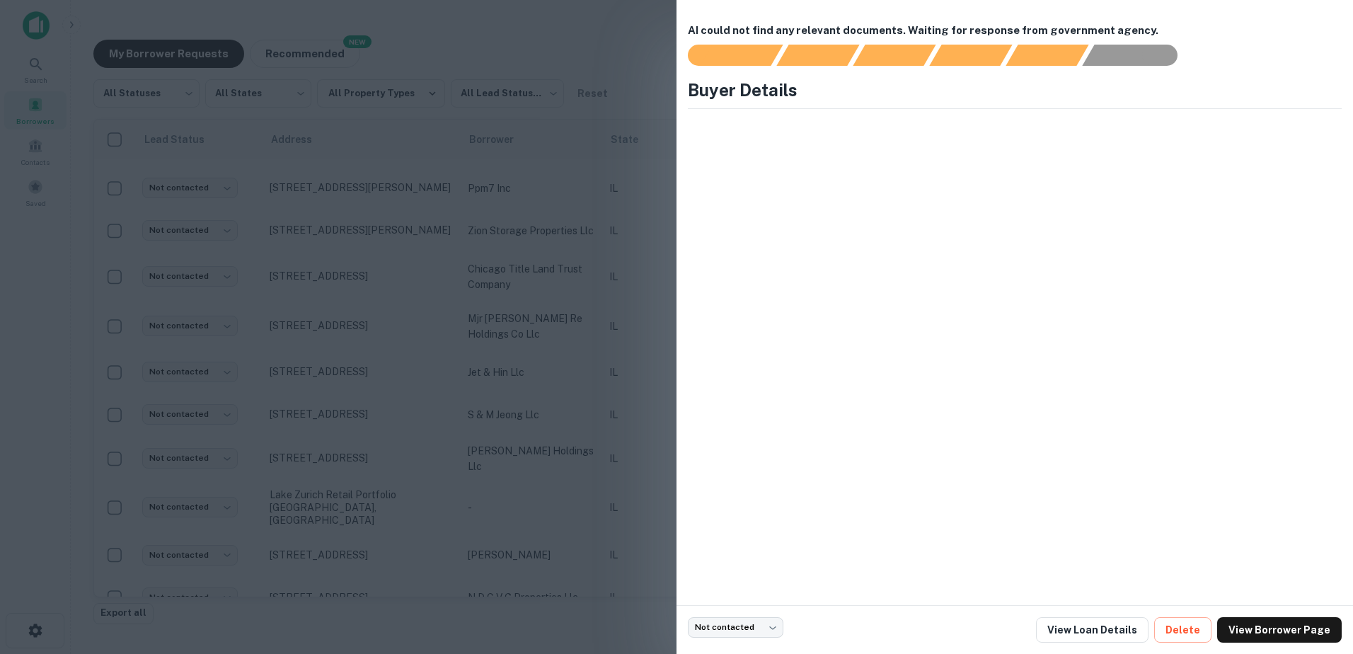
click at [544, 508] on div at bounding box center [676, 327] width 1353 height 654
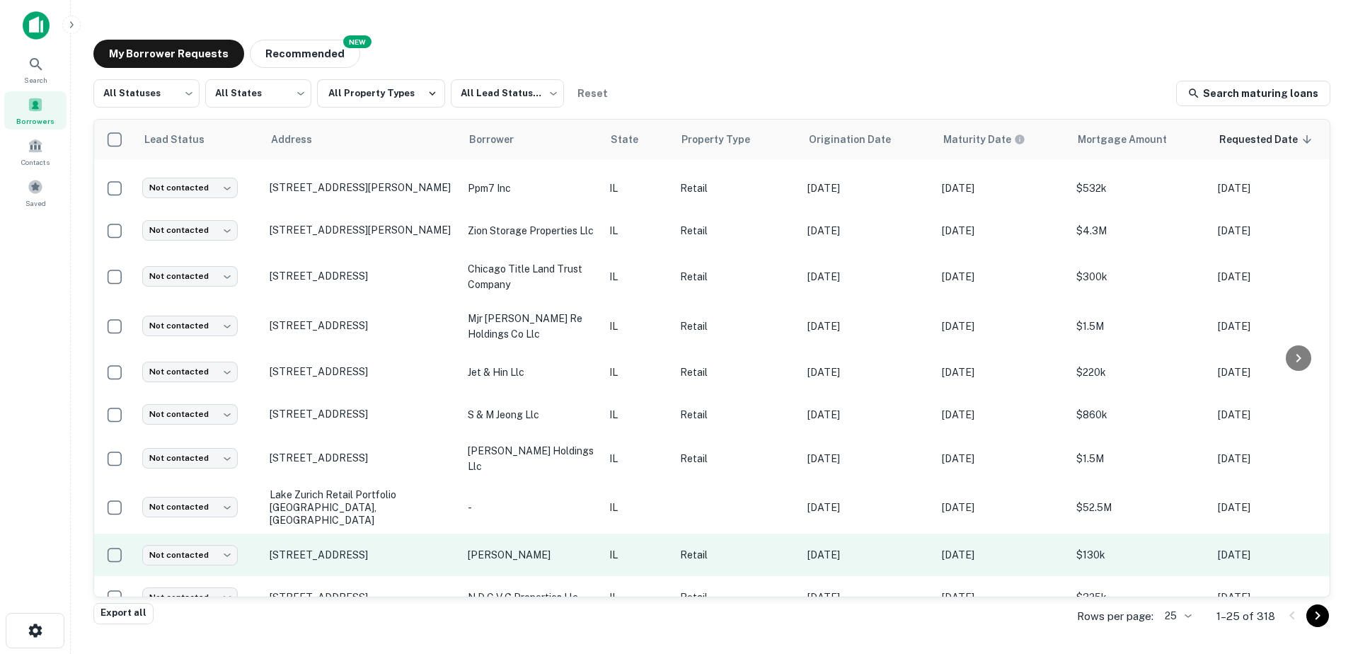
click at [555, 534] on td "[PERSON_NAME]" at bounding box center [532, 555] width 142 height 42
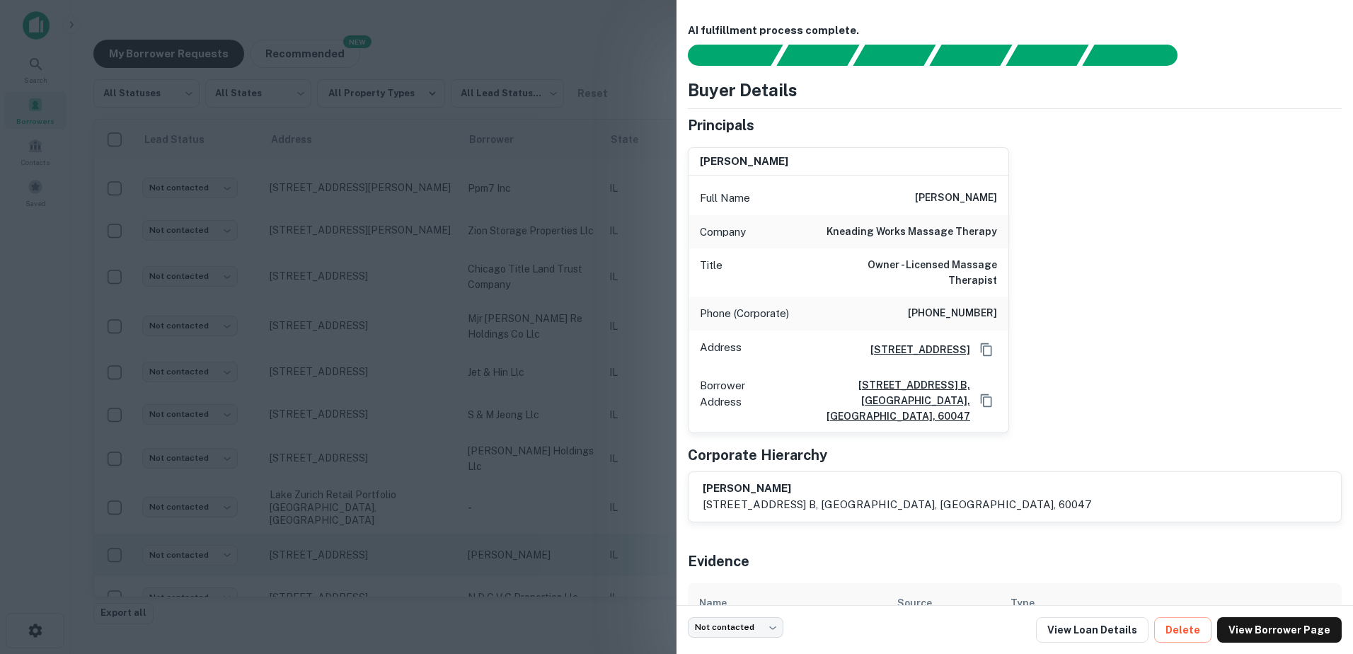
click at [534, 522] on div at bounding box center [676, 327] width 1353 height 654
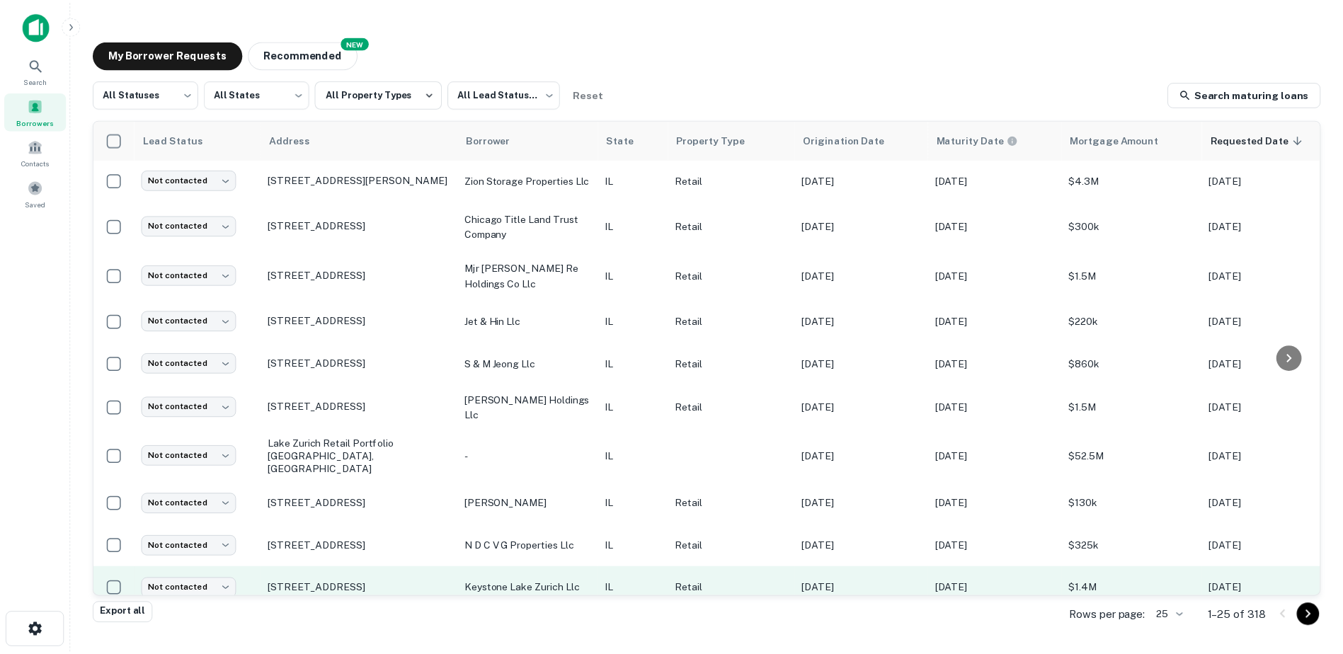
scroll to position [425, 0]
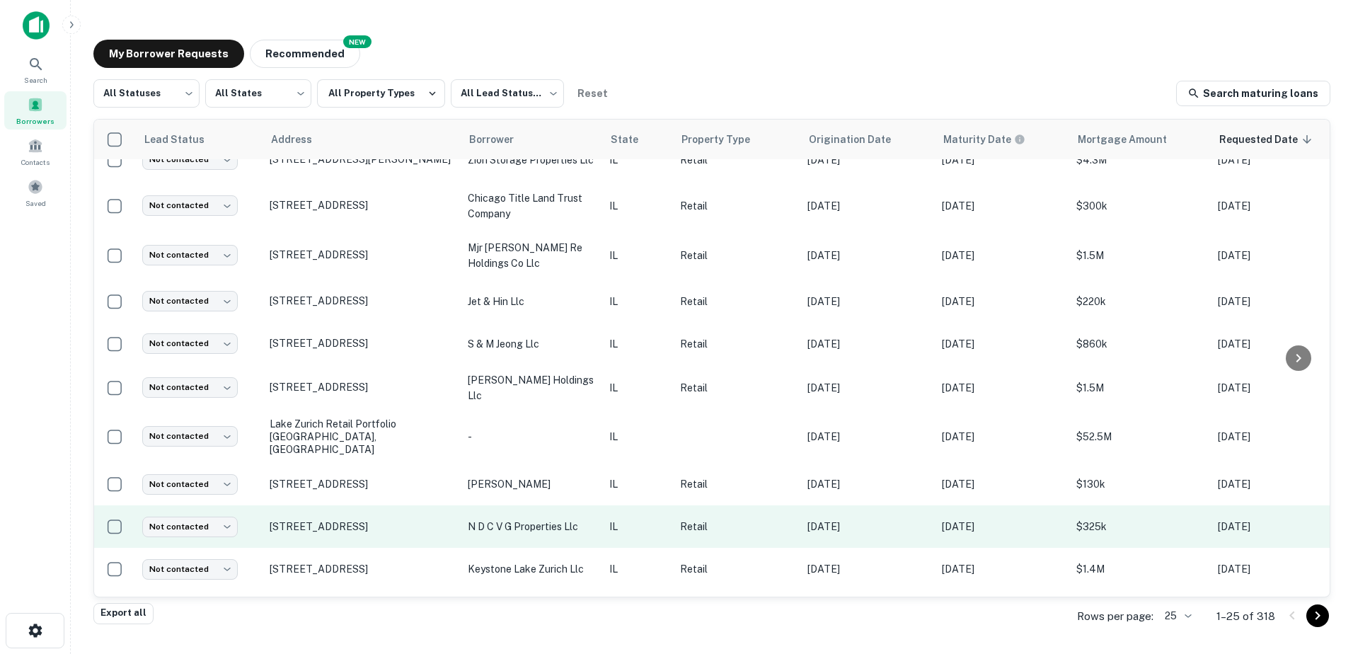
click at [542, 519] on p "n d c v g properties llc" at bounding box center [531, 527] width 127 height 16
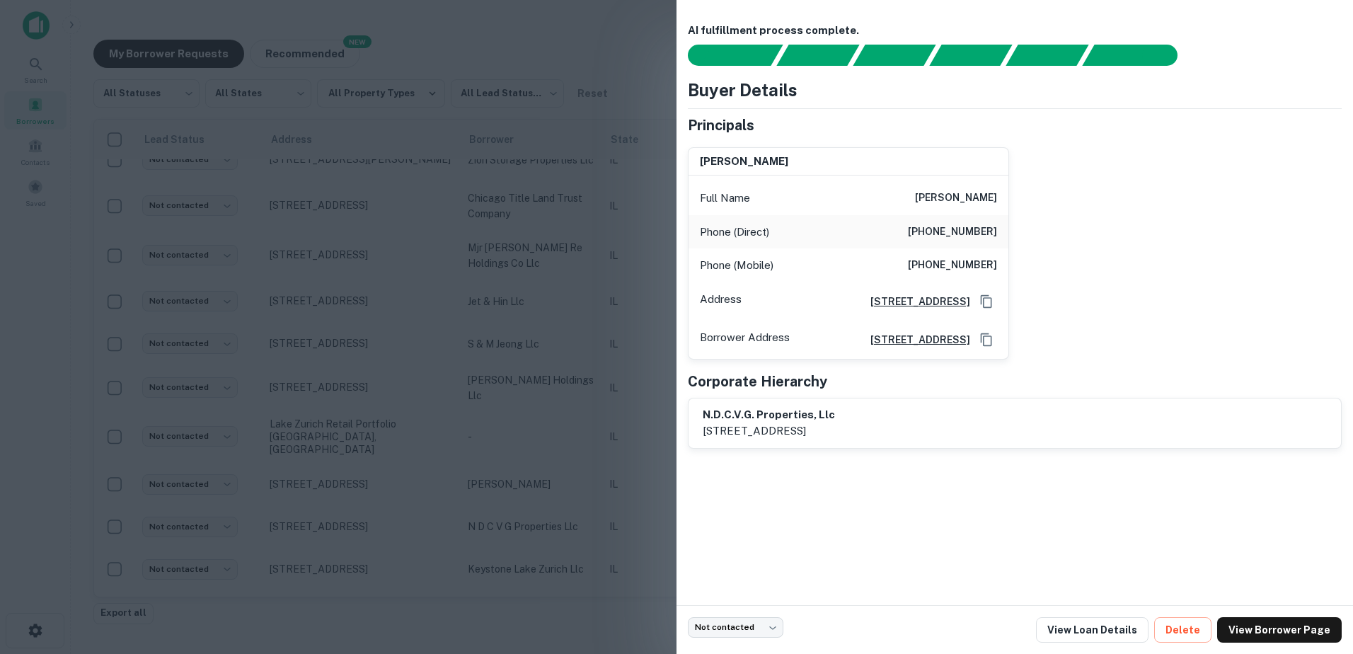
click at [538, 514] on div at bounding box center [676, 327] width 1353 height 654
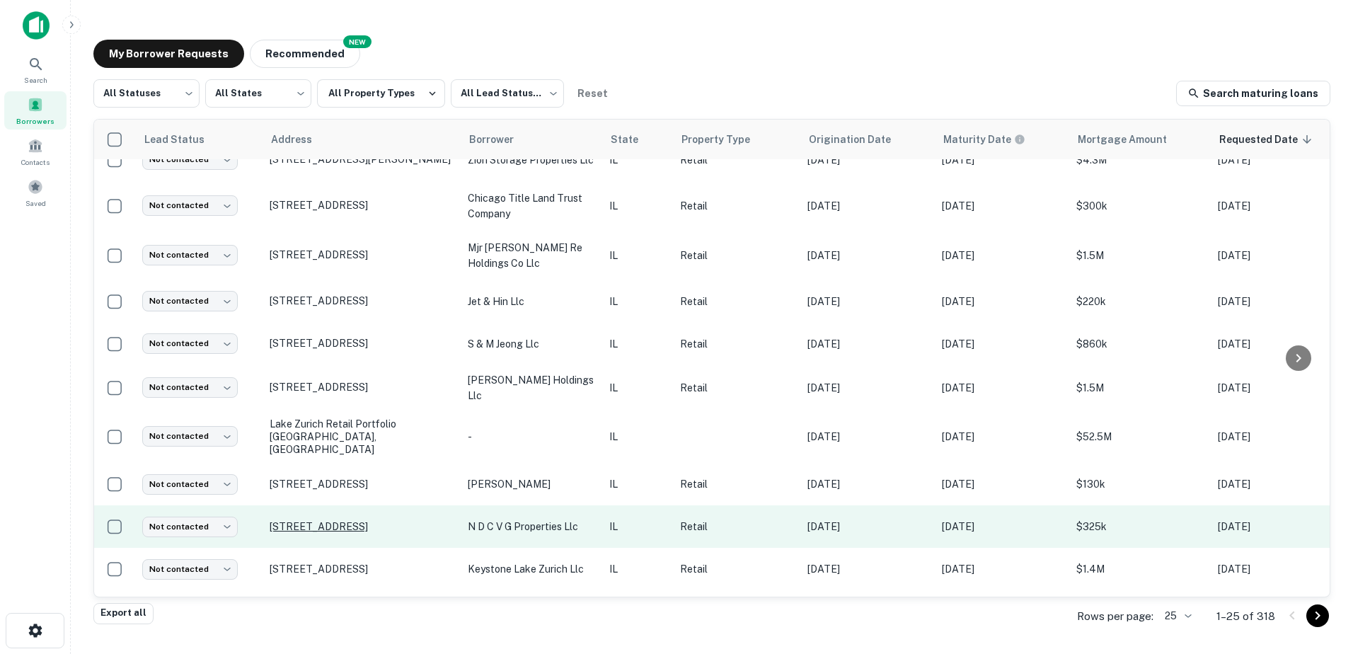
click at [420, 520] on p "[STREET_ADDRESS]" at bounding box center [362, 526] width 184 height 13
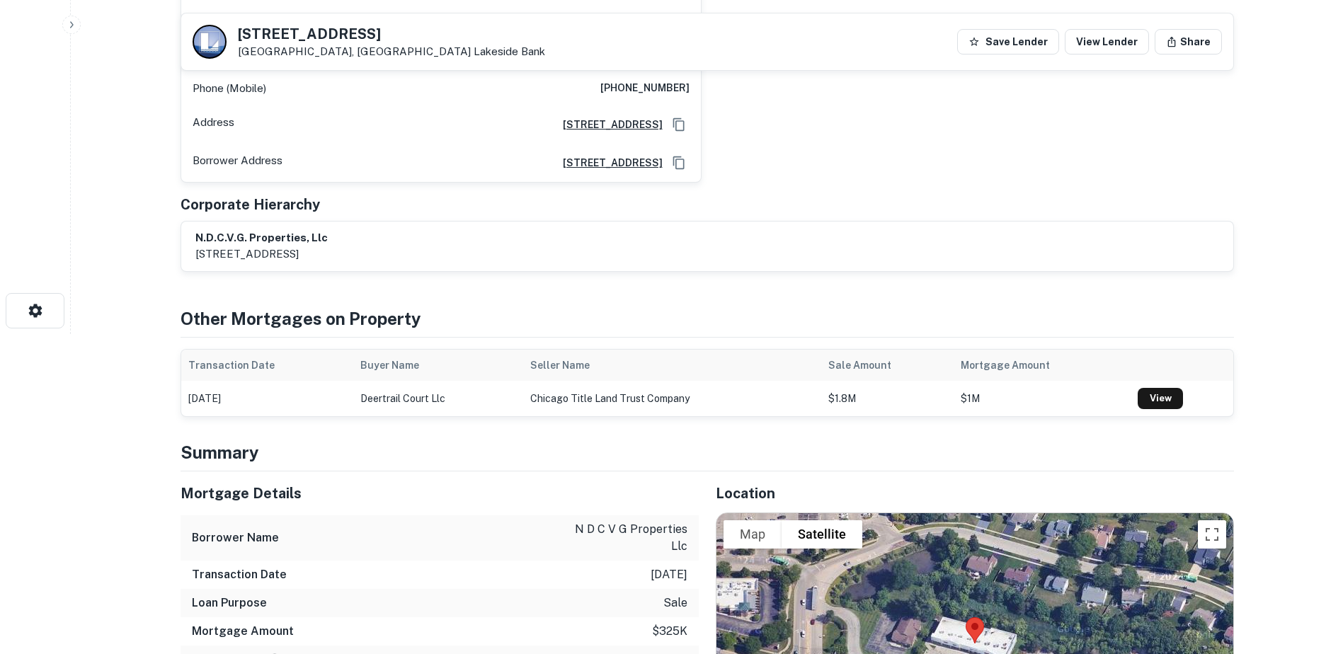
scroll to position [142, 0]
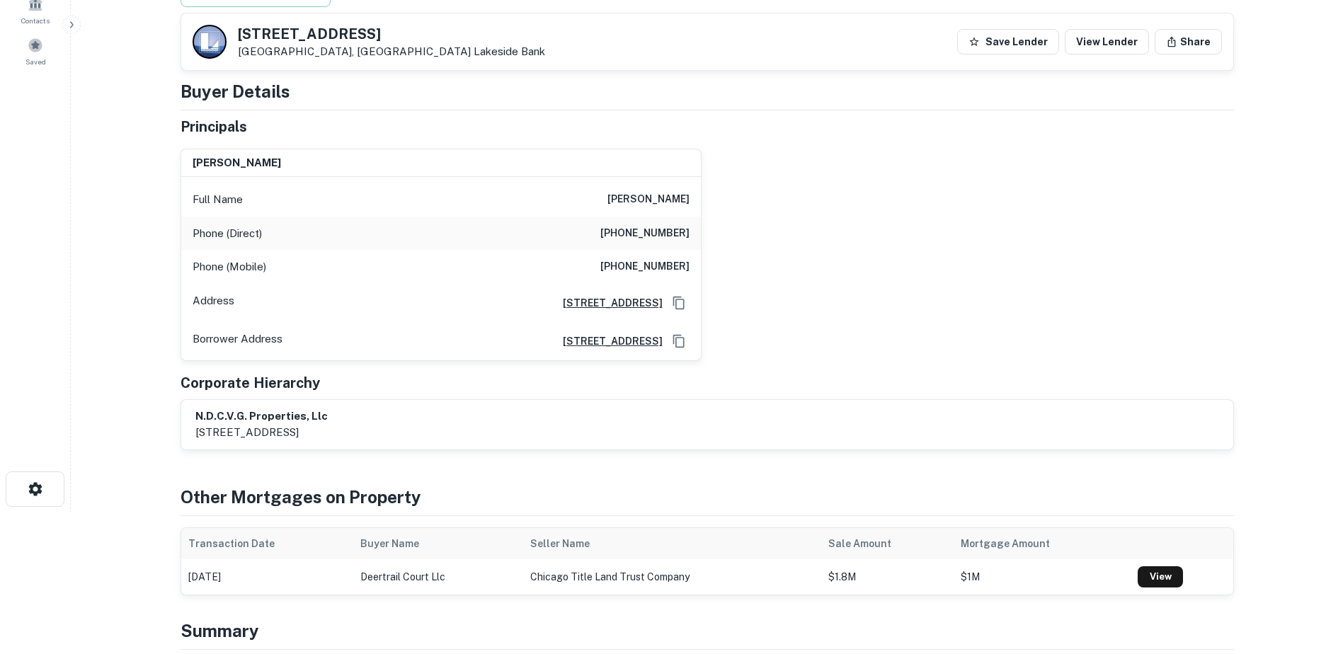
click at [672, 200] on h6 "[PERSON_NAME]" at bounding box center [648, 199] width 82 height 17
drag, startPoint x: 261, startPoint y: 210, endPoint x: 253, endPoint y: 207, distance: 7.6
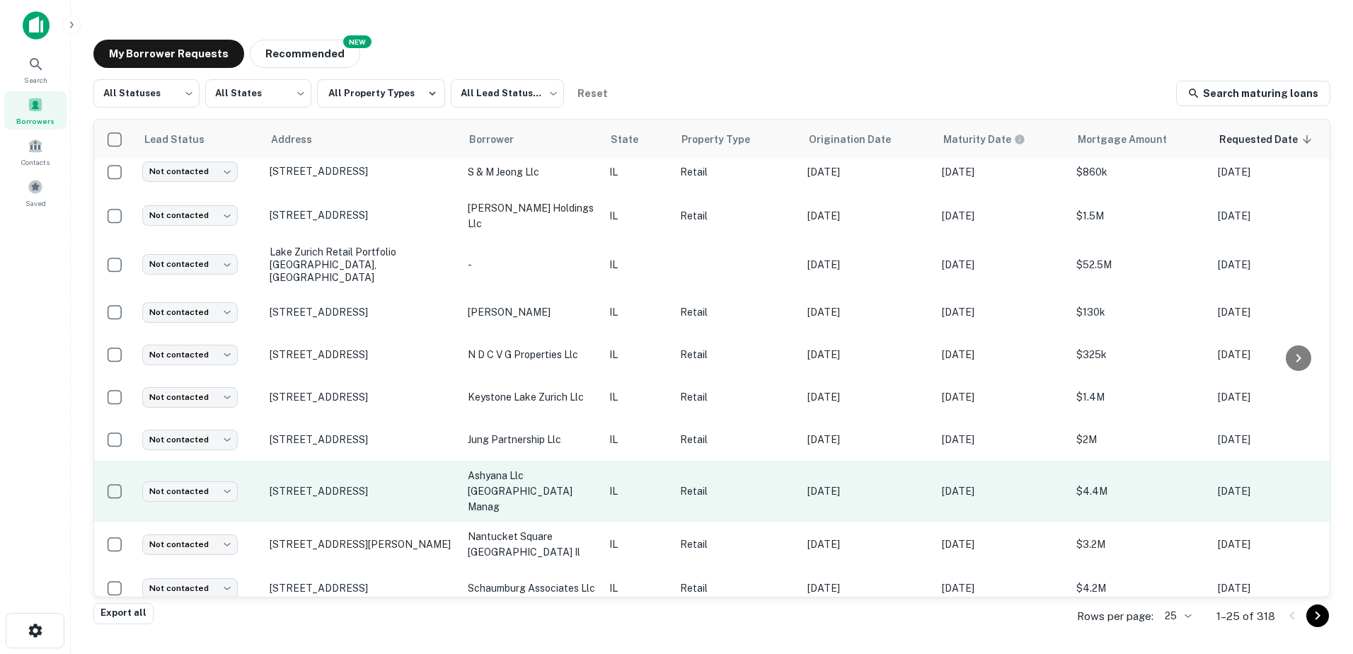
scroll to position [689, 0]
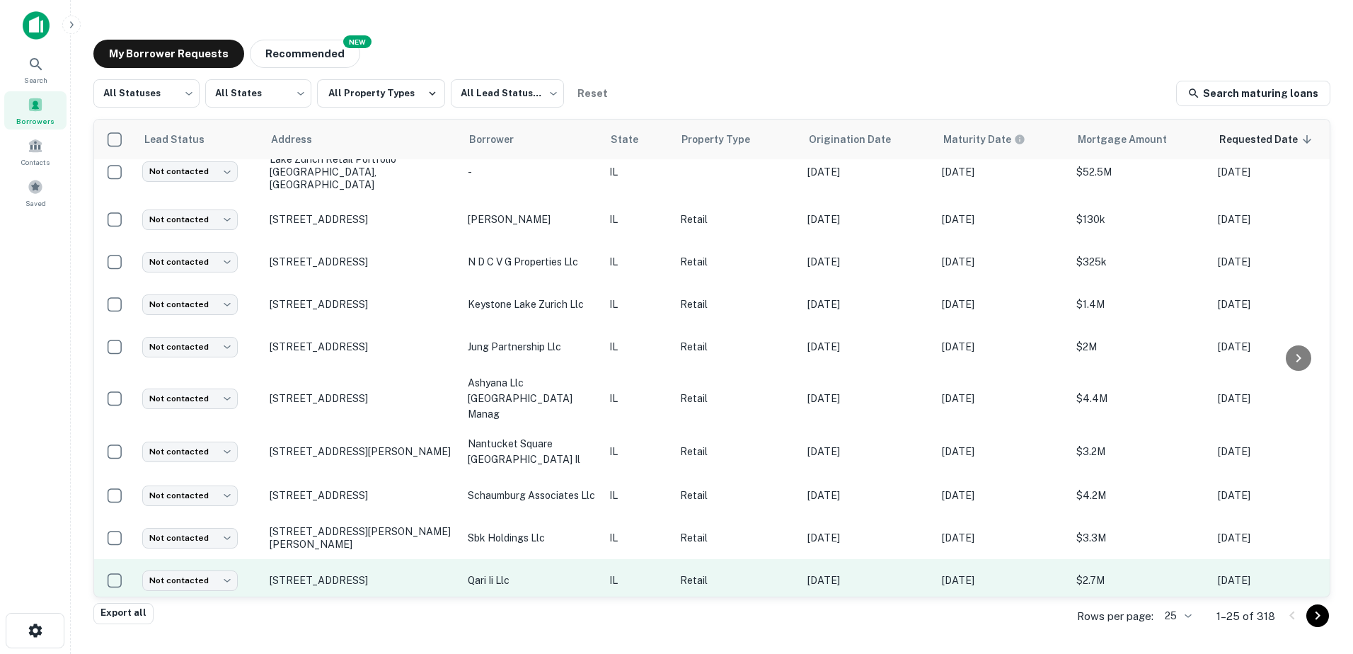
click at [525, 573] on p "qari ii llc" at bounding box center [531, 581] width 127 height 16
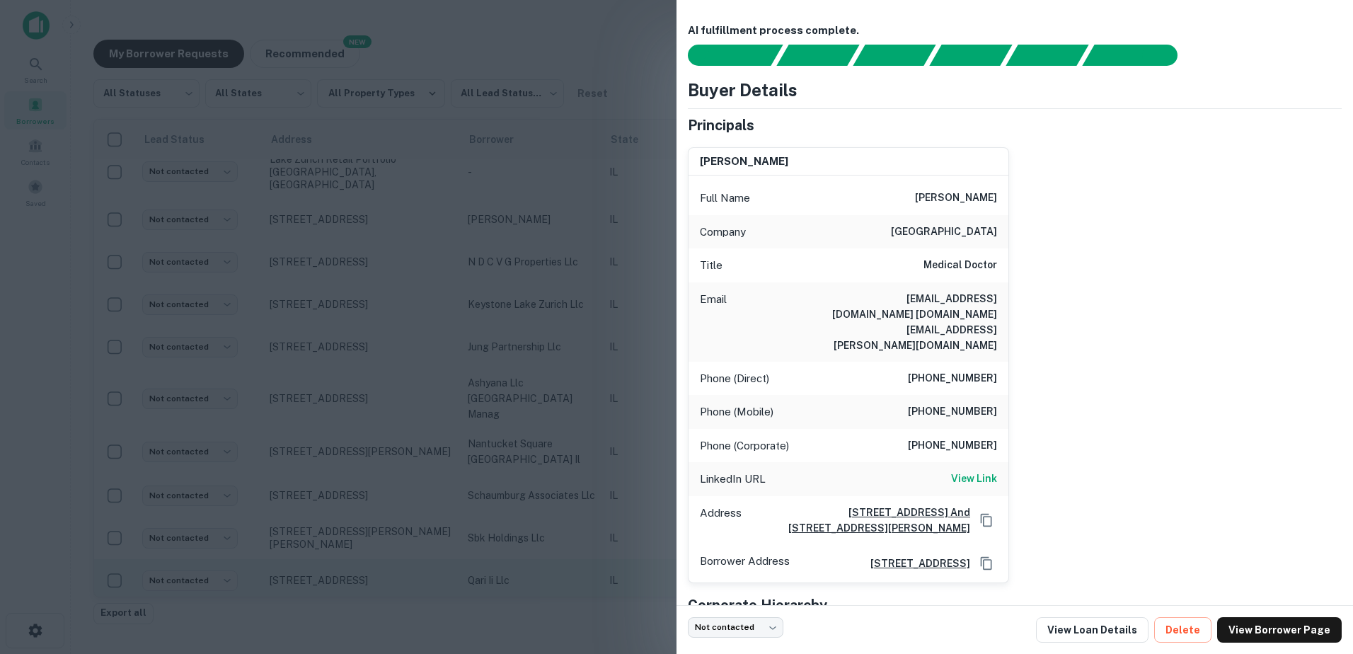
click at [525, 557] on div at bounding box center [676, 327] width 1353 height 654
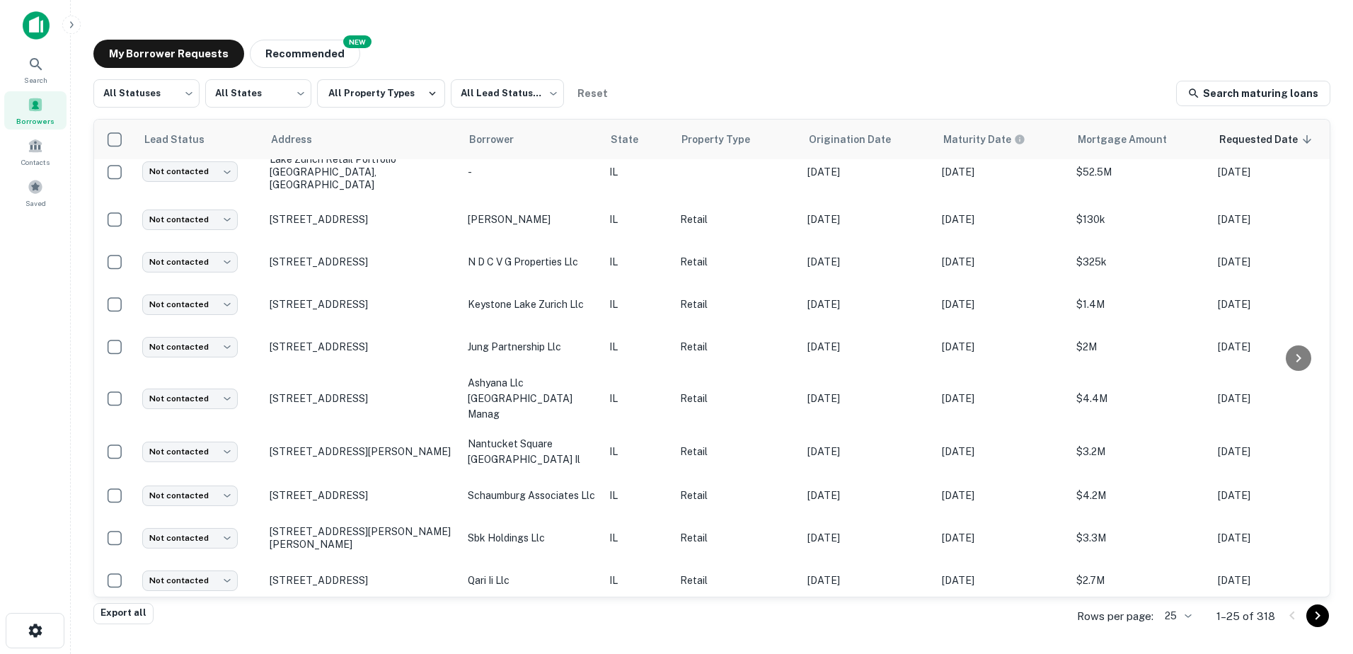
click at [1311, 616] on icon "Go to next page" at bounding box center [1318, 615] width 17 height 17
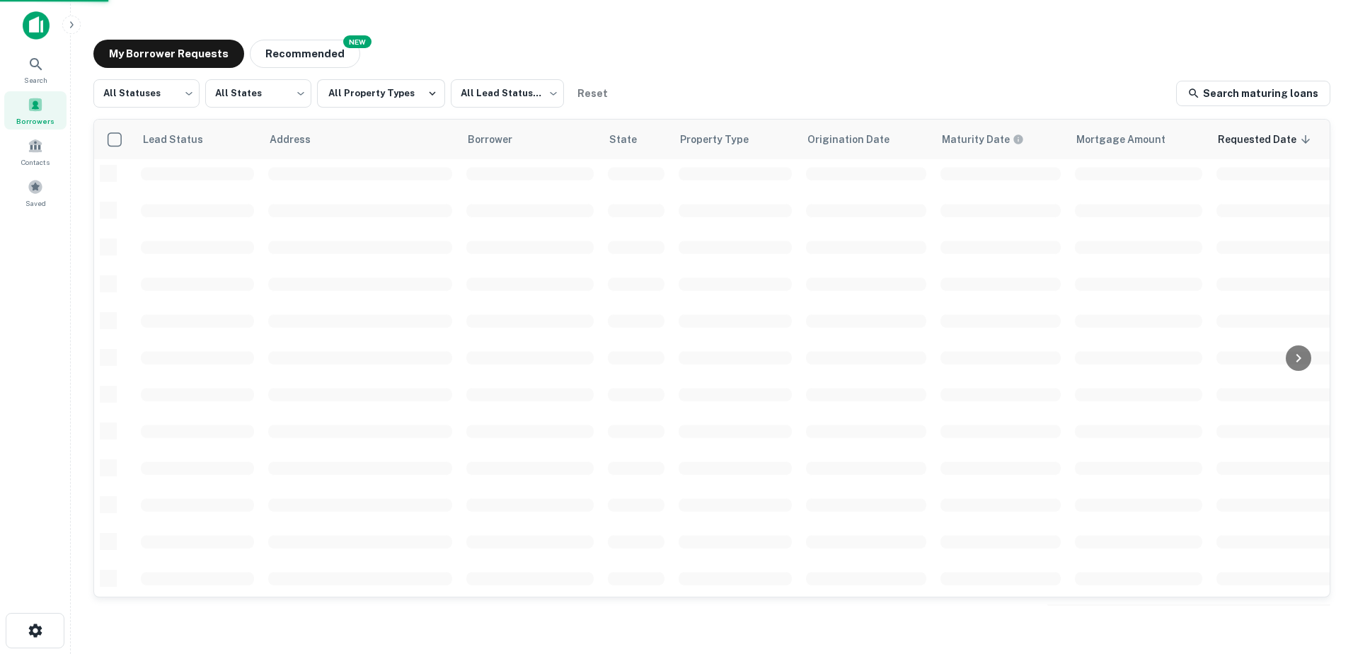
scroll to position [493, 0]
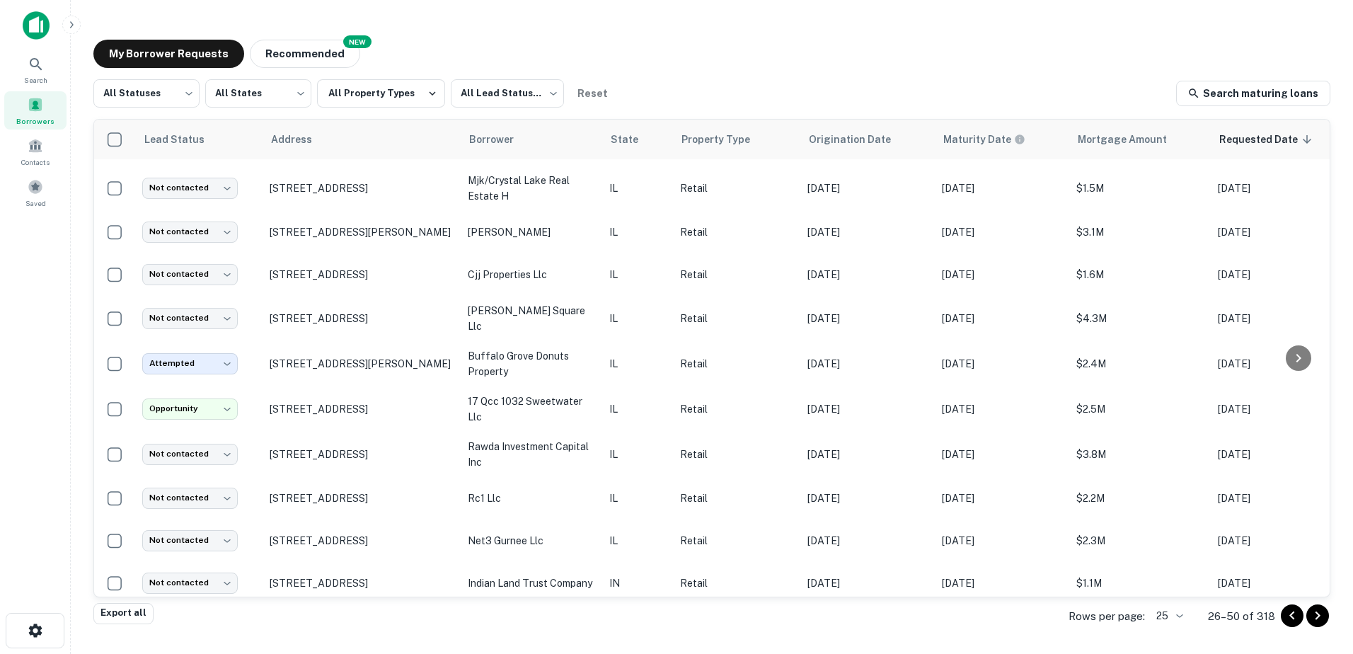
click at [1318, 617] on icon "Go to next page" at bounding box center [1318, 615] width 17 height 17
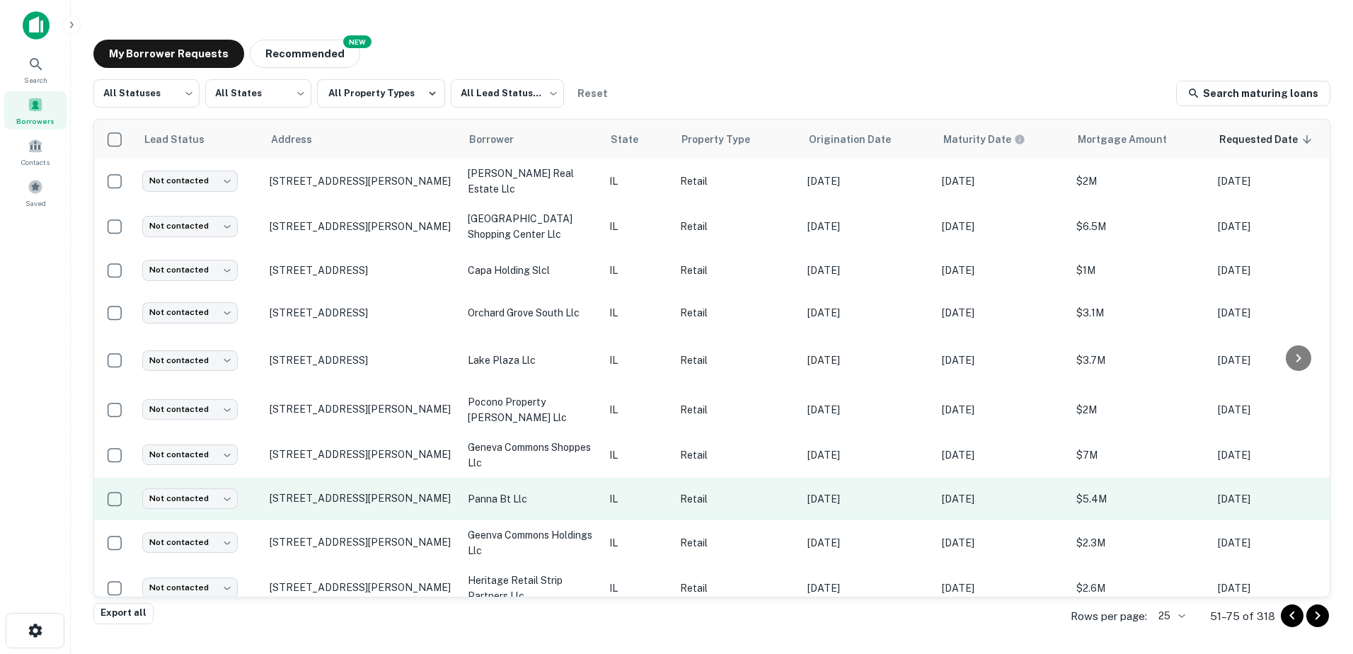
scroll to position [671, 0]
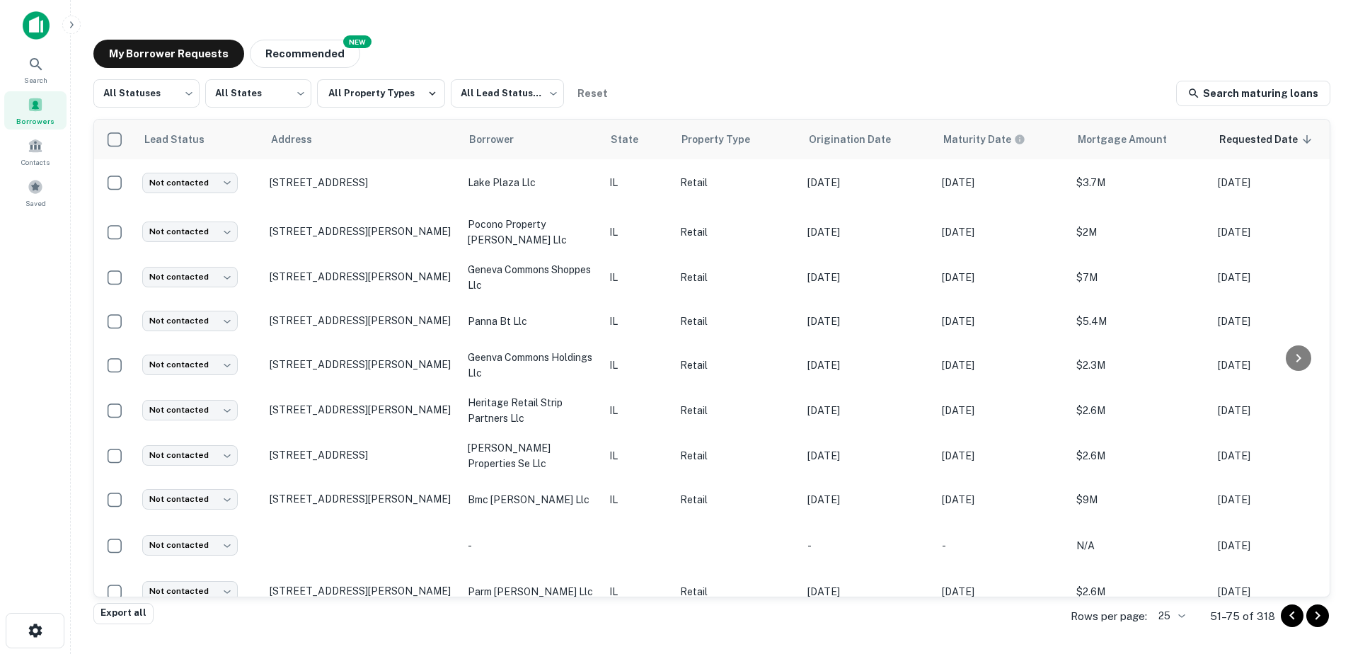
click at [1319, 625] on button "Go to next page" at bounding box center [1318, 616] width 23 height 23
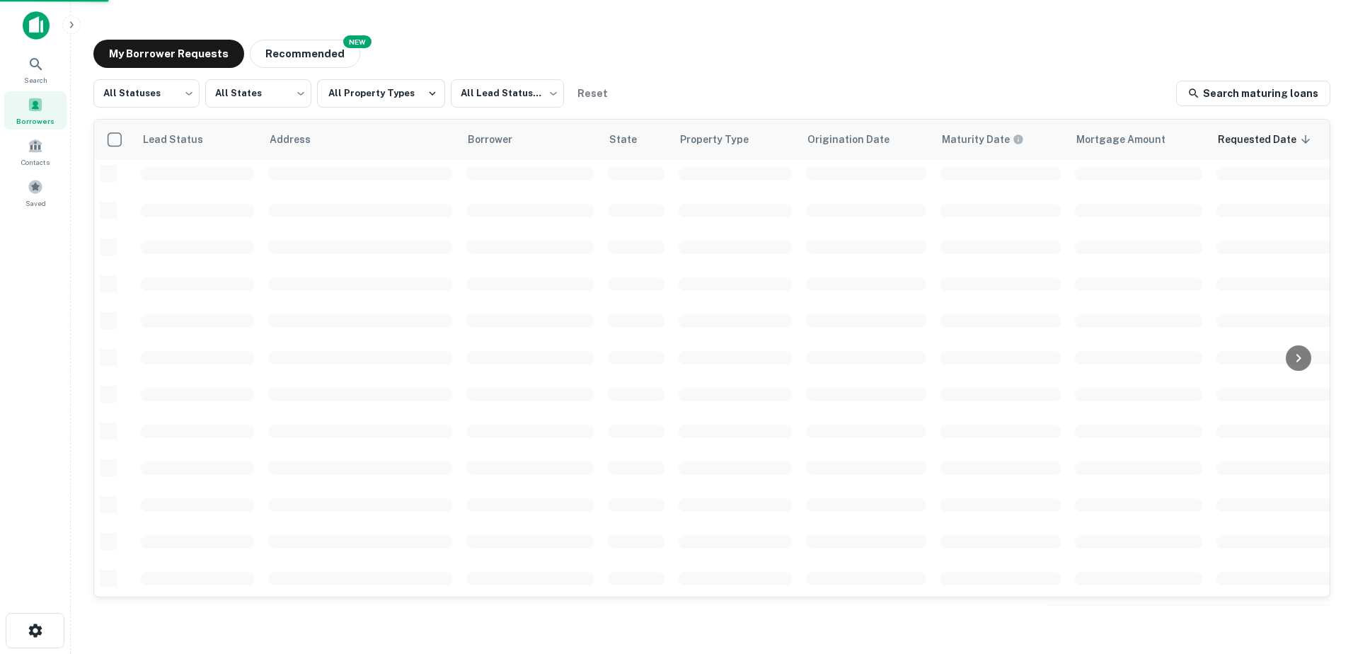
scroll to position [493, 0]
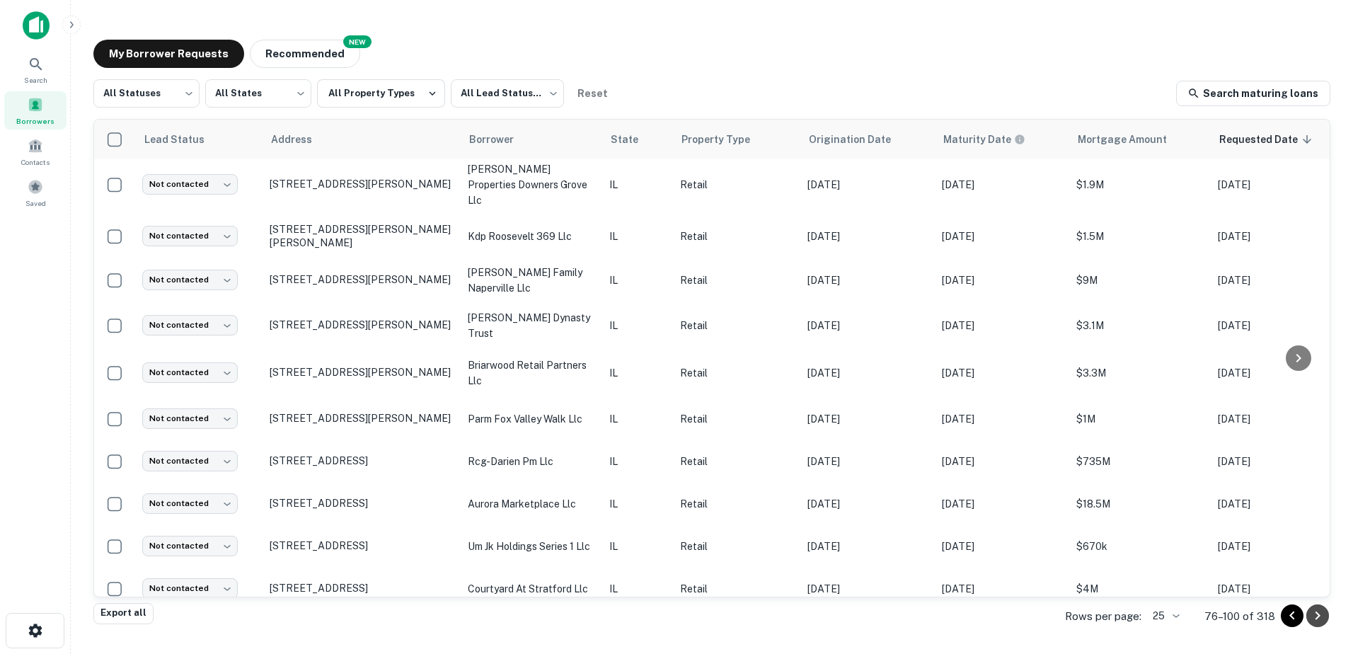
click at [1320, 619] on icon "Go to next page" at bounding box center [1318, 615] width 17 height 17
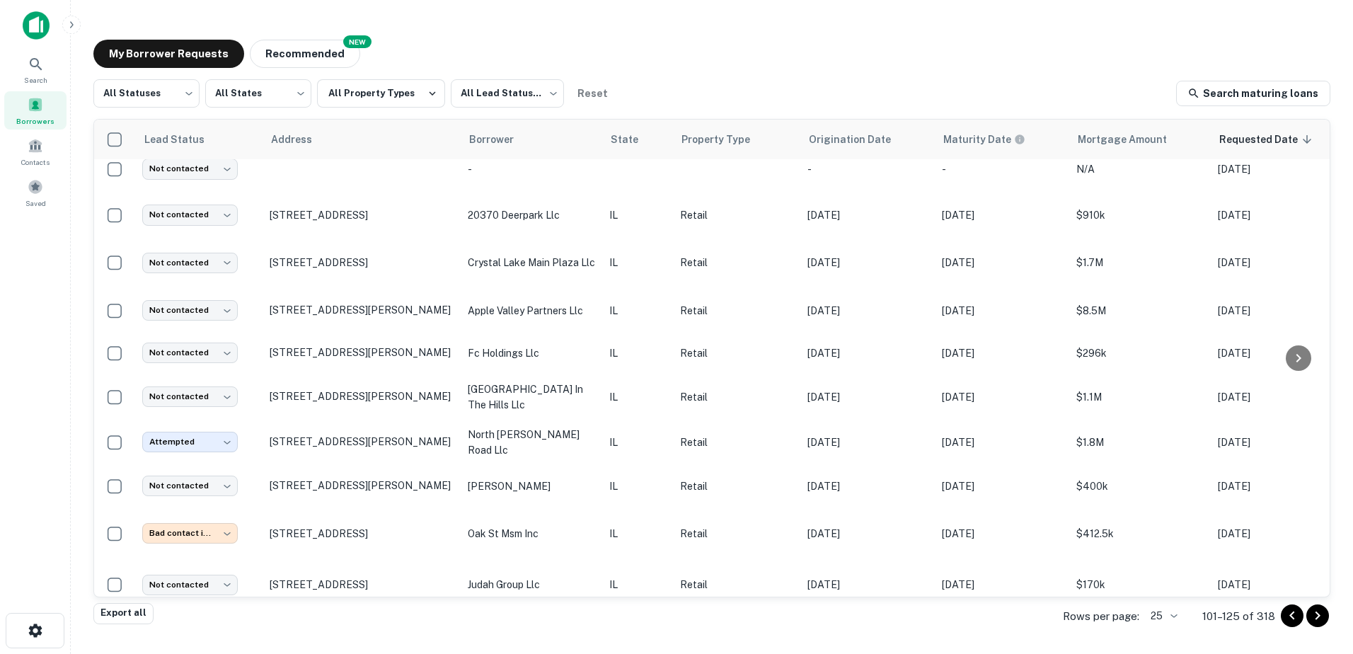
scroll to position [685, 0]
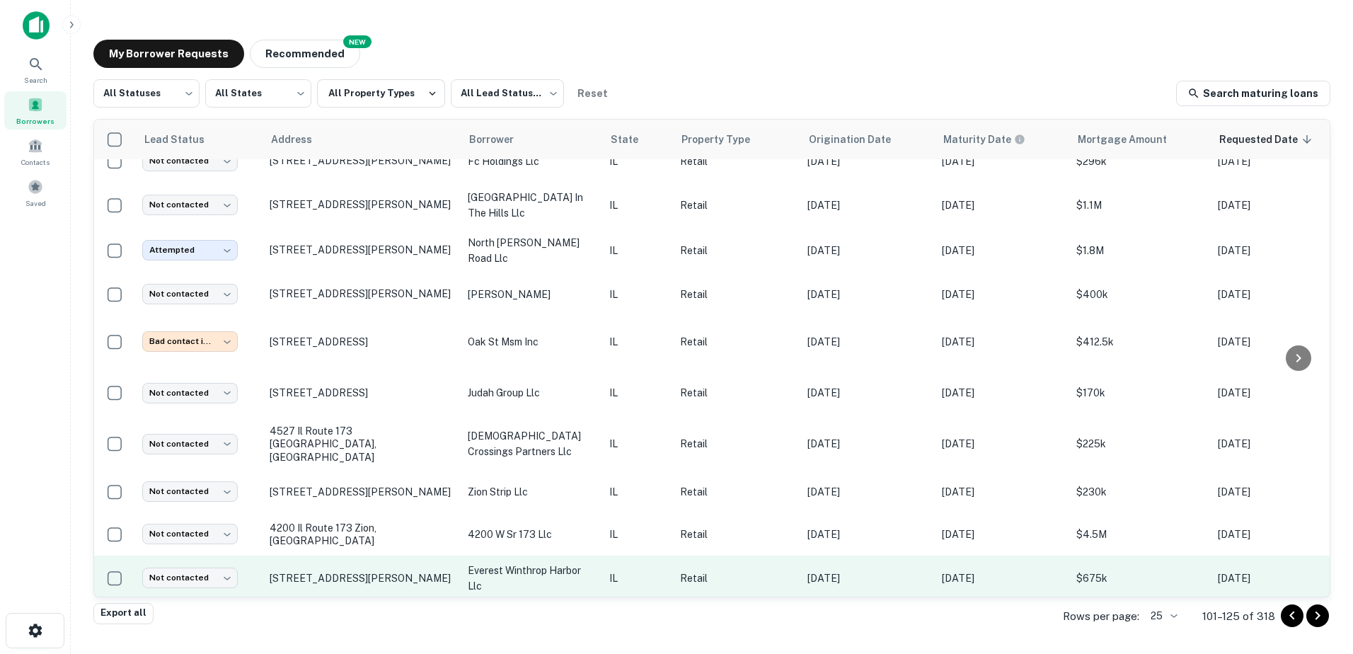
click at [317, 556] on td "[STREET_ADDRESS][PERSON_NAME]" at bounding box center [362, 578] width 198 height 45
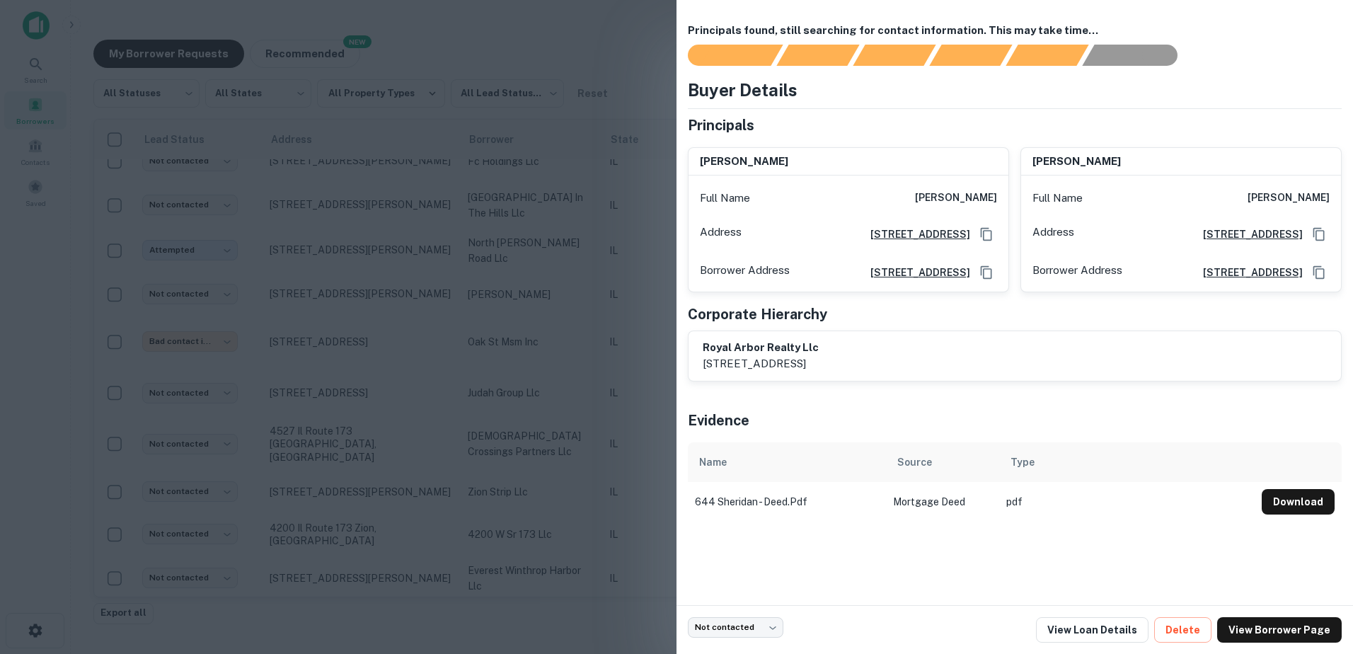
click at [316, 553] on div at bounding box center [676, 327] width 1353 height 654
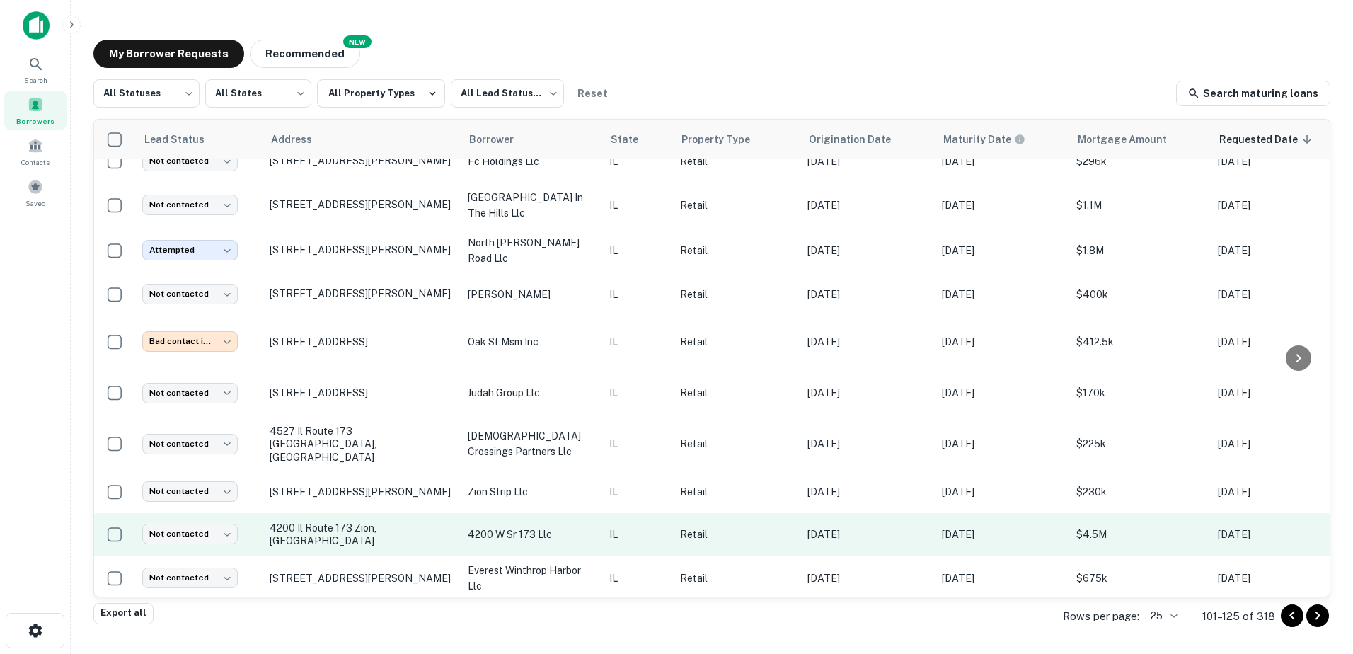
click at [338, 513] on td "4200 Il Route 173 Zion, [GEOGRAPHIC_DATA]" at bounding box center [362, 534] width 198 height 42
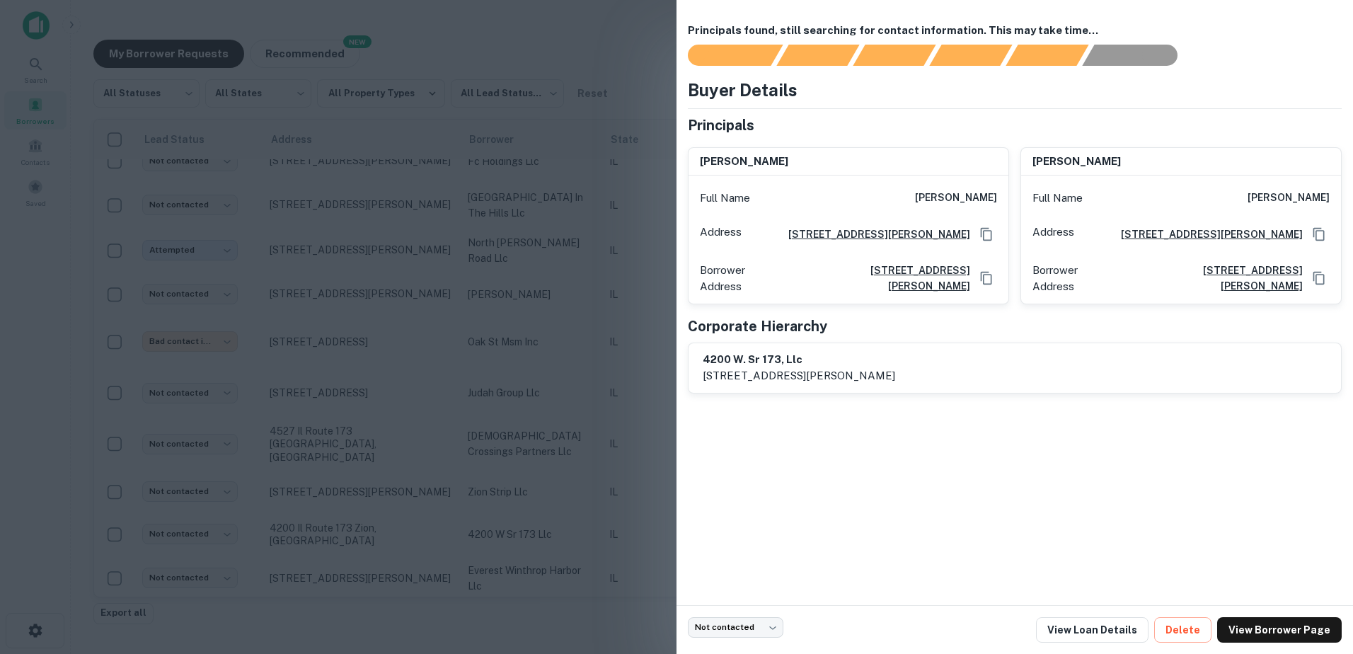
click at [341, 498] on div at bounding box center [676, 327] width 1353 height 654
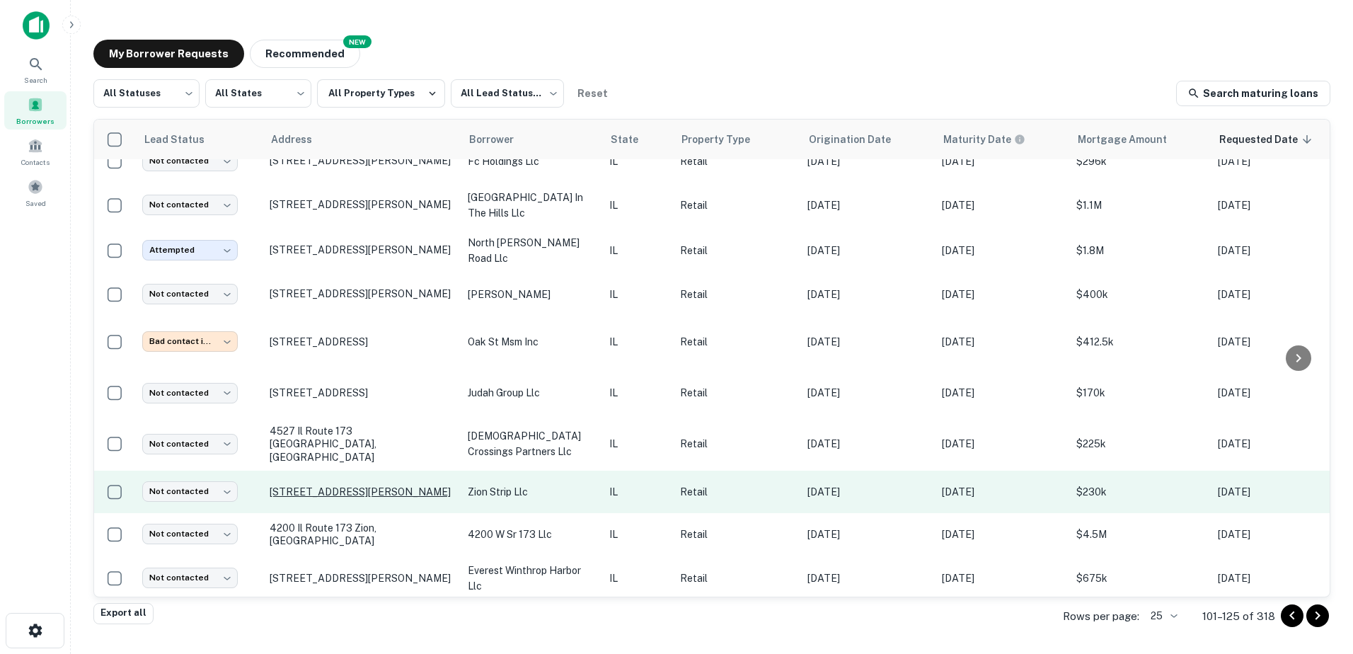
click at [343, 486] on p "[STREET_ADDRESS][PERSON_NAME]" at bounding box center [362, 492] width 184 height 13
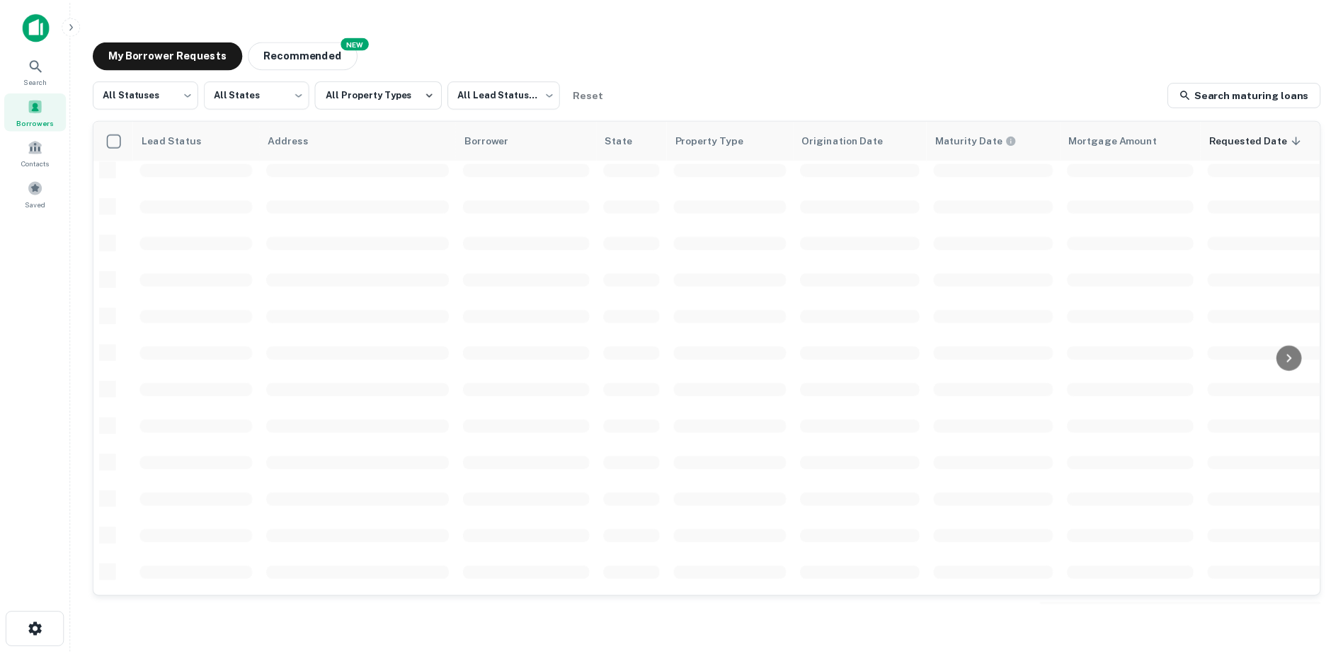
scroll to position [493, 0]
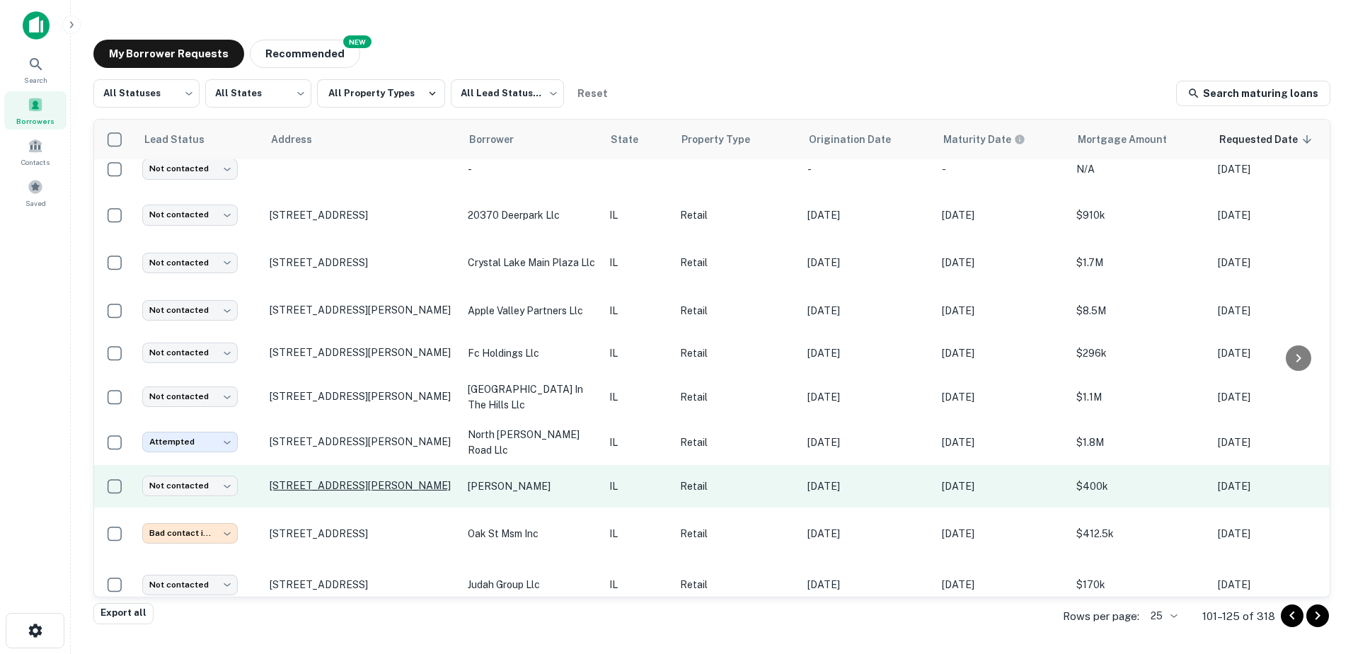
click at [382, 479] on p "[STREET_ADDRESS][PERSON_NAME]" at bounding box center [362, 485] width 184 height 13
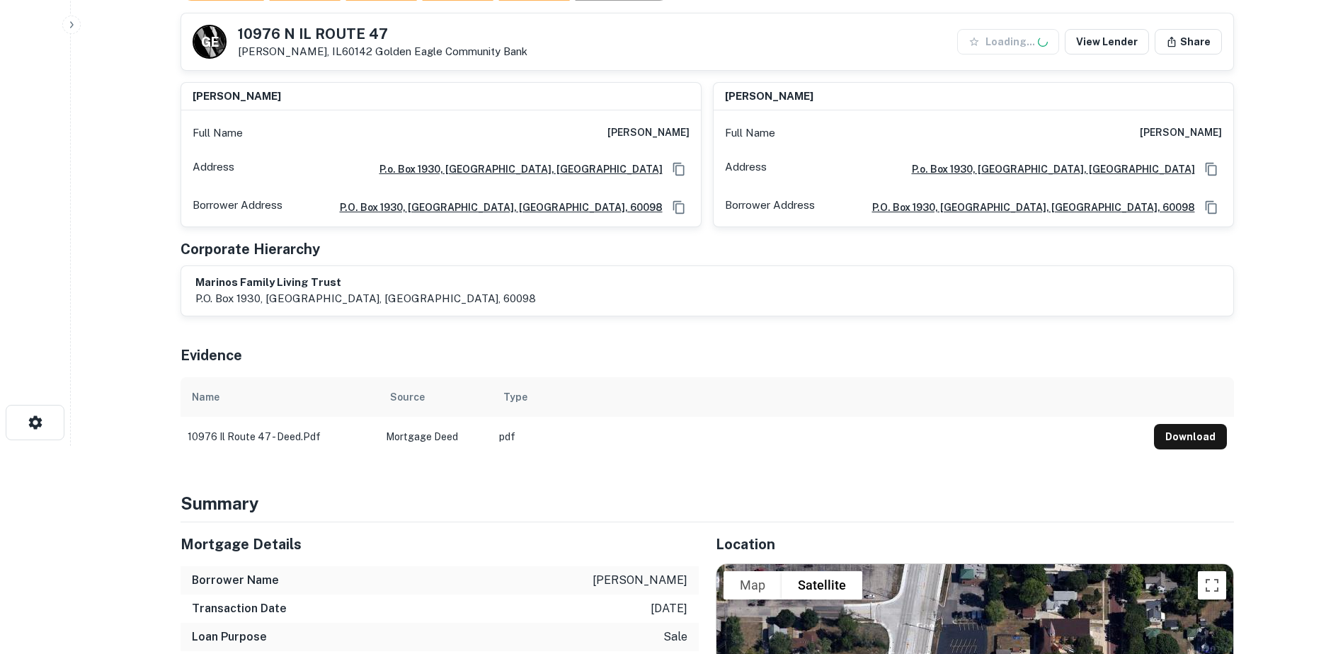
scroll to position [212, 0]
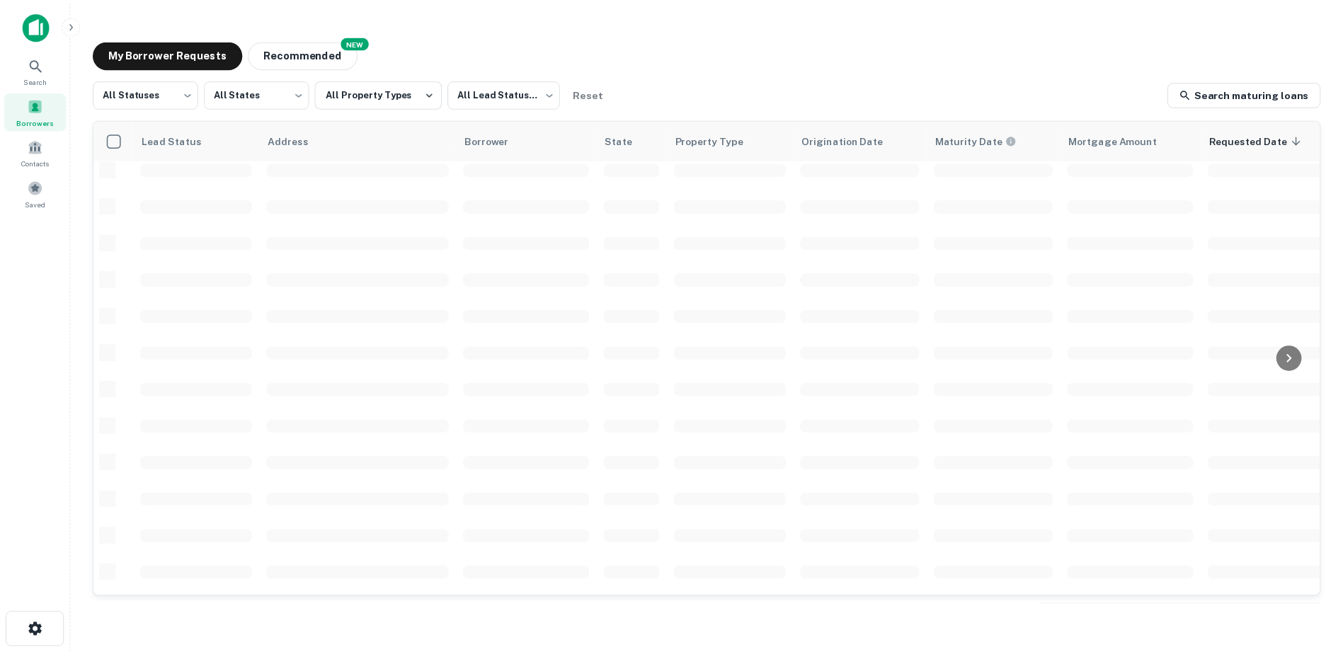
scroll to position [493, 0]
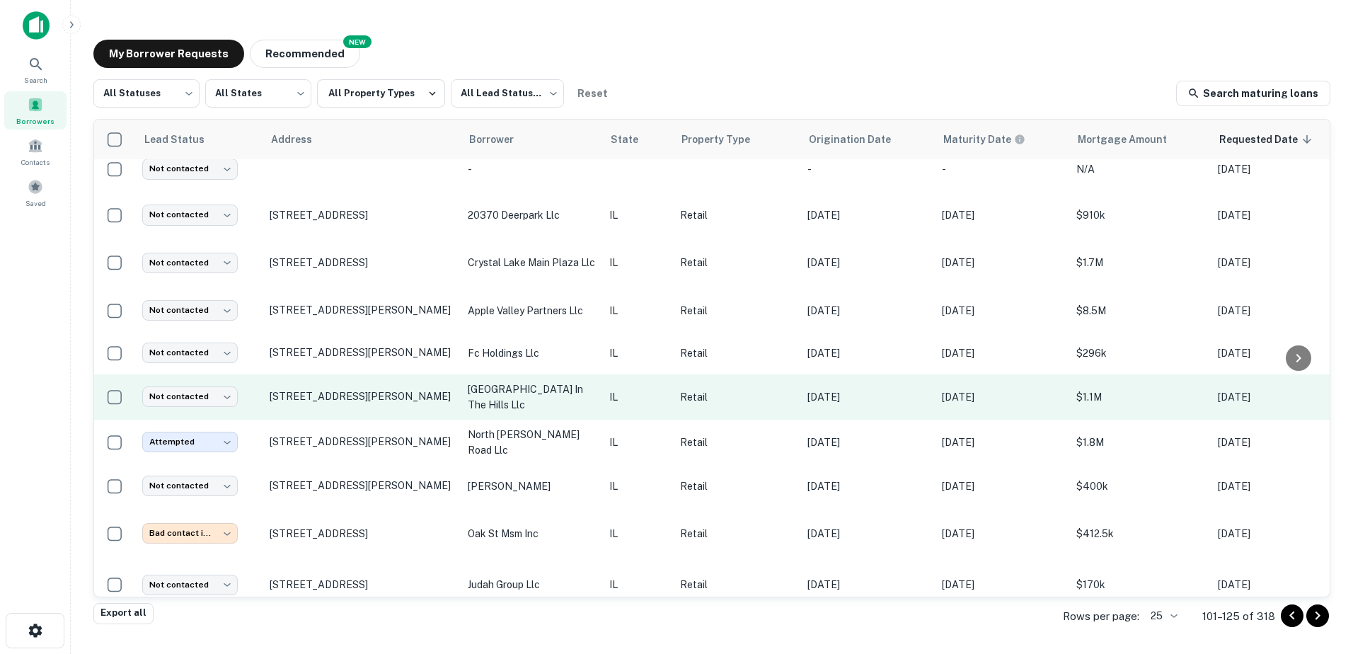
click at [420, 404] on td "[STREET_ADDRESS][PERSON_NAME]" at bounding box center [362, 396] width 198 height 45
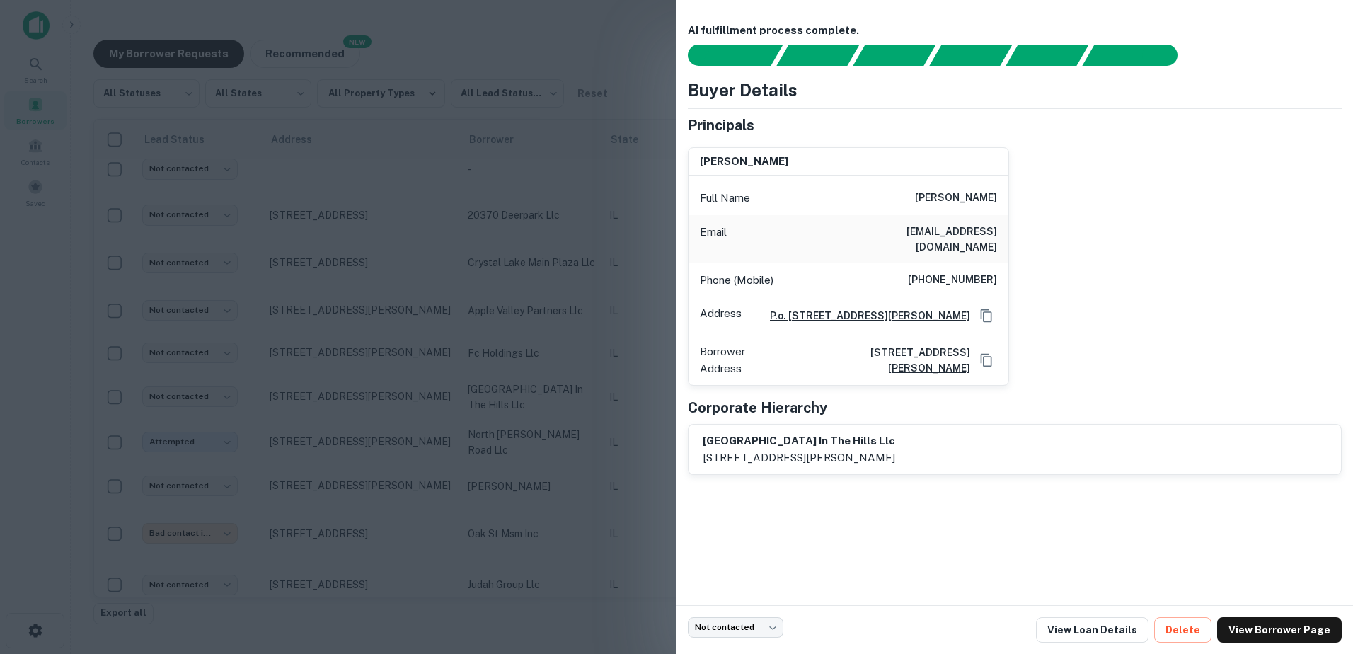
click at [426, 399] on div at bounding box center [676, 327] width 1353 height 654
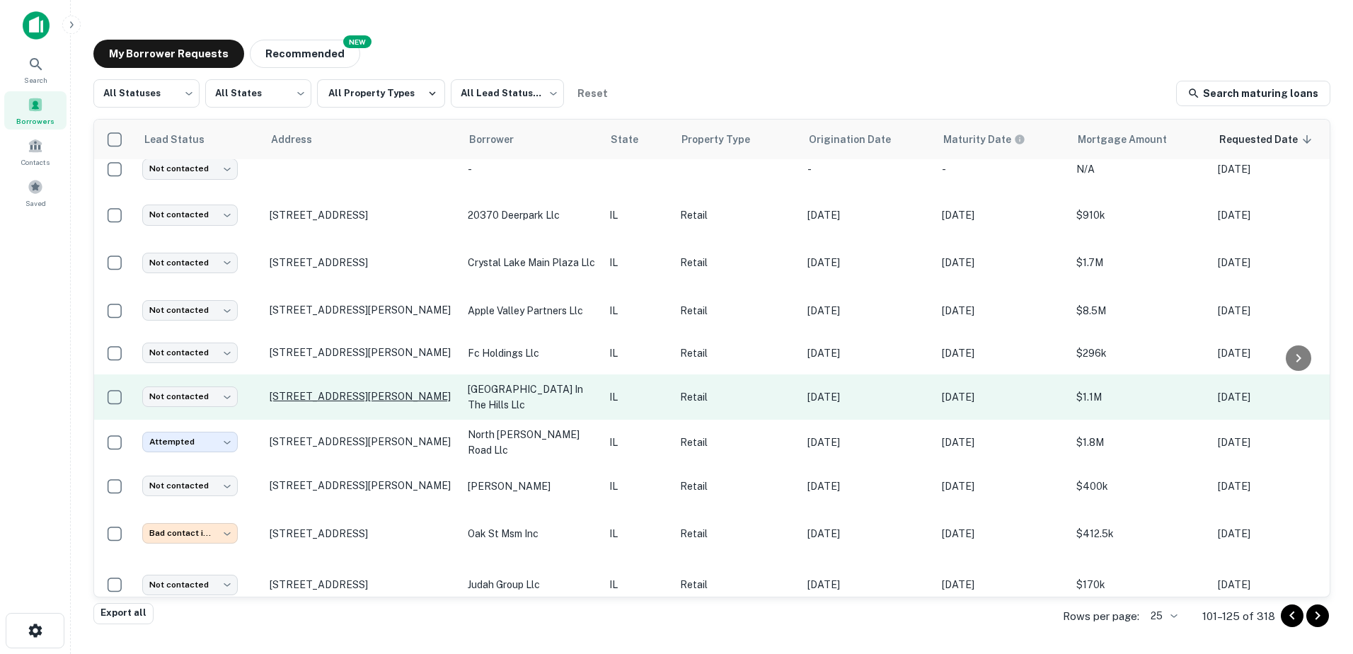
click at [389, 390] on p "[STREET_ADDRESS][PERSON_NAME]" at bounding box center [362, 396] width 184 height 13
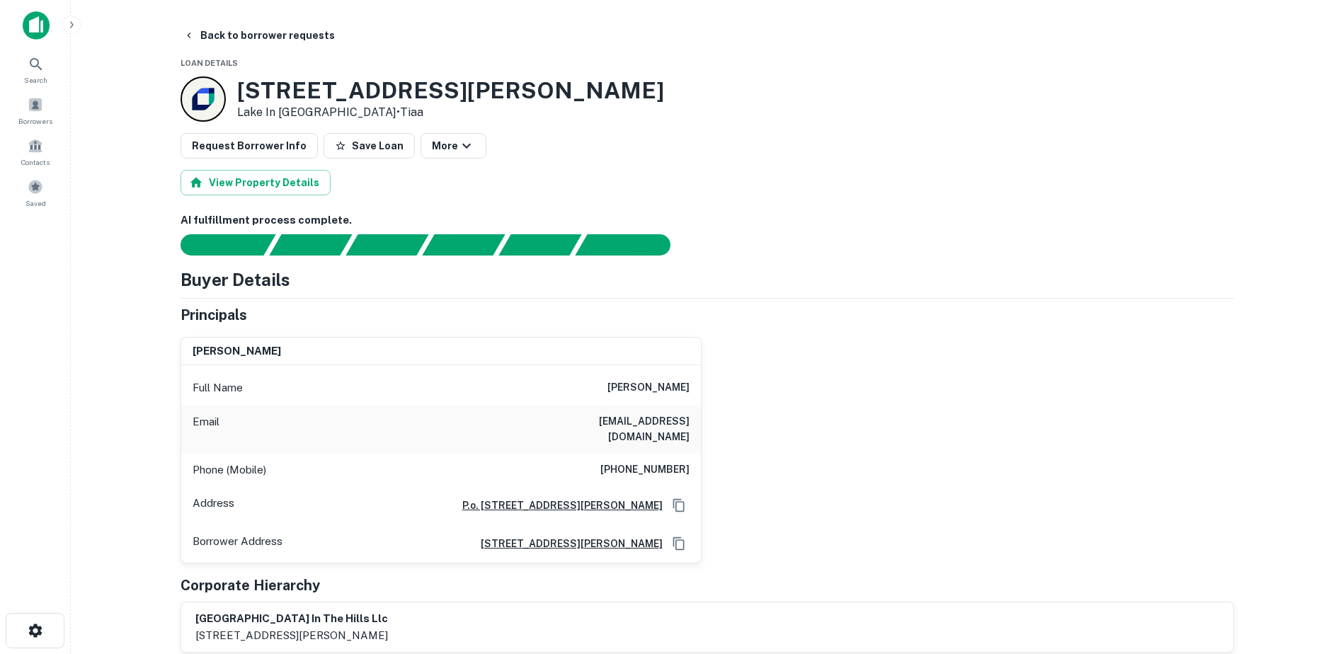
scroll to position [425, 0]
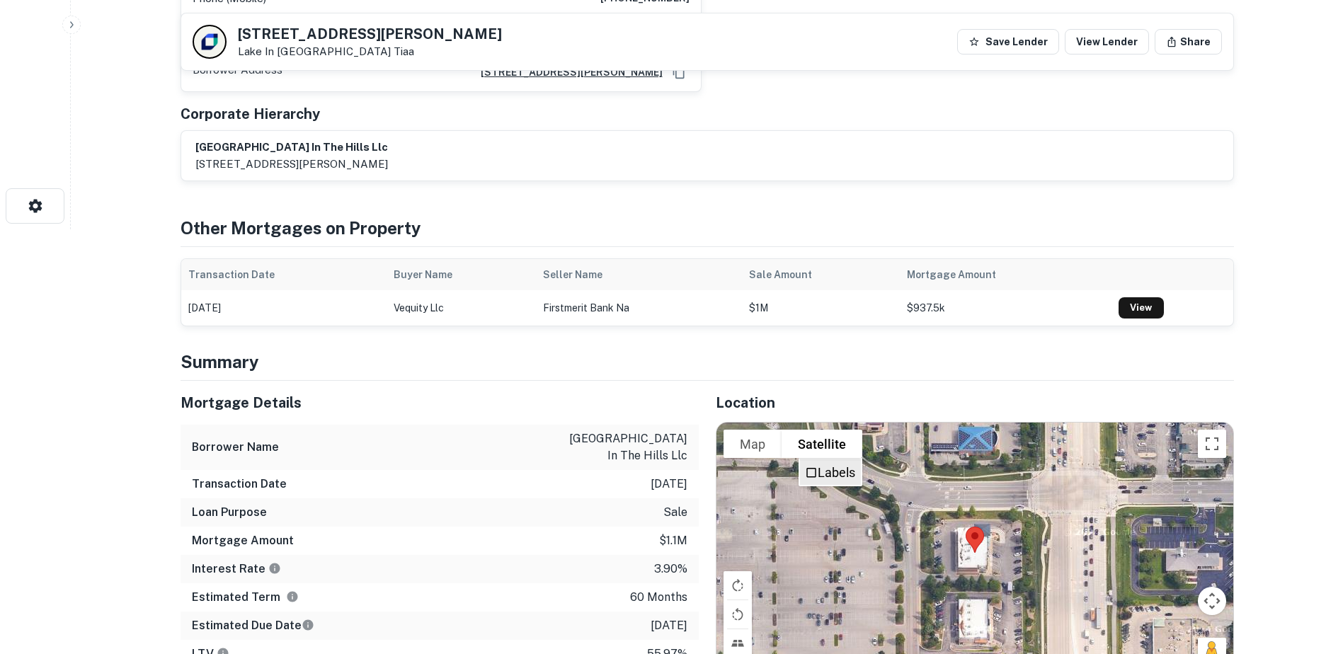
click at [836, 465] on label "Labels" at bounding box center [837, 472] width 38 height 15
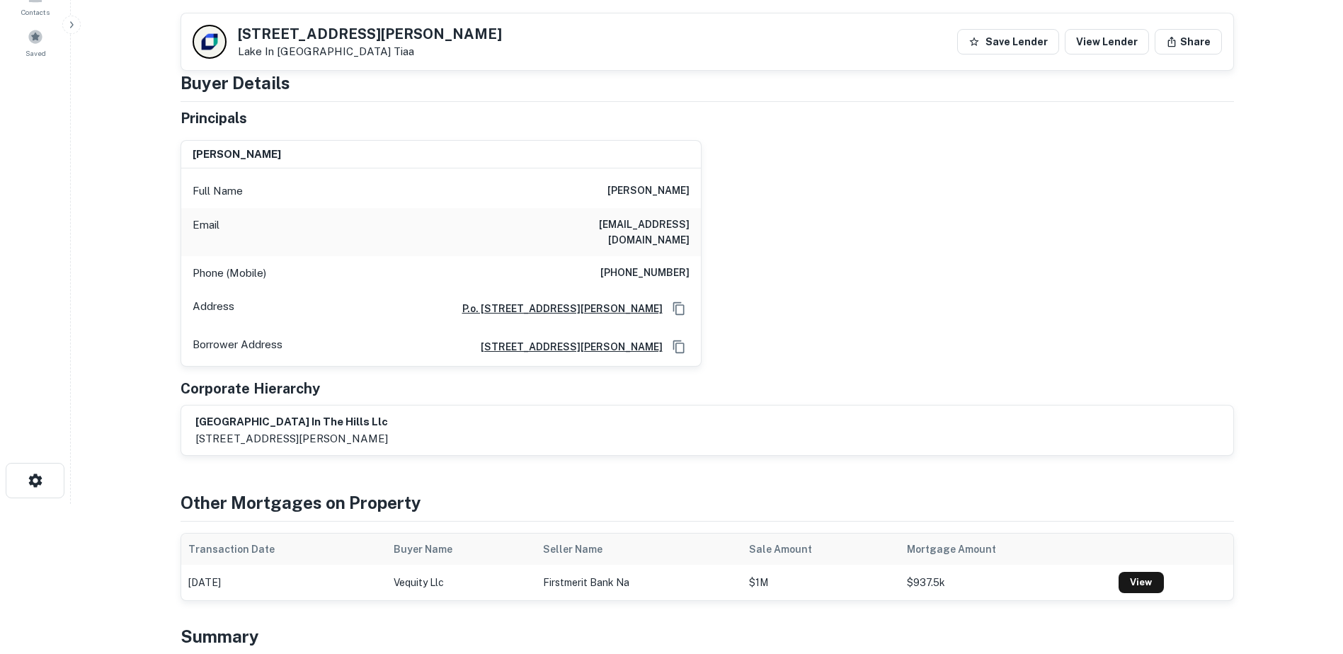
scroll to position [103, 0]
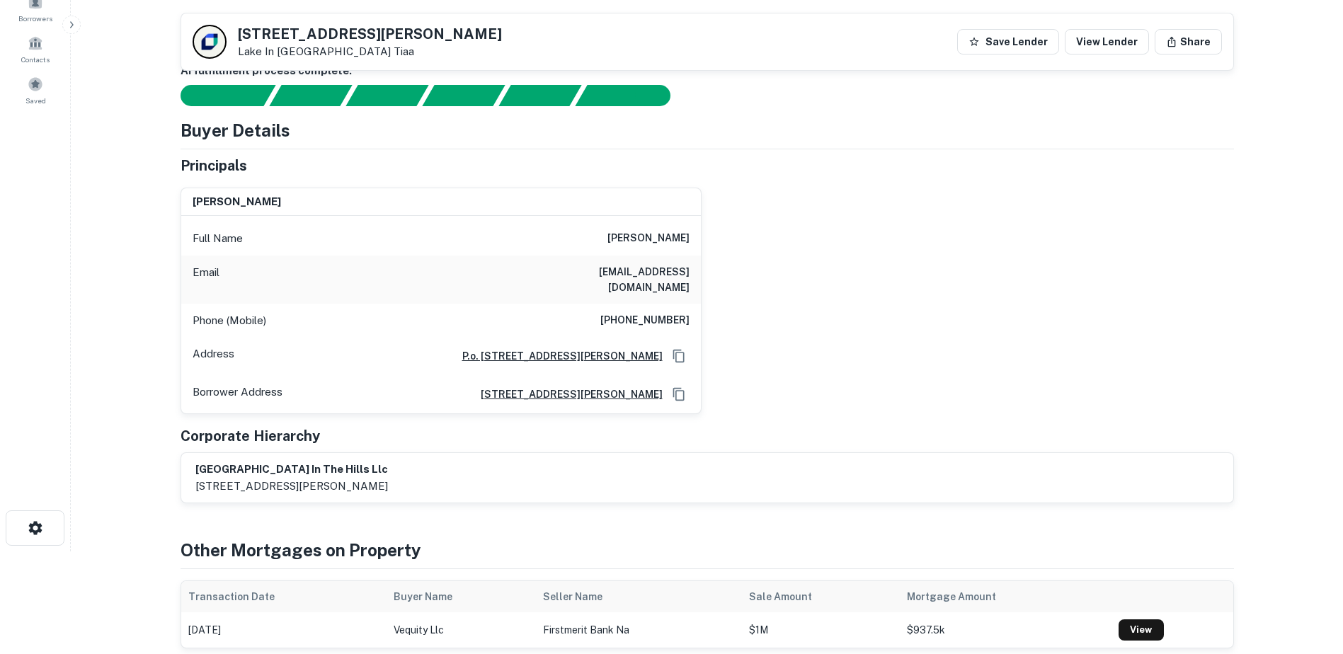
click at [641, 236] on h6 "[PERSON_NAME]" at bounding box center [648, 238] width 82 height 17
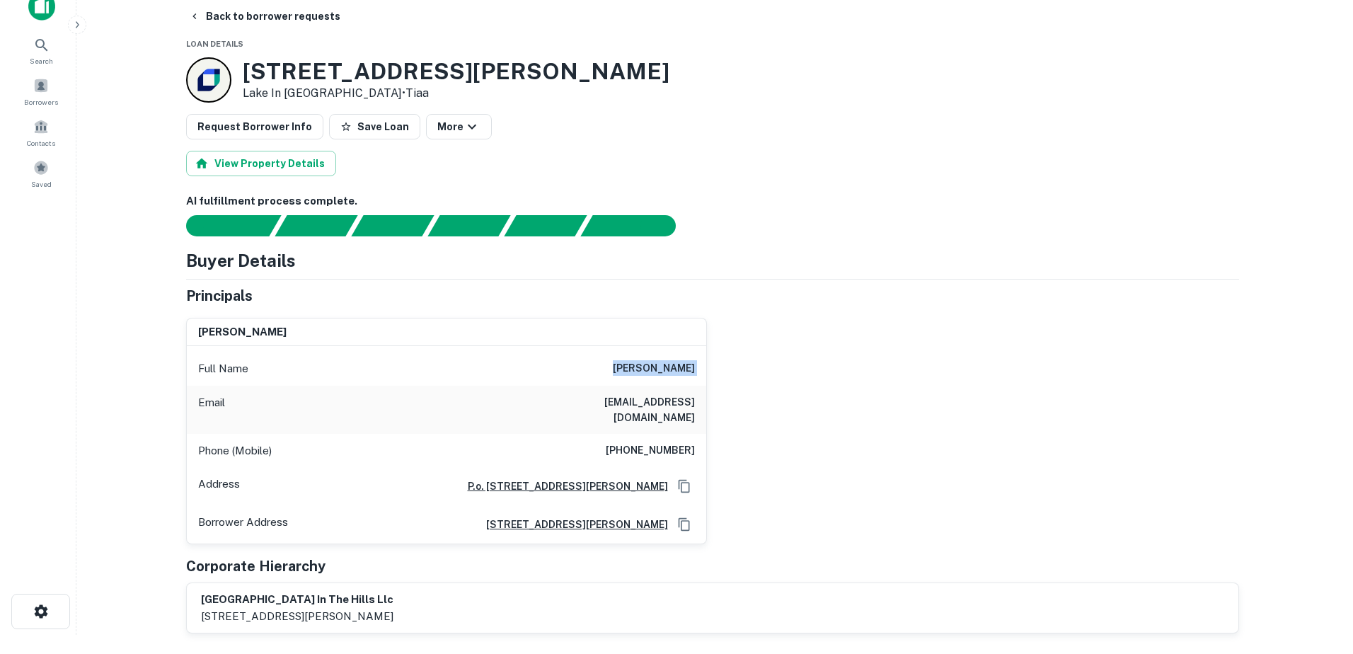
scroll to position [0, 0]
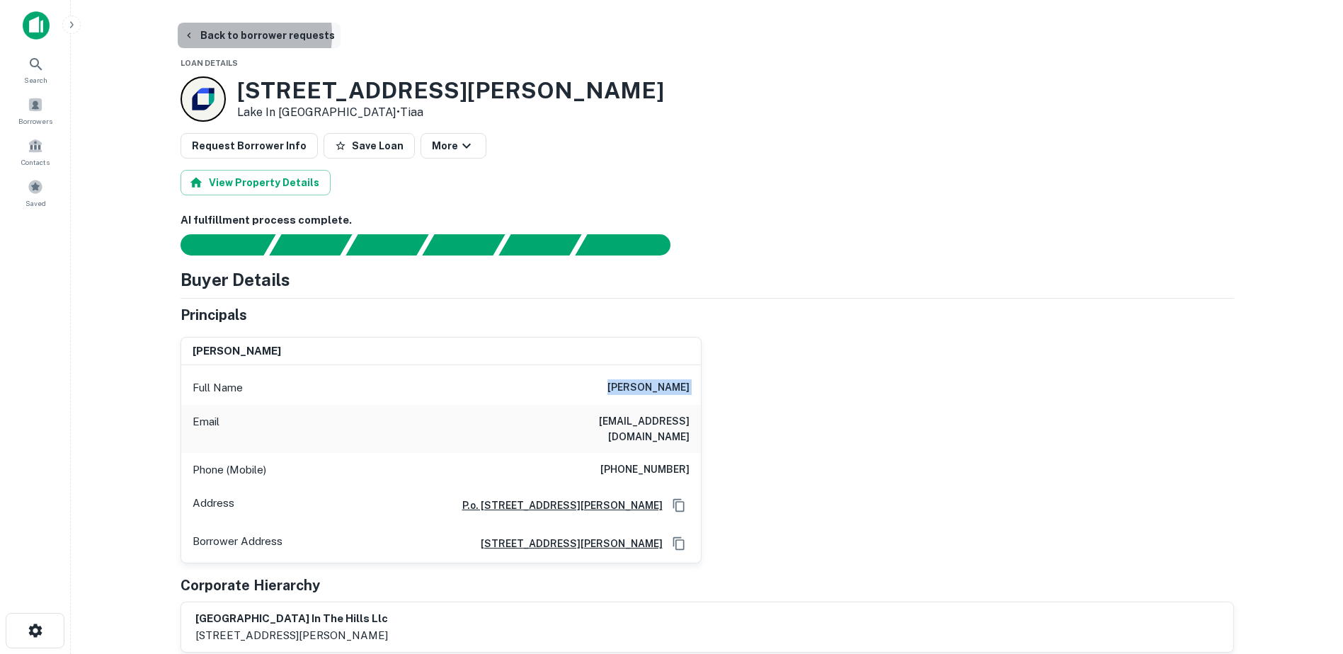
click at [217, 35] on button "Back to borrower requests" at bounding box center [259, 35] width 163 height 25
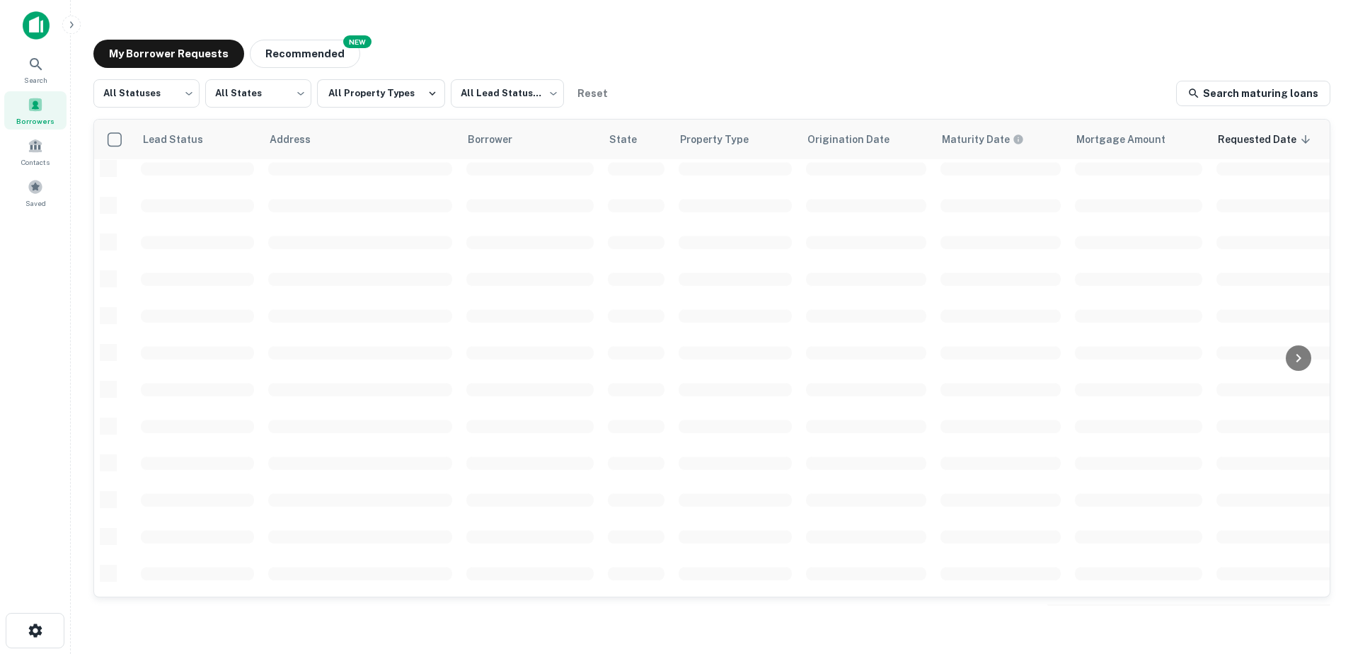
scroll to position [493, 0]
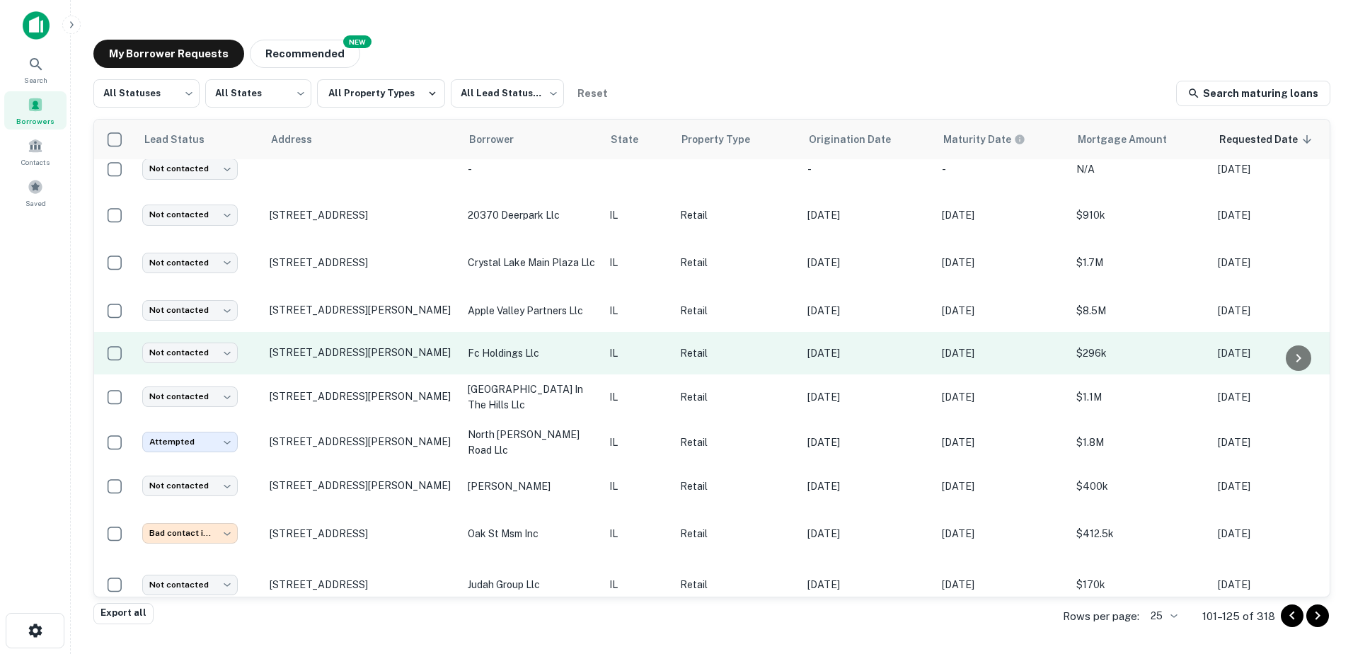
click at [643, 348] on p "IL" at bounding box center [637, 353] width 57 height 16
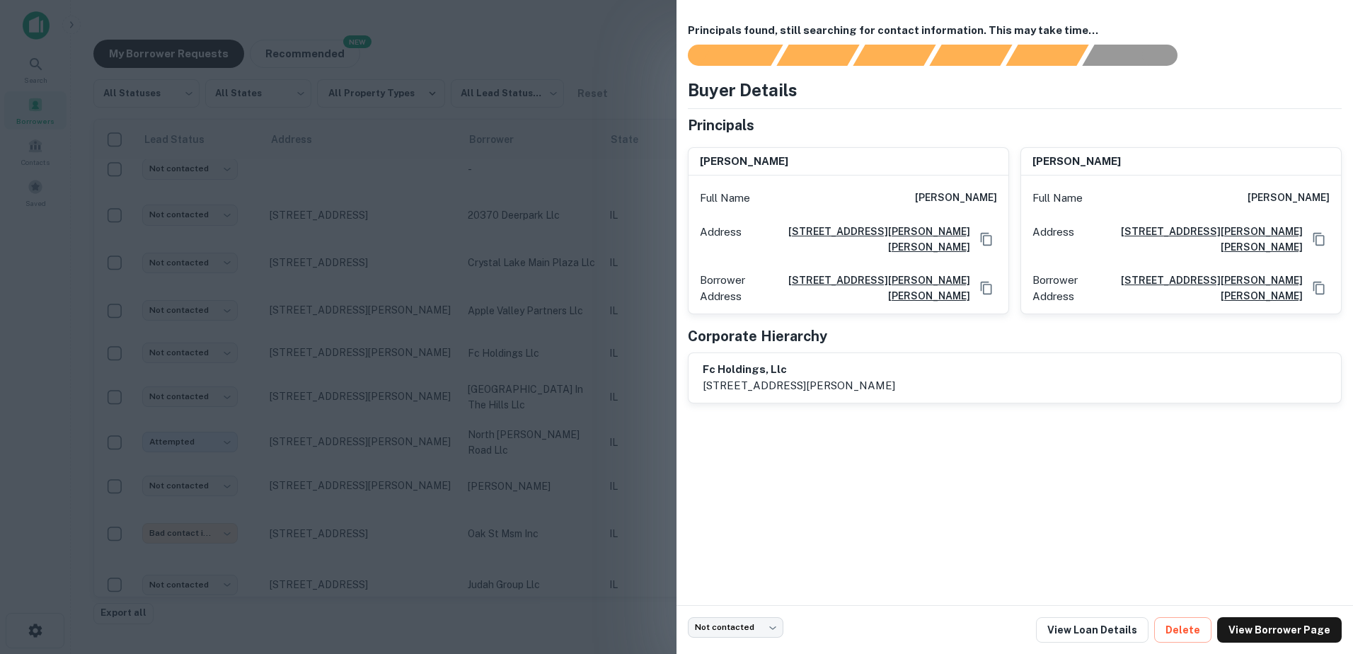
click at [616, 340] on div at bounding box center [676, 327] width 1353 height 654
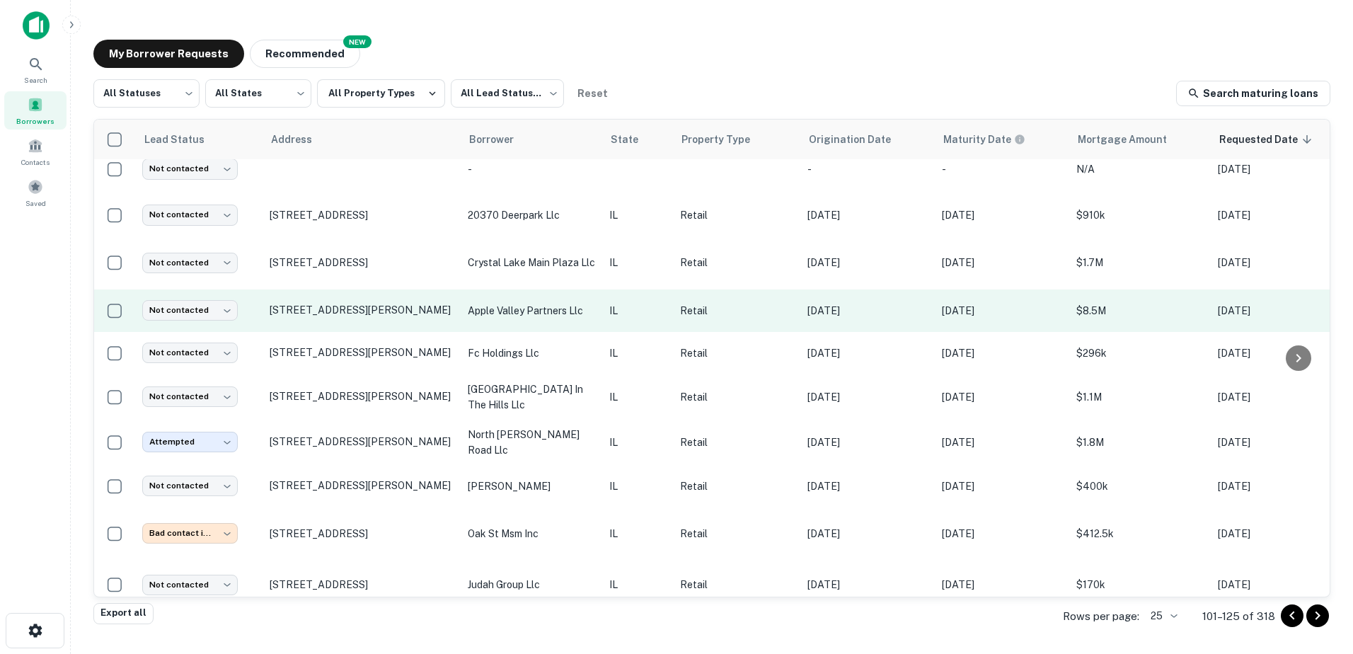
click at [626, 304] on p "IL" at bounding box center [637, 311] width 57 height 16
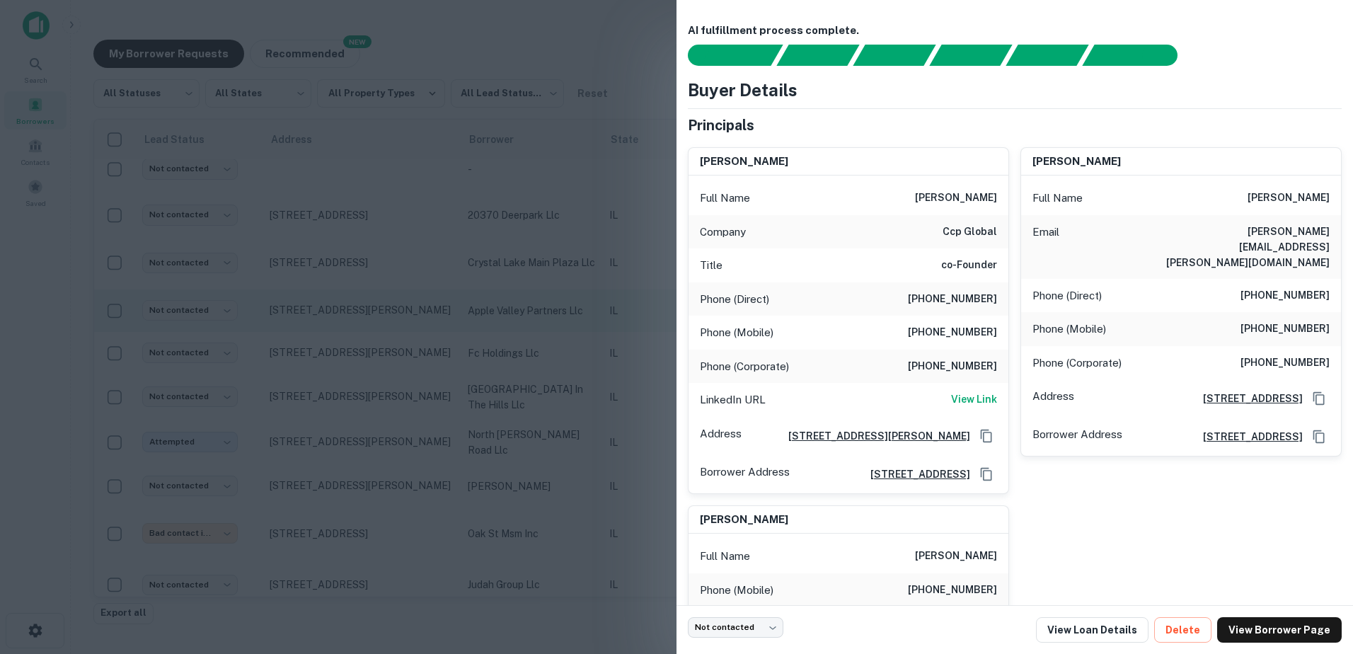
click at [626, 304] on div at bounding box center [676, 327] width 1353 height 654
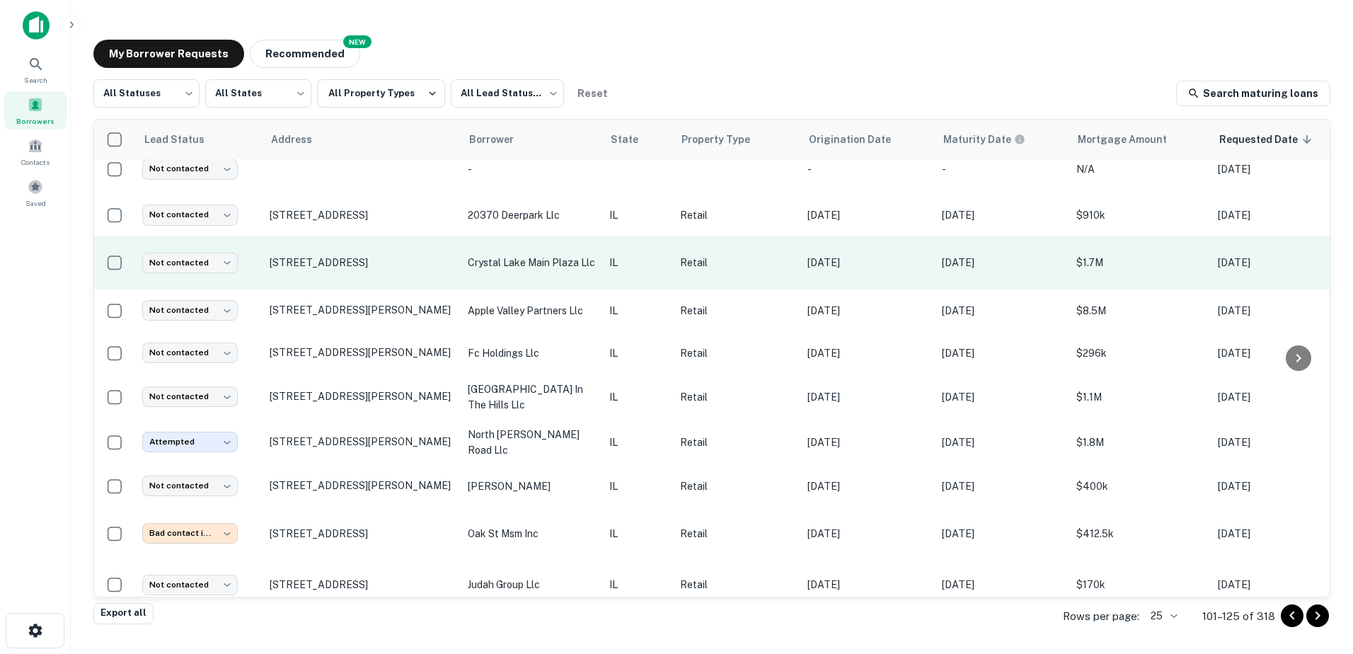
click at [626, 259] on p "IL" at bounding box center [637, 263] width 57 height 16
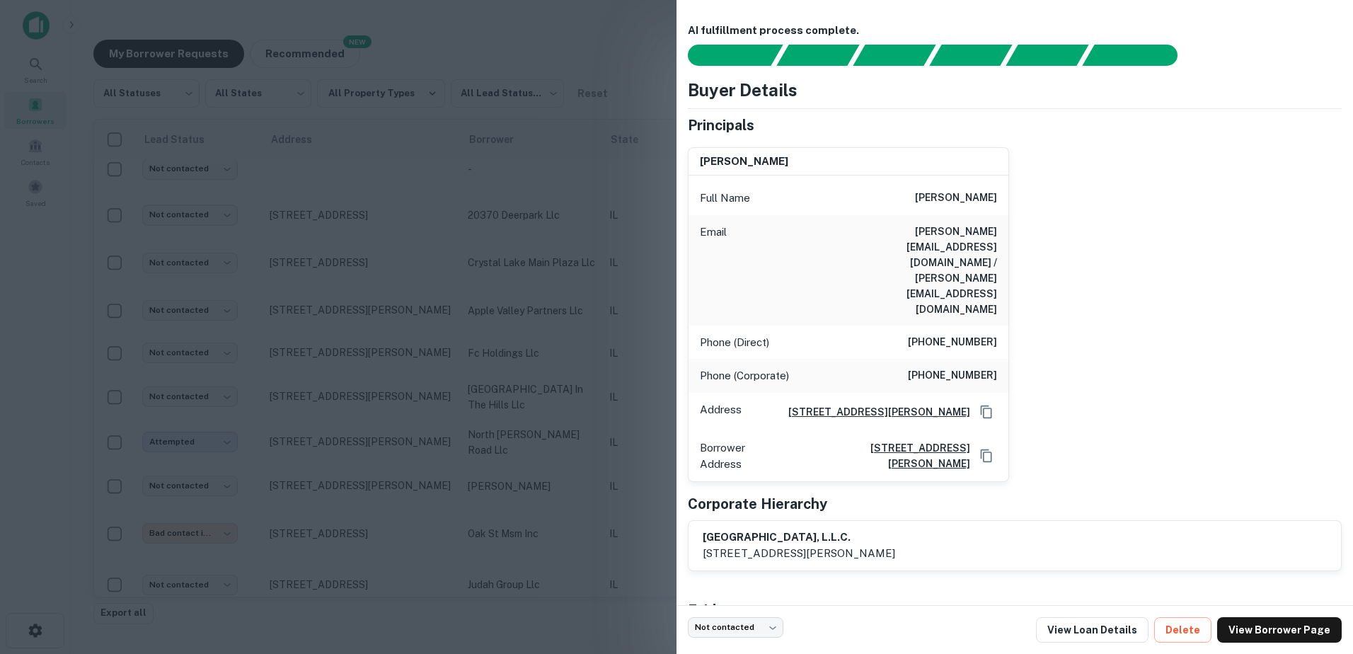
click at [577, 305] on div at bounding box center [676, 327] width 1353 height 654
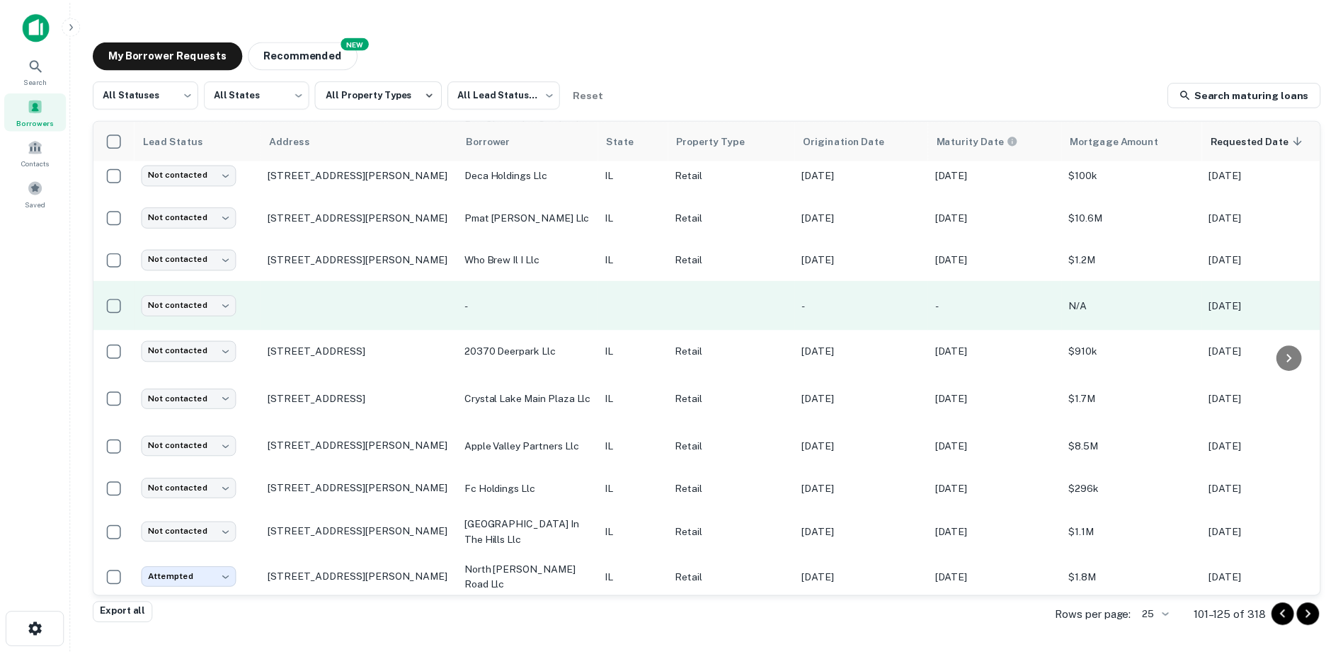
scroll to position [352, 0]
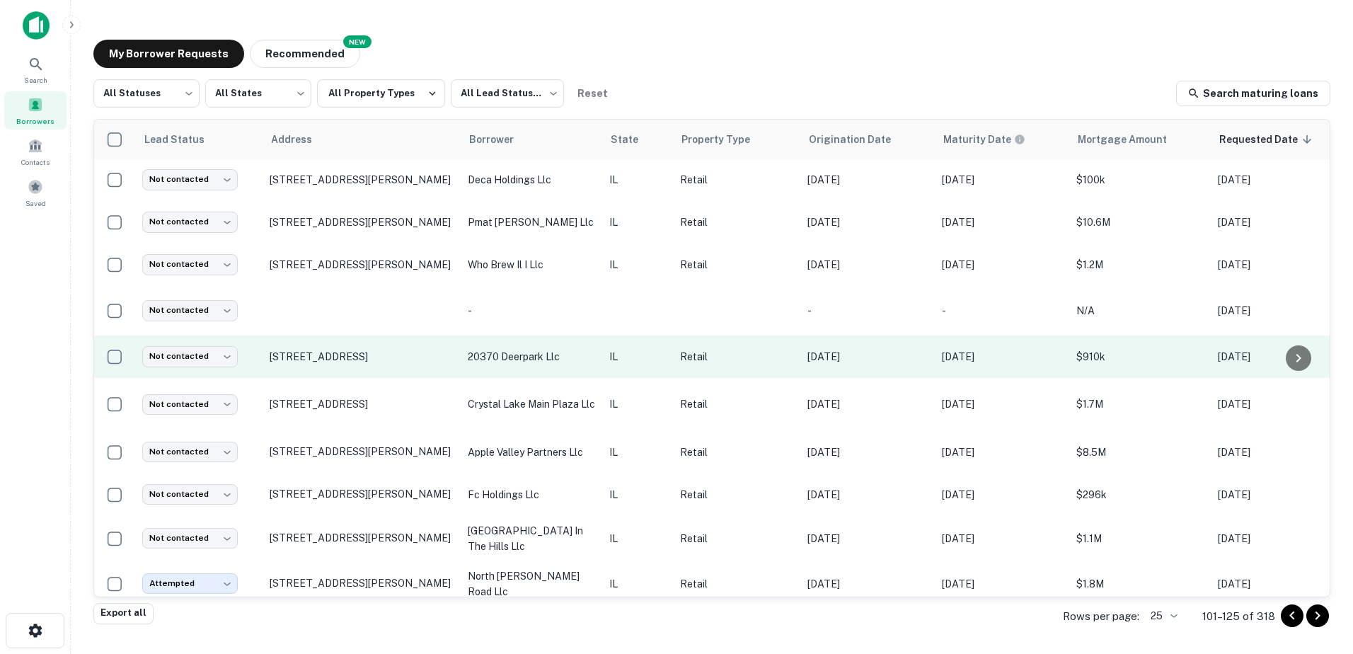
click at [601, 353] on td "20370 deerpark llc" at bounding box center [532, 357] width 142 height 42
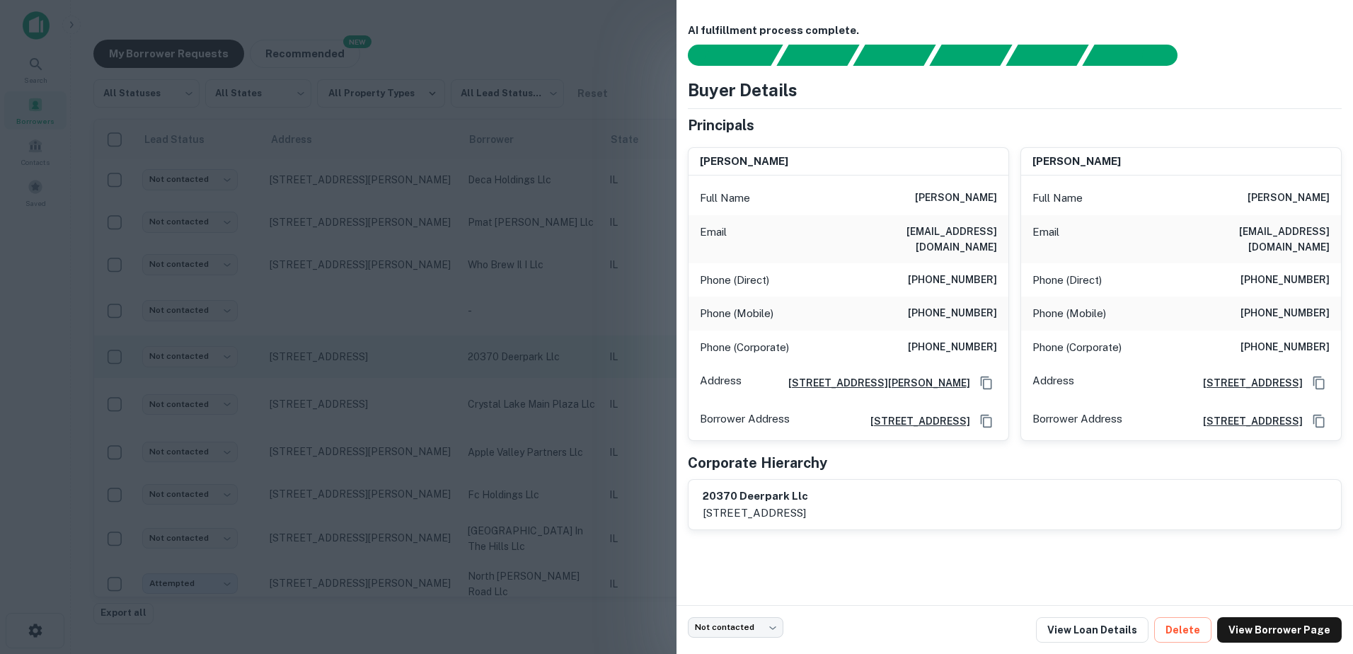
click at [600, 355] on div at bounding box center [676, 327] width 1353 height 654
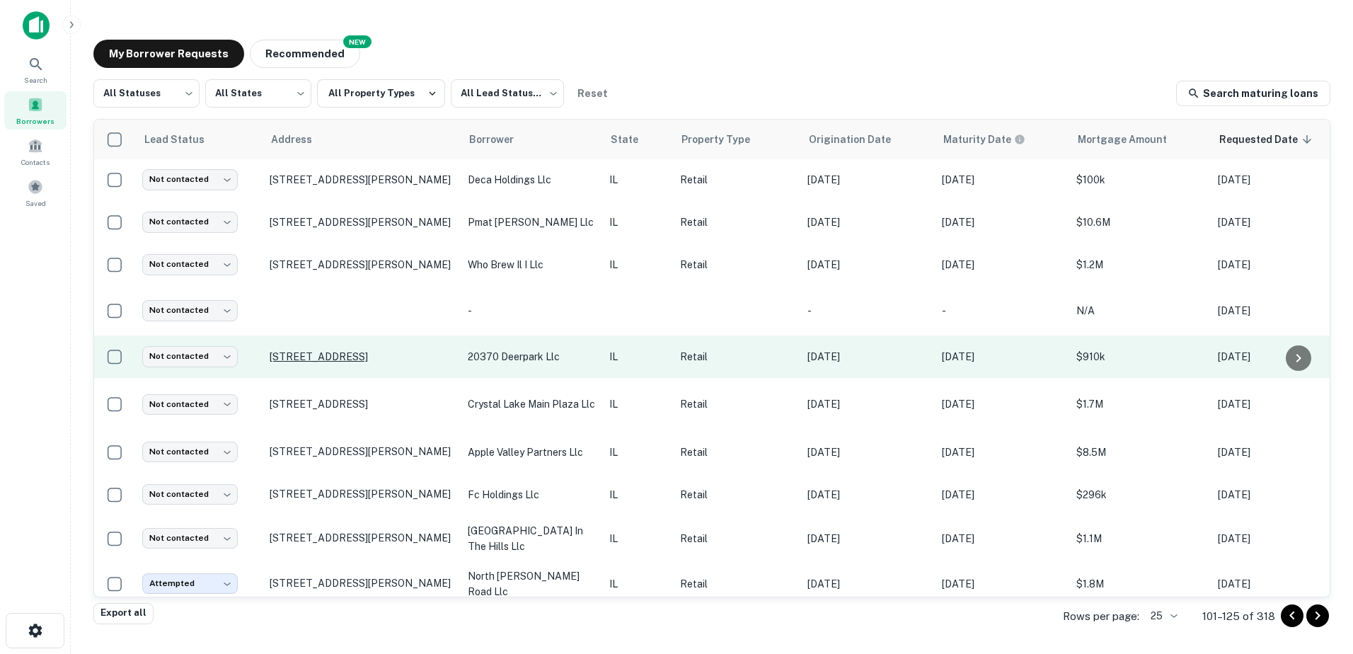
click at [395, 350] on p "[STREET_ADDRESS]" at bounding box center [362, 356] width 184 height 13
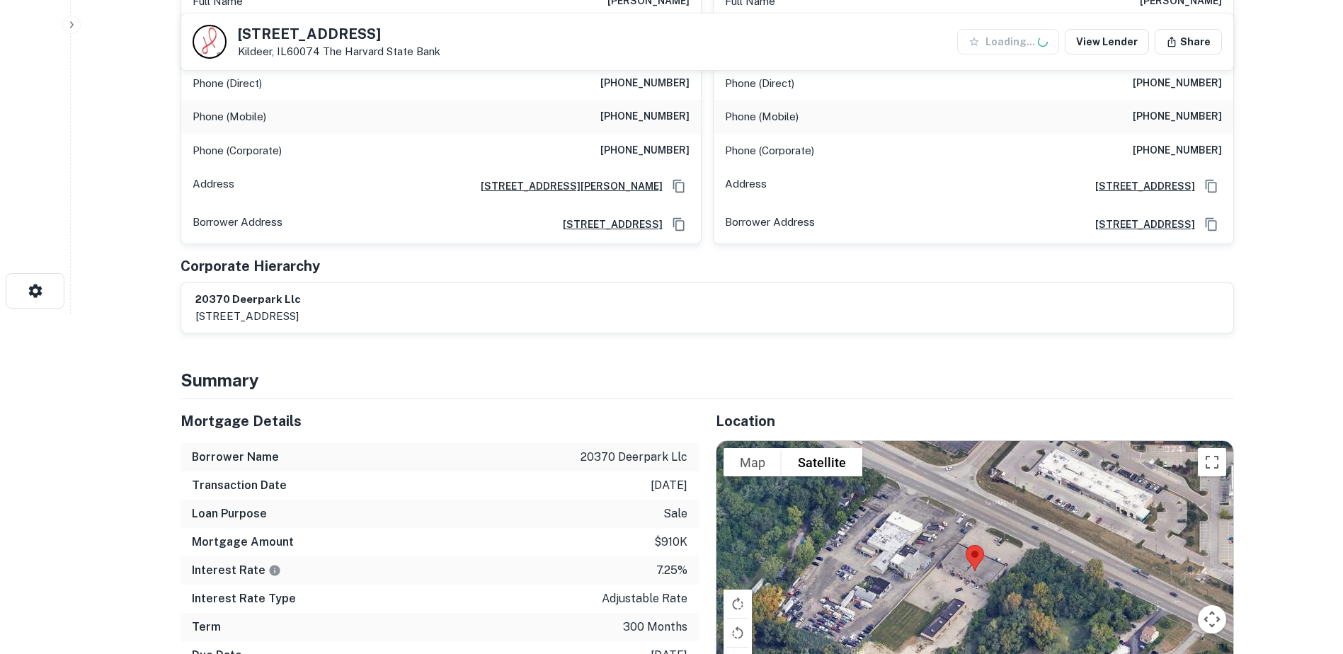
scroll to position [637, 0]
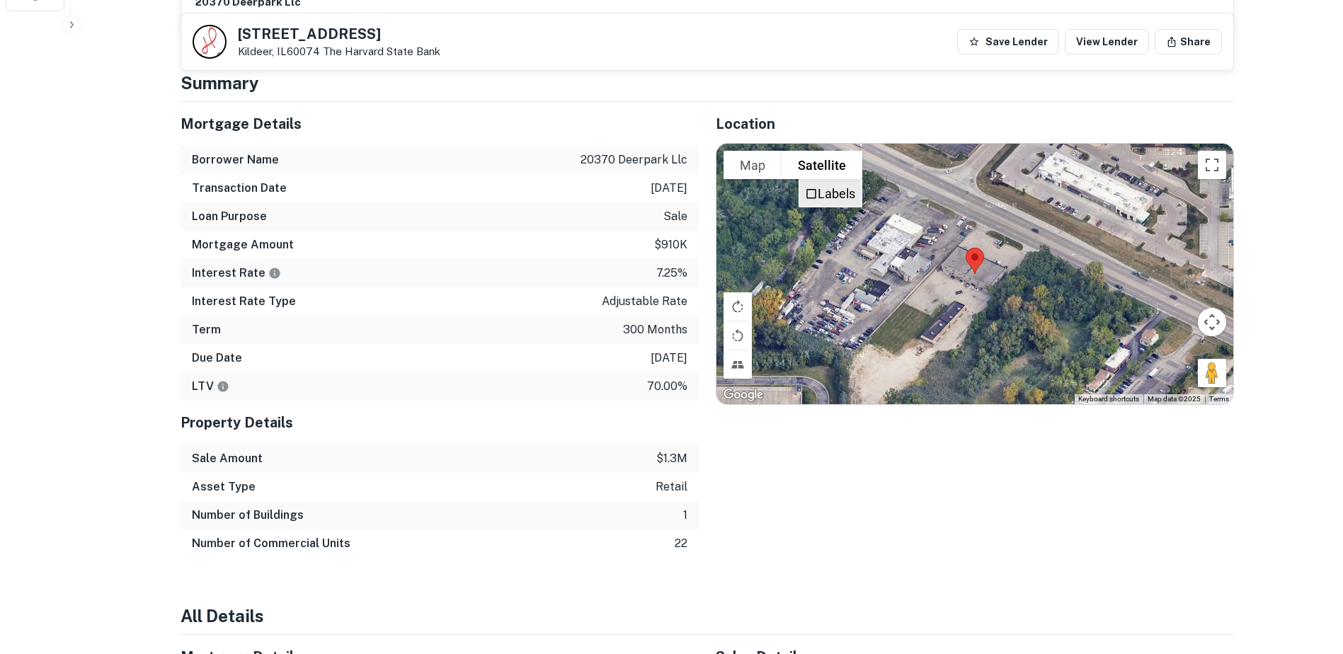
click at [814, 188] on span "Labels" at bounding box center [811, 194] width 13 height 13
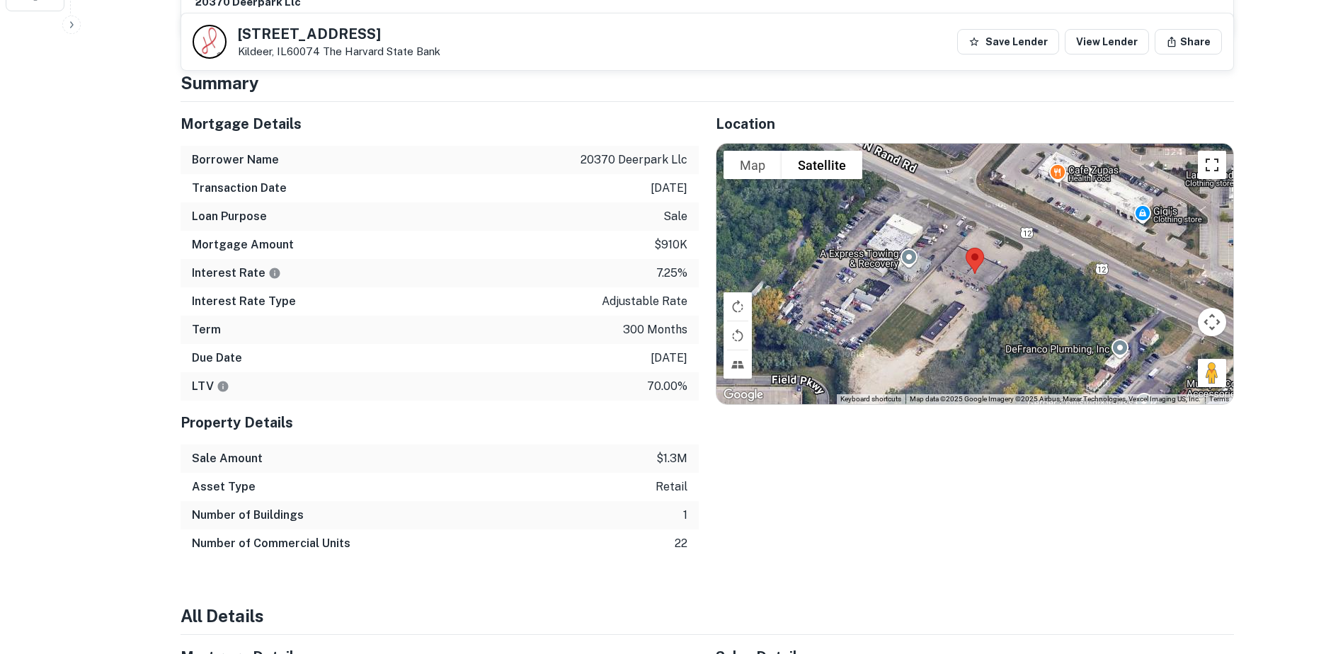
click at [1208, 156] on button "Toggle fullscreen view" at bounding box center [1212, 165] width 28 height 28
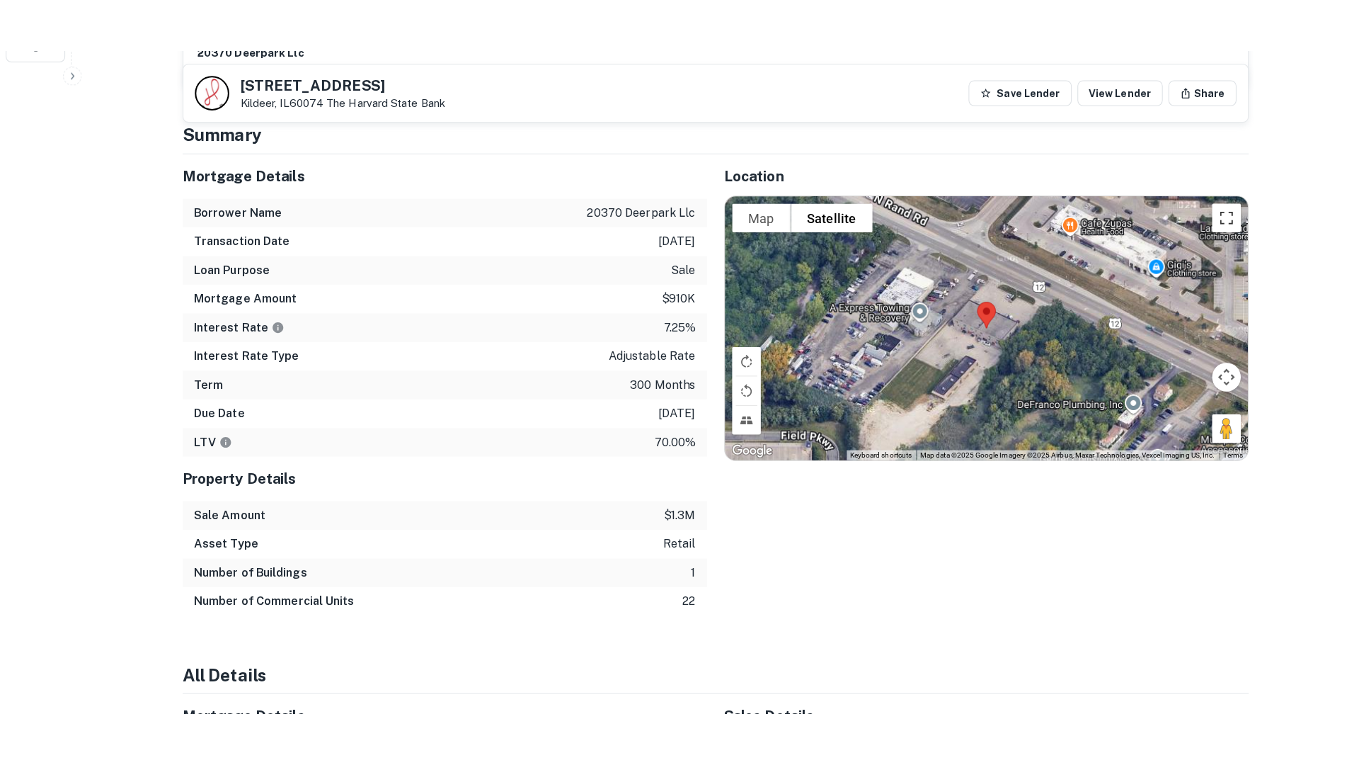
scroll to position [748, 0]
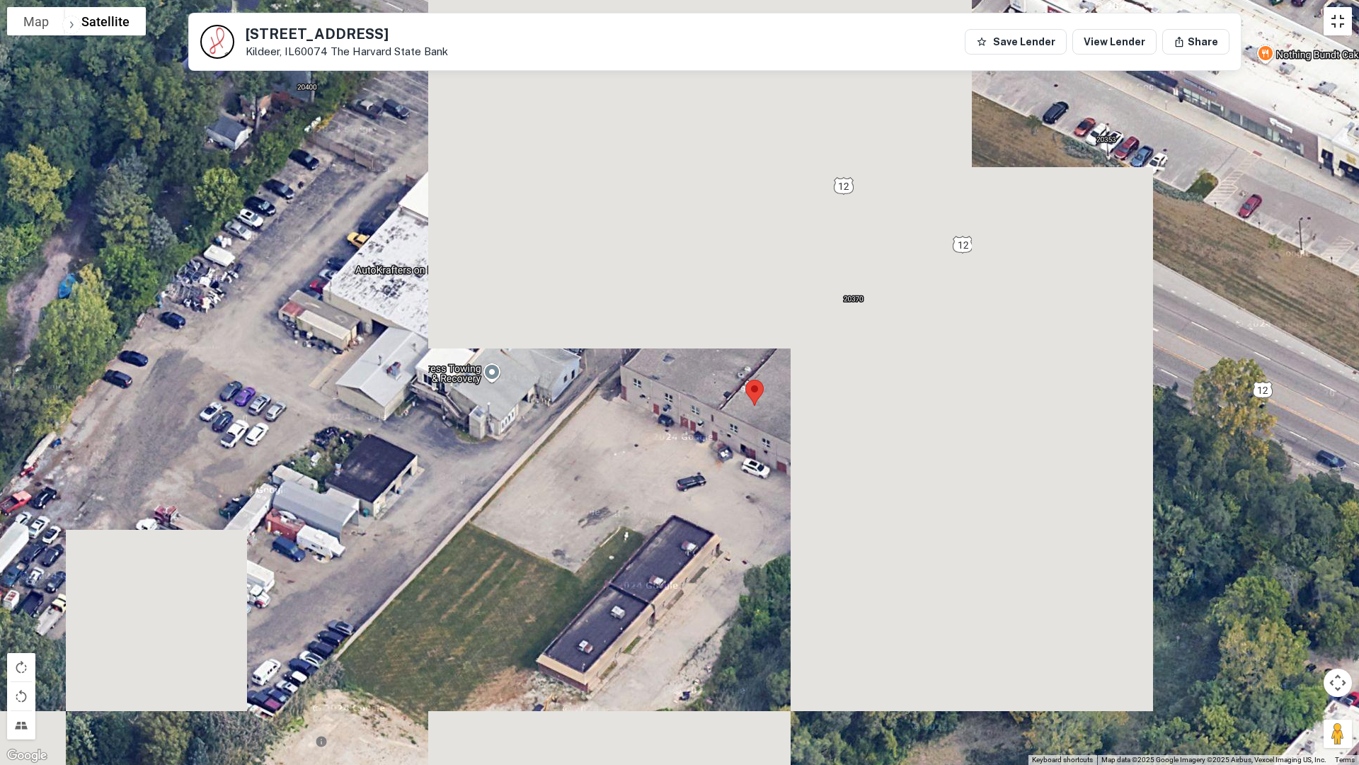
click at [1346, 14] on button "Toggle fullscreen view" at bounding box center [1338, 21] width 28 height 28
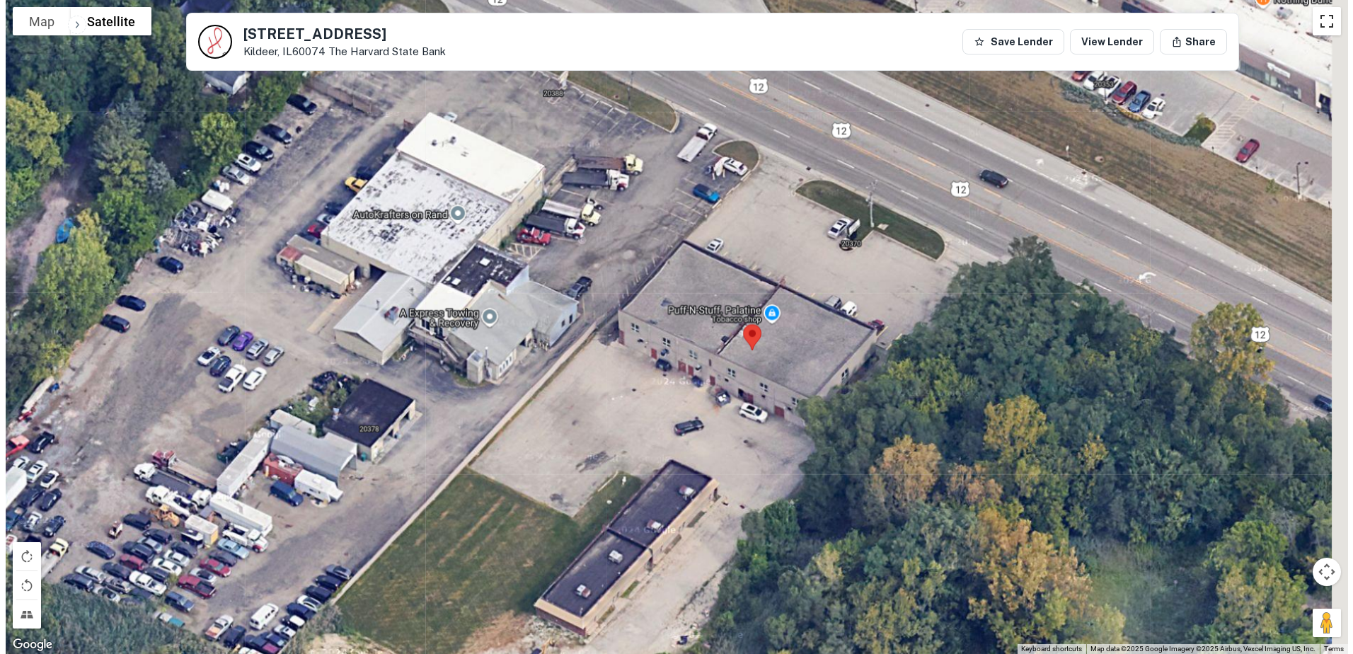
scroll to position [0, 0]
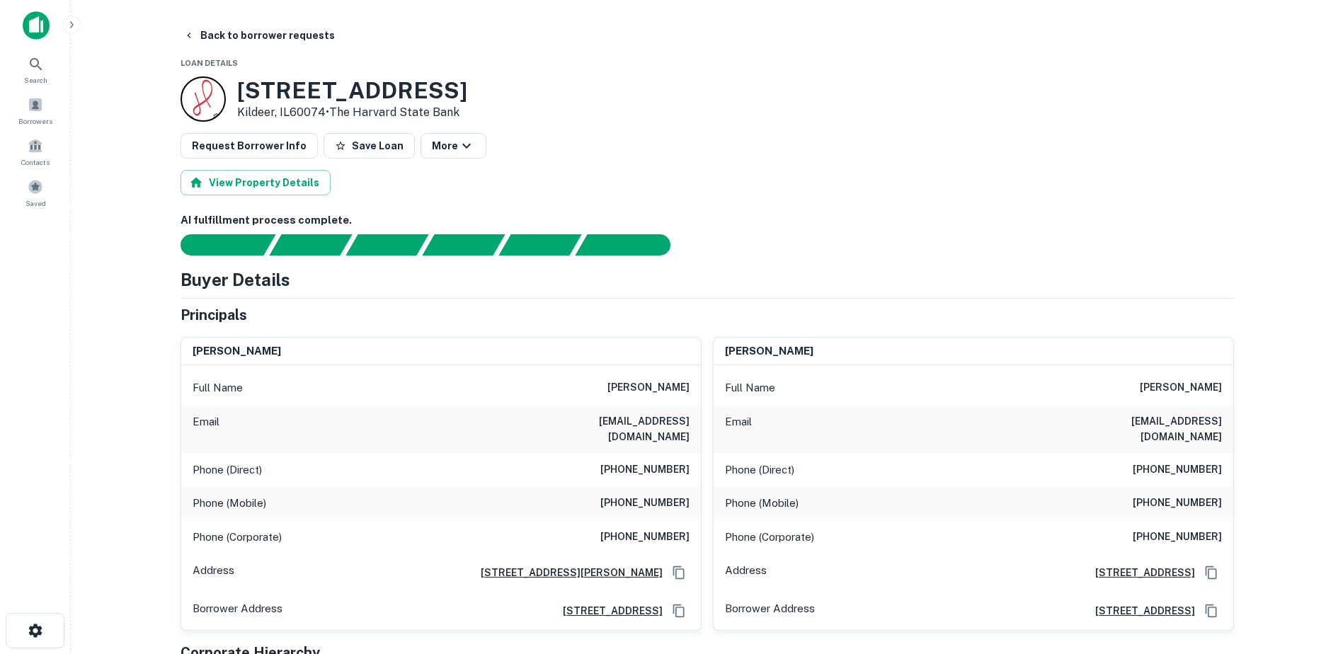
click at [638, 383] on h6 "[PERSON_NAME]" at bounding box center [648, 387] width 82 height 17
click at [304, 88] on h3 "[STREET_ADDRESS]" at bounding box center [352, 90] width 230 height 27
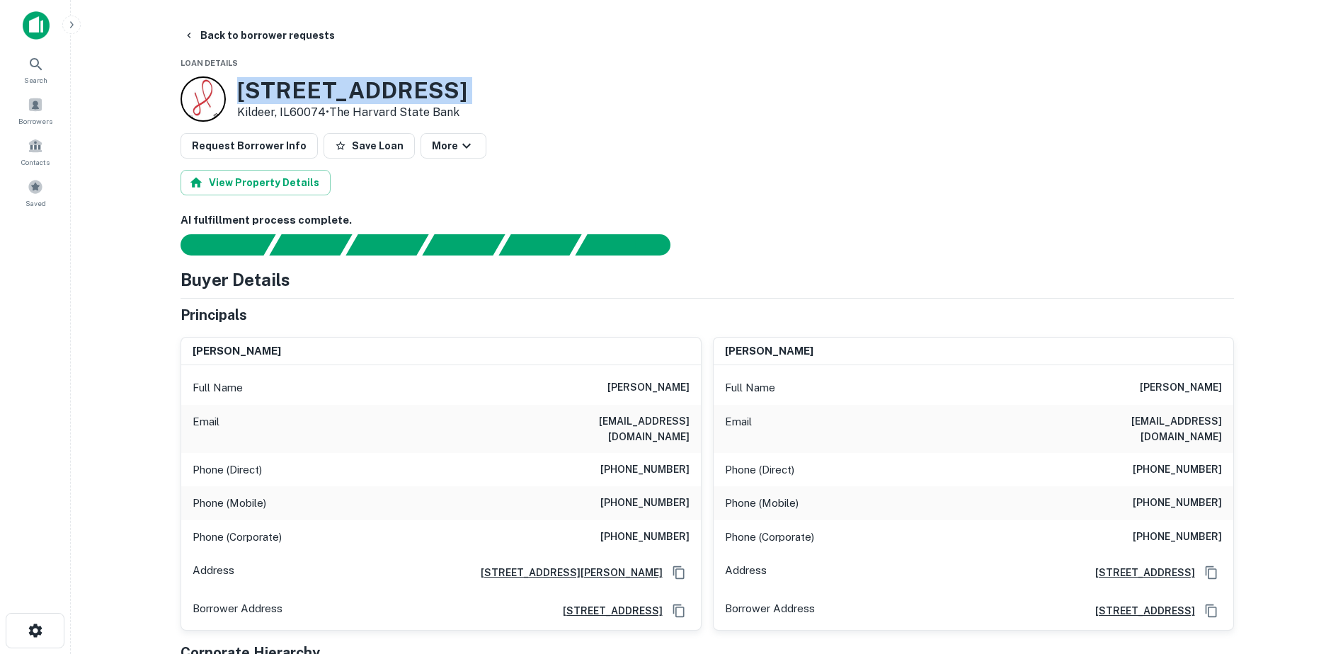
click at [304, 88] on h3 "[STREET_ADDRESS]" at bounding box center [352, 90] width 230 height 27
click at [263, 113] on p "Kildeer, IL60074 • The Harvard State Bank" at bounding box center [352, 112] width 230 height 17
click at [648, 495] on h6 "[PHONE_NUMBER]" at bounding box center [644, 503] width 89 height 17
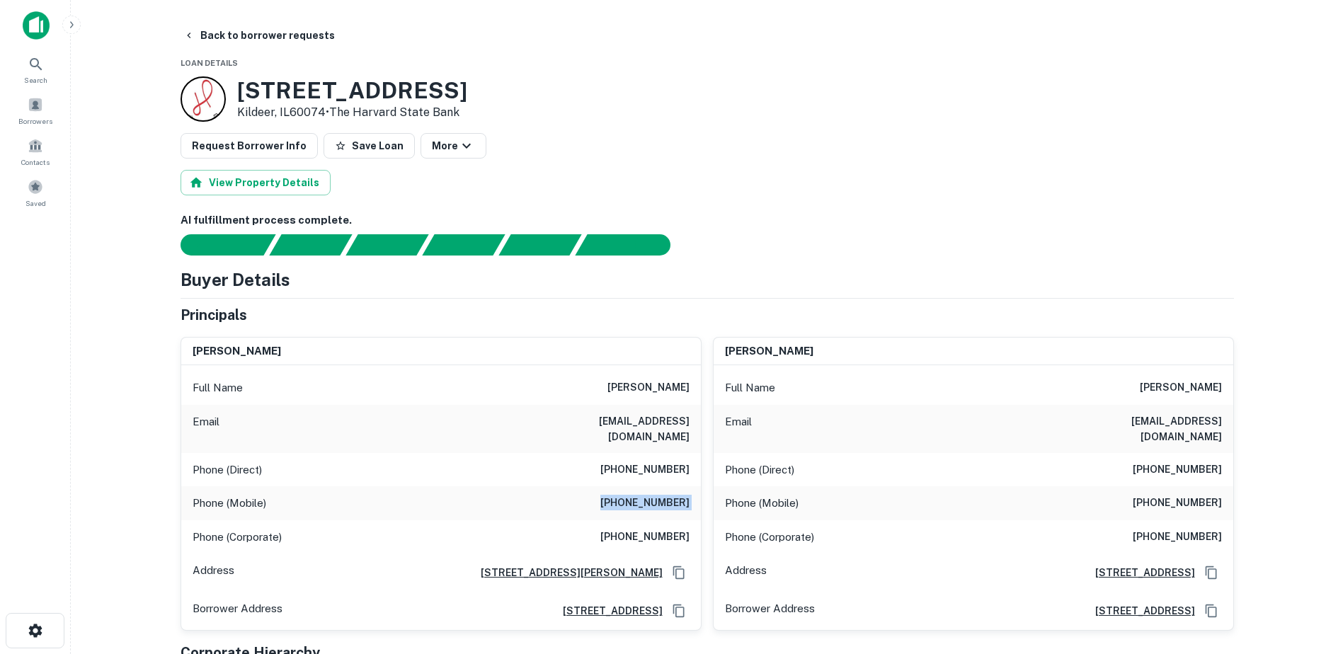
click at [648, 495] on h6 "[PHONE_NUMBER]" at bounding box center [644, 503] width 89 height 17
click at [605, 422] on h6 "[EMAIL_ADDRESS][DOMAIN_NAME]" at bounding box center [605, 428] width 170 height 31
click at [275, 35] on button "Back to borrower requests" at bounding box center [259, 35] width 163 height 25
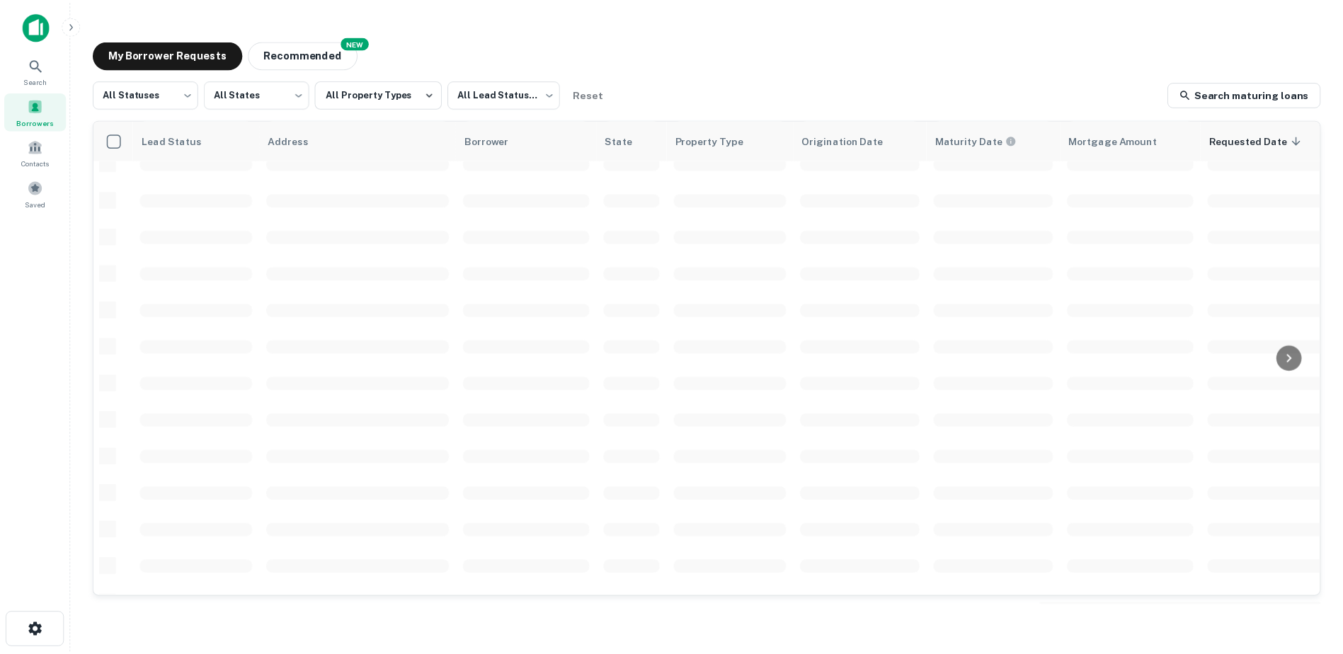
scroll to position [352, 0]
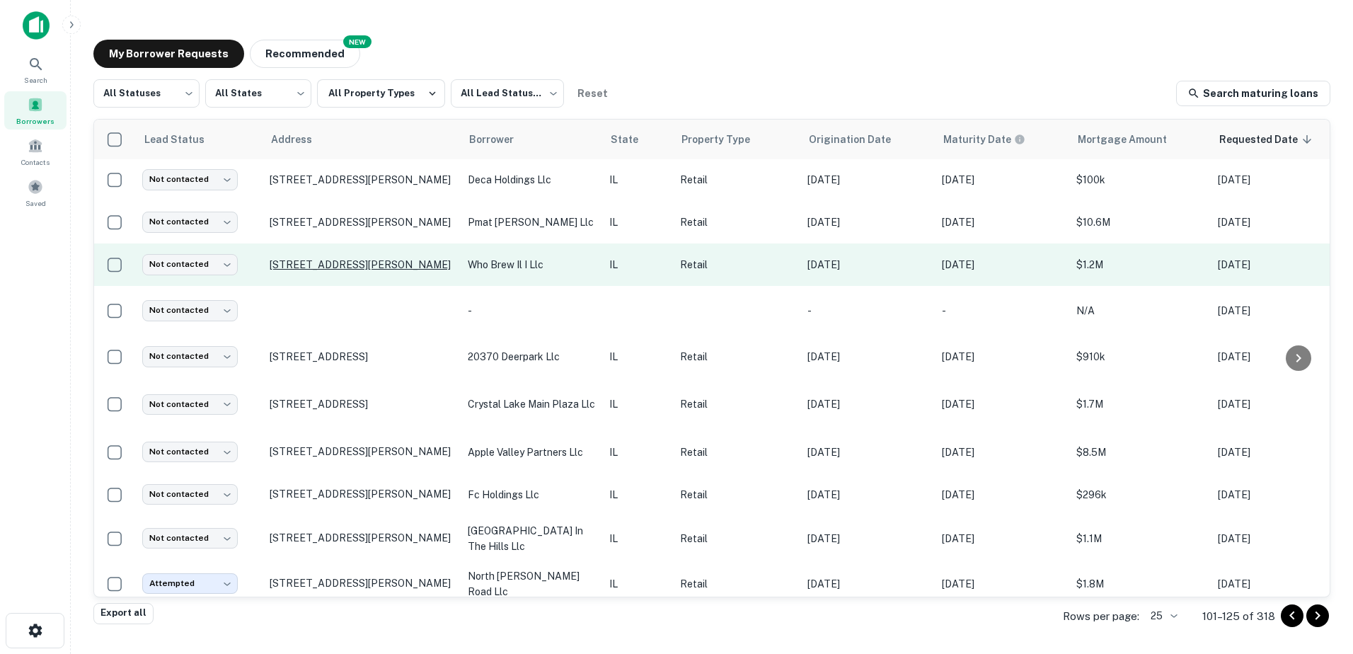
click at [290, 269] on p "[STREET_ADDRESS][PERSON_NAME]" at bounding box center [362, 264] width 184 height 13
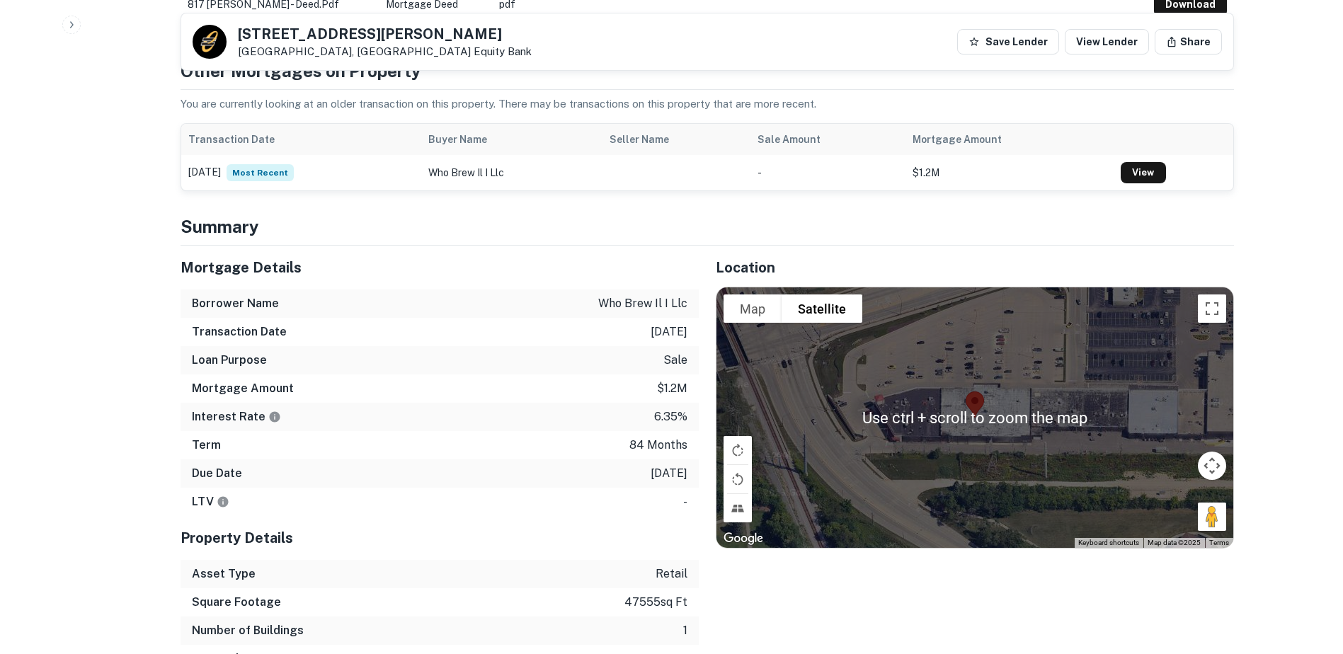
scroll to position [779, 0]
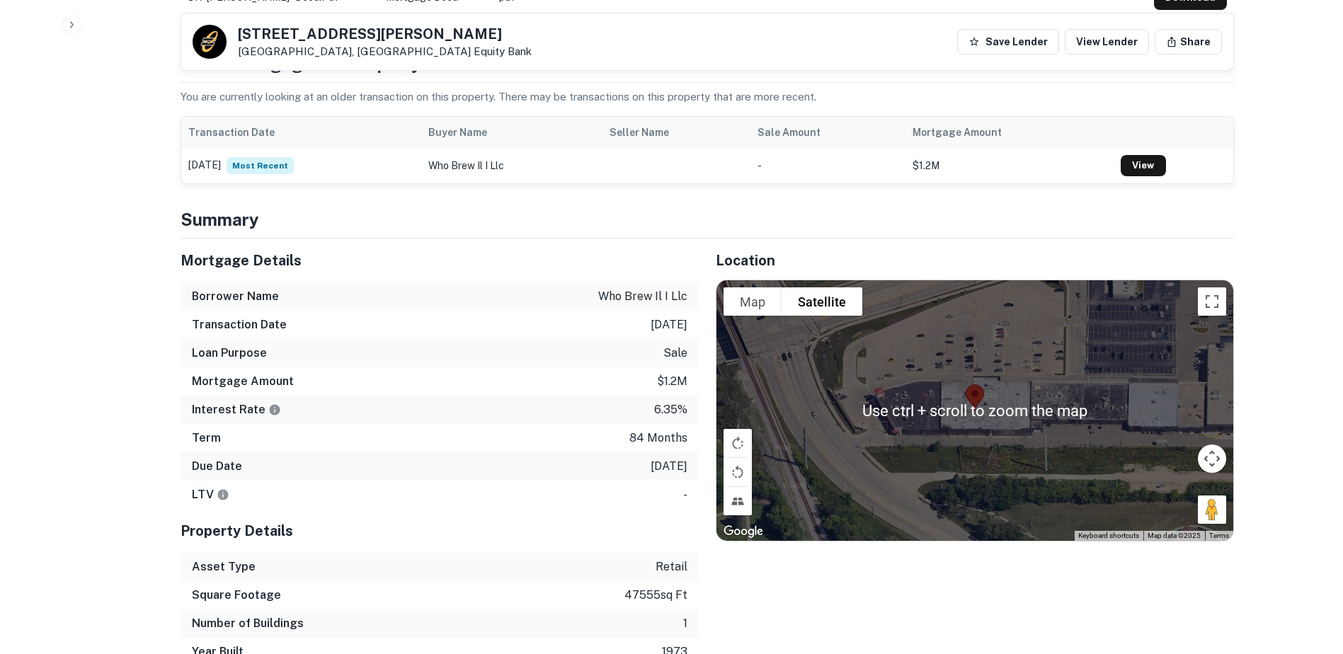
drag, startPoint x: 615, startPoint y: 389, endPoint x: 607, endPoint y: 392, distance: 9.2
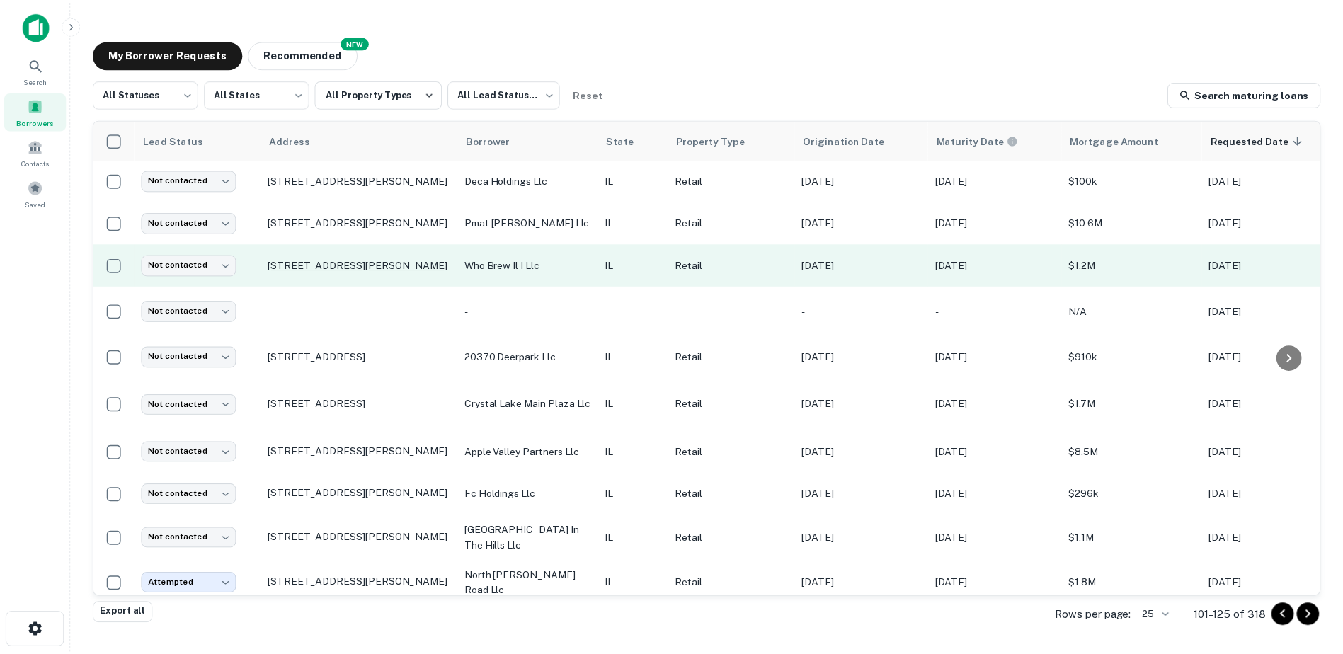
scroll to position [281, 0]
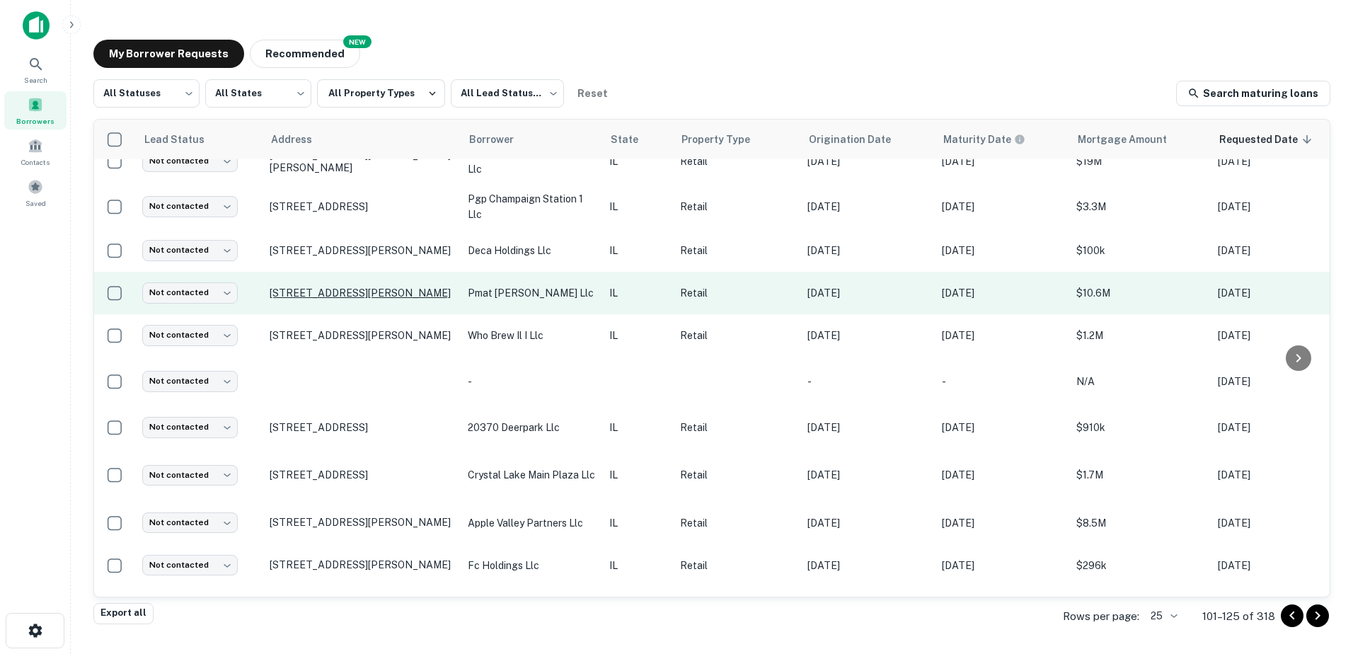
click at [378, 287] on p "[STREET_ADDRESS][PERSON_NAME]" at bounding box center [362, 293] width 184 height 13
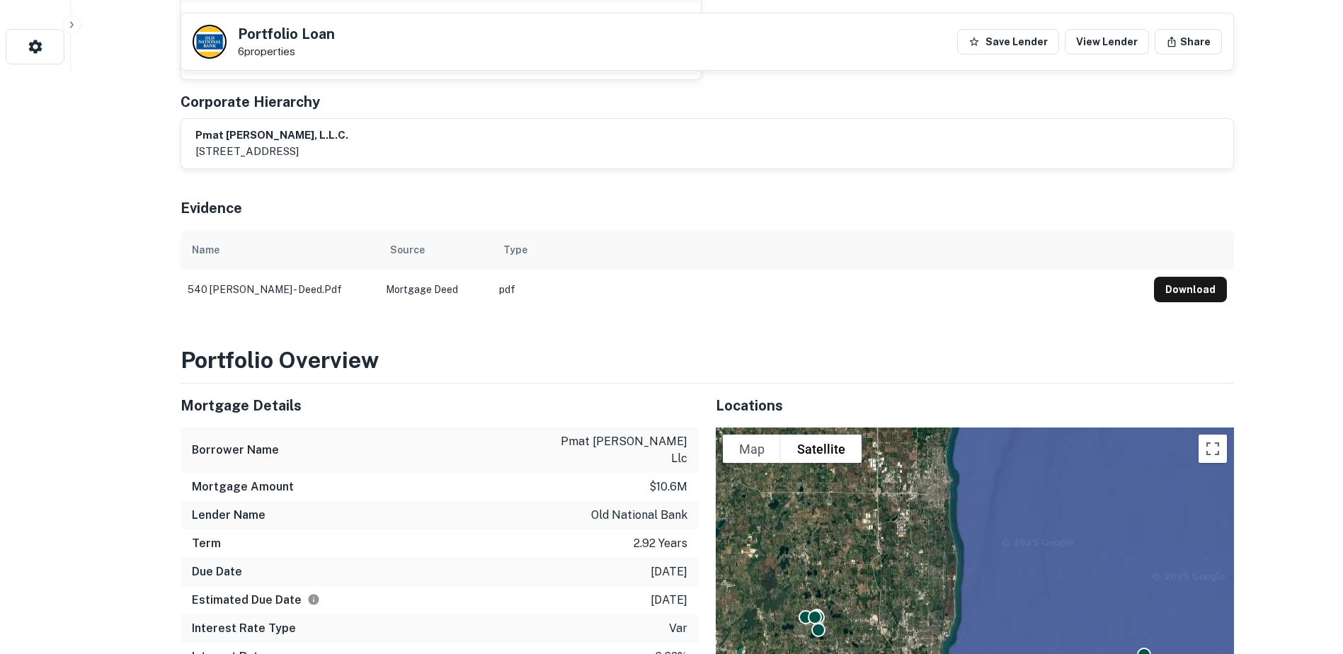
scroll to position [566, 0]
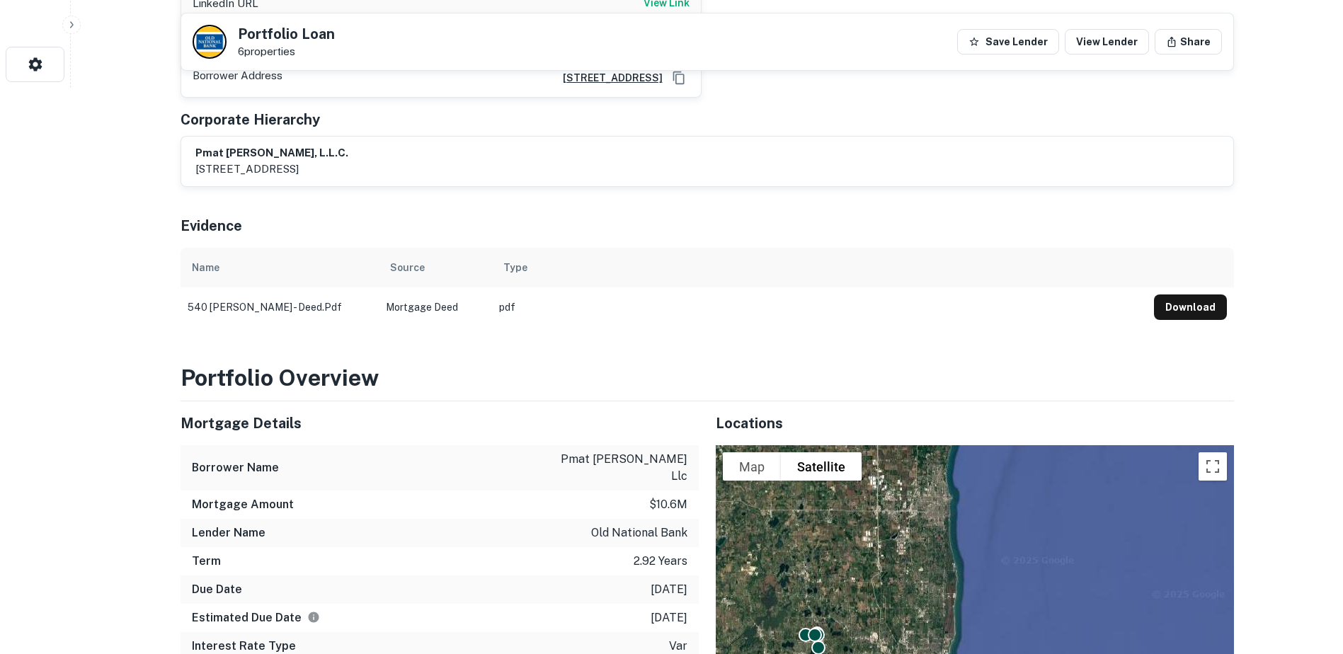
drag, startPoint x: 393, startPoint y: 287, endPoint x: 394, endPoint y: 277, distance: 9.9
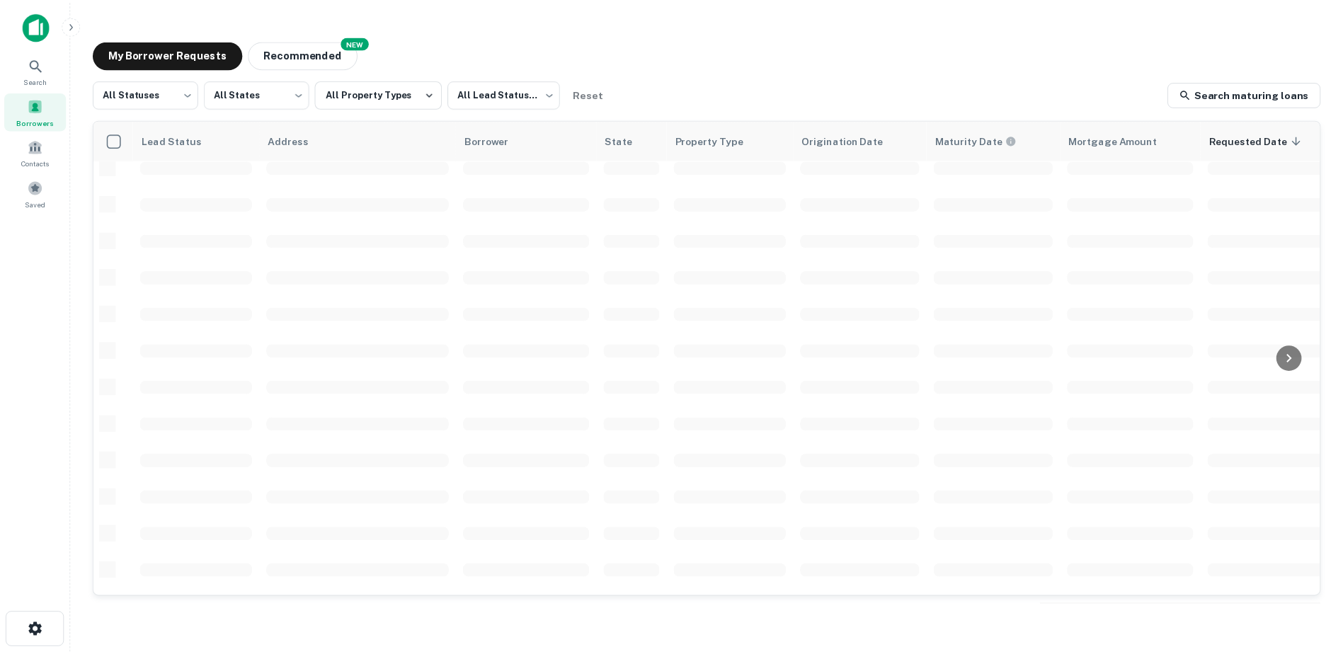
scroll to position [281, 0]
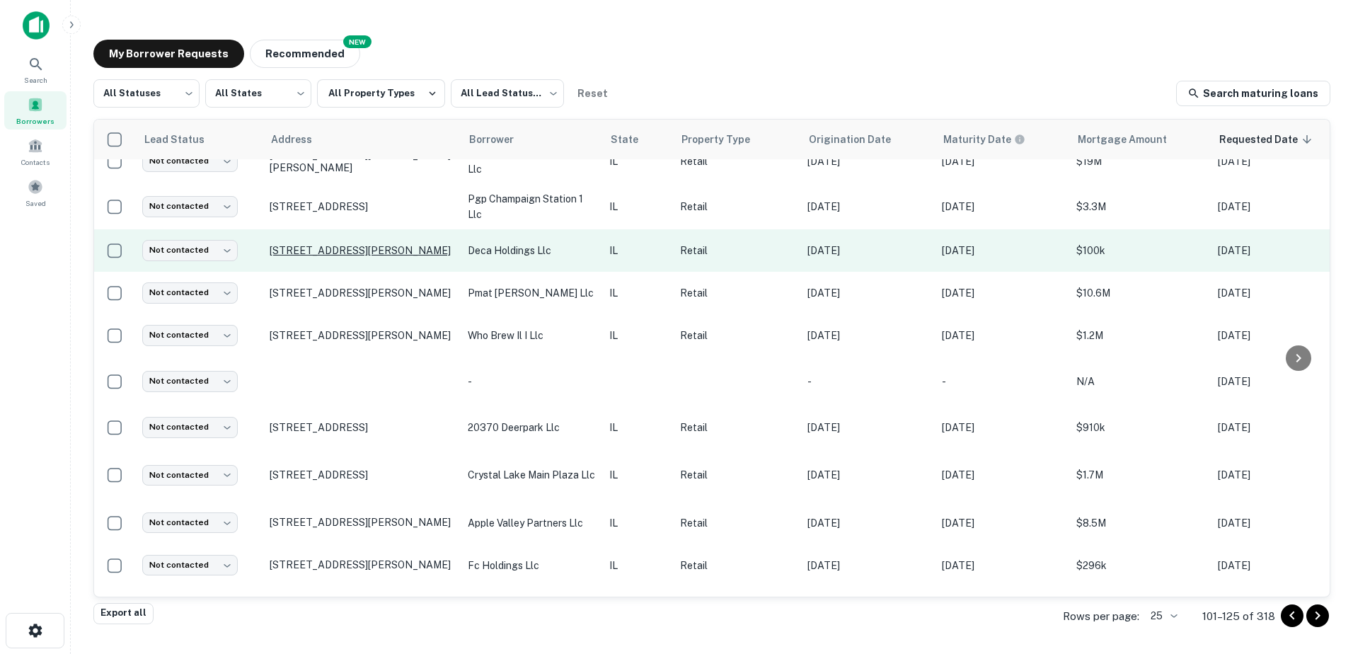
click at [394, 249] on p "[STREET_ADDRESS][PERSON_NAME]" at bounding box center [362, 250] width 184 height 13
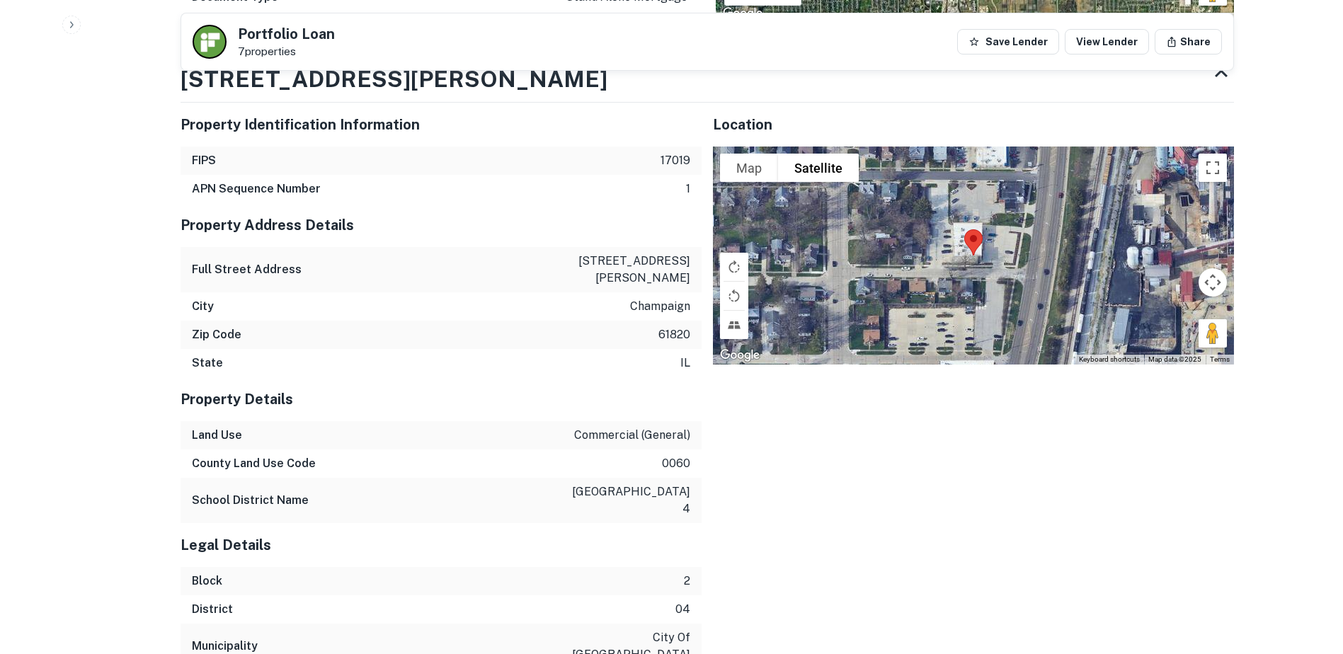
scroll to position [1062, 0]
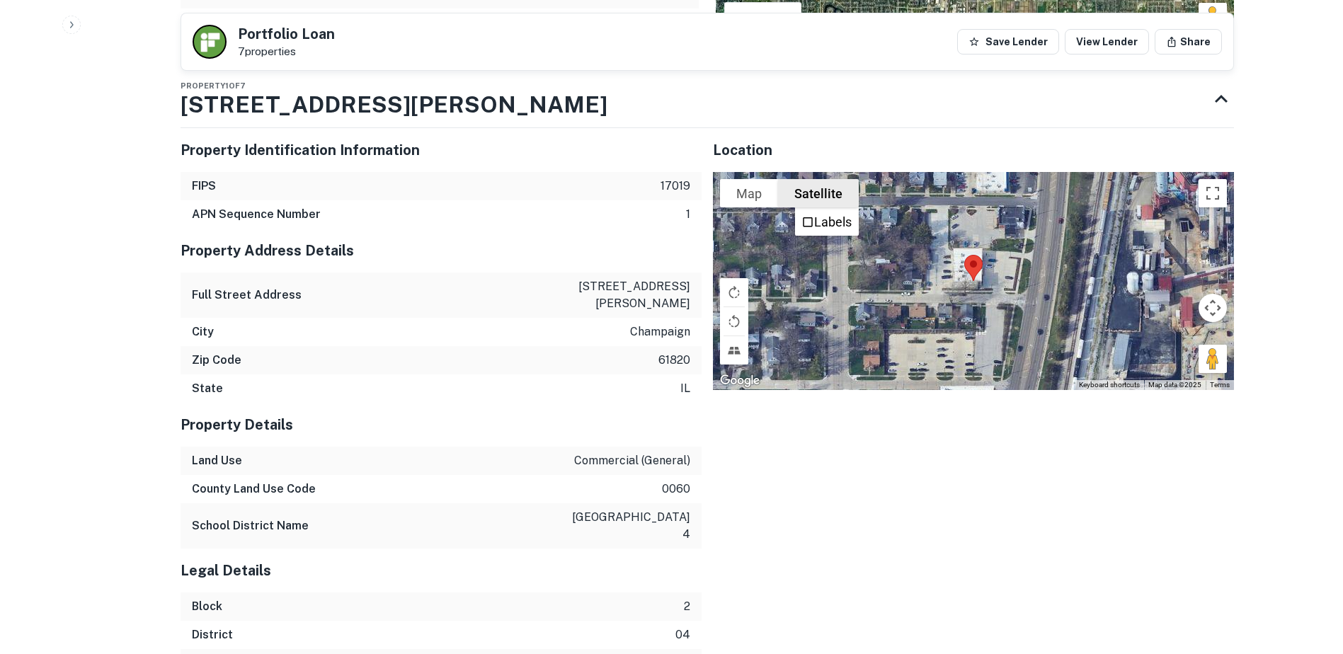
click at [802, 193] on div "Satellite Labels" at bounding box center [818, 193] width 81 height 28
click at [806, 216] on span "Labels" at bounding box center [807, 222] width 13 height 13
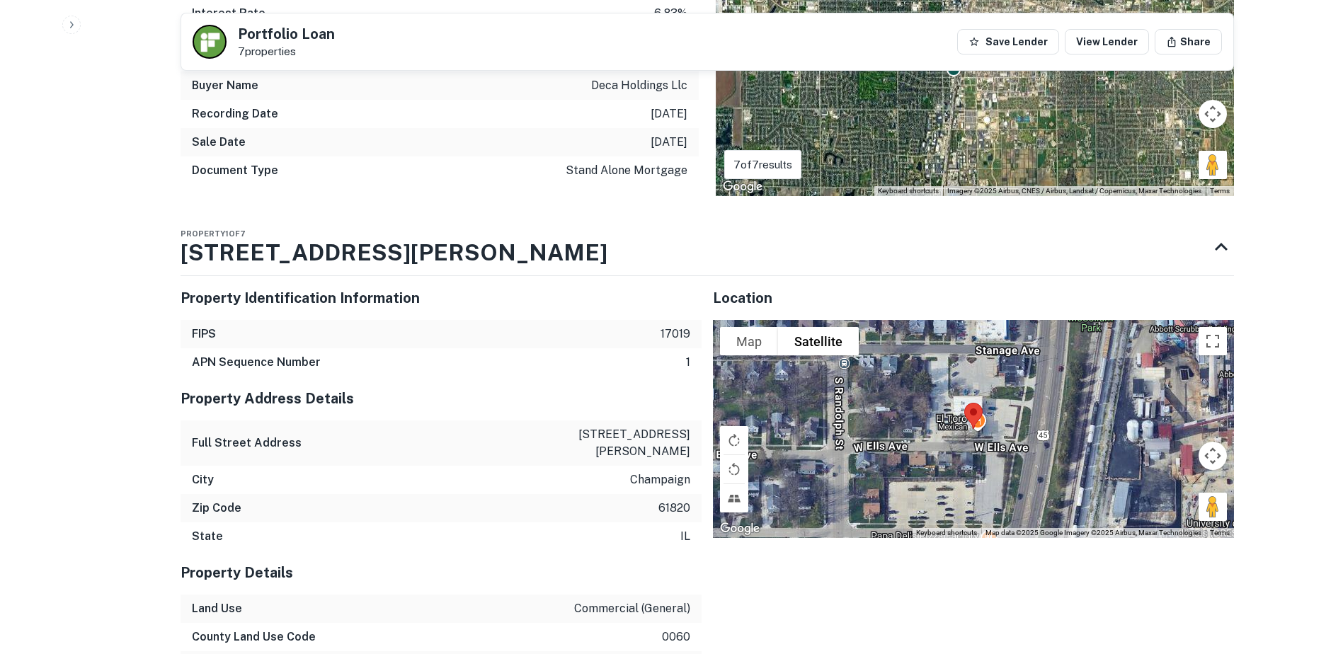
scroll to position [1507, 0]
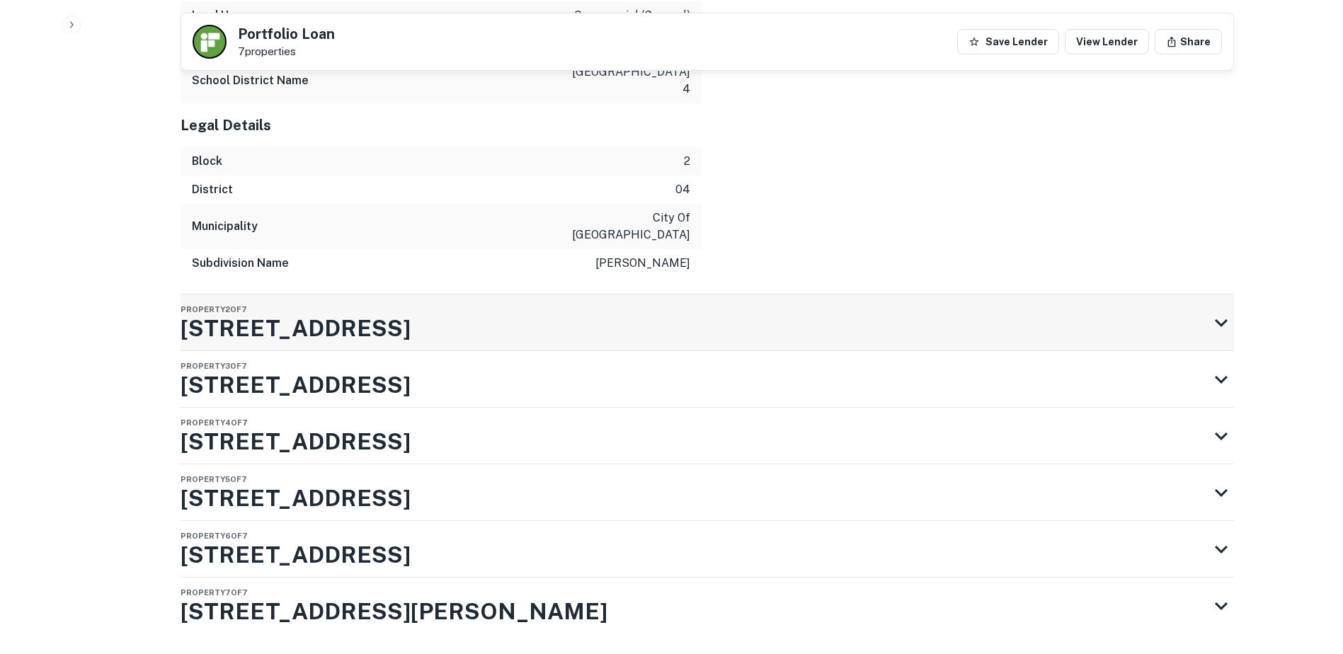
click at [574, 294] on div "Property 2 of 7 [STREET_ADDRESS]" at bounding box center [695, 322] width 1028 height 57
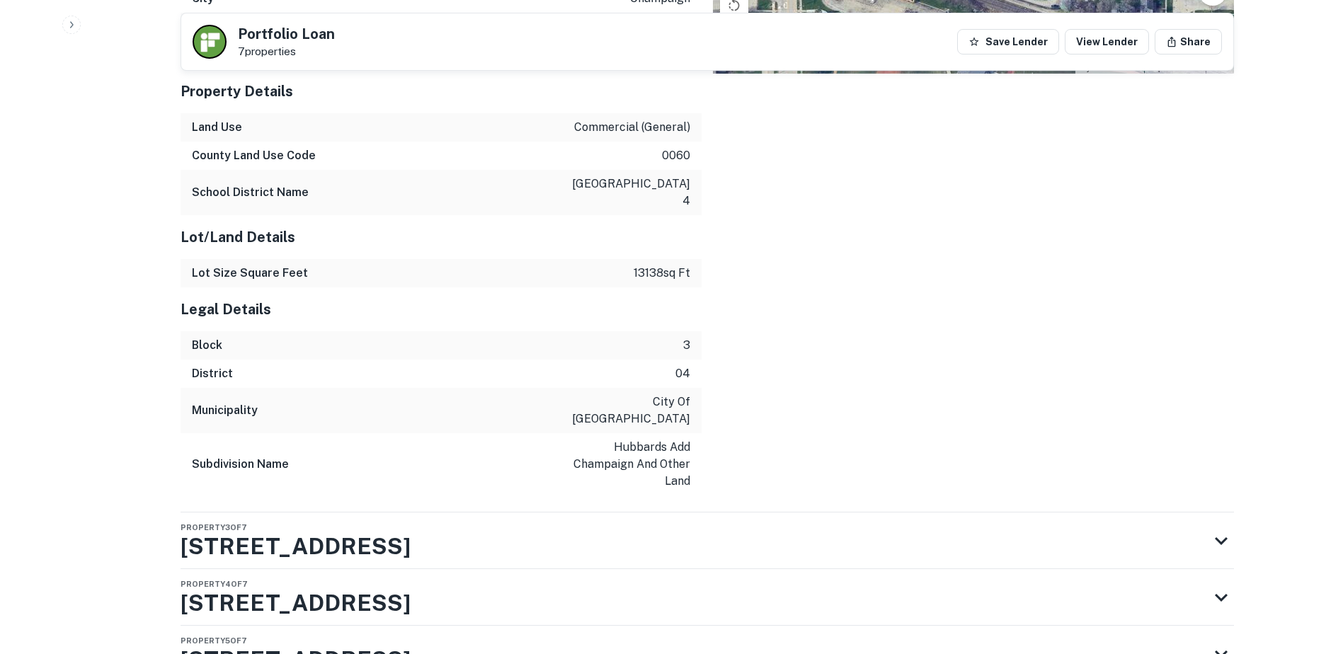
scroll to position [2192, 0]
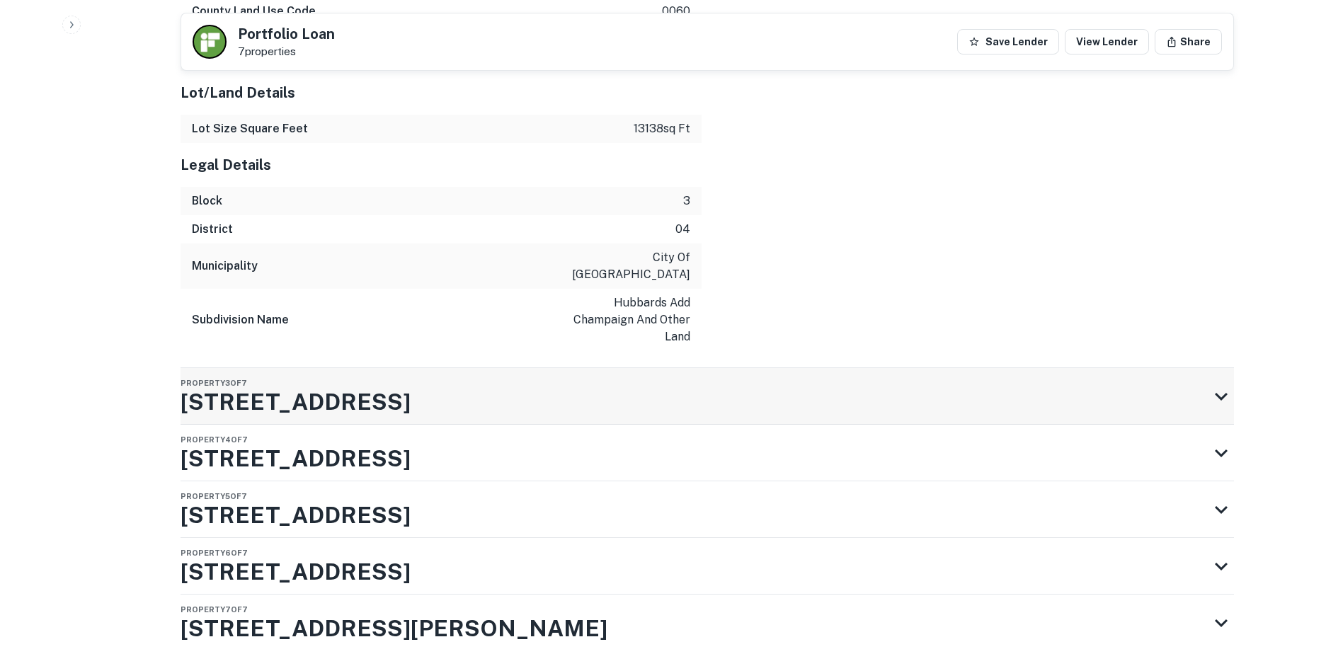
click at [582, 368] on div "Property 3 of [GEOGRAPHIC_DATA][STREET_ADDRESS]" at bounding box center [695, 396] width 1028 height 57
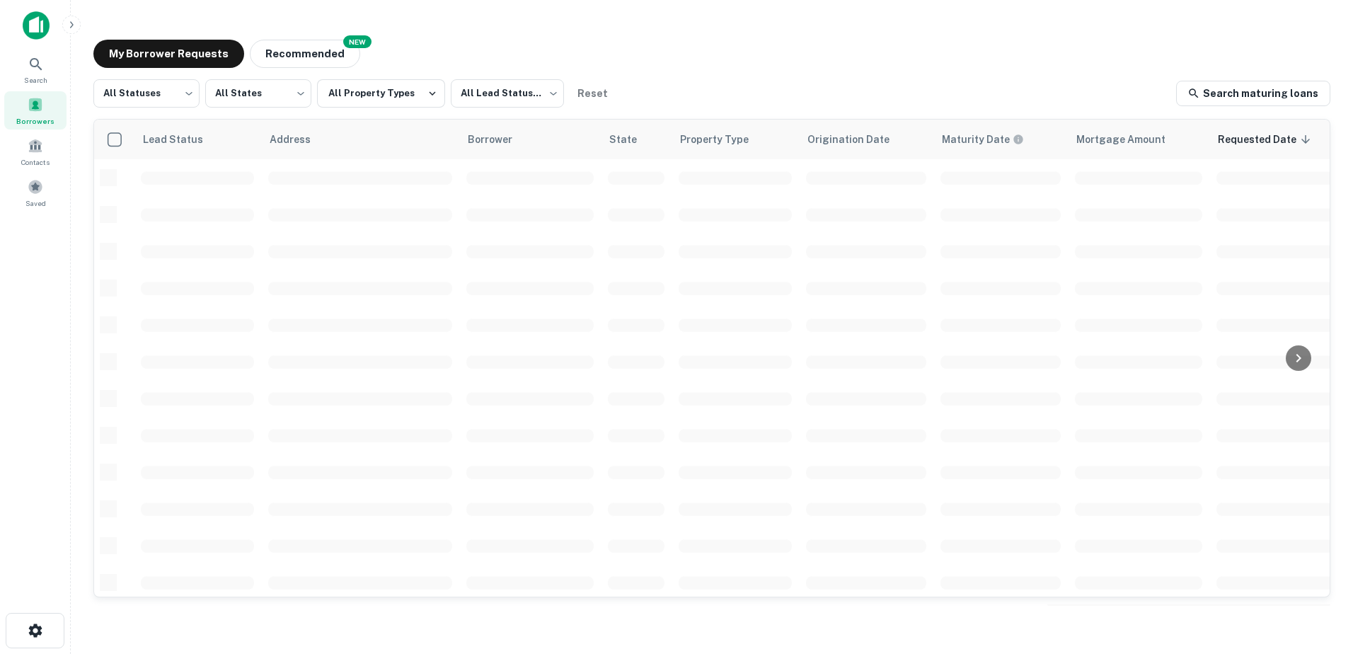
scroll to position [281, 0]
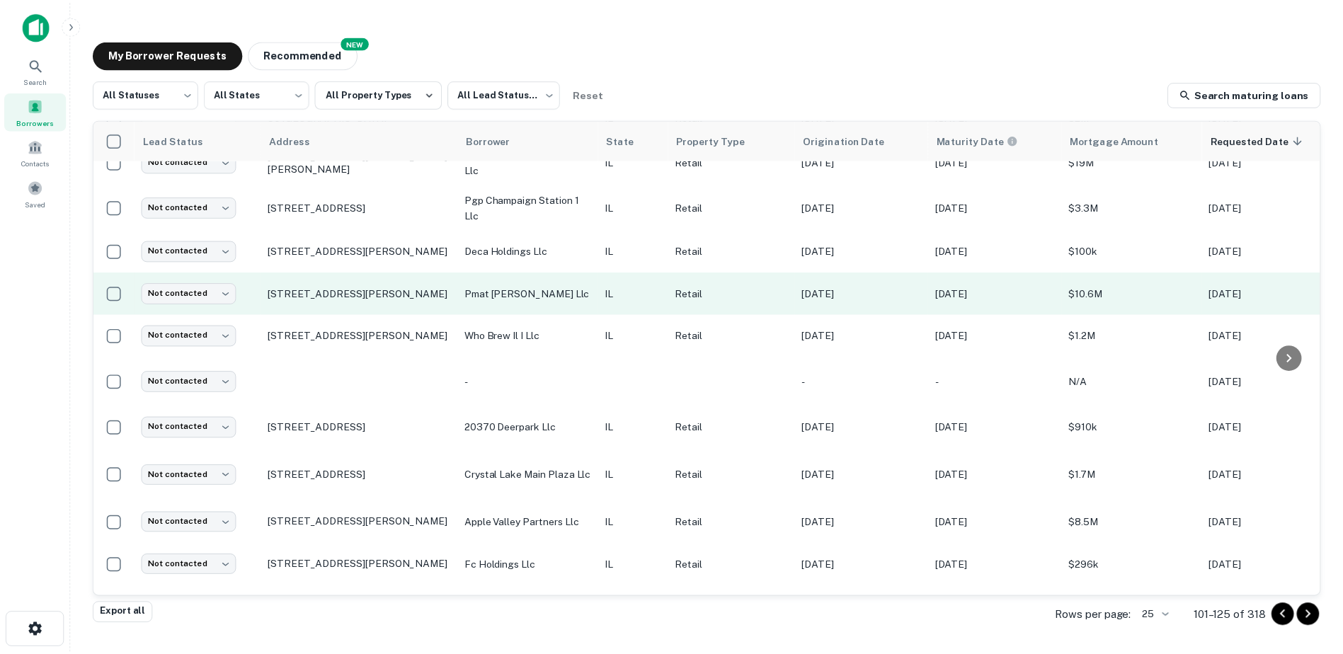
scroll to position [210, 0]
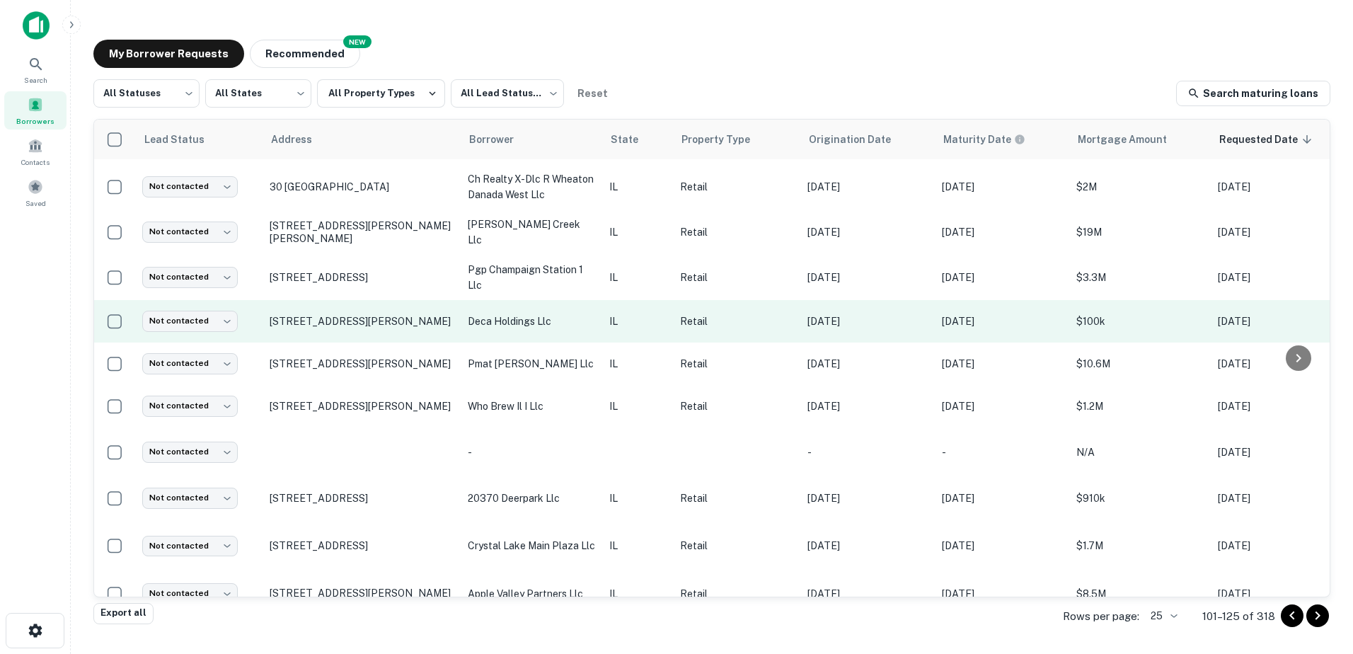
click at [576, 314] on p "deca holdings llc" at bounding box center [531, 322] width 127 height 16
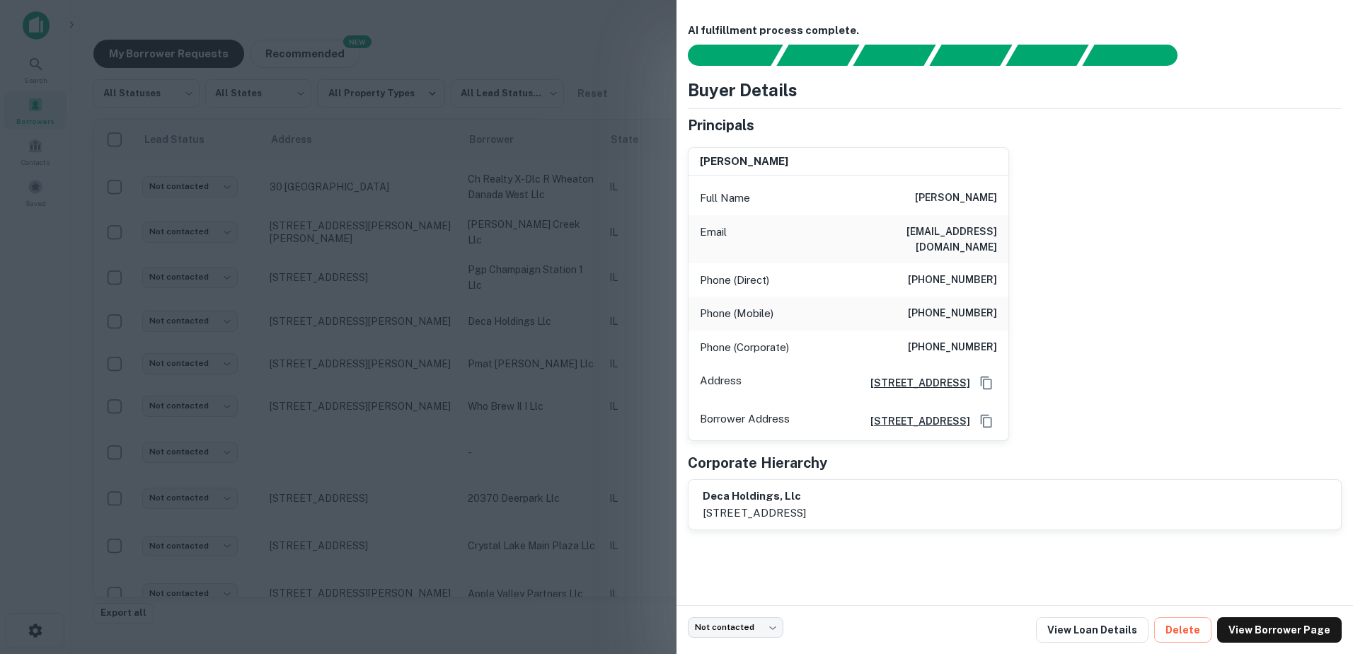
click at [566, 286] on div at bounding box center [676, 327] width 1353 height 654
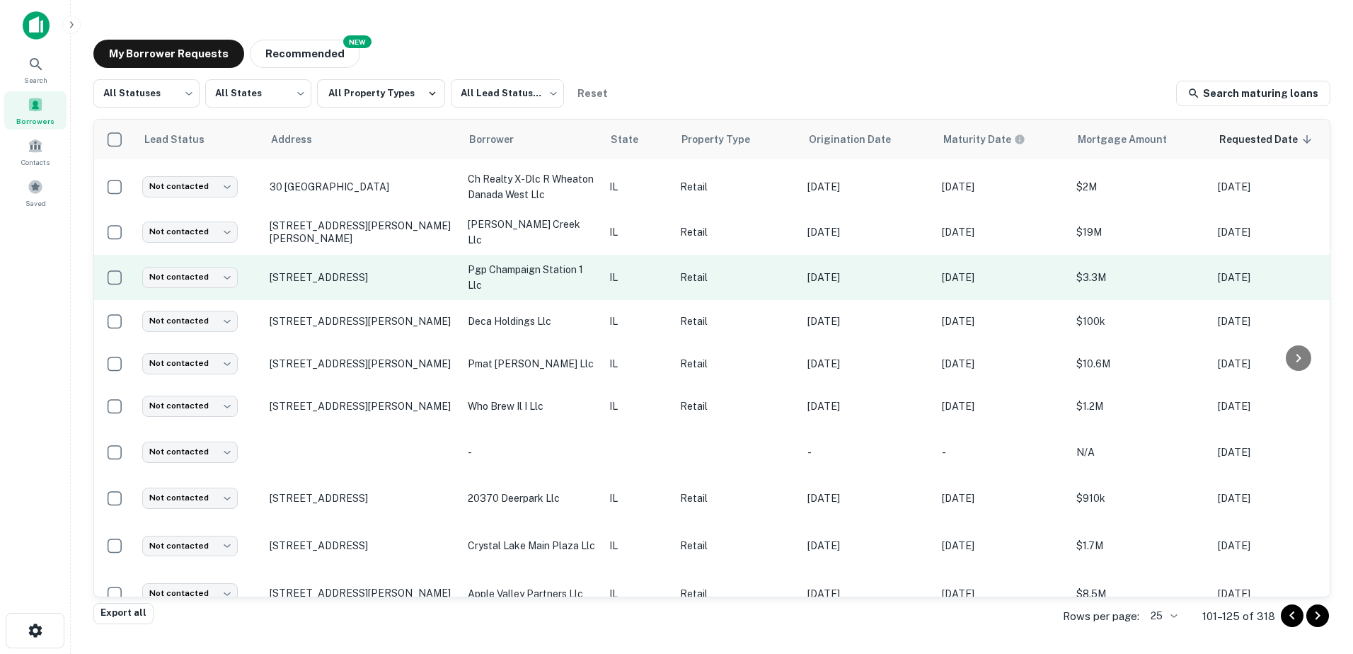
click at [569, 277] on p "pgp champaign station 1 llc" at bounding box center [531, 277] width 127 height 31
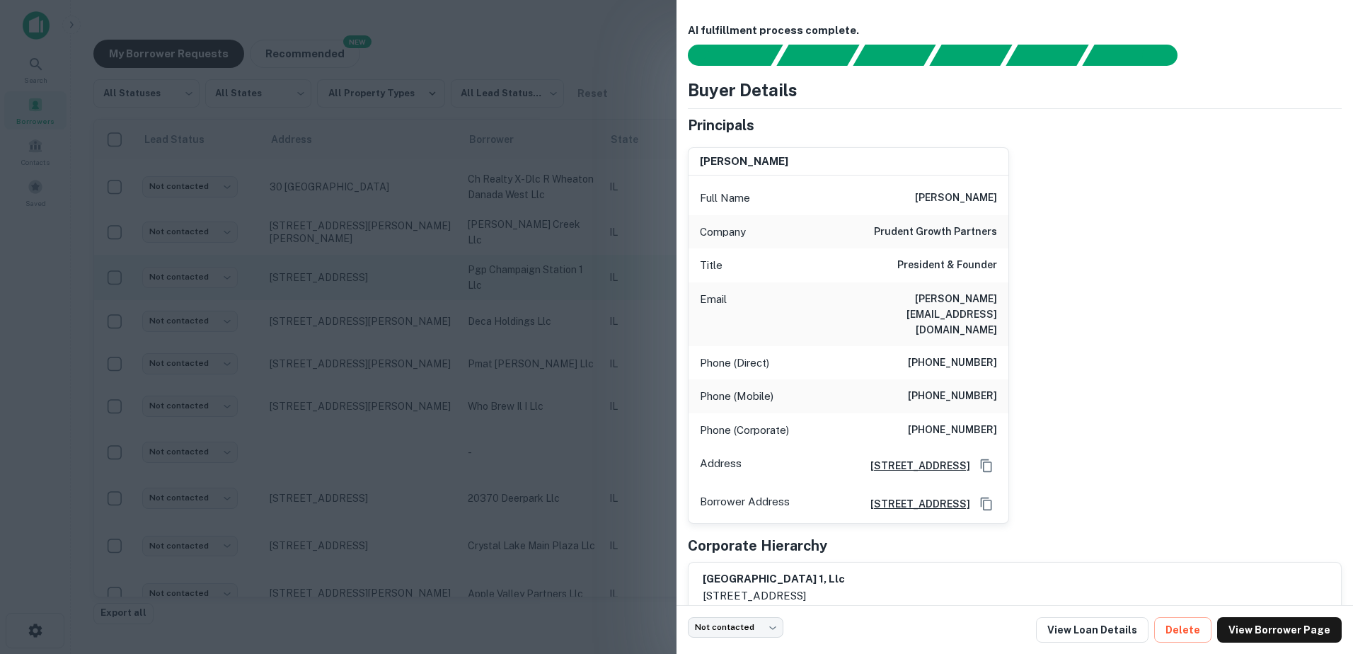
click at [569, 277] on div at bounding box center [676, 327] width 1353 height 654
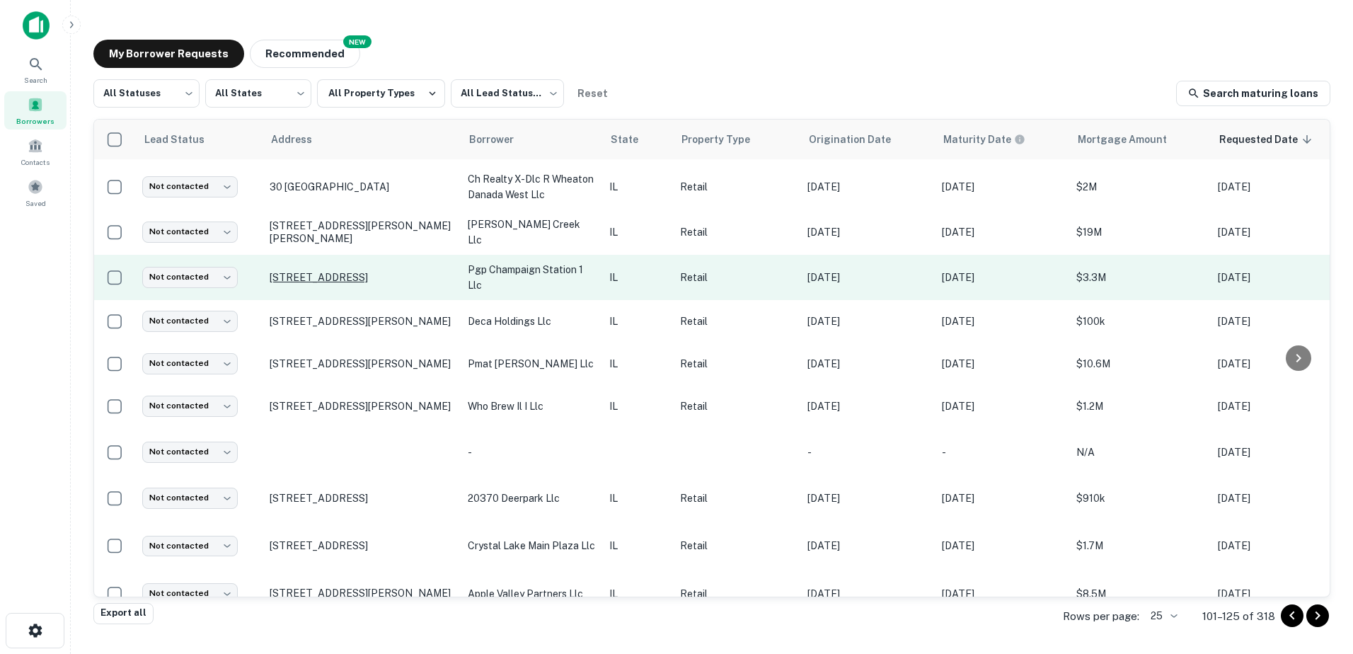
click at [425, 277] on p "[STREET_ADDRESS]" at bounding box center [362, 277] width 184 height 13
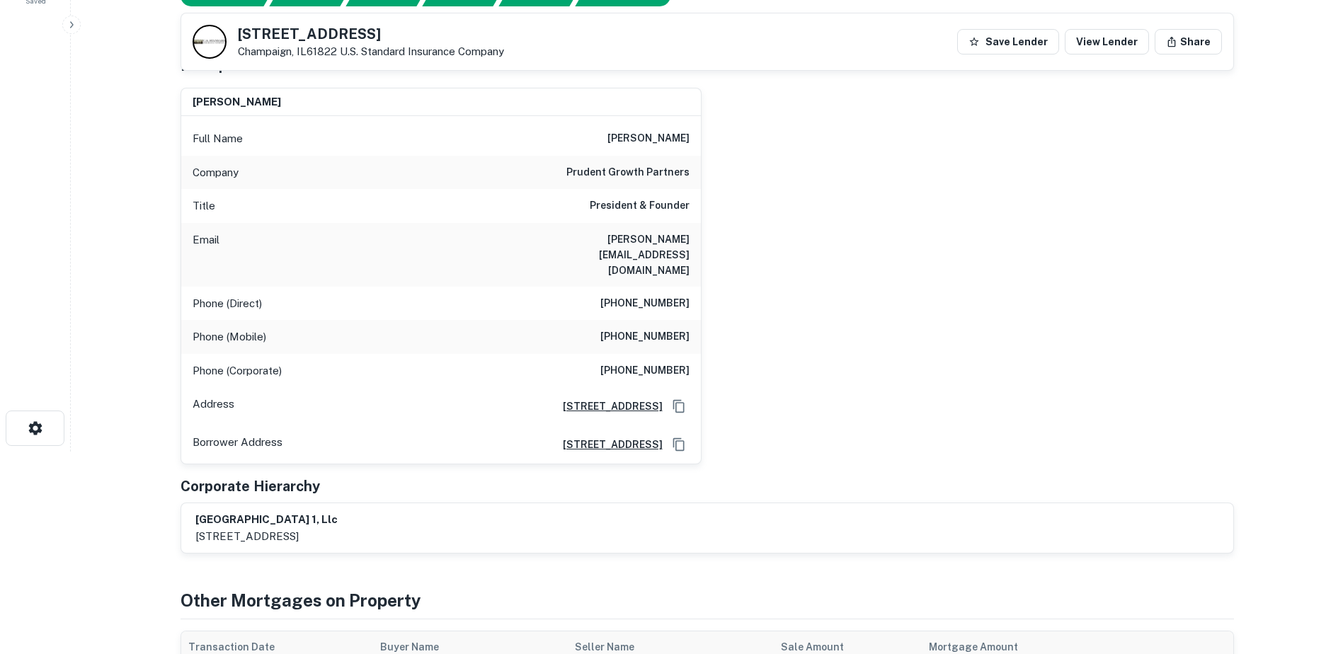
scroll to position [71, 0]
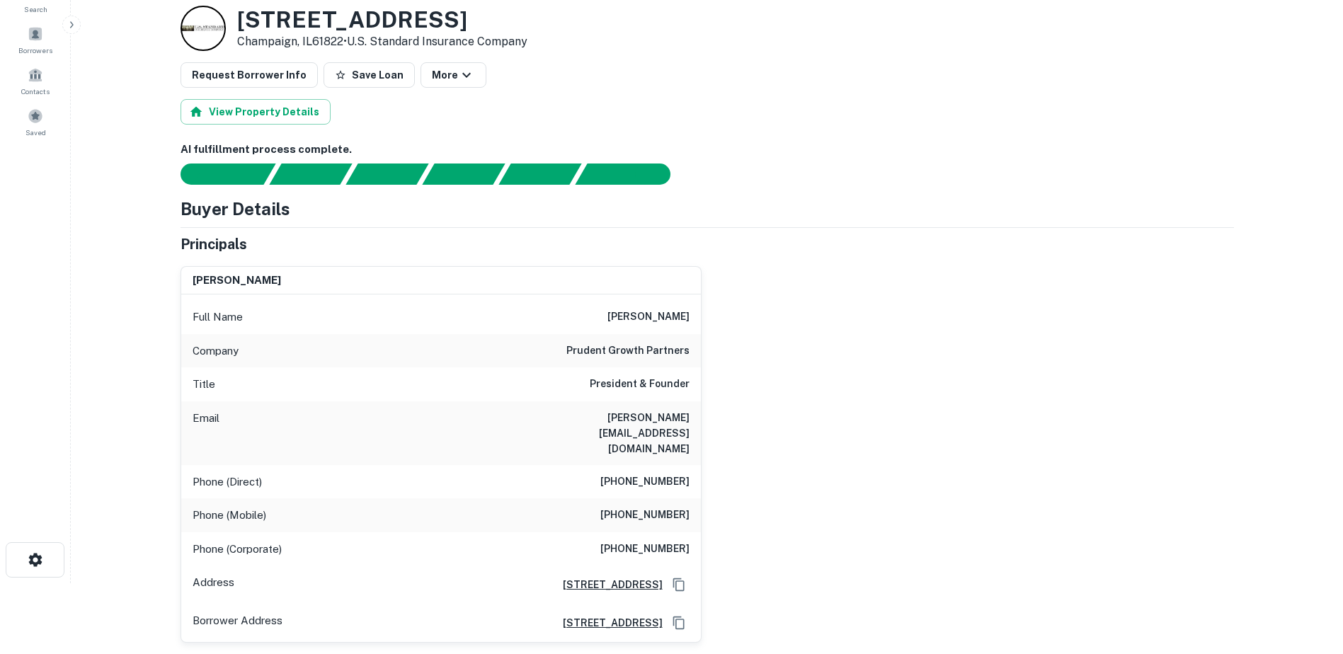
drag, startPoint x: 528, startPoint y: 242, endPoint x: 532, endPoint y: 236, distance: 7.3
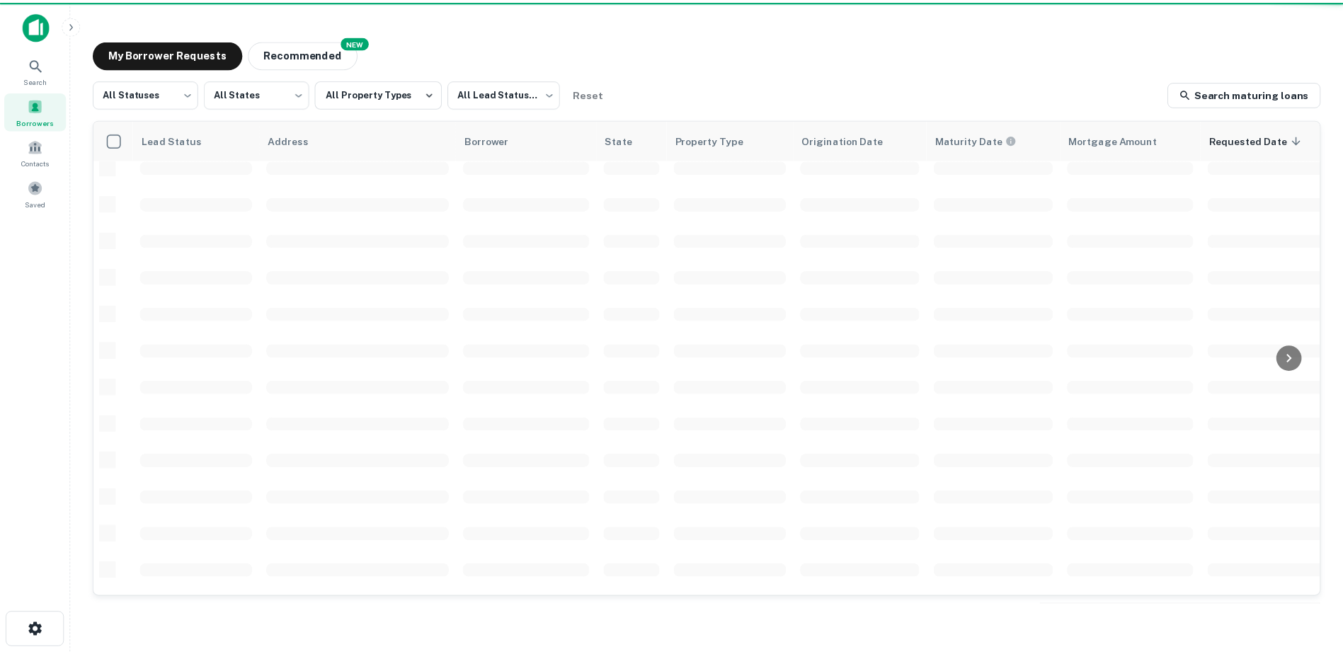
scroll to position [210, 0]
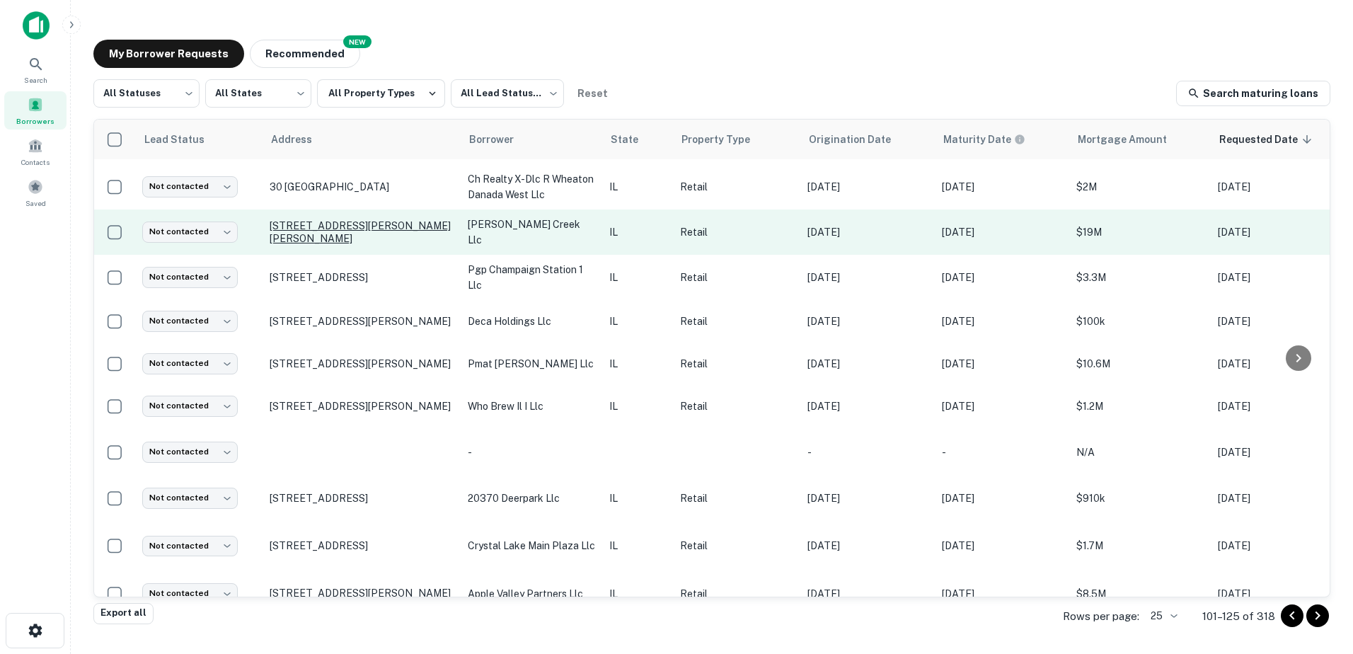
click at [370, 221] on p "[STREET_ADDRESS][PERSON_NAME][PERSON_NAME]" at bounding box center [362, 231] width 184 height 25
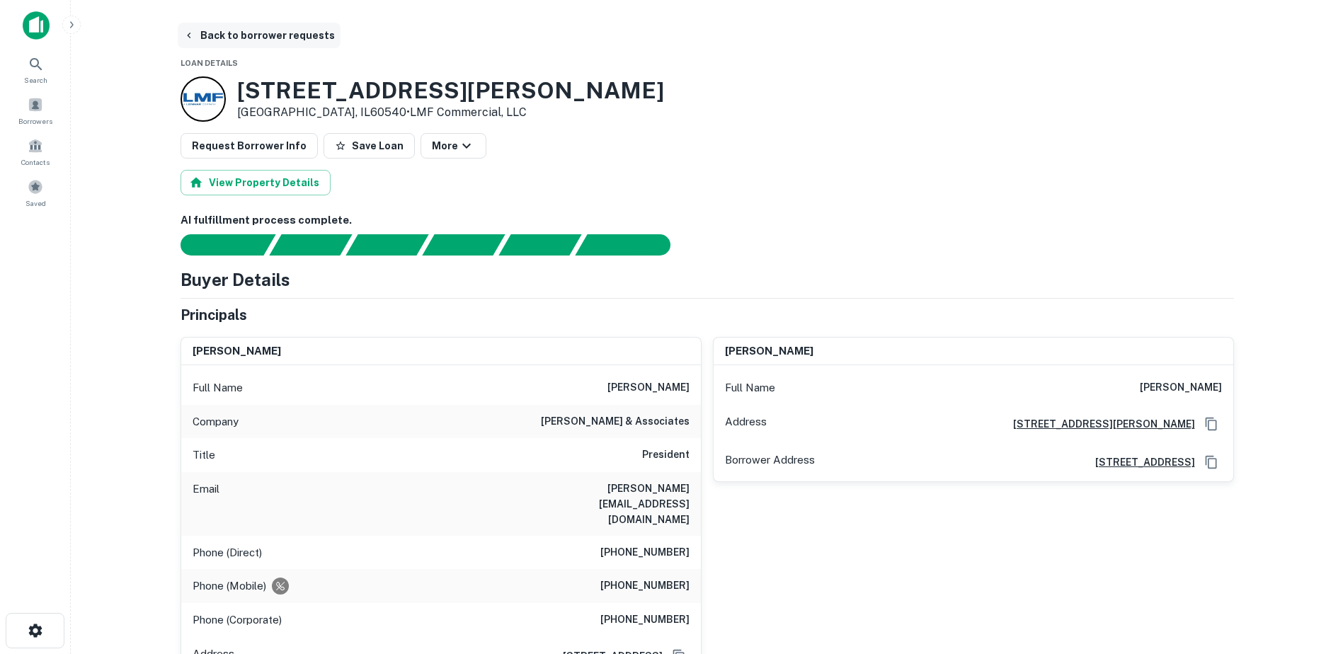
click at [222, 38] on button "Back to borrower requests" at bounding box center [259, 35] width 163 height 25
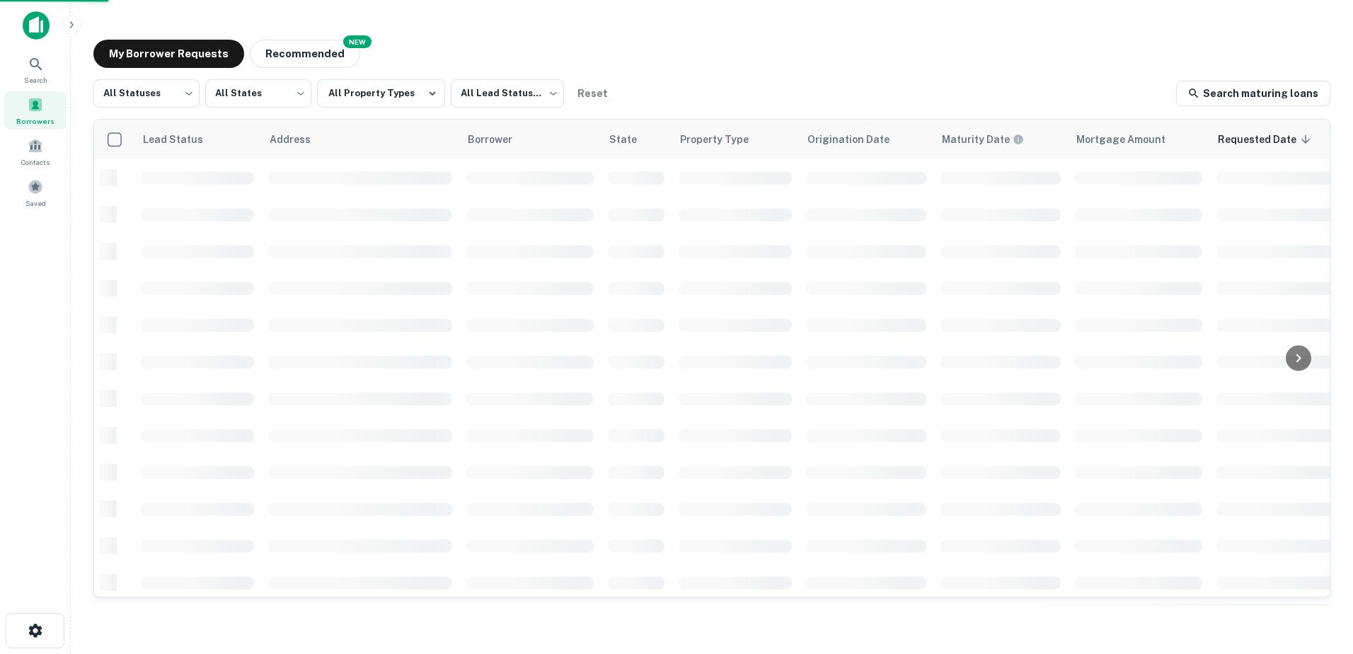
scroll to position [210, 0]
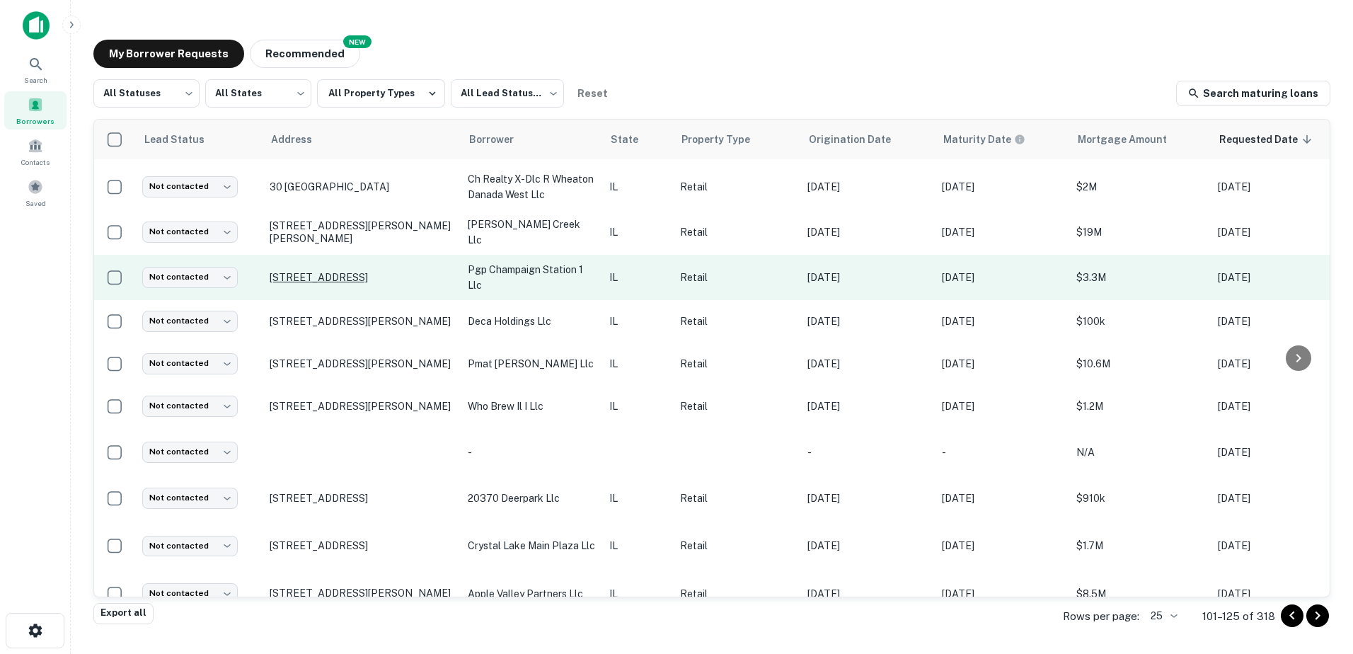
click at [447, 271] on p "[STREET_ADDRESS]" at bounding box center [362, 277] width 184 height 13
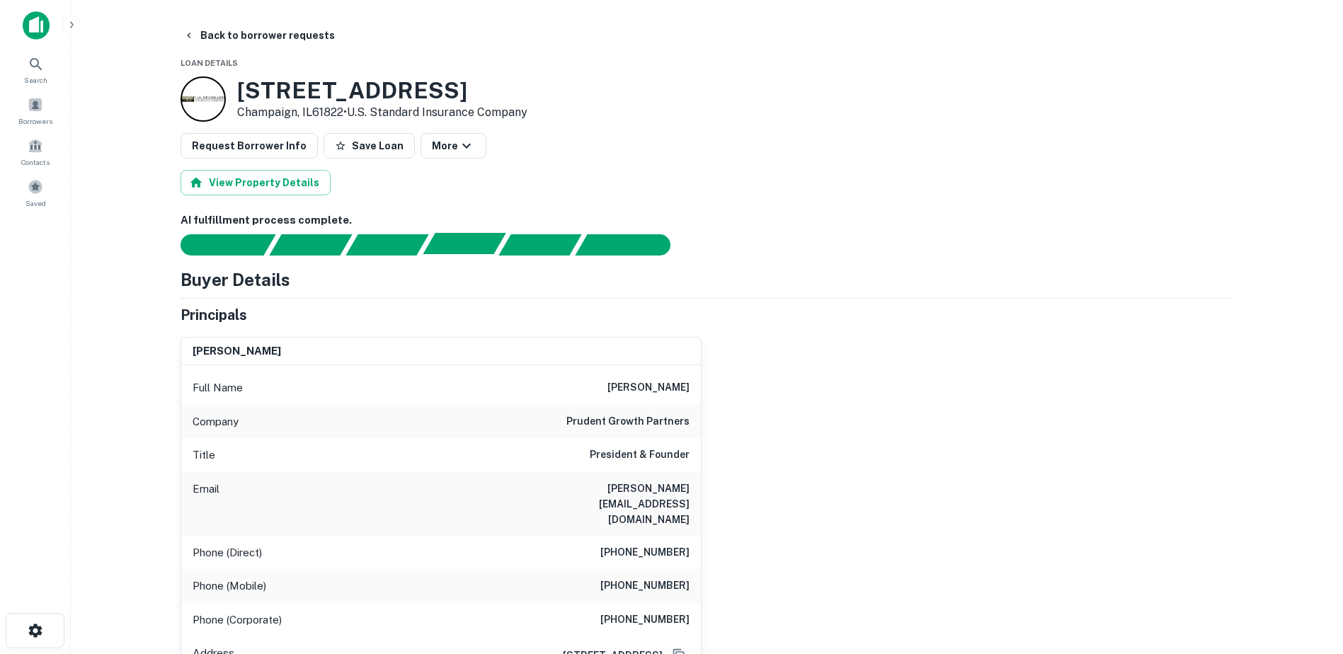
drag, startPoint x: 442, startPoint y: 275, endPoint x: 441, endPoint y: 247, distance: 27.6
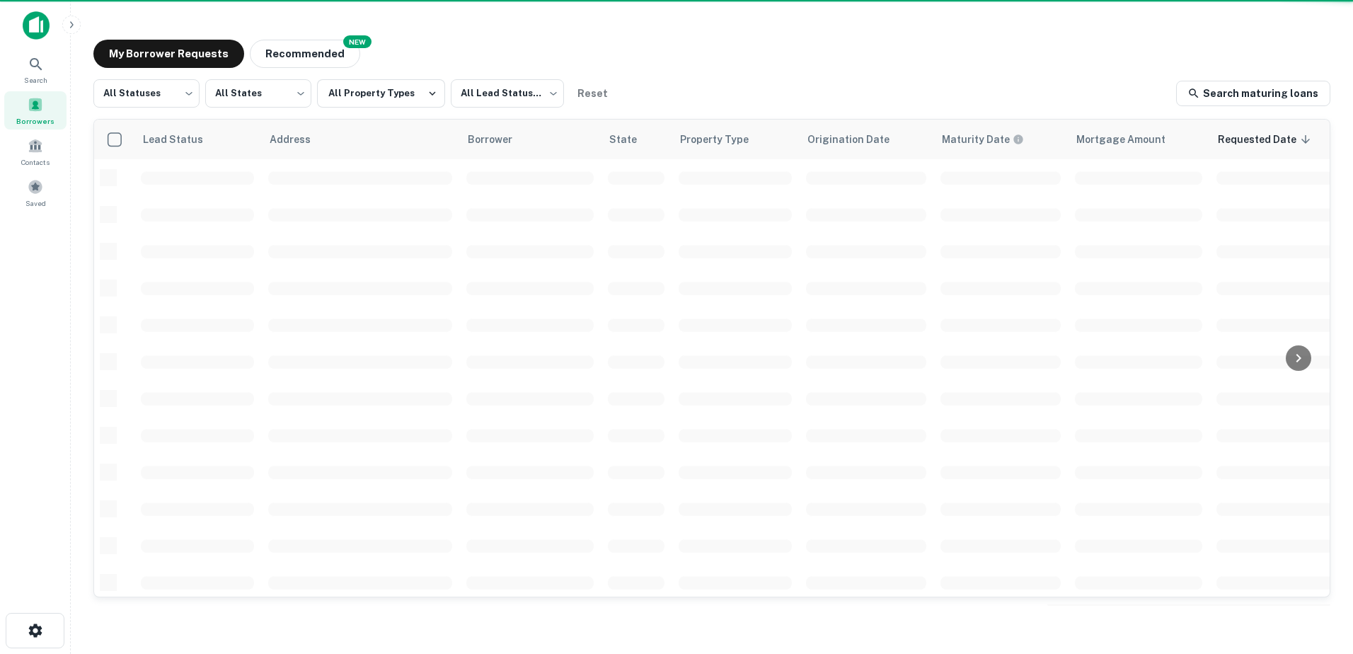
scroll to position [210, 0]
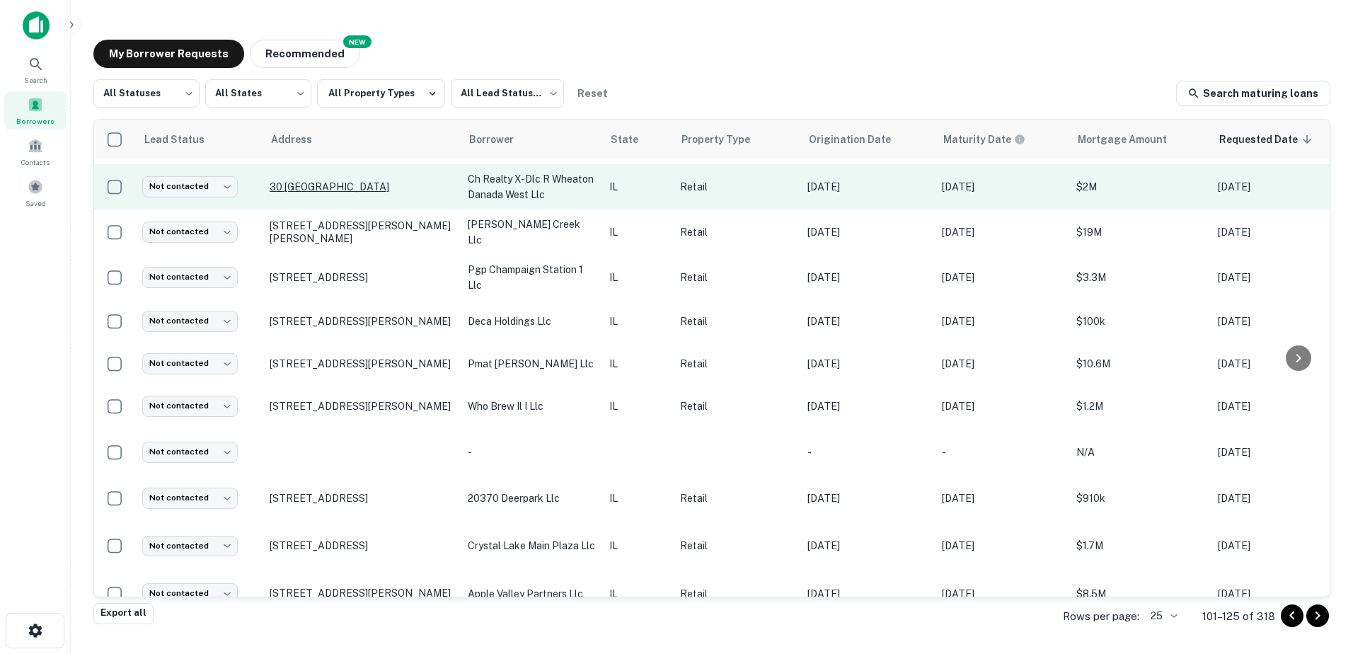
click at [423, 190] on p "30 [GEOGRAPHIC_DATA]" at bounding box center [362, 187] width 184 height 13
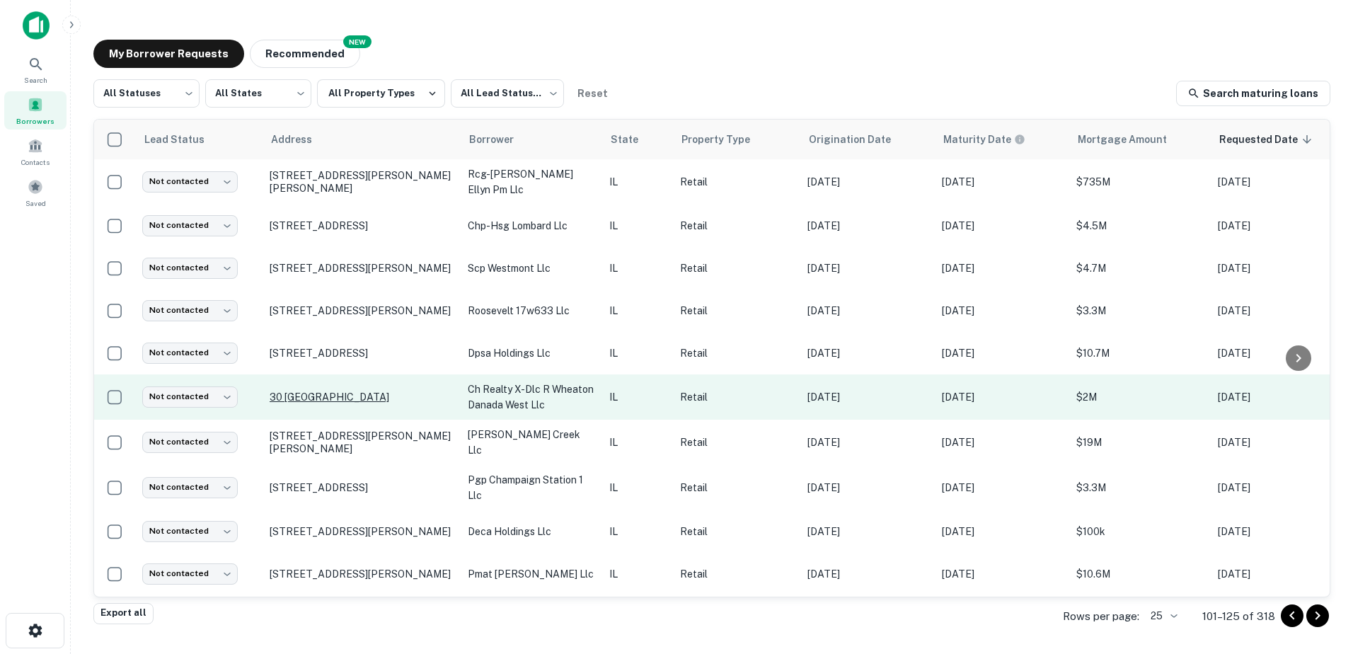
click at [438, 394] on p "30 [GEOGRAPHIC_DATA]" at bounding box center [362, 397] width 184 height 13
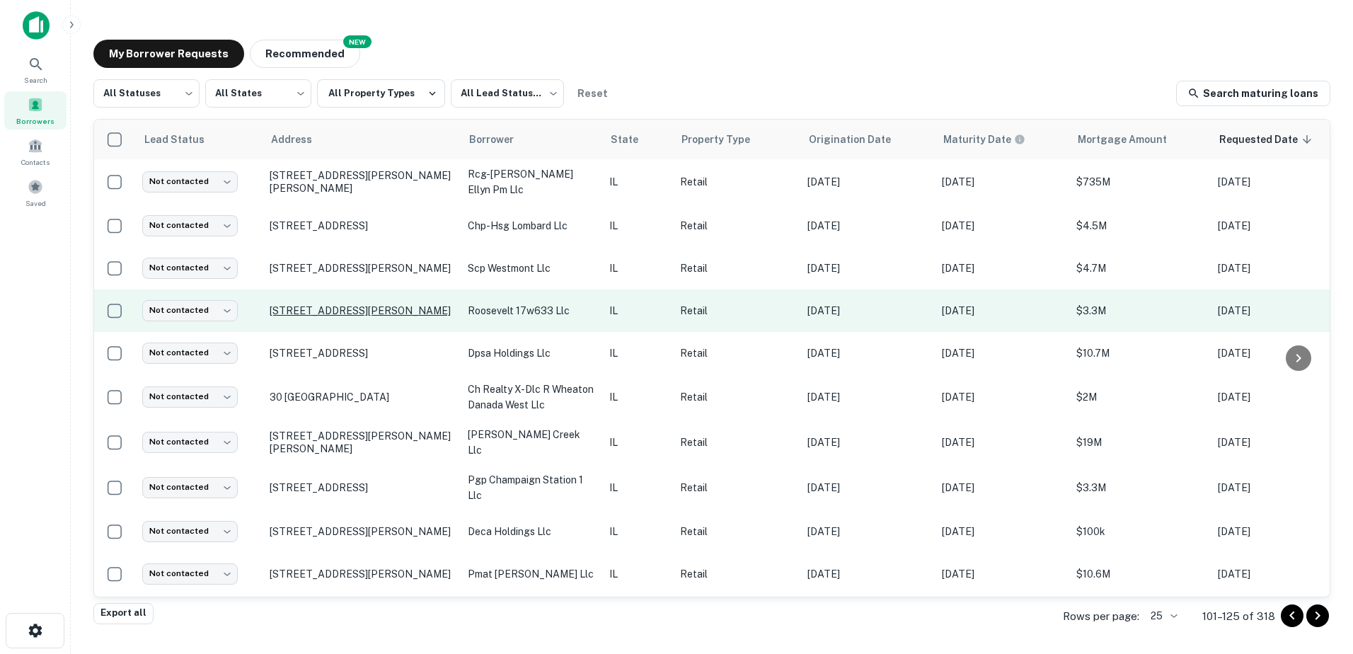
click at [420, 305] on p "[STREET_ADDRESS][PERSON_NAME]" at bounding box center [362, 310] width 184 height 13
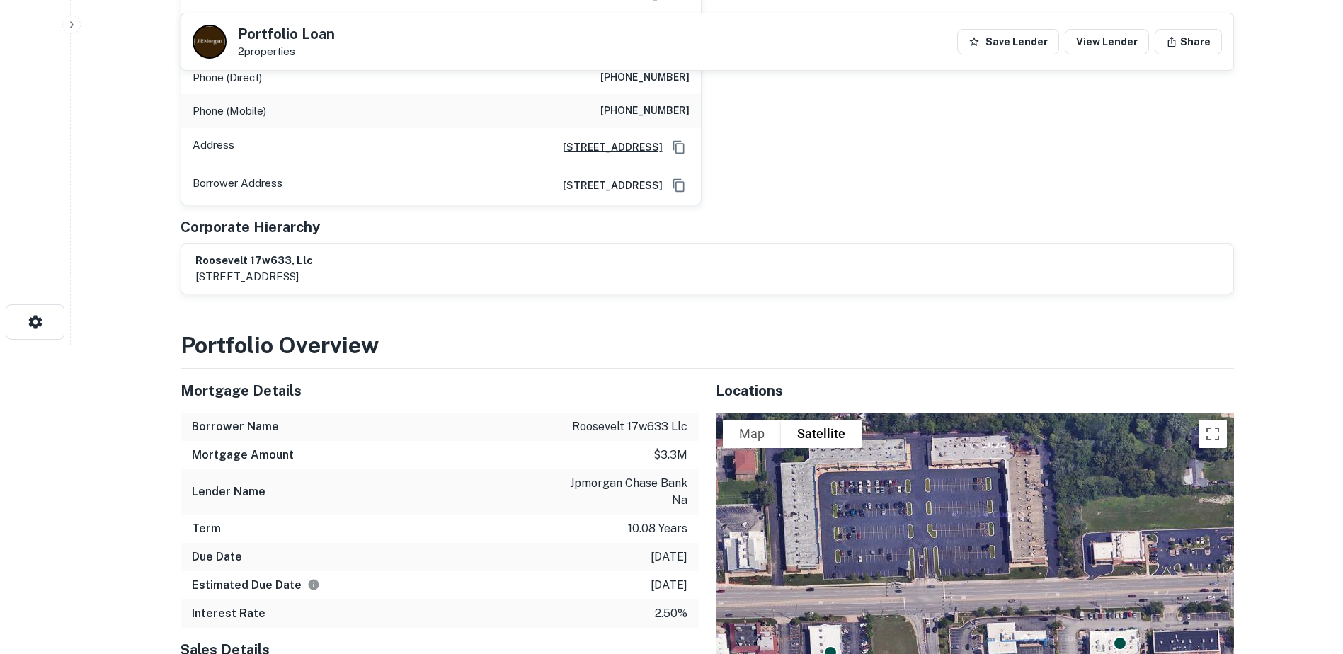
scroll to position [566, 0]
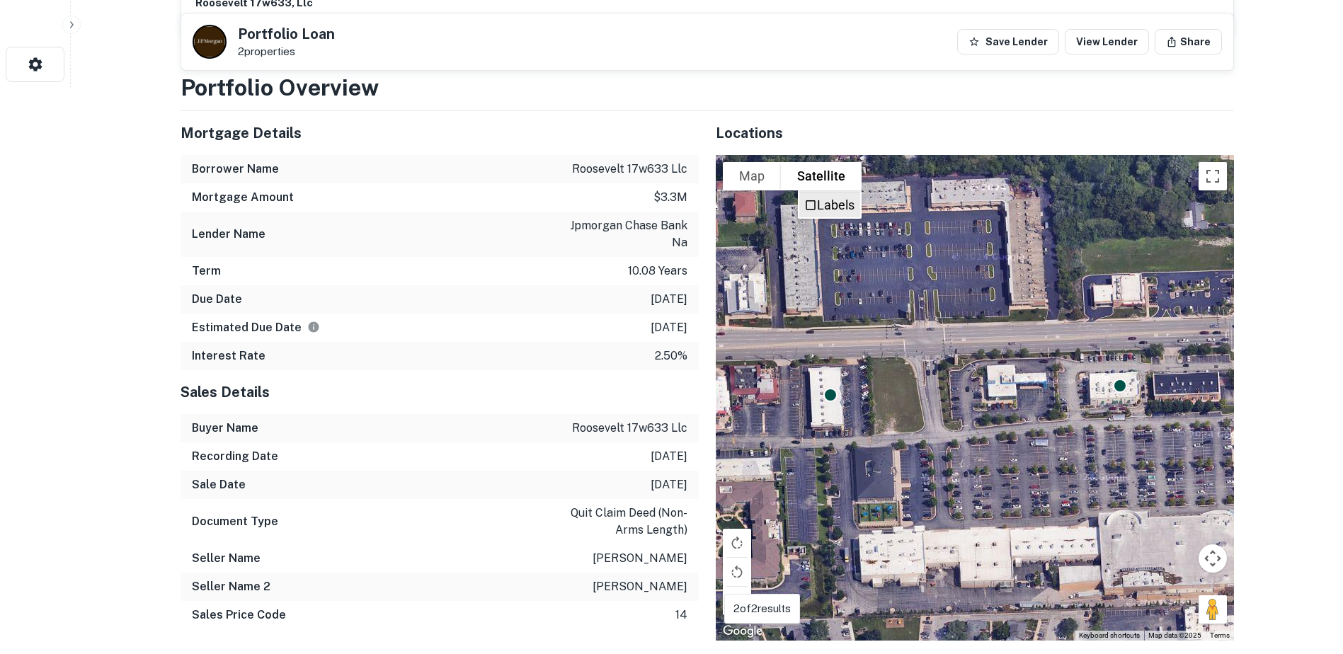
click at [836, 198] on label "Labels" at bounding box center [836, 205] width 38 height 15
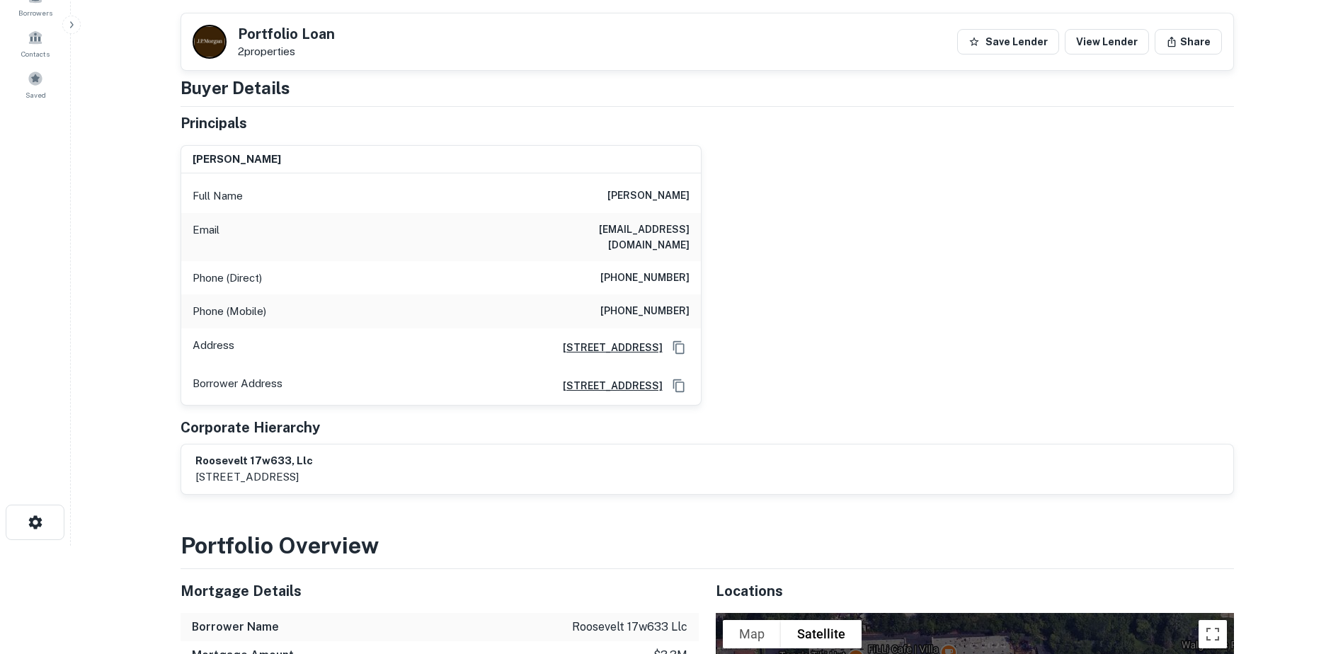
scroll to position [0, 0]
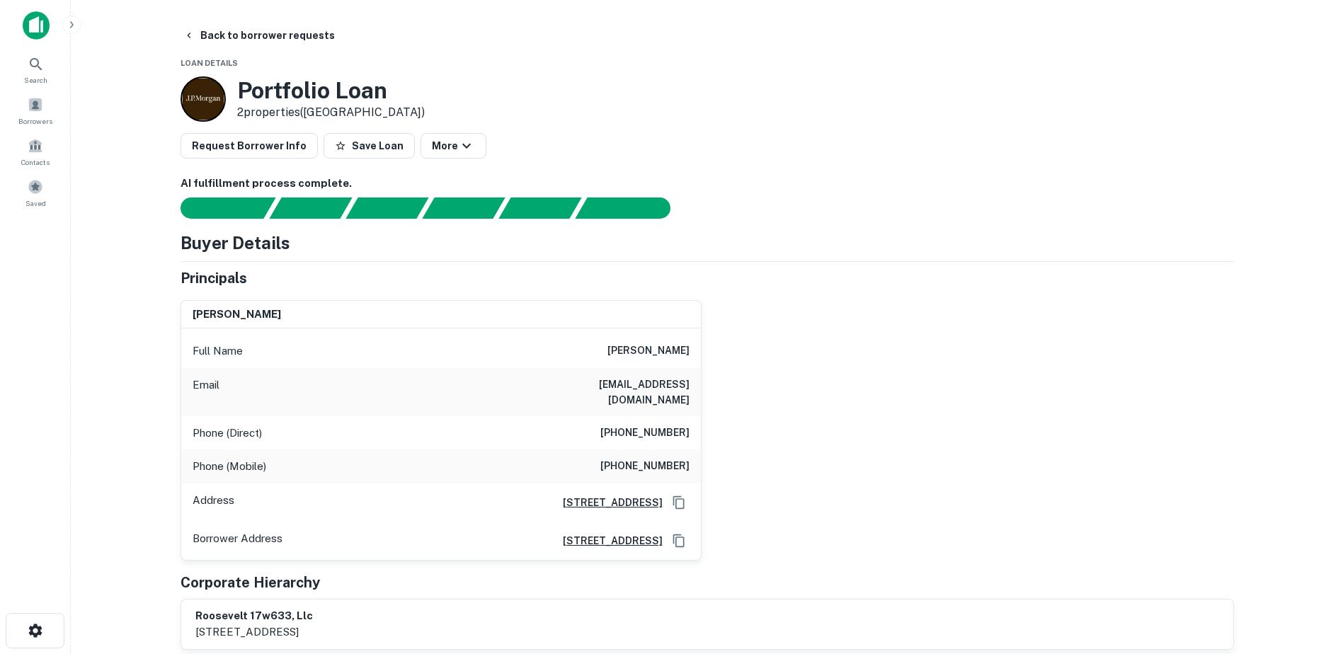
click at [673, 353] on h6 "[PERSON_NAME]" at bounding box center [648, 351] width 82 height 17
copy h6 "[PERSON_NAME]"
click at [634, 458] on h6 "[PHONE_NUMBER]" at bounding box center [644, 466] width 89 height 17
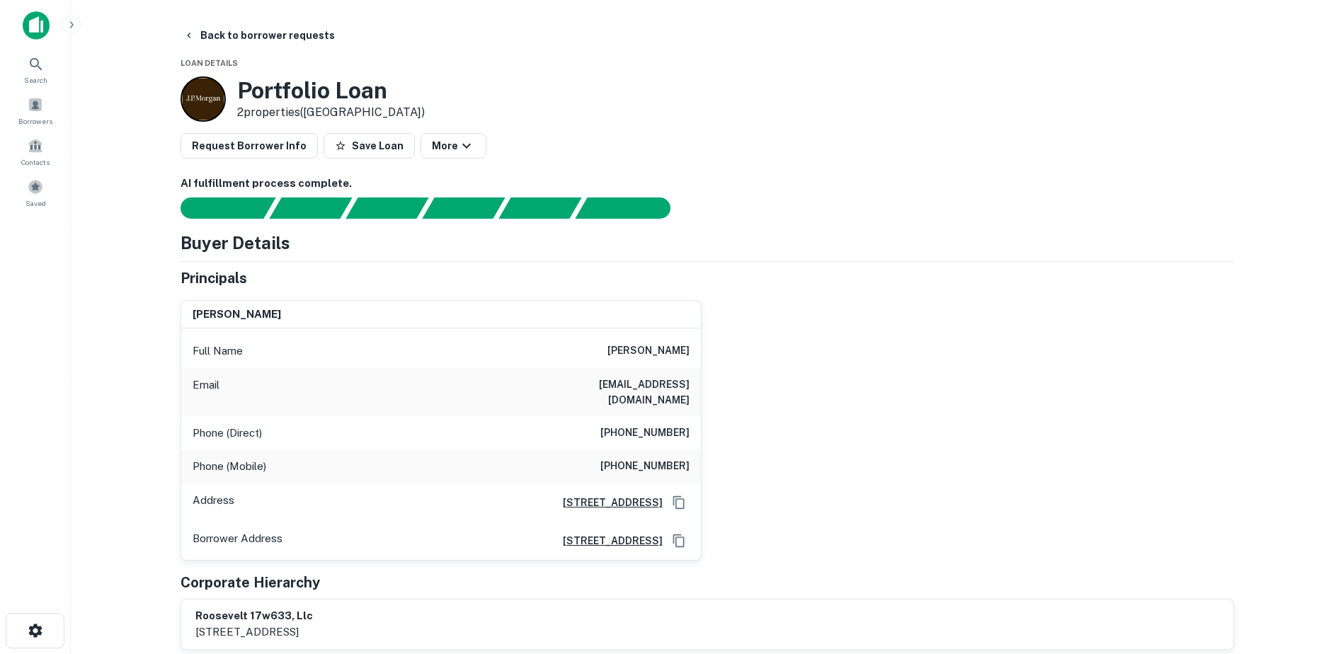
click at [634, 458] on h6 "[PHONE_NUMBER]" at bounding box center [644, 466] width 89 height 17
copy h6 "[PHONE_NUMBER]"
click at [646, 382] on h6 "[EMAIL_ADDRESS][DOMAIN_NAME]" at bounding box center [605, 392] width 170 height 31
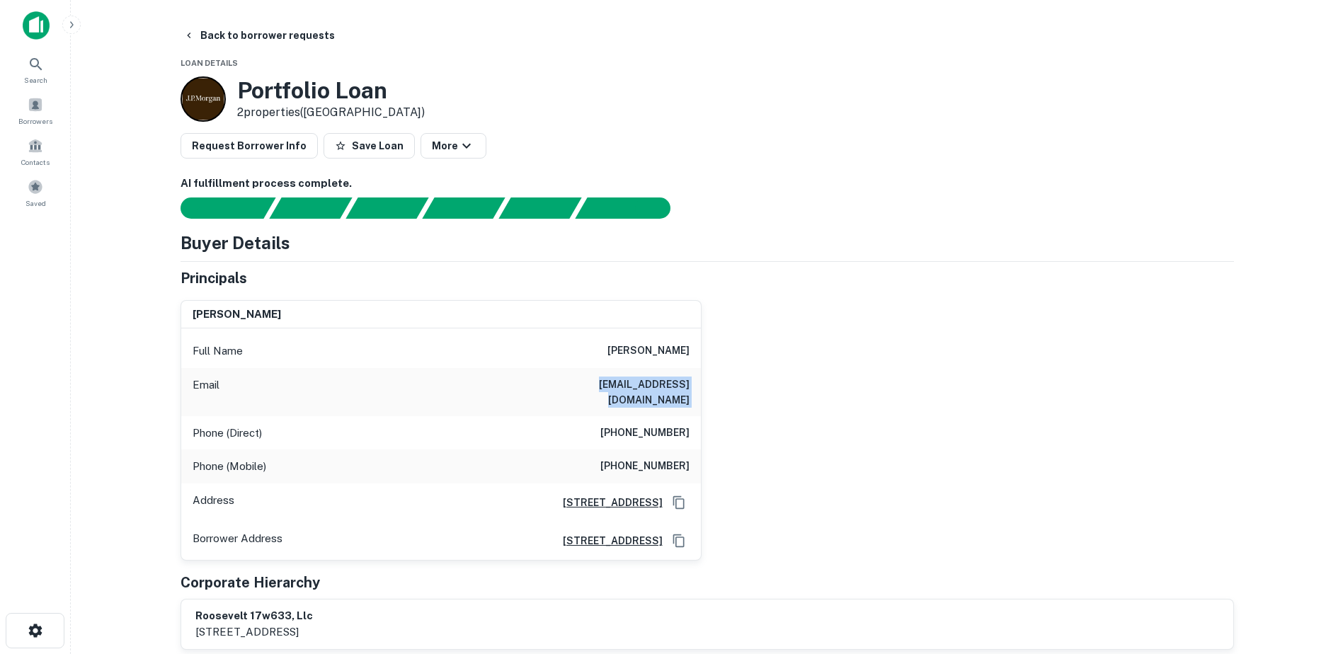
click at [646, 382] on h6 "[EMAIL_ADDRESS][DOMAIN_NAME]" at bounding box center [605, 392] width 170 height 31
copy h6 "[EMAIL_ADDRESS][DOMAIN_NAME]"
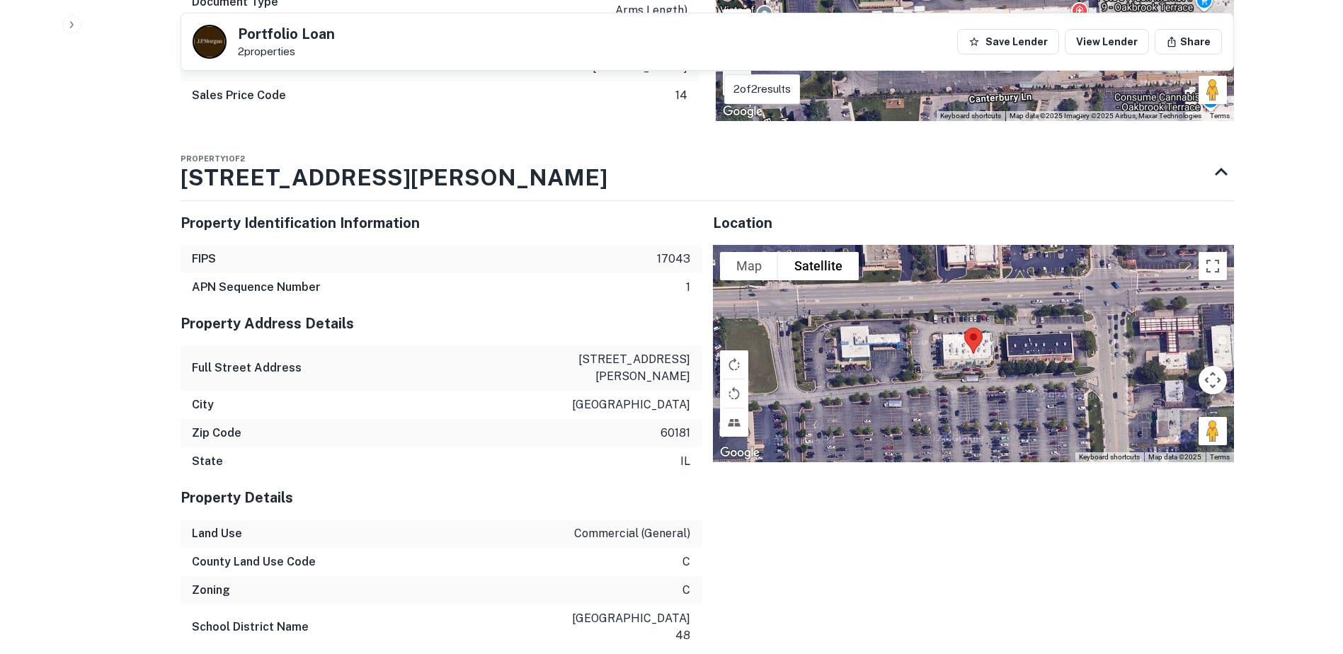
scroll to position [1133, 0]
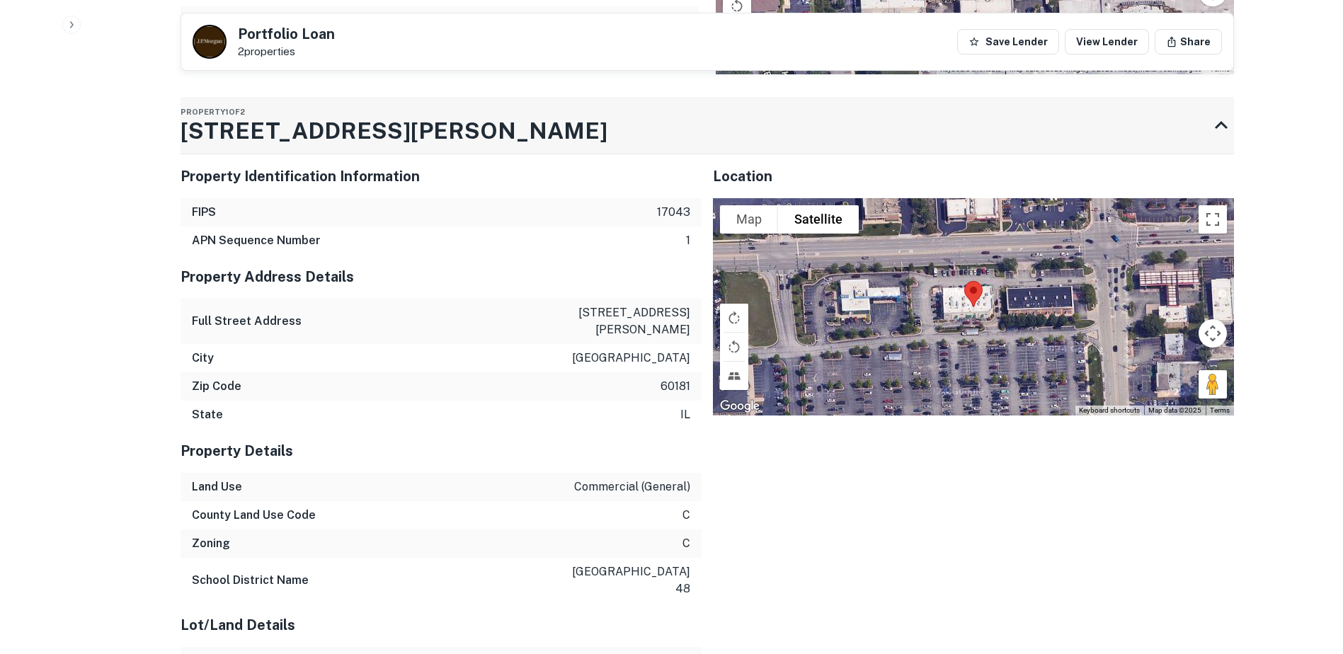
click at [304, 122] on h3 "[STREET_ADDRESS][PERSON_NAME]" at bounding box center [394, 131] width 427 height 34
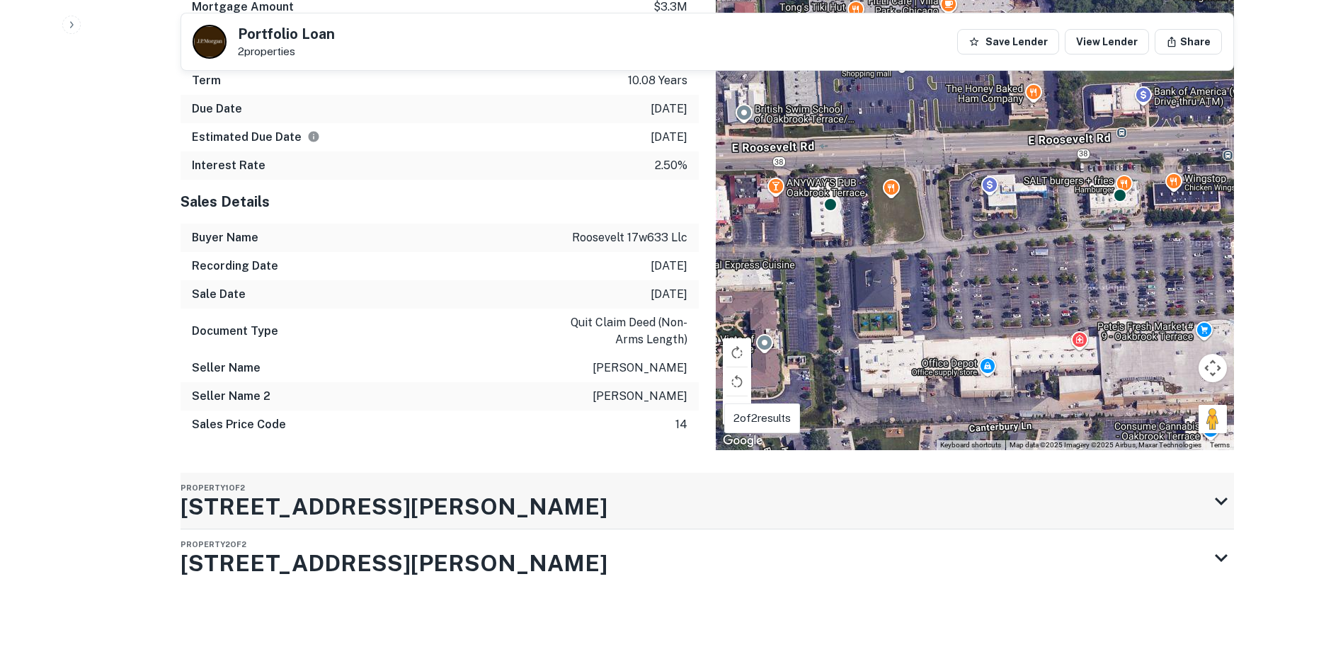
click at [304, 490] on h3 "[STREET_ADDRESS][PERSON_NAME]" at bounding box center [394, 507] width 427 height 34
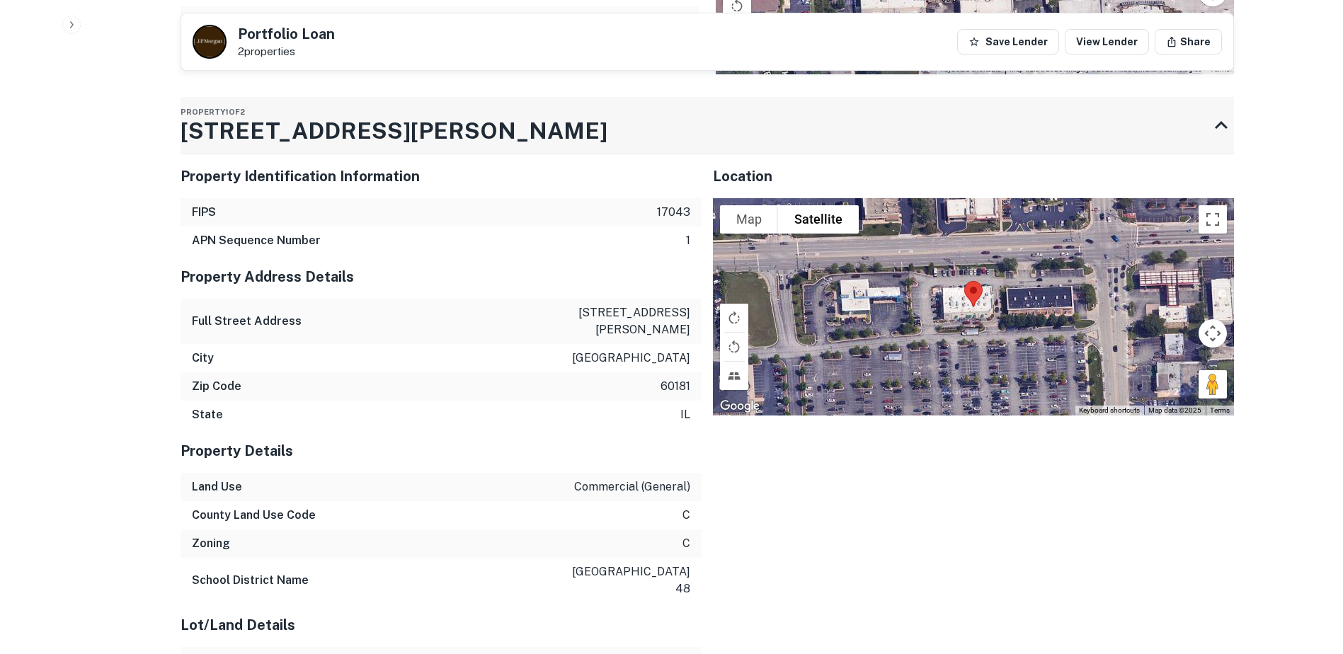
click at [306, 118] on h3 "[STREET_ADDRESS][PERSON_NAME]" at bounding box center [394, 131] width 427 height 34
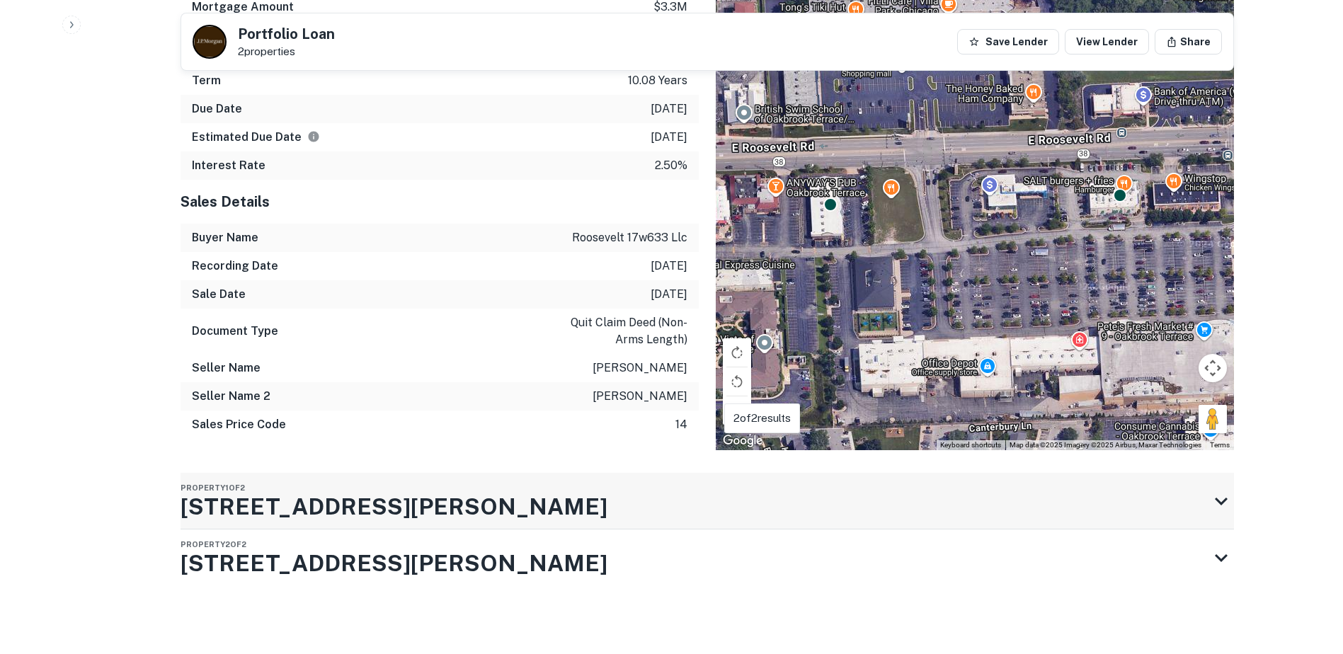
click at [306, 490] on h3 "[STREET_ADDRESS][PERSON_NAME]" at bounding box center [394, 507] width 427 height 34
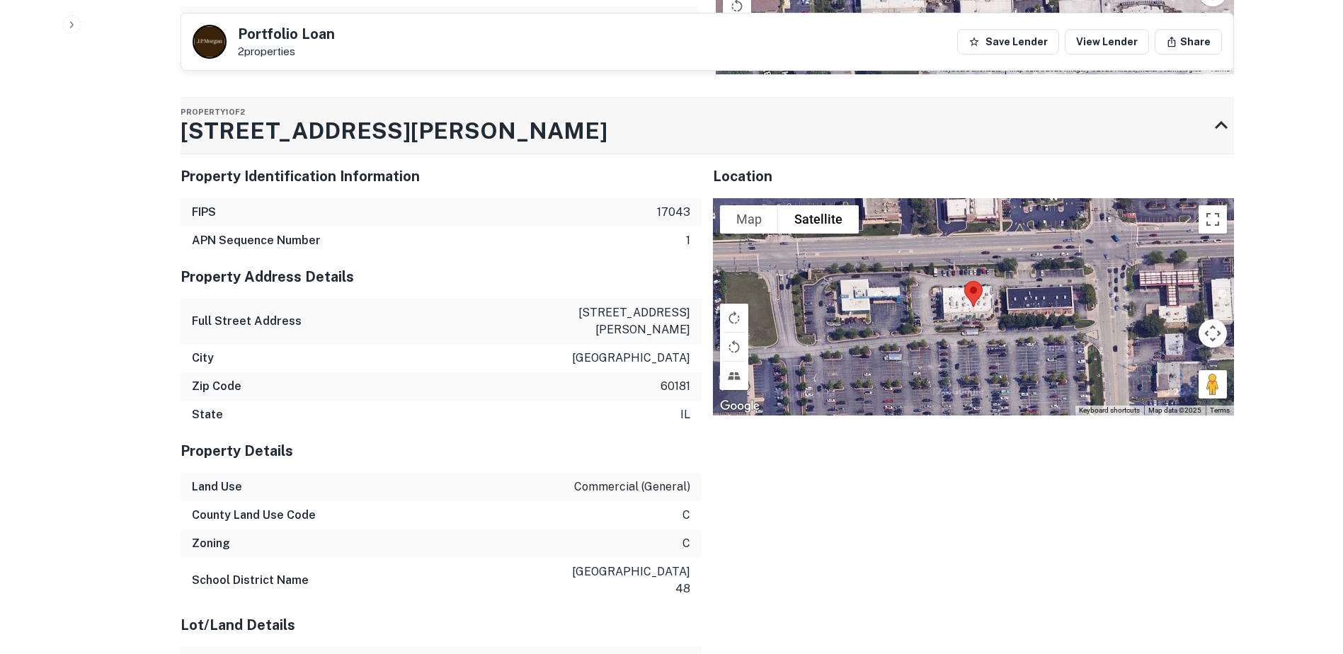
click at [306, 118] on h3 "[STREET_ADDRESS][PERSON_NAME]" at bounding box center [394, 131] width 427 height 34
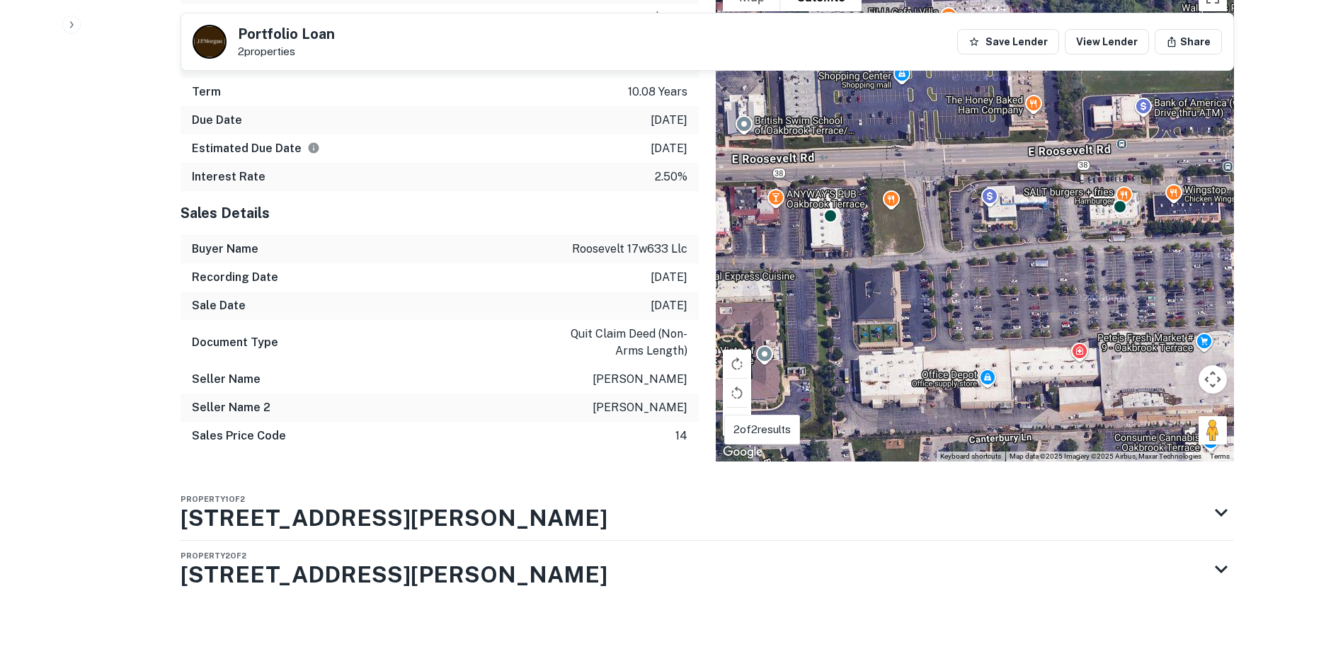
scroll to position [742, 0]
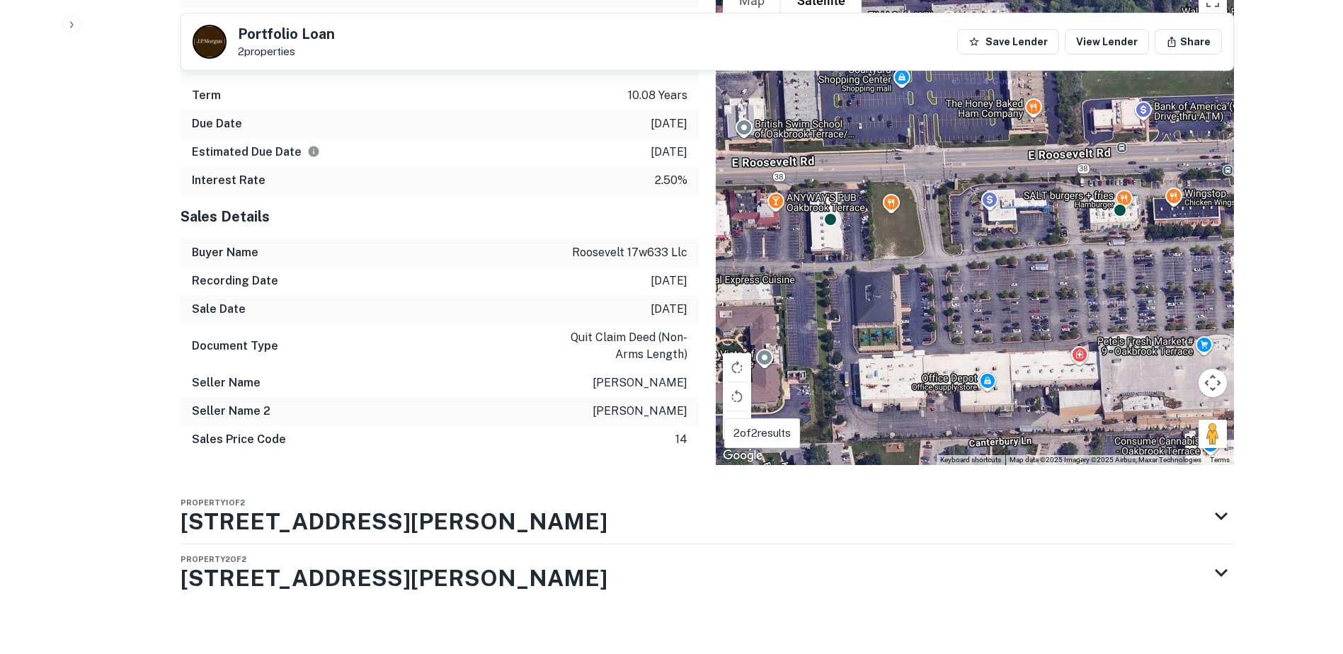
click at [362, 522] on h3 "[STREET_ADDRESS][PERSON_NAME]" at bounding box center [394, 522] width 427 height 34
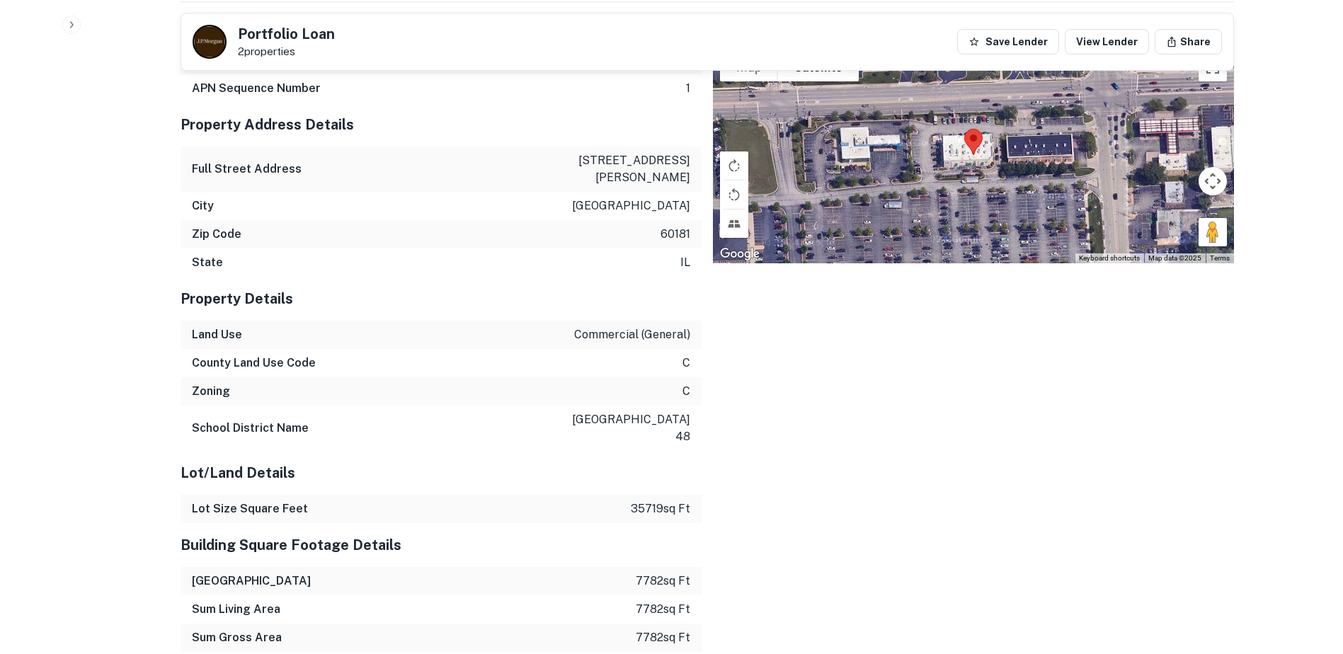
scroll to position [1002, 0]
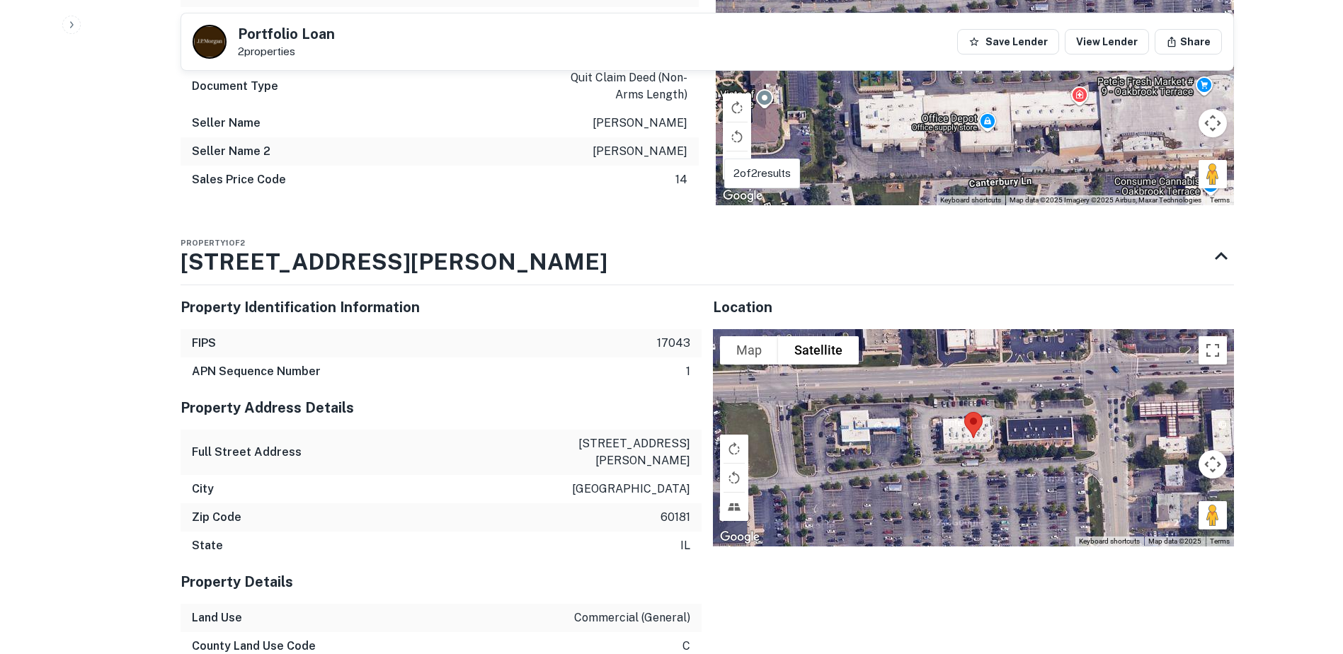
click at [634, 435] on p "[STREET_ADDRESS][PERSON_NAME]" at bounding box center [626, 452] width 127 height 34
copy p "[STREET_ADDRESS][PERSON_NAME]"
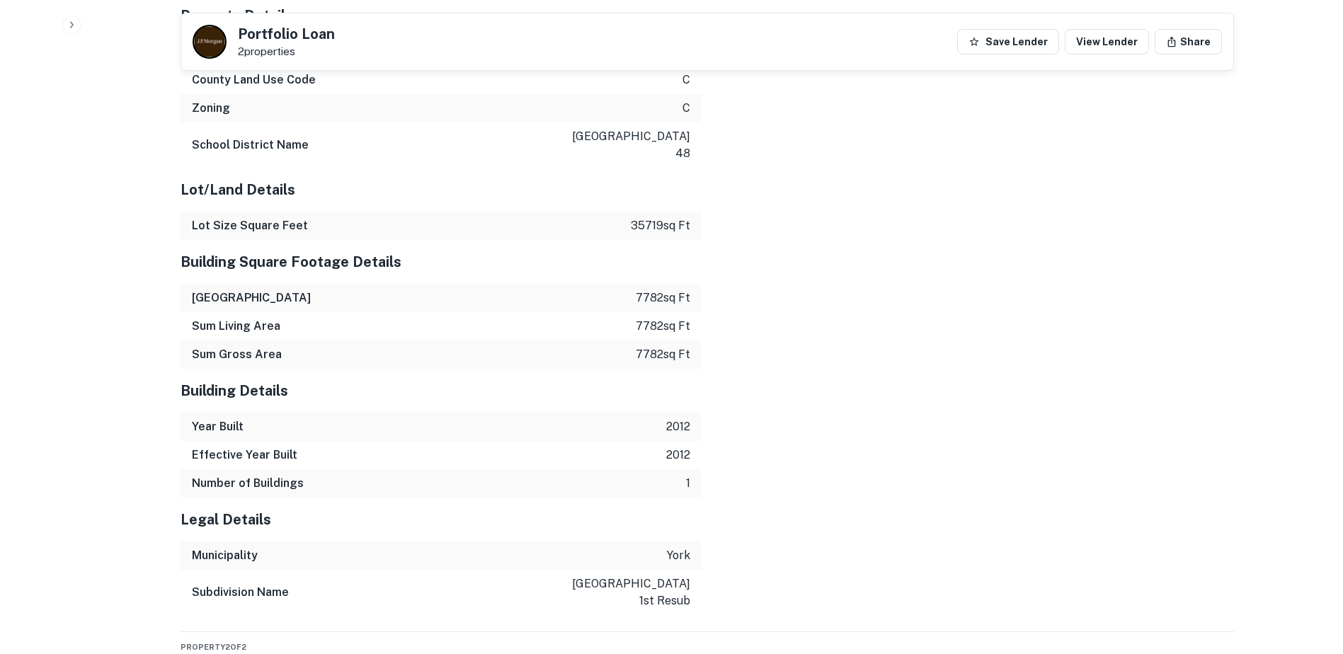
scroll to position [1639, 0]
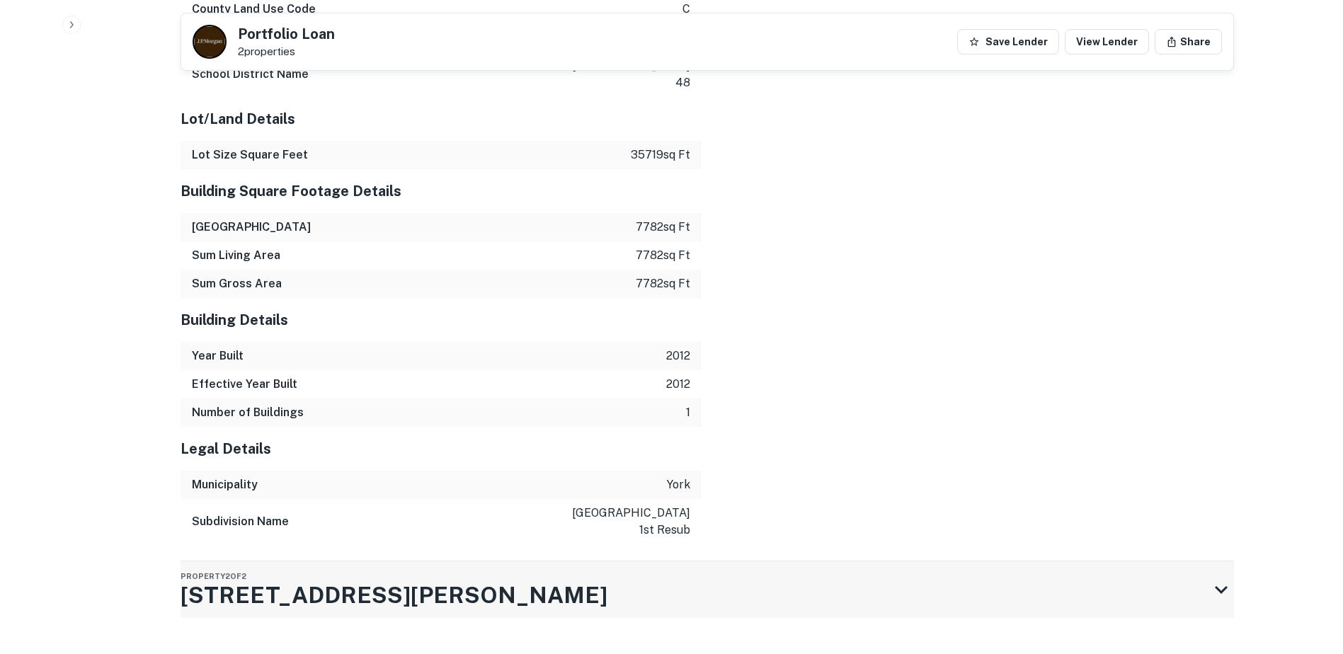
click at [593, 561] on div "Property 2 of 2 17W729 Roosevelt Rd" at bounding box center [695, 589] width 1028 height 57
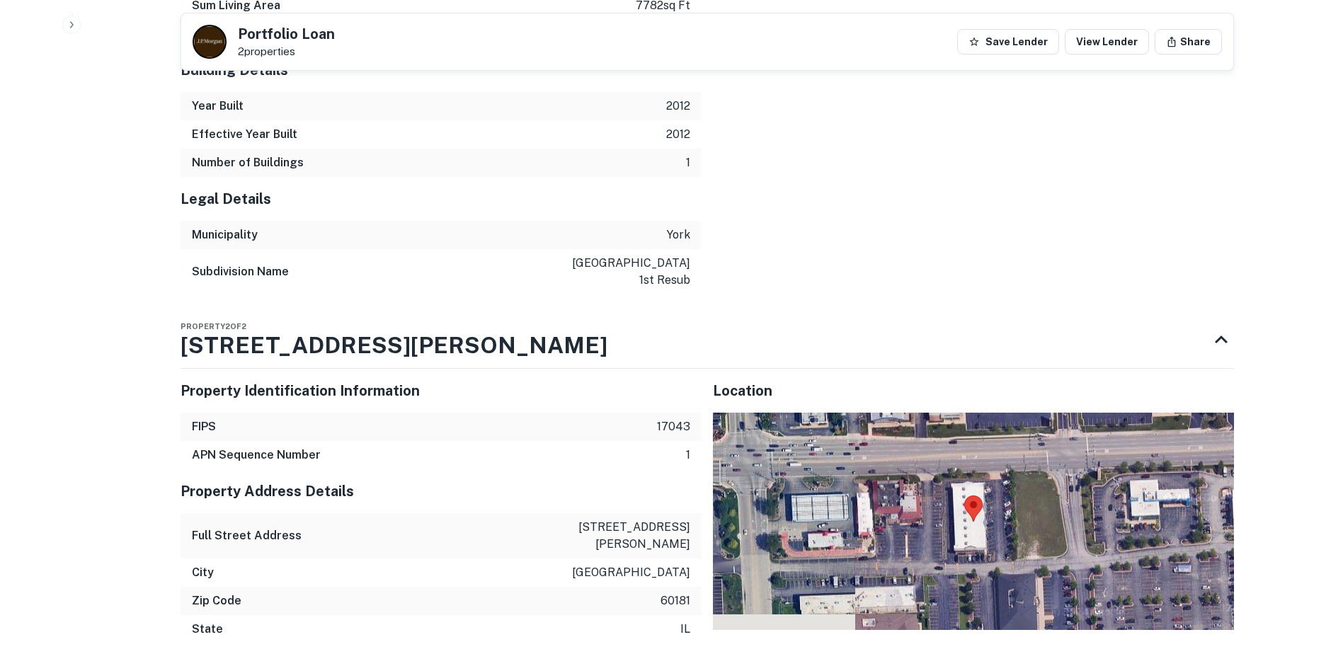
scroll to position [1993, 0]
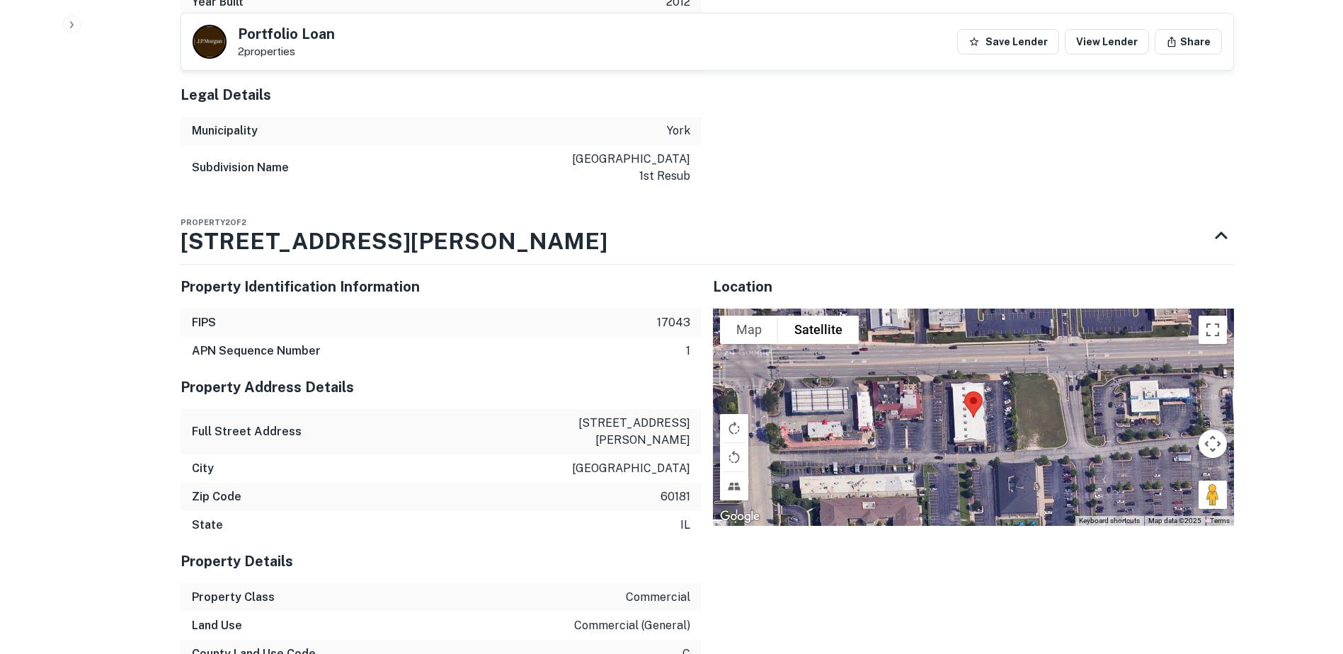
click at [622, 415] on p "17w729 roosevelt rd" at bounding box center [626, 432] width 127 height 34
copy p "17w729 roosevelt rd"
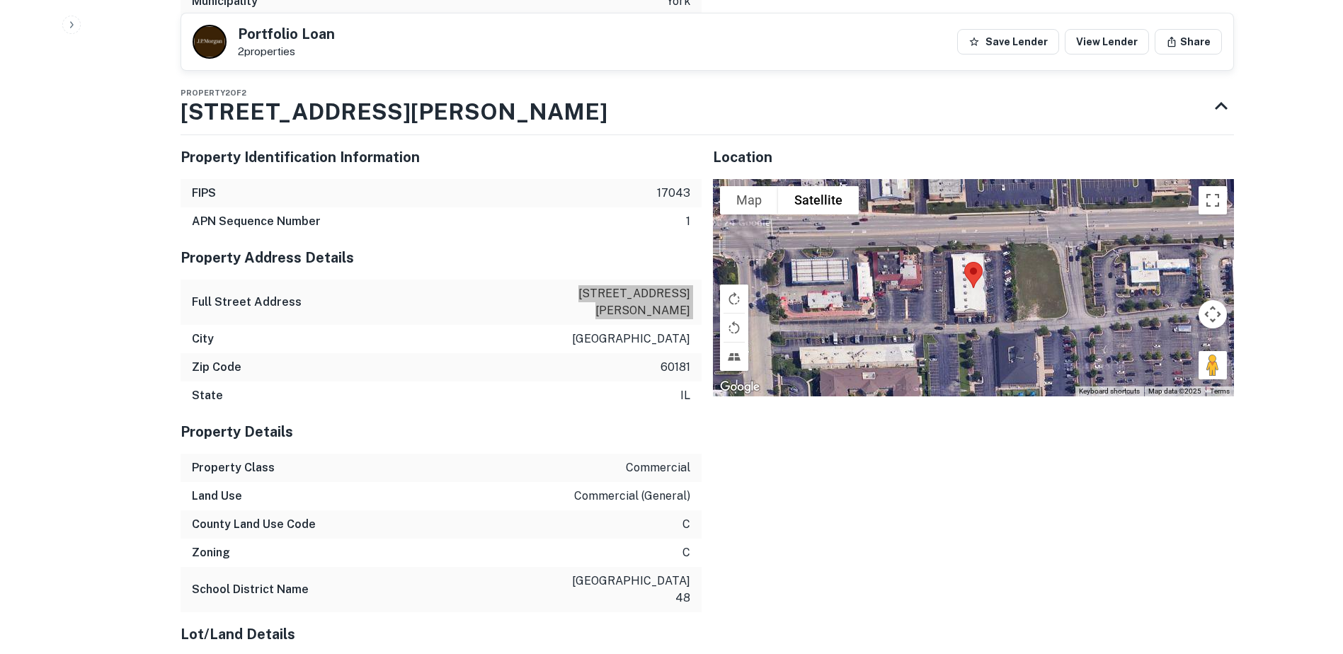
scroll to position [2124, 0]
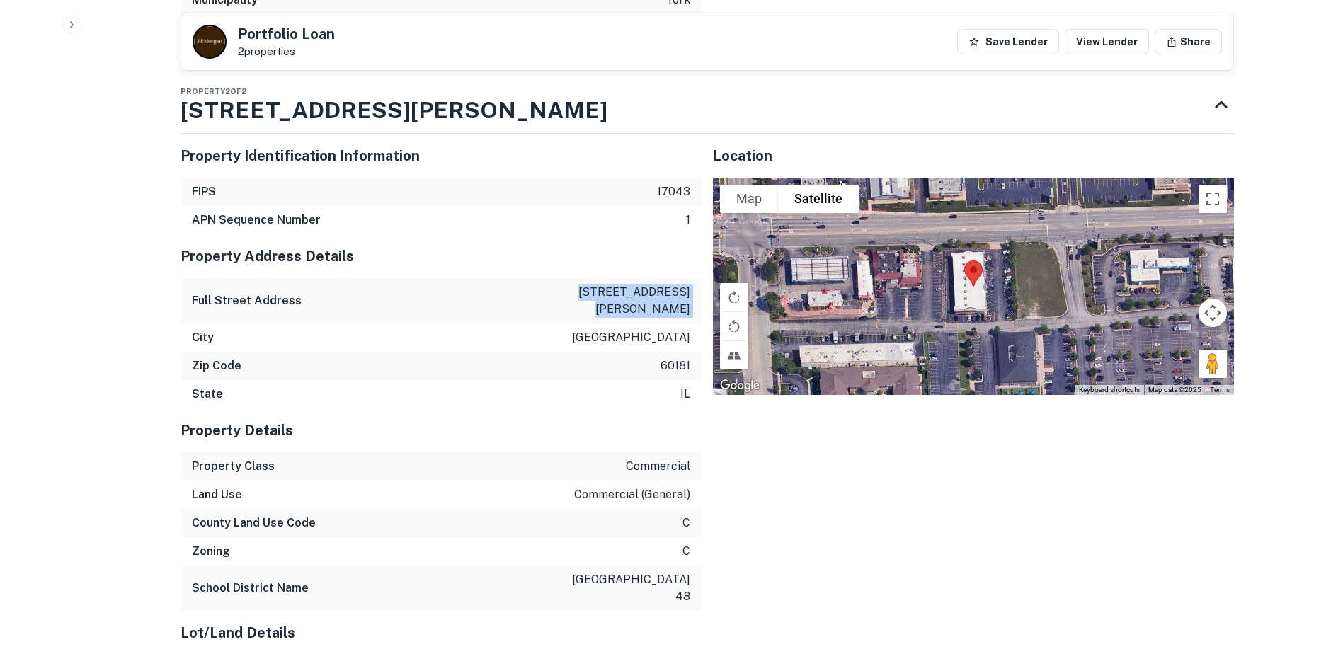
click at [675, 329] on p "[GEOGRAPHIC_DATA]" at bounding box center [631, 337] width 118 height 17
copy p "[GEOGRAPHIC_DATA]"
click at [201, 54] on div at bounding box center [210, 42] width 34 height 34
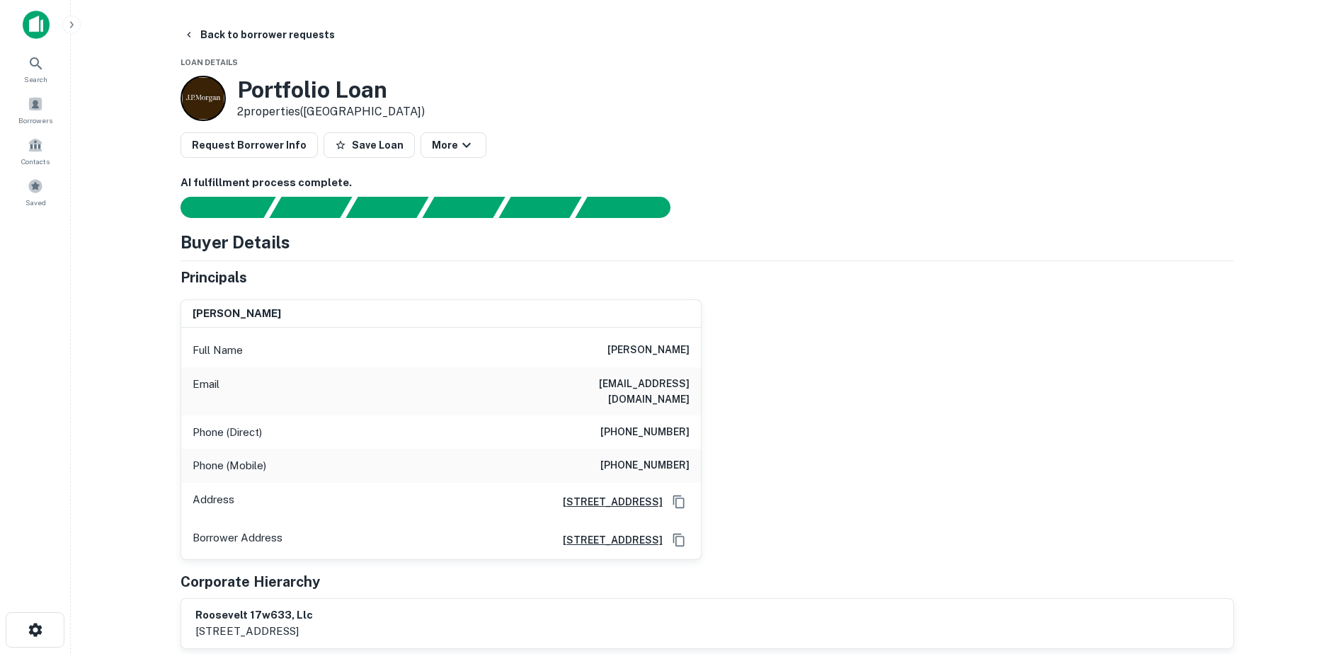
scroll to position [0, 0]
click at [191, 38] on icon "button" at bounding box center [188, 35] width 11 height 11
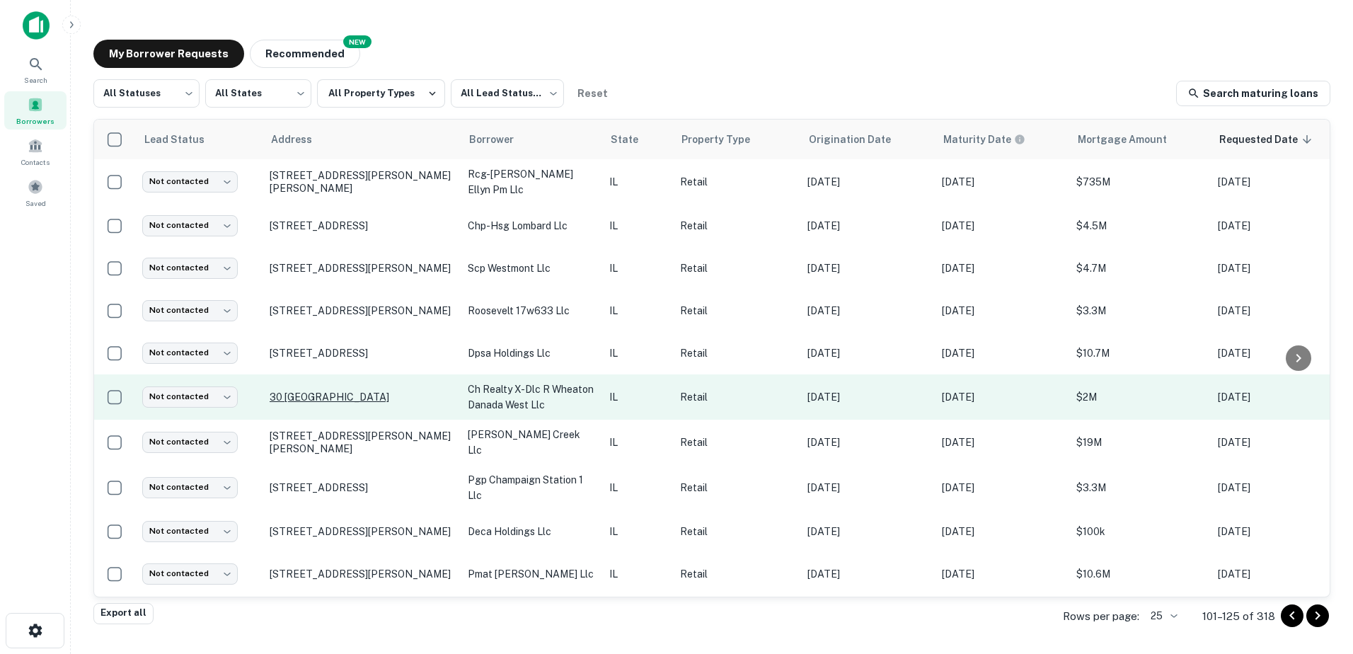
click at [401, 400] on p "30 [GEOGRAPHIC_DATA]" at bounding box center [362, 397] width 184 height 13
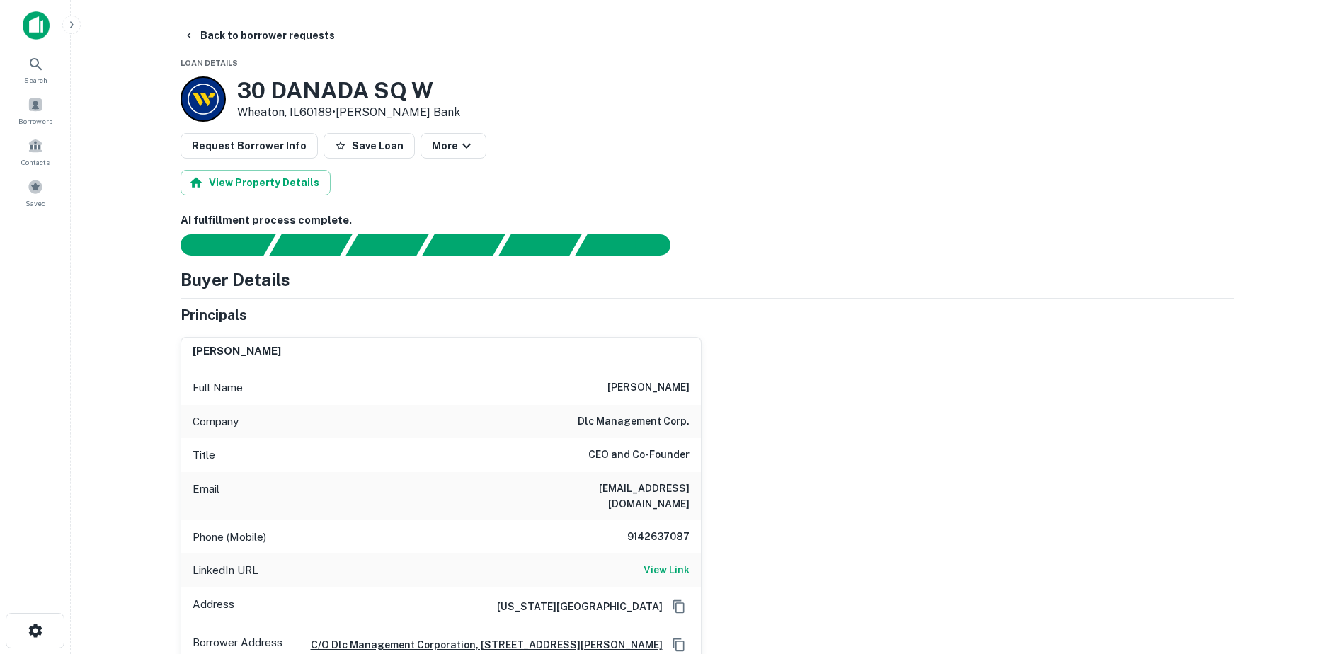
scroll to position [354, 0]
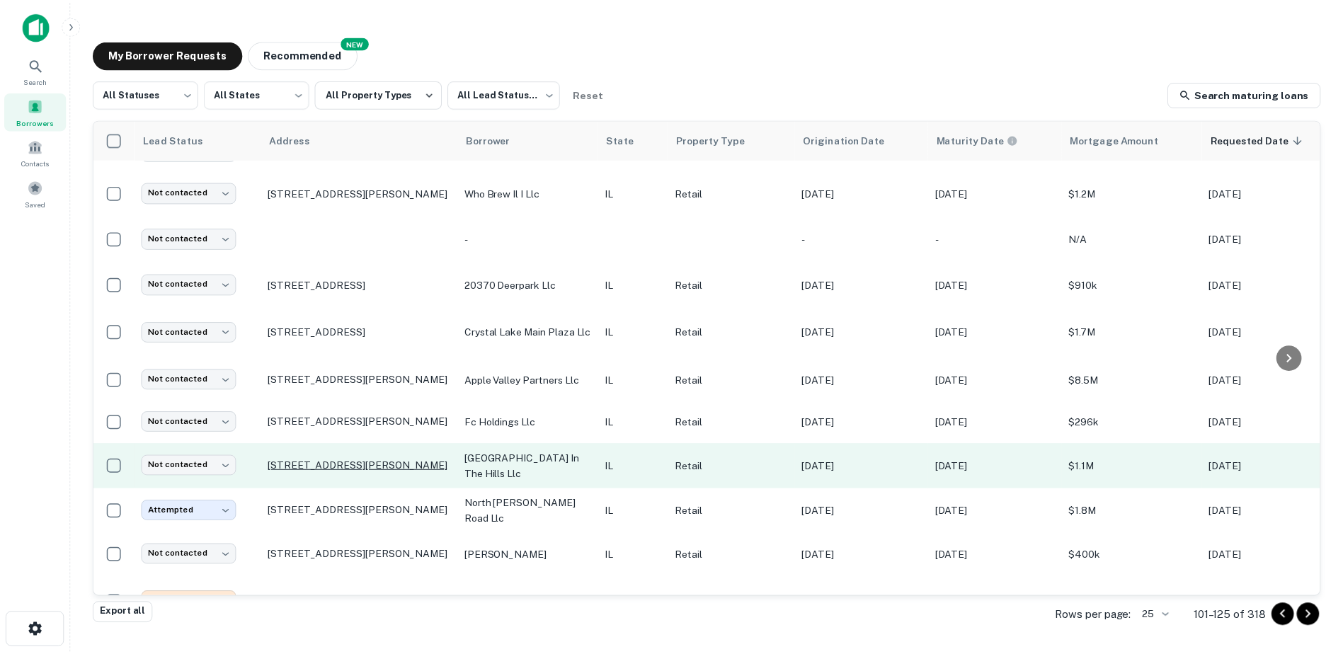
scroll to position [425, 0]
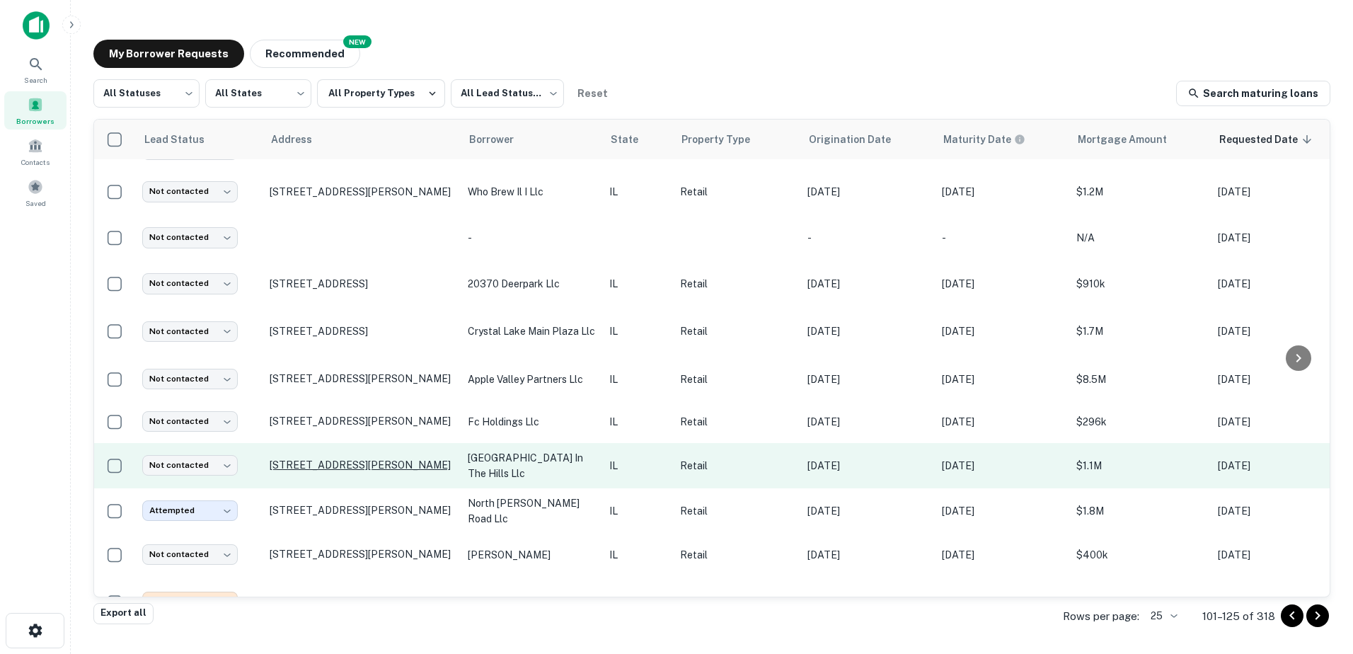
click at [401, 460] on p "[STREET_ADDRESS][PERSON_NAME]" at bounding box center [362, 465] width 184 height 13
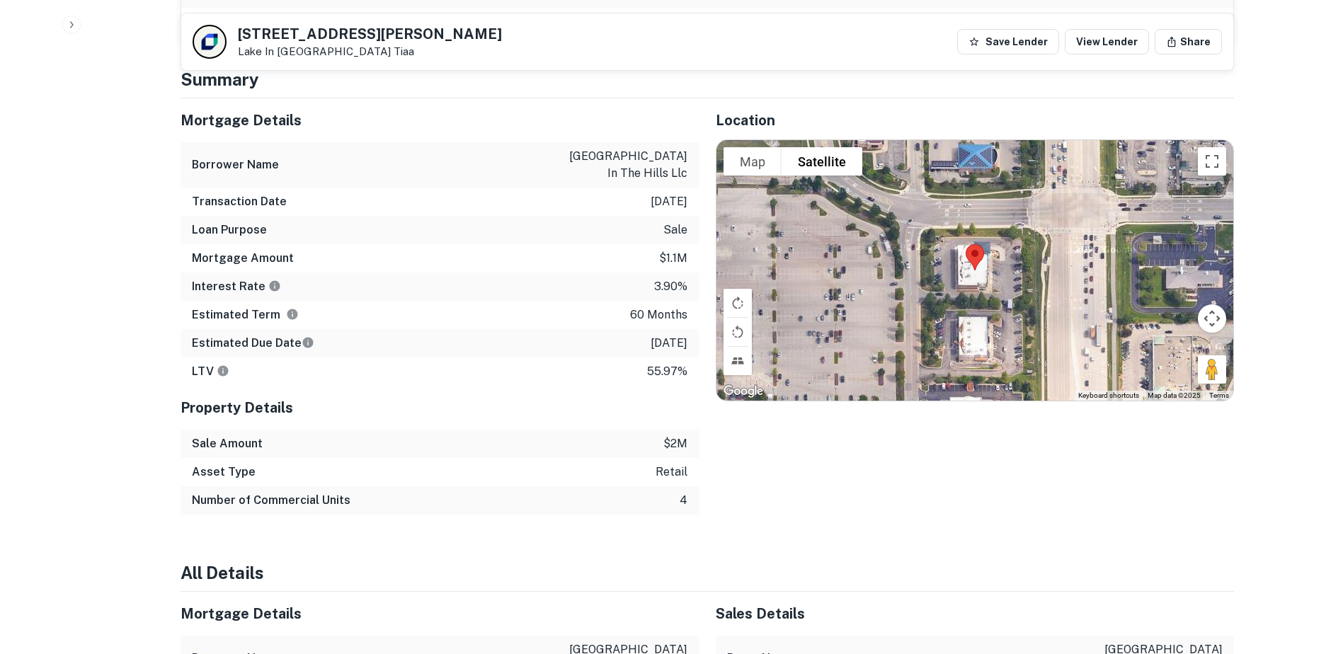
scroll to position [708, 0]
click at [822, 182] on label "Labels" at bounding box center [837, 189] width 38 height 15
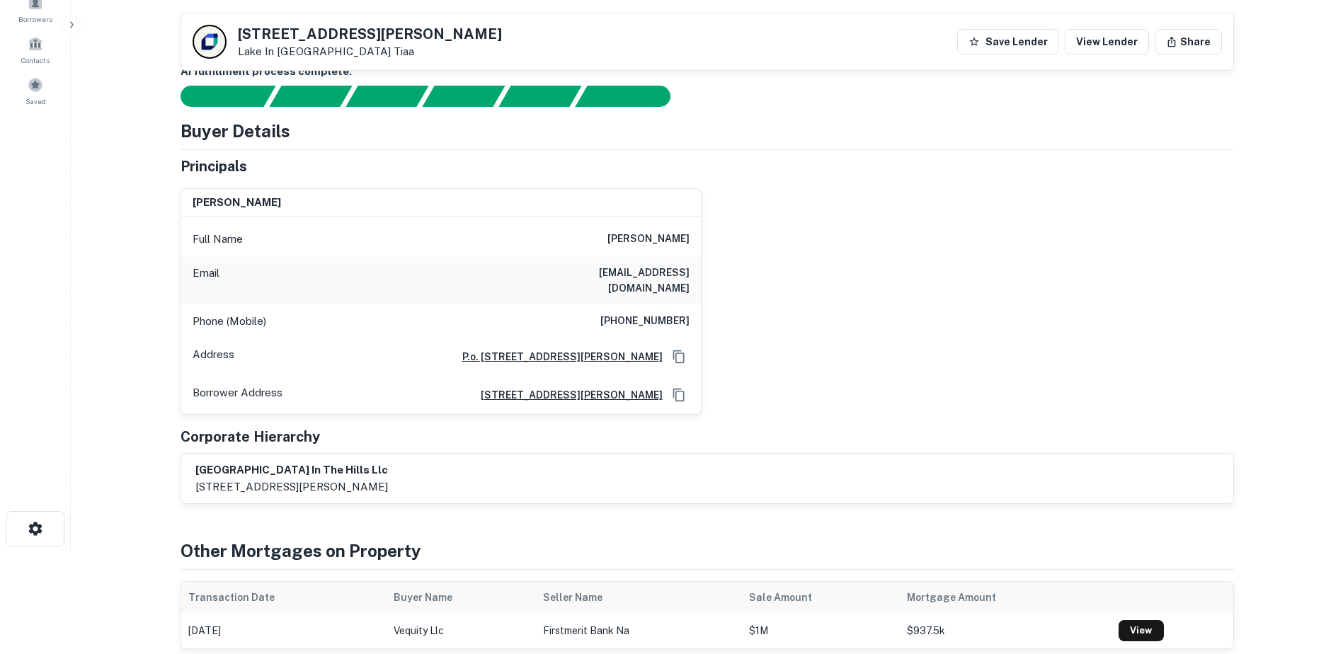
scroll to position [71, 0]
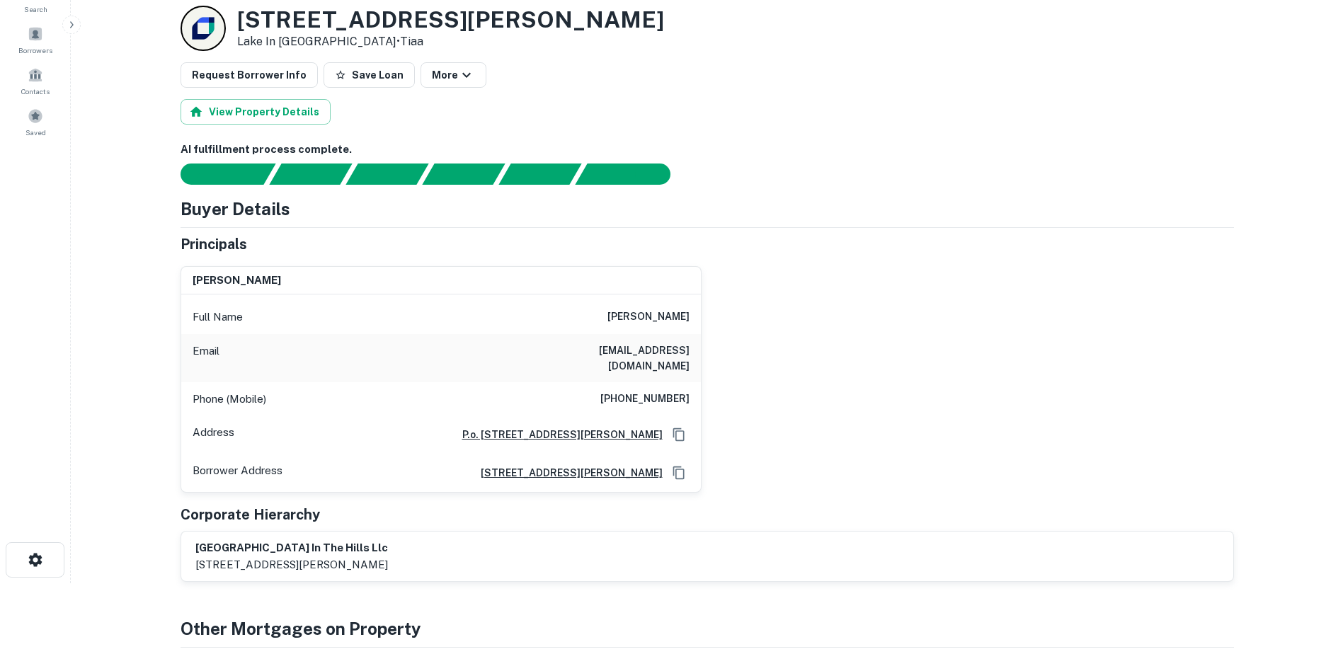
click at [641, 314] on h6 "[PERSON_NAME]" at bounding box center [648, 317] width 82 height 17
copy h6 "[PERSON_NAME]"
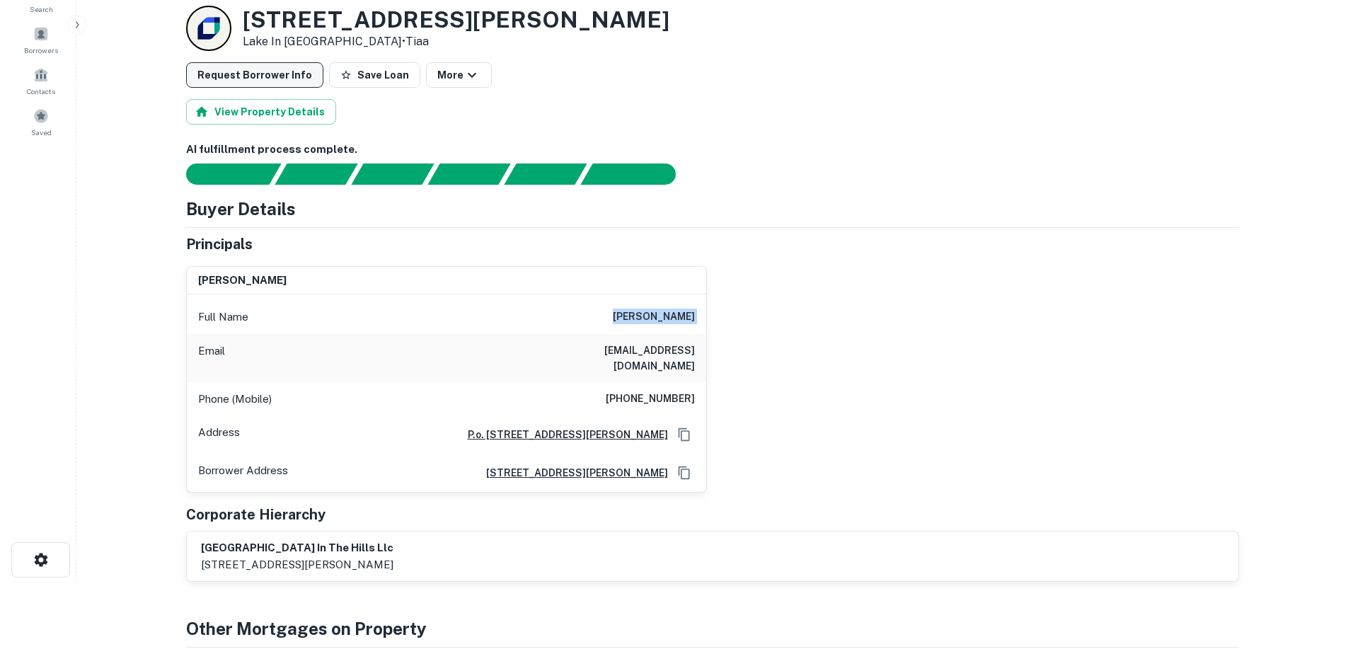
scroll to position [0, 0]
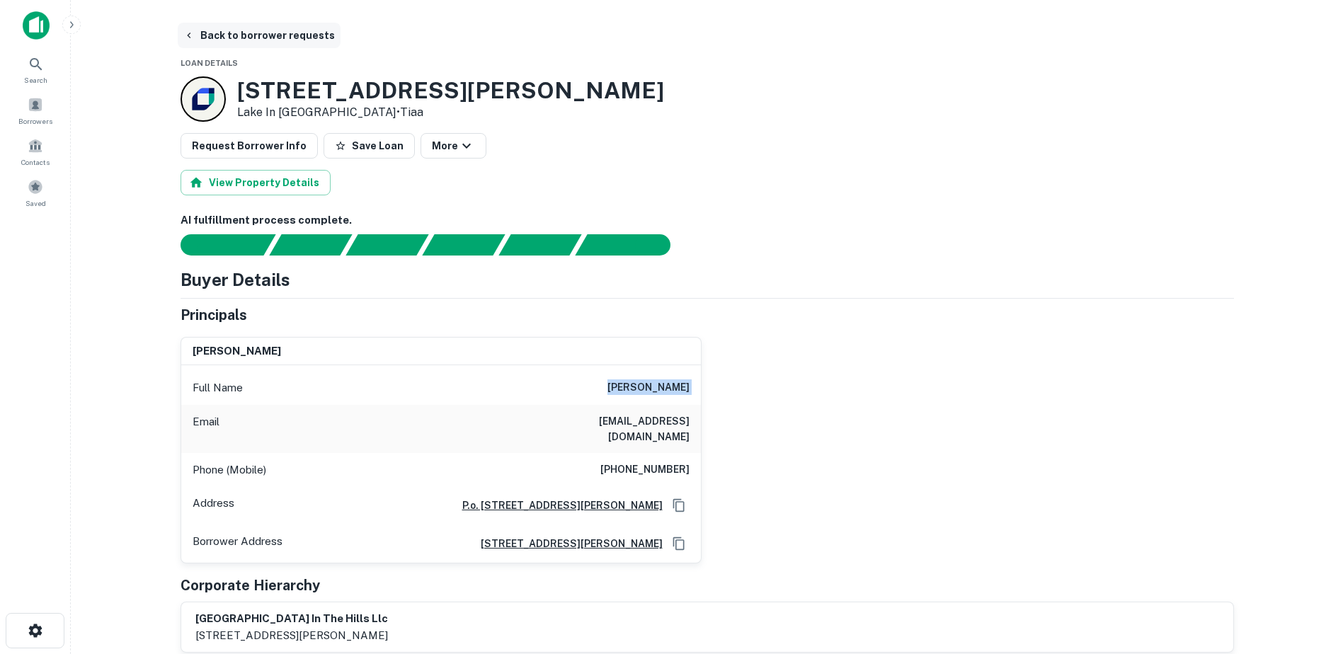
click at [205, 26] on button "Back to borrower requests" at bounding box center [259, 35] width 163 height 25
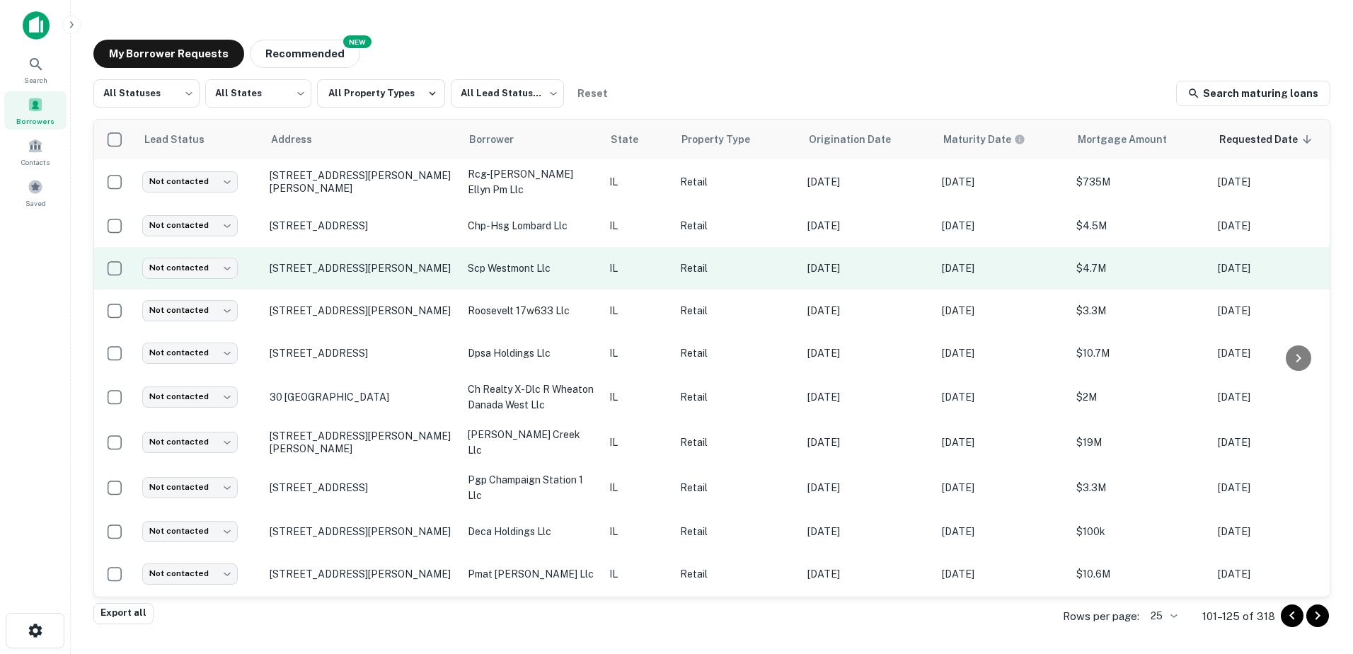
click at [522, 270] on p "scp westmont llc" at bounding box center [531, 269] width 127 height 16
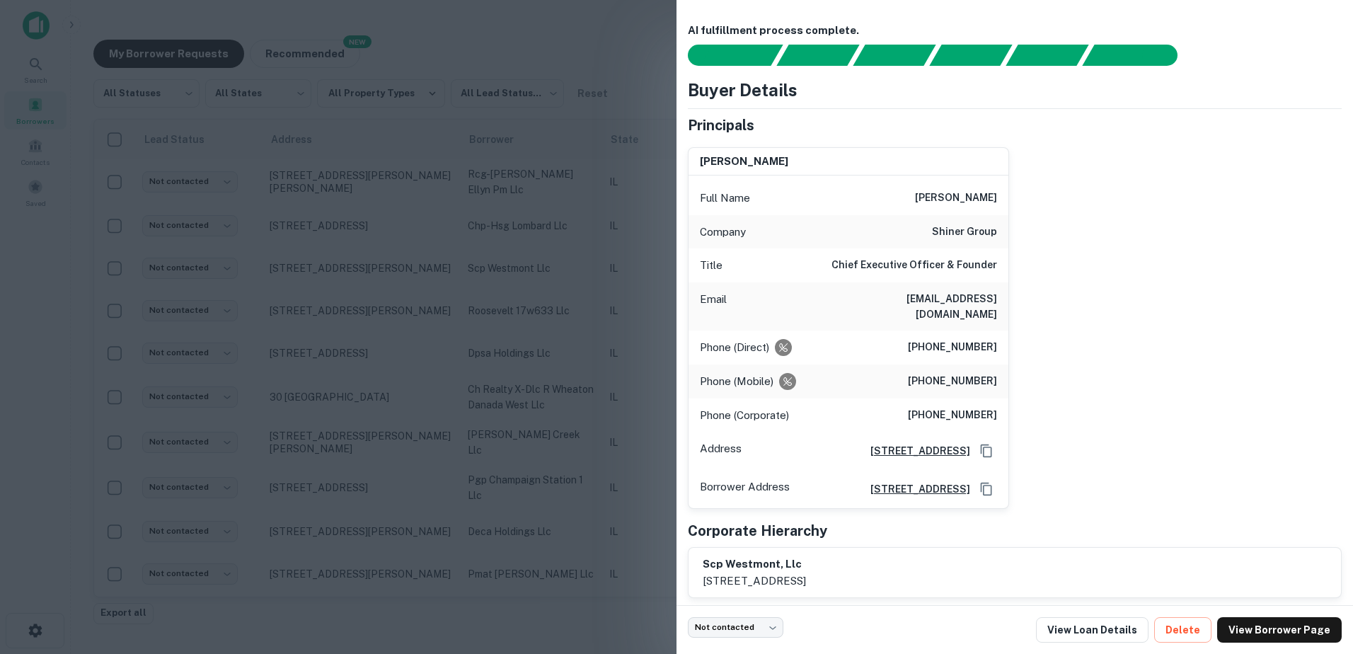
click at [519, 270] on div at bounding box center [676, 327] width 1353 height 654
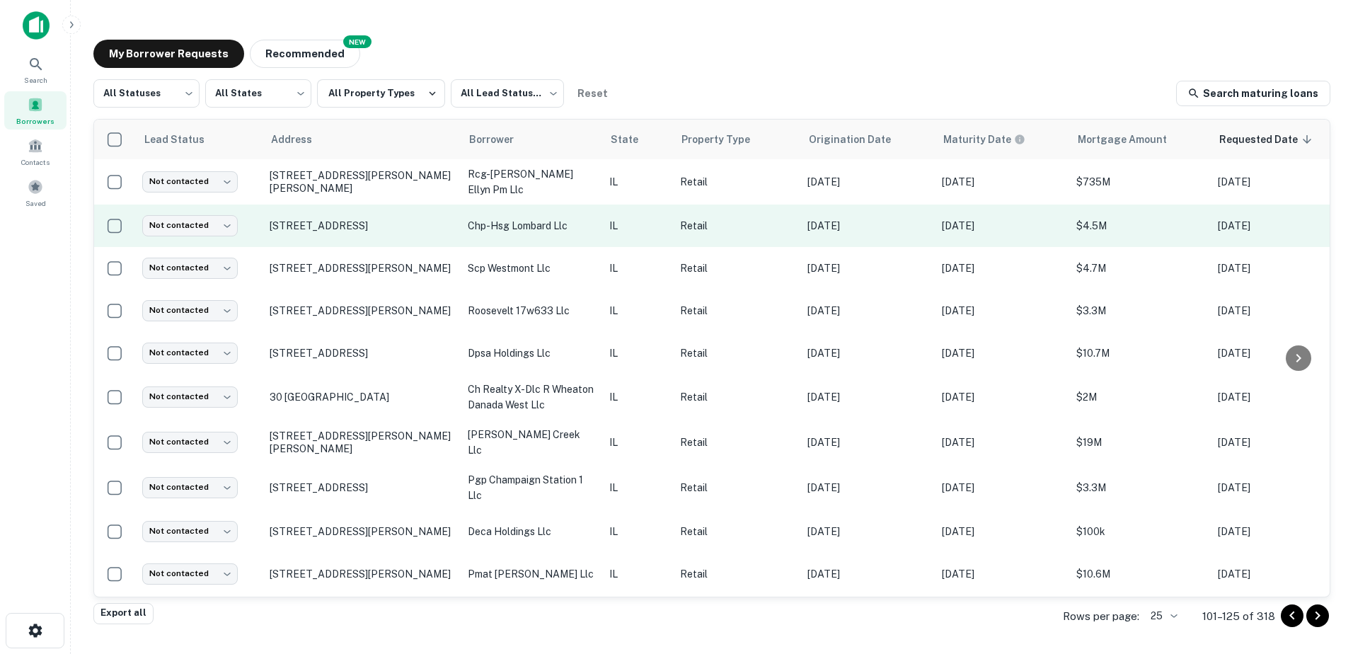
click at [510, 230] on p "chp-hsg lombard llc" at bounding box center [531, 226] width 127 height 16
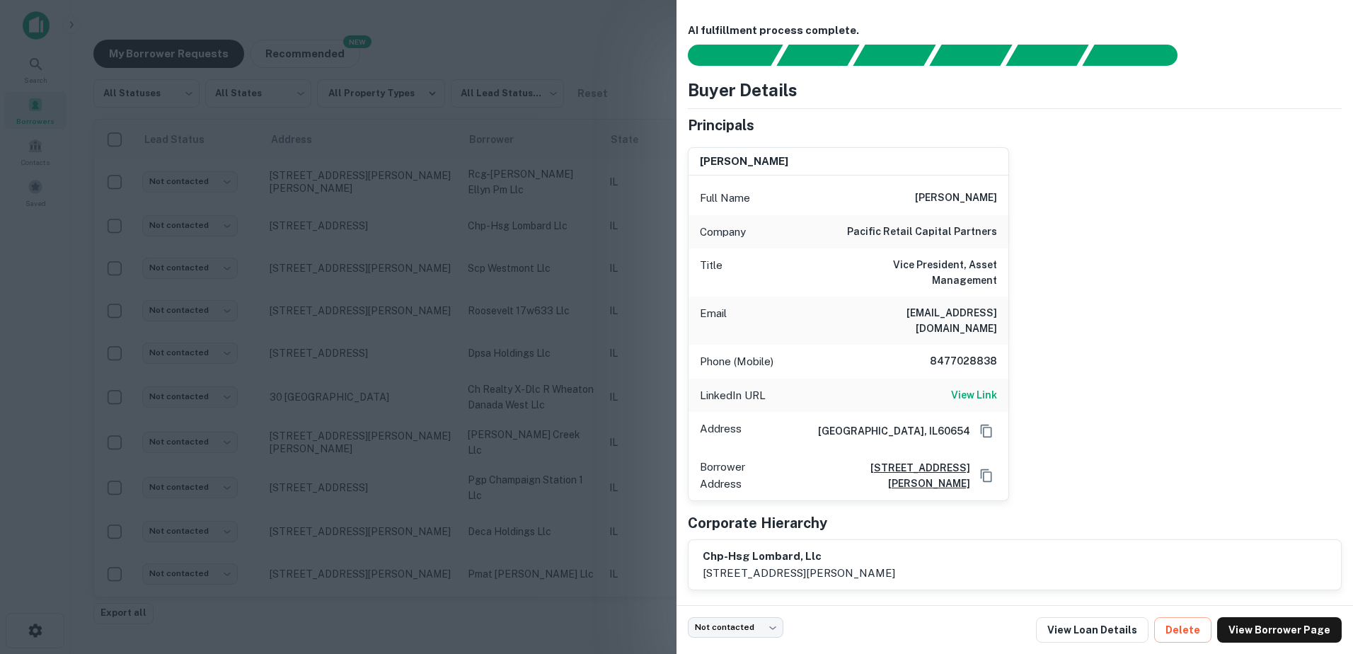
click at [508, 228] on div at bounding box center [676, 327] width 1353 height 654
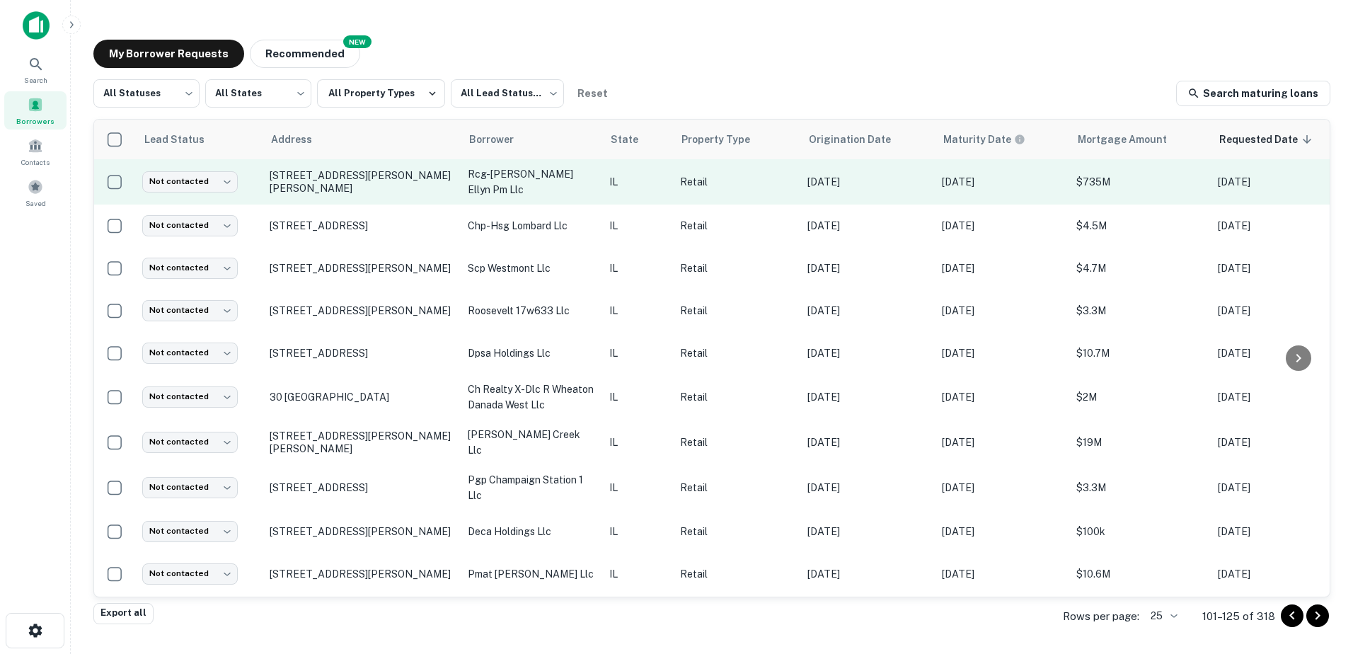
click at [503, 188] on td "rcg-[PERSON_NAME] ellyn pm llc" at bounding box center [532, 181] width 142 height 45
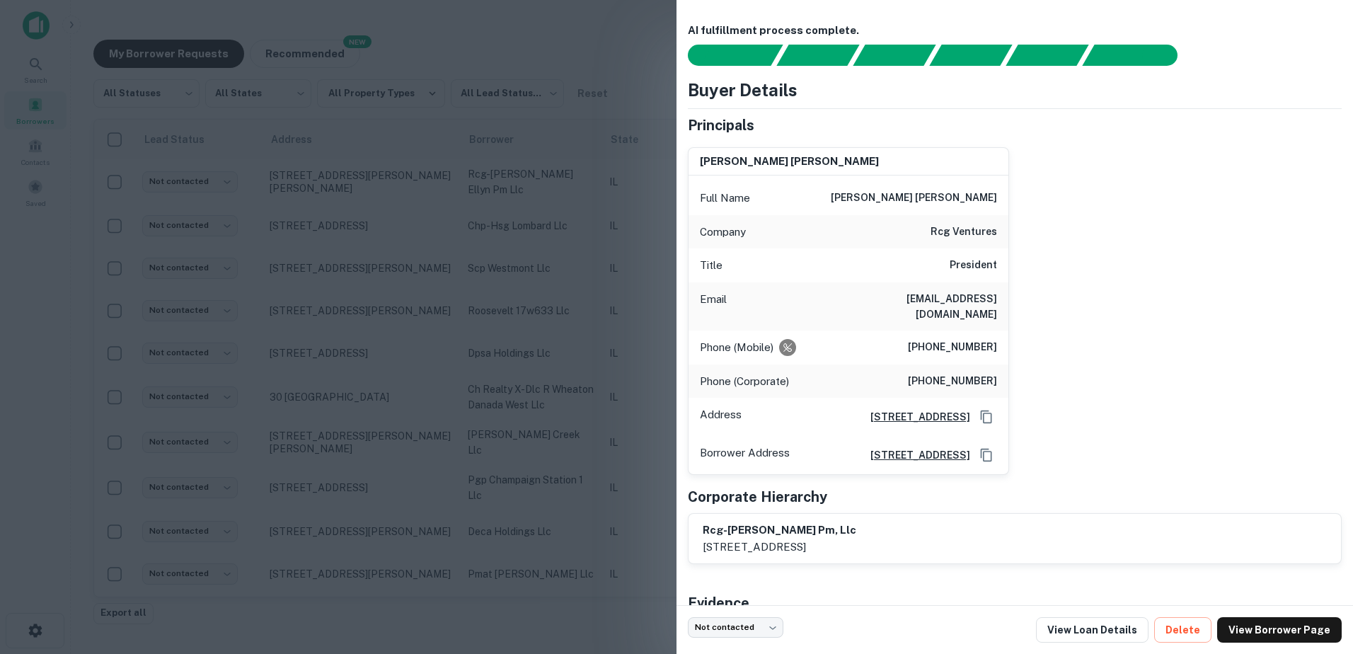
click at [500, 185] on div at bounding box center [676, 327] width 1353 height 654
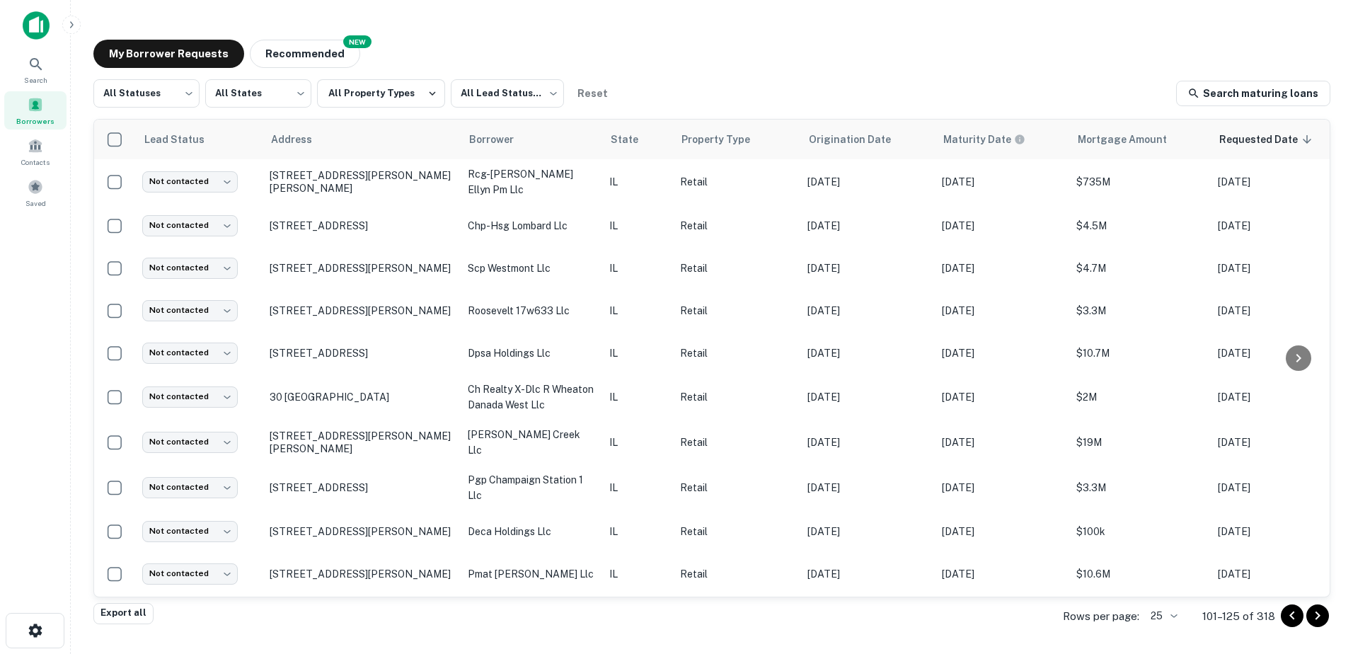
click at [1325, 617] on icon "Go to next page" at bounding box center [1318, 615] width 17 height 17
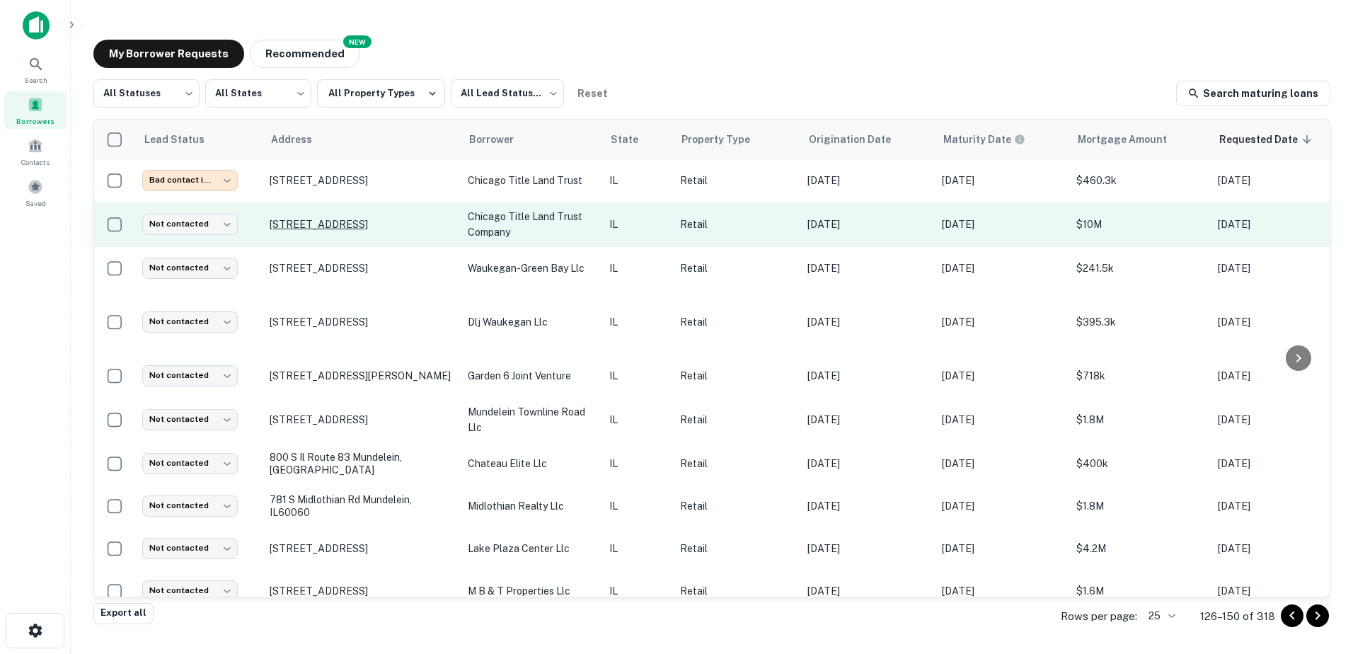
click at [428, 231] on p "2001 N Green Bay Rd Waukegan, IL60087" at bounding box center [362, 224] width 184 height 13
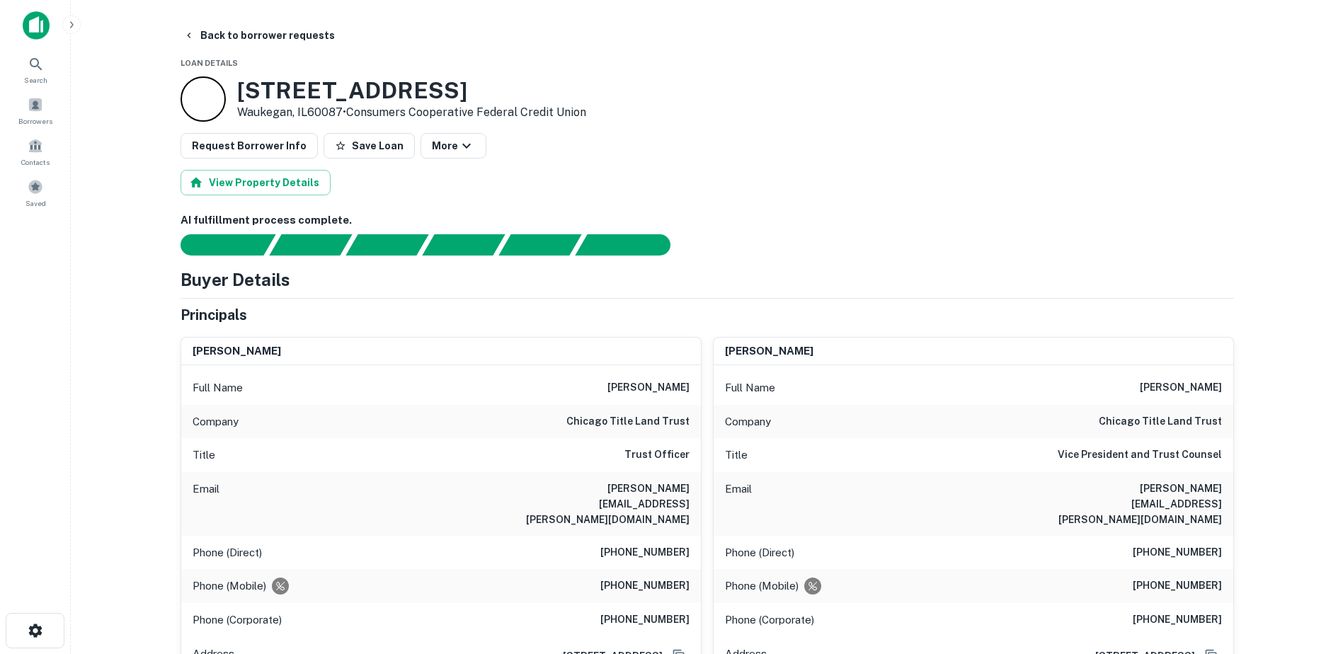
drag, startPoint x: 477, startPoint y: 361, endPoint x: 481, endPoint y: 349, distance: 12.8
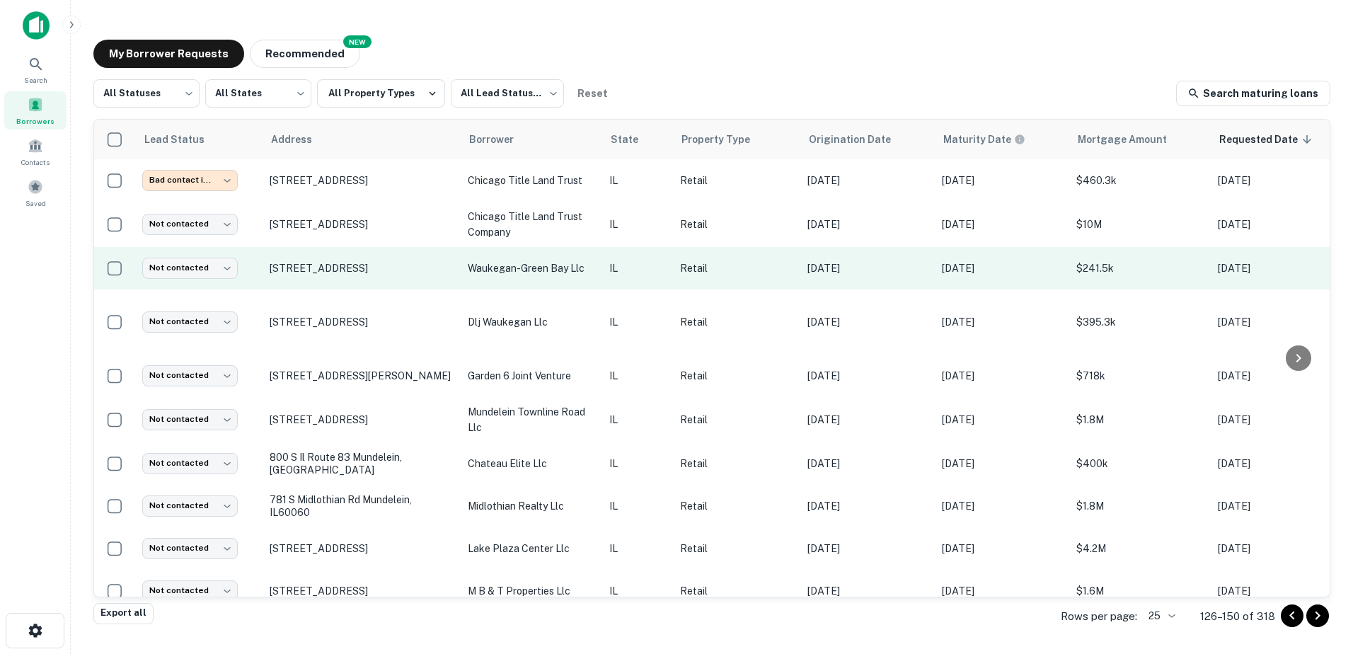
click at [583, 276] on p "waukegan-green bay llc" at bounding box center [531, 269] width 127 height 16
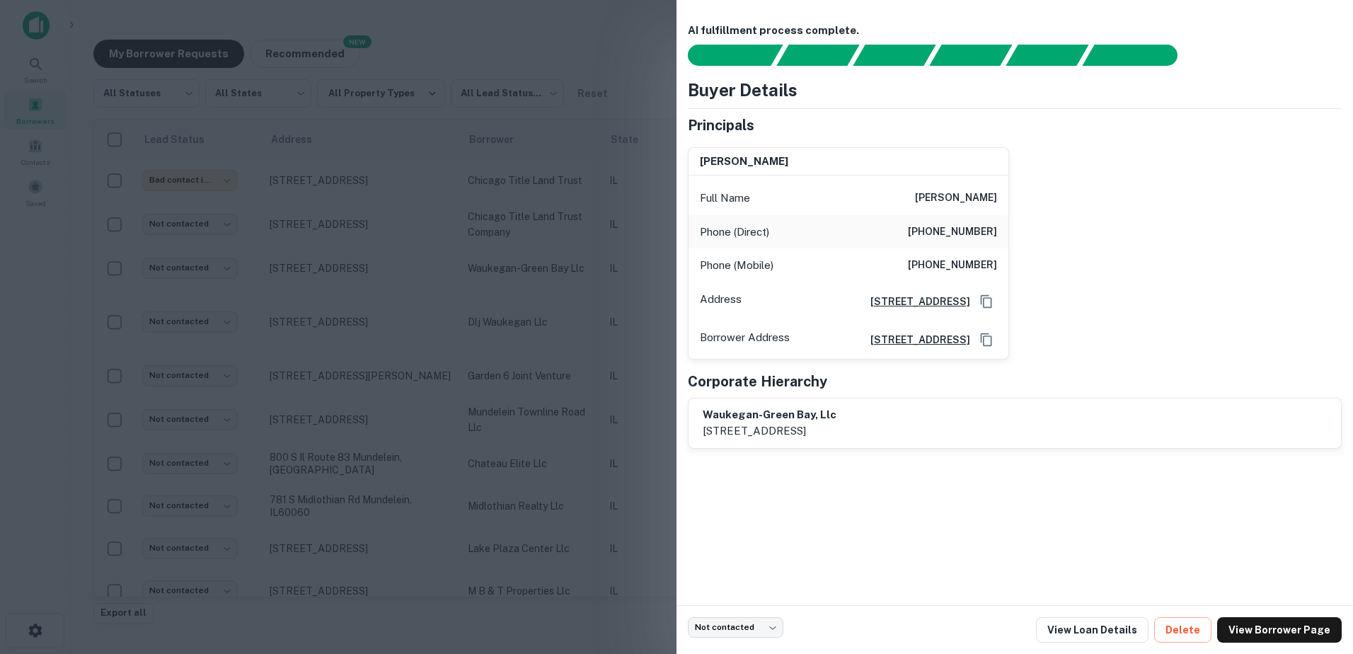
click at [578, 299] on div at bounding box center [676, 327] width 1353 height 654
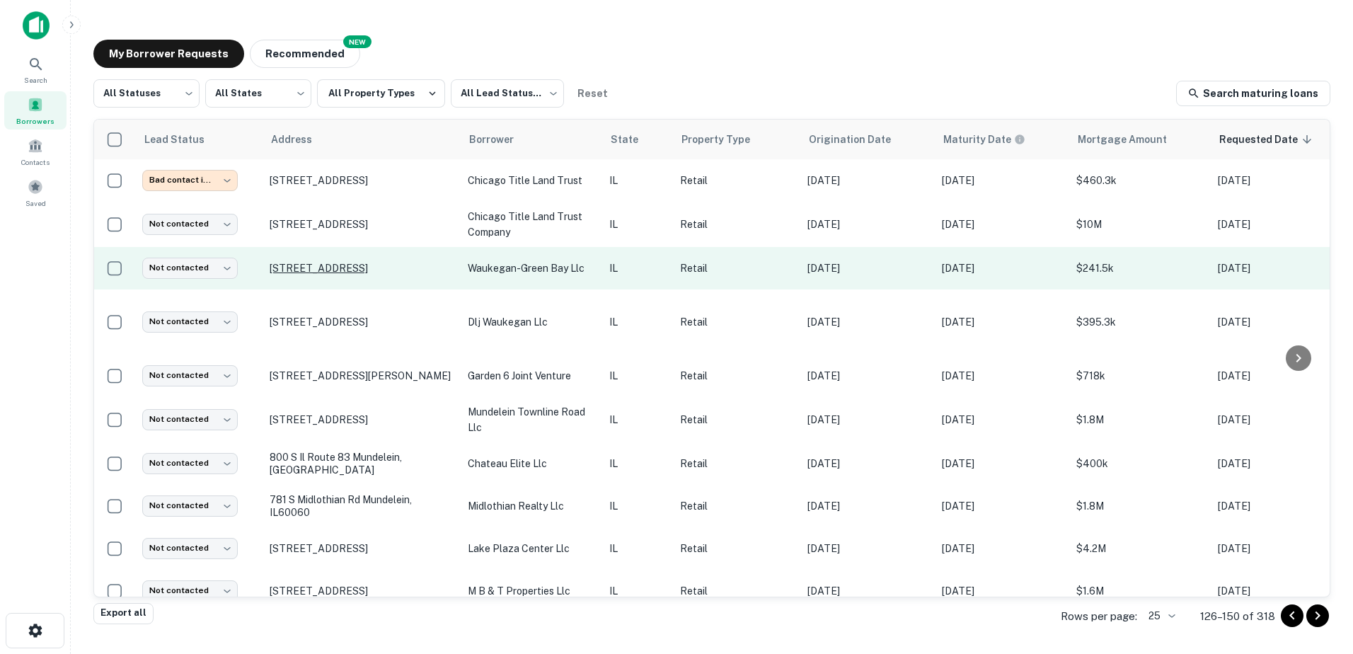
click at [391, 275] on p "1340 N Green Bay Rd Waukegan, IL60085" at bounding box center [362, 268] width 184 height 13
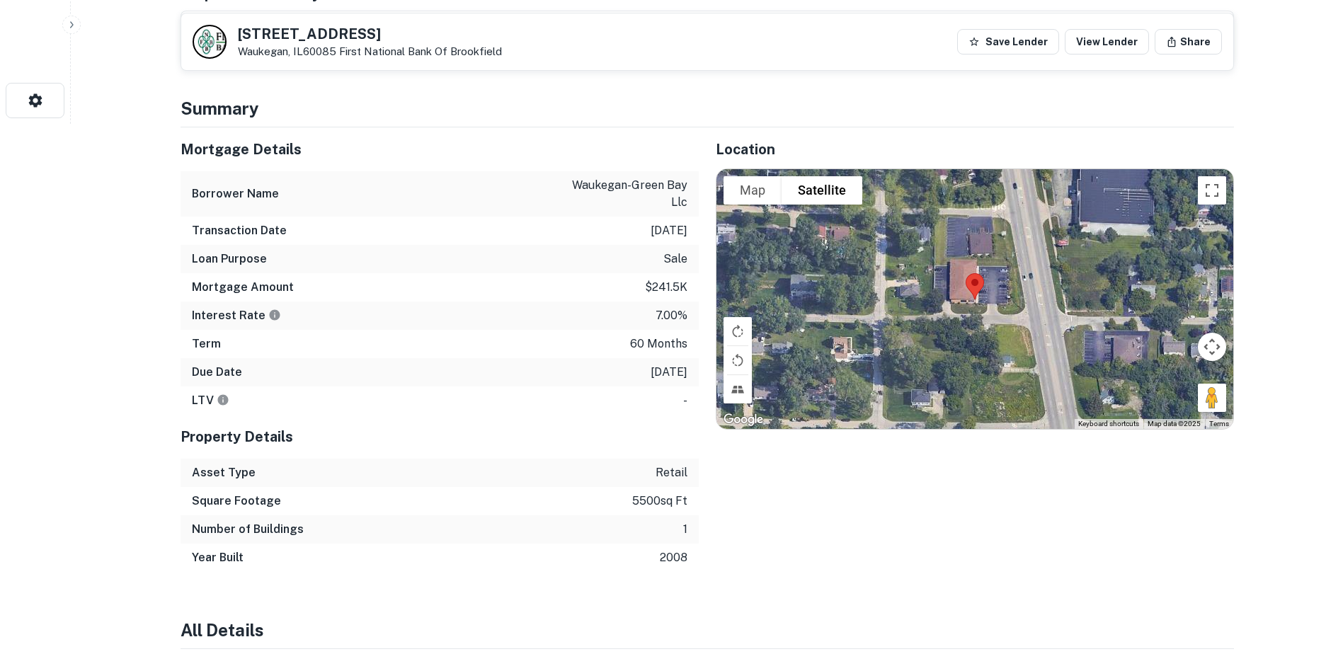
scroll to position [566, 0]
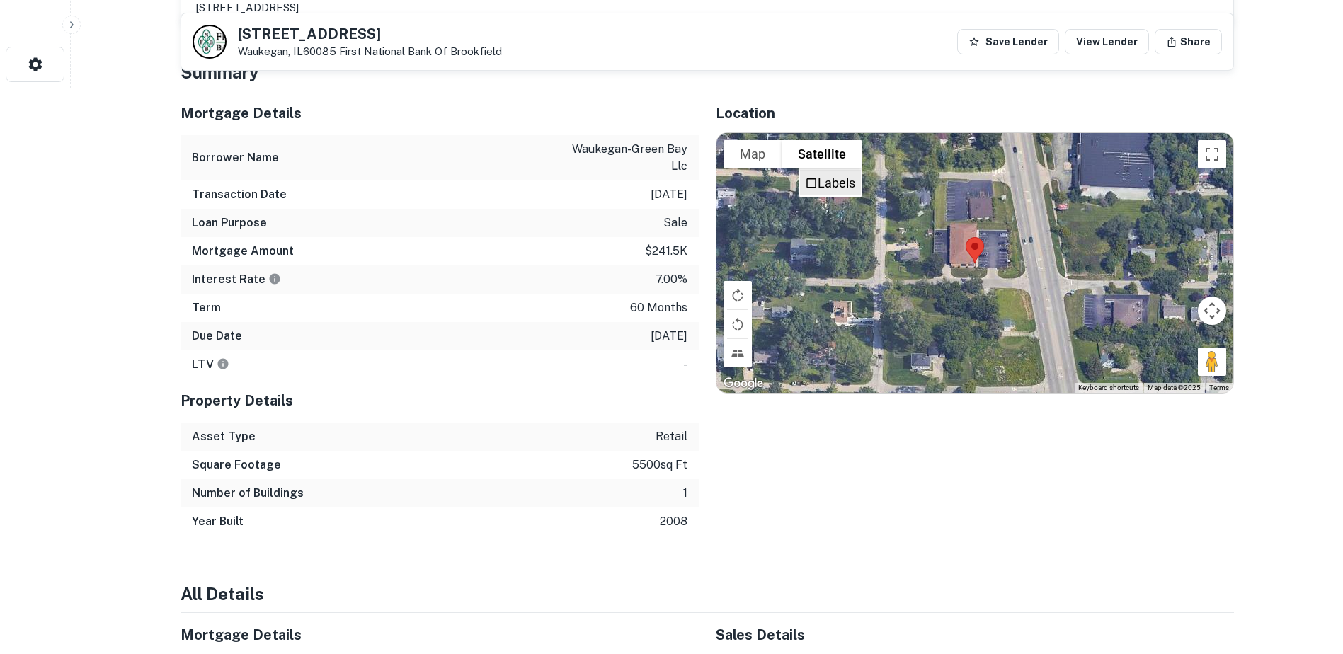
click at [829, 192] on li "Labels" at bounding box center [830, 182] width 61 height 25
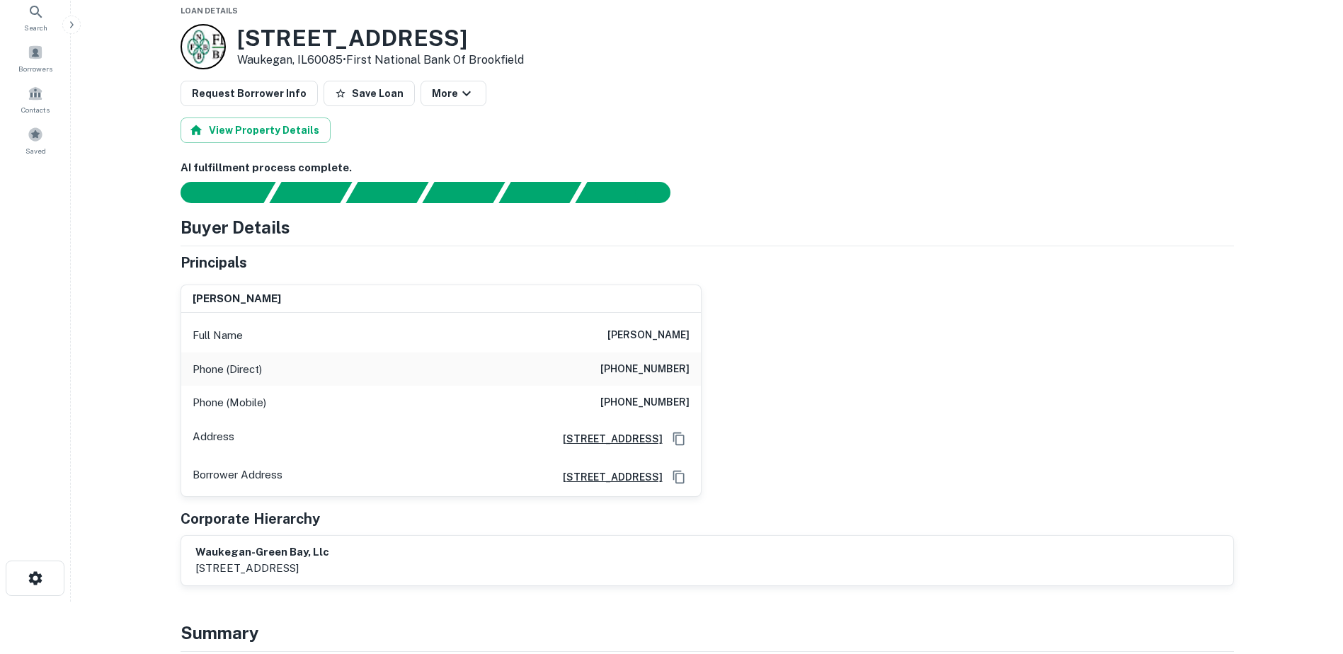
scroll to position [0, 0]
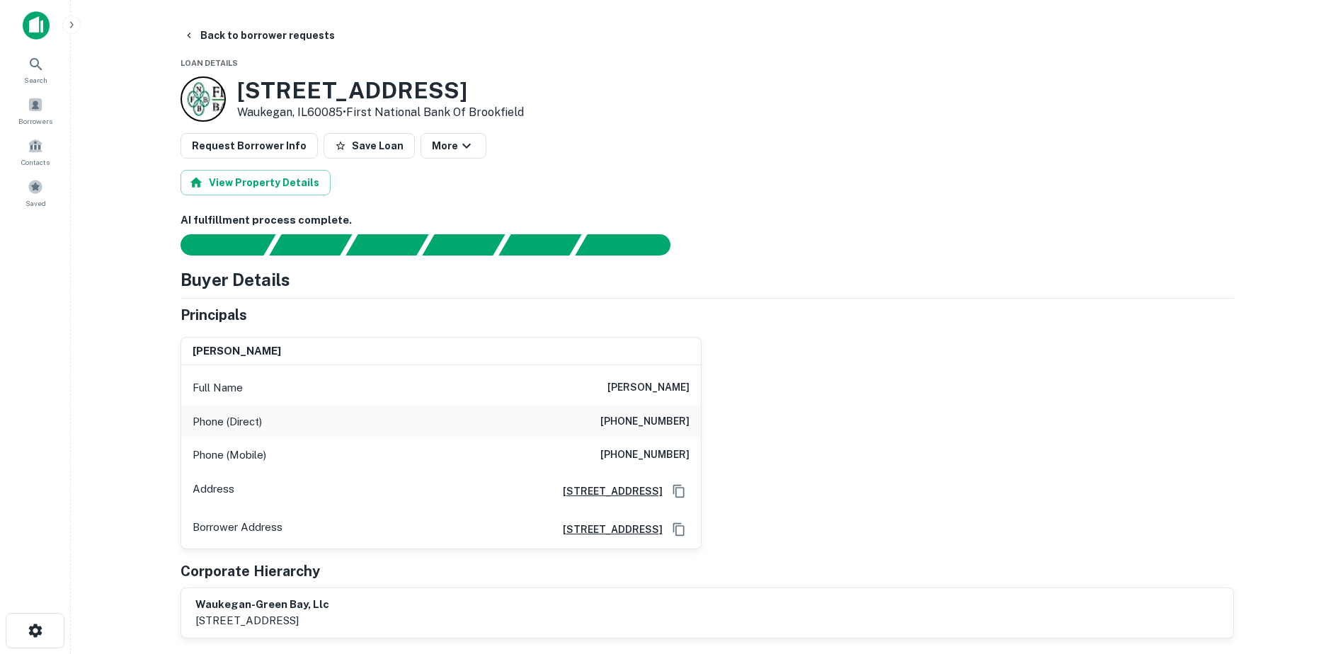
click at [639, 394] on h6 "salvatore panzeca" at bounding box center [648, 387] width 82 height 17
click at [641, 393] on h6 "salvatore panzeca" at bounding box center [648, 387] width 82 height 17
click at [641, 392] on h6 "salvatore panzeca" at bounding box center [648, 387] width 82 height 17
click at [642, 392] on h6 "salvatore panzeca" at bounding box center [648, 387] width 82 height 17
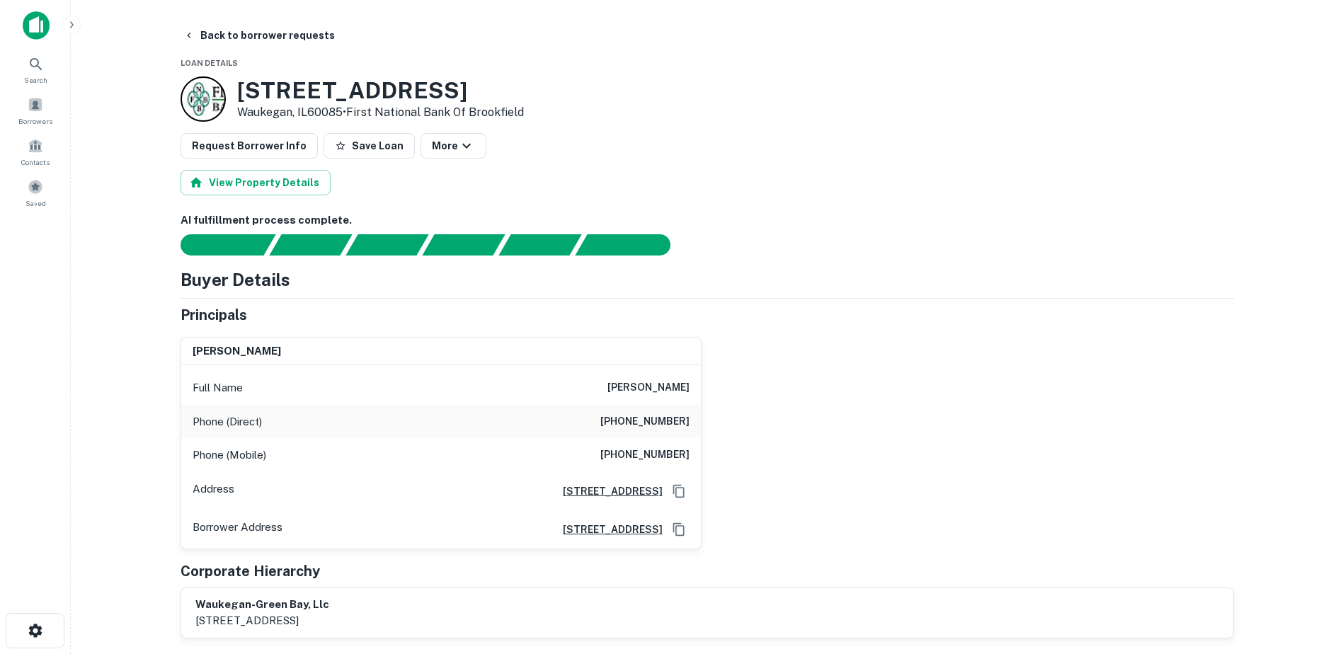
click at [643, 452] on h6 "(847) 508-0276" at bounding box center [644, 455] width 89 height 17
copy h6 "(847) 508-0276"
click at [304, 89] on h3 "1340 N Green Bay Rd" at bounding box center [380, 90] width 287 height 27
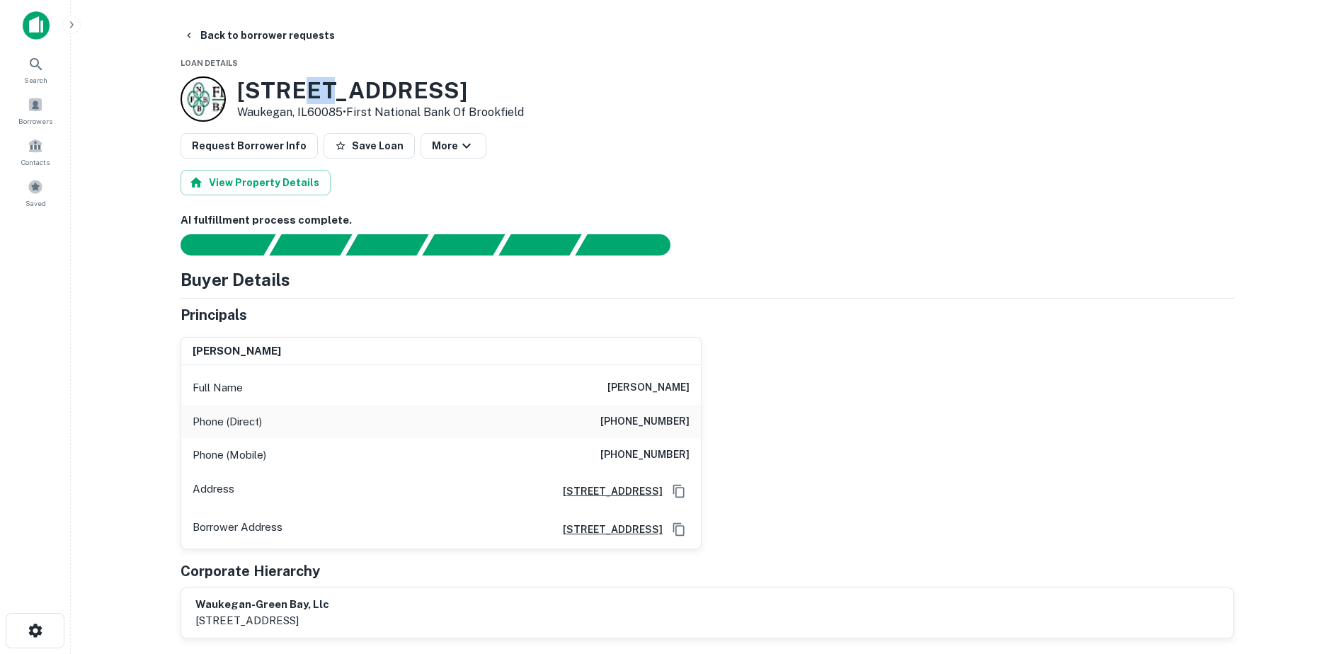
click at [304, 89] on h3 "1340 N Green Bay Rd" at bounding box center [380, 90] width 287 height 27
copy h3 "1340 N Green Bay Rd"
click at [282, 104] on p "Waukegan, IL60085 • First National Bank Of Brookfield" at bounding box center [380, 112] width 287 height 17
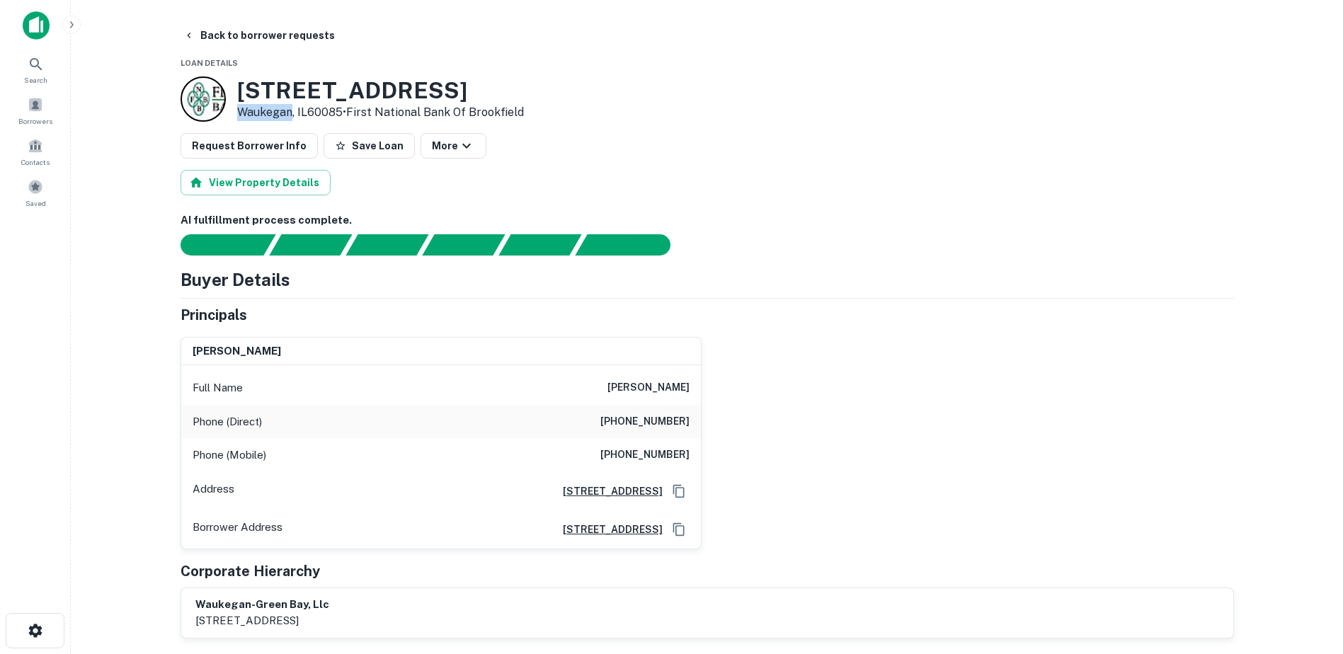
copy p "Waukegan"
click at [245, 89] on h3 "1340 N Green Bay Rd" at bounding box center [380, 90] width 287 height 27
drag, startPoint x: 243, startPoint y: 86, endPoint x: 294, endPoint y: 103, distance: 54.0
click at [294, 103] on h3 "1340 N Green Bay Rd" at bounding box center [380, 90] width 287 height 27
drag, startPoint x: 294, startPoint y: 103, endPoint x: 283, endPoint y: 105, distance: 10.7
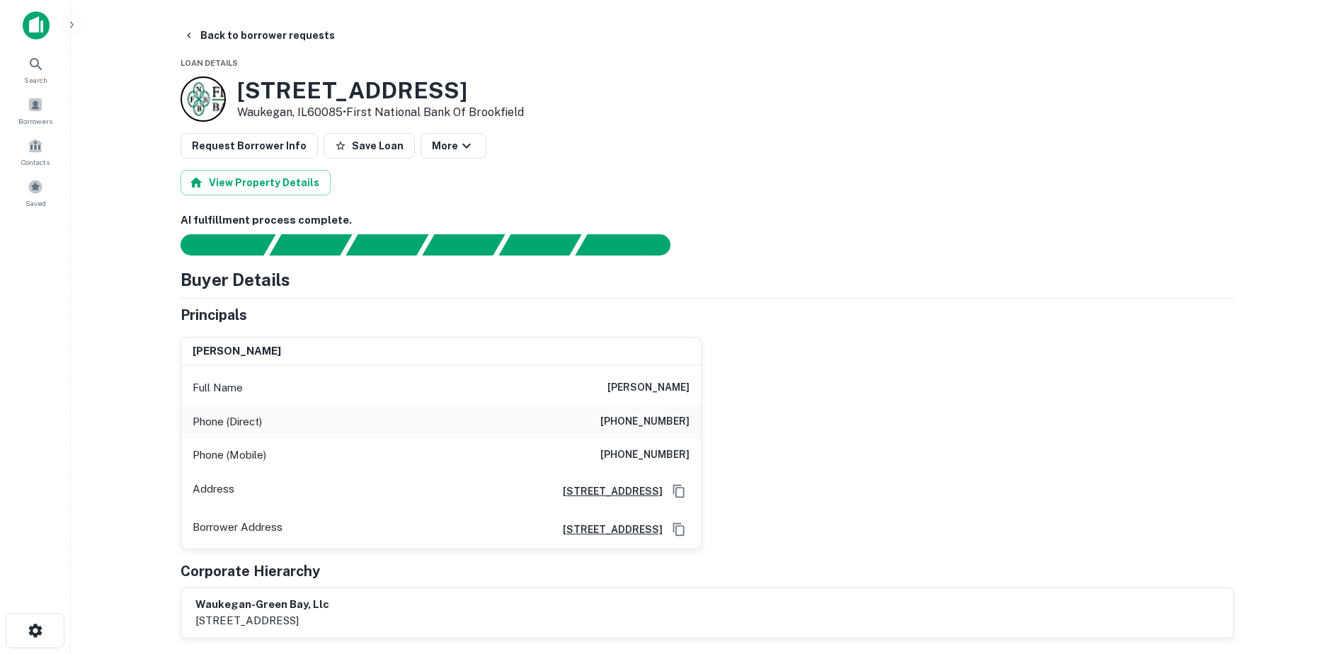
click at [282, 104] on p "Waukegan, IL60085 • First National Bank Of Brookfield" at bounding box center [380, 112] width 287 height 17
drag, startPoint x: 289, startPoint y: 109, endPoint x: 244, endPoint y: 100, distance: 46.2
click at [244, 100] on div "1340 N Green Bay Rd Waukegan, IL60085 • First National Bank Of Brookfield" at bounding box center [380, 99] width 287 height 44
drag, startPoint x: 244, startPoint y: 100, endPoint x: 274, endPoint y: 131, distance: 43.6
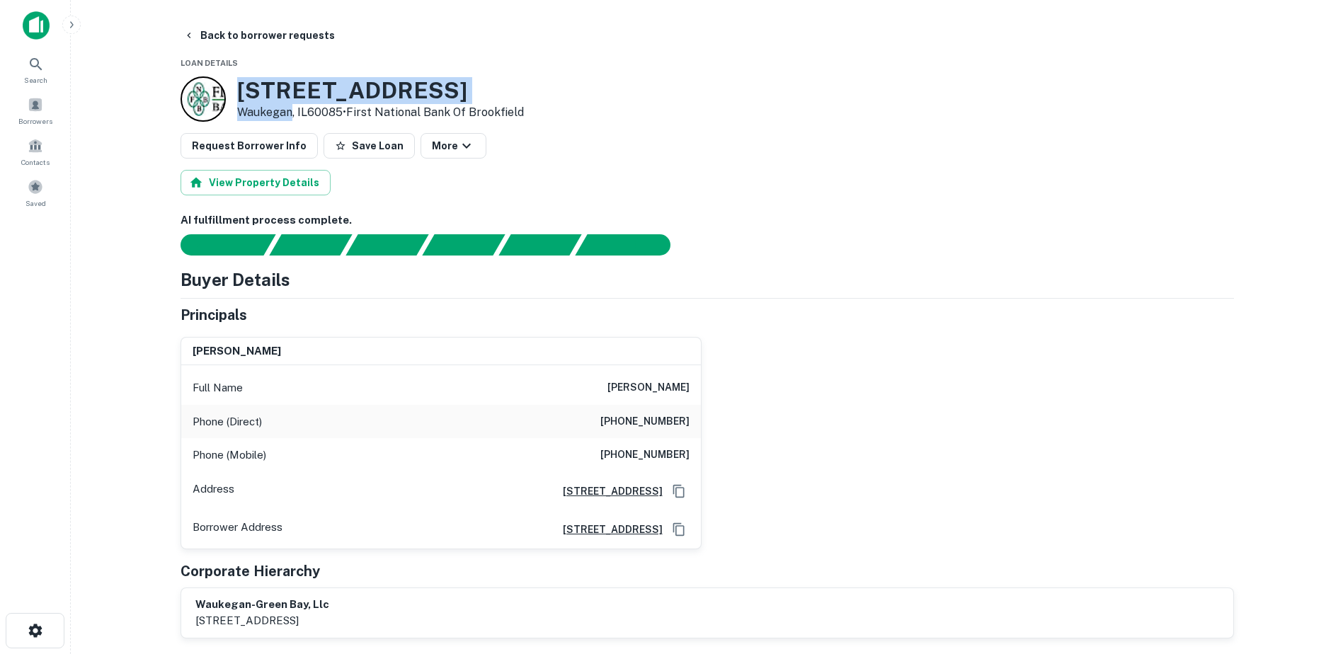
drag, startPoint x: 293, startPoint y: 115, endPoint x: 238, endPoint y: 91, distance: 60.5
click at [238, 91] on div "1340 N Green Bay Rd Waukegan, IL60085 • First National Bank Of Brookfield" at bounding box center [380, 99] width 287 height 44
click at [188, 31] on icon "button" at bounding box center [188, 35] width 11 height 11
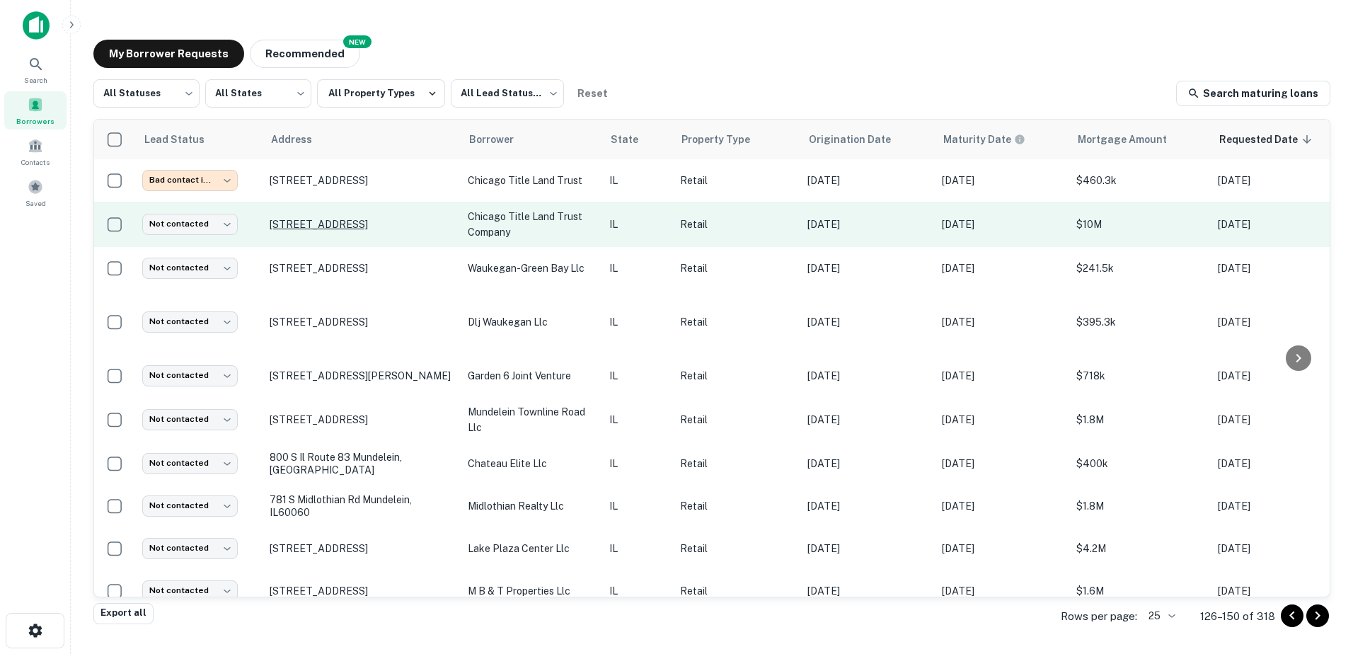
click at [302, 231] on p "2001 N Green Bay Rd Waukegan, IL60087" at bounding box center [362, 224] width 184 height 13
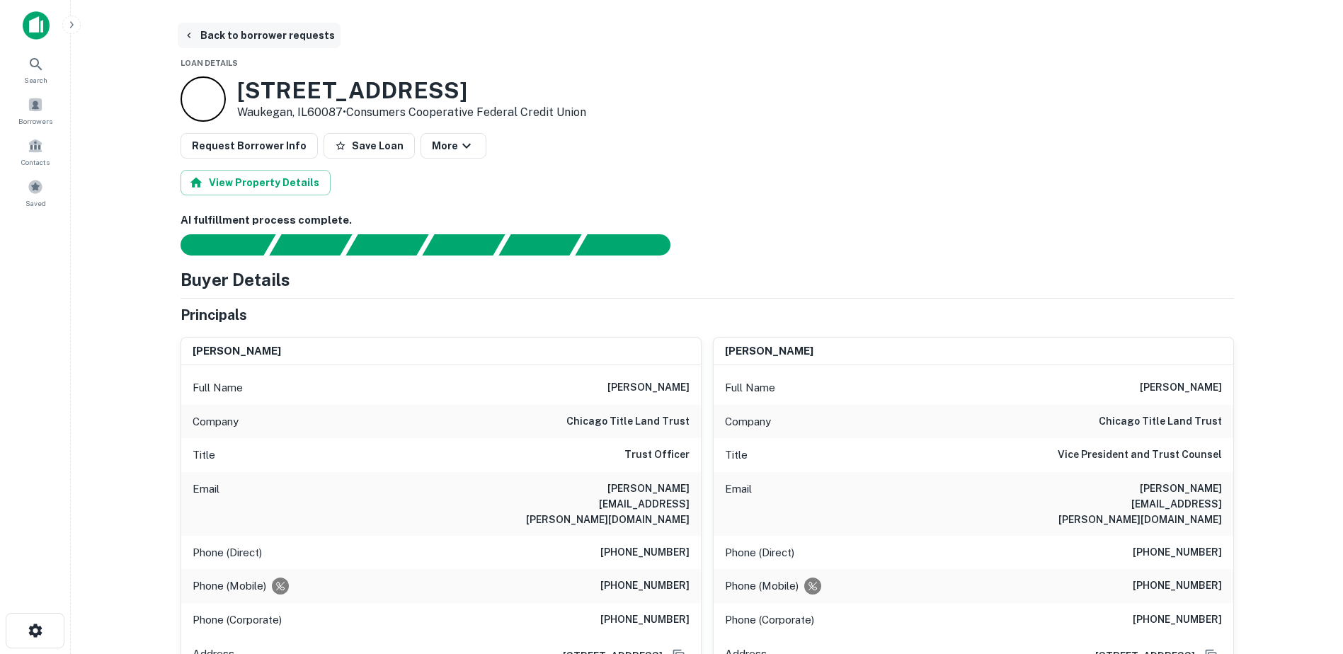
click at [307, 42] on button "Back to borrower requests" at bounding box center [259, 35] width 163 height 25
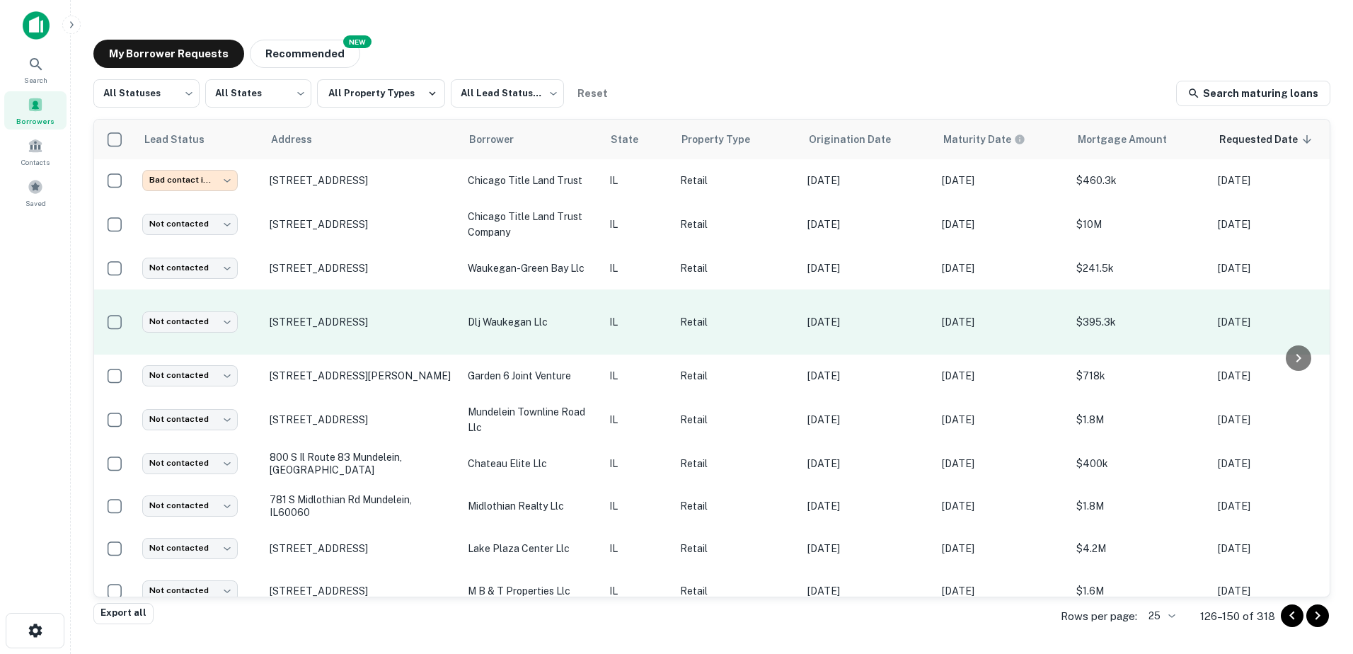
click at [549, 328] on p "dlj waukegan llc" at bounding box center [531, 322] width 127 height 16
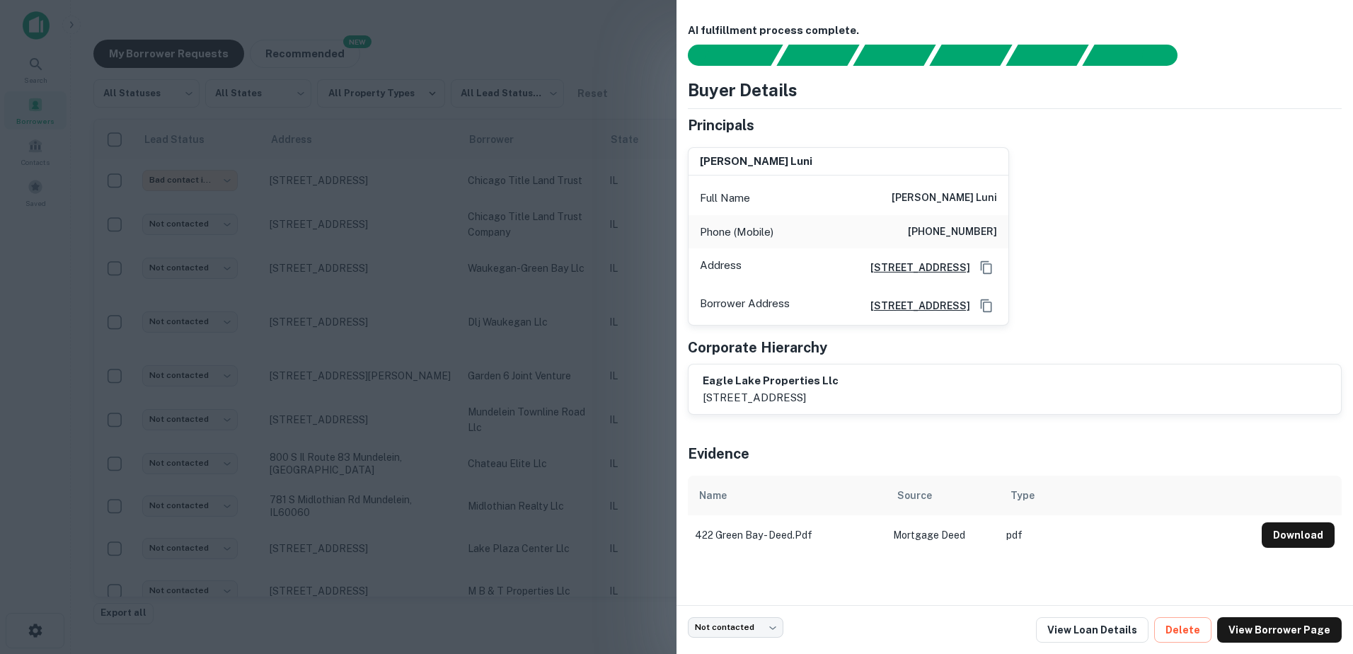
click at [545, 335] on div at bounding box center [676, 327] width 1353 height 654
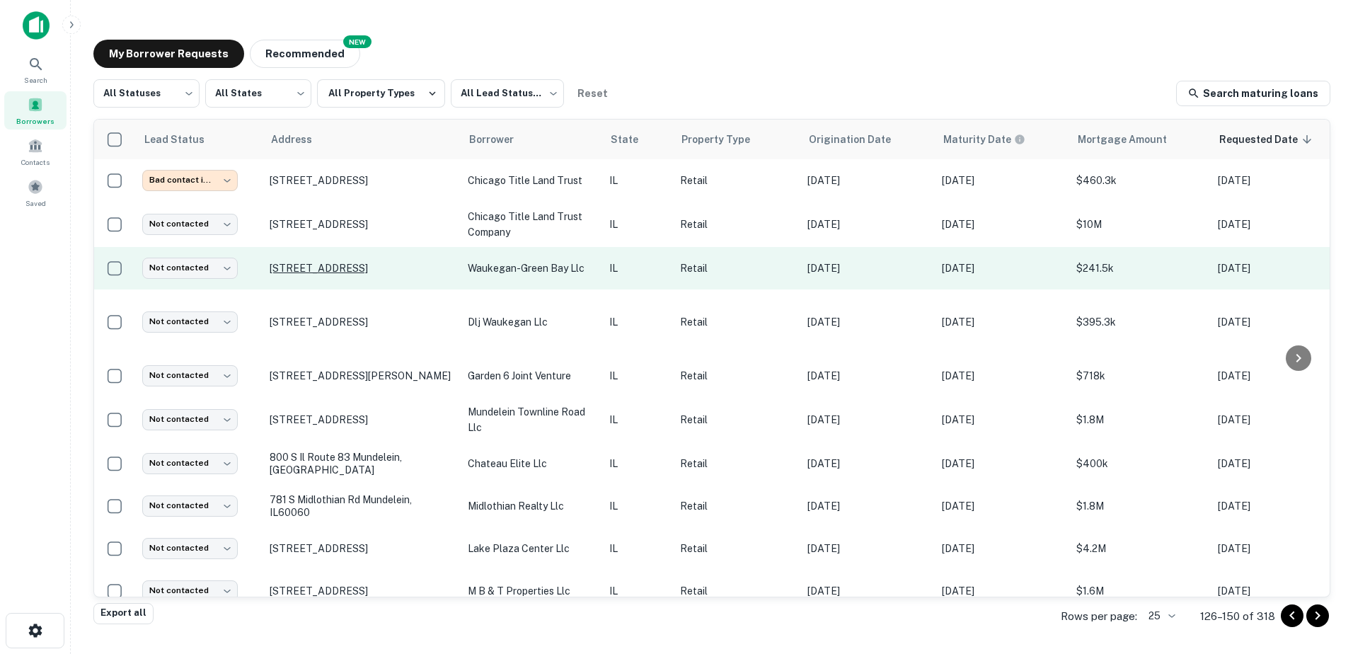
click at [391, 273] on p "1340 N Green Bay Rd Waukegan, IL60085" at bounding box center [362, 268] width 184 height 13
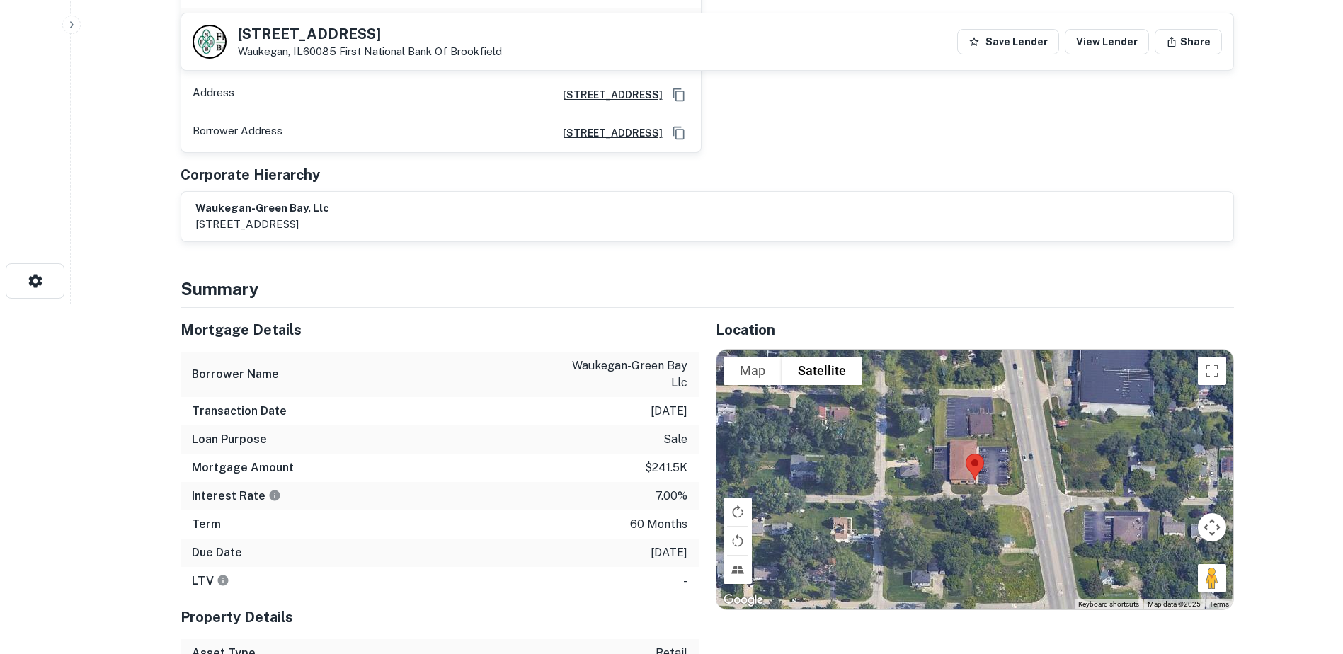
scroll to position [354, 0]
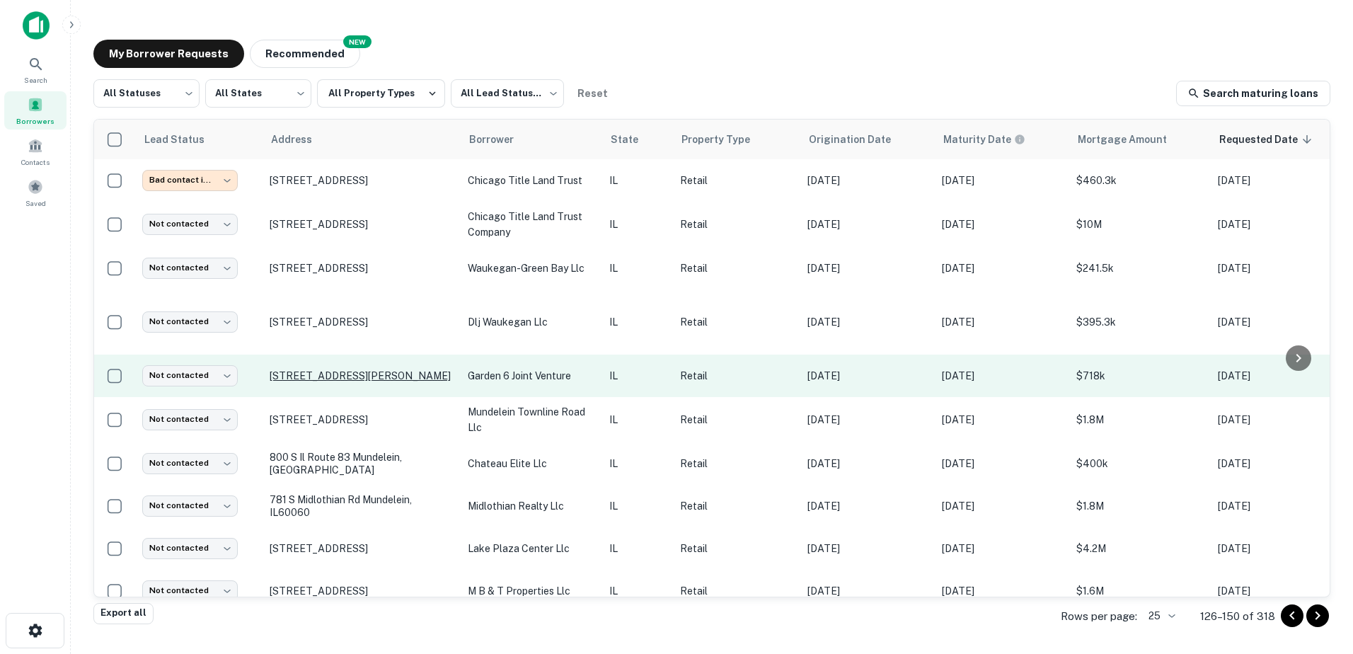
click at [381, 379] on p "381 S Wilson Rd Round Lake, IL60073" at bounding box center [362, 376] width 184 height 13
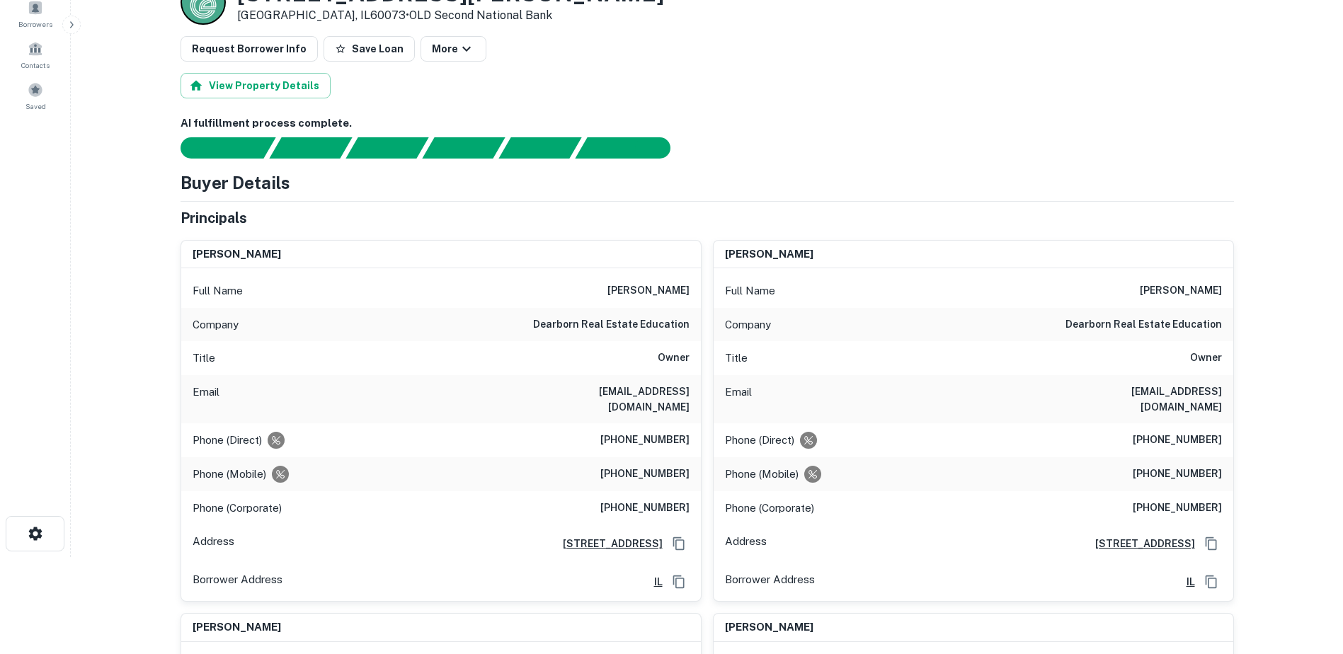
scroll to position [71, 0]
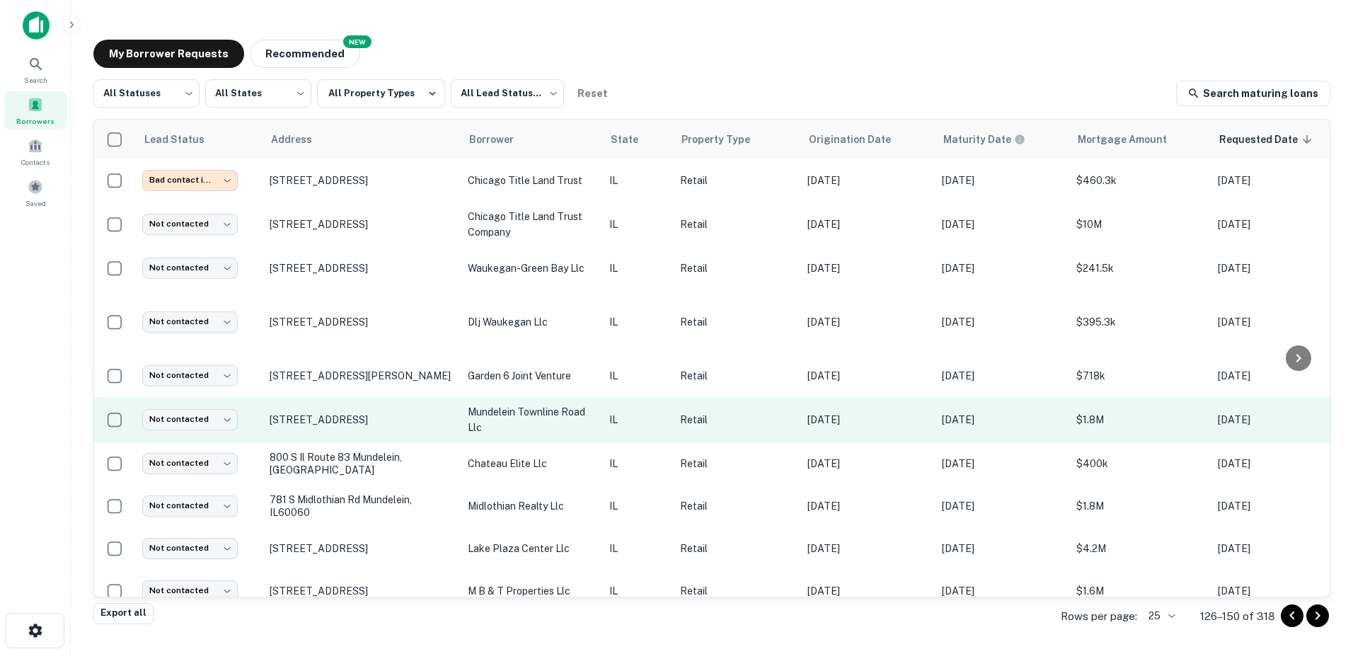
click at [346, 415] on td "1460 Townline Rd Mundelein, IL60060" at bounding box center [362, 419] width 198 height 45
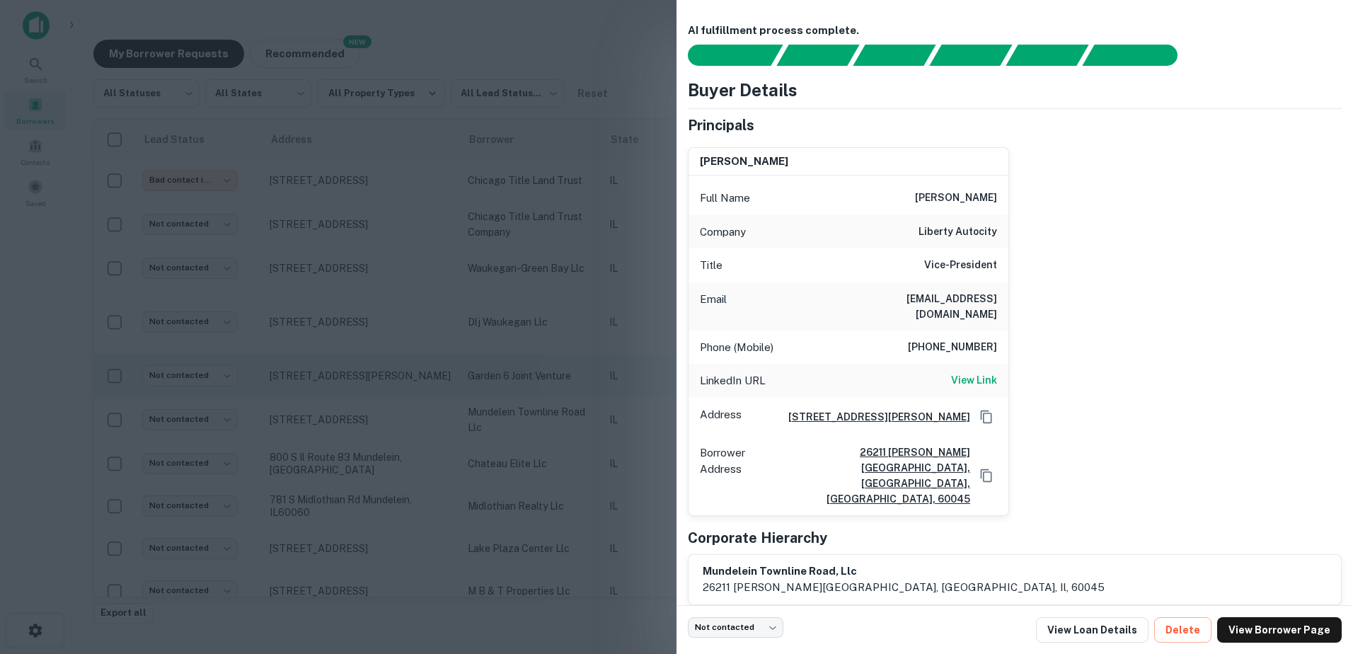
click at [410, 383] on div at bounding box center [676, 327] width 1353 height 654
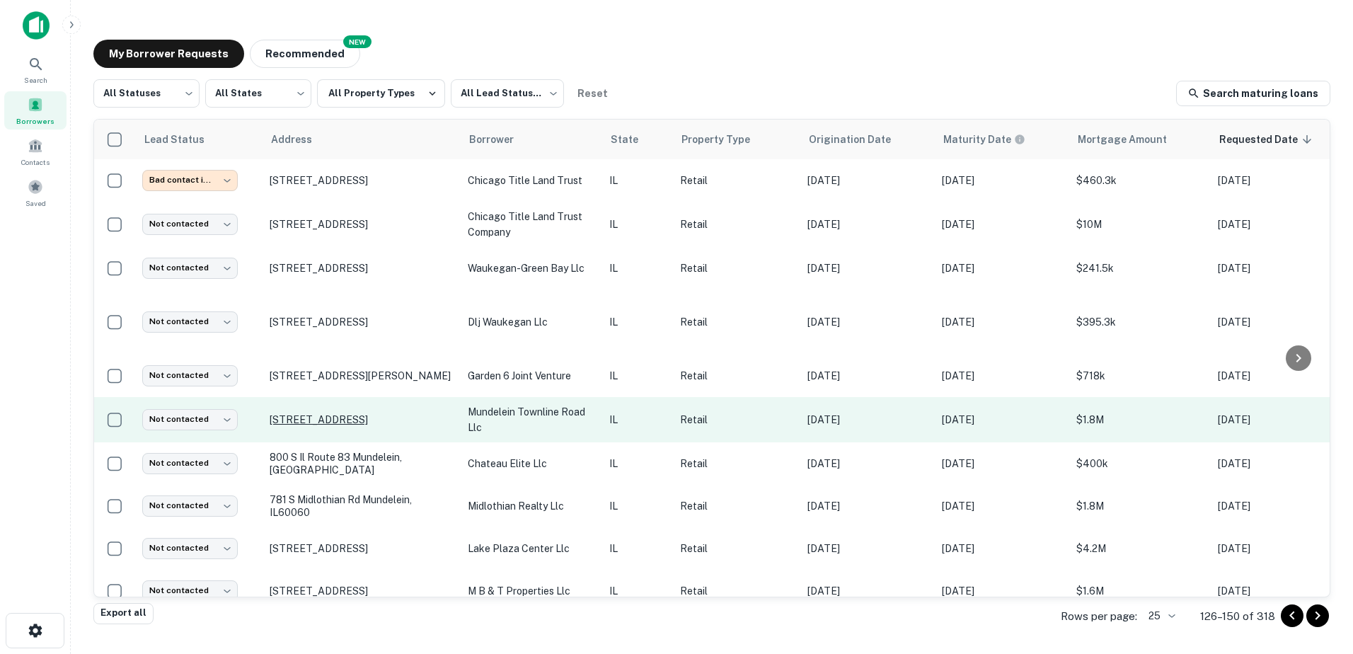
click at [363, 420] on p "1460 Townline Rd Mundelein, IL60060" at bounding box center [362, 419] width 184 height 13
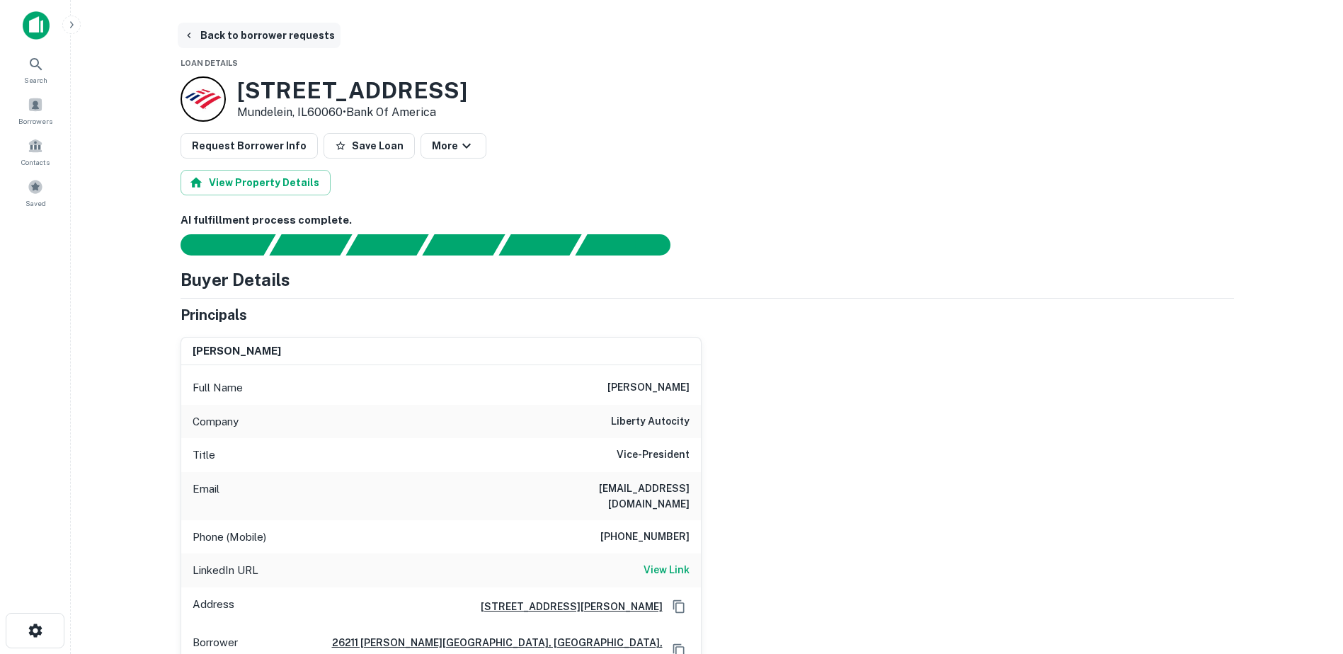
click at [258, 38] on button "Back to borrower requests" at bounding box center [259, 35] width 163 height 25
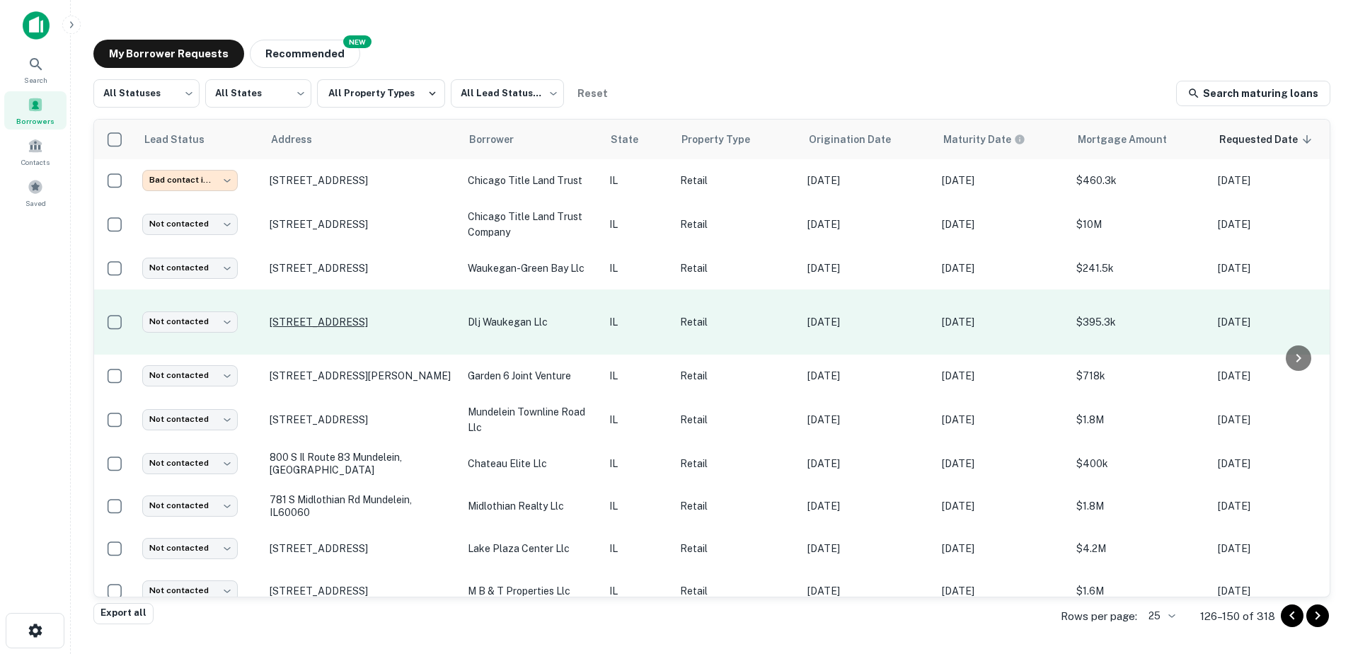
click at [316, 328] on p "422 N Green Bay Rd Waukegan, IL60085" at bounding box center [362, 322] width 184 height 13
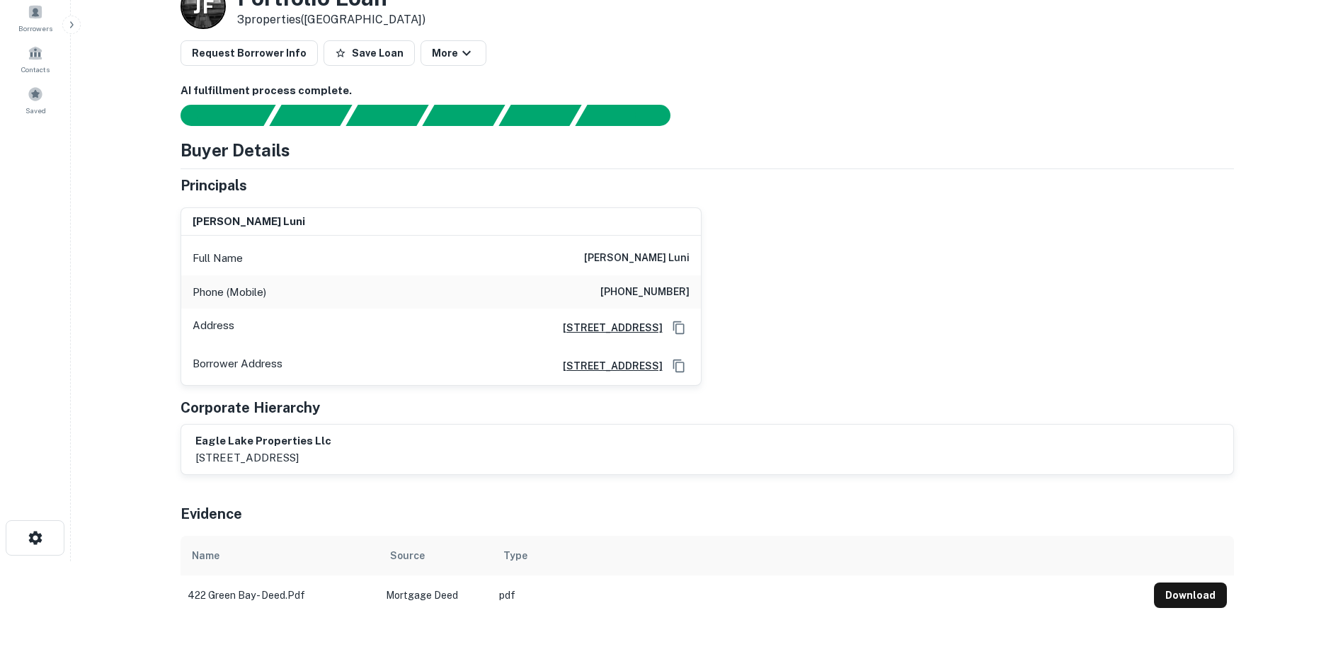
scroll to position [142, 0]
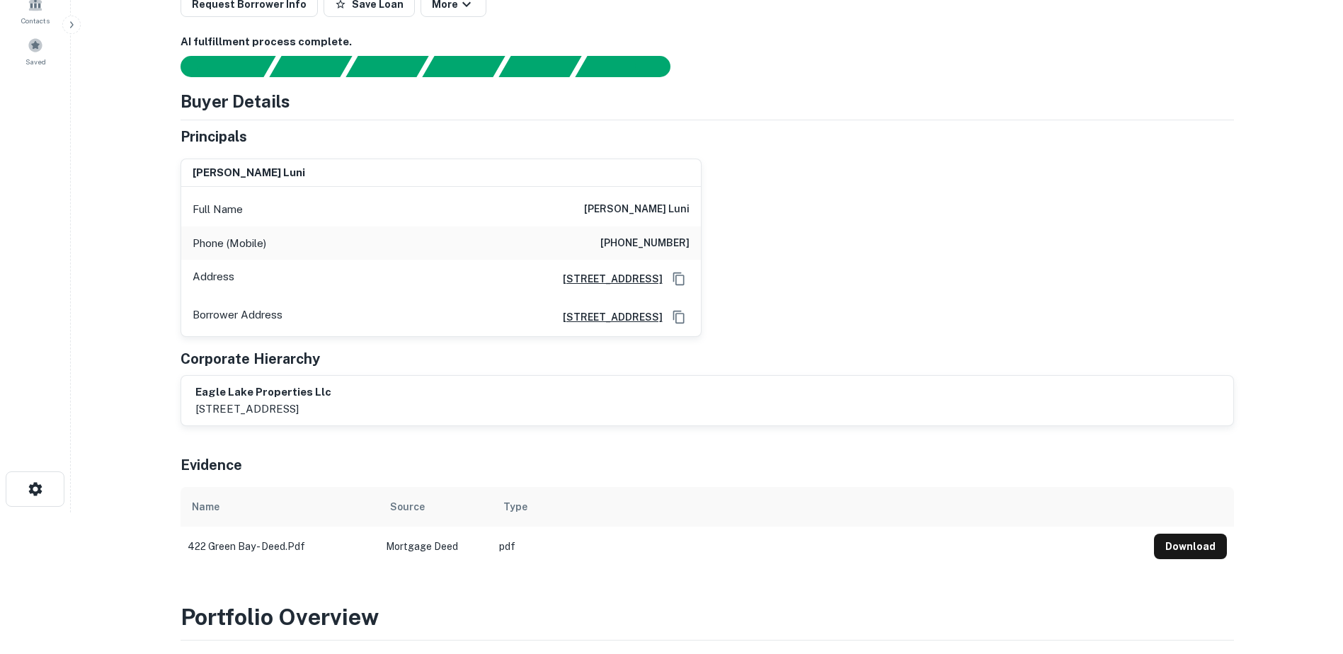
click at [646, 210] on h6 "eugene w. luni" at bounding box center [636, 209] width 105 height 17
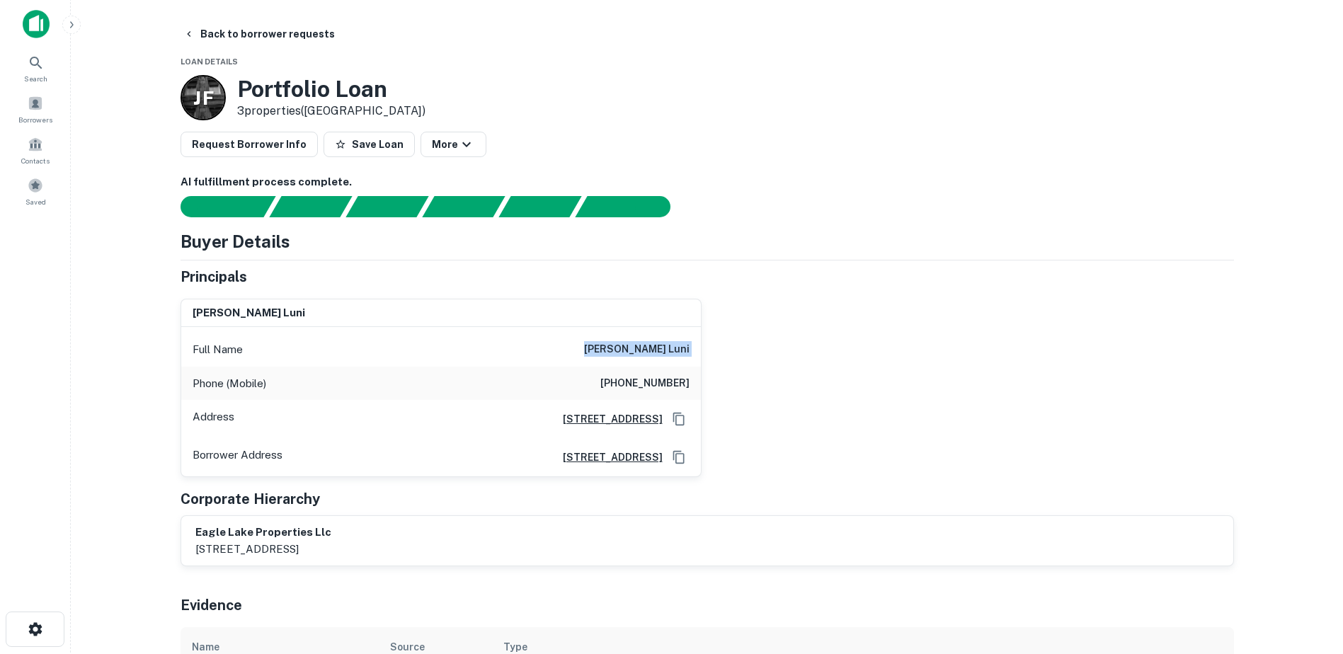
scroll to position [0, 0]
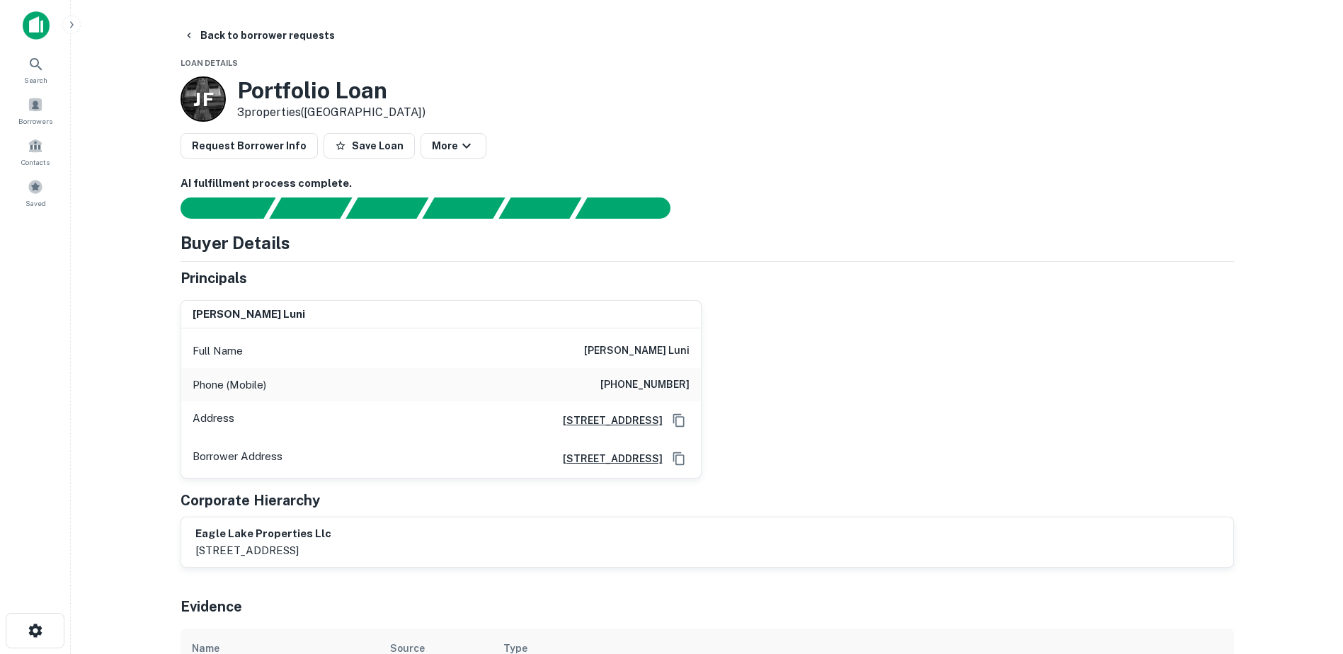
click at [668, 378] on h6 "(818) 239-2058" at bounding box center [644, 385] width 89 height 17
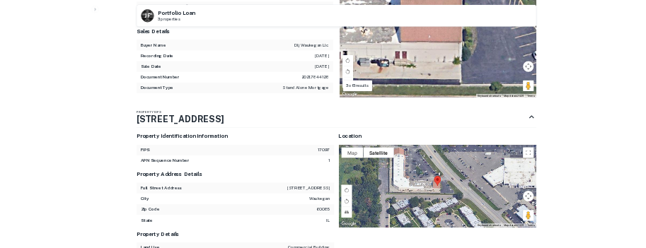
scroll to position [1203, 0]
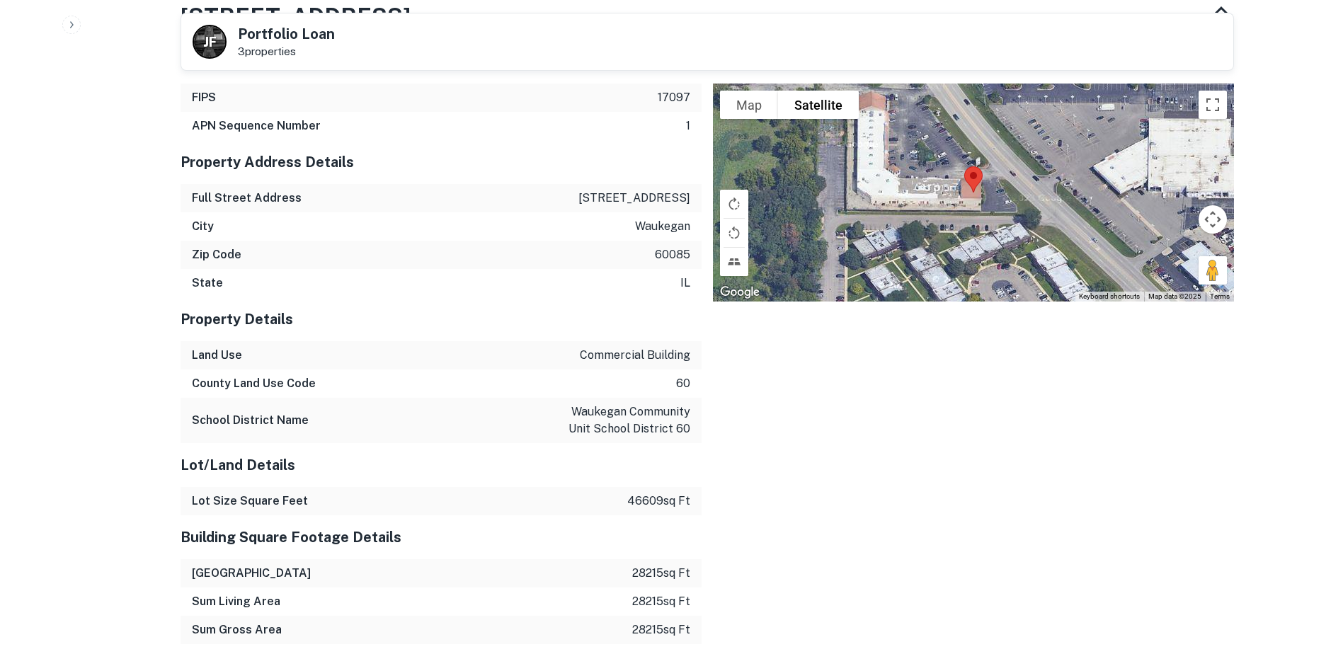
click at [614, 199] on p "422 n green bay rd" at bounding box center [634, 198] width 112 height 17
click at [665, 225] on p "waukegan" at bounding box center [662, 226] width 55 height 17
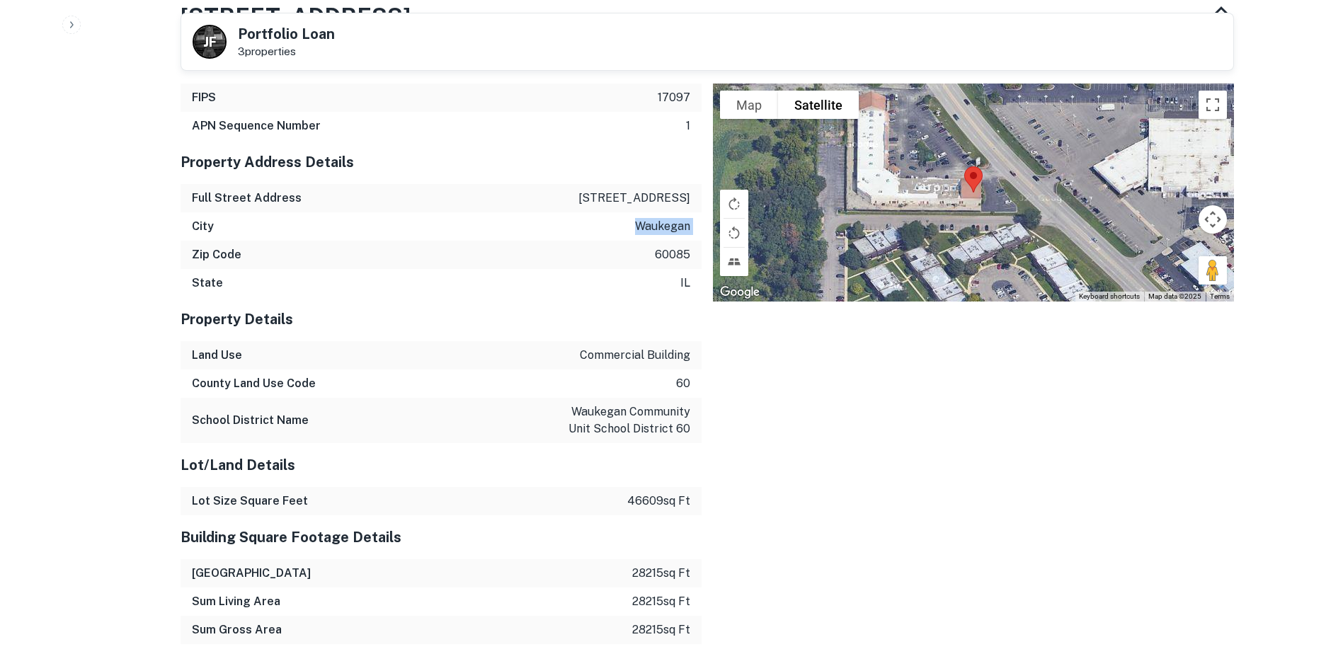
drag, startPoint x: 665, startPoint y: 225, endPoint x: 650, endPoint y: 230, distance: 15.7
click at [665, 225] on p "waukegan" at bounding box center [662, 226] width 55 height 17
